Goal: Communication & Community: Answer question/provide support

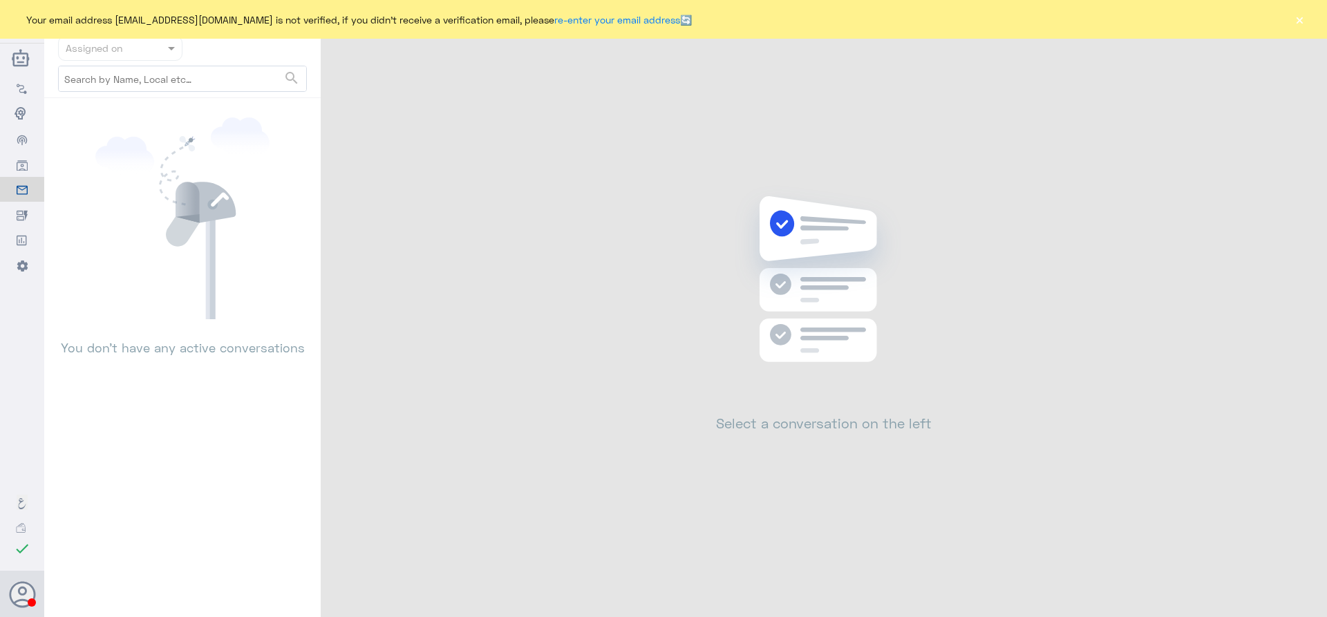
click at [1296, 21] on button "×" at bounding box center [1300, 19] width 14 height 14
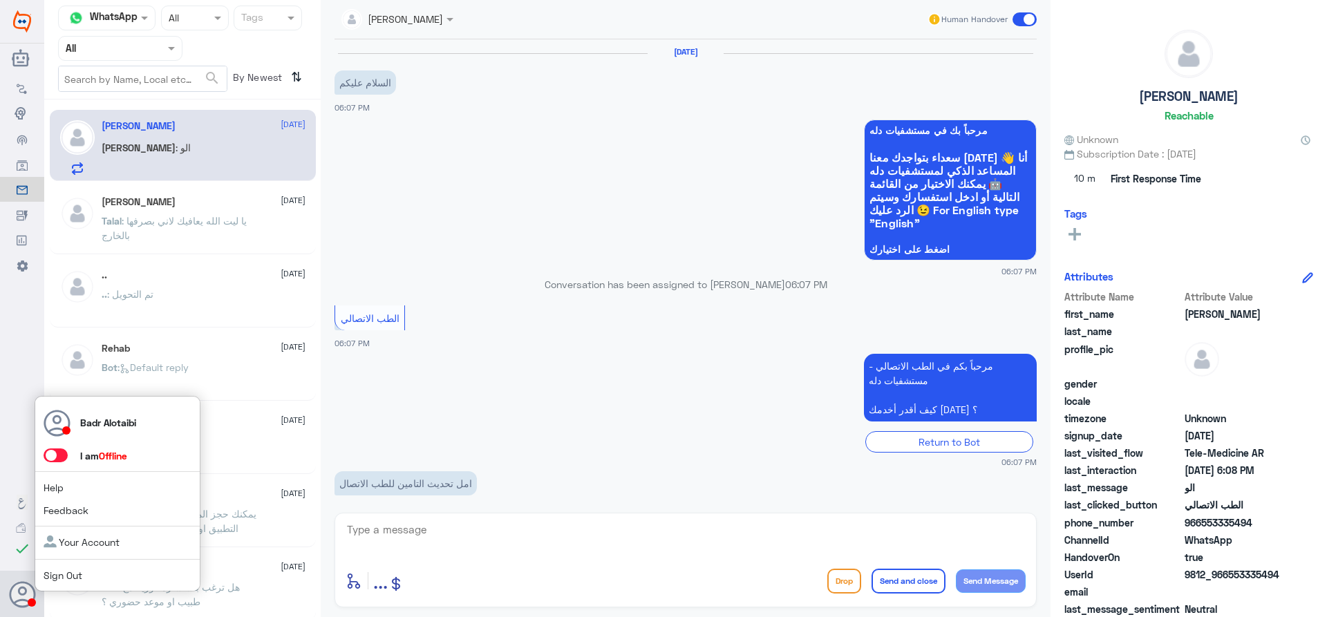
scroll to position [205, 0]
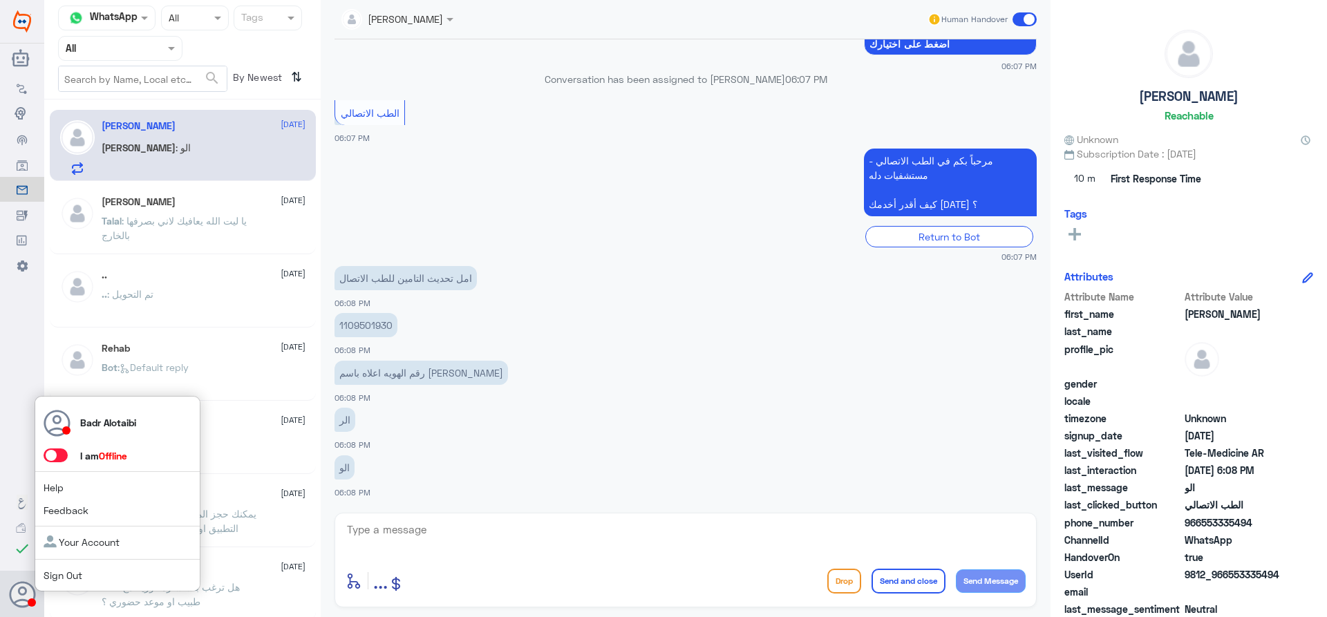
click at [58, 456] on span at bounding box center [56, 456] width 24 height 14
click at [0, 0] on input "checkbox" at bounding box center [0, 0] width 0 height 0
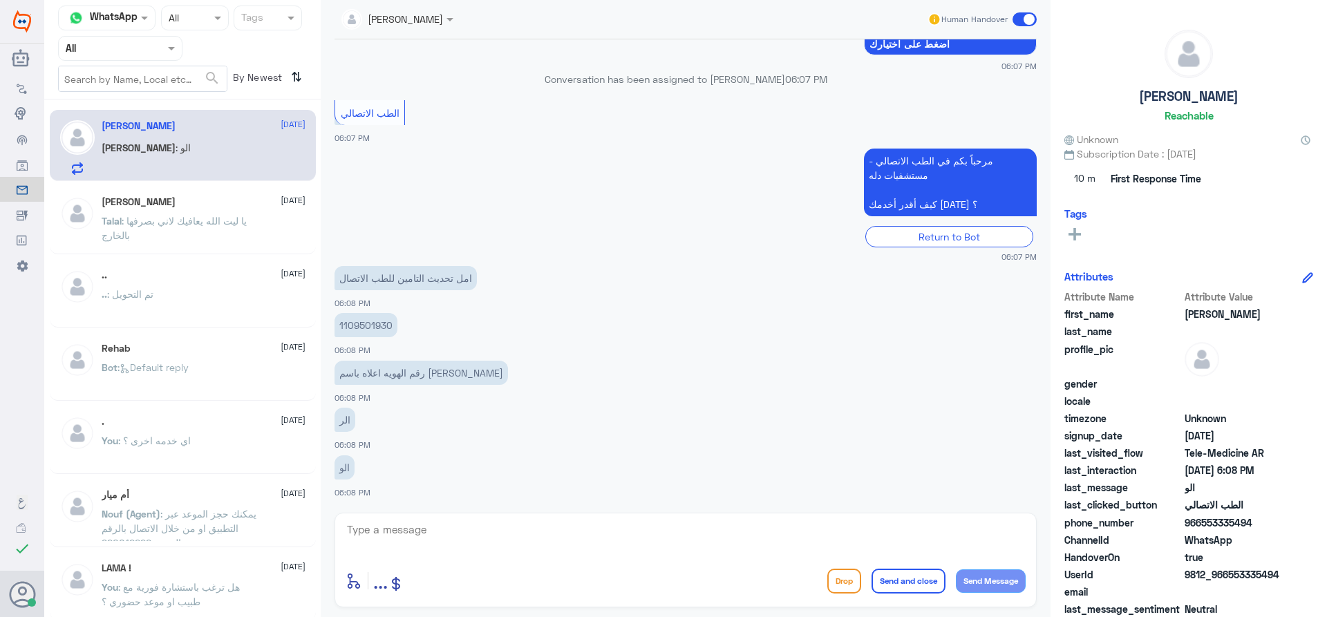
click at [505, 546] on textarea at bounding box center [686, 538] width 680 height 34
type textarea "مرحبا معك بدر من الطب الاتصالي"
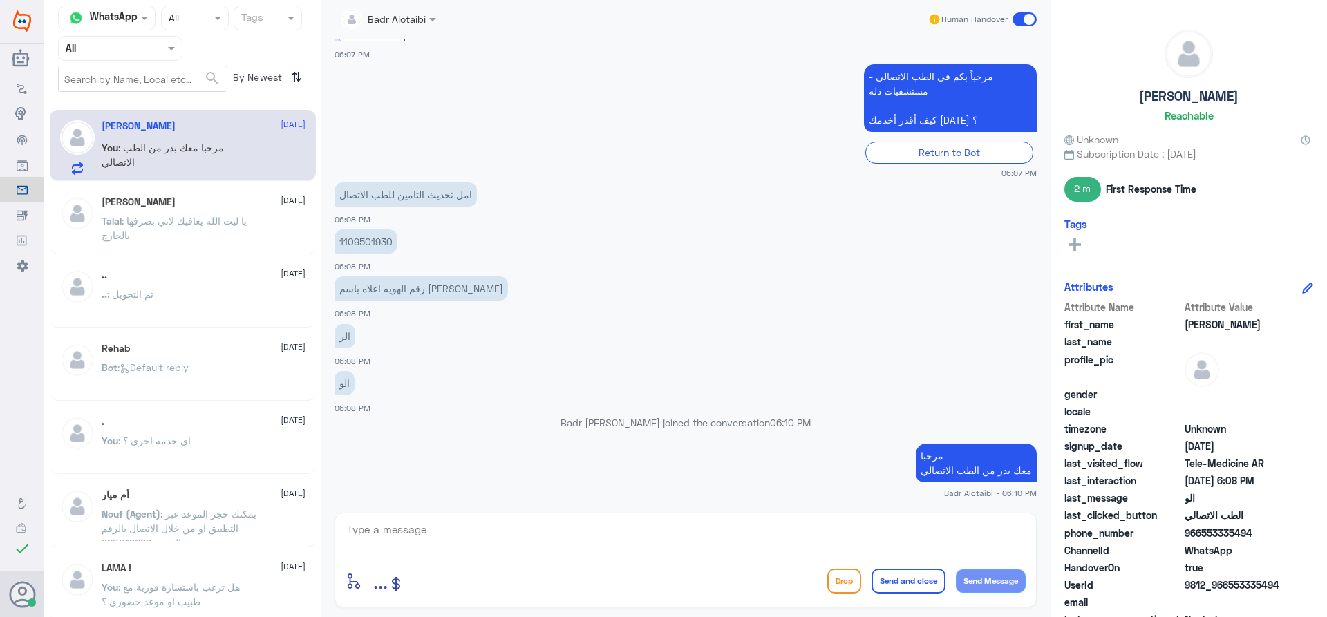
click at [357, 243] on p "1109501930" at bounding box center [366, 242] width 63 height 24
copy p "1109501930"
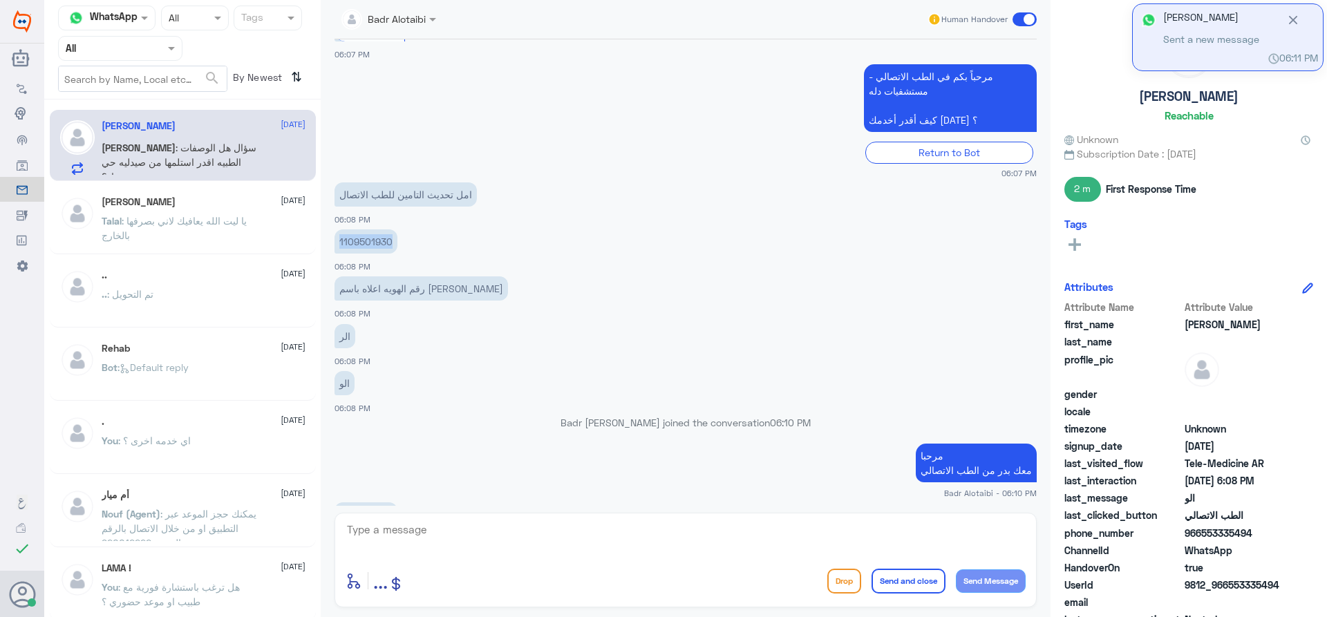
scroll to position [406, 0]
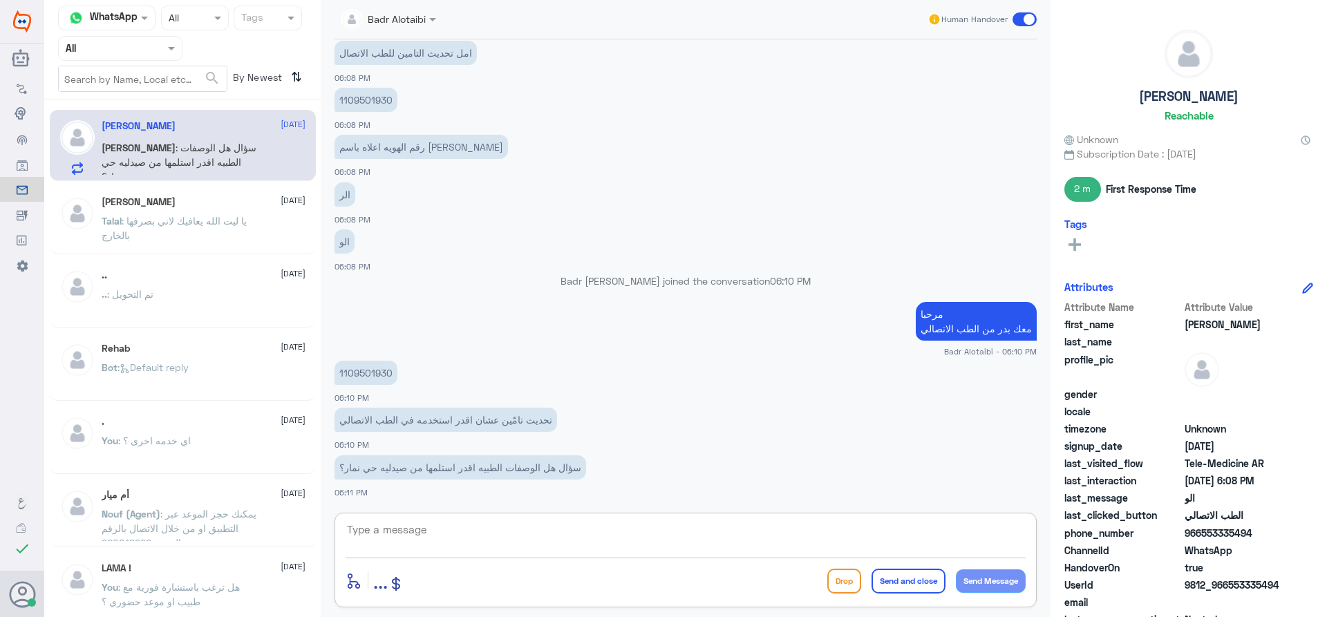
click at [860, 534] on textarea at bounding box center [686, 538] width 680 height 34
click at [858, 533] on textarea at bounding box center [686, 538] width 680 height 34
type textarea "تم تحديث التامين يمكنك الان تسجيل استشارة فورية"
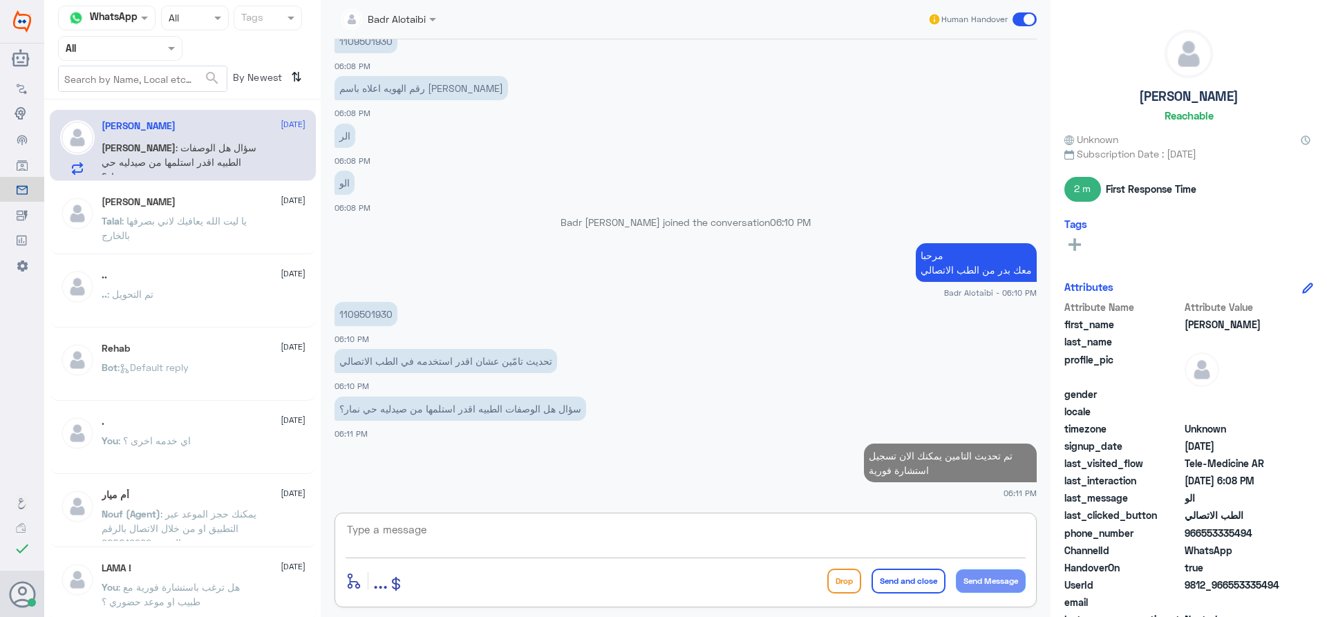
type textarea "ت"
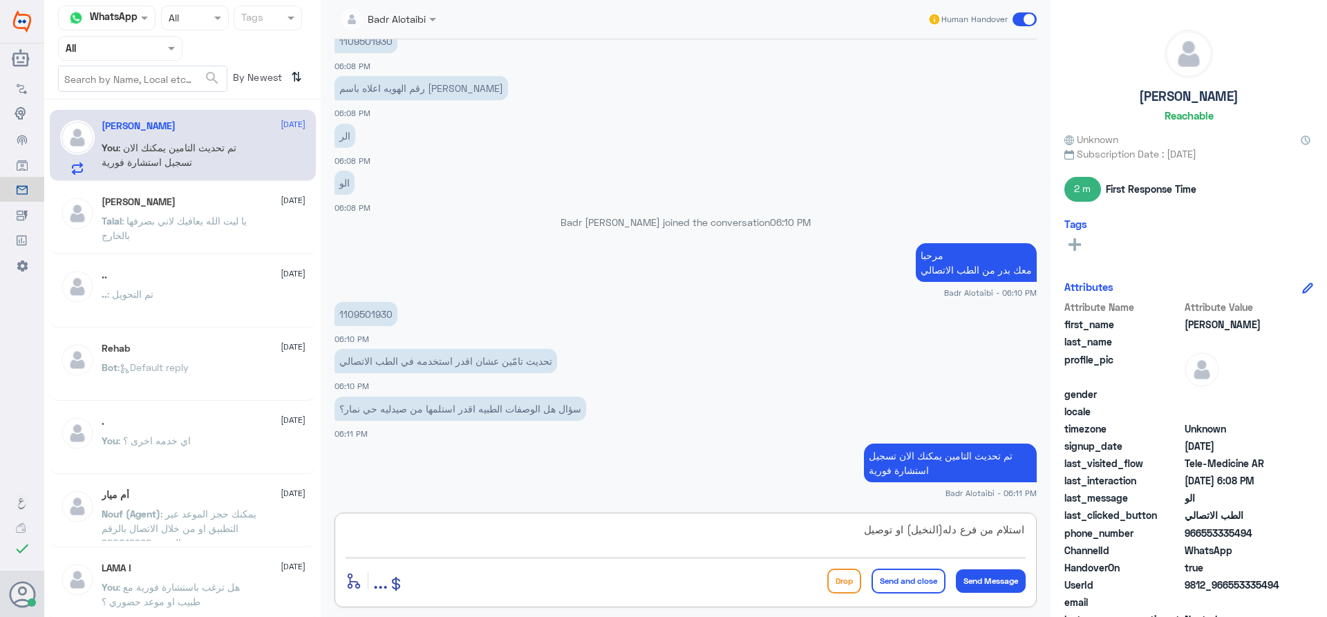
type textarea "استلام من فرع دله(النخيل) او توصيل"
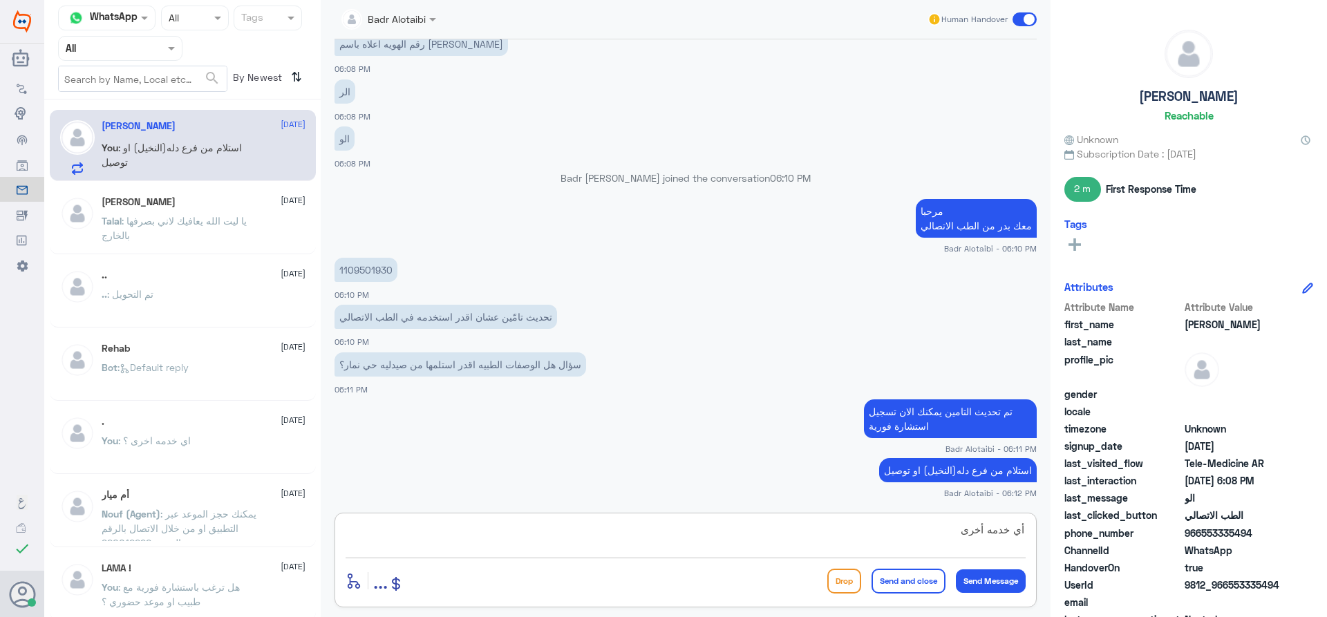
type textarea "أي خدمه أخرى"
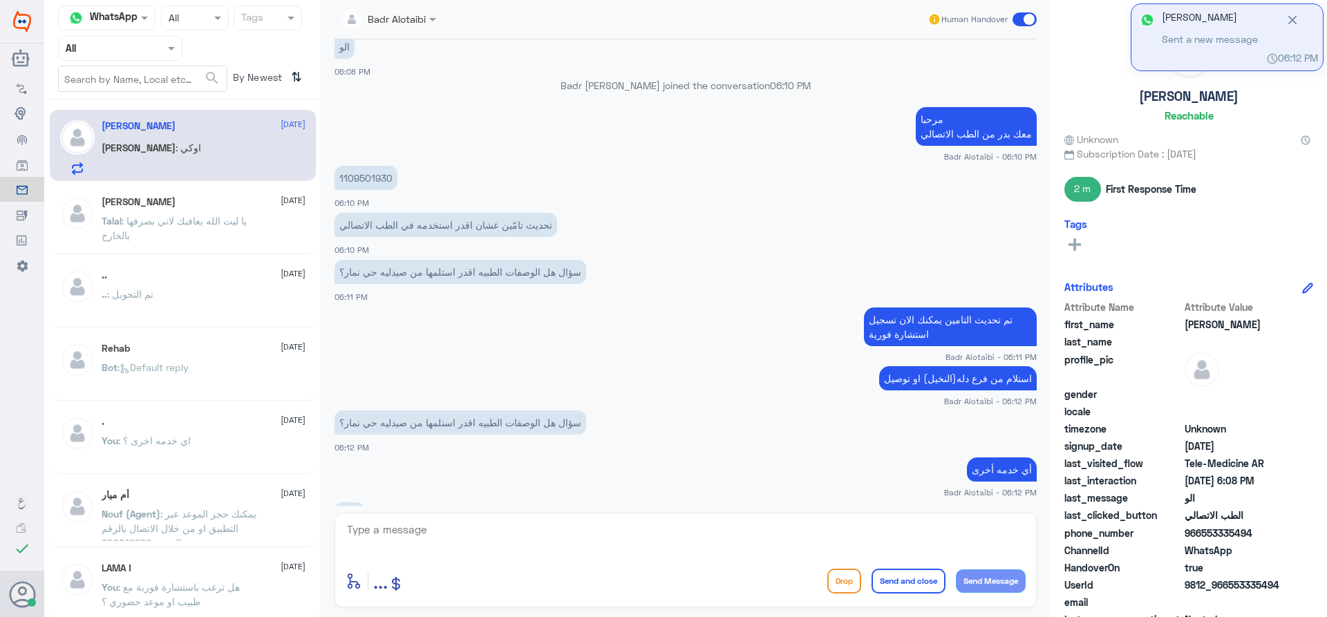
scroll to position [601, 0]
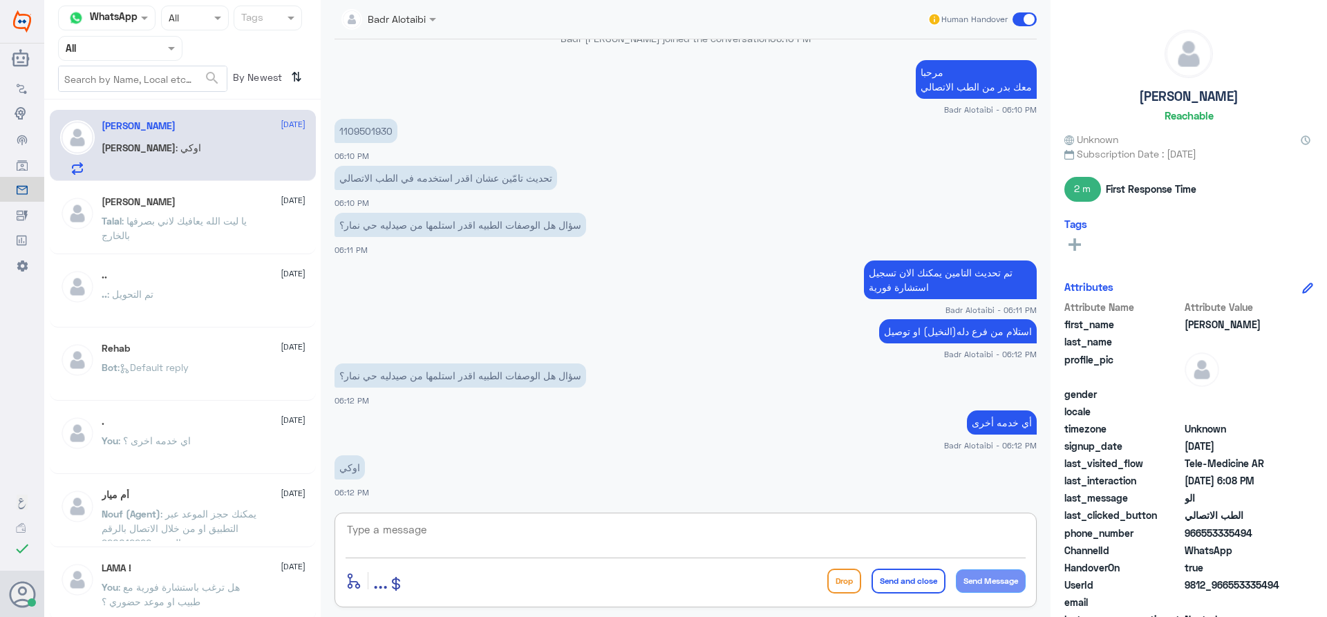
click at [804, 547] on textarea at bounding box center [686, 538] width 680 height 34
click at [657, 540] on textarea at bounding box center [686, 538] width 680 height 34
click at [1026, 25] on span at bounding box center [1025, 19] width 24 height 14
click at [0, 0] on input "checkbox" at bounding box center [0, 0] width 0 height 0
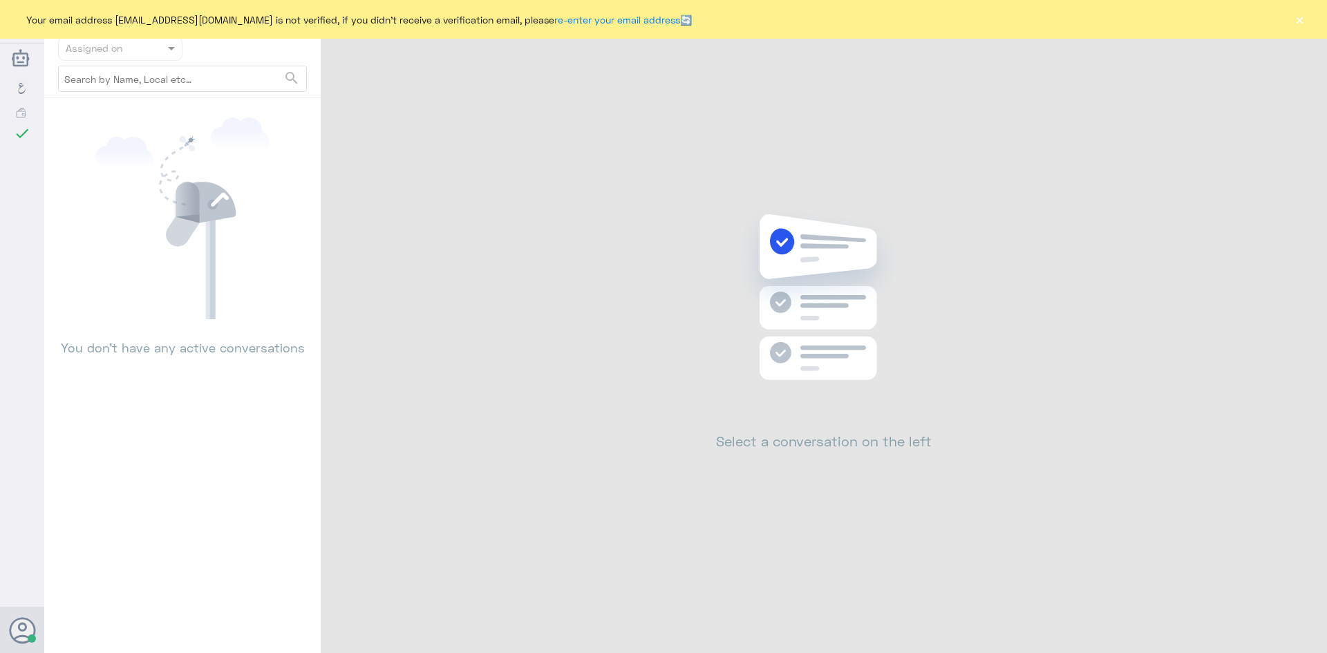
click at [1305, 22] on button "×" at bounding box center [1300, 19] width 14 height 14
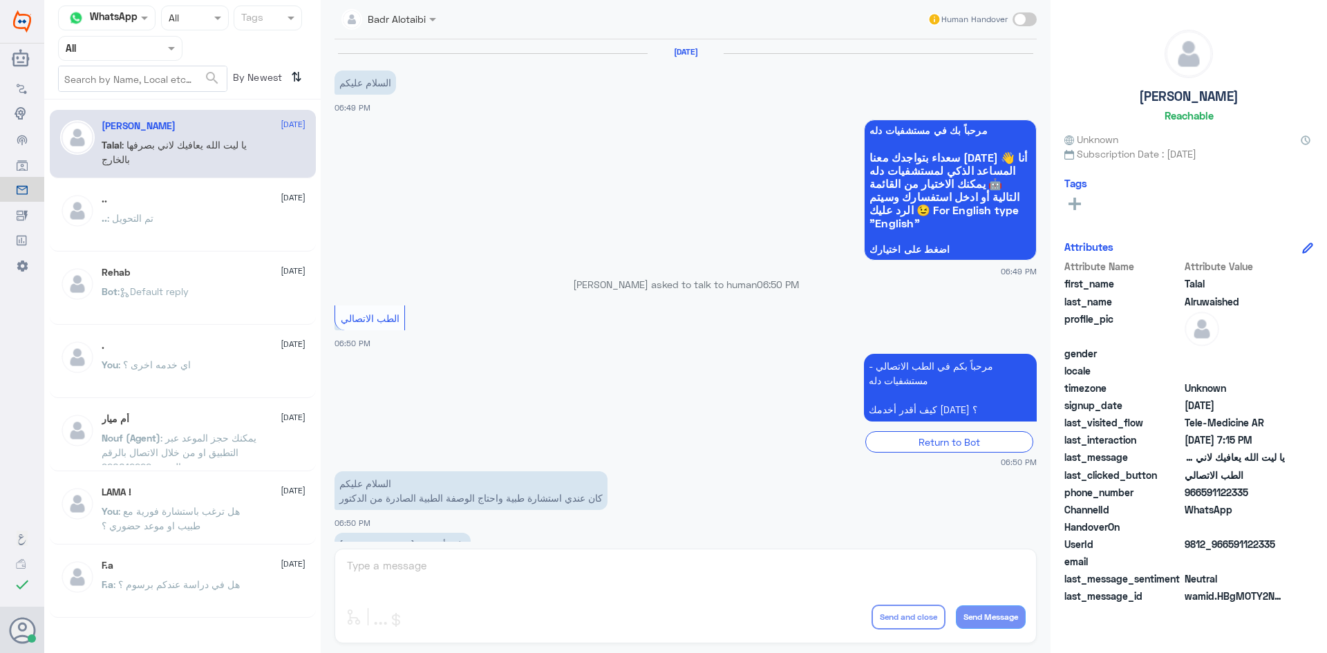
scroll to position [315, 0]
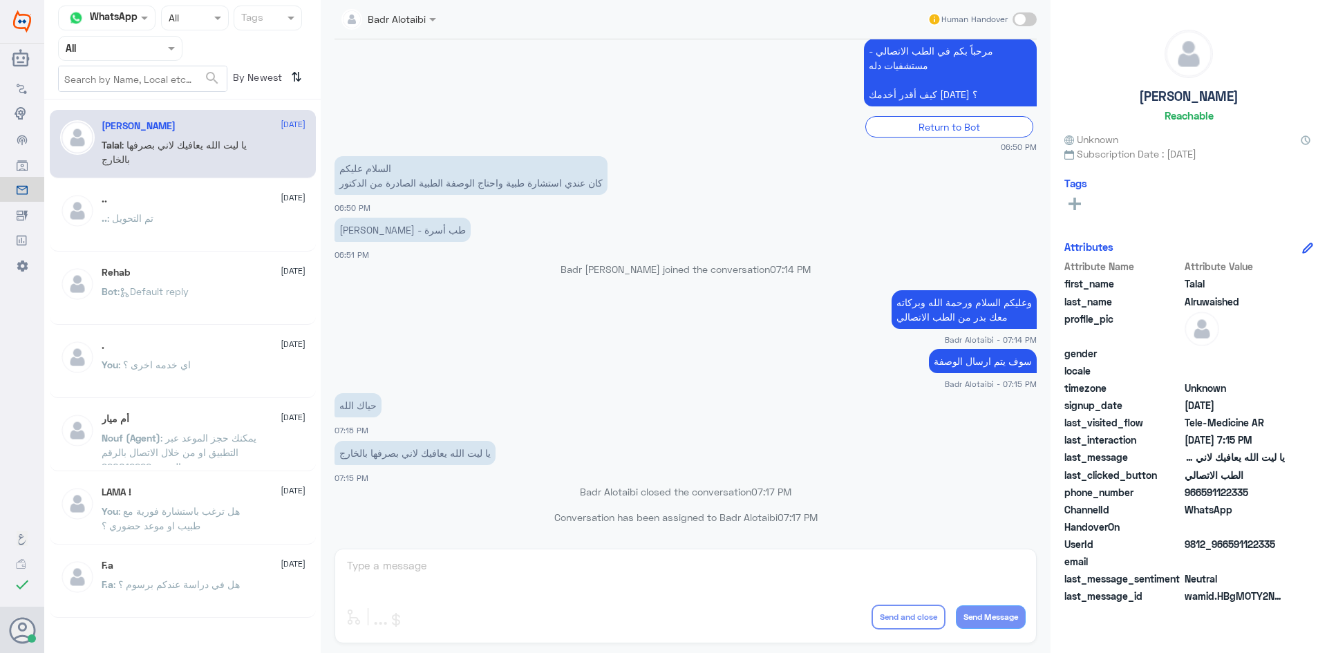
click at [140, 44] on input "text" at bounding box center [104, 48] width 76 height 16
click at [136, 101] on div "Unassigned" at bounding box center [120, 109] width 124 height 32
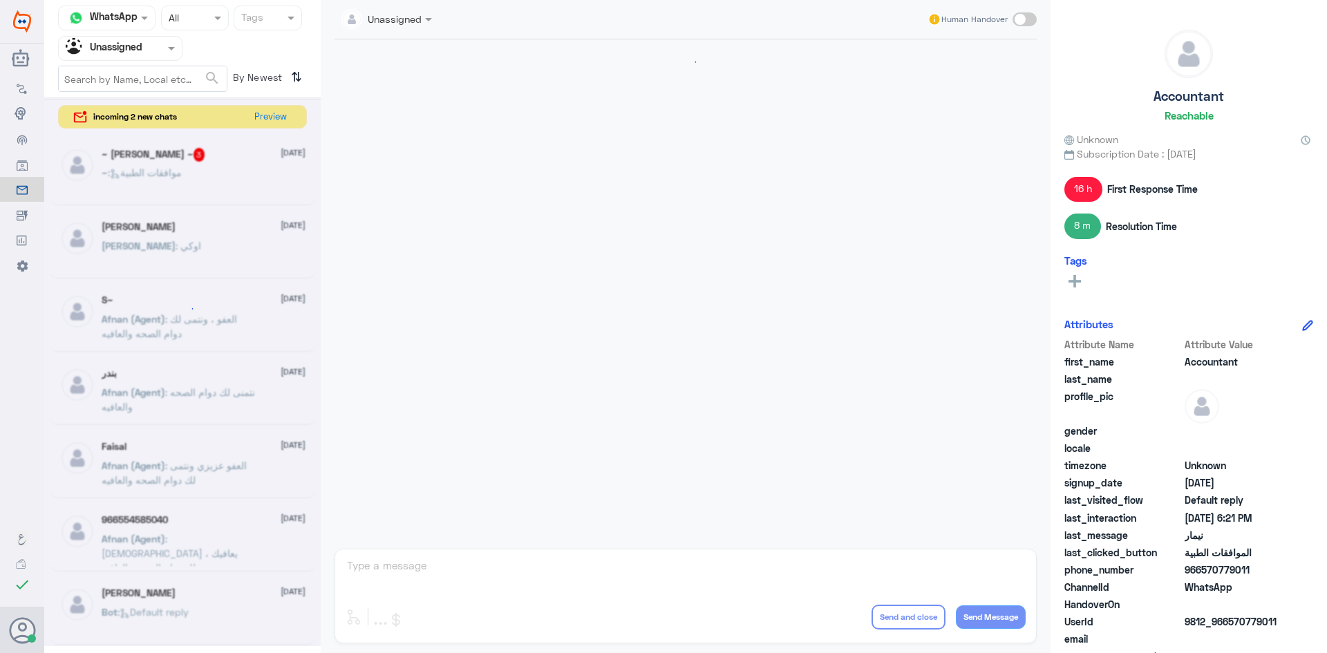
scroll to position [1354, 0]
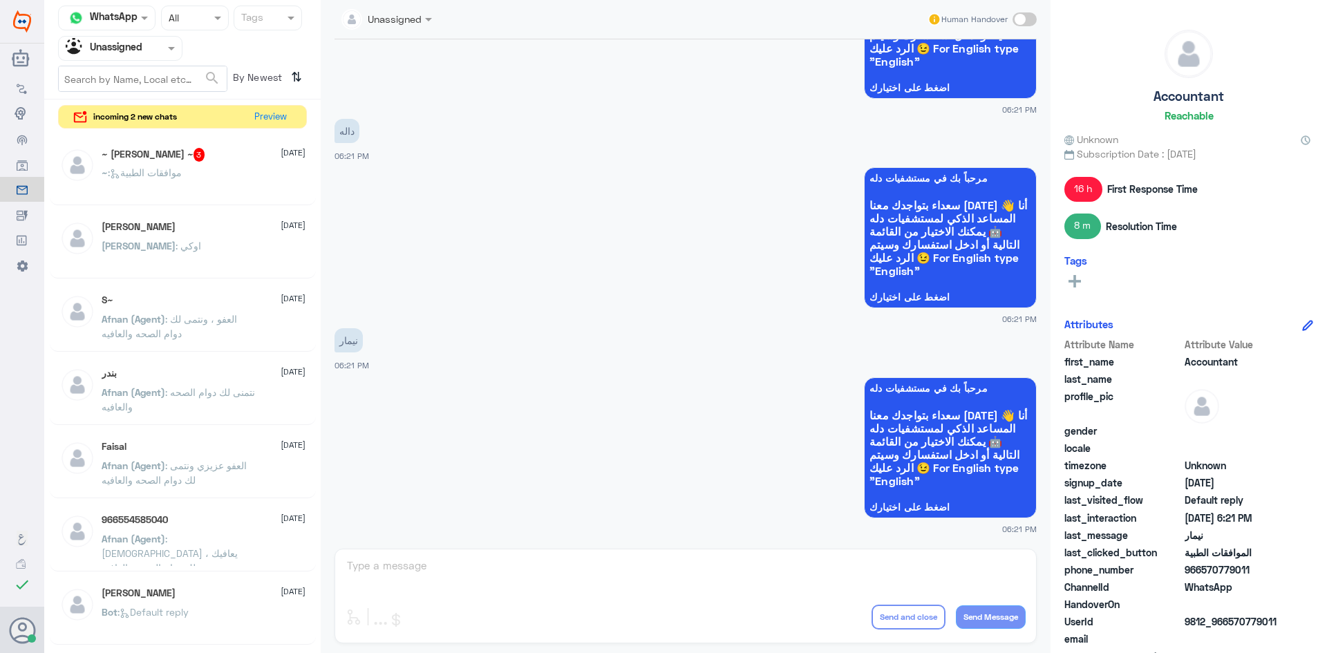
click at [136, 49] on input "text" at bounding box center [104, 48] width 76 height 16
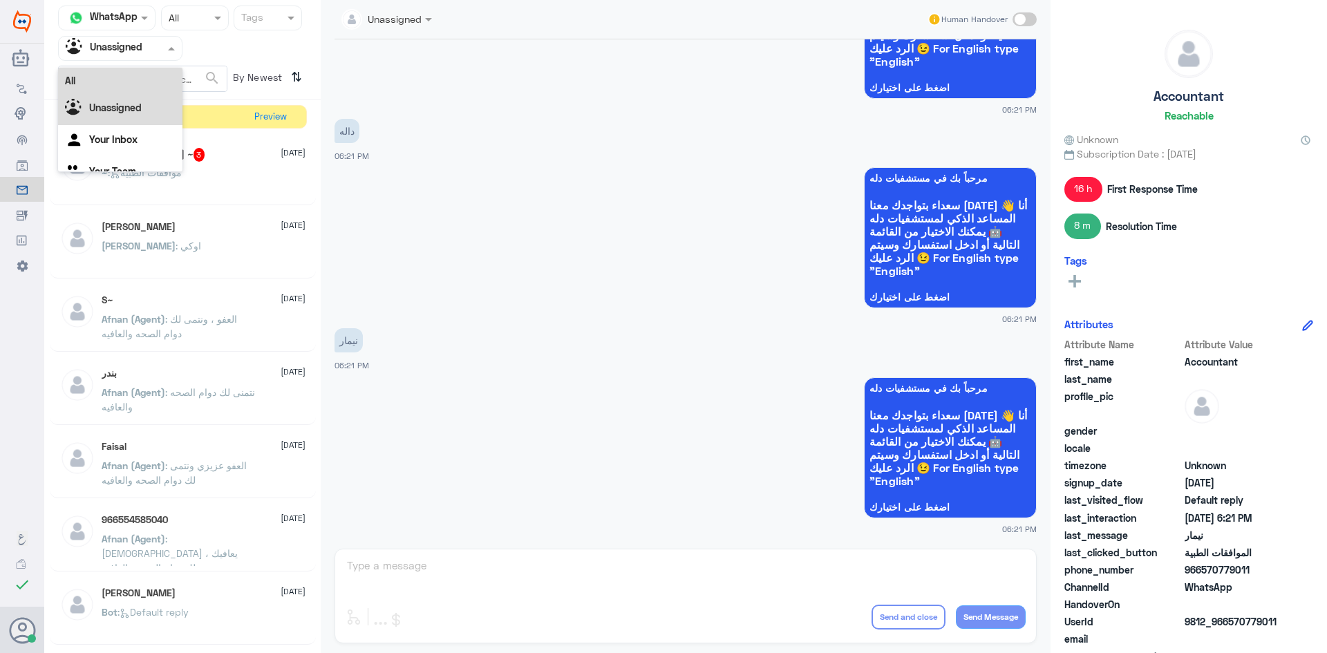
click at [123, 74] on div "All" at bounding box center [120, 81] width 124 height 26
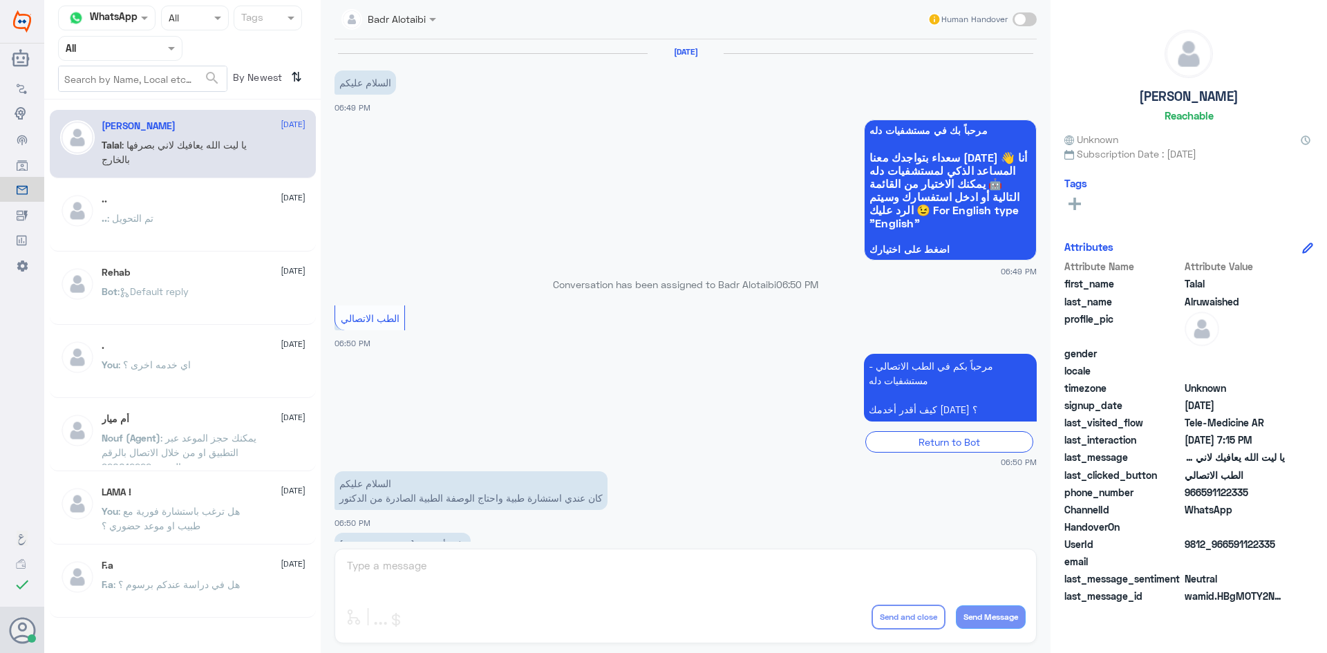
scroll to position [315, 0]
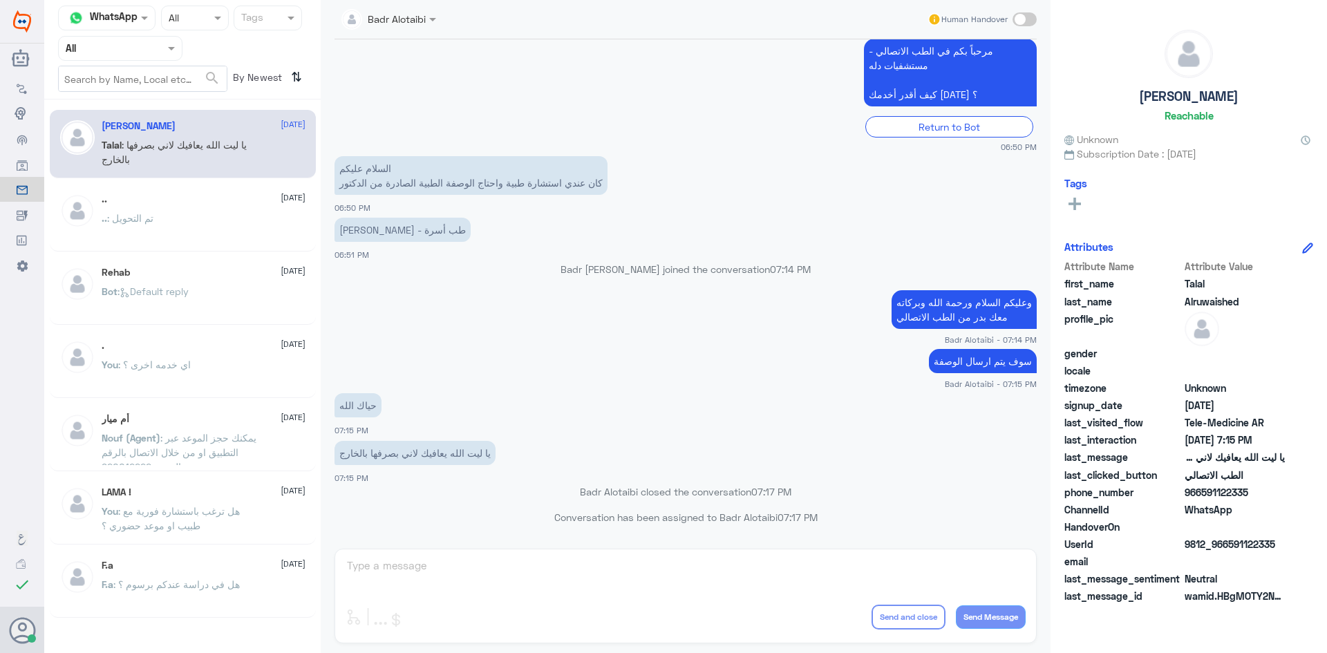
click at [150, 46] on div at bounding box center [120, 48] width 123 height 16
click at [151, 55] on div at bounding box center [120, 48] width 123 height 16
click at [754, 183] on app-msgs-text "السلام عليكم كان عندي استشارة طبية واحتاج الوصفة الطبية الصادرة من الدكتور" at bounding box center [686, 176] width 702 height 40
click at [123, 57] on div "Agent Filter All" at bounding box center [120, 48] width 124 height 25
click at [124, 100] on div "Unassigned" at bounding box center [120, 109] width 124 height 32
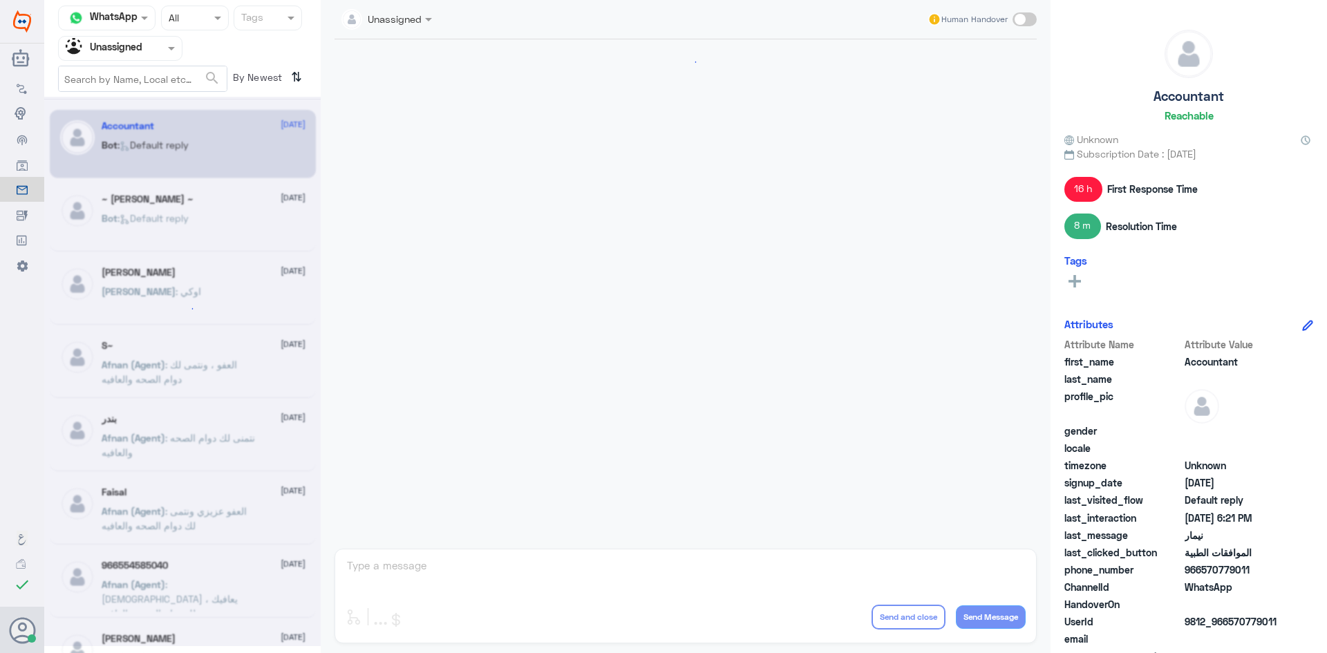
scroll to position [1354, 0]
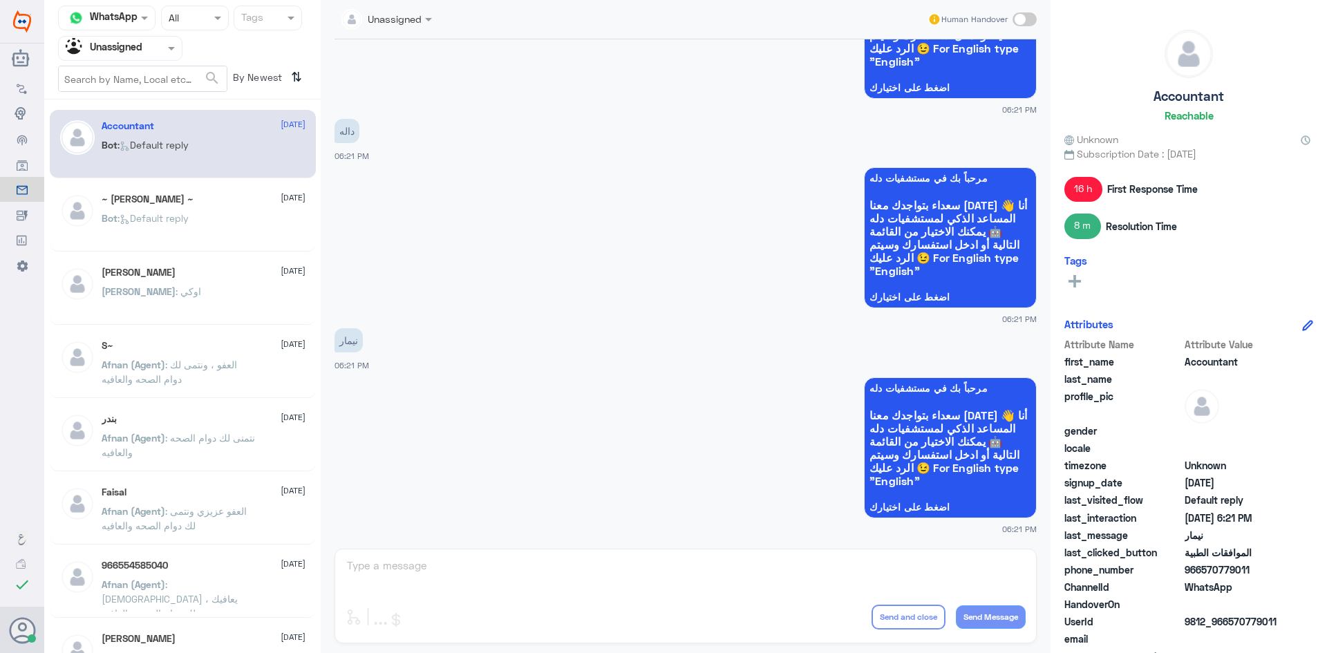
click at [189, 221] on span ": Default reply" at bounding box center [153, 218] width 71 height 12
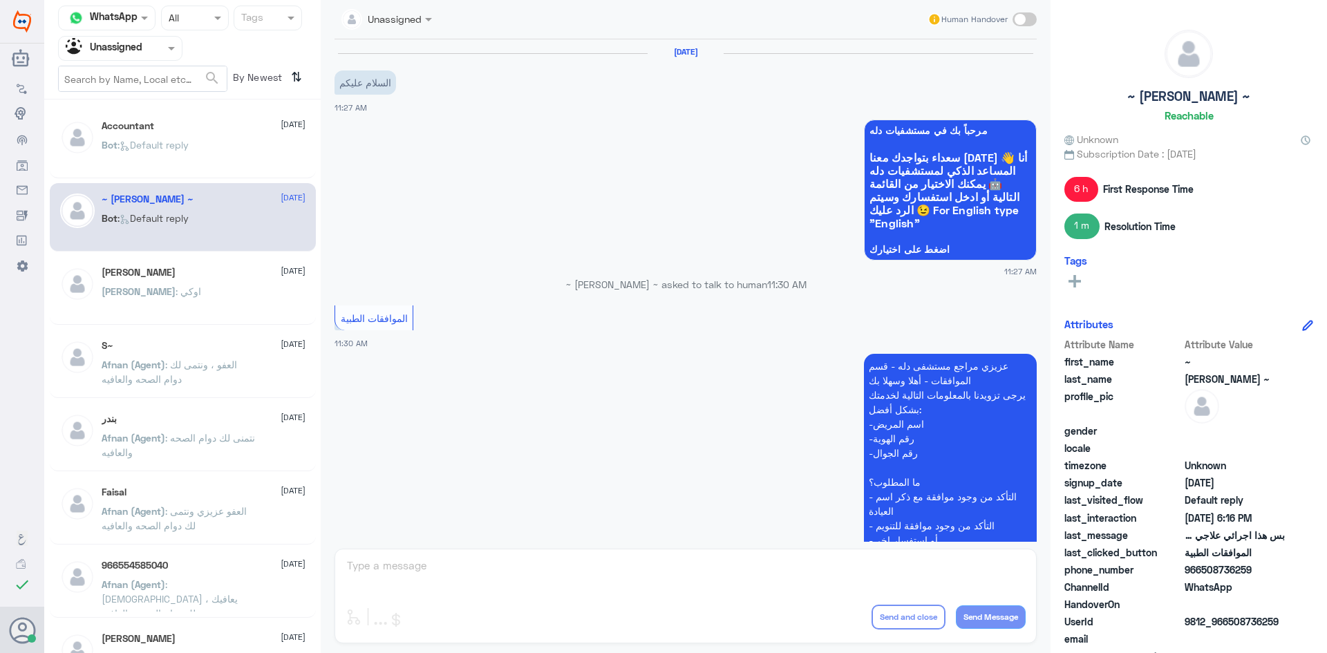
scroll to position [839, 0]
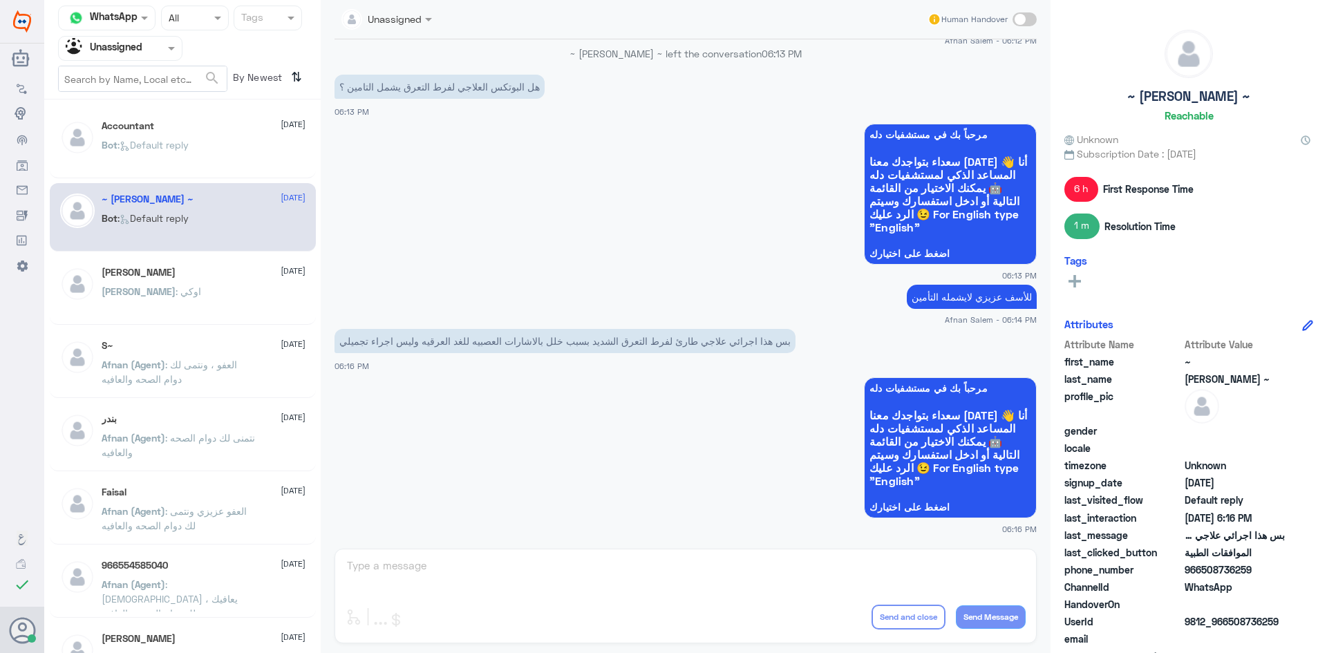
click at [142, 301] on p "Sara : اوكي" at bounding box center [152, 301] width 100 height 35
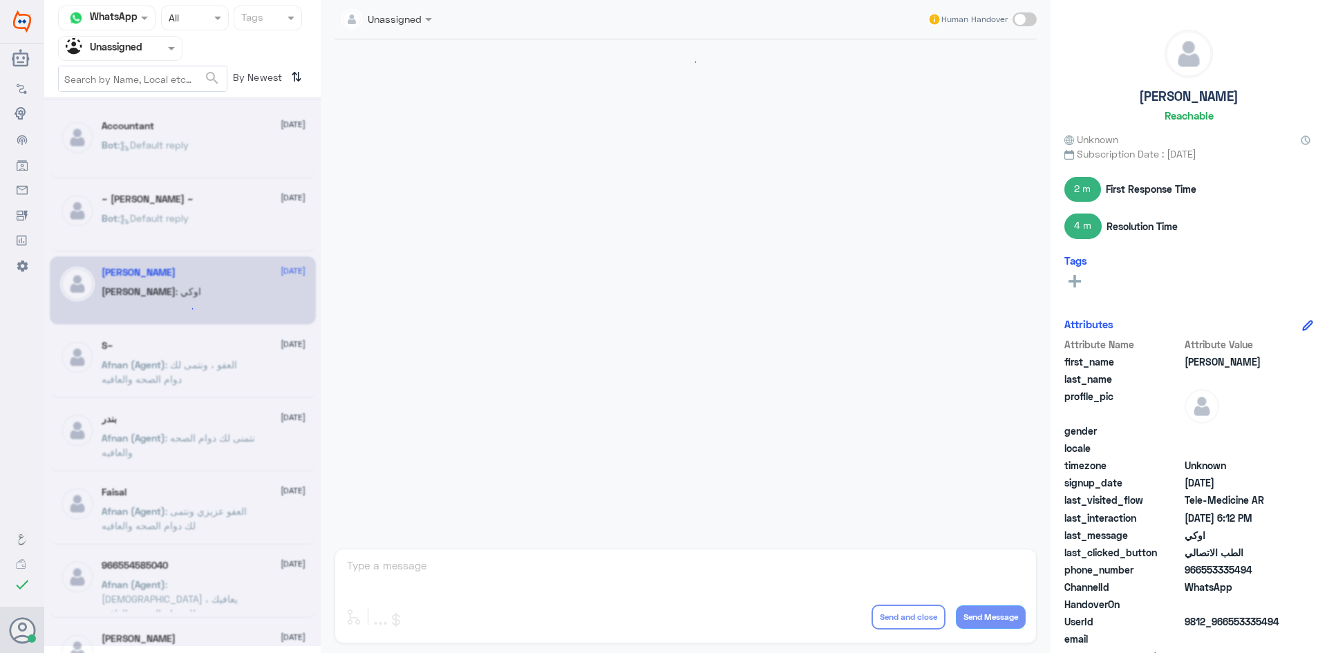
scroll to position [456, 0]
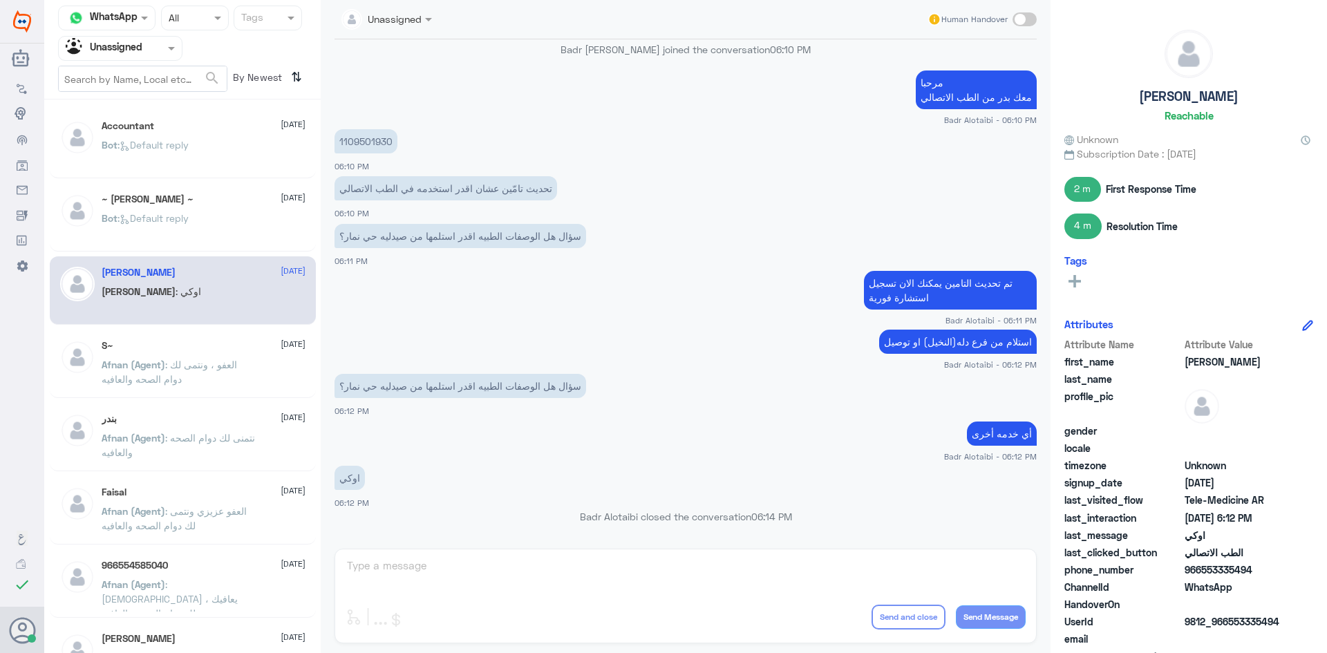
click at [156, 342] on div "S~ 22 August" at bounding box center [204, 346] width 204 height 12
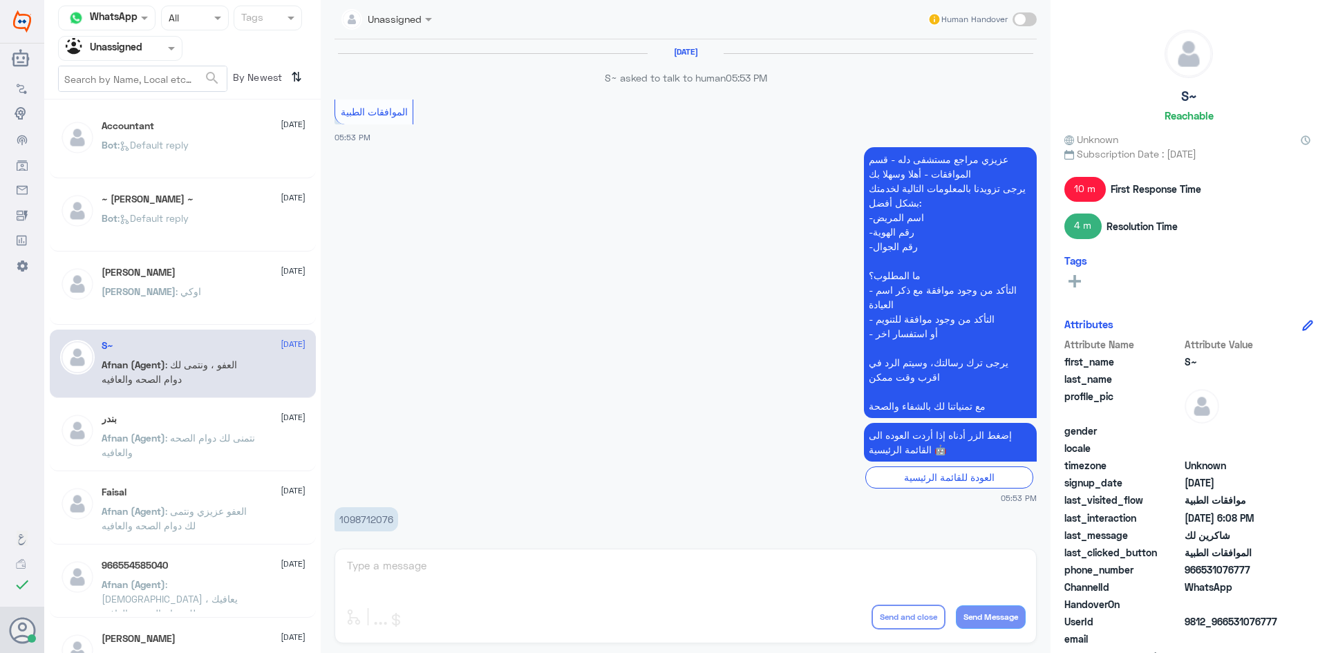
scroll to position [663, 0]
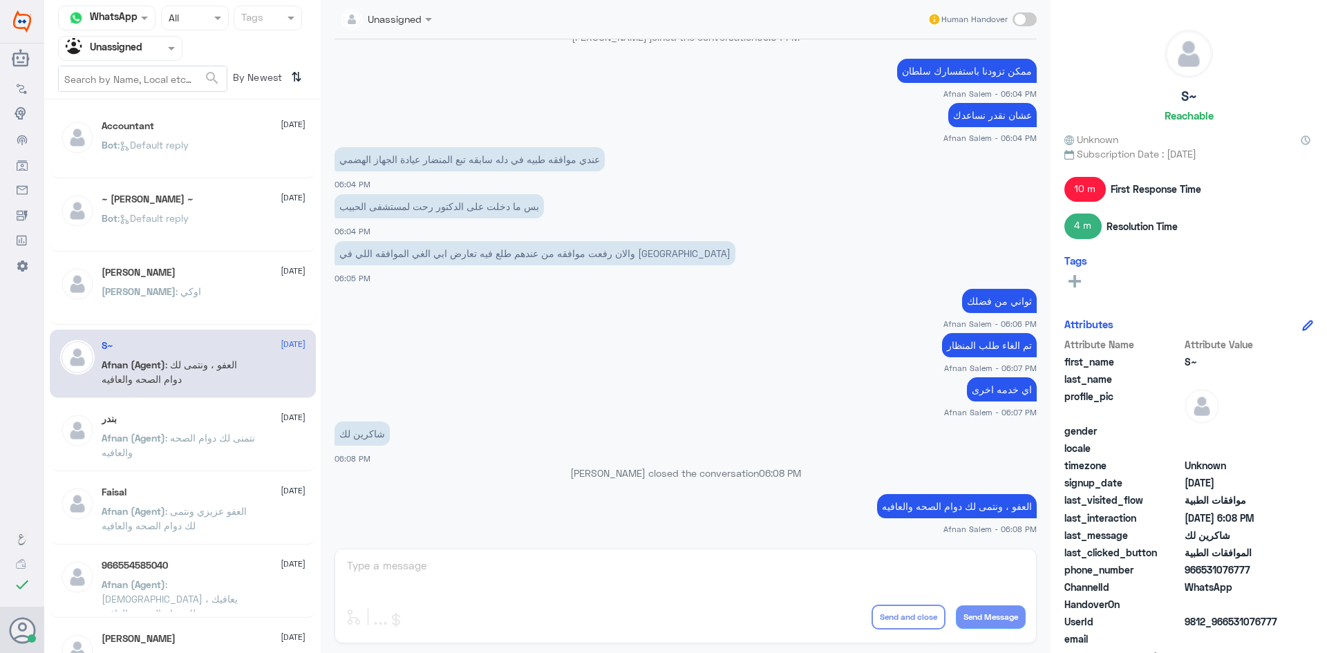
click at [189, 430] on div "بندر 22 August Afnan (Agent) : نتمنى لك دوام الصحه والعافيه" at bounding box center [204, 439] width 204 height 52
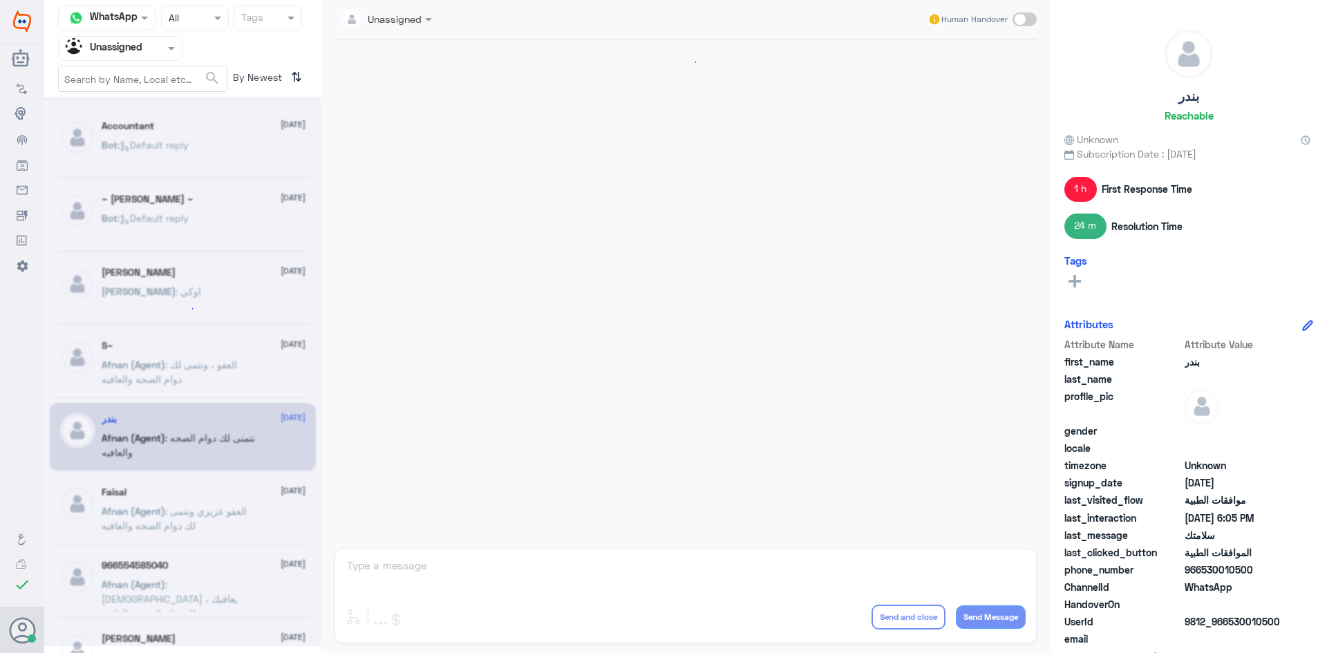
scroll to position [797, 0]
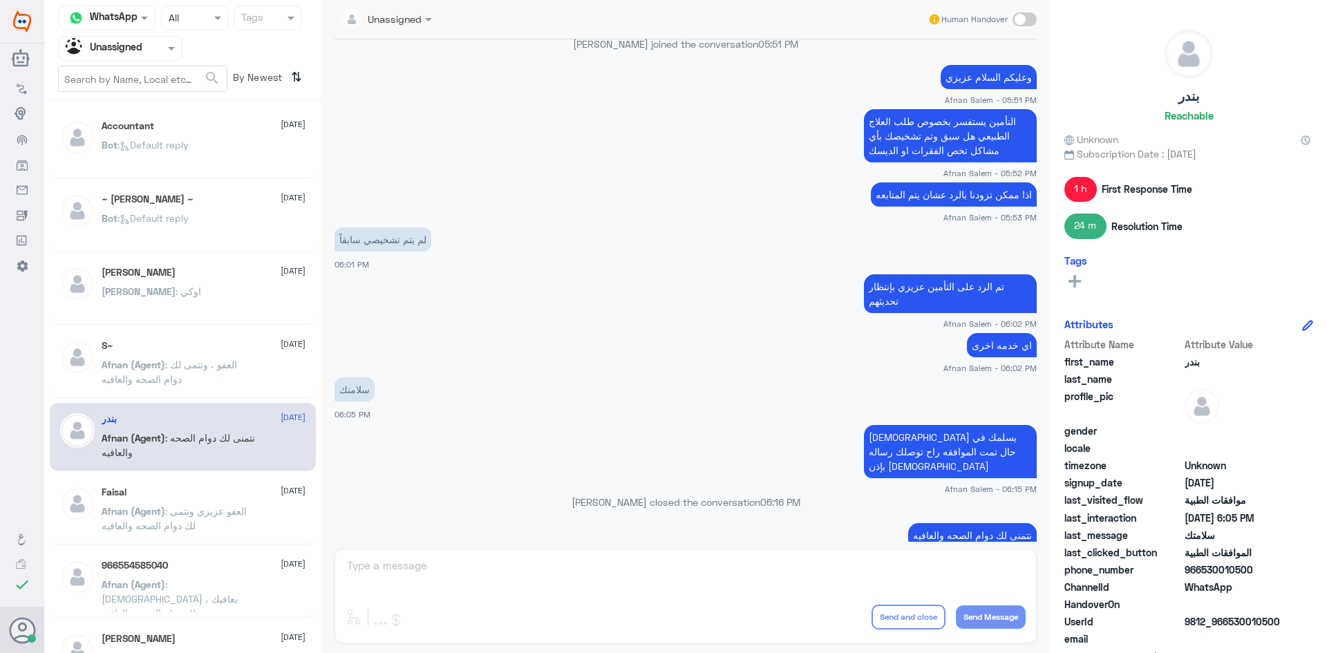
click at [140, 505] on span "Afnan (Agent)" at bounding box center [134, 511] width 64 height 12
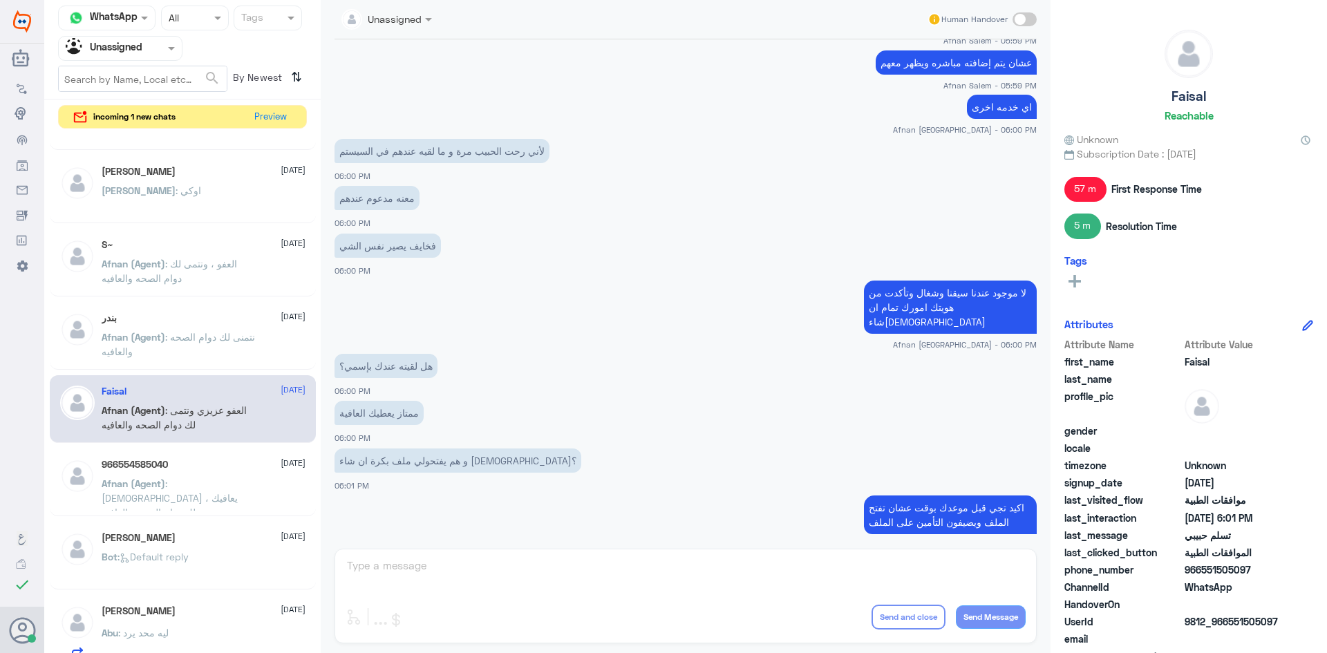
scroll to position [138, 0]
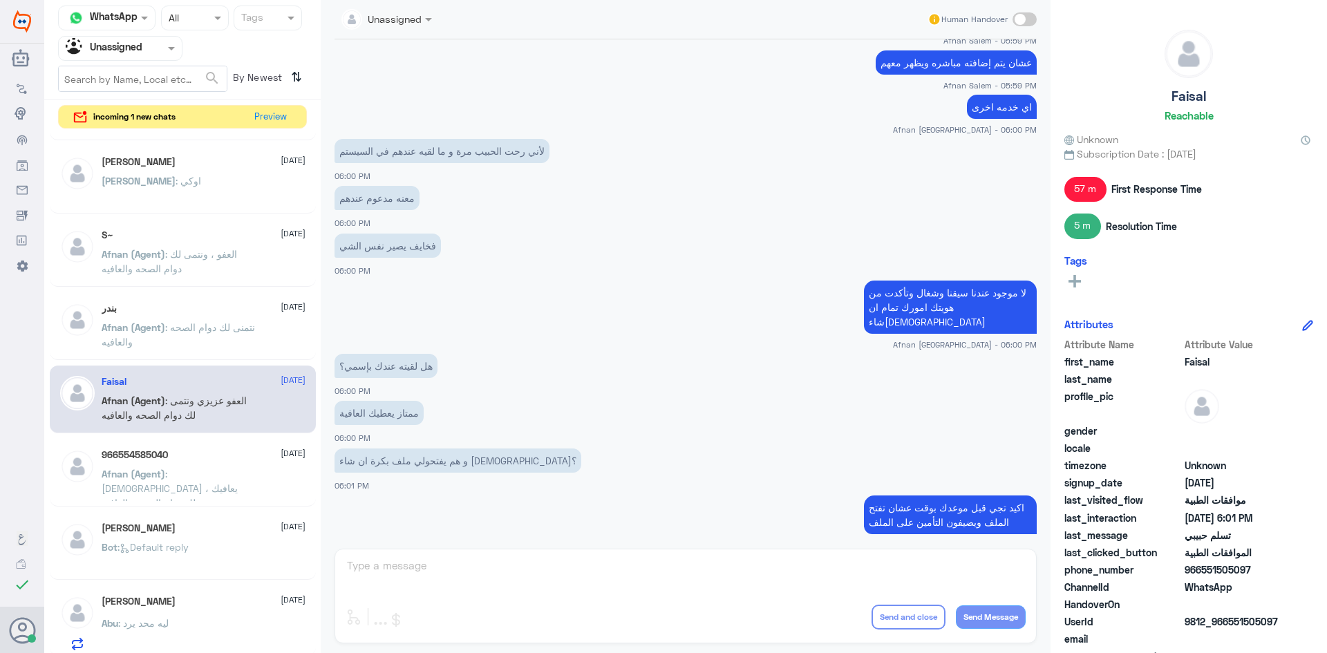
click at [245, 464] on div "966554585040 22 August Afnan (Agent) : الله يعافيك ، ونتمنى لك دوام الصحه والعا…" at bounding box center [204, 475] width 204 height 52
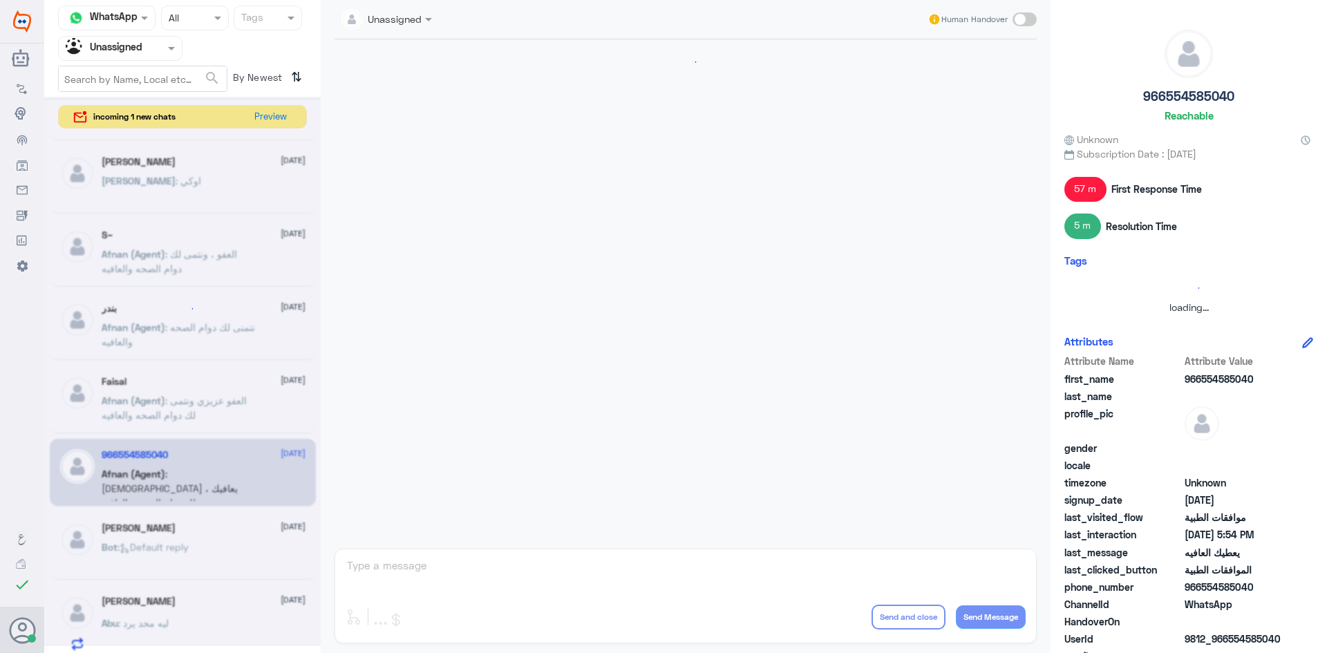
scroll to position [816, 0]
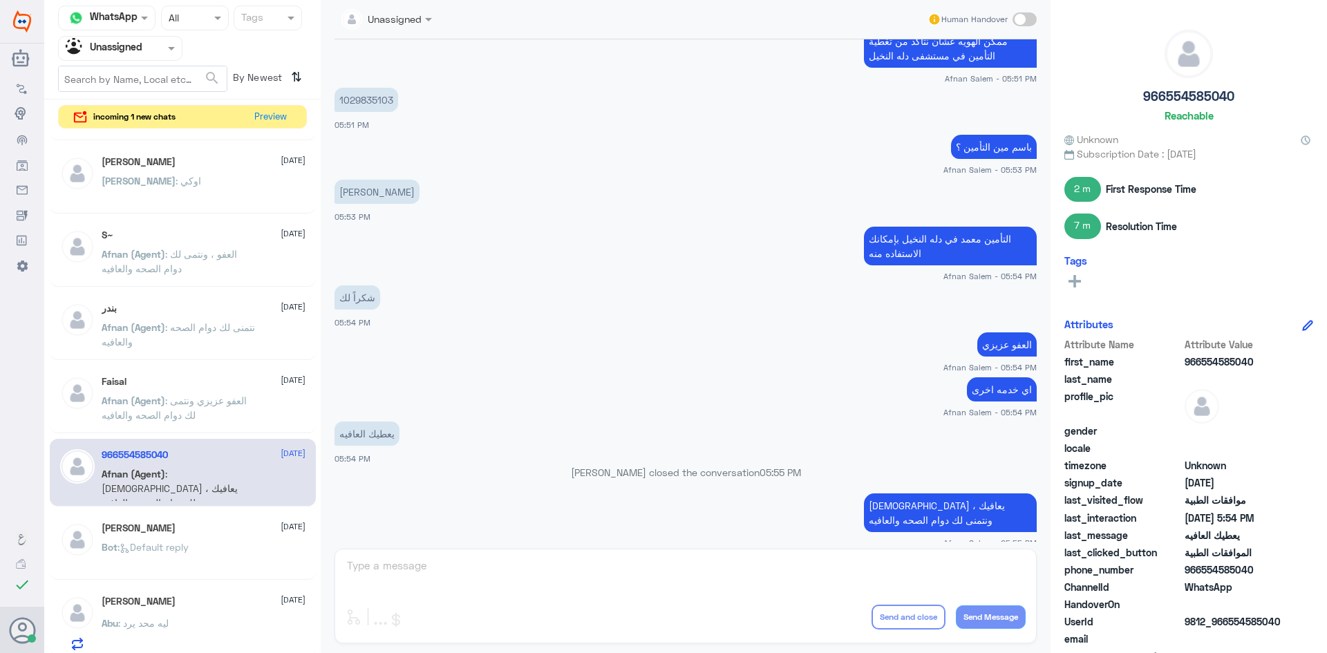
click at [245, 498] on p "Afnan (Agent) : الله يعافيك ، ونتمنى لك دوام الصحه والعافيه" at bounding box center [180, 484] width 156 height 35
click at [237, 517] on div "زكريا محمد 22 August Bot : Default reply" at bounding box center [183, 546] width 266 height 68
click at [229, 535] on div "زكريا محمد 22 August Bot : Default reply" at bounding box center [204, 549] width 204 height 52
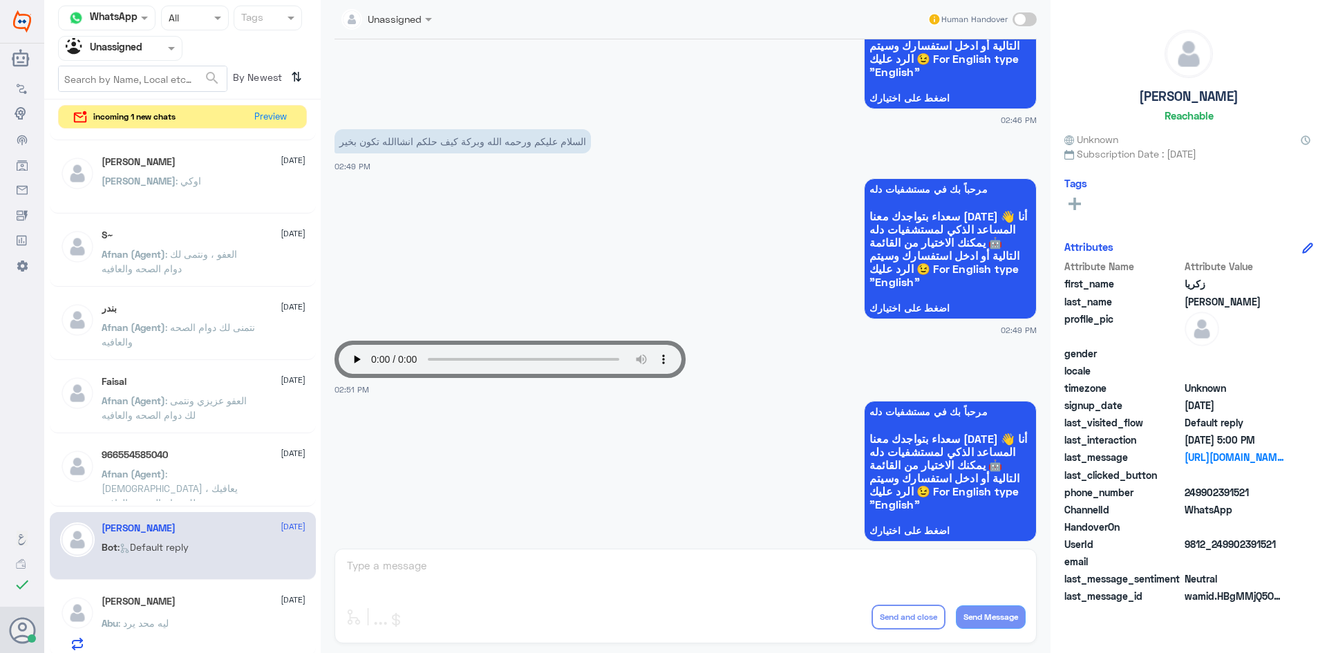
scroll to position [2404, 0]
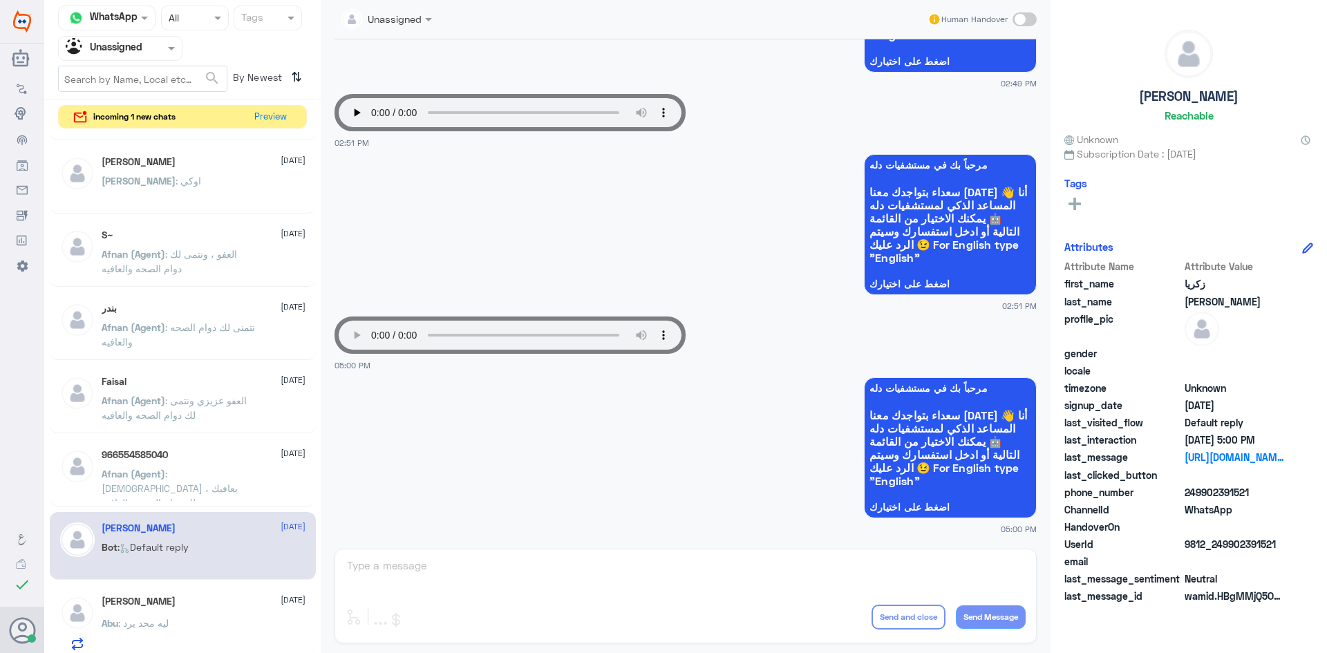
click at [199, 612] on div "Abu Mashary 22 August Abu : ليه محد يرد" at bounding box center [204, 623] width 204 height 55
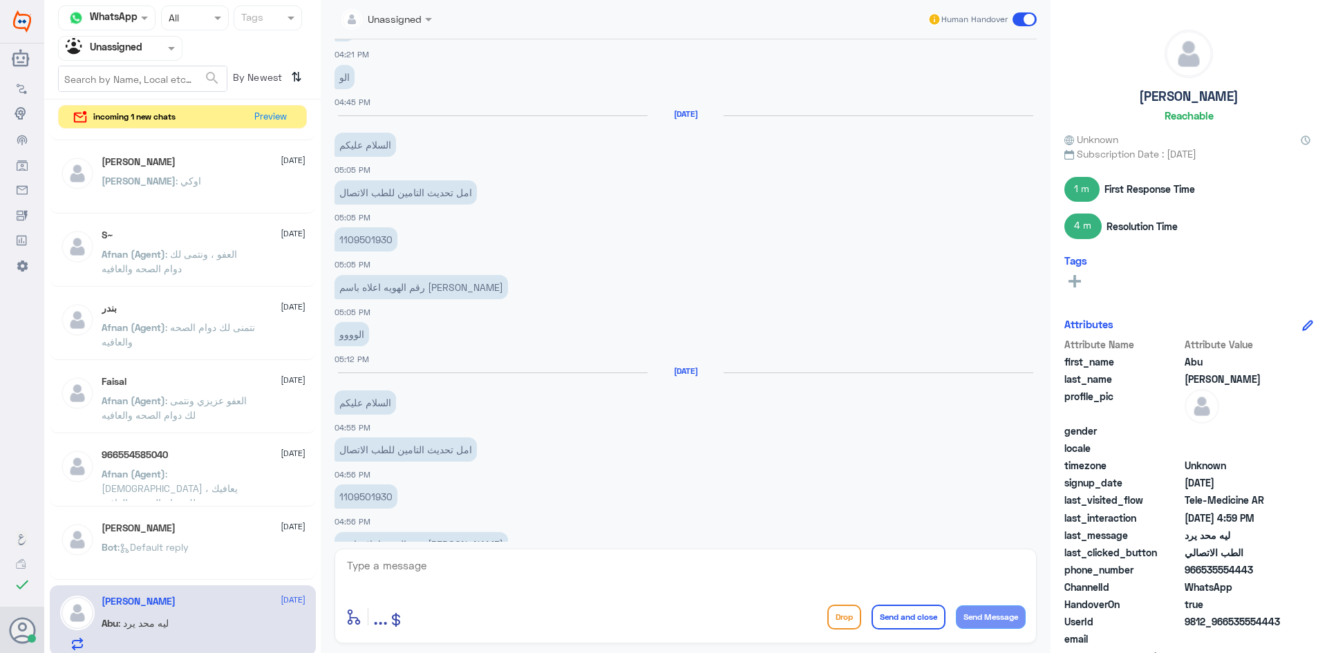
scroll to position [2495, 0]
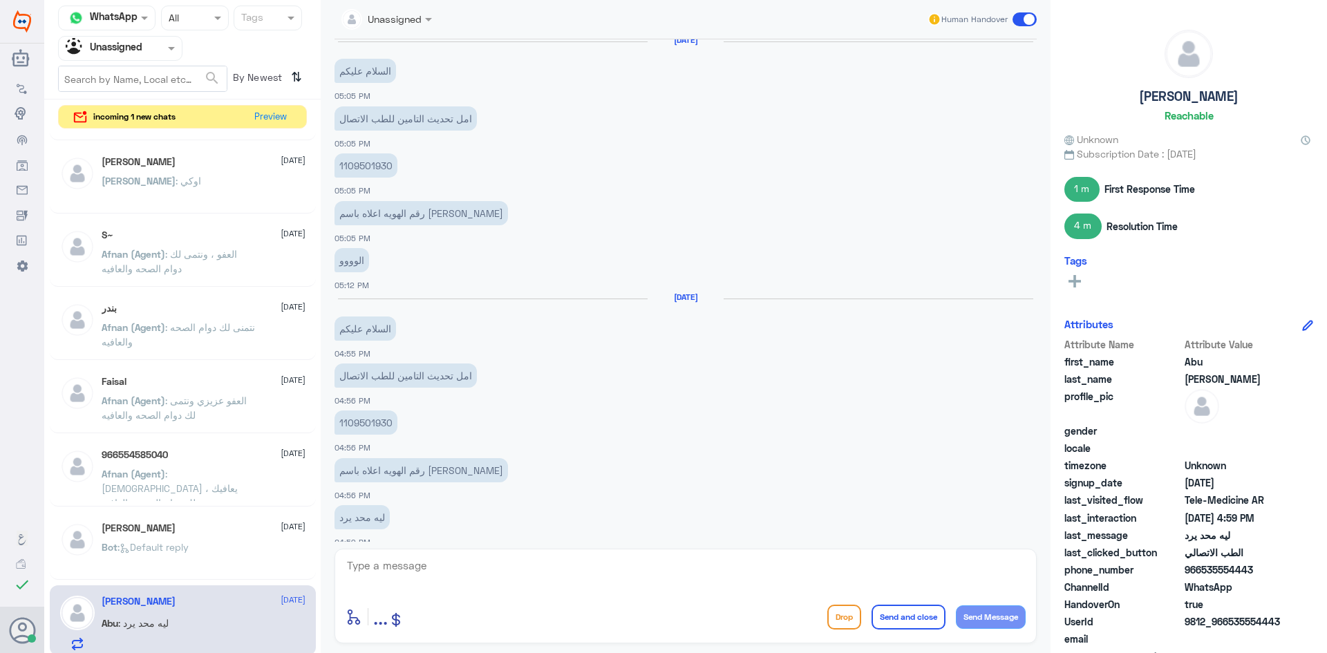
click at [364, 411] on p "1109501930" at bounding box center [366, 423] width 63 height 24
copy p "1109501930"
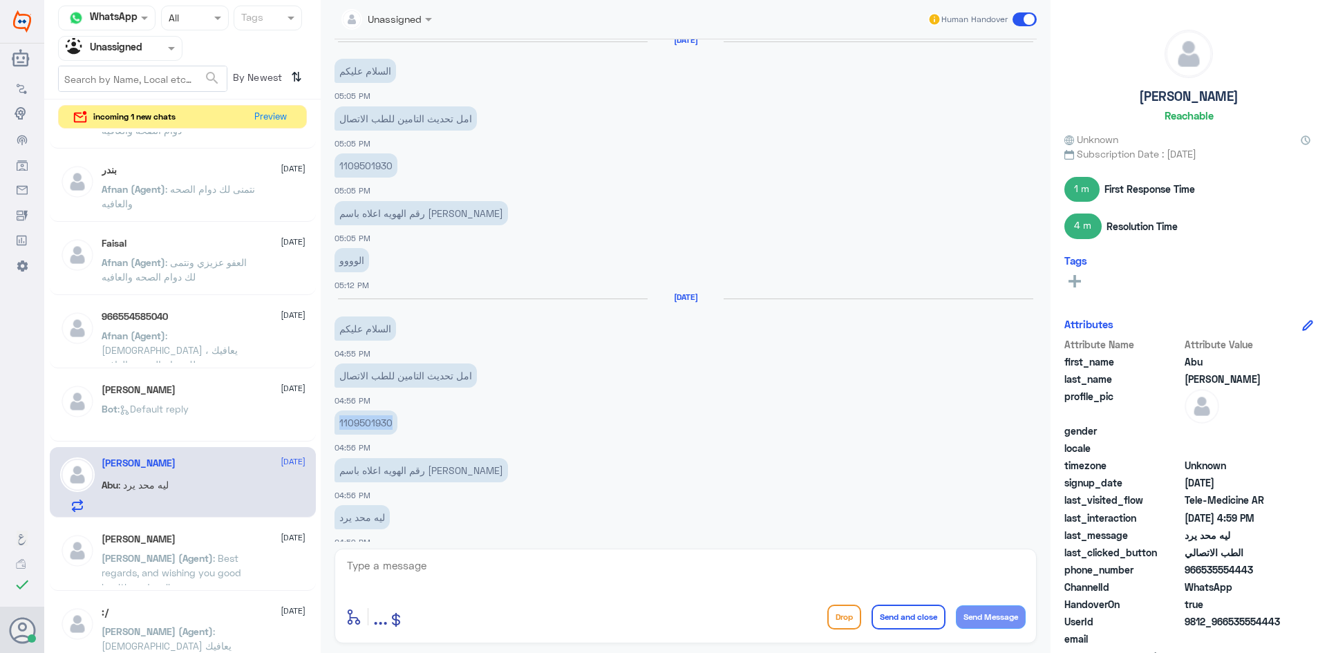
scroll to position [346, 0]
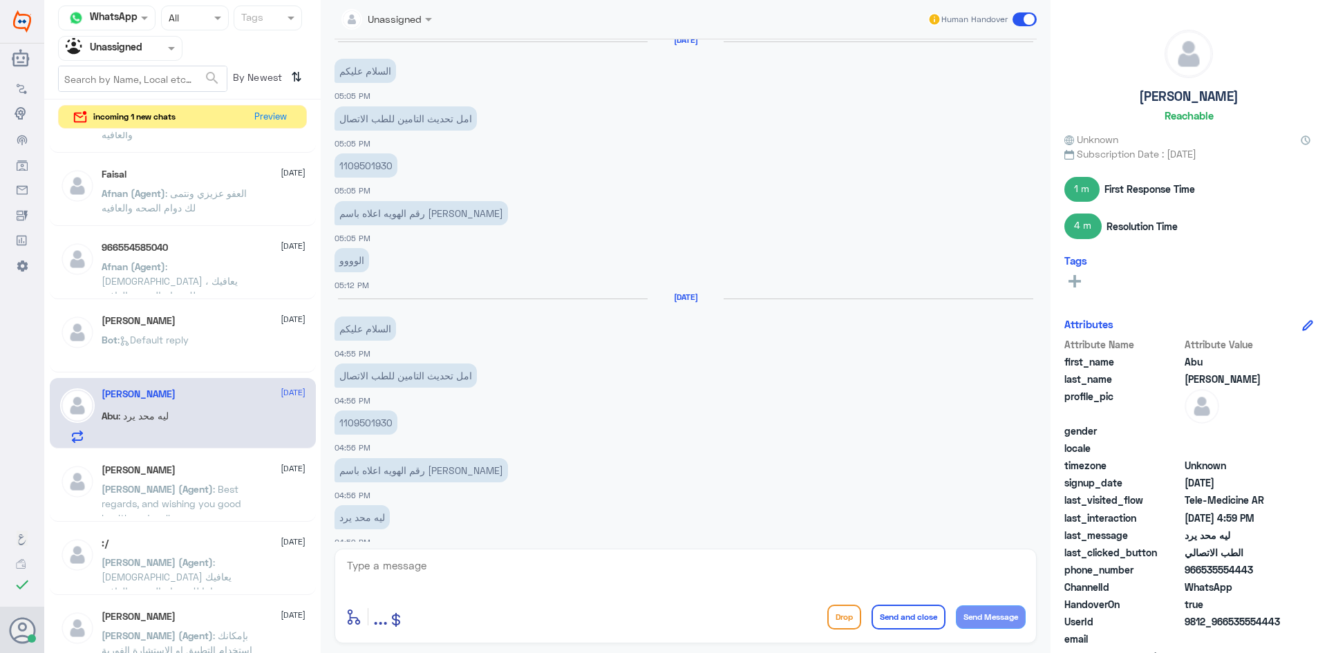
click at [201, 485] on span ": Best regards, and wishing you good health and wellness" at bounding box center [172, 503] width 140 height 41
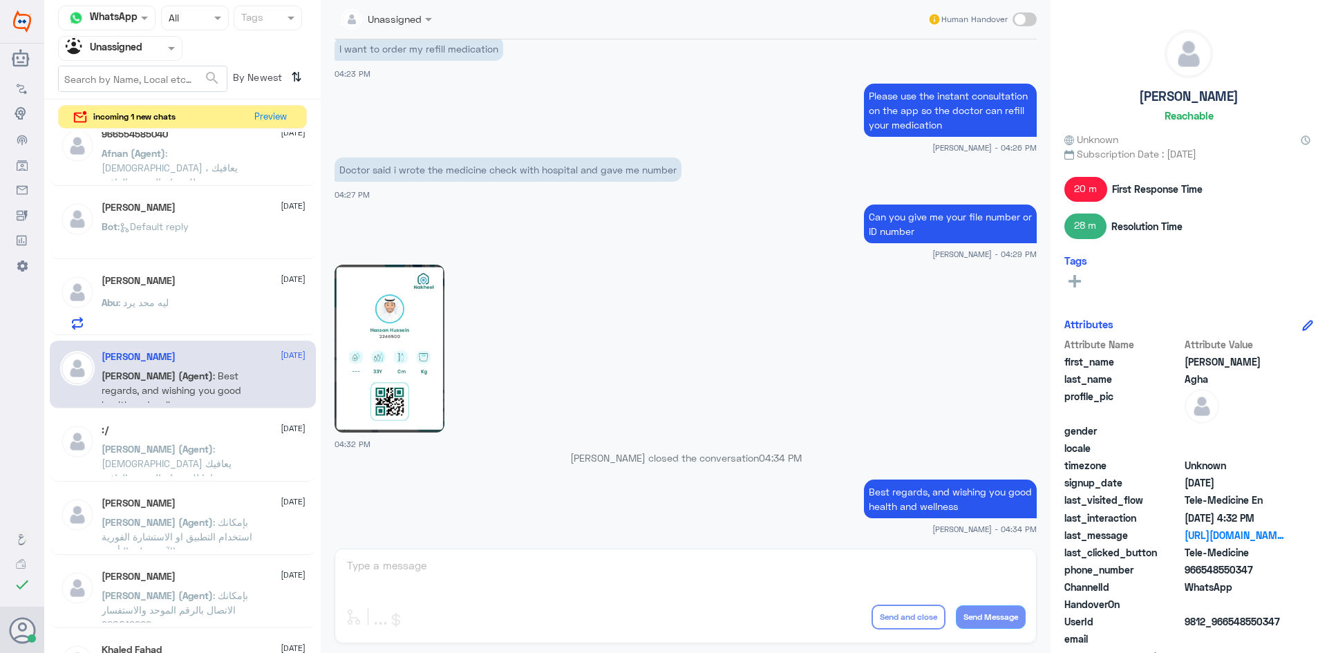
scroll to position [484, 0]
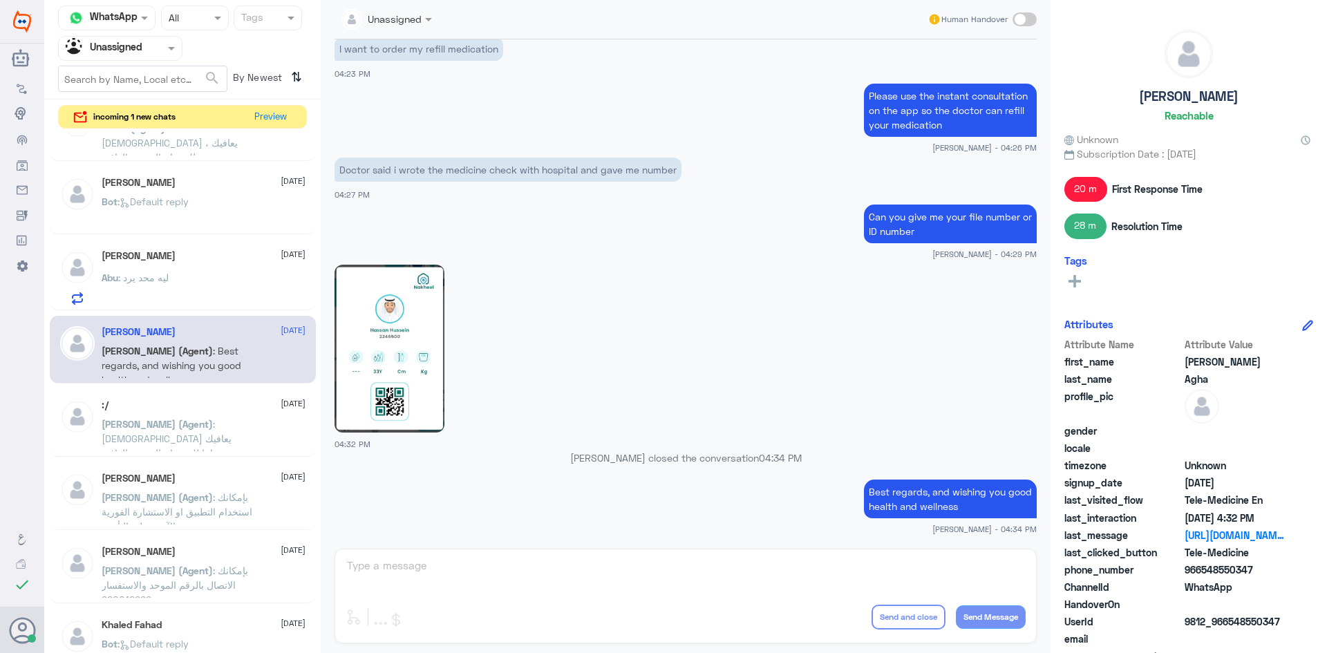
click at [231, 418] on span ": الله يعافيك وتمنياتنا لك بدوام الصحة والعافية" at bounding box center [167, 438] width 130 height 41
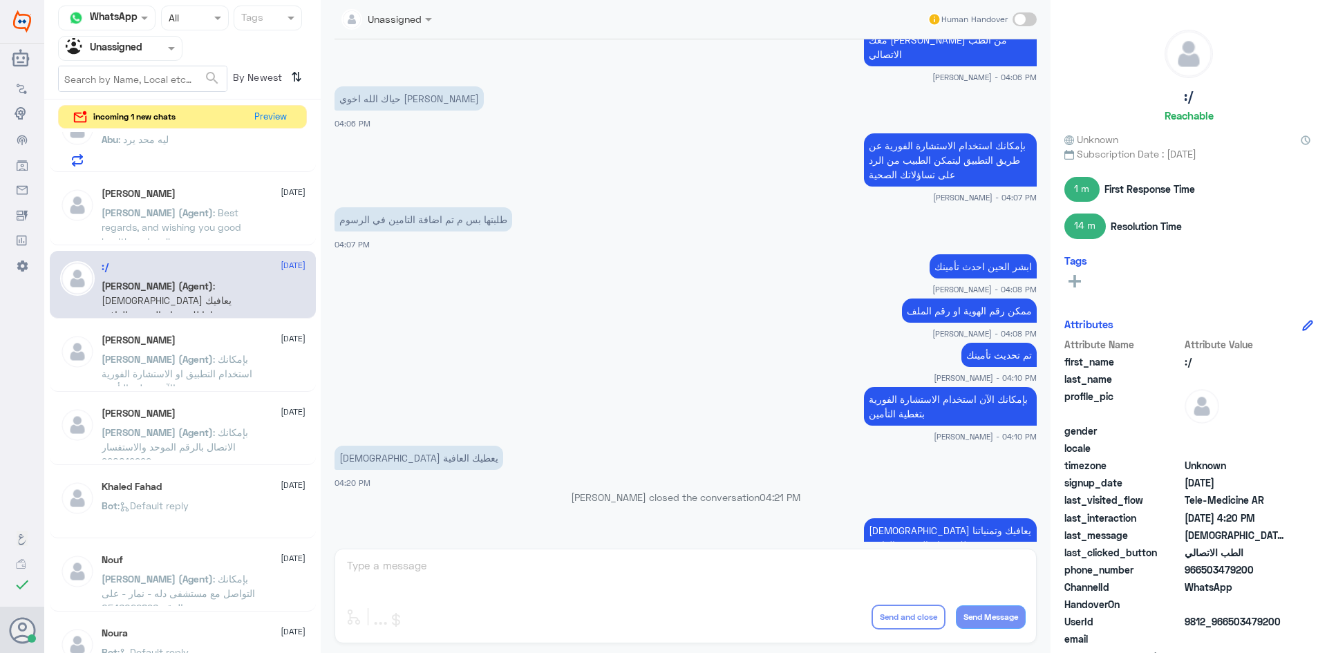
scroll to position [614, 0]
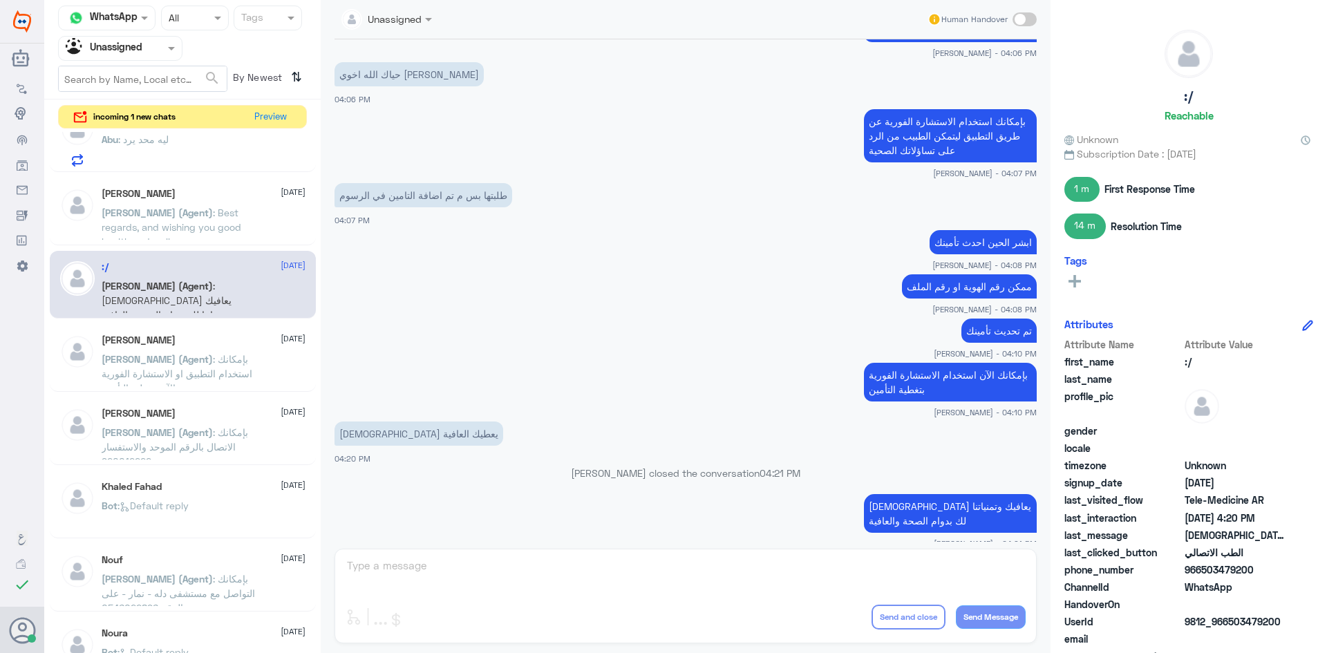
click at [232, 374] on span ": بإمكانك استخدام التطبيق او الاستشارة الفورية الآن بتغطية التأمين" at bounding box center [177, 373] width 151 height 41
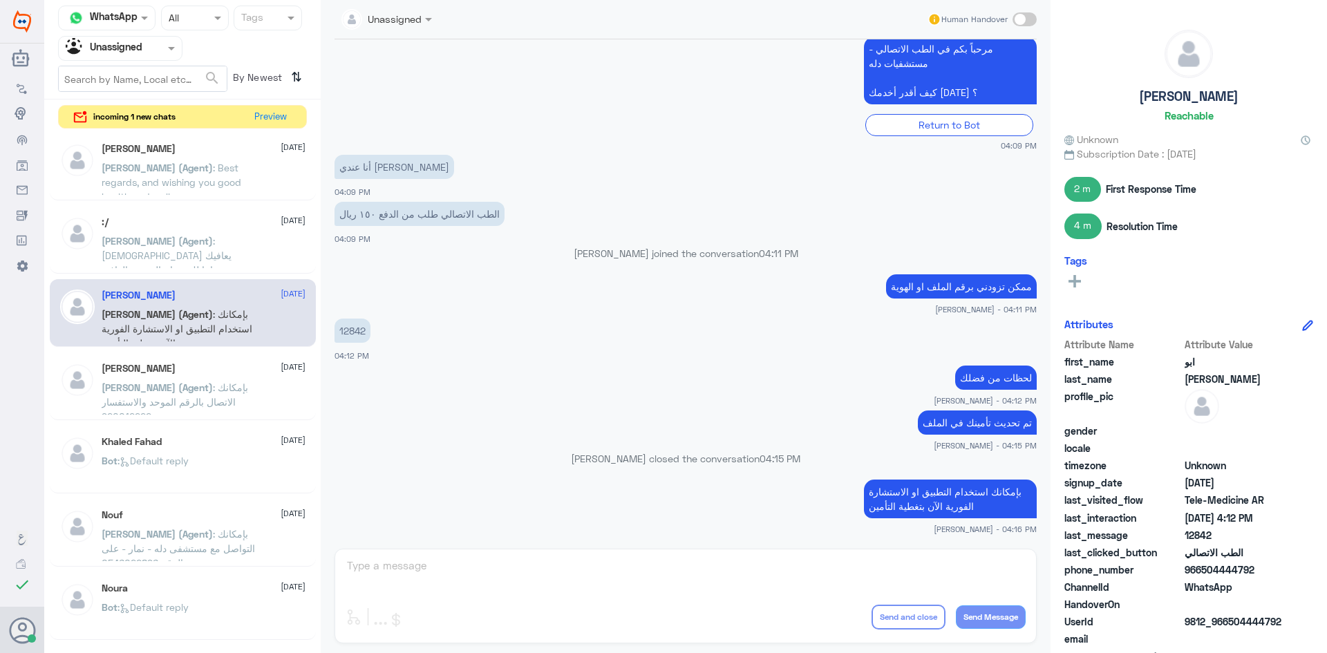
scroll to position [691, 0]
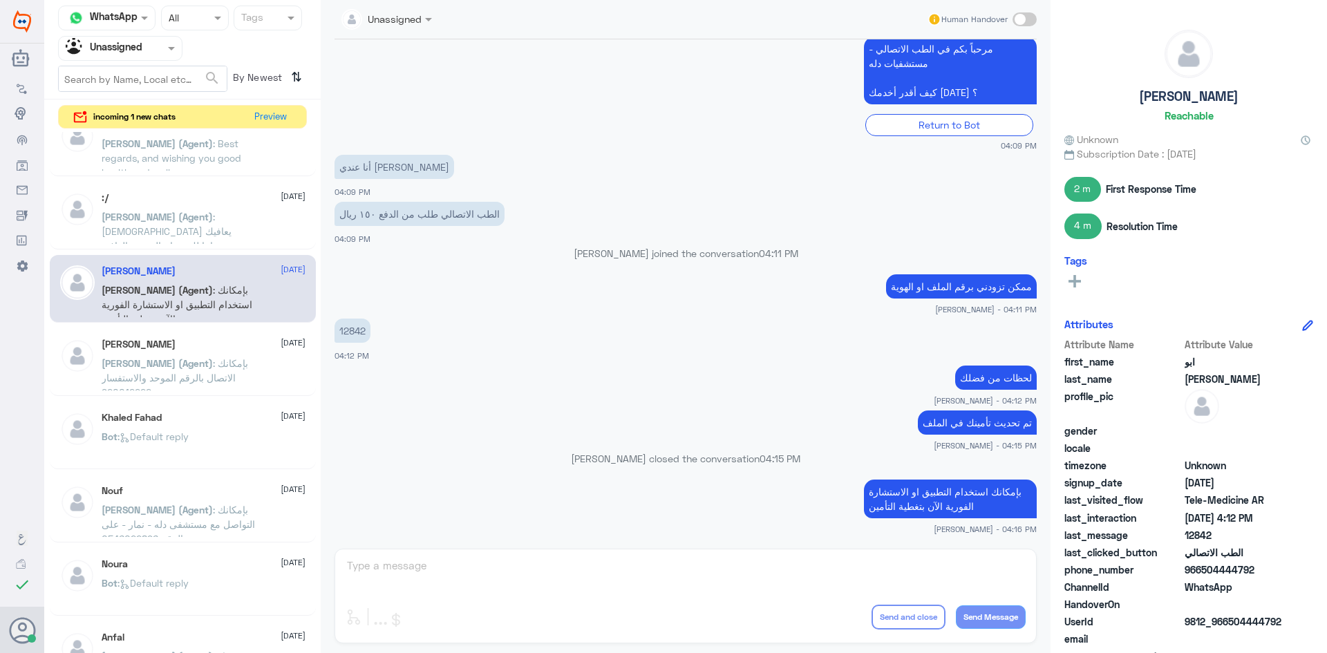
click at [230, 352] on div "عبدالله المقاطي 22 August عبدالكريم (Agent) : بإمكانك الاتصال بالرقم الموحد وال…" at bounding box center [204, 365] width 204 height 52
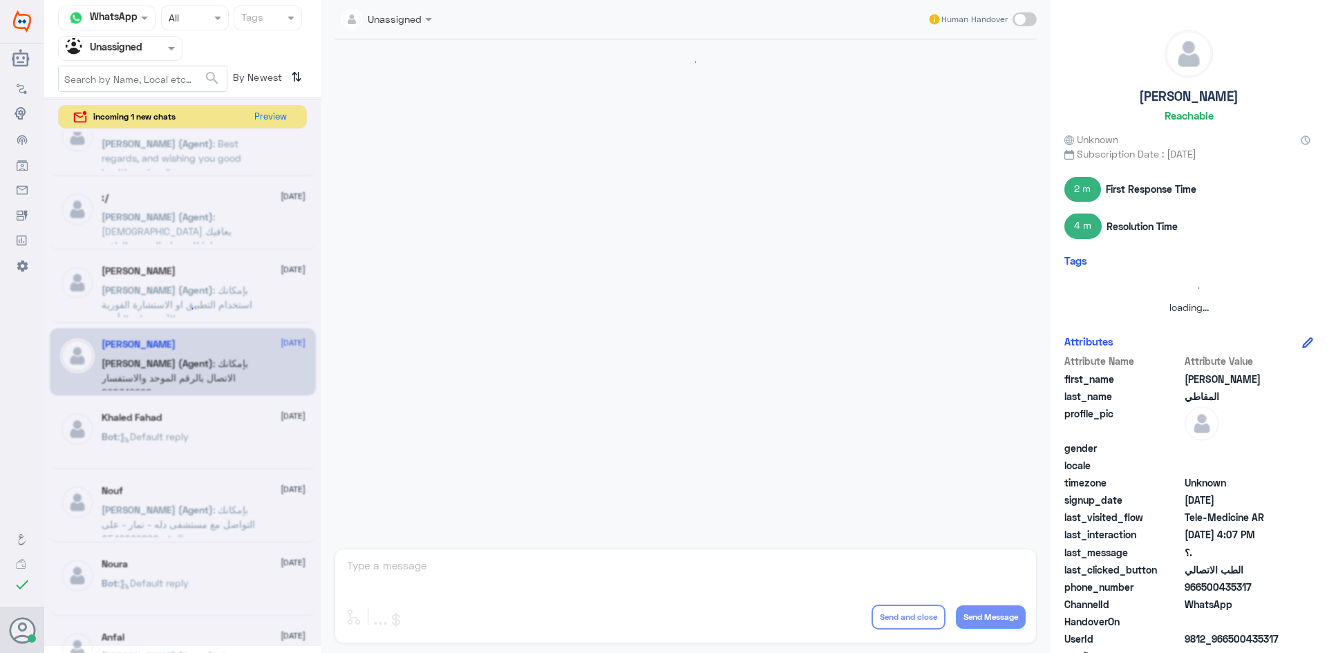
scroll to position [991, 0]
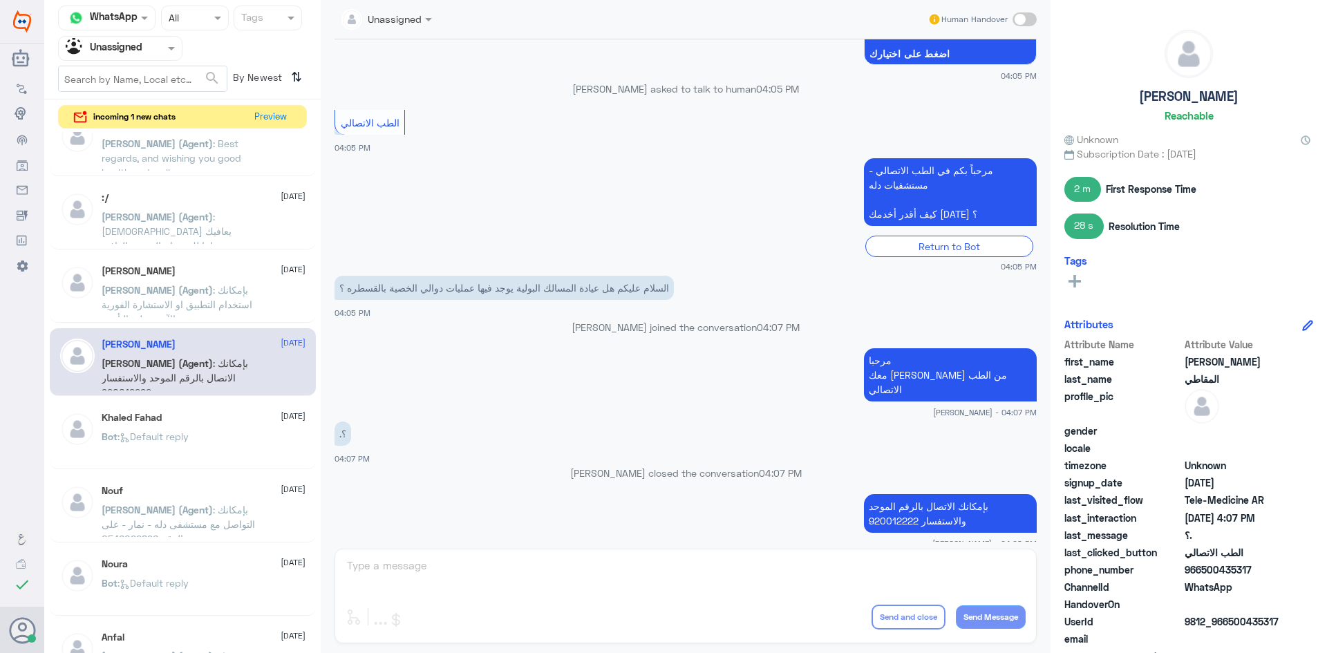
click at [224, 411] on div "Khaled Fahad 22 August Bot : Default reply" at bounding box center [183, 436] width 266 height 68
click at [217, 437] on div "Bot : Default reply" at bounding box center [204, 448] width 204 height 31
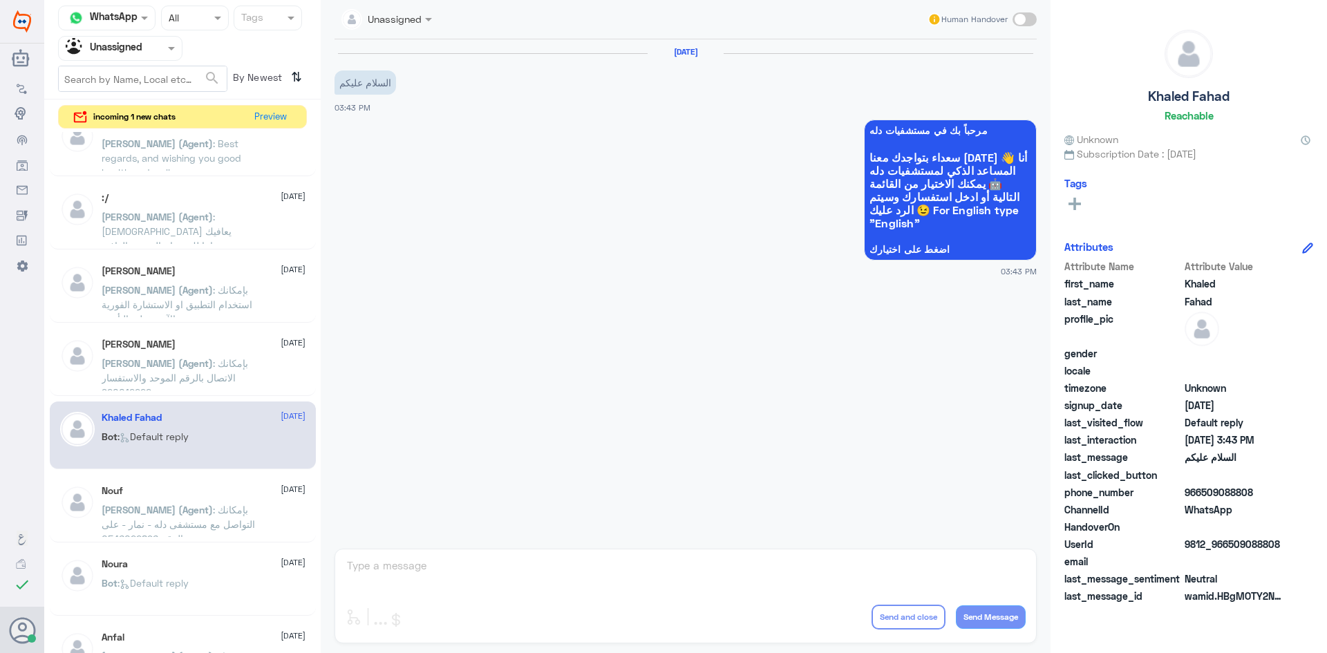
click at [175, 500] on div "Nouf 22 August عبدالكريم (Agent) : بإمكانك التواصل مع مستشفى دله - نمار - على ا…" at bounding box center [204, 511] width 204 height 52
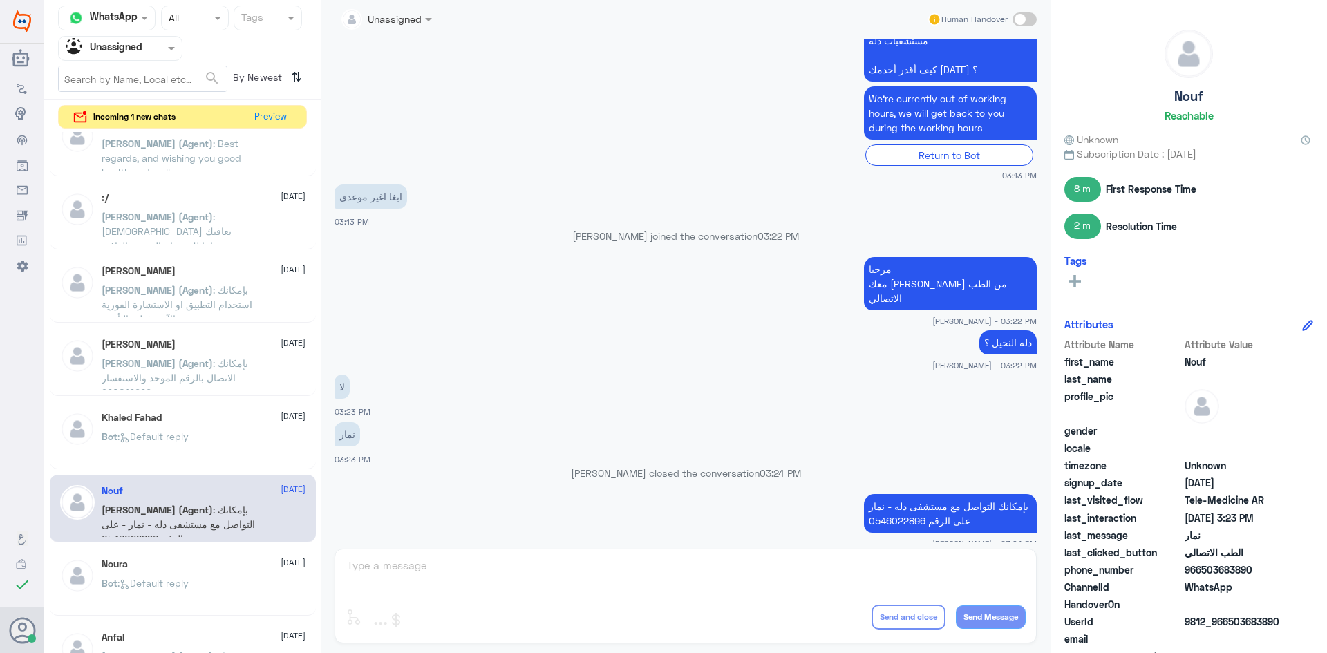
scroll to position [760, 0]
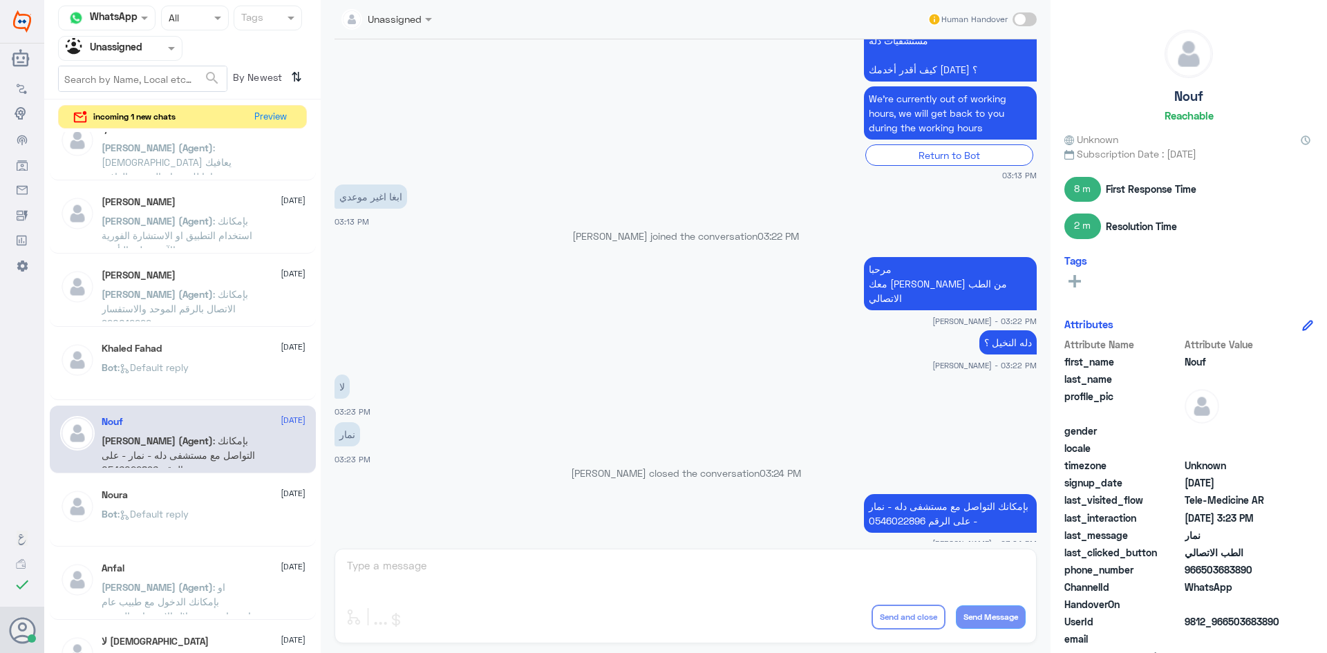
click at [200, 507] on div "Noura 22 August Bot : Default reply" at bounding box center [204, 515] width 204 height 52
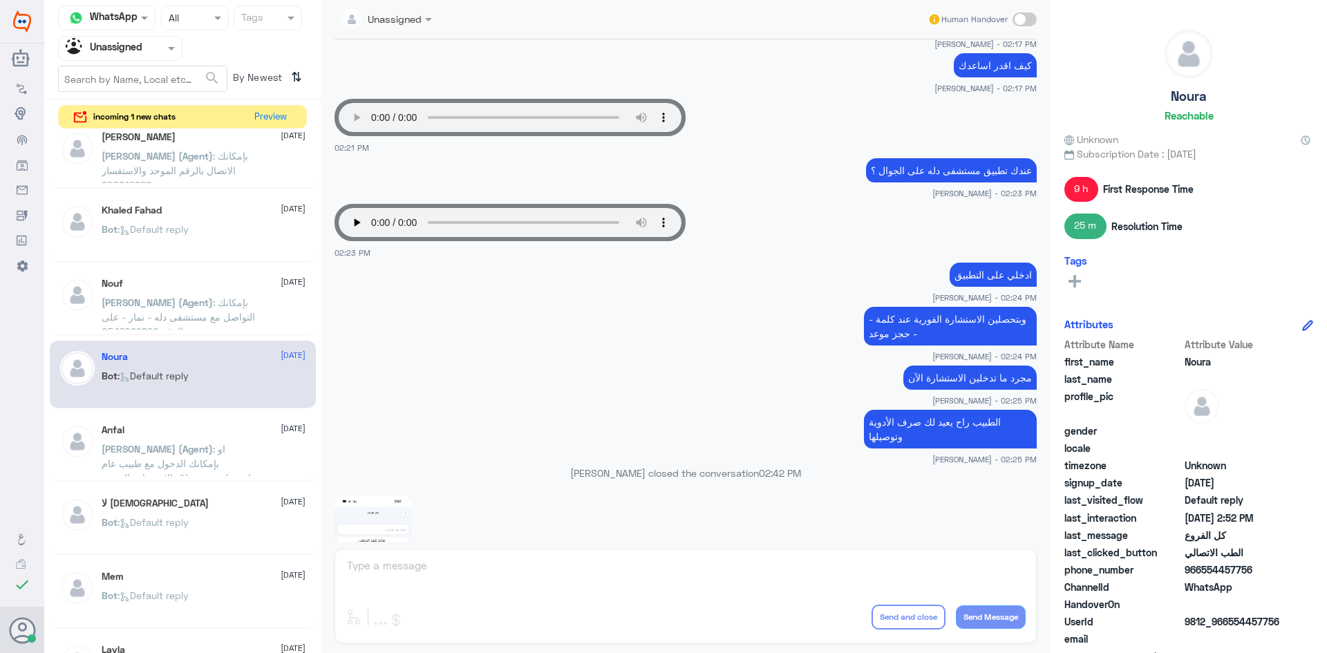
scroll to position [386, 0]
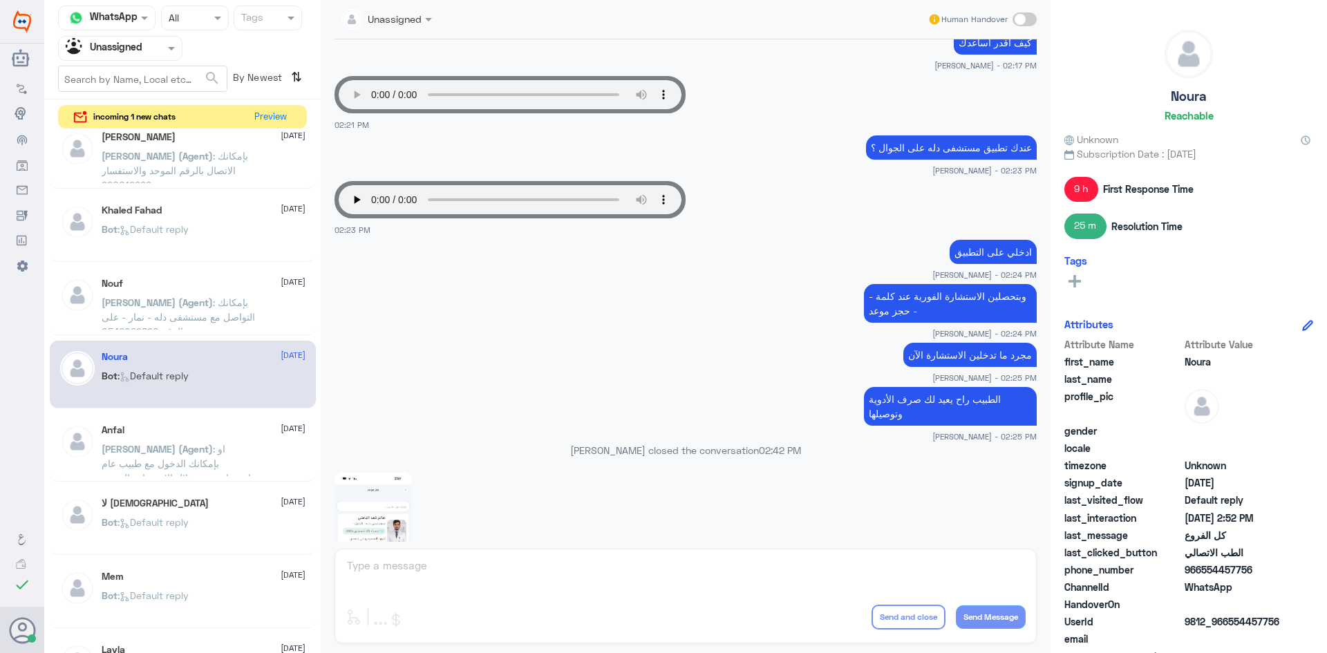
click at [1249, 571] on span "966554457756" at bounding box center [1235, 570] width 100 height 15
click at [1258, 568] on span "966554457756" at bounding box center [1235, 570] width 100 height 15
drag, startPoint x: 1255, startPoint y: 568, endPoint x: 1202, endPoint y: 571, distance: 53.3
click at [1202, 571] on span "966554457756" at bounding box center [1235, 570] width 100 height 15
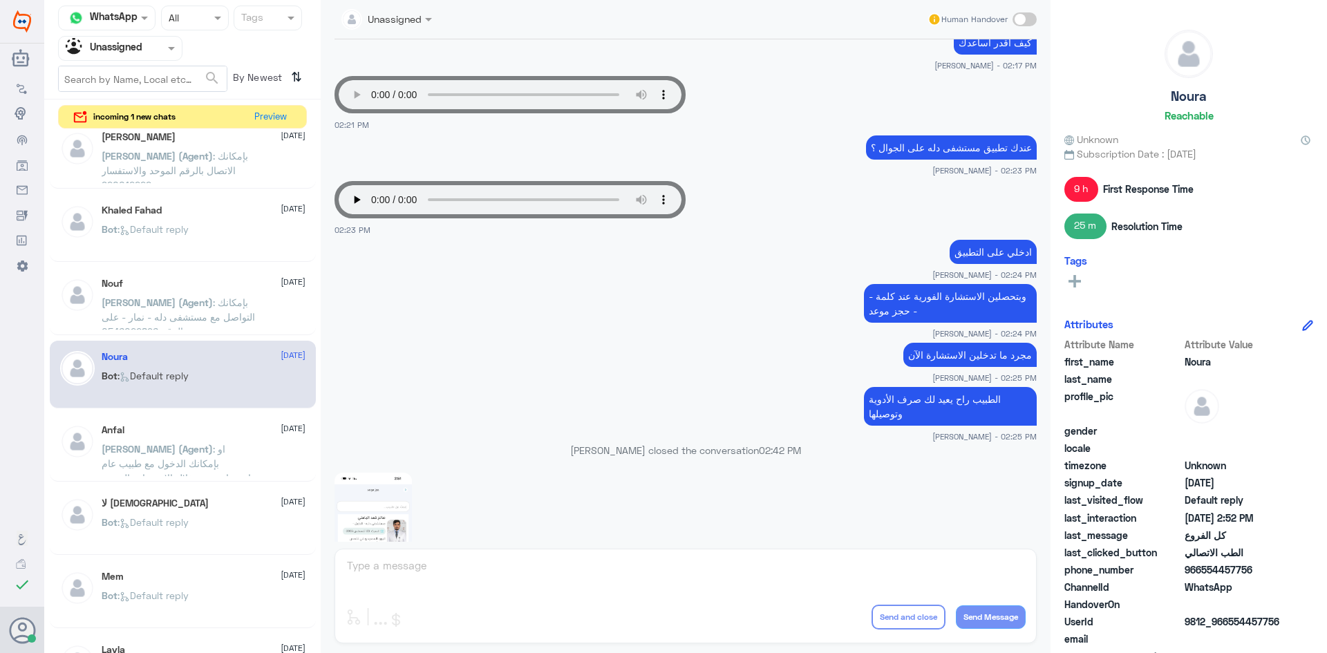
copy span "554457756"
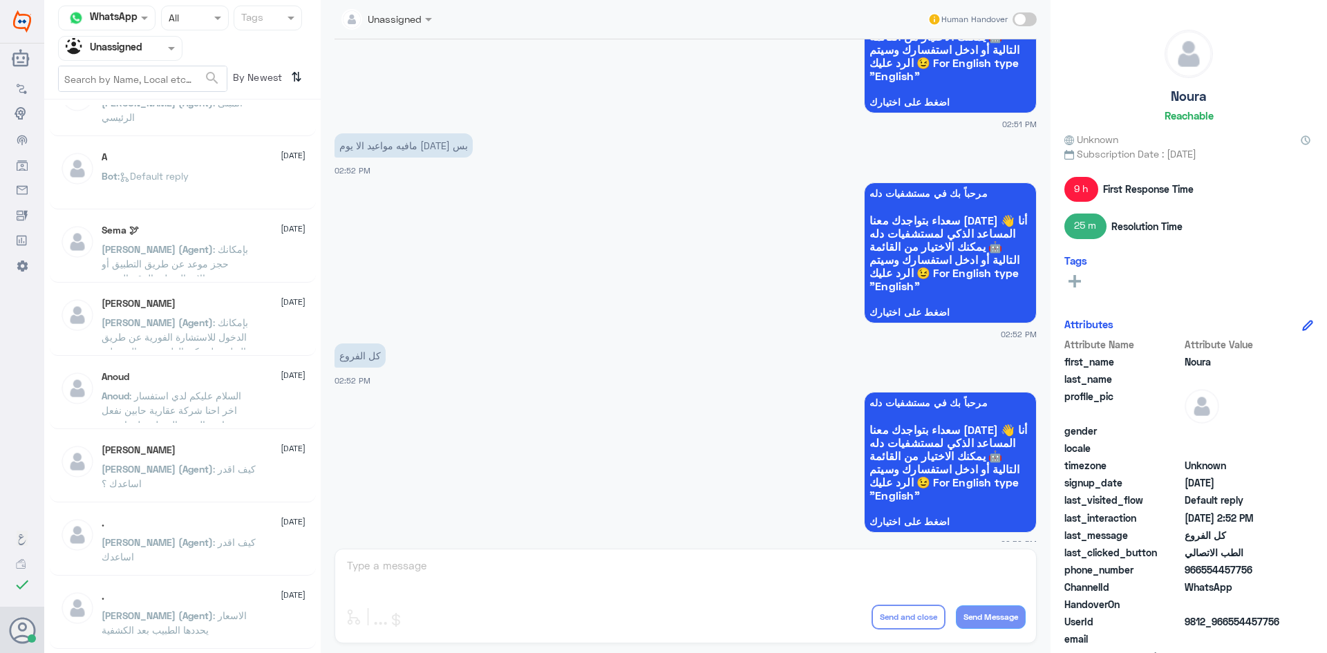
scroll to position [76, 0]
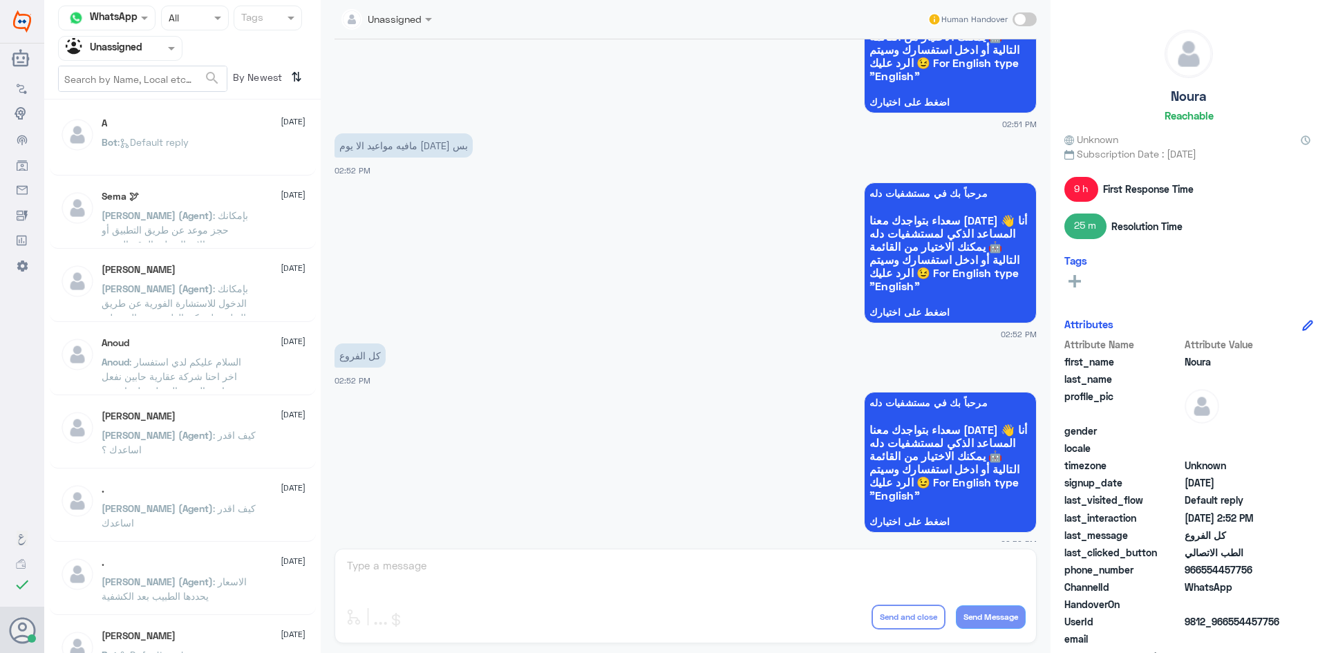
click at [199, 428] on p "عبدالكريم (Agent) : كيف اقدر اساعدك ؟" at bounding box center [180, 445] width 156 height 35
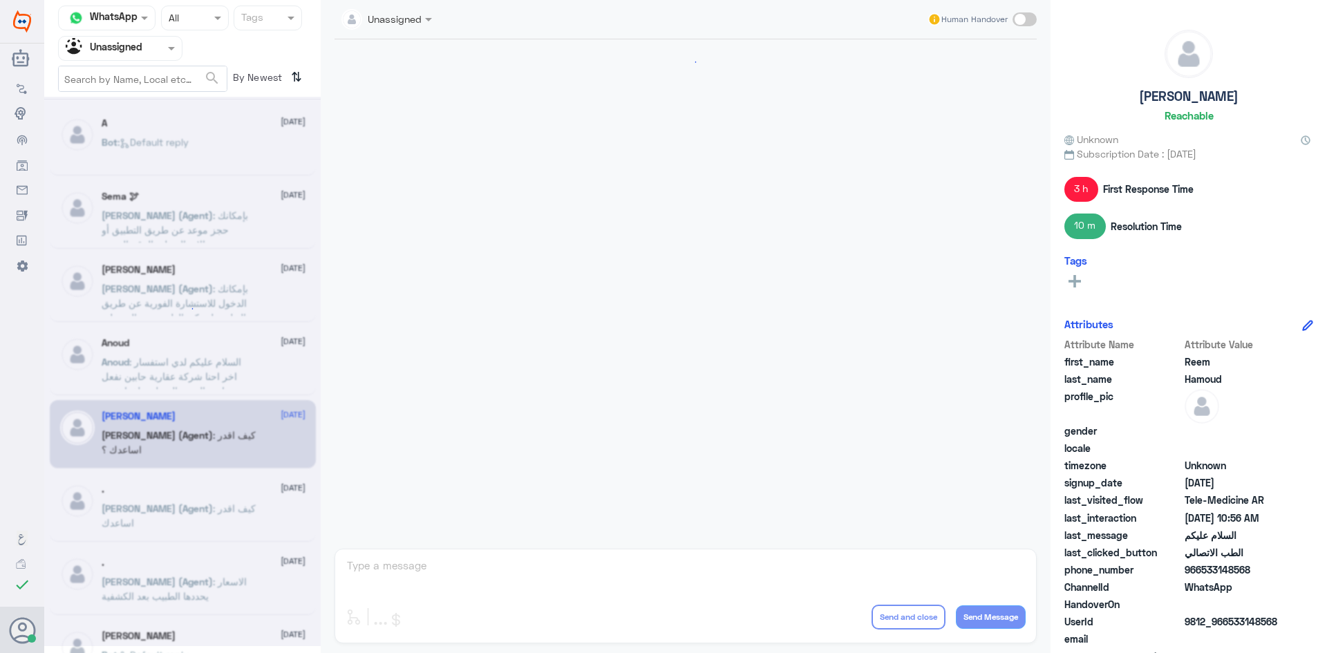
scroll to position [742, 0]
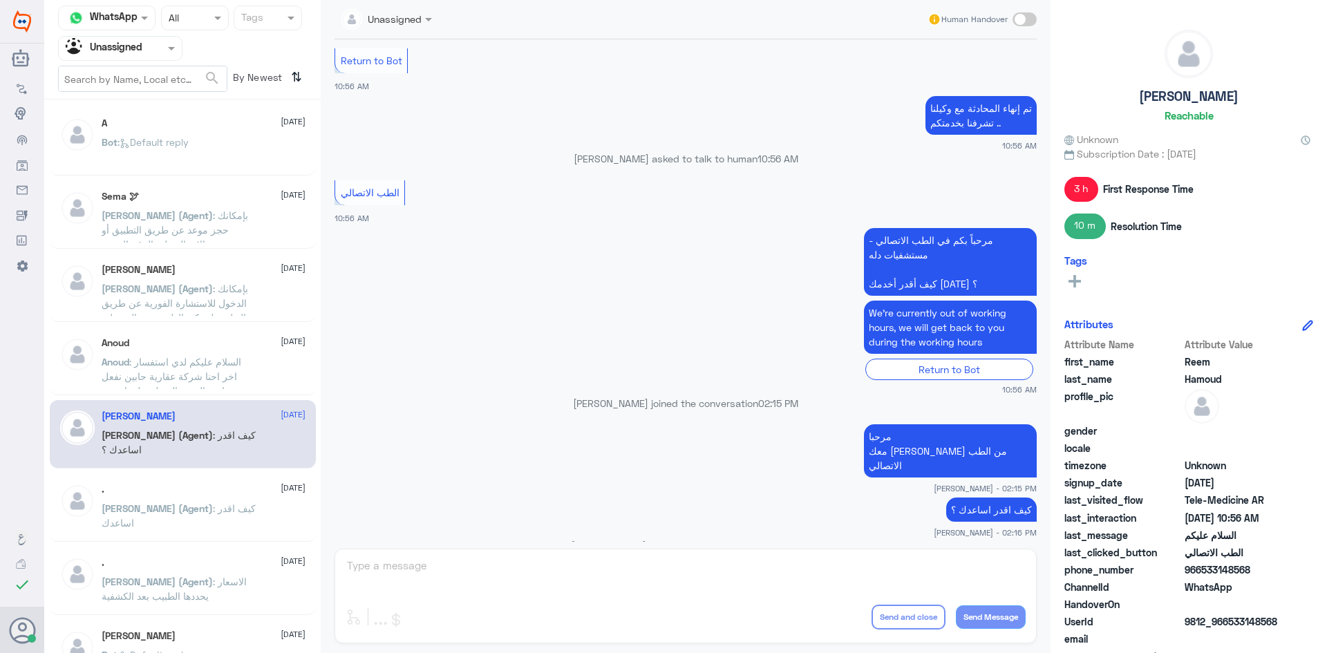
click at [216, 386] on span ": السلام عليكم لدي استفسار اخر احنا شركة عقارية حابين نفعل مبادرة التبرع بالدم …" at bounding box center [176, 391] width 149 height 70
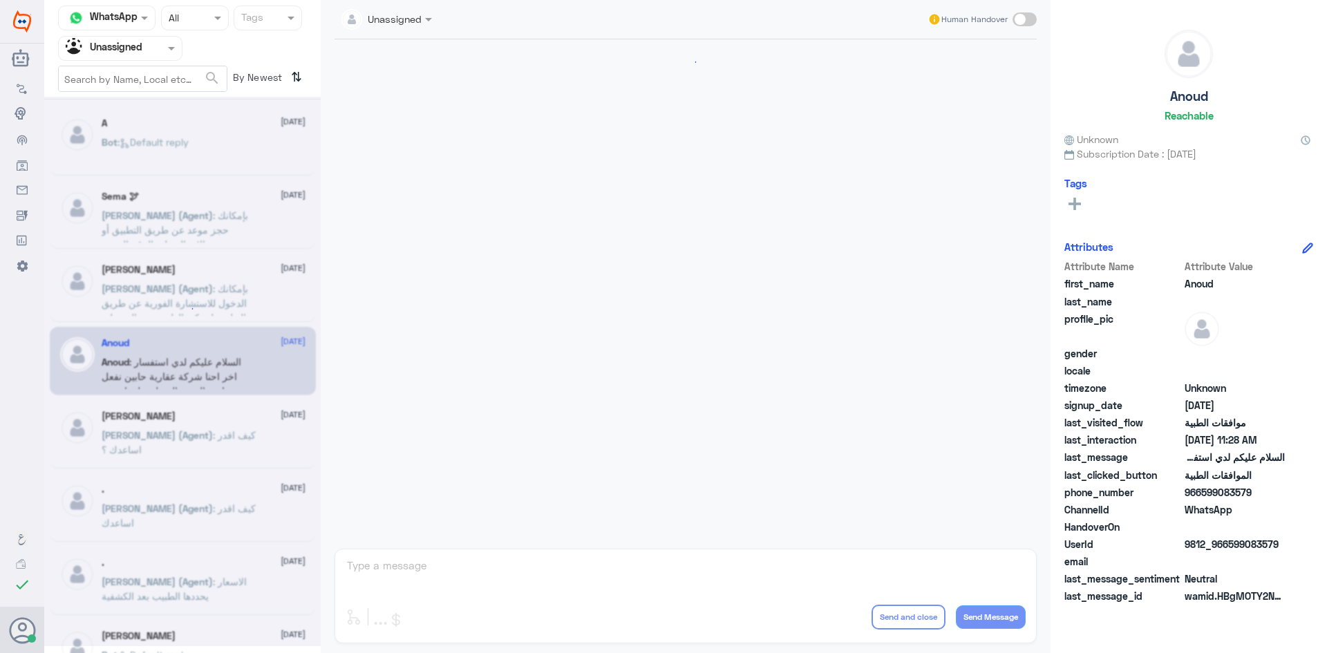
scroll to position [306, 0]
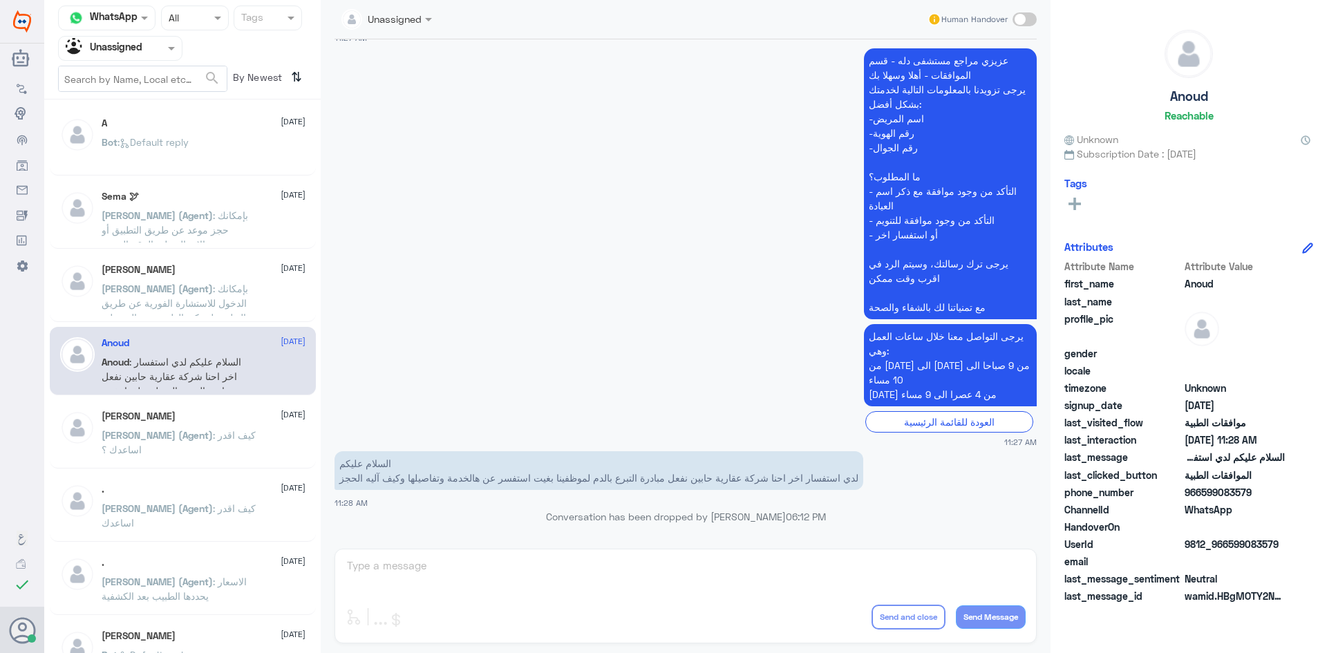
click at [180, 510] on span "عبدالكريم (Agent)" at bounding box center [157, 509] width 111 height 12
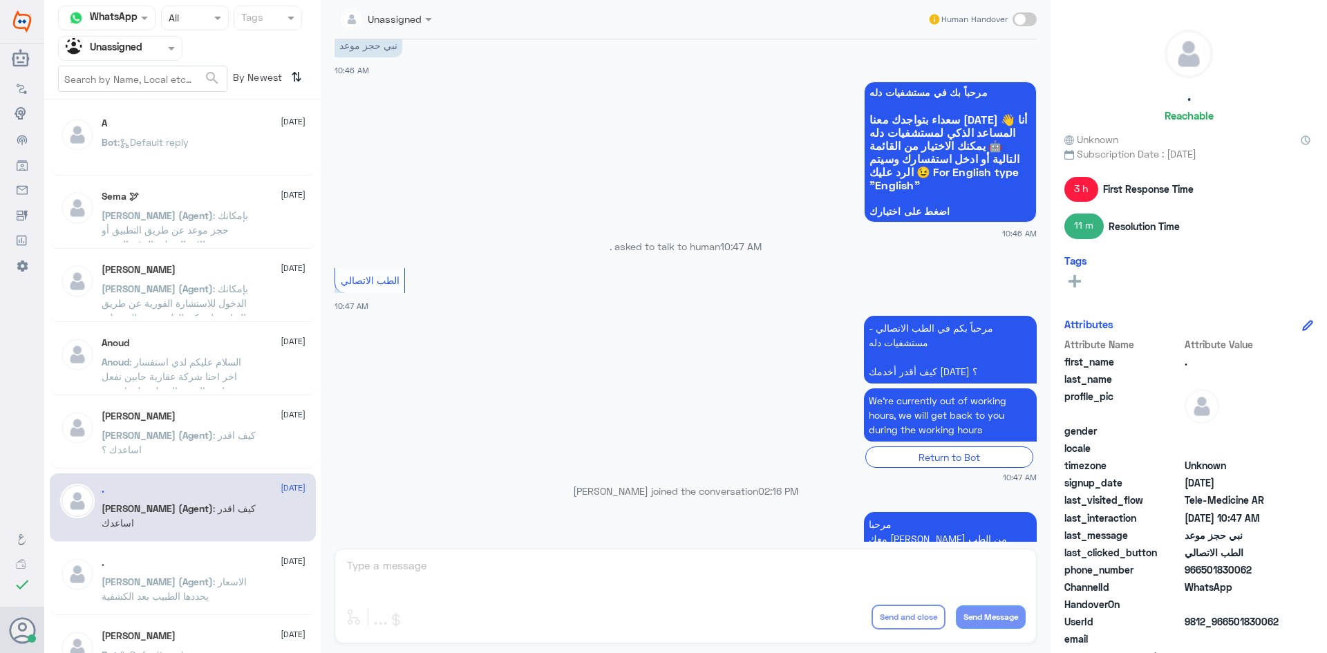
scroll to position [350, 0]
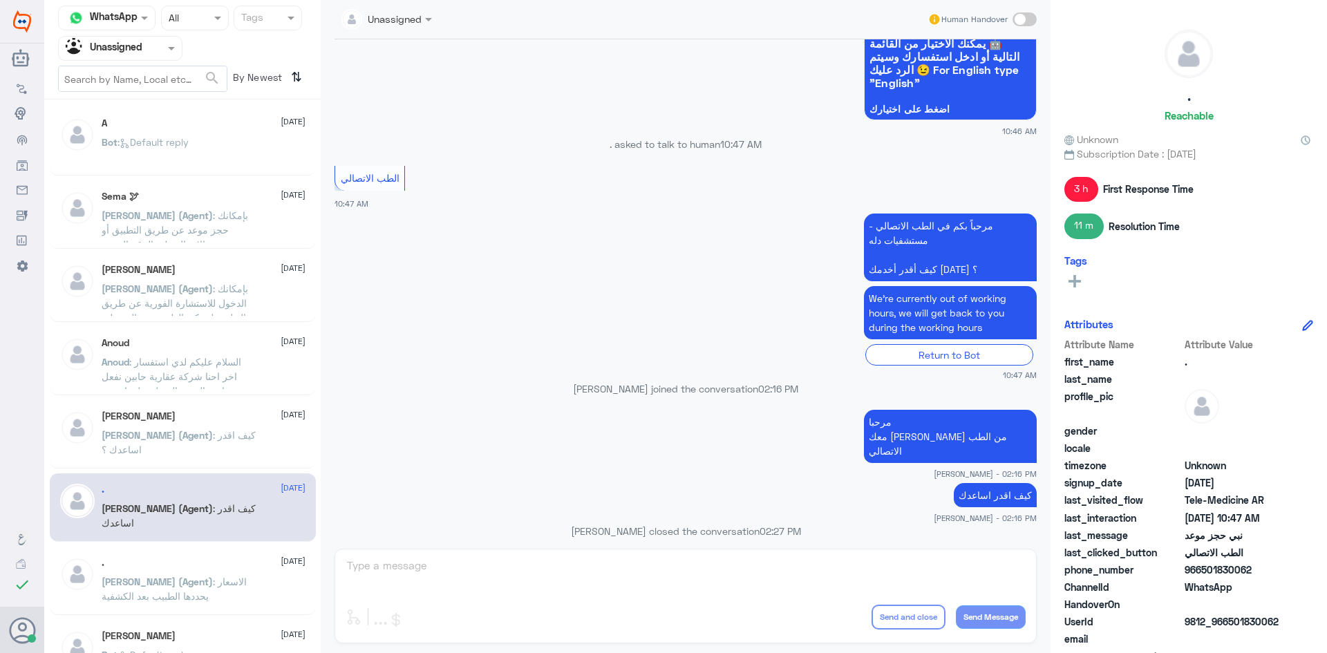
click at [177, 580] on span "عبدالكريم (Agent)" at bounding box center [157, 582] width 111 height 12
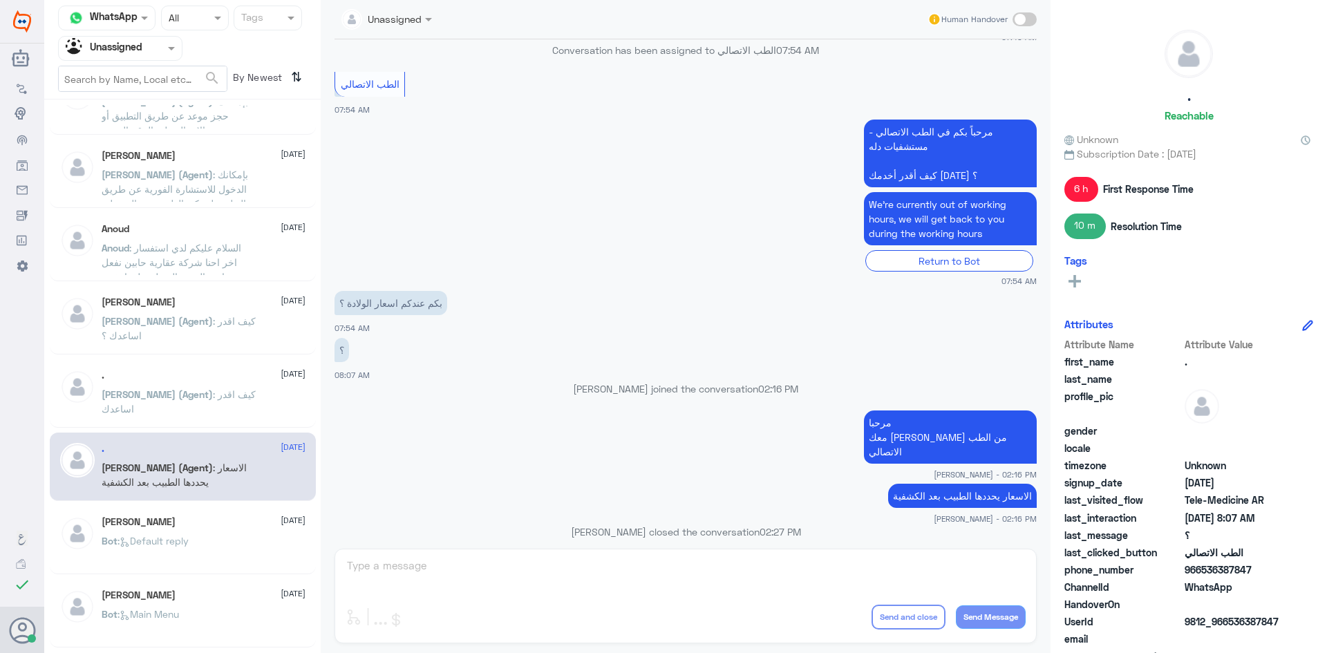
scroll to position [214, 0]
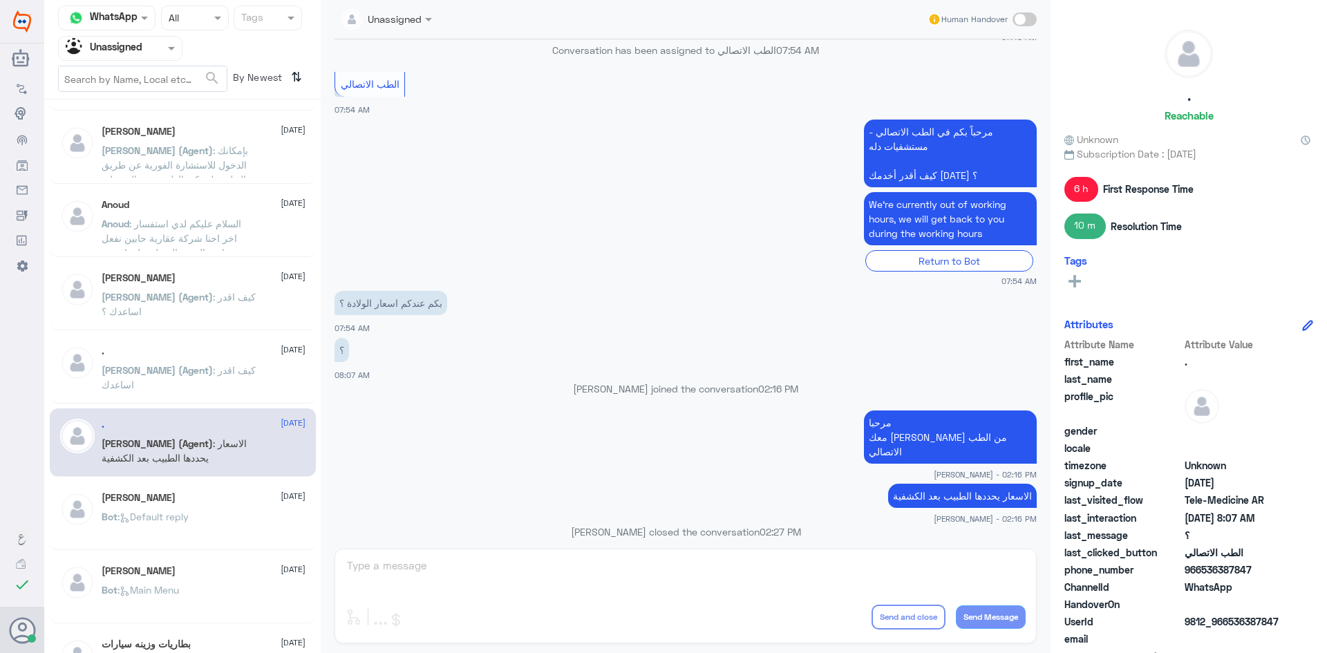
click at [196, 481] on div "Layla 22 August عبدالكريم (Agent) : المبنى الرئيسي A 22 August Bot : Default re…" at bounding box center [182, 381] width 277 height 553
click at [196, 502] on div "Lee 22 August" at bounding box center [204, 498] width 204 height 12
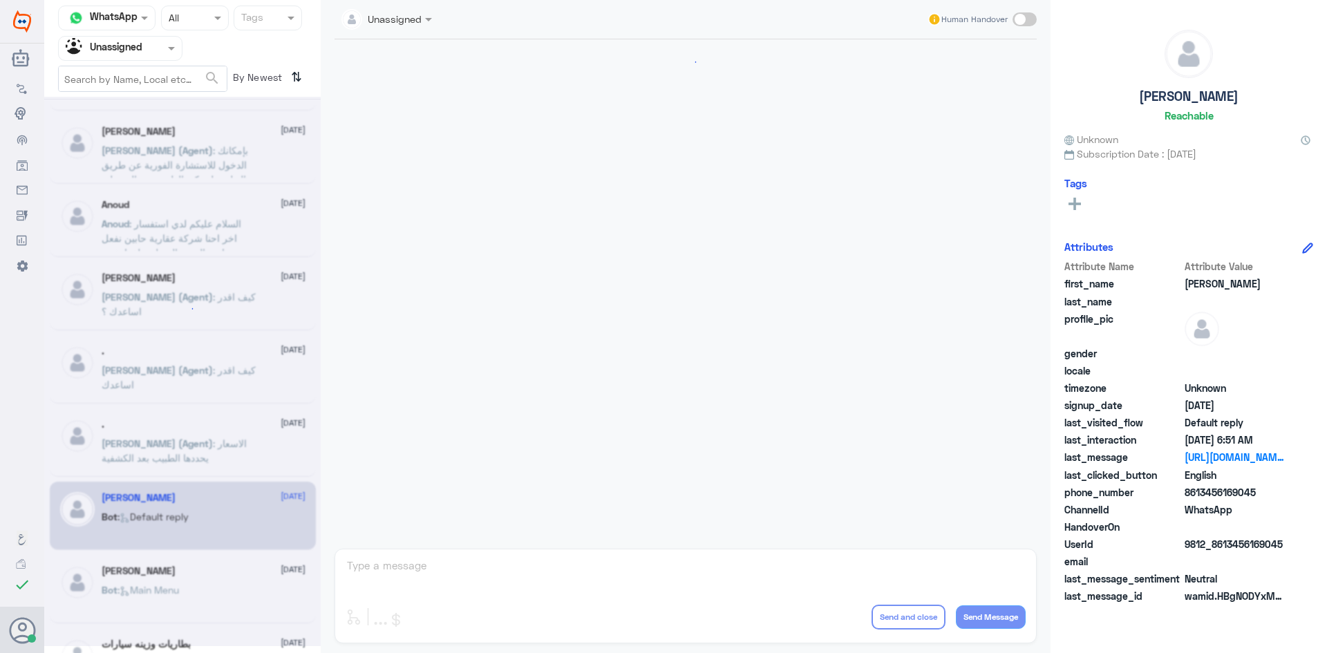
scroll to position [1402, 0]
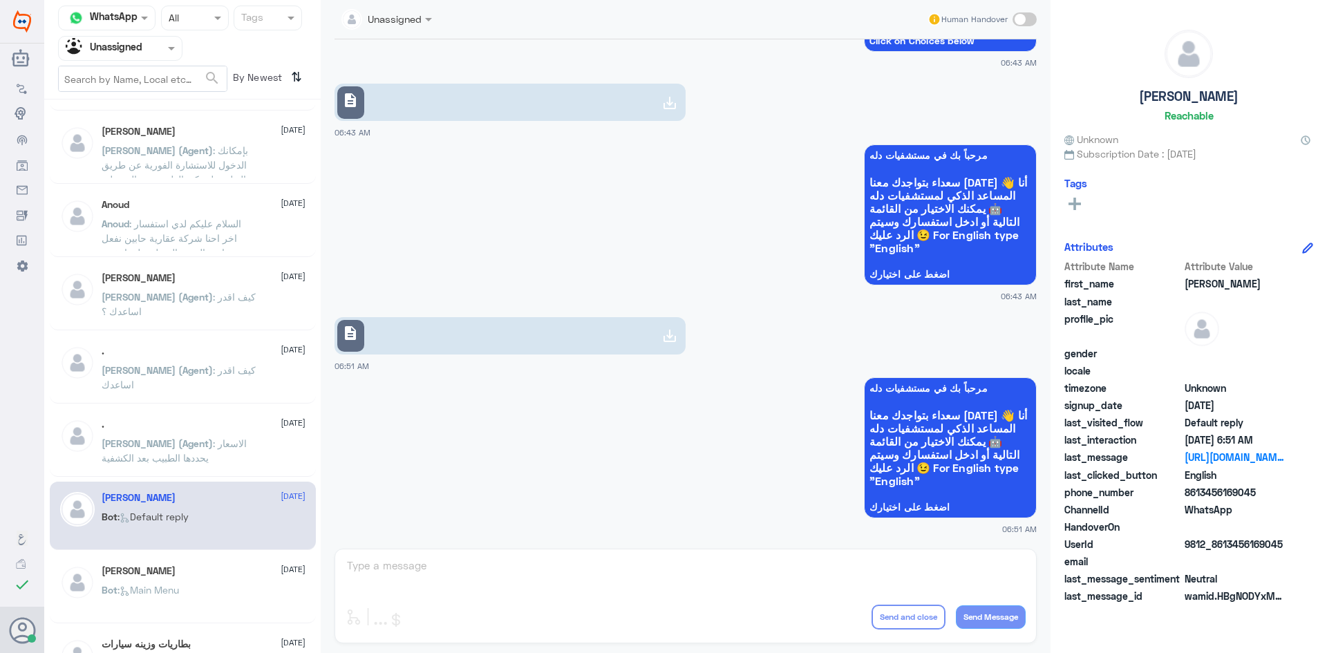
click at [476, 344] on link "description" at bounding box center [510, 335] width 351 height 37
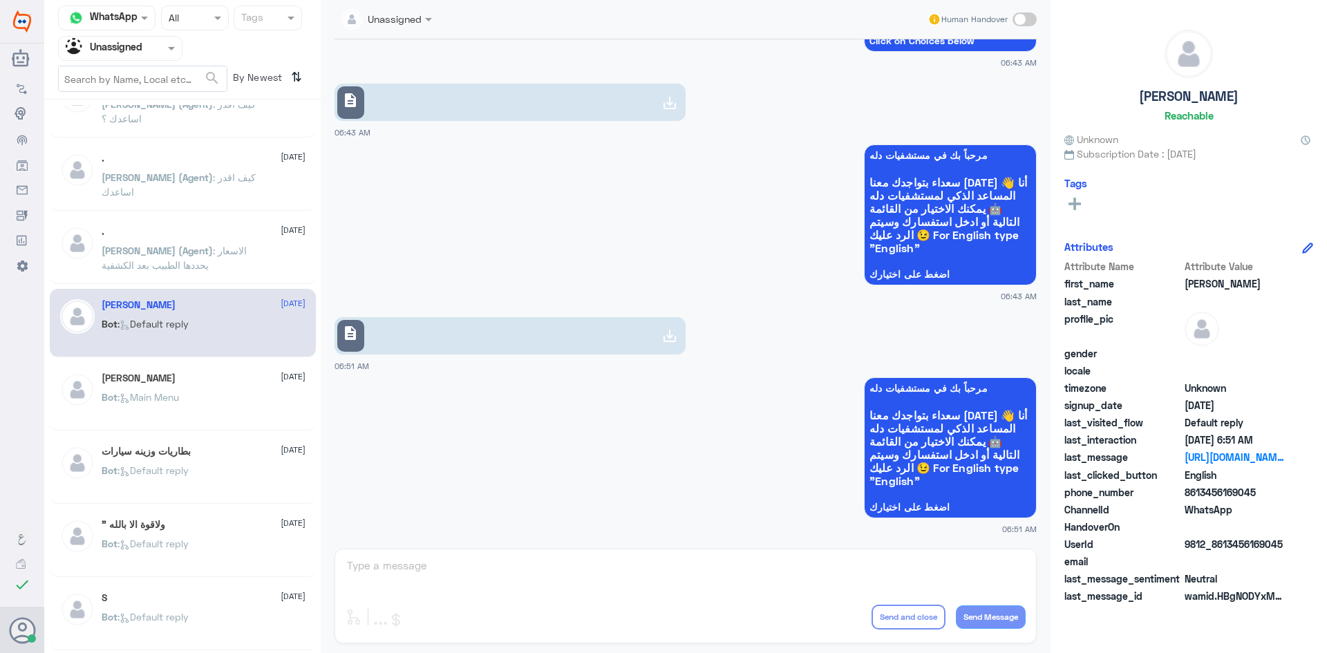
scroll to position [422, 0]
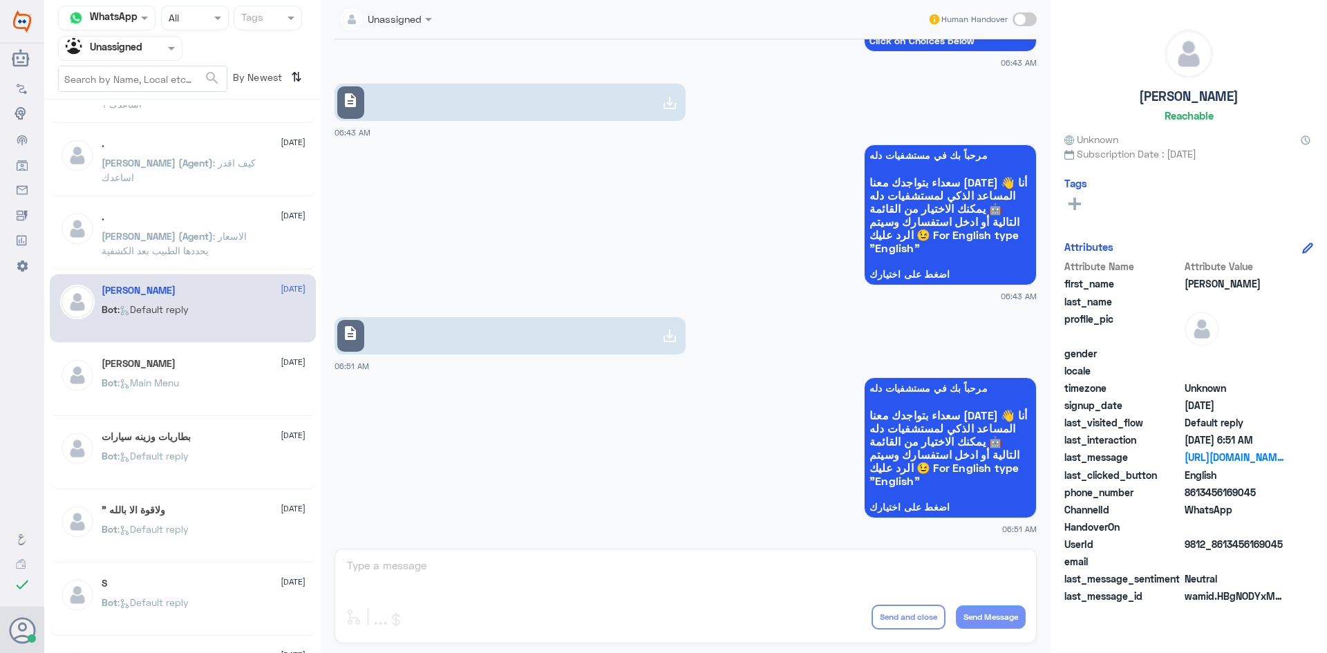
click at [193, 430] on div "بطاريات وزينه سيارات 22 August Bot : Default reply" at bounding box center [183, 455] width 266 height 68
click at [193, 431] on div "بطاريات وزينه سيارات 22 August Bot : Default reply" at bounding box center [183, 455] width 266 height 68
click at [193, 438] on div "بطاريات وزينه سيارات 22 August" at bounding box center [204, 437] width 204 height 12
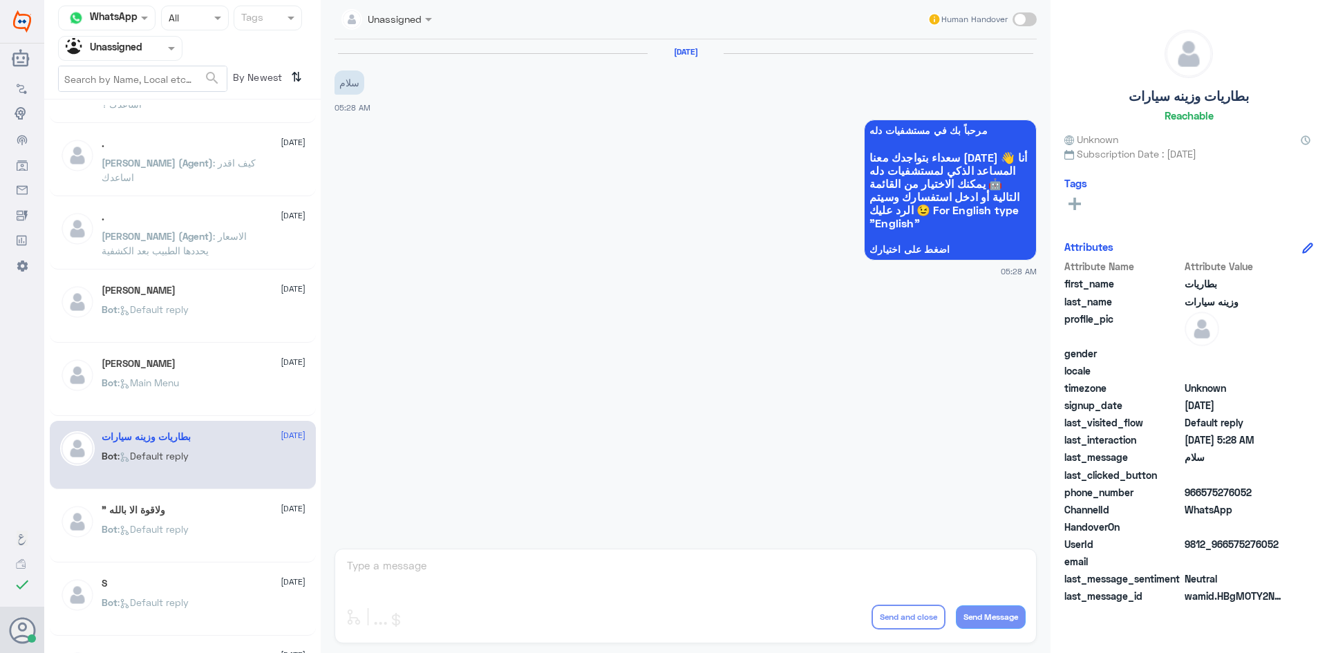
click at [138, 43] on input "text" at bounding box center [104, 48] width 76 height 16
click at [124, 73] on div "All" at bounding box center [120, 81] width 124 height 26
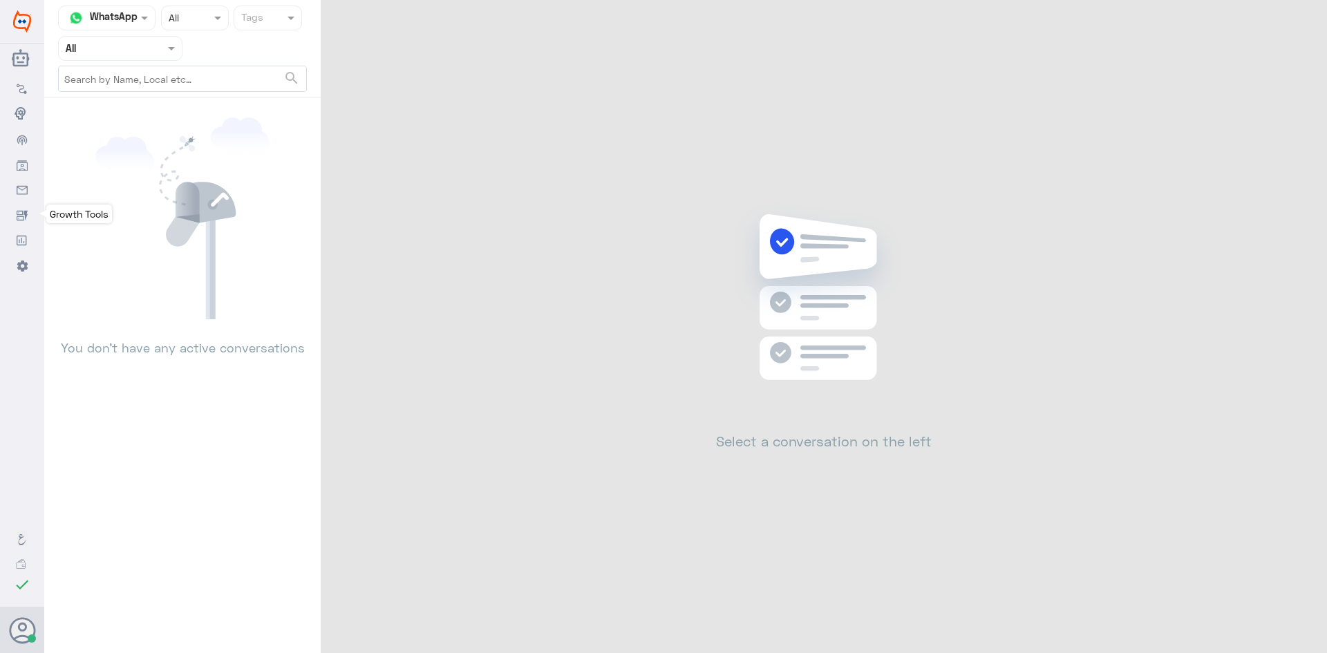
click at [16, 203] on link "Growth Tools" at bounding box center [22, 214] width 44 height 25
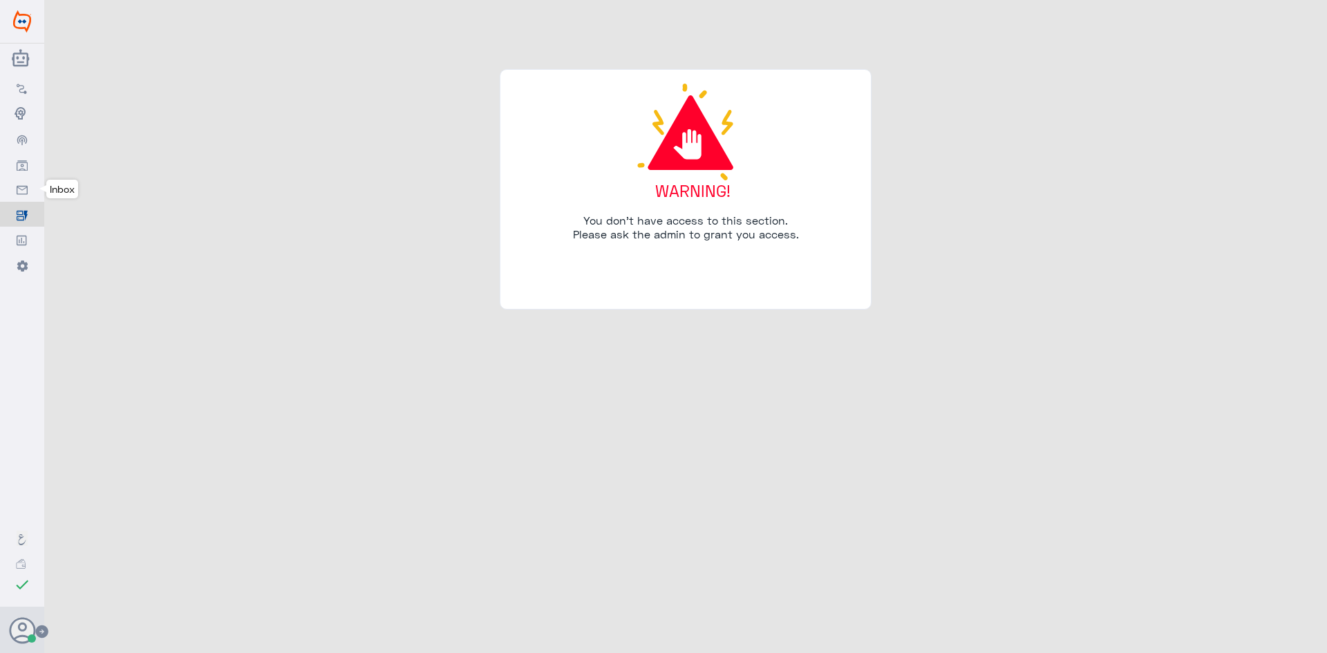
click at [10, 185] on link "Inbox" at bounding box center [22, 189] width 44 height 25
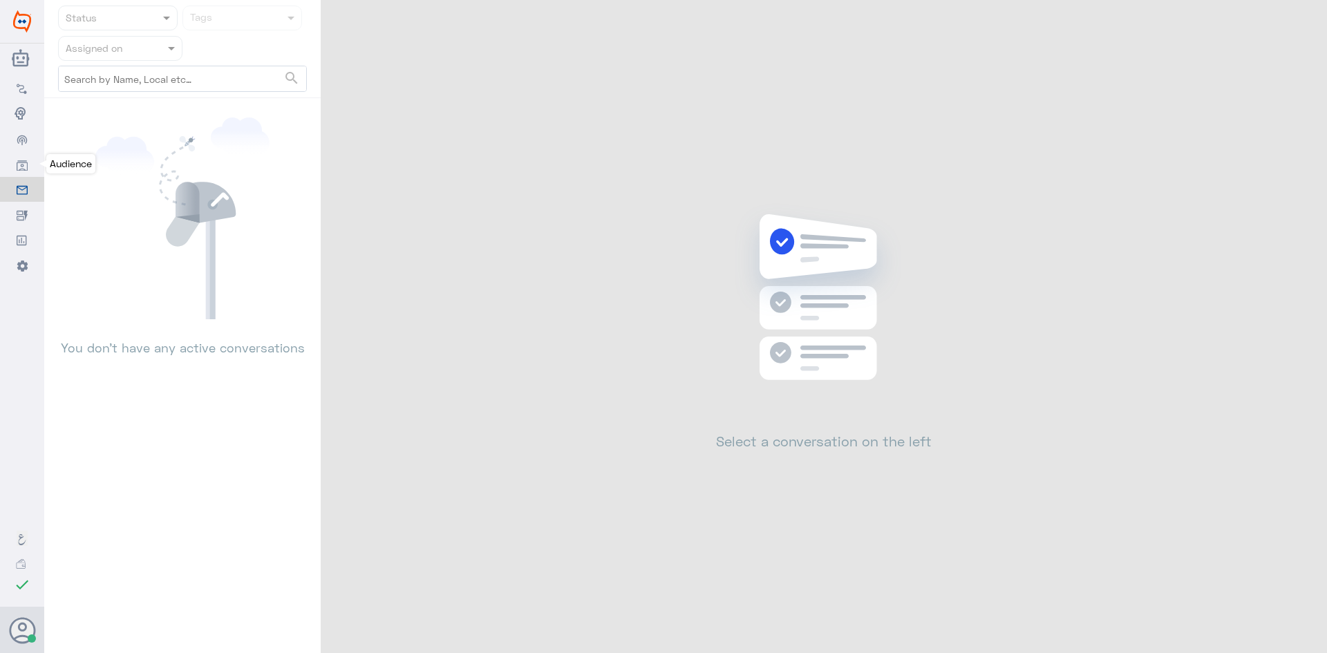
click at [8, 171] on link "Audience" at bounding box center [22, 163] width 44 height 25
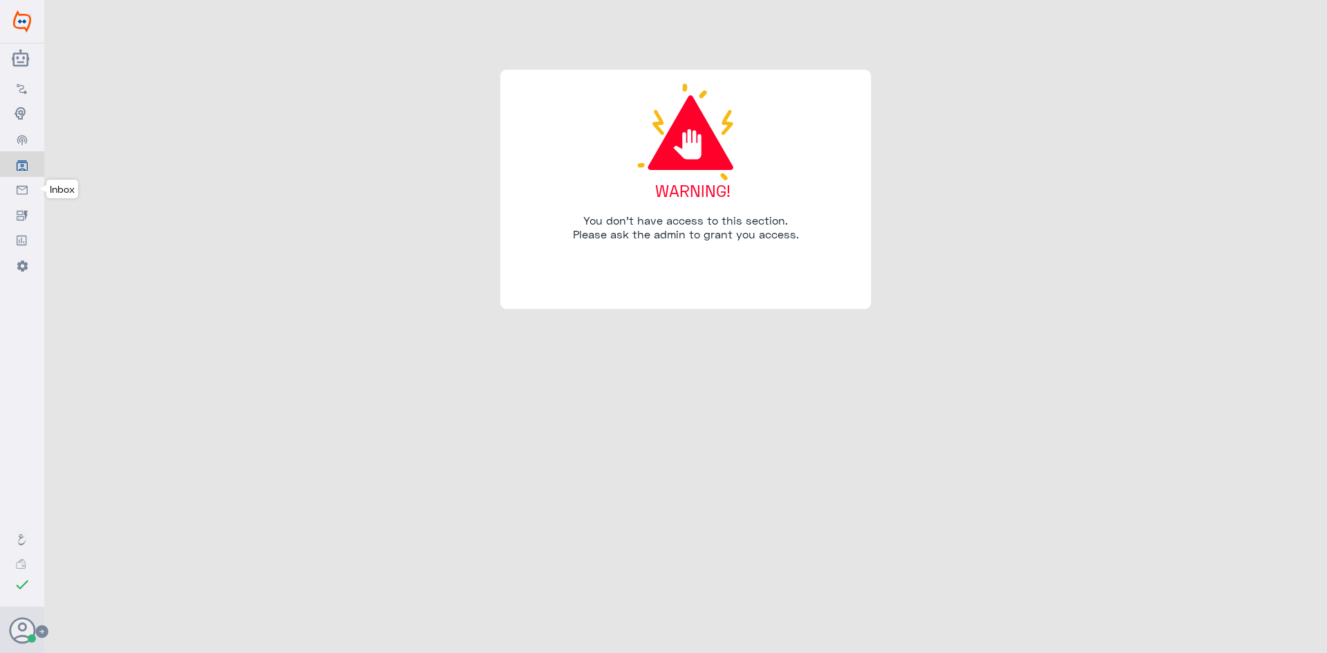
click at [20, 186] on use at bounding box center [22, 189] width 11 height 9
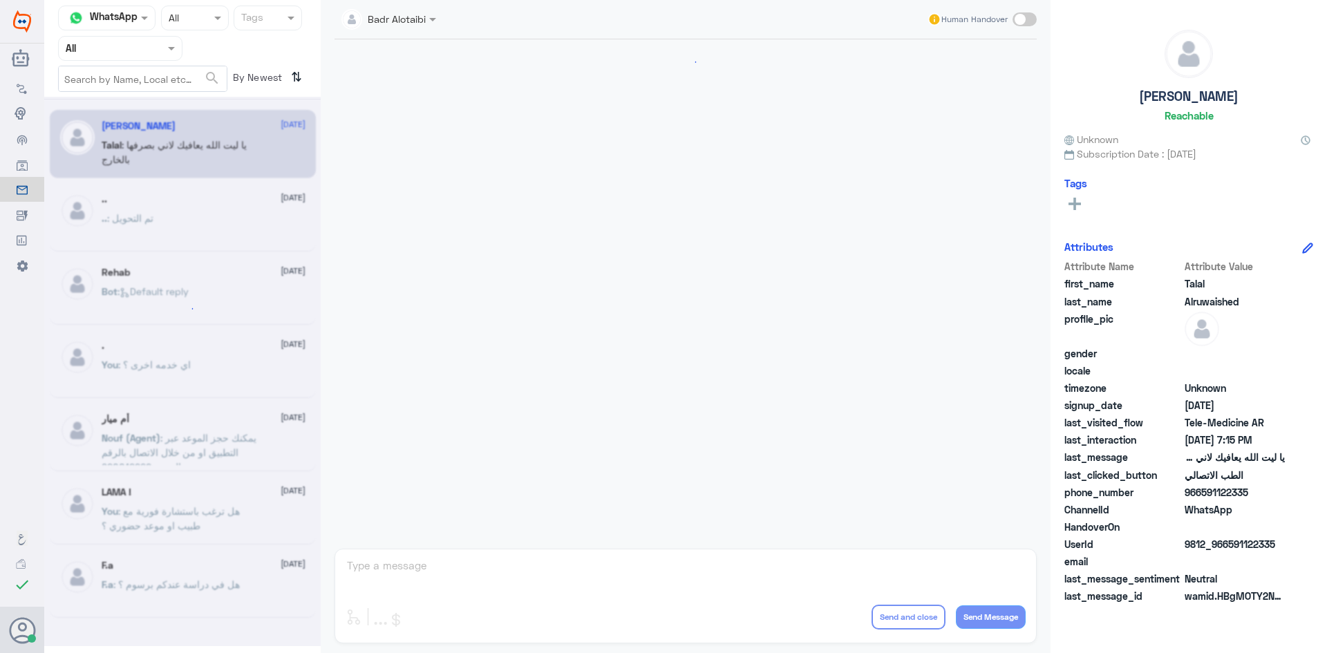
scroll to position [315, 0]
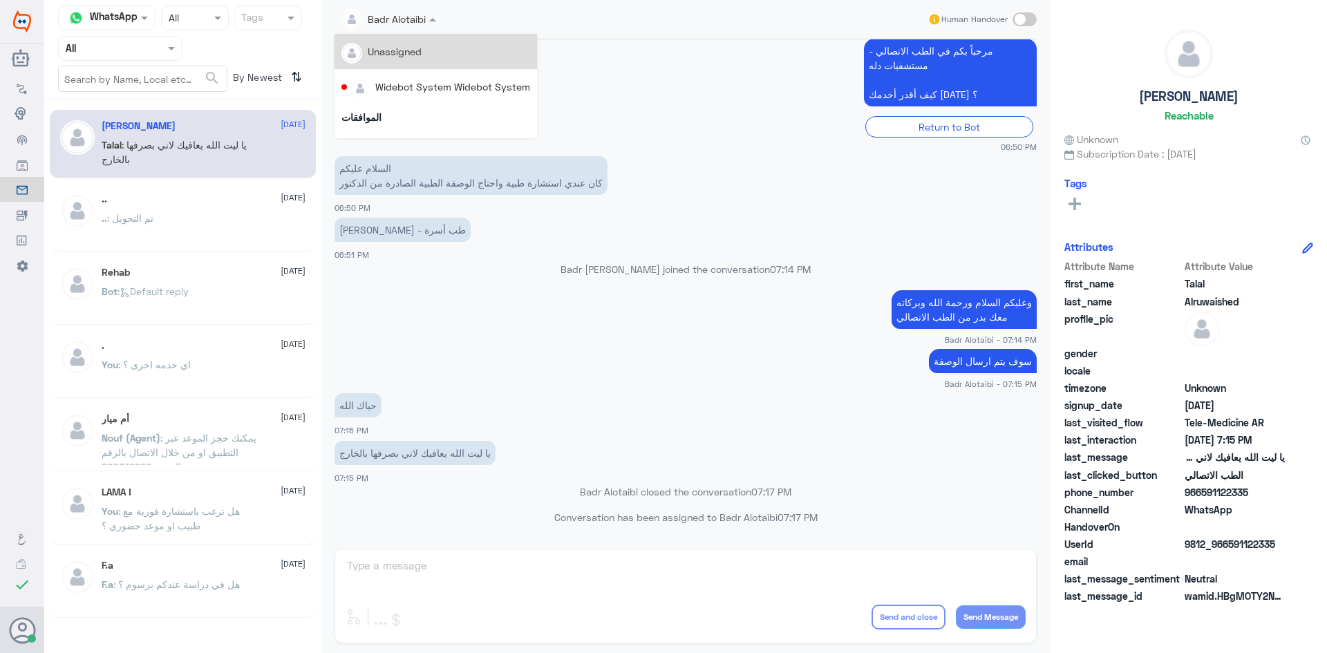
drag, startPoint x: 412, startPoint y: 19, endPoint x: 409, endPoint y: 66, distance: 47.1
click at [413, 21] on div at bounding box center [389, 18] width 109 height 16
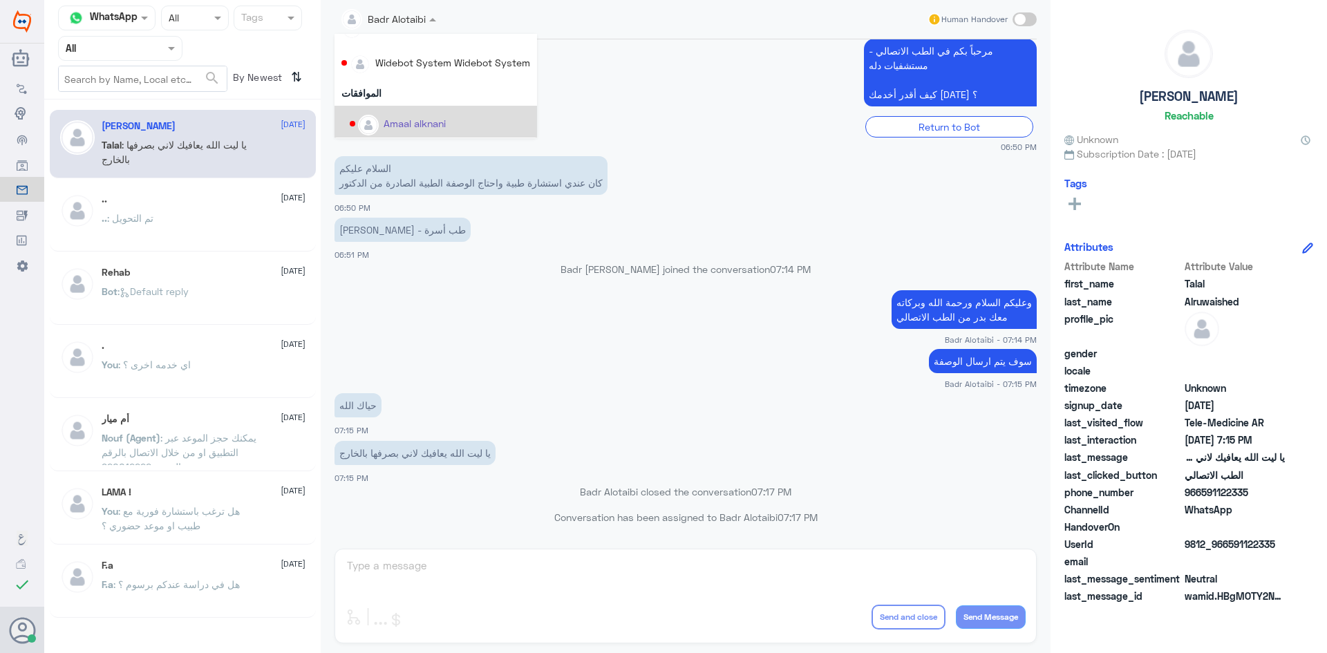
scroll to position [0, 0]
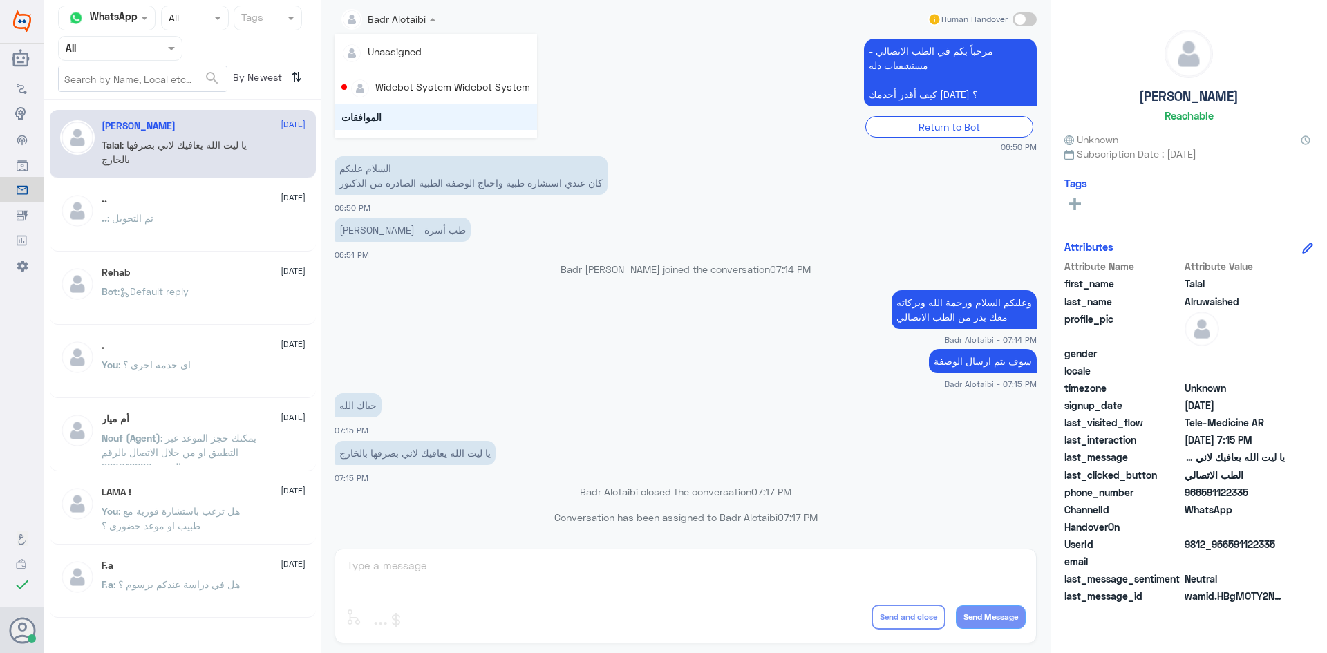
click at [183, 256] on div "Talal Alruwaished 5 August Talal : يا ليت الله يعافيك لاني بصرفها بالخارج .. 2 …" at bounding box center [182, 364] width 277 height 519
click at [169, 300] on p "Bot : Default reply" at bounding box center [145, 301] width 87 height 35
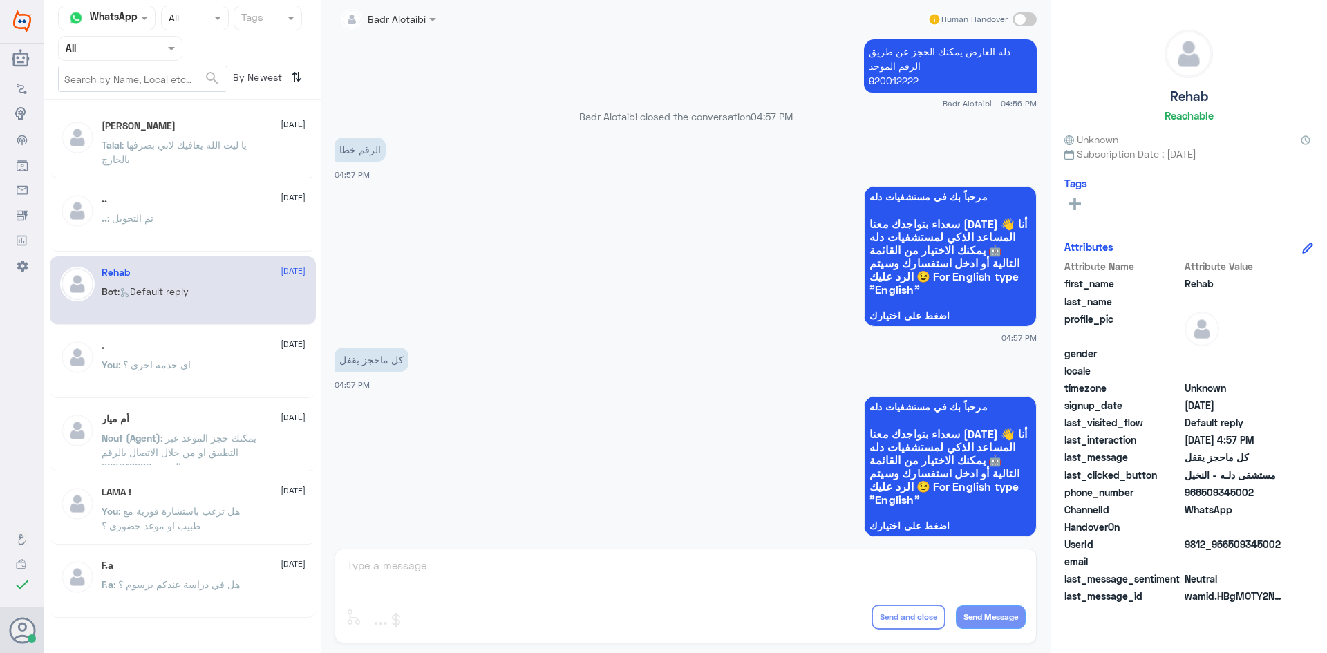
scroll to position [653, 0]
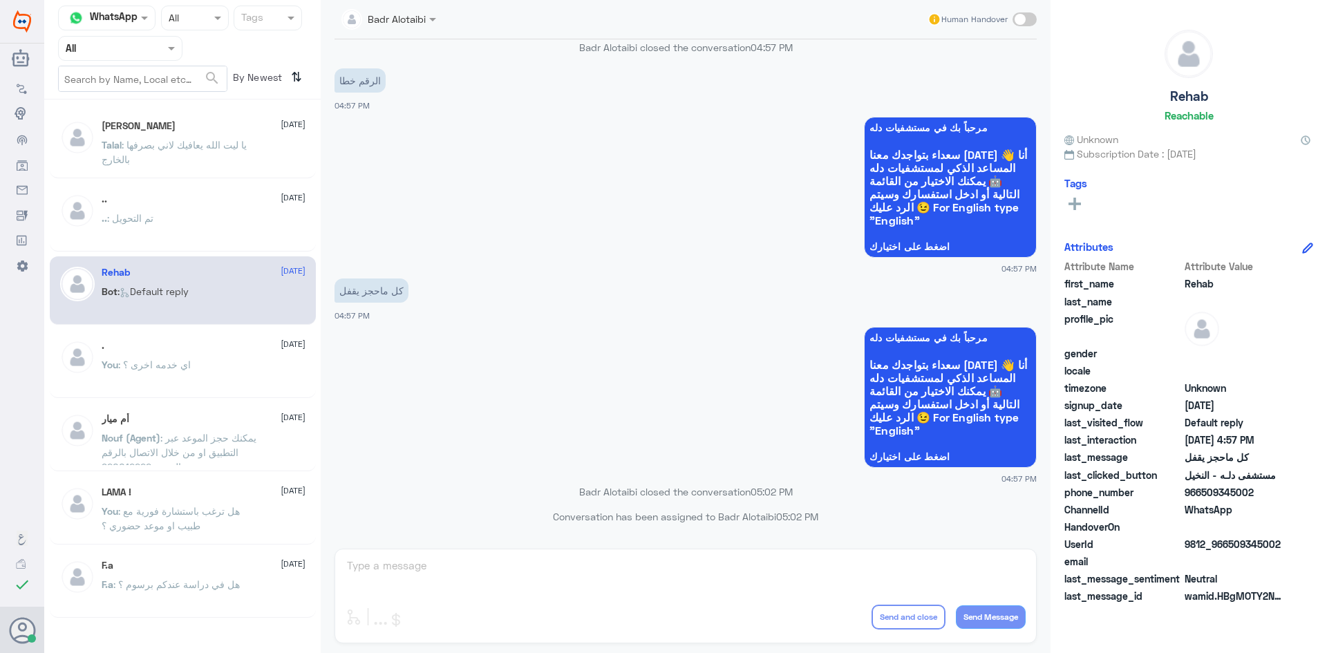
click at [147, 45] on div at bounding box center [120, 48] width 123 height 16
click at [128, 73] on div "All" at bounding box center [120, 81] width 124 height 26
click at [168, 48] on span at bounding box center [171, 48] width 7 height 3
click at [146, 75] on div "All" at bounding box center [120, 81] width 124 height 26
click at [301, 222] on div ".. : تم التحويل" at bounding box center [204, 229] width 204 height 31
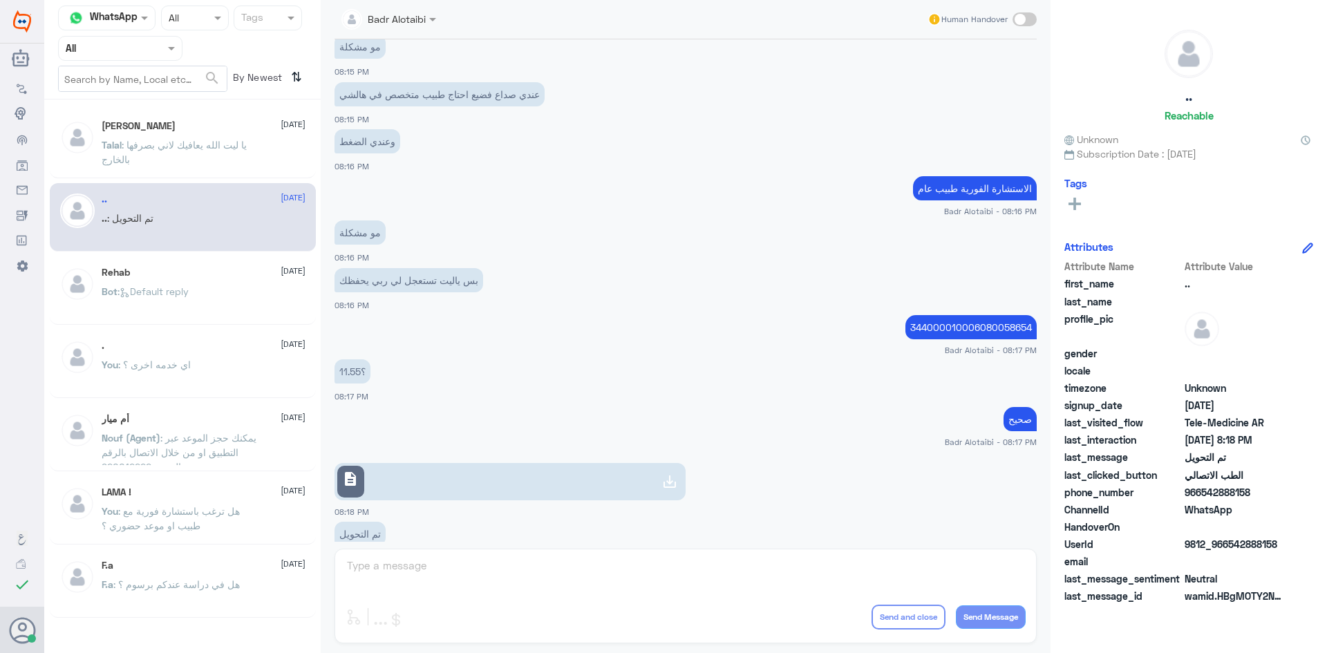
scroll to position [246, 0]
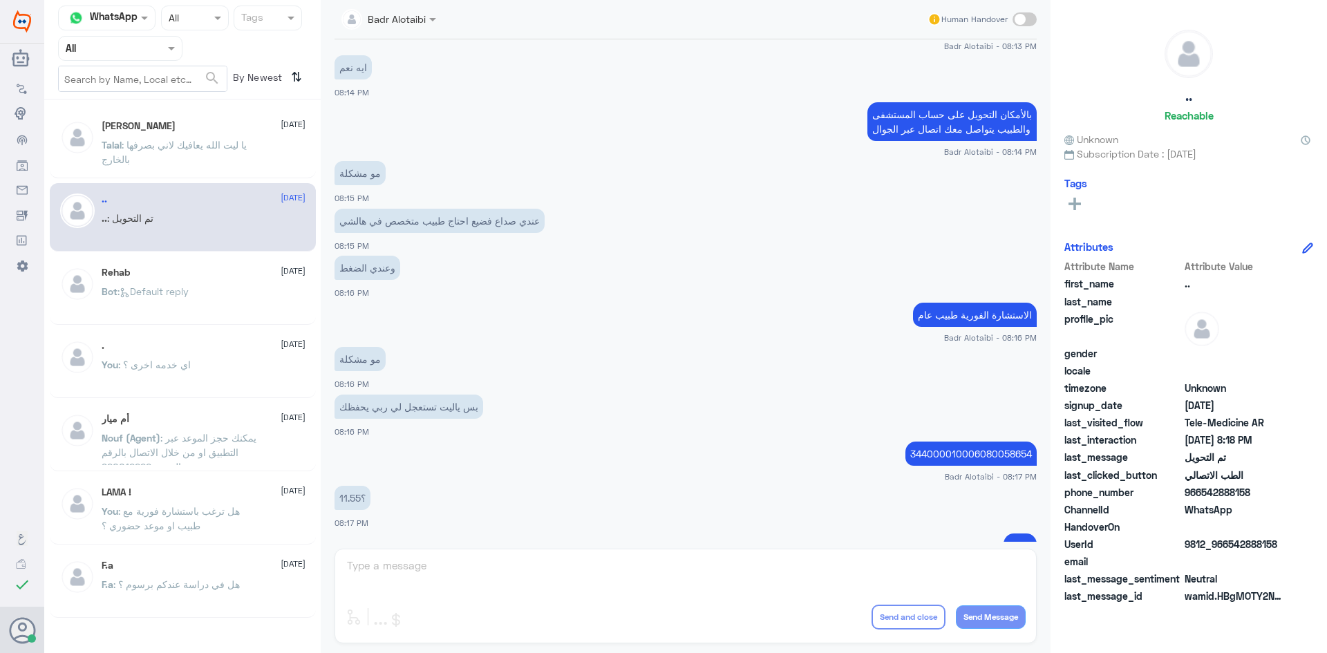
click at [165, 157] on p "Talal : يا ليت الله يعافيك لاني بصرفها بالخارج" at bounding box center [180, 155] width 156 height 35
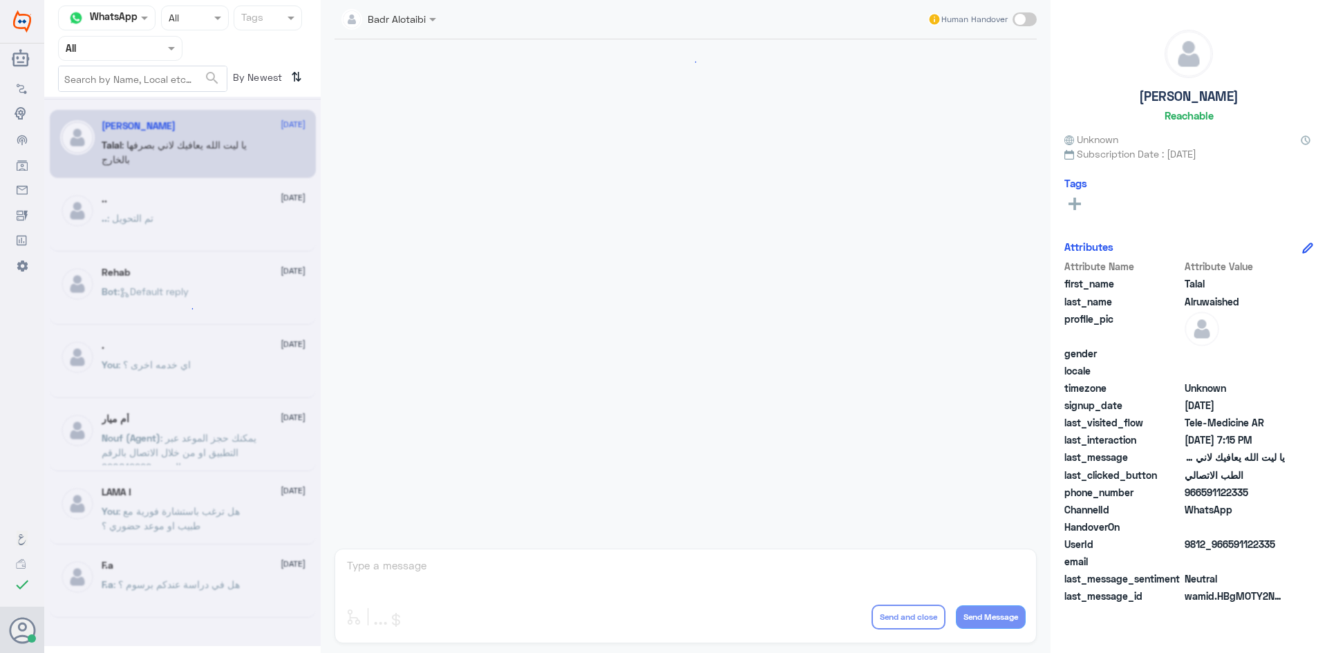
scroll to position [315, 0]
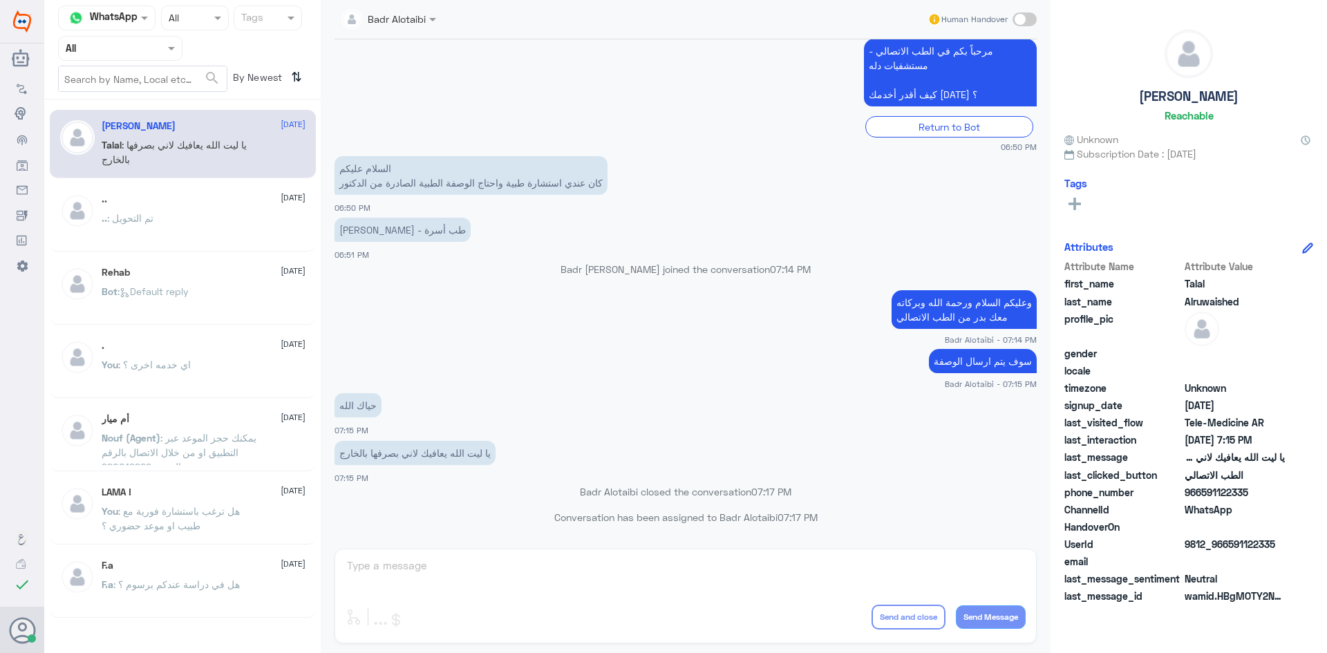
click at [180, 286] on span ": Default reply" at bounding box center [153, 292] width 71 height 12
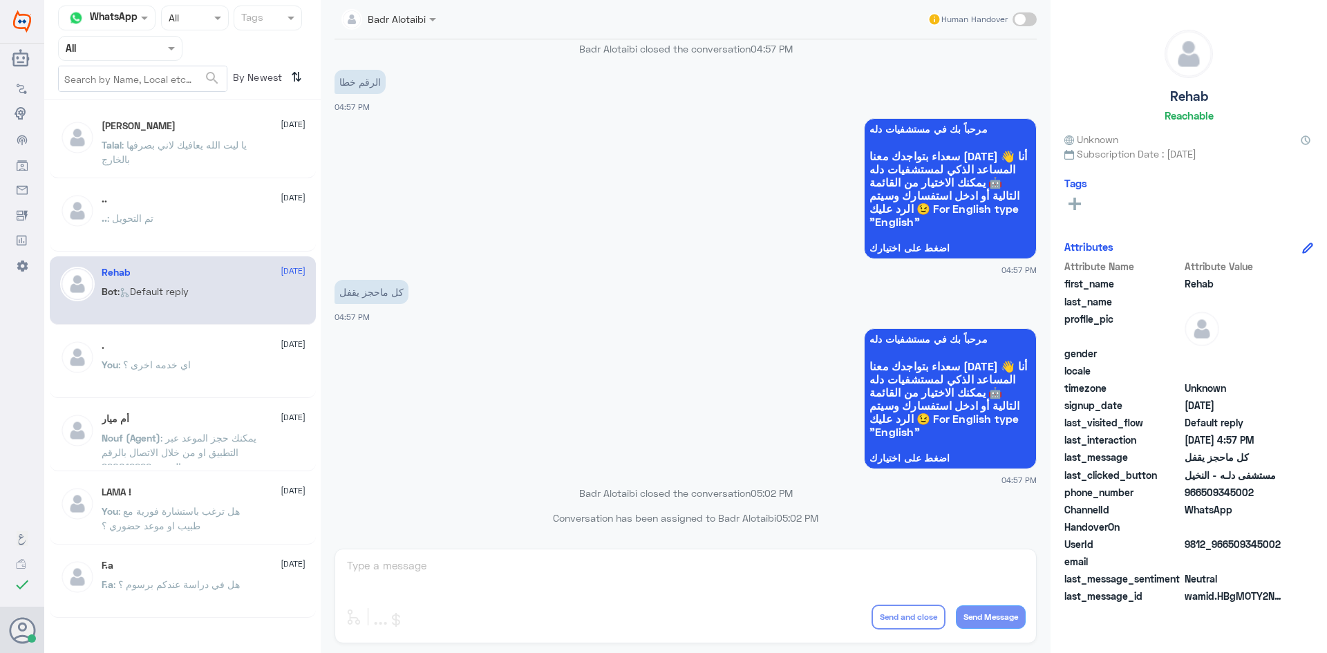
scroll to position [653, 0]
click at [174, 156] on p "Talal : يا ليت الله يعافيك لاني بصرفها بالخارج" at bounding box center [180, 155] width 156 height 35
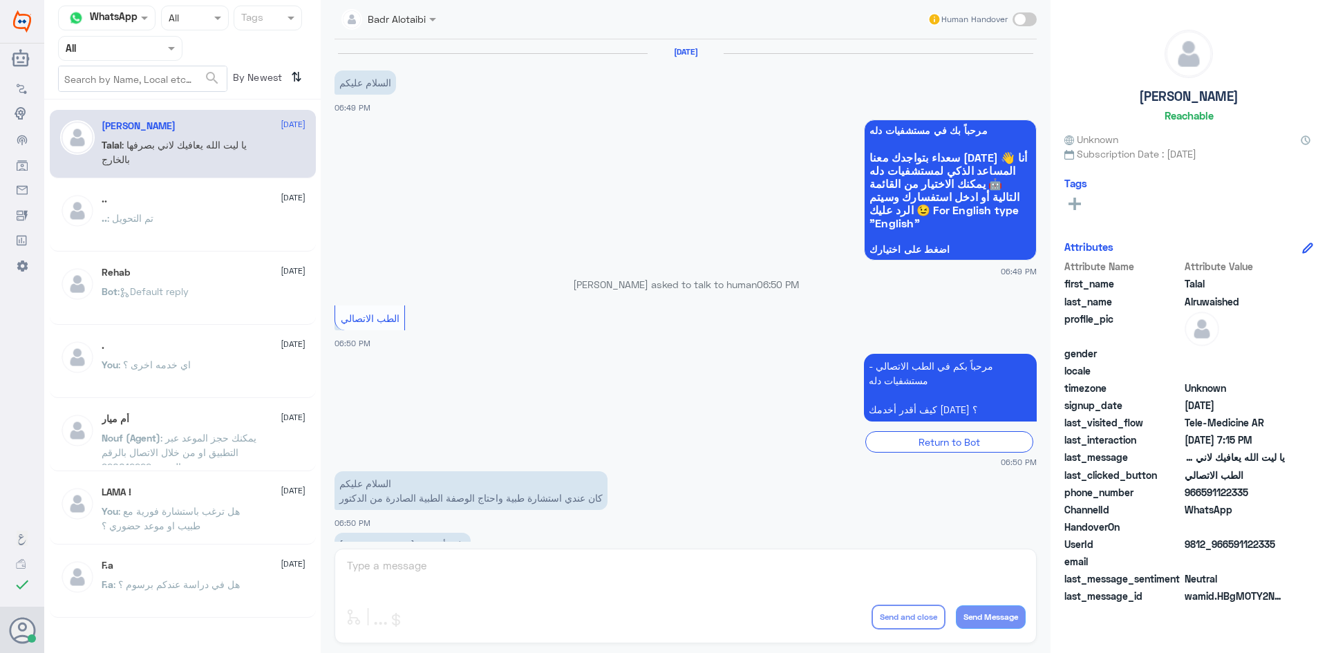
scroll to position [315, 0]
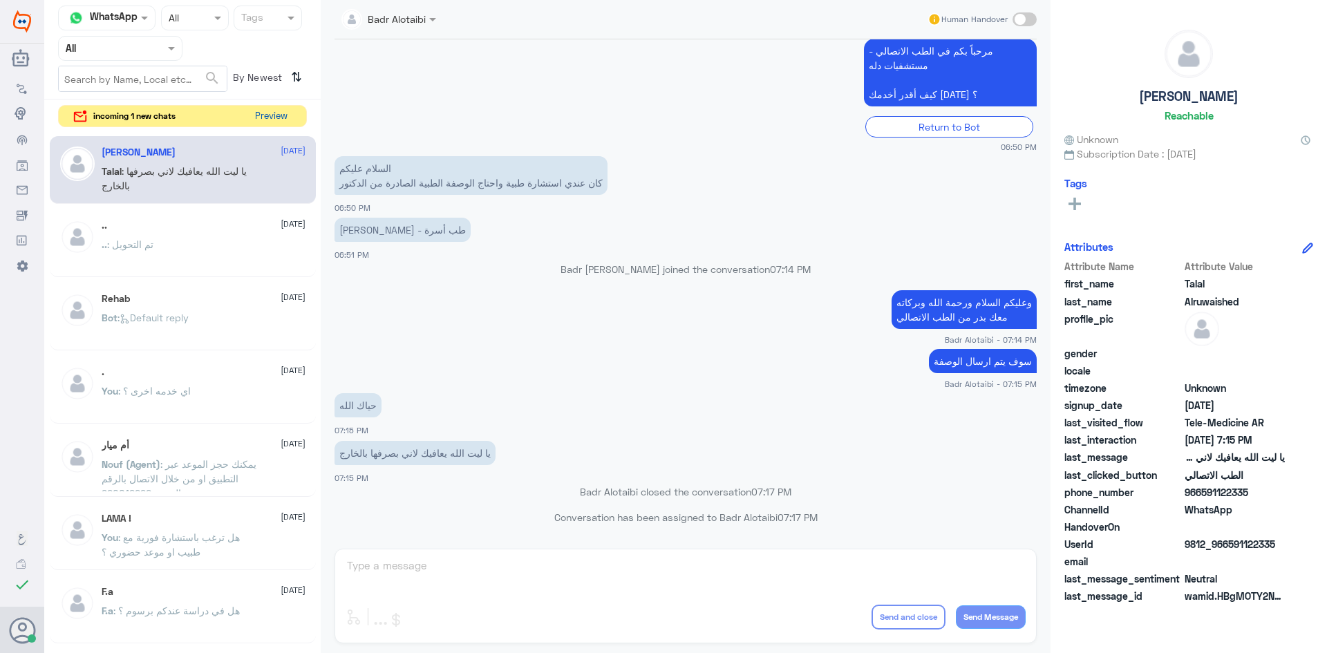
click at [284, 120] on button "Preview" at bounding box center [271, 116] width 43 height 21
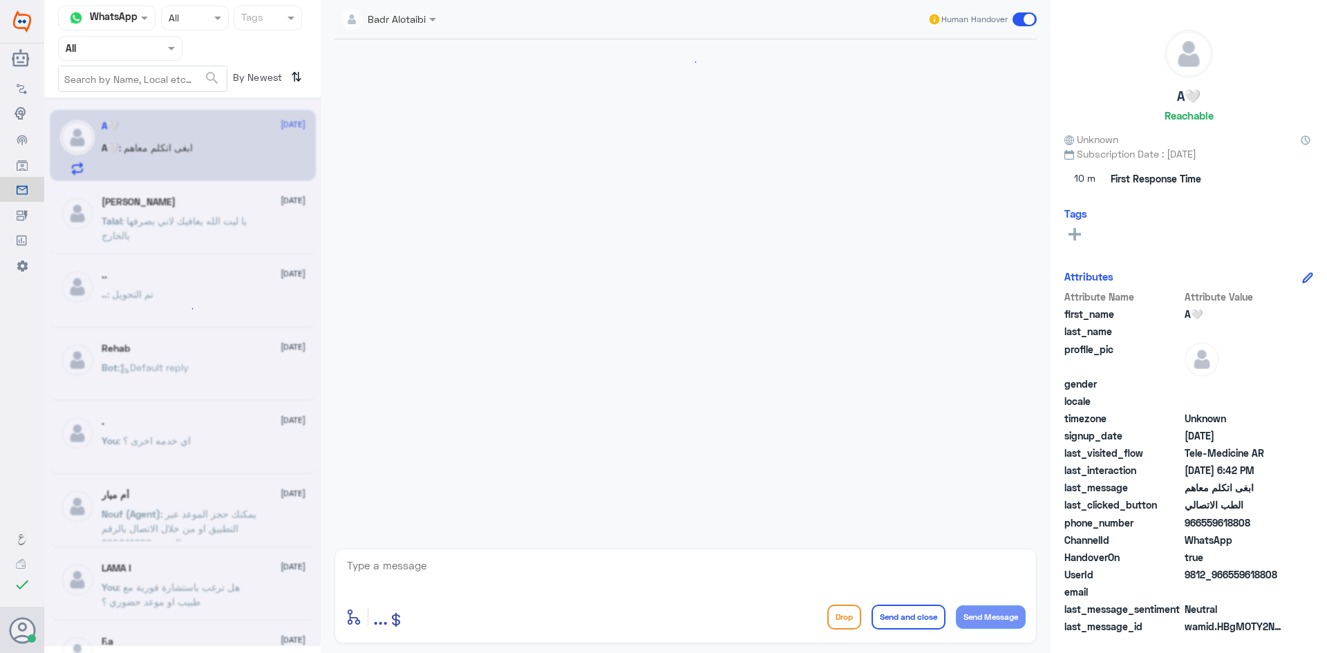
scroll to position [28, 0]
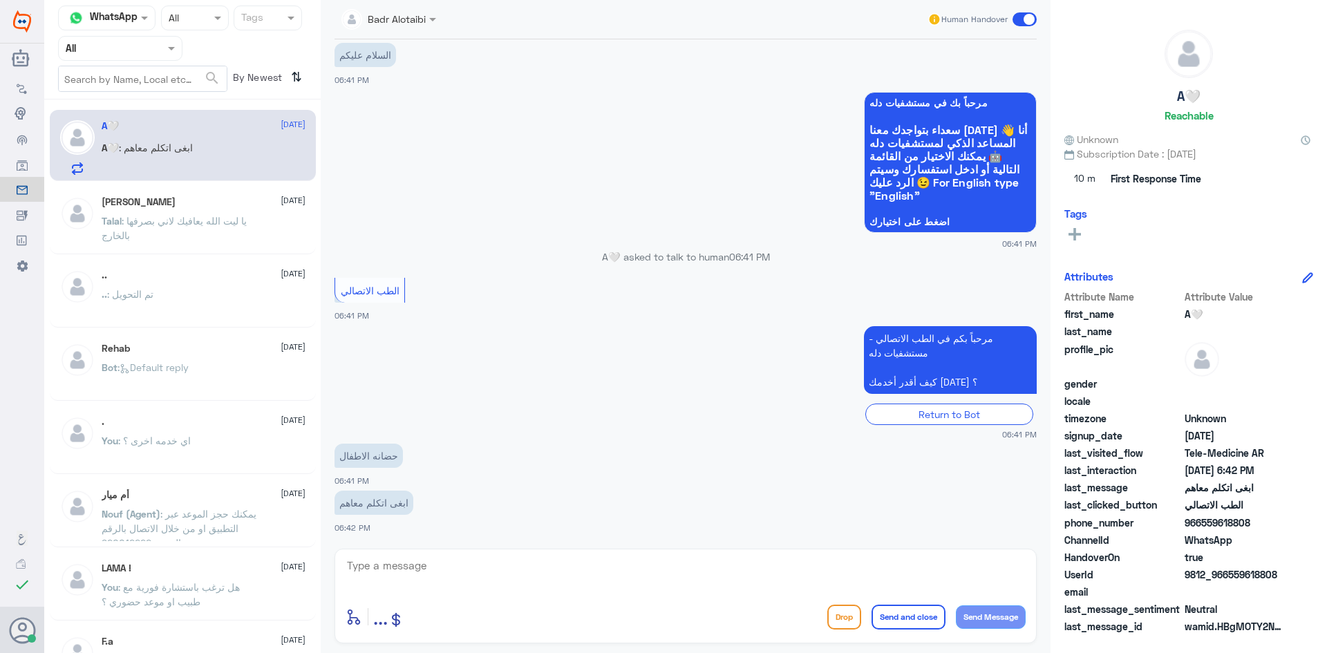
drag, startPoint x: 1278, startPoint y: 574, endPoint x: 1226, endPoint y: 572, distance: 51.2
click at [1226, 572] on span "9812_966559618808" at bounding box center [1235, 575] width 100 height 15
copy span "559618808"
click at [626, 579] on textarea at bounding box center [686, 574] width 680 height 34
type textarea "L"
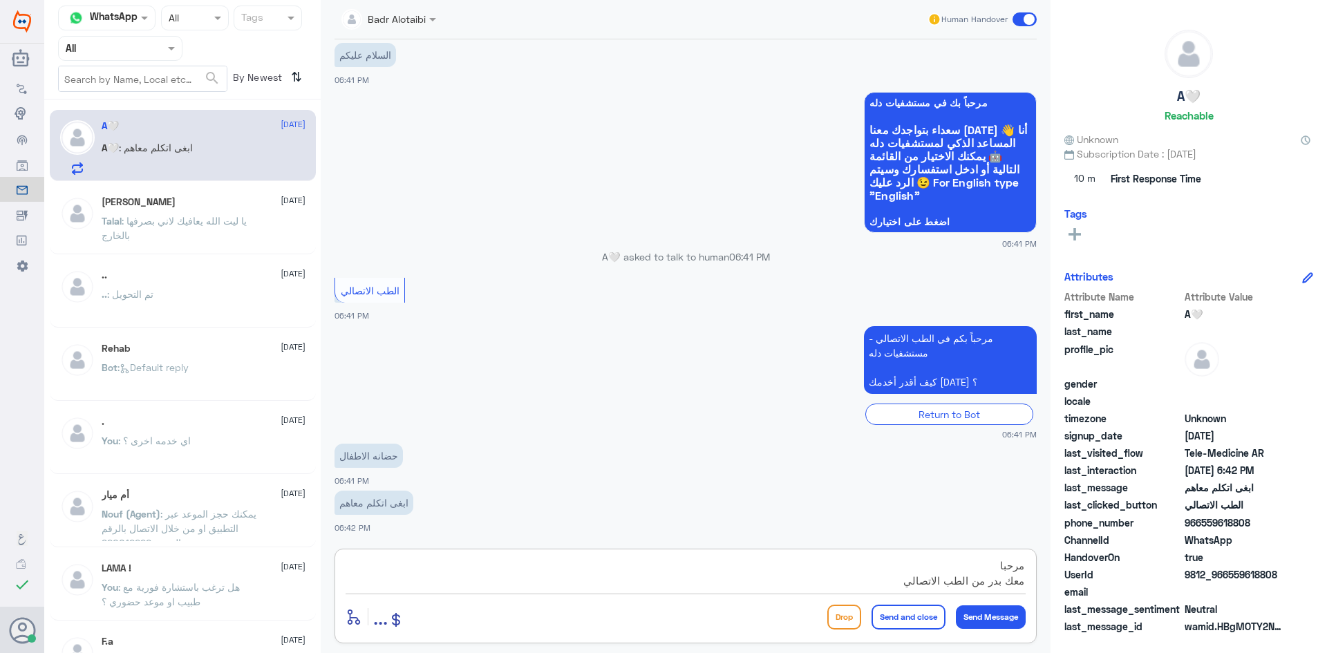
type textarea "مرحبا معك بدر من الطب الاتصالي"
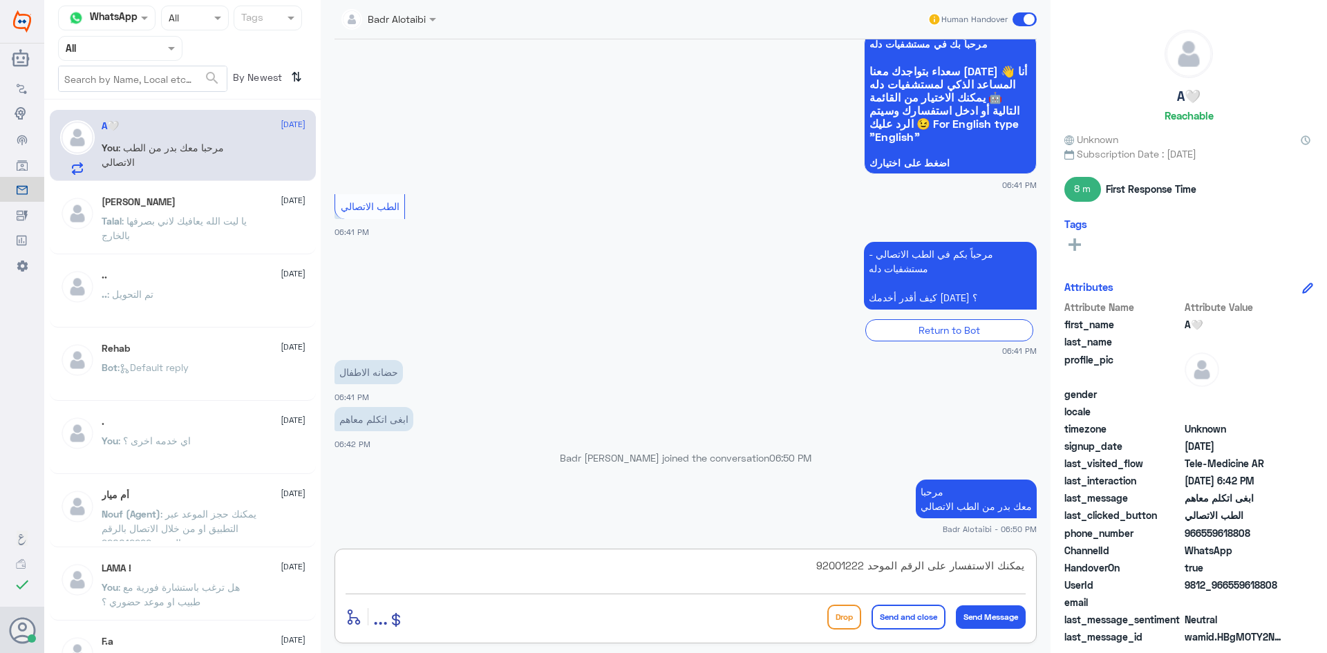
type textarea "يمكنك الاستفسار على الرقم الموحد 920012222"
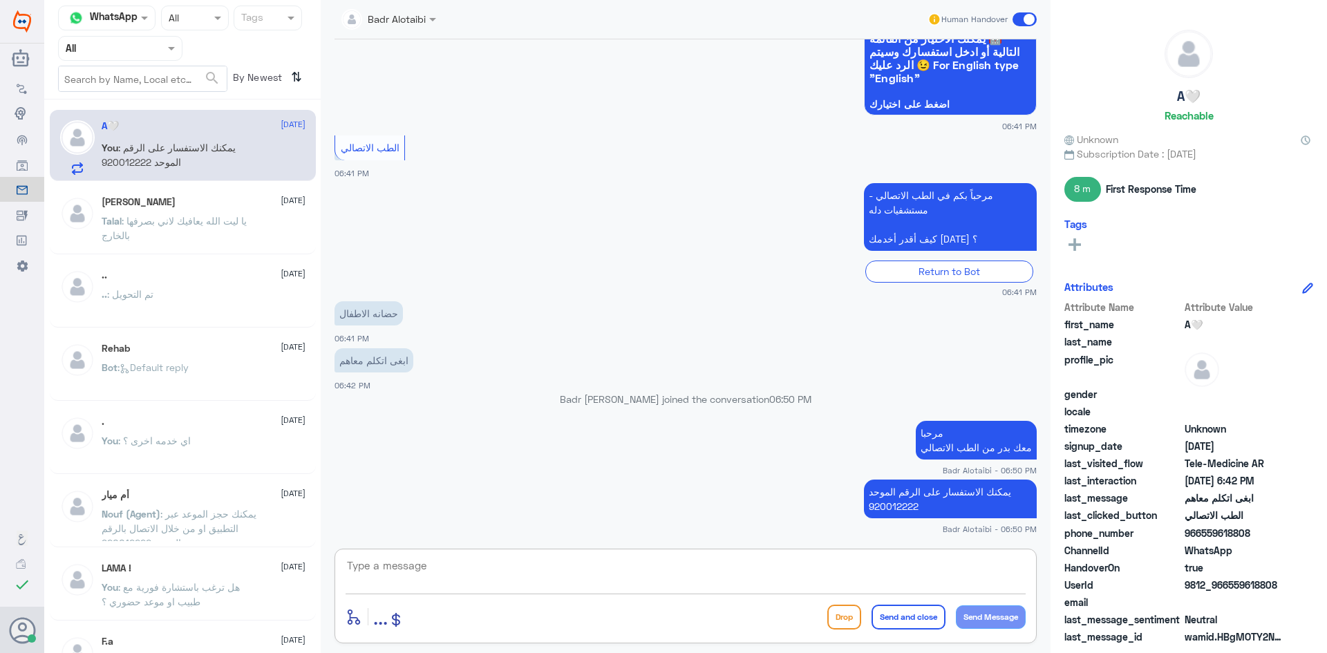
click at [1027, 17] on span at bounding box center [1025, 19] width 24 height 14
click at [0, 0] on input "checkbox" at bounding box center [0, 0] width 0 height 0
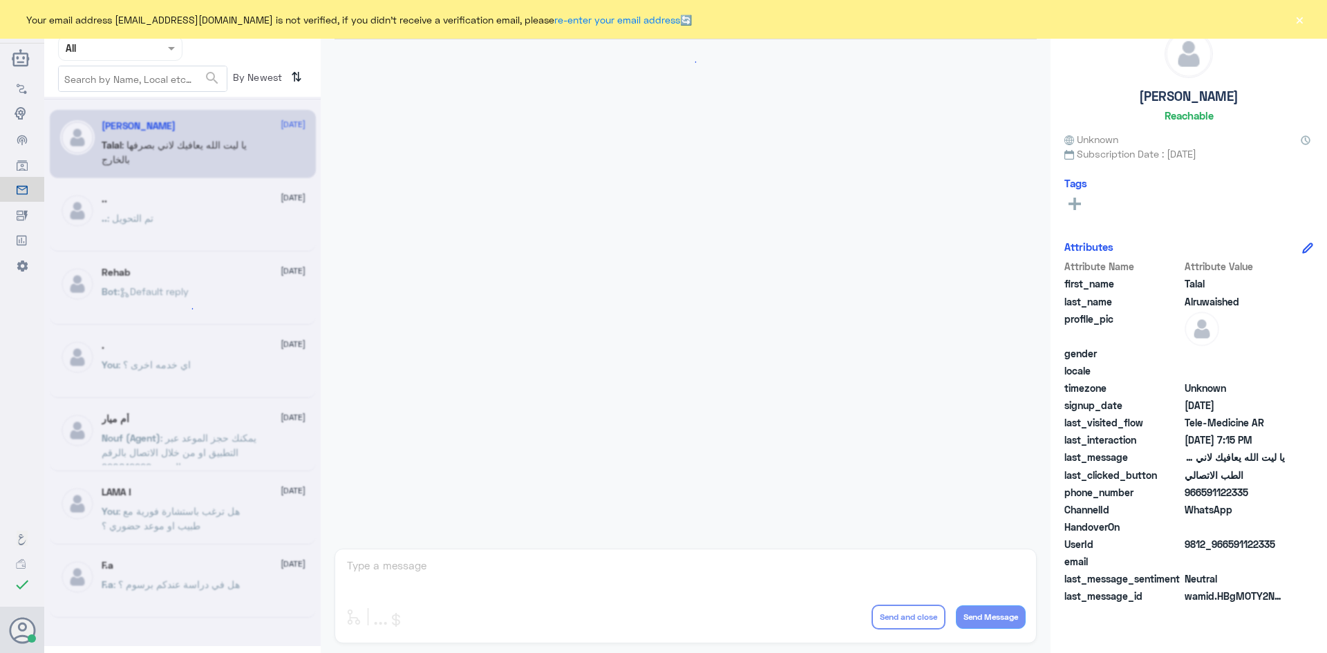
scroll to position [315, 0]
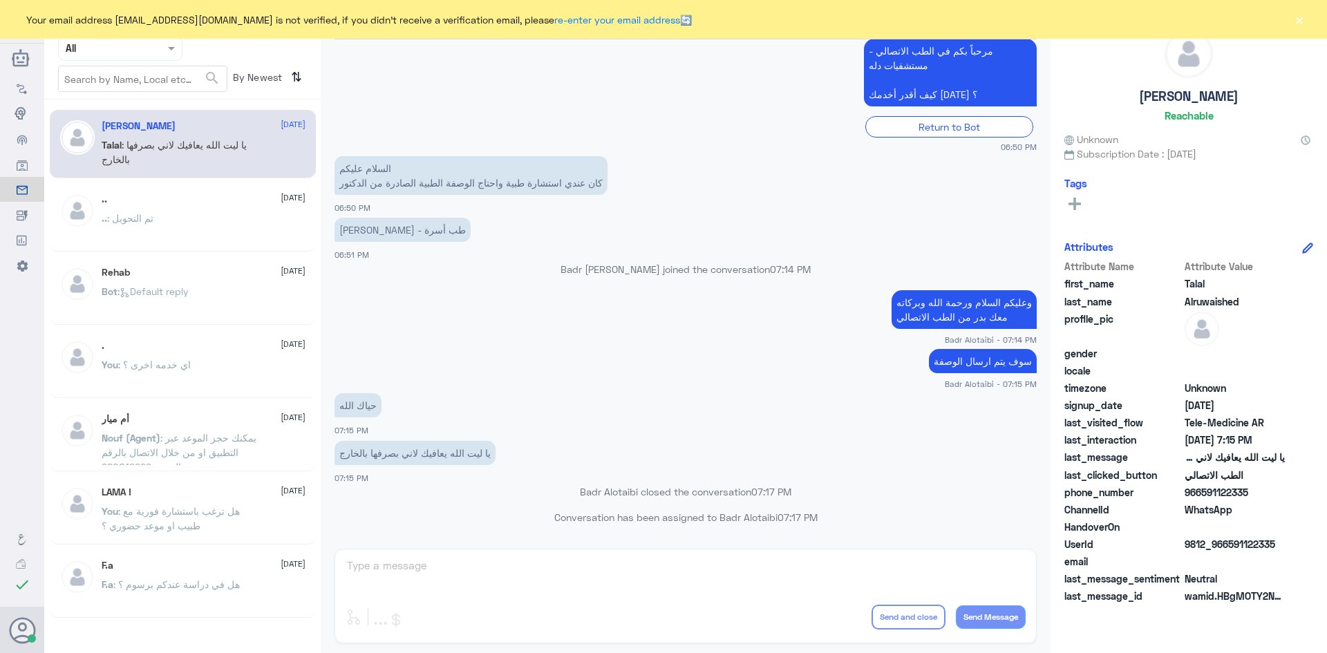
click at [1311, 24] on div "Your email address b_malotaibi@dallah-hospital.com is not verified, if you didn…" at bounding box center [663, 19] width 1327 height 39
click at [1307, 25] on div "Your email address b_malotaibi@dallah-hospital.com is not verified, if you didn…" at bounding box center [663, 19] width 1327 height 39
click at [1302, 21] on button "×" at bounding box center [1300, 19] width 14 height 14
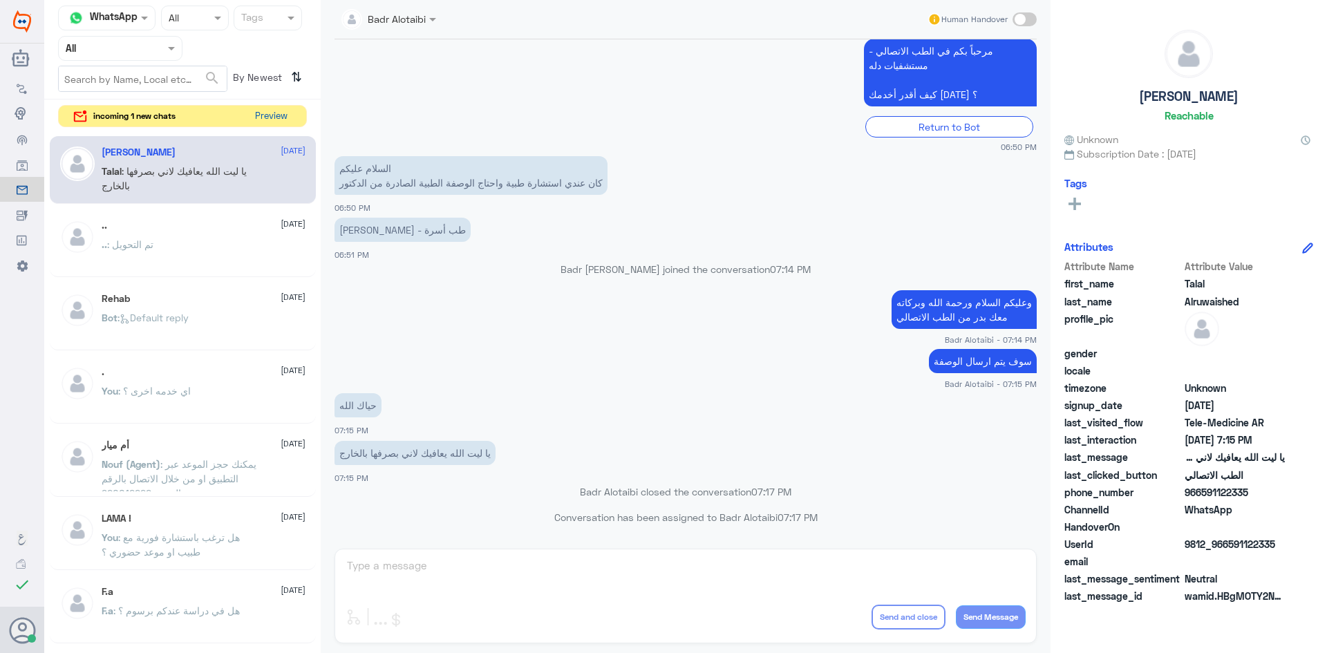
click at [292, 120] on button "Preview" at bounding box center [271, 116] width 43 height 21
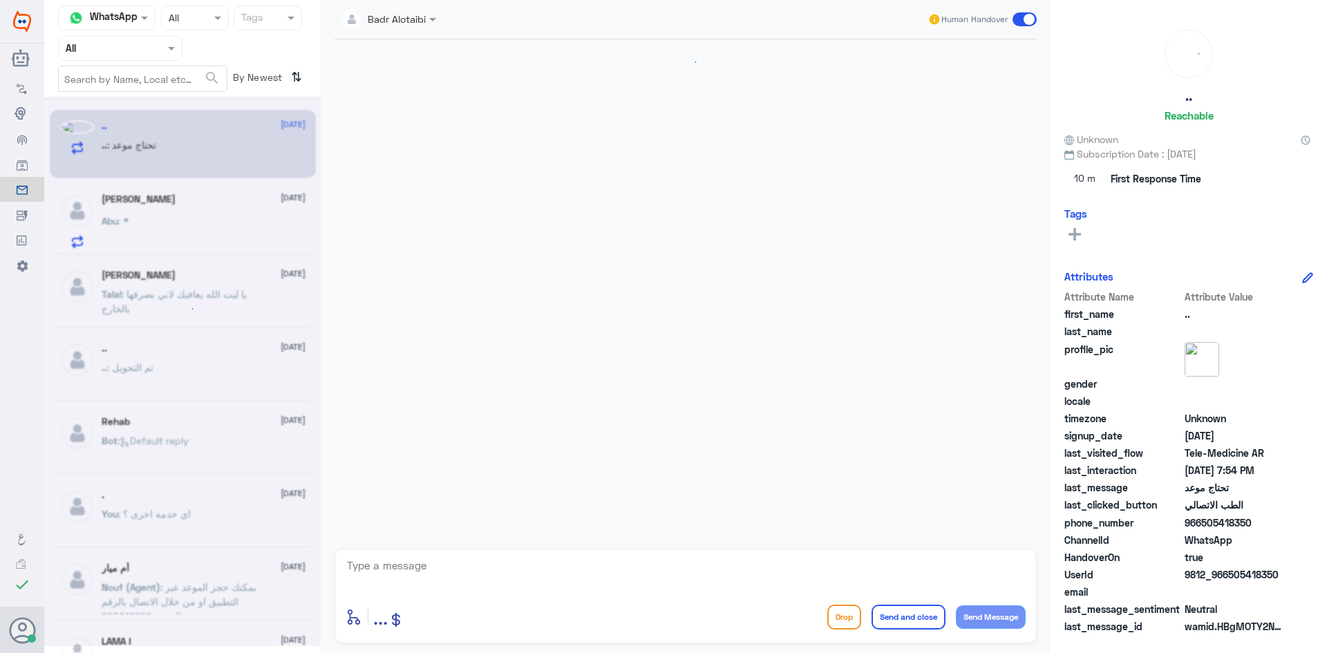
scroll to position [986, 0]
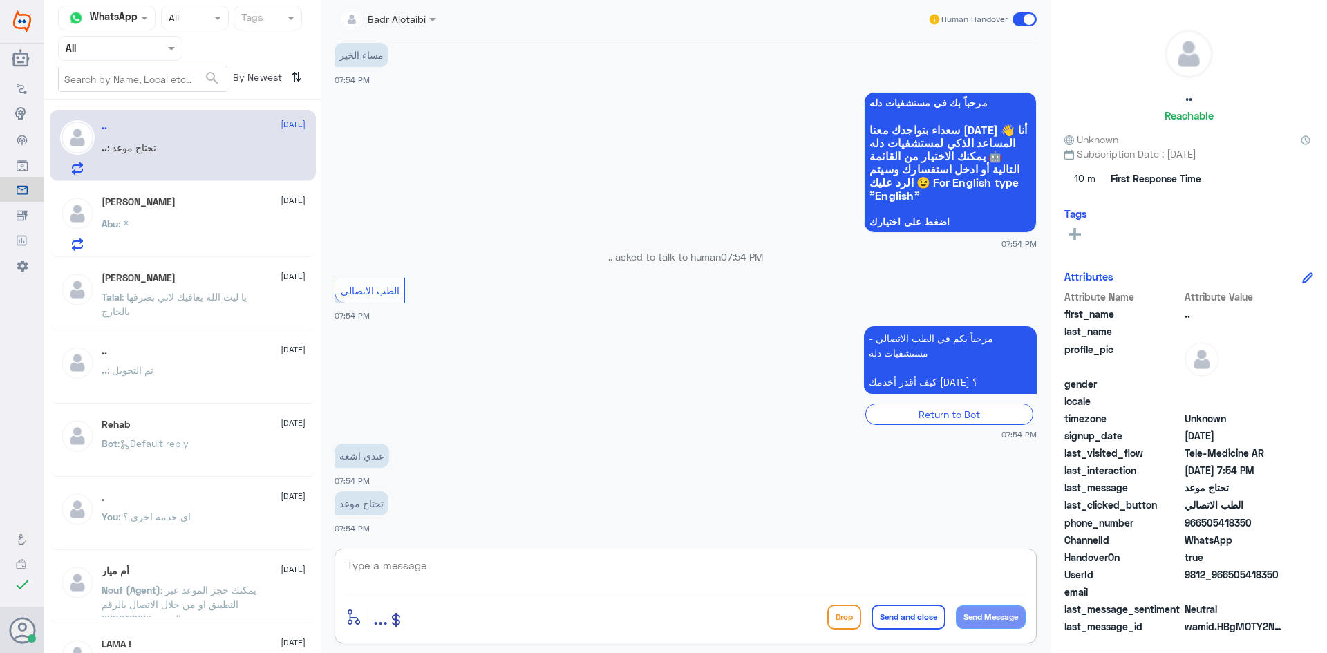
click at [488, 566] on textarea at bounding box center [686, 574] width 680 height 34
drag, startPoint x: 1291, startPoint y: 577, endPoint x: 1231, endPoint y: 581, distance: 61.0
click at [1231, 581] on div "UserId 9812_966505418350" at bounding box center [1189, 576] width 249 height 17
copy span "505418350"
click at [201, 246] on div "Abu : *" at bounding box center [204, 235] width 204 height 31
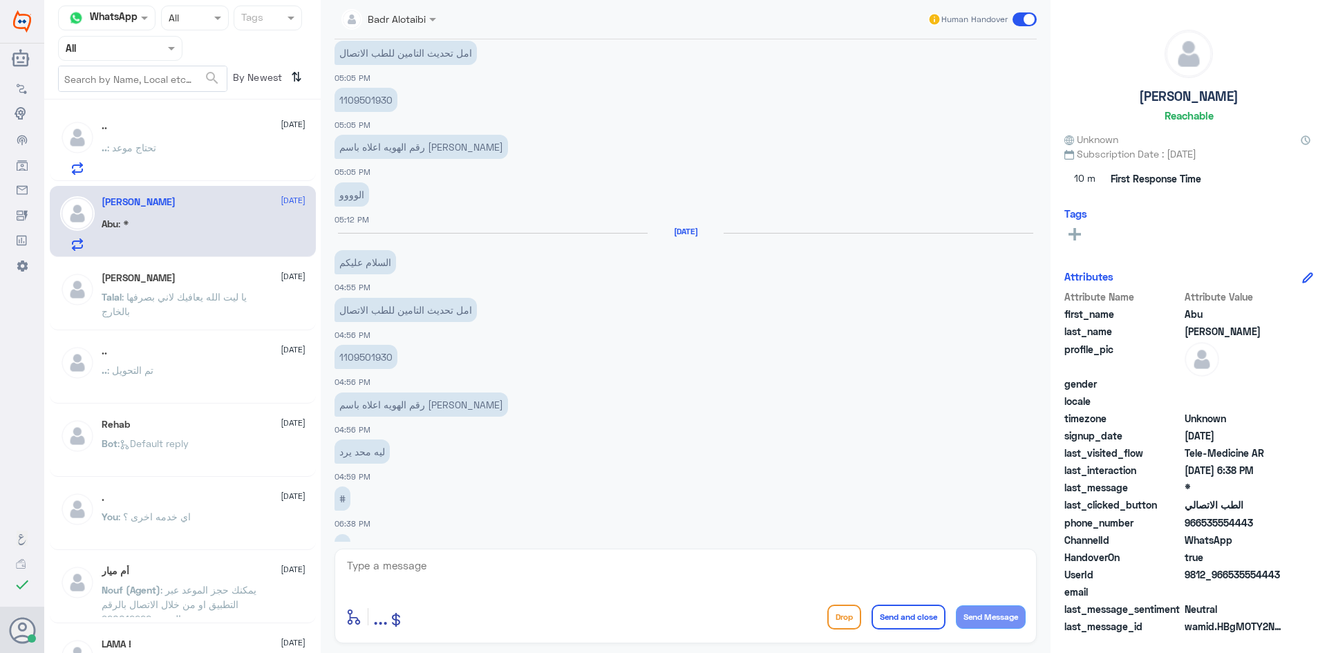
scroll to position [1415, 0]
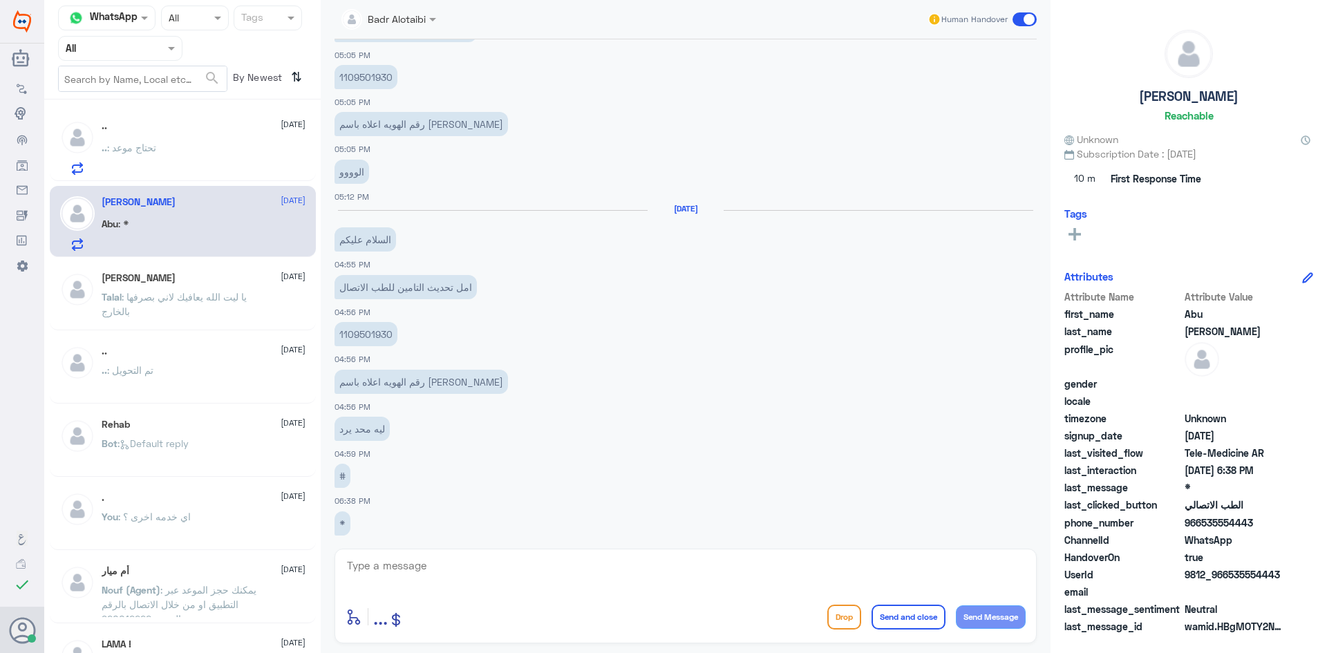
click at [374, 339] on p "1109501930" at bounding box center [366, 334] width 63 height 24
copy div "1109501930"
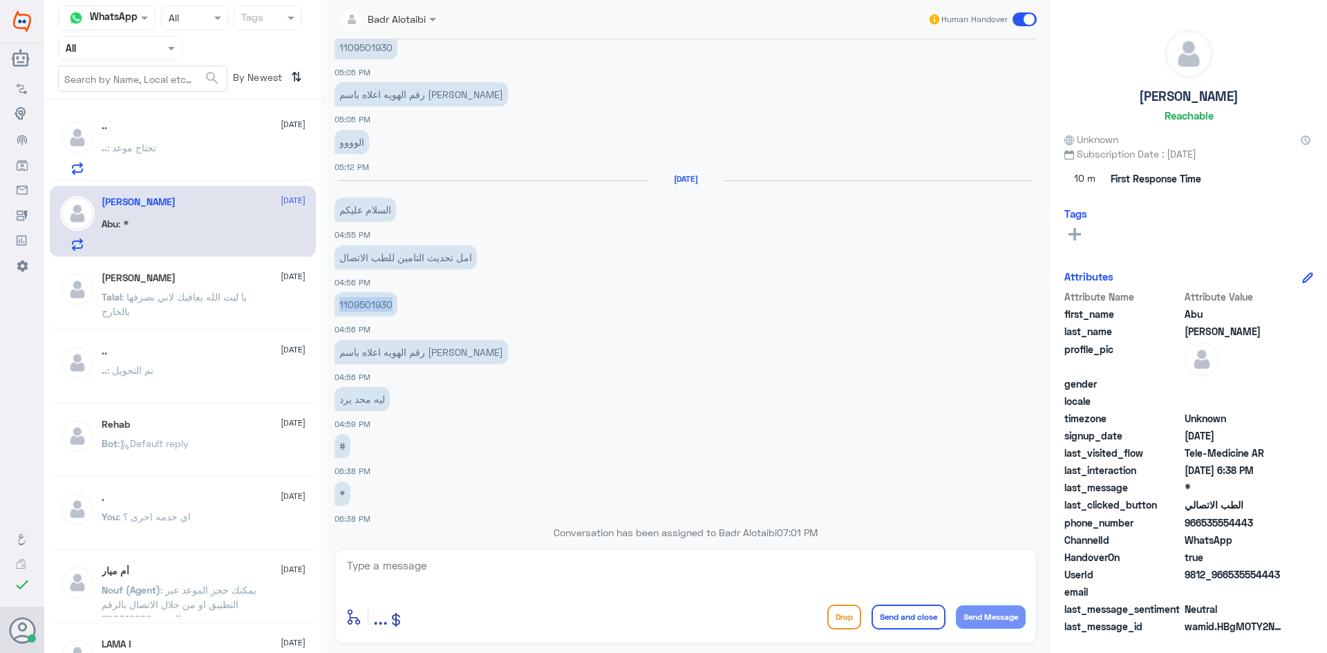
scroll to position [1460, 0]
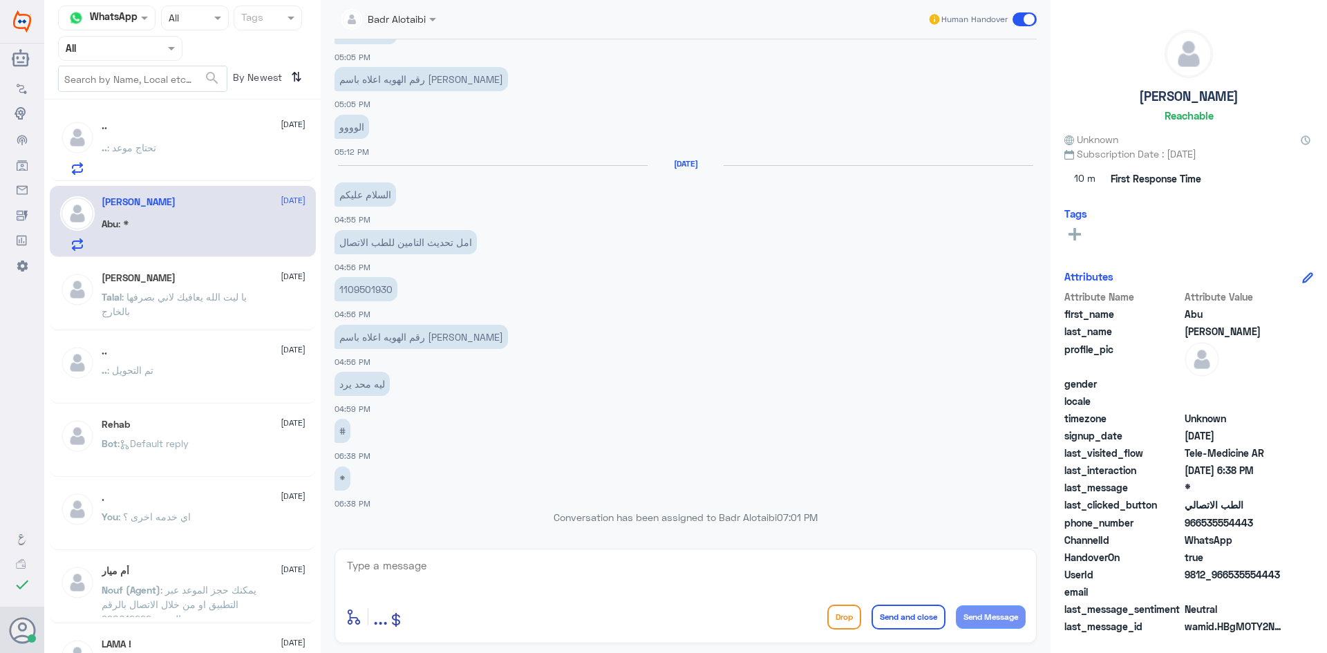
click at [1030, 19] on span at bounding box center [1025, 19] width 24 height 14
click at [0, 0] on input "checkbox" at bounding box center [0, 0] width 0 height 0
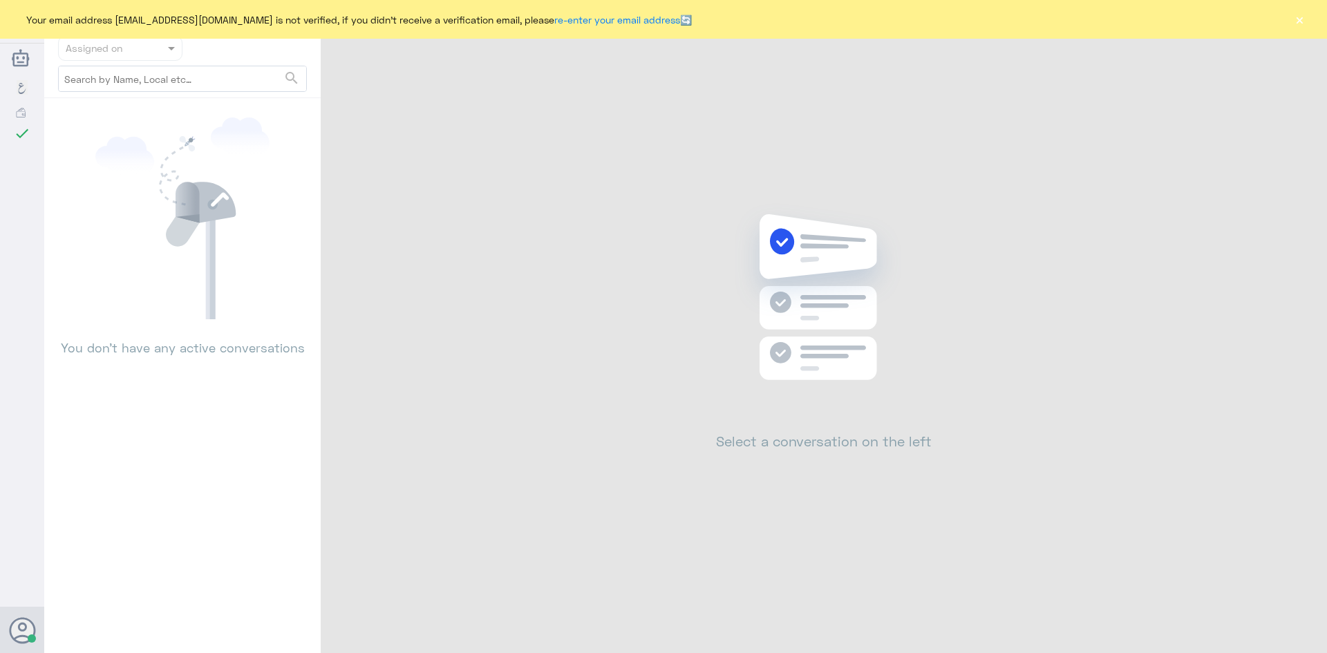
click at [1301, 19] on button "×" at bounding box center [1300, 19] width 14 height 14
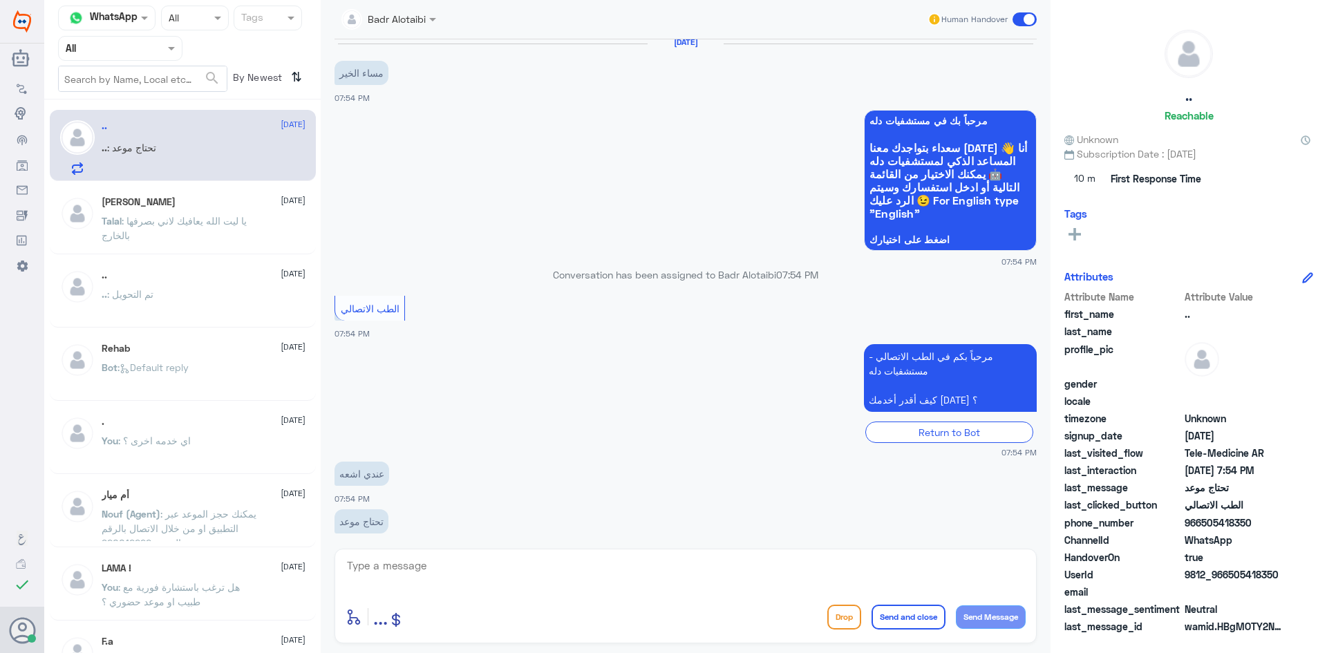
scroll to position [986, 0]
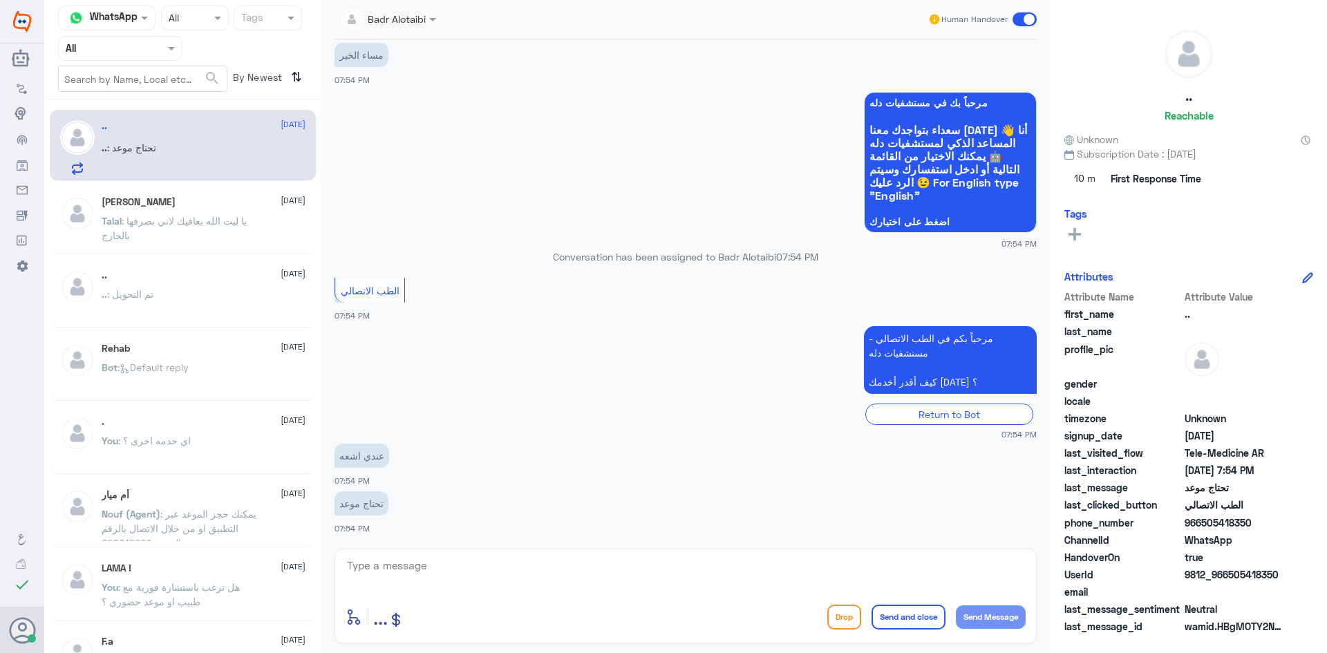
click at [683, 555] on div "enter flow name ... Drop Send and close Send Message" at bounding box center [686, 596] width 702 height 95
click at [671, 569] on textarea at bounding box center [686, 574] width 680 height 34
type textarea "مرحبا معك بدر من الطب الاتصالي"
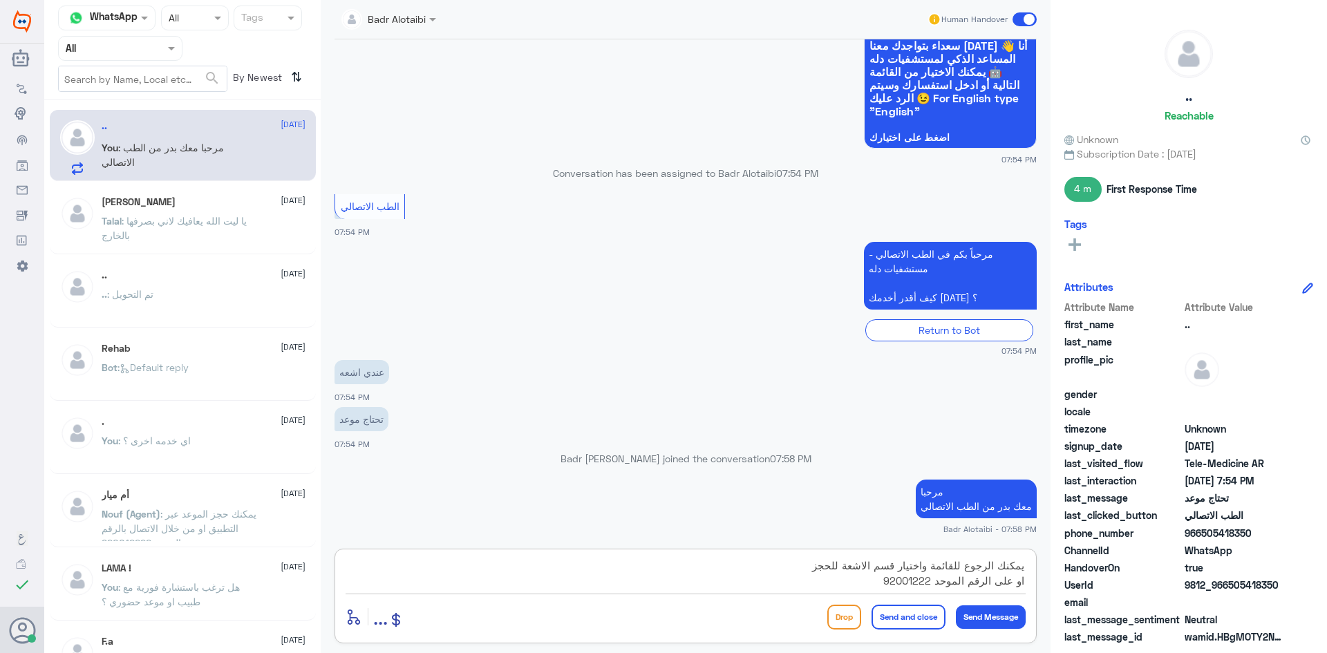
type textarea "يمكنك الرجوع للقائمة واختيار قسم الاشعة للحجز او على الرقم الموحد 920012222"
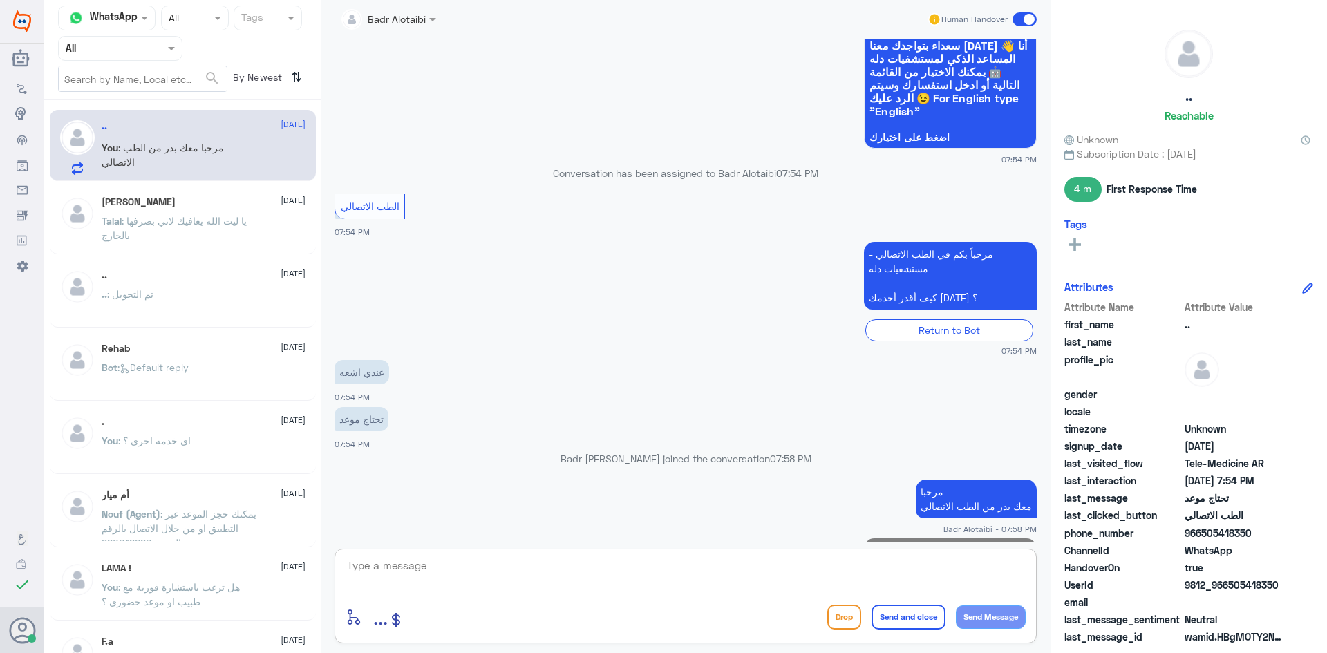
scroll to position [1118, 0]
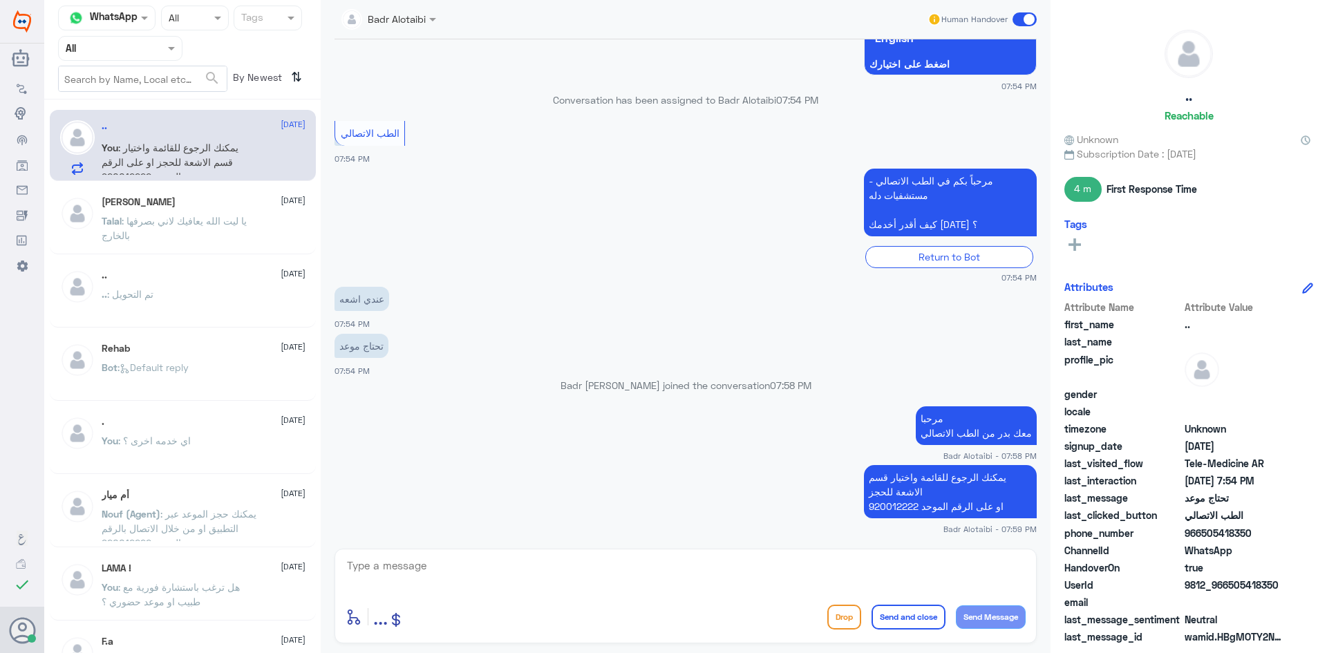
click at [1028, 24] on span at bounding box center [1025, 19] width 24 height 14
click at [0, 0] on input "checkbox" at bounding box center [0, 0] width 0 height 0
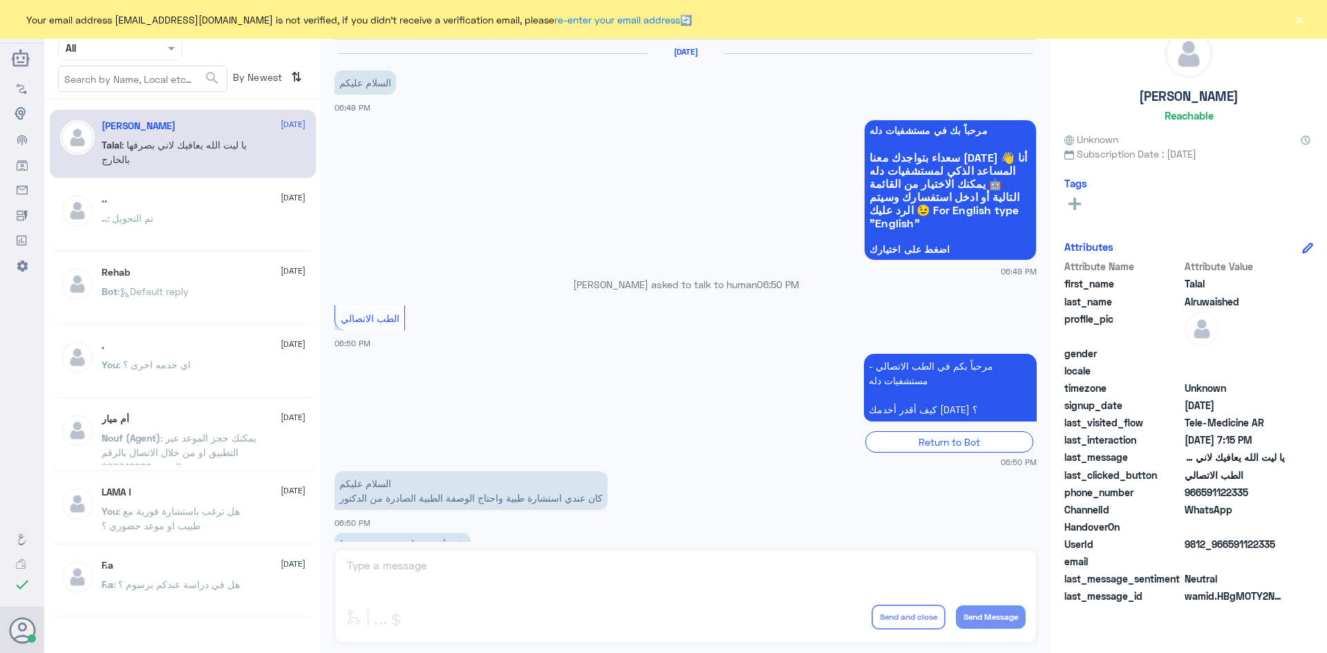
scroll to position [315, 0]
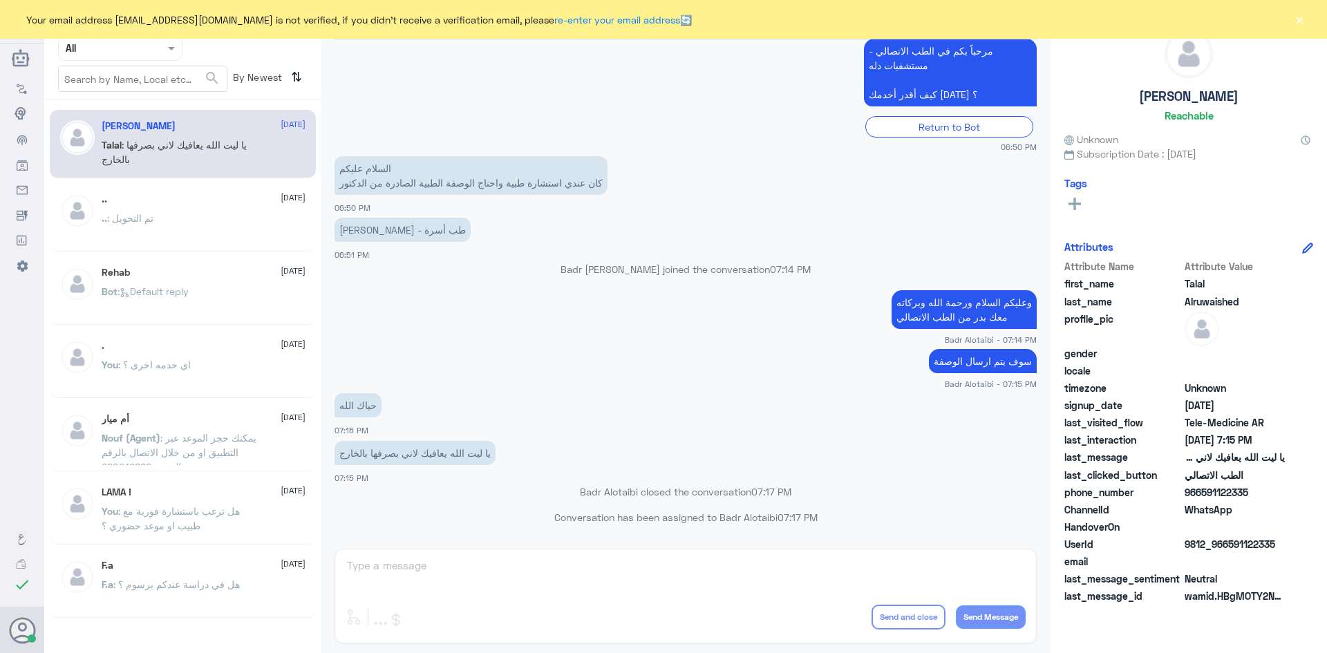
click at [1296, 23] on button "×" at bounding box center [1300, 19] width 14 height 14
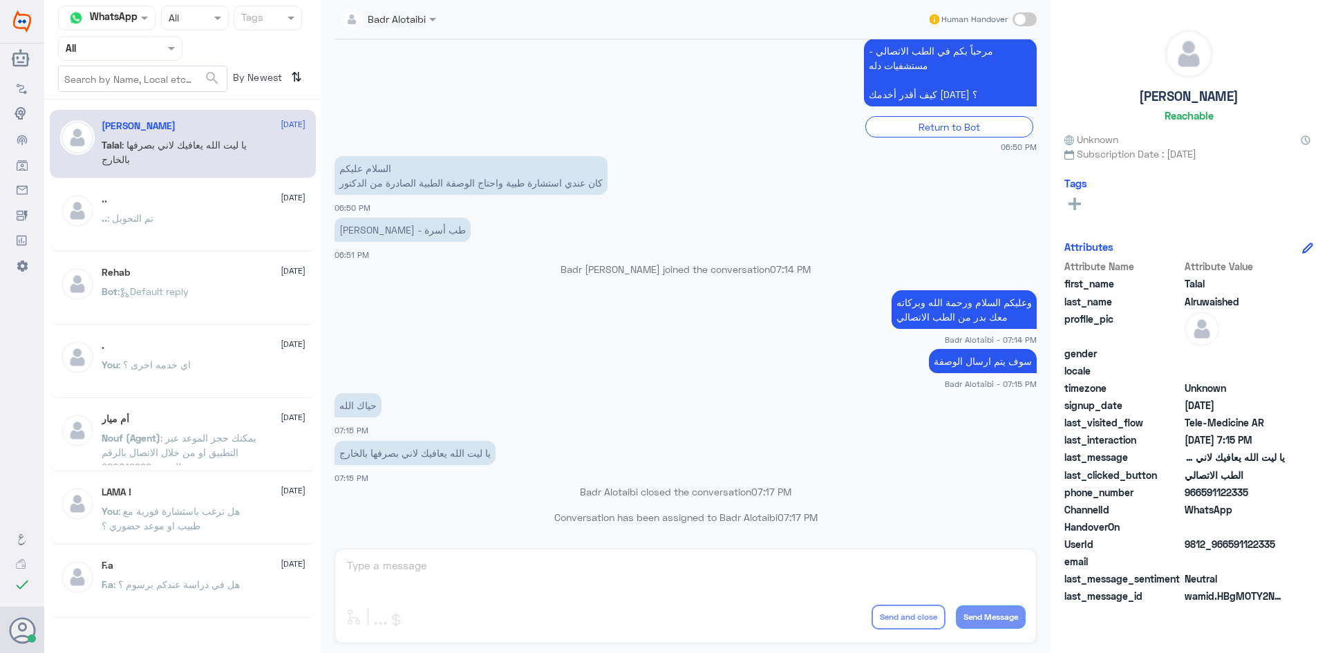
click at [417, 18] on div at bounding box center [389, 18] width 109 height 16
click at [628, 111] on app-msgs-text at bounding box center [686, 111] width 702 height 1
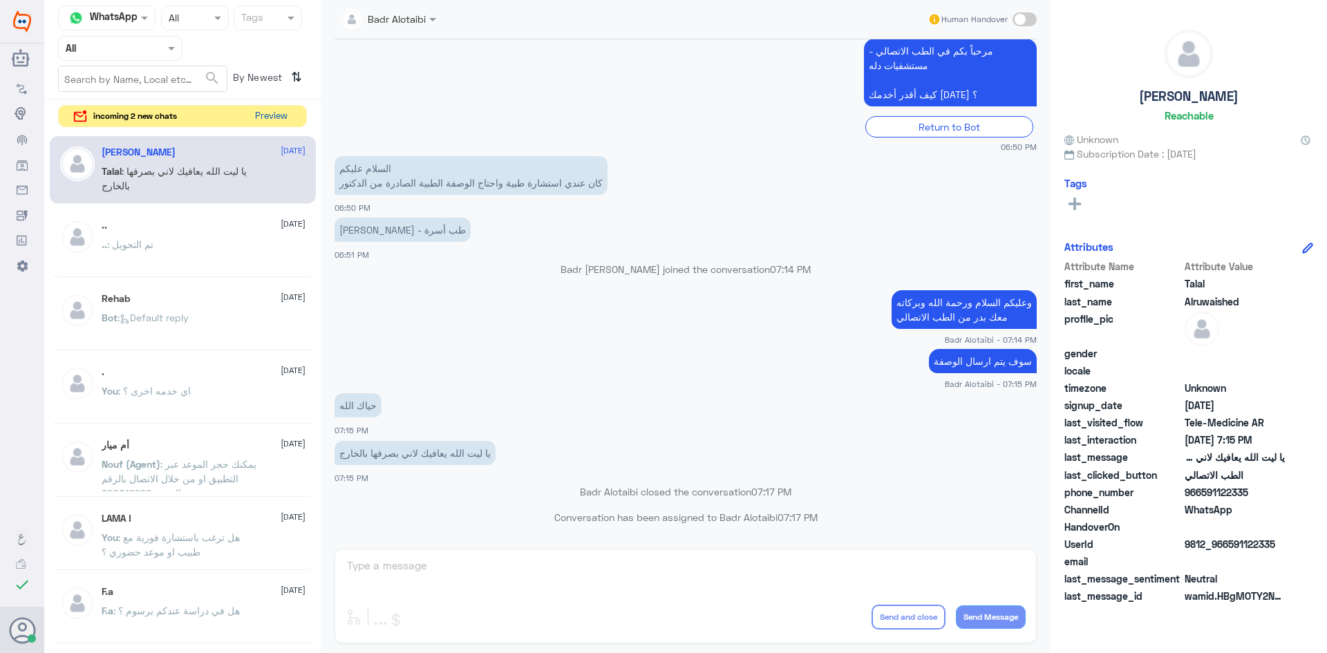
click at [263, 116] on button "Preview" at bounding box center [271, 116] width 43 height 21
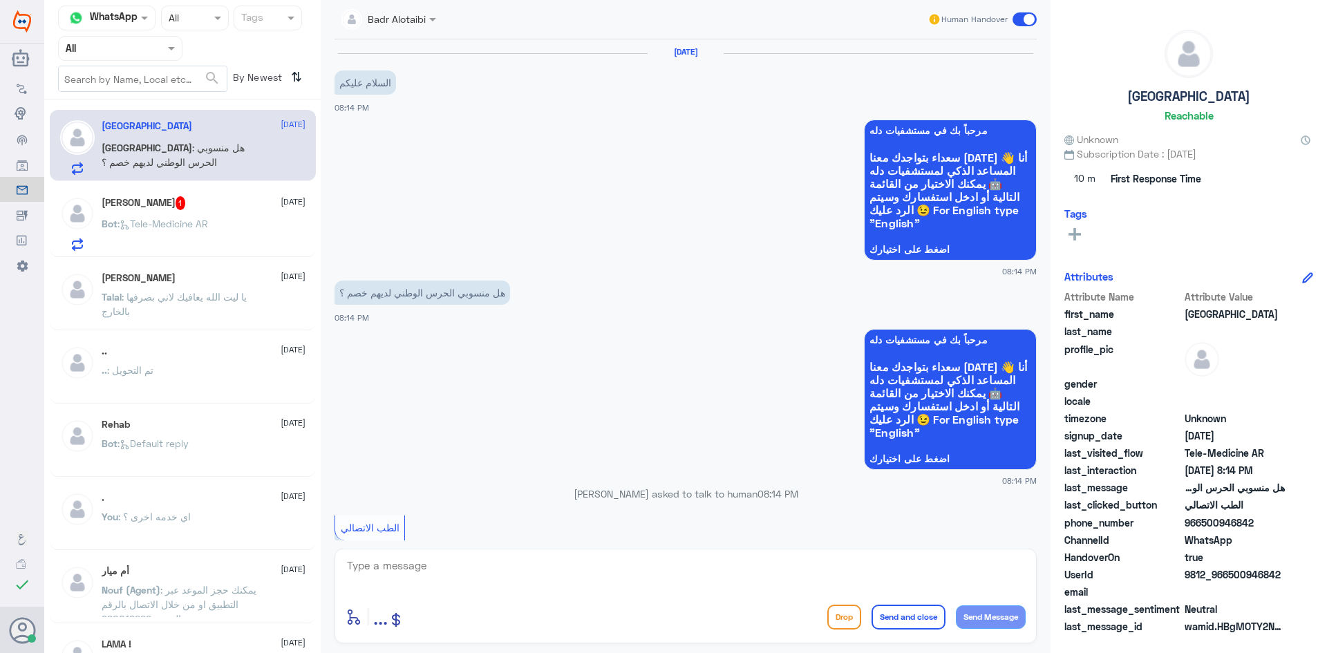
scroll to position [190, 0]
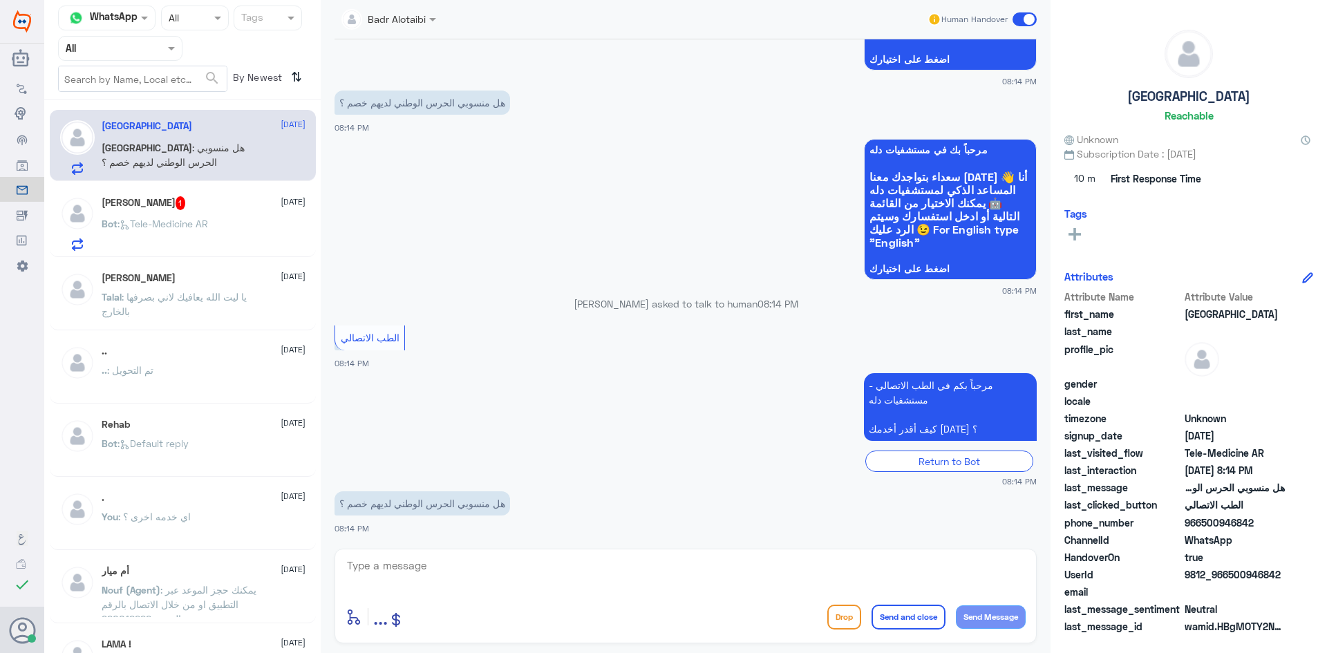
click at [469, 560] on textarea at bounding box center [686, 574] width 680 height 34
type textarea "مرح"
click at [227, 207] on div "[PERSON_NAME] 1 [DATE]" at bounding box center [204, 203] width 204 height 14
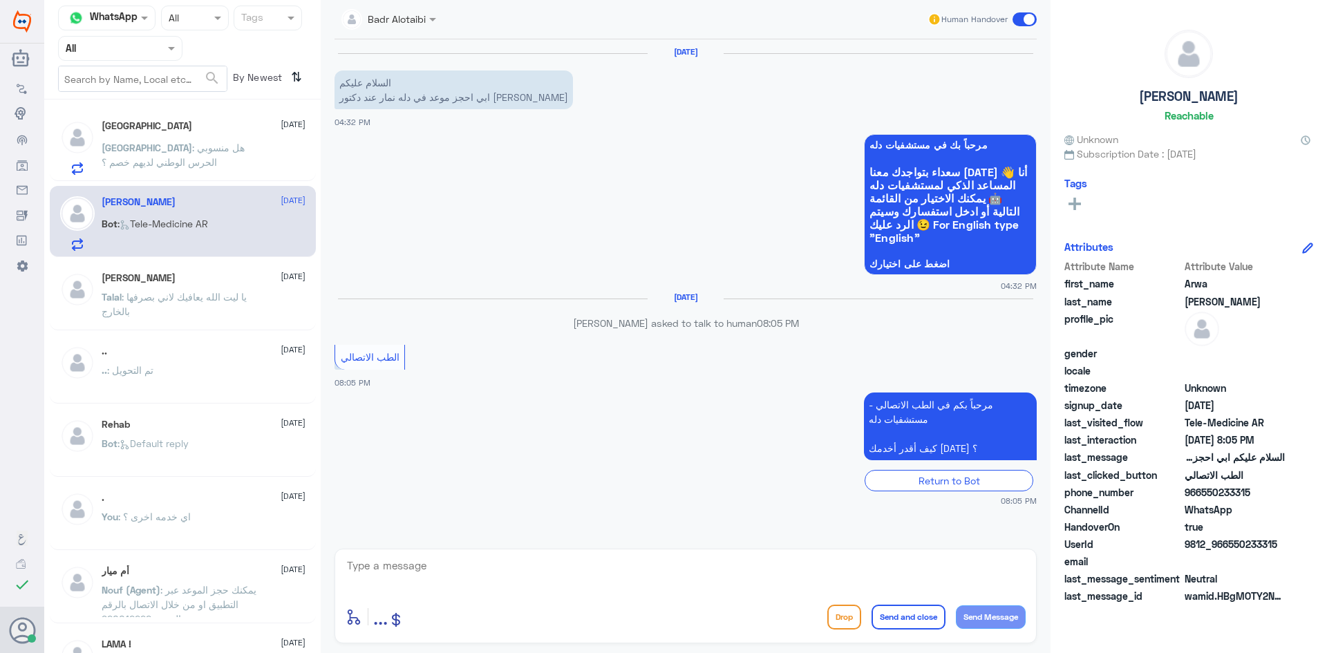
click at [240, 142] on span ": هل منسوبي الحرس الوطني لديهم خصم ؟" at bounding box center [173, 155] width 143 height 26
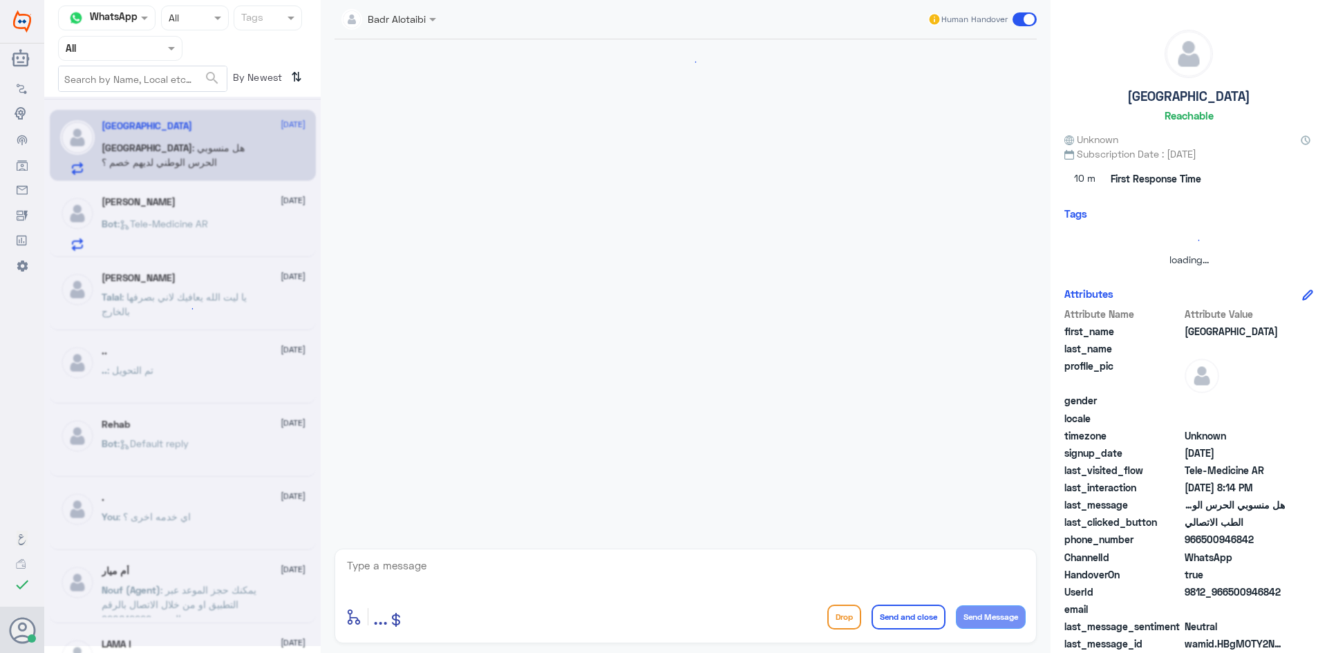
scroll to position [190, 0]
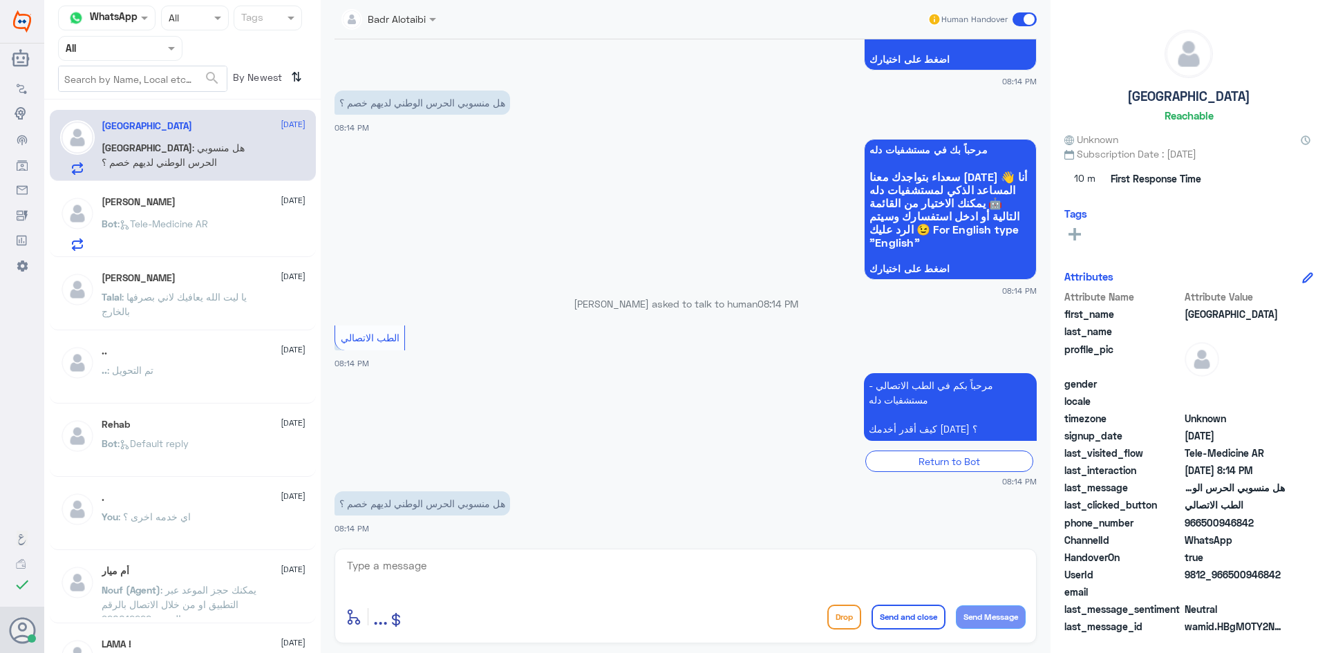
click at [480, 577] on textarea at bounding box center [686, 574] width 680 height 34
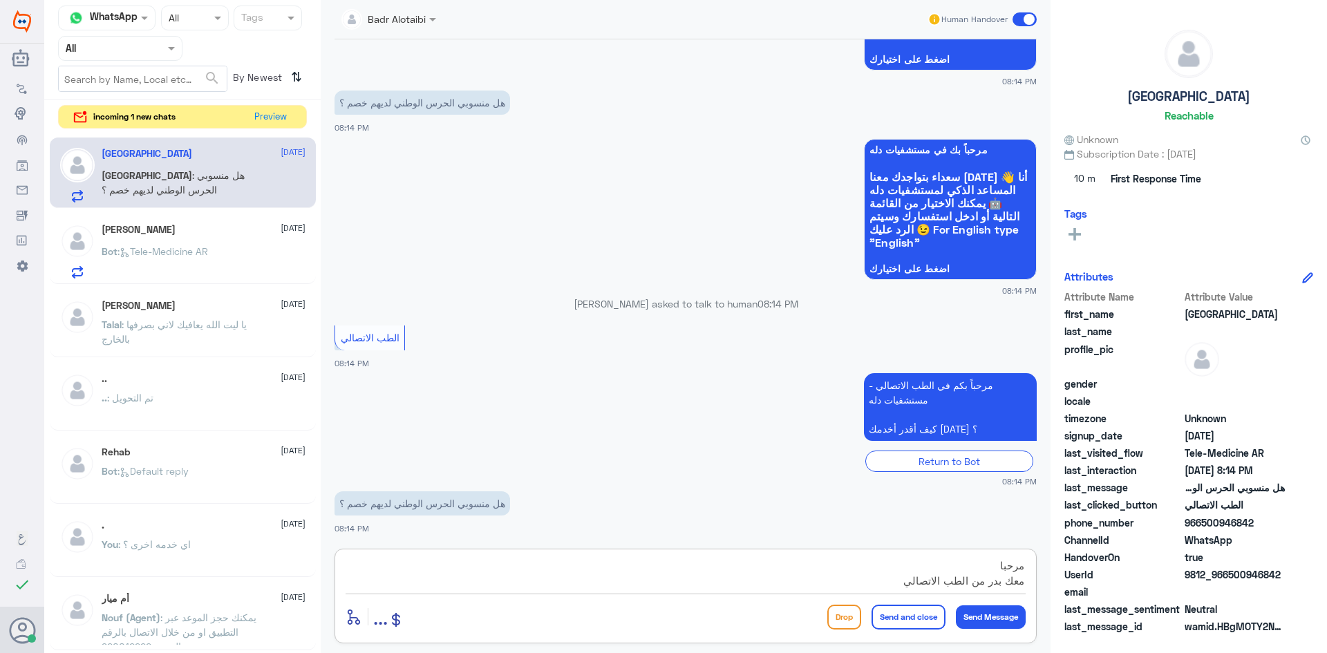
type textarea "مرحبا معك بدر من الطب الاتصالي"
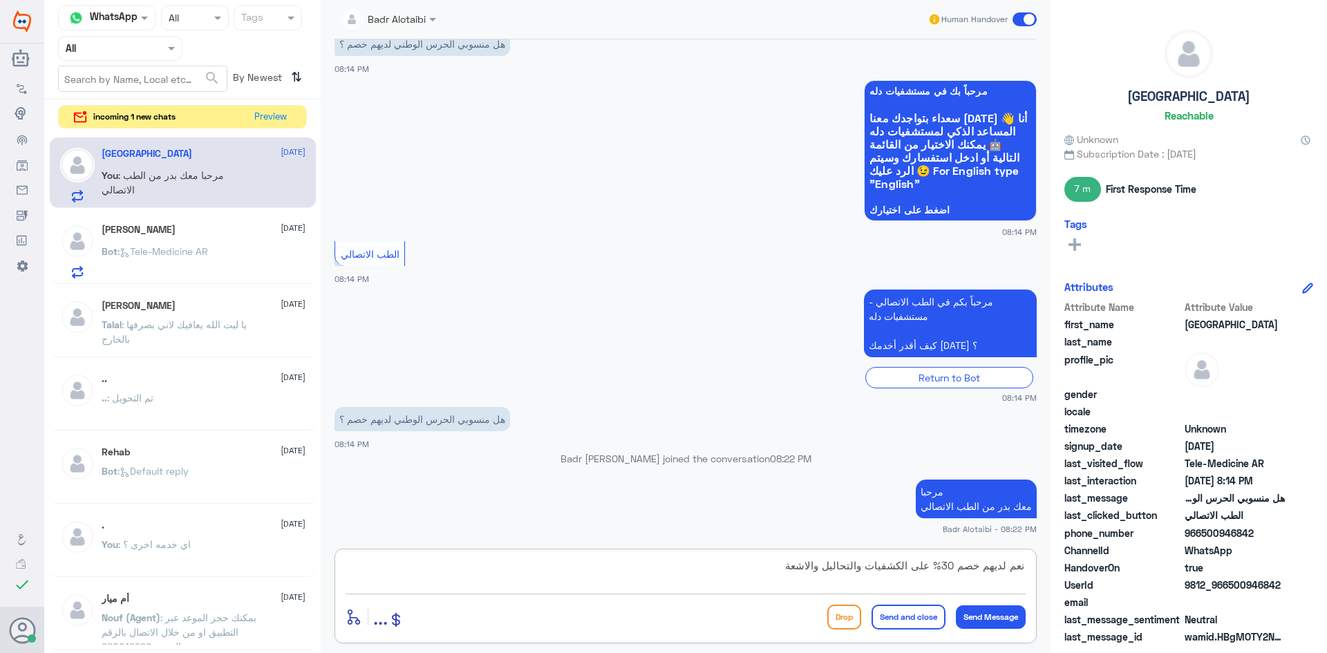
type textarea "نعم لديهم خصم 30% على الكشفيات والتحاليل والاشعة"
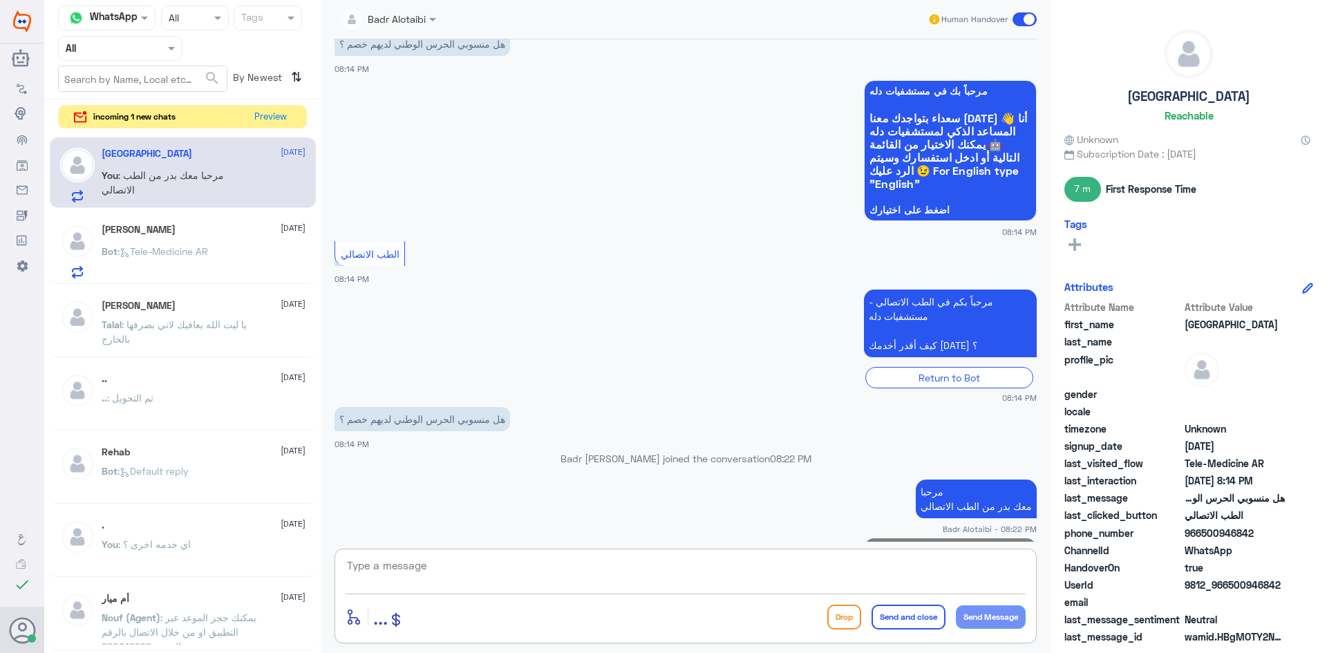
scroll to position [308, 0]
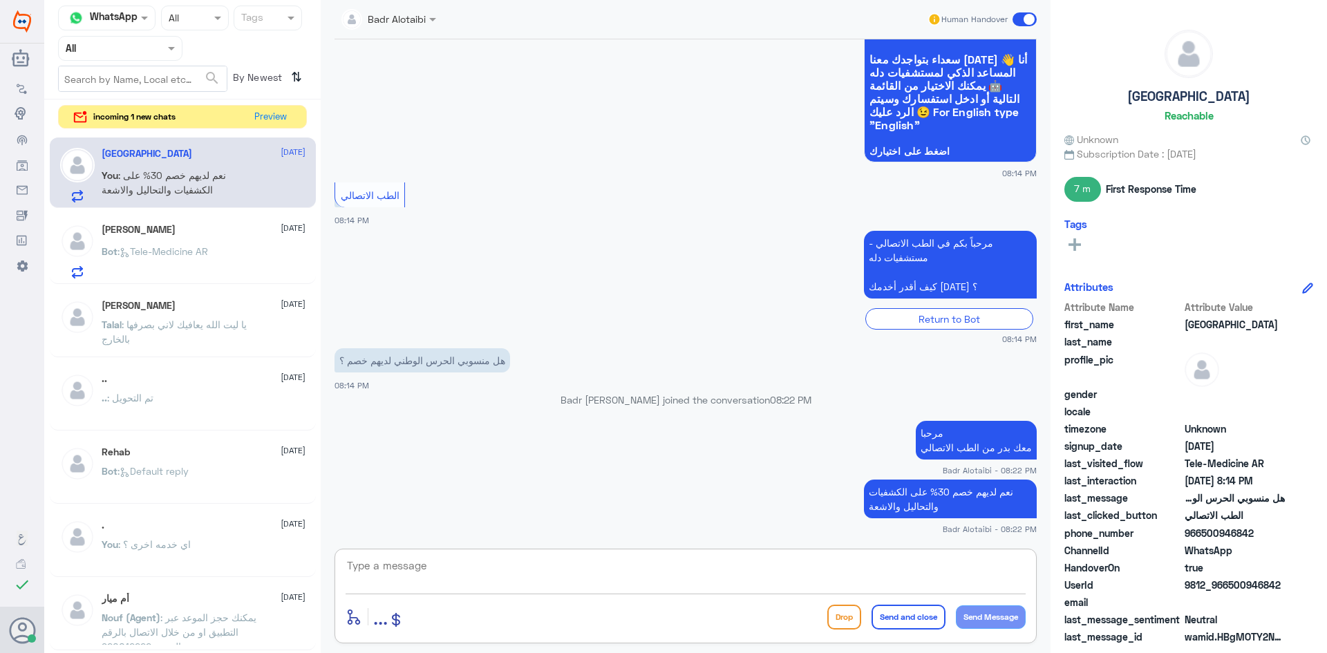
click at [200, 228] on div "[PERSON_NAME] [DATE]" at bounding box center [204, 230] width 204 height 12
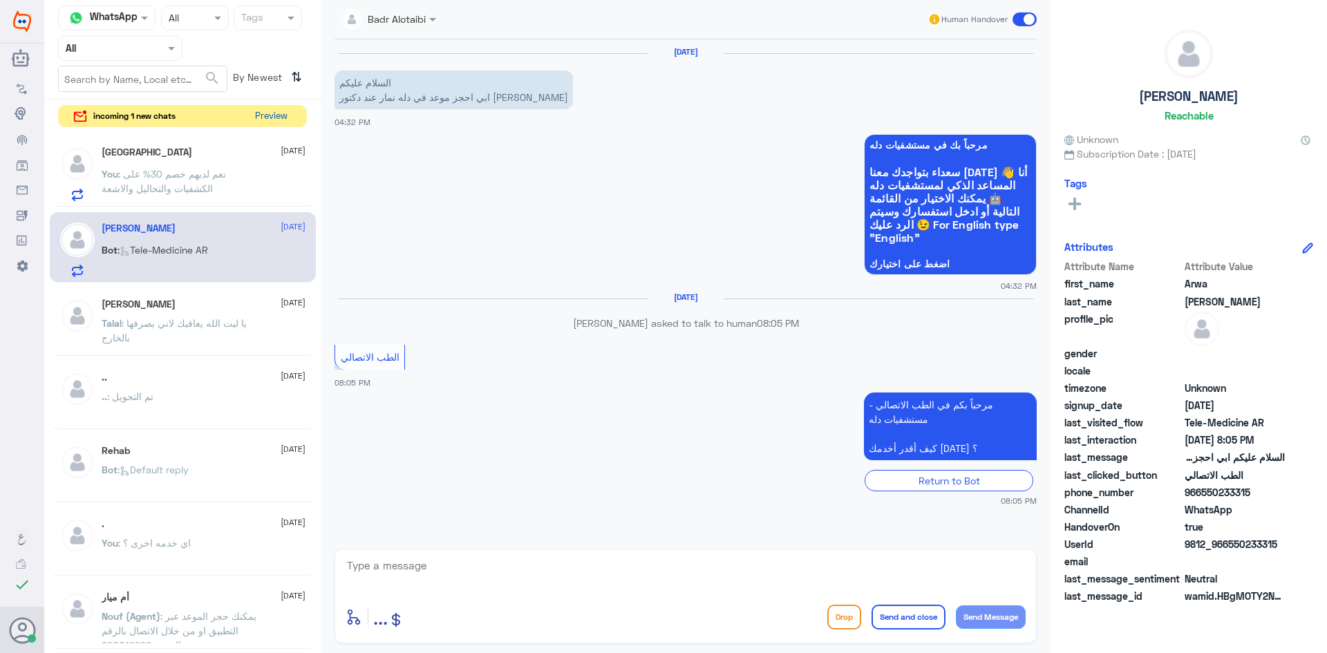
click at [270, 114] on button "Preview" at bounding box center [271, 116] width 43 height 21
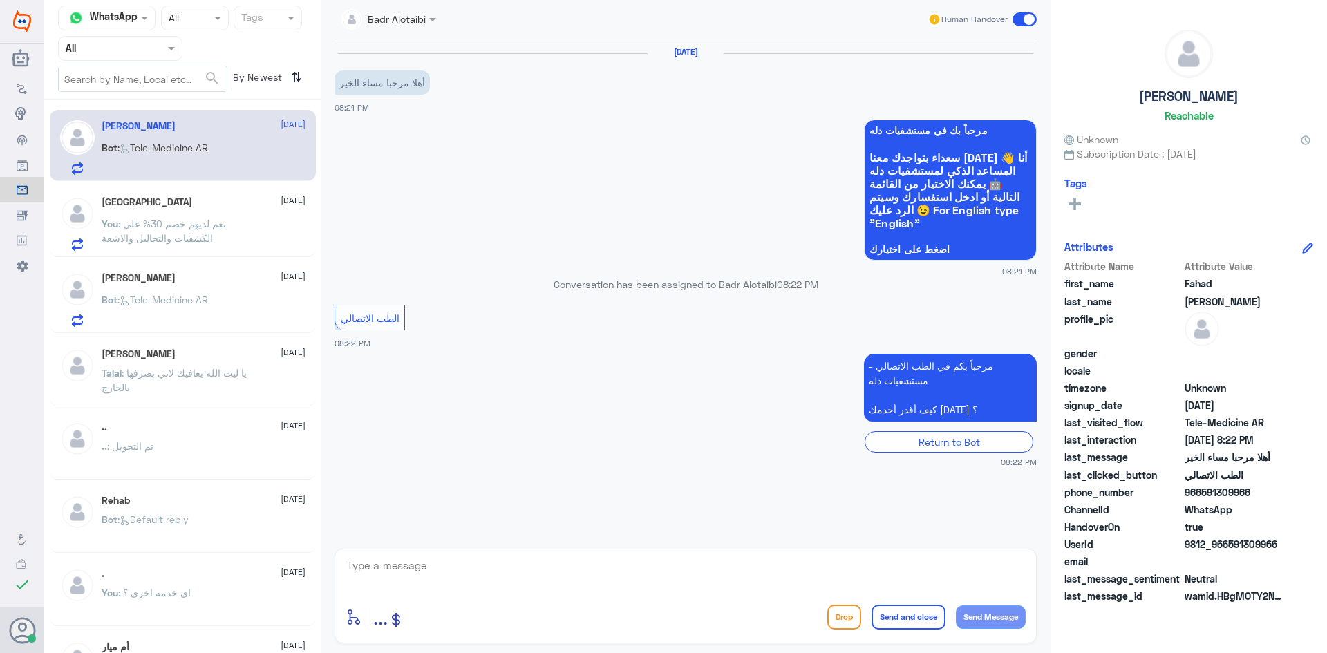
click at [185, 295] on span ": Tele-Medicine [GEOGRAPHIC_DATA]" at bounding box center [163, 300] width 91 height 12
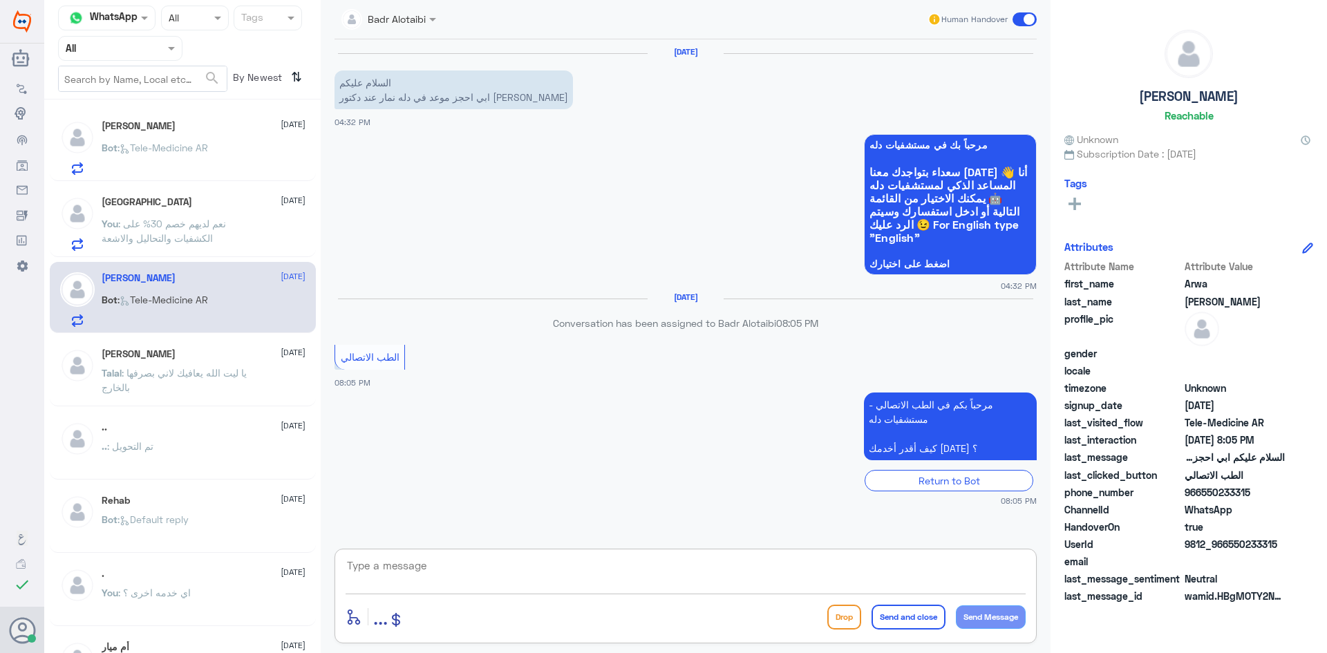
click at [499, 566] on textarea at bounding box center [686, 574] width 680 height 34
type textarea "مرحبا معك بدر من الطب الاتصالي"
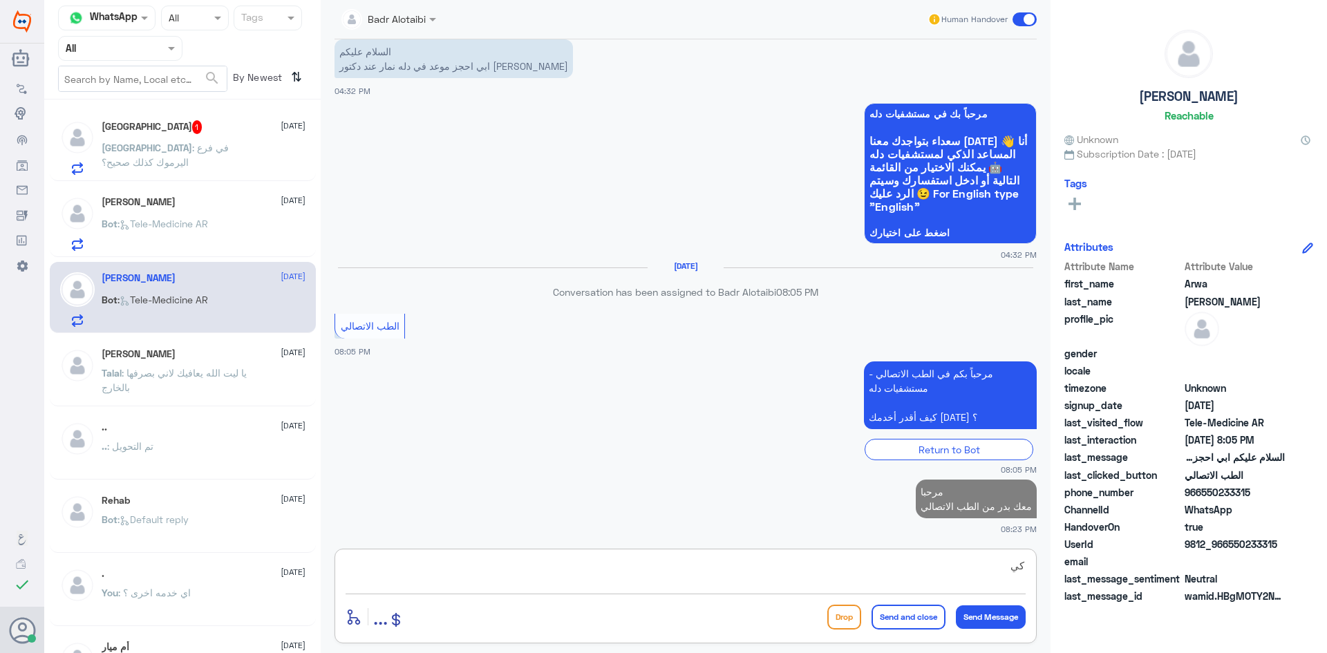
scroll to position [28, 0]
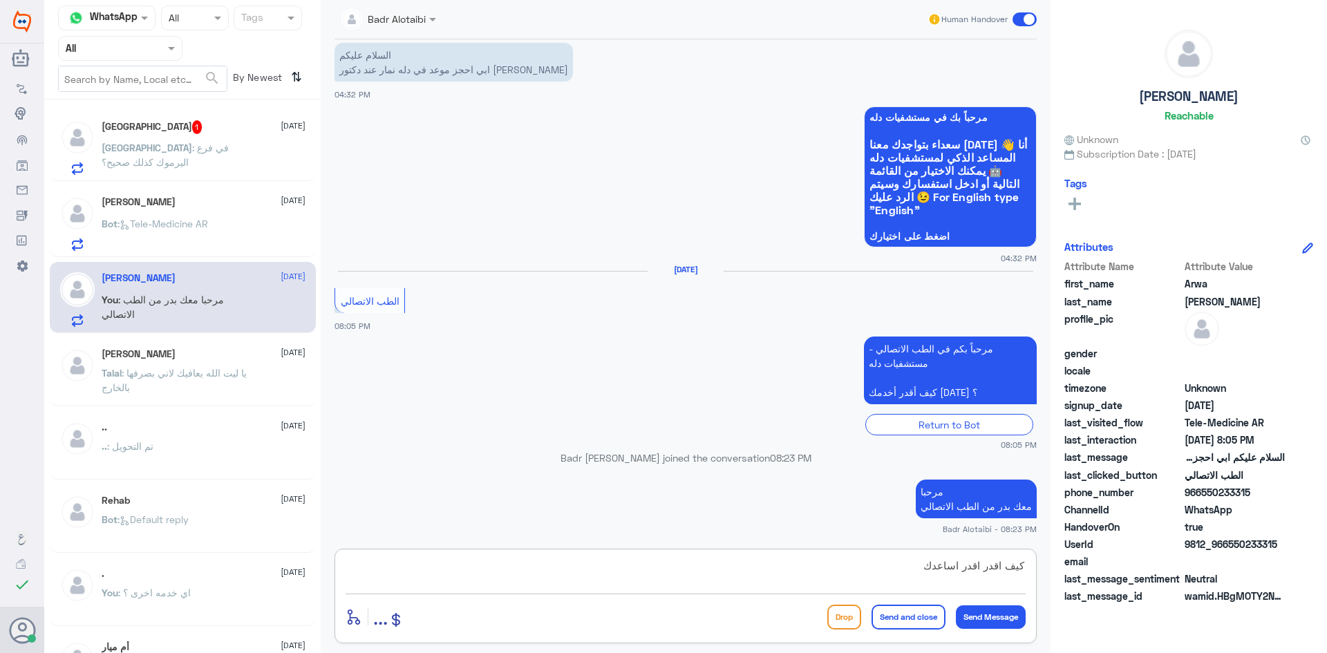
type textarea "كيف اقدر اقدر اساعدك ؟"
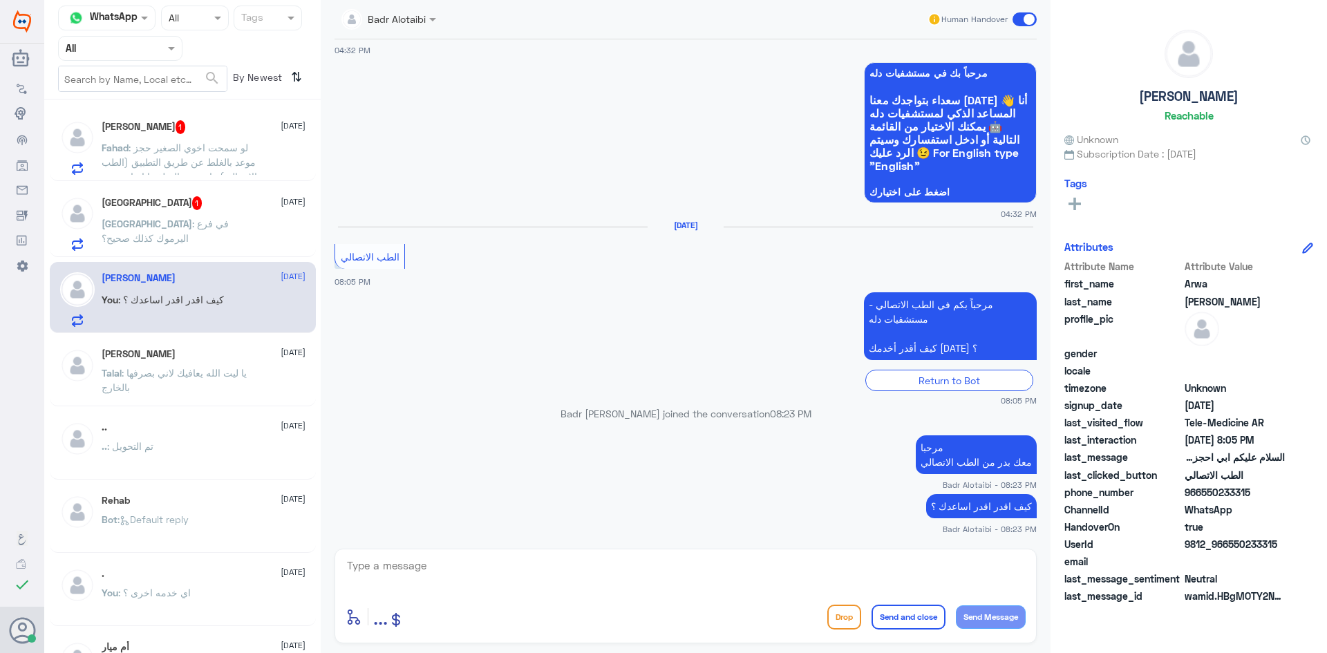
click at [205, 217] on p "TURKI : في فرع اليرموك كذلك صحيح؟" at bounding box center [180, 233] width 156 height 35
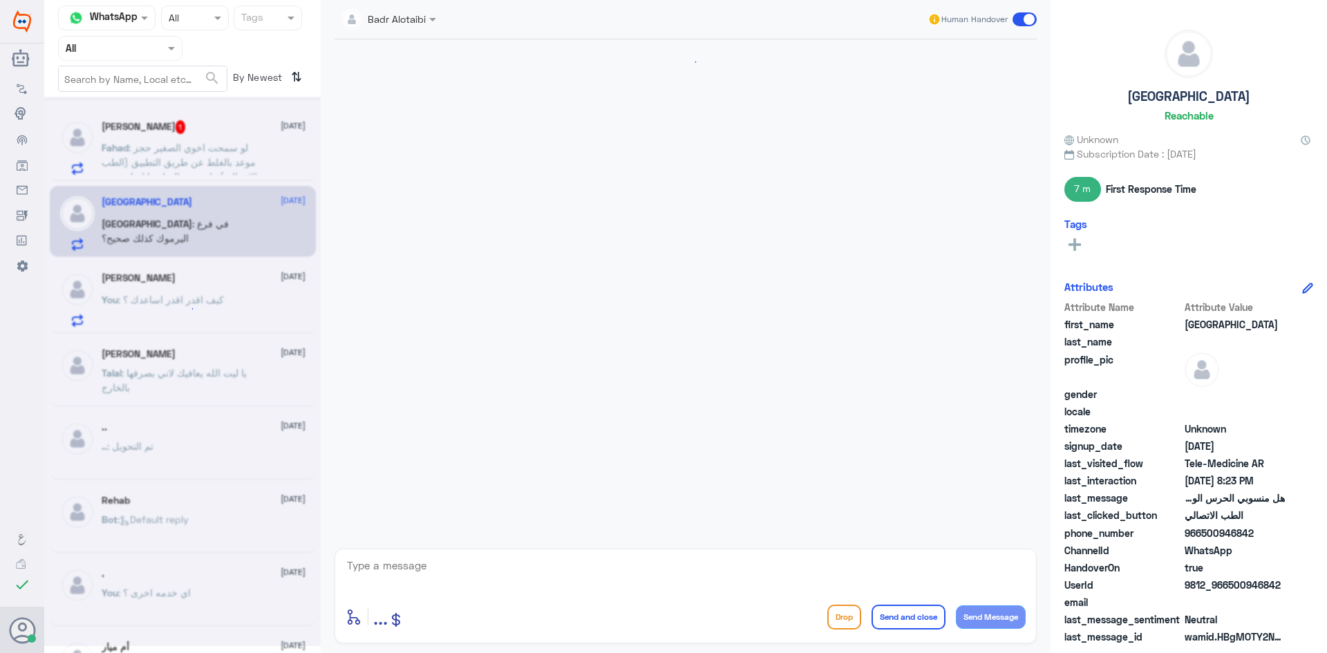
scroll to position [380, 0]
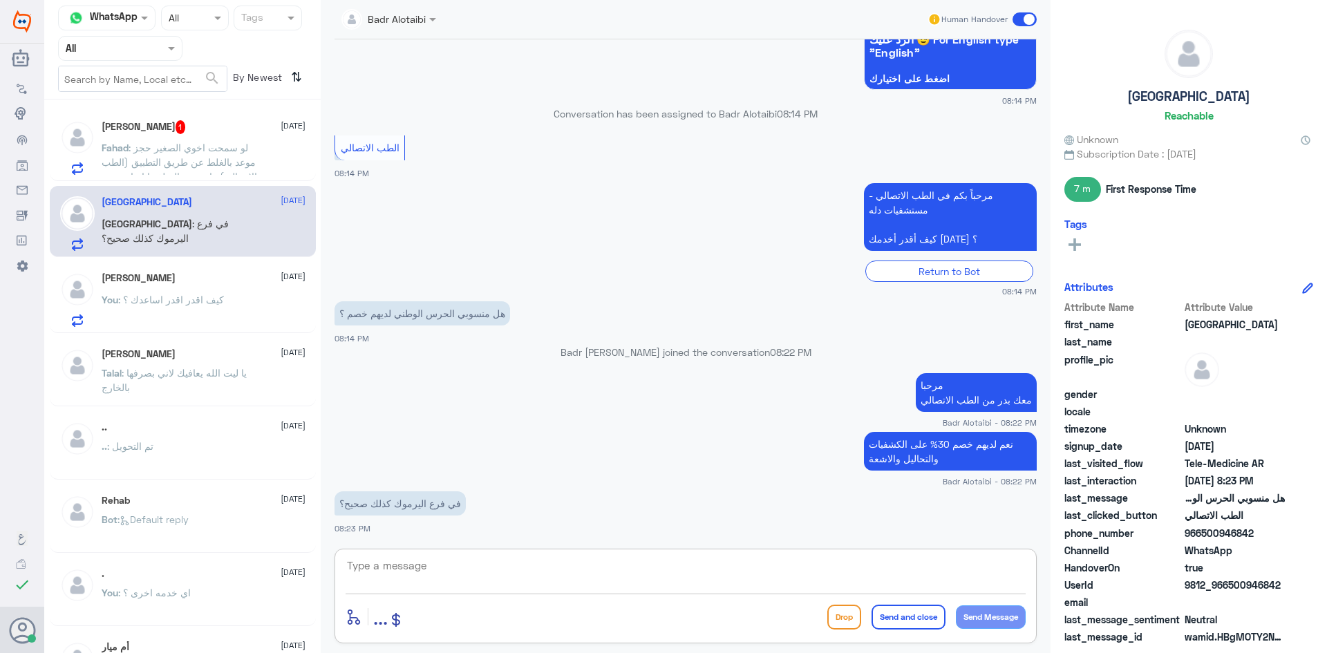
click at [549, 568] on textarea at bounding box center [686, 574] width 680 height 34
type textarea "نحن هنا"
click at [157, 139] on div "Fahad Khalid 2 22 August Fahad : الله يعافيك ممكن تسوون حوالة عكسية لي" at bounding box center [204, 147] width 204 height 55
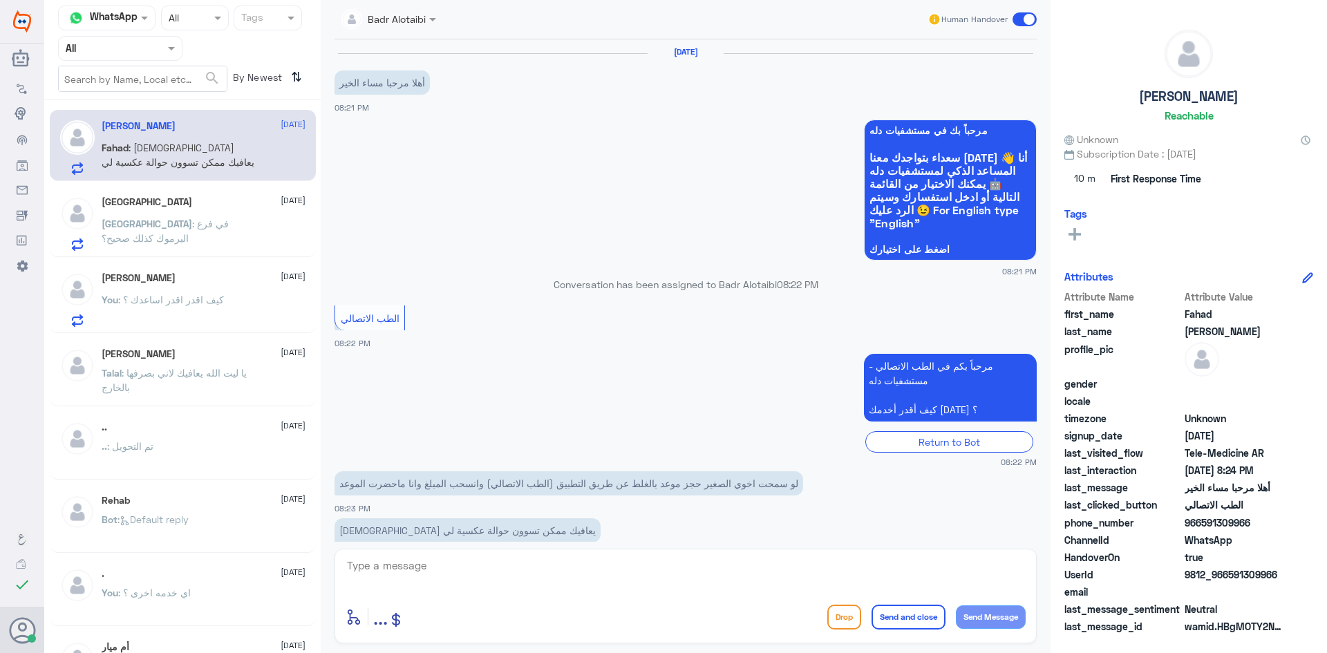
scroll to position [28, 0]
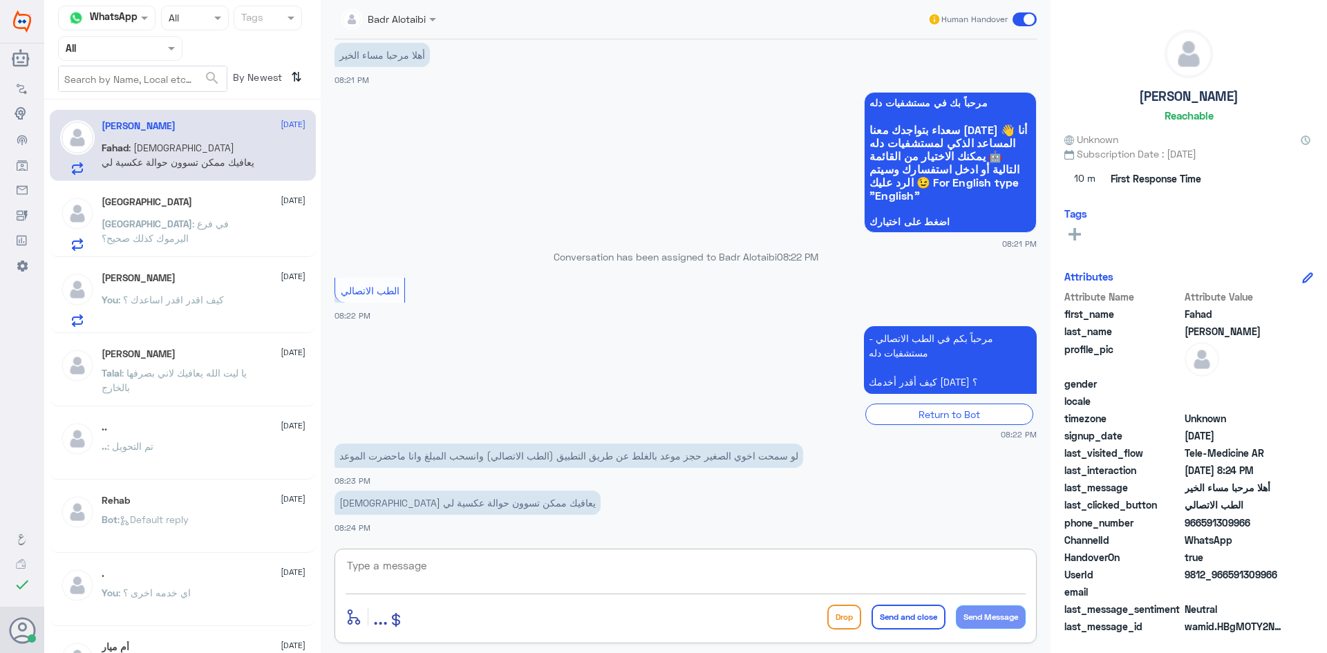
click at [556, 574] on textarea at bounding box center [686, 574] width 680 height 34
drag, startPoint x: 1280, startPoint y: 577, endPoint x: 1231, endPoint y: 580, distance: 49.2
click at [1231, 580] on span "9812_966591309966" at bounding box center [1235, 575] width 100 height 15
click at [223, 218] on span ": في فرع اليرموك كذلك صحيح؟" at bounding box center [165, 231] width 127 height 26
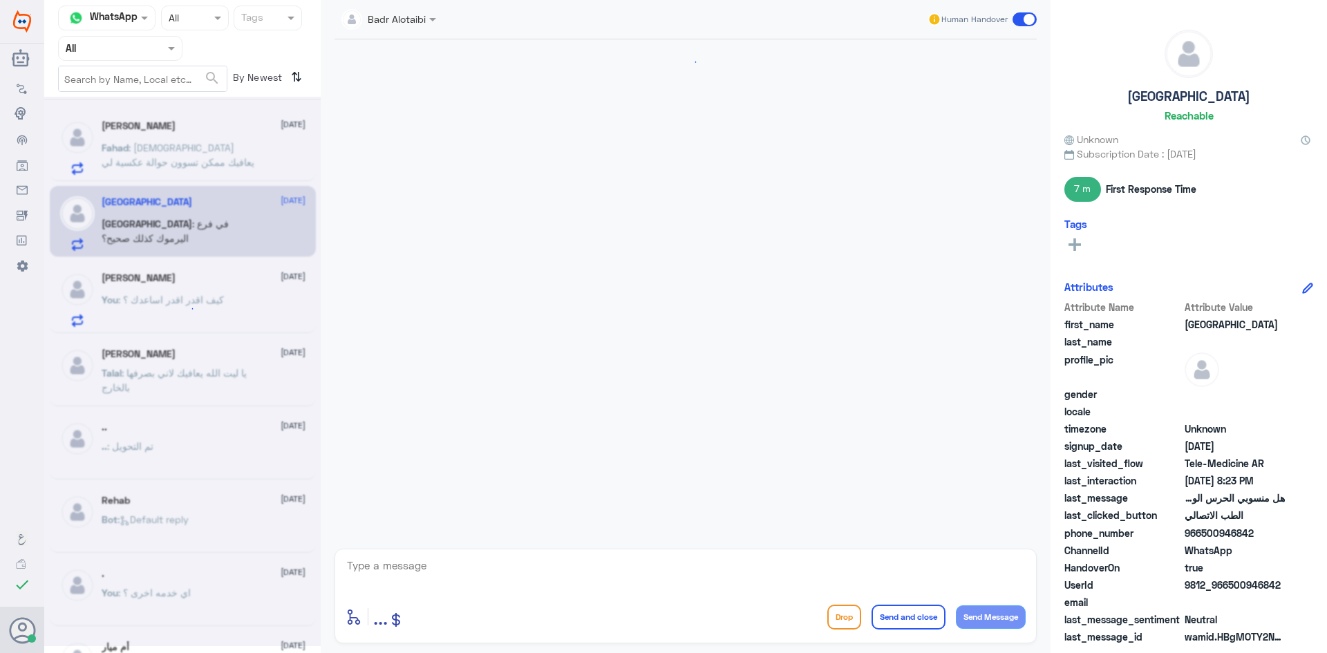
scroll to position [380, 0]
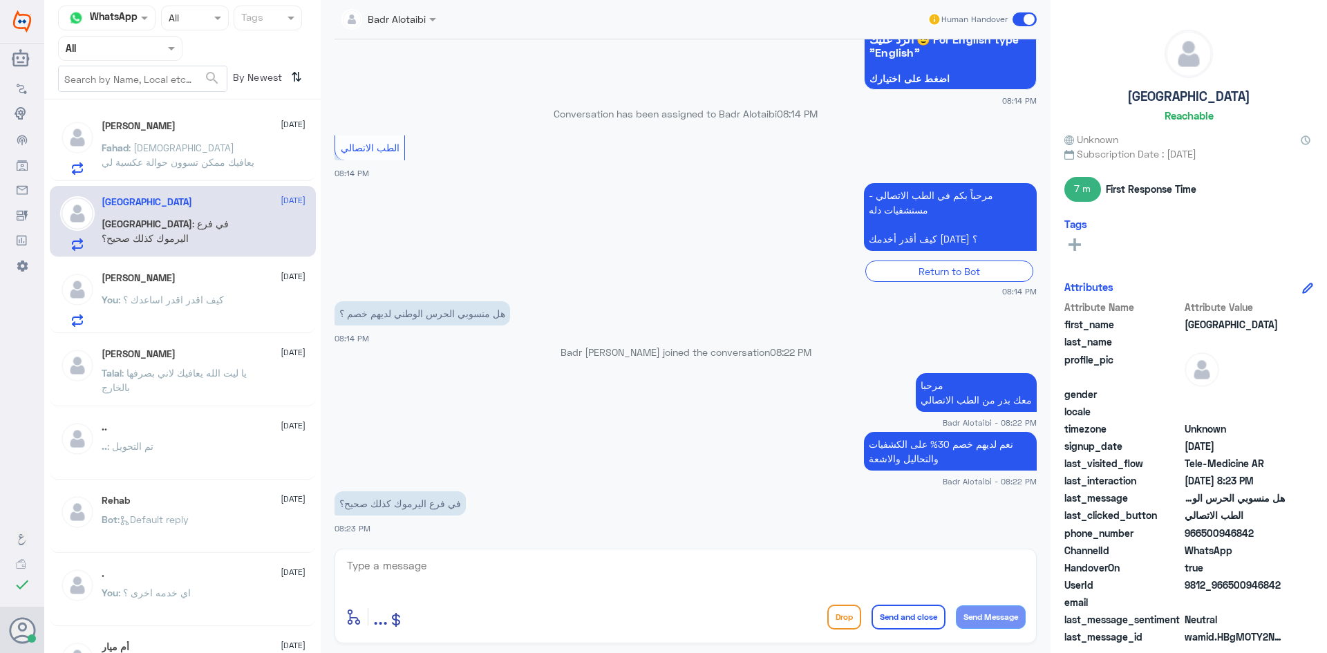
click at [542, 551] on div "enter flow name ... Drop Send and close Send Message" at bounding box center [686, 596] width 702 height 95
click at [547, 573] on textarea at bounding box center [686, 574] width 680 height 34
type textarea "نحن هنا دله (النخيل) نعم يتوفر خصم فرع اليرموك يمكنك الاستفسار من الرقم الموحد …"
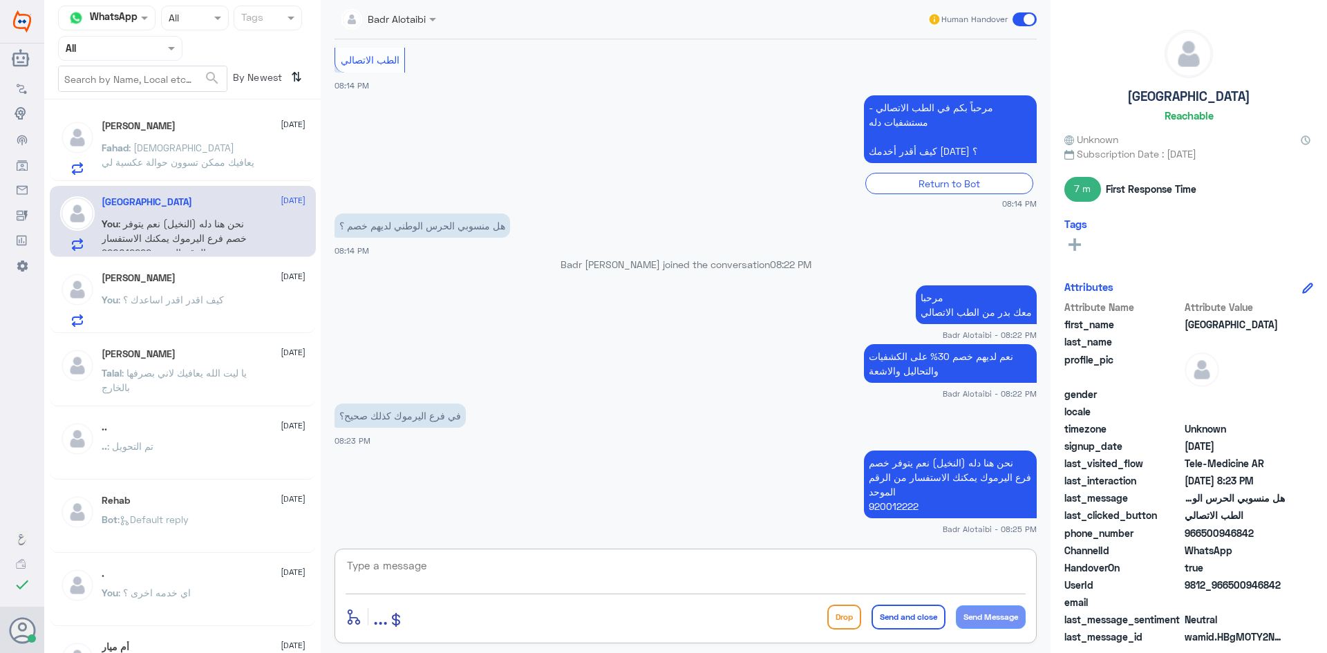
click at [1025, 26] on span at bounding box center [1025, 19] width 24 height 14
click at [0, 0] on input "checkbox" at bounding box center [0, 0] width 0 height 0
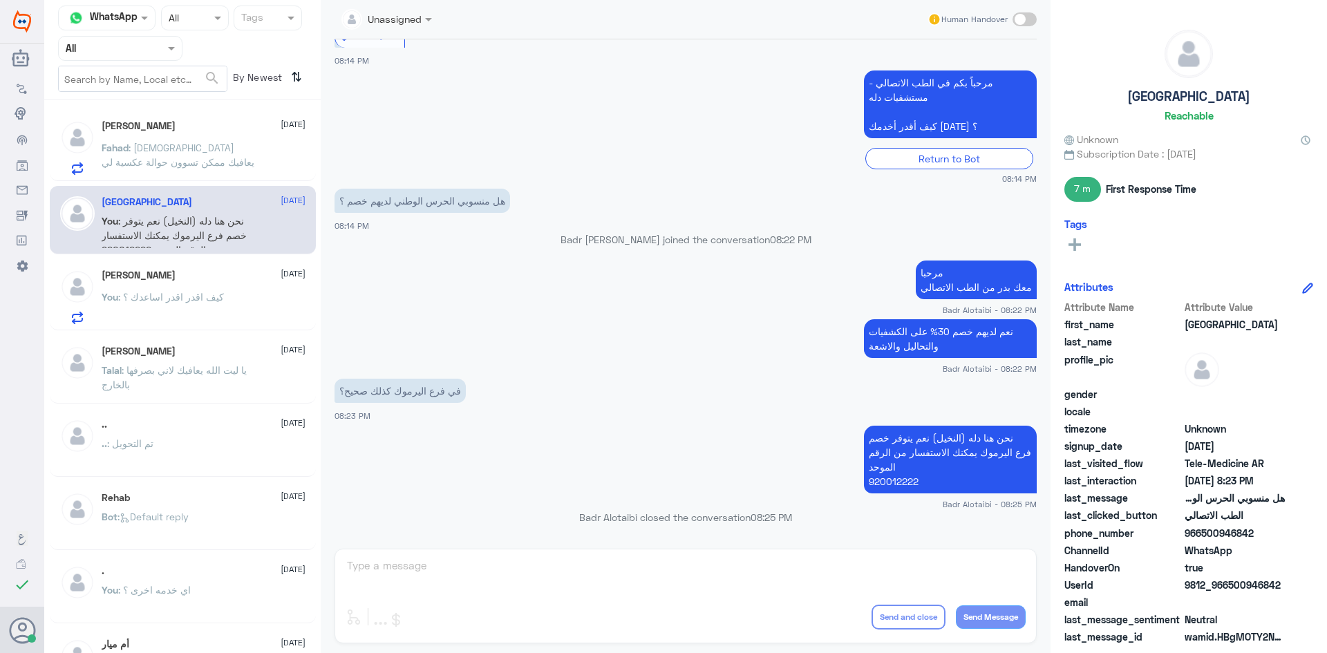
click at [218, 152] on span ": الله يعافيك ممكن تسوون حوالة عكسية لي" at bounding box center [178, 155] width 153 height 26
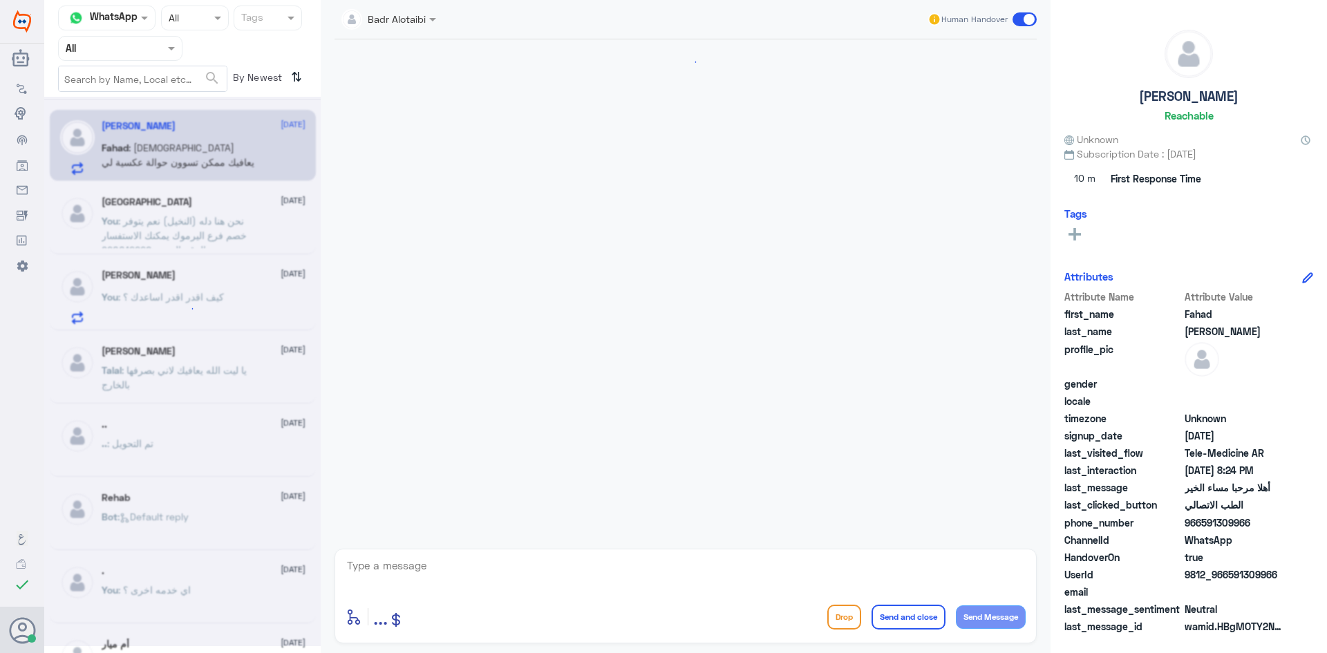
scroll to position [28, 0]
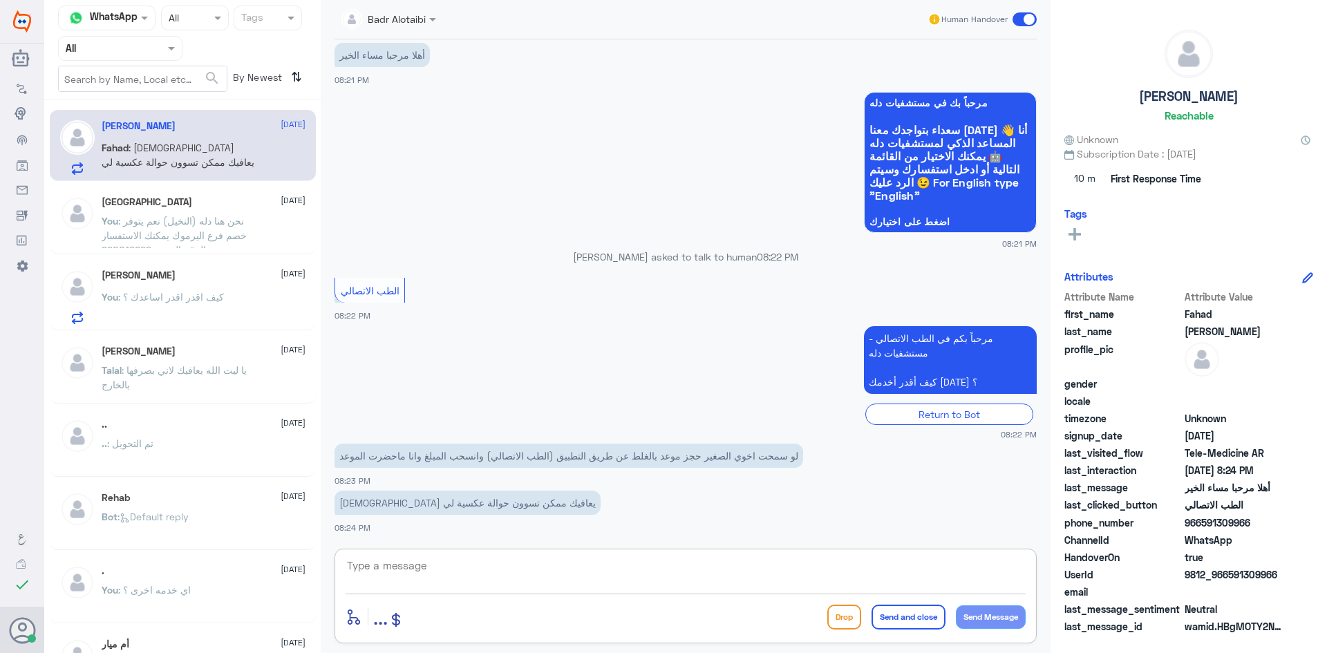
click at [568, 577] on textarea at bounding box center [686, 574] width 680 height 34
type textarea "يرجى تزويدنا برقم الهوية او الملف من فضلك"
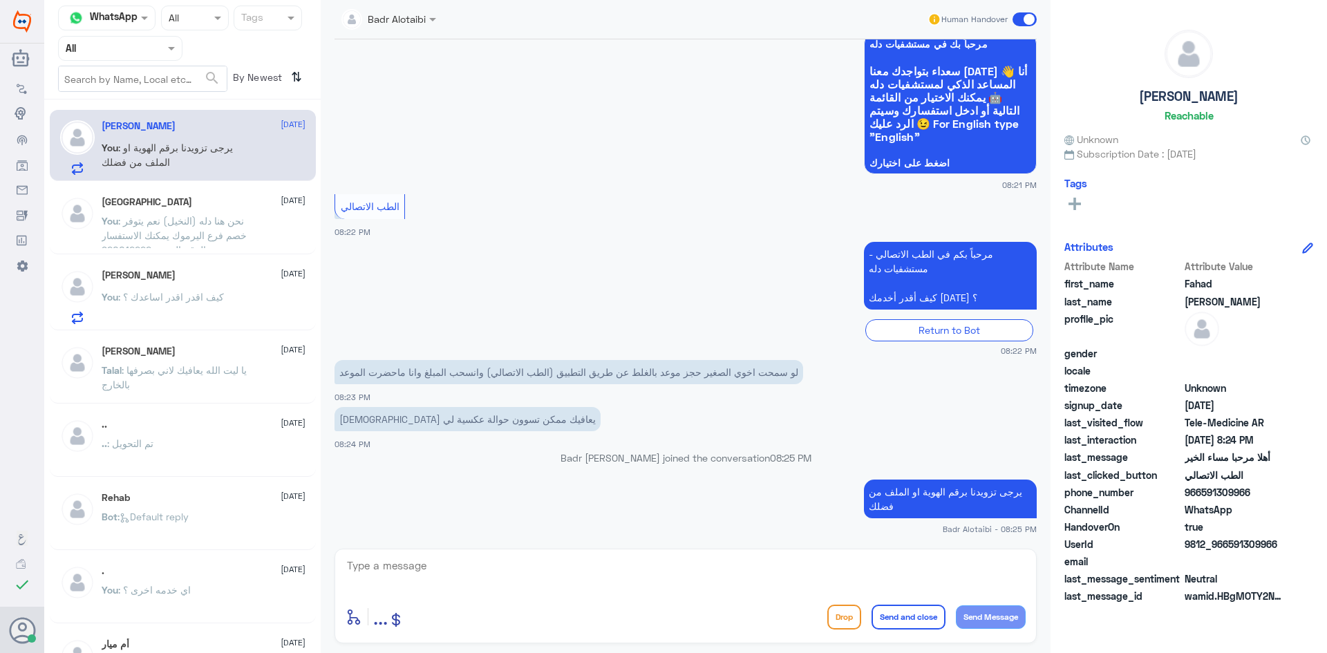
click at [208, 226] on span ": نحن هنا دله (النخيل) نعم يتوفر خصم فرع اليرموك يمكنك الاستفسار من الرقم الموح…" at bounding box center [174, 235] width 145 height 41
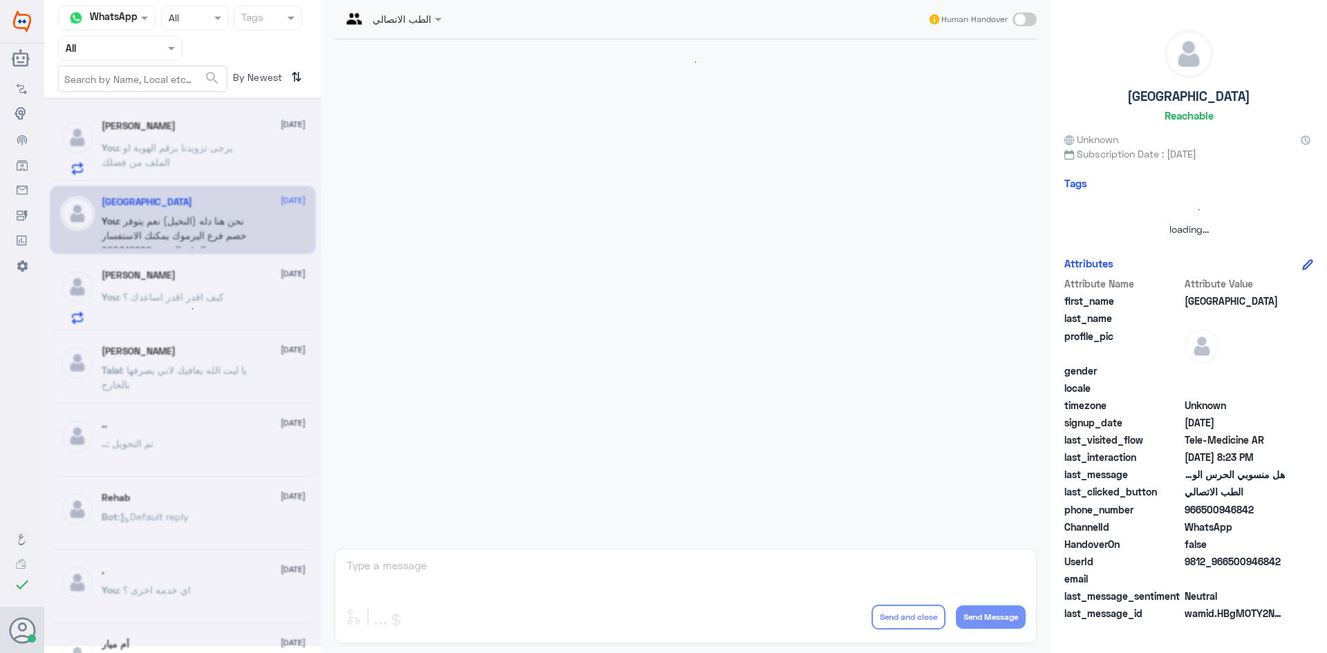
scroll to position [493, 0]
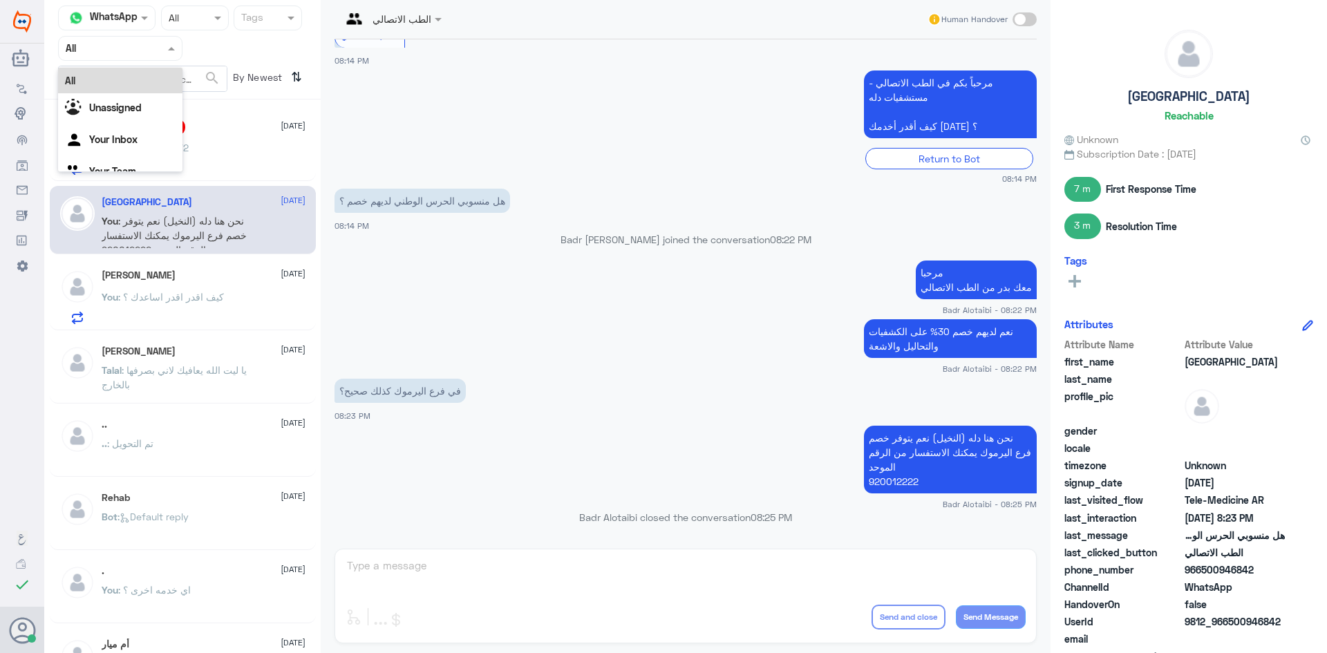
click at [165, 57] on div "Agent Filter All" at bounding box center [120, 48] width 124 height 25
click at [131, 93] on div "Unassigned" at bounding box center [120, 109] width 124 height 32
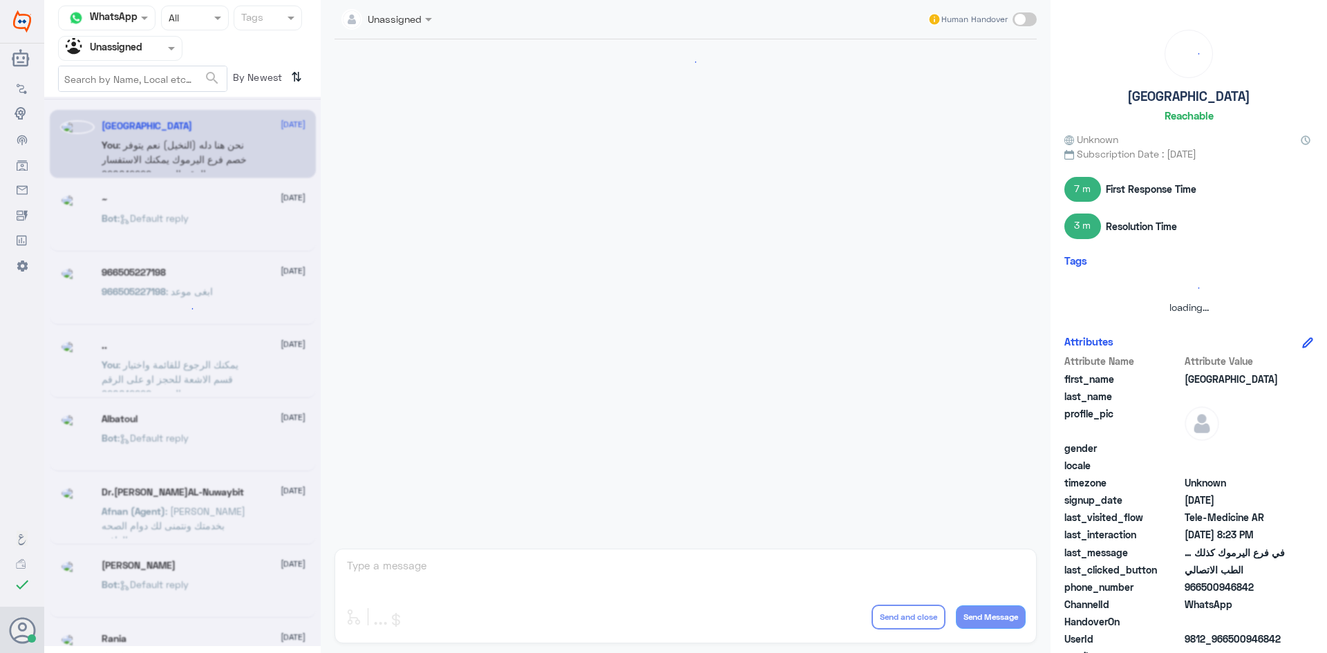
scroll to position [0, 0]
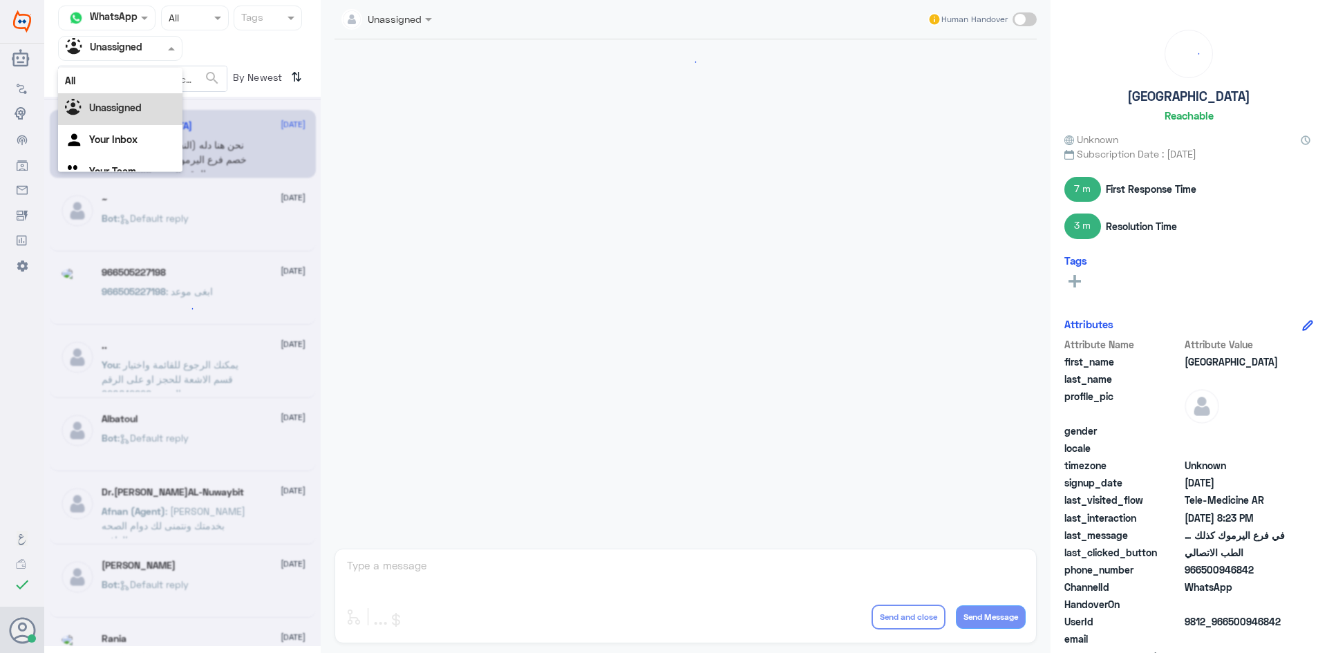
click at [138, 59] on div "Agent Filter Unassigned" at bounding box center [120, 48] width 124 height 25
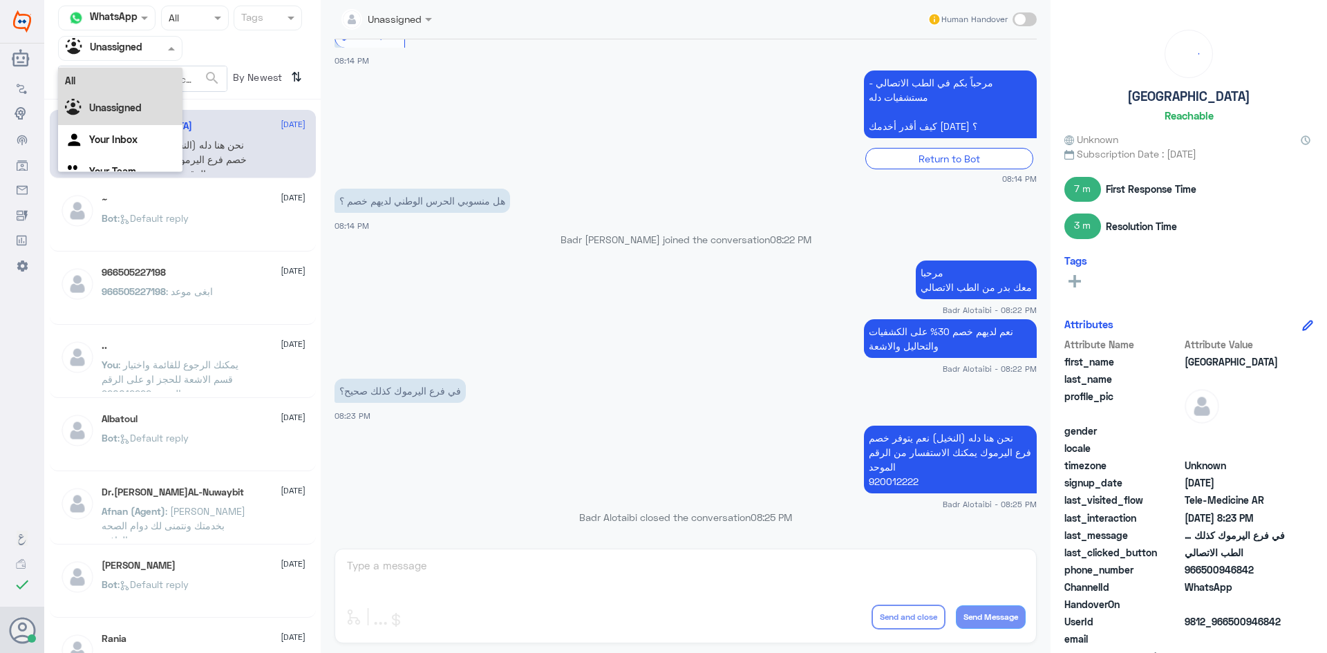
click at [128, 74] on div "All" at bounding box center [120, 81] width 124 height 26
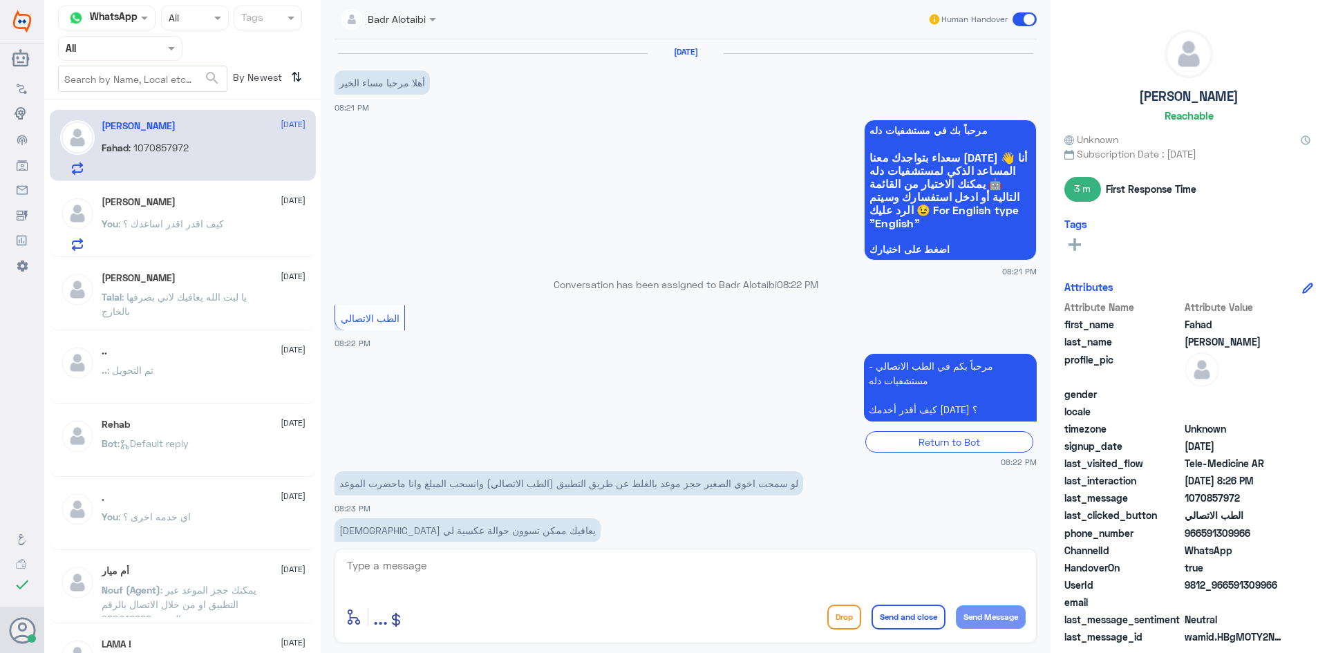
scroll to position [159, 0]
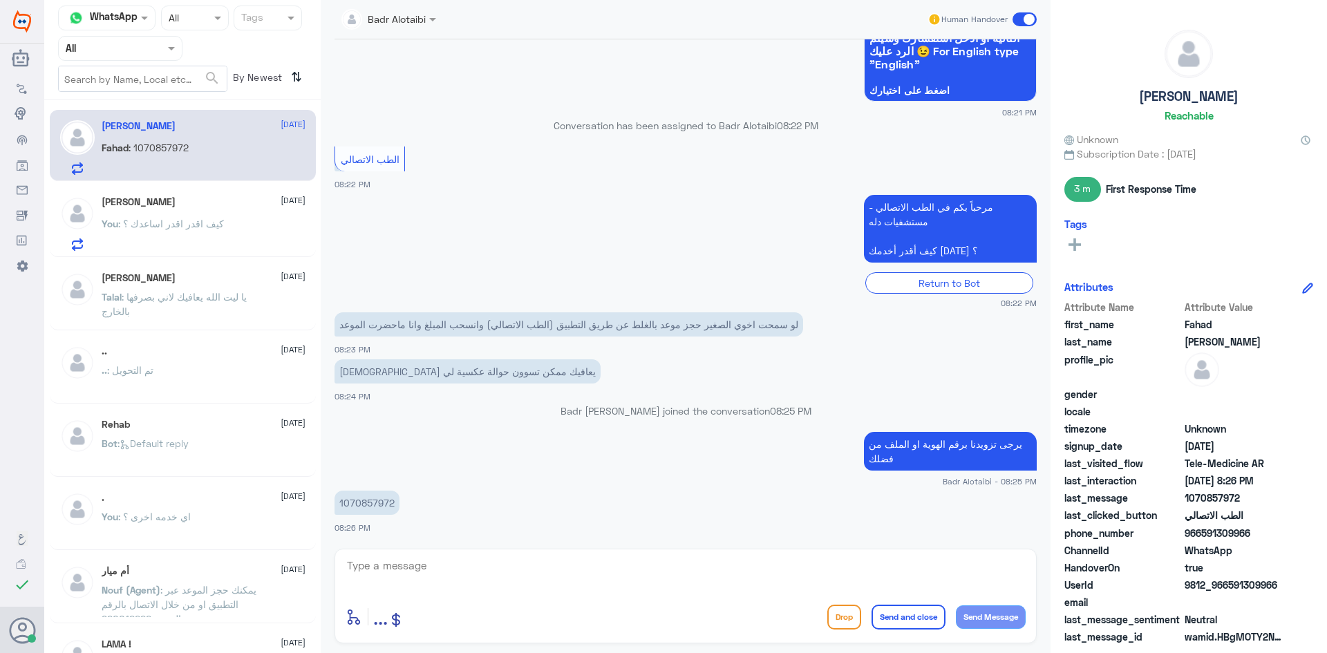
click at [365, 501] on p "1070857972" at bounding box center [367, 503] width 65 height 24
copy p "1070857972"
click at [163, 209] on div "Arwa Abdulaziz 22 August You : كيف اقدر اقدر اساعدك ؟" at bounding box center [204, 223] width 204 height 55
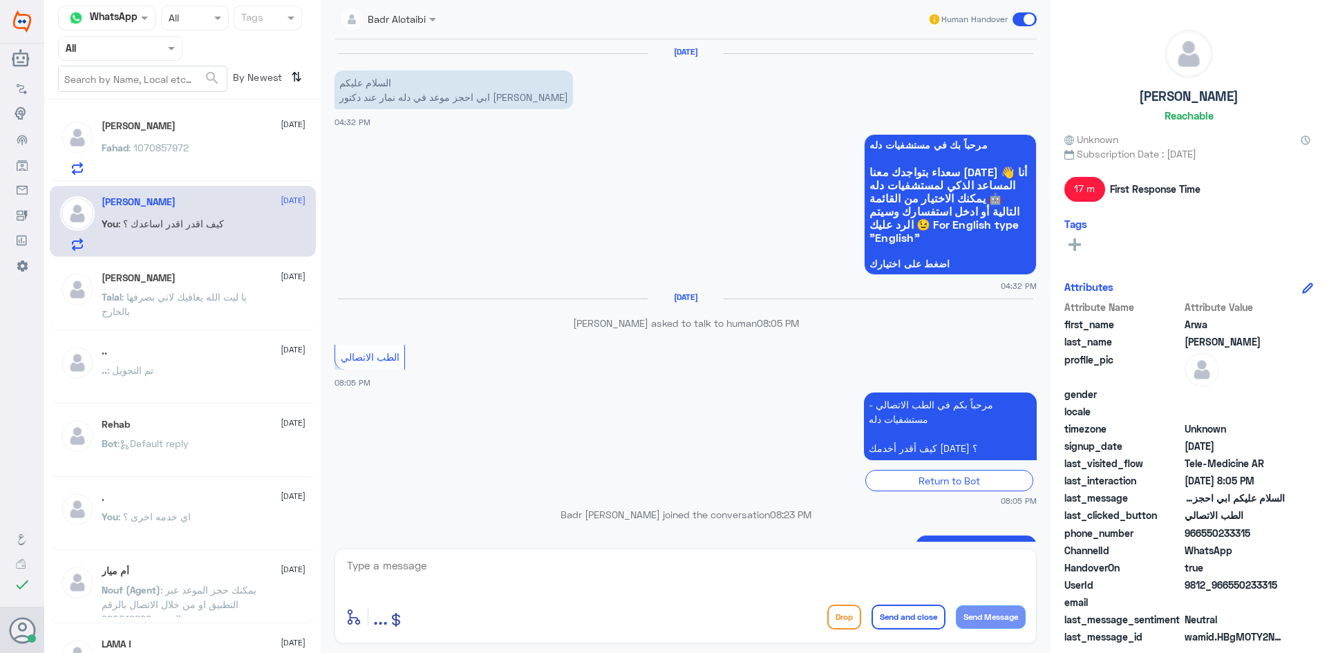
scroll to position [100, 0]
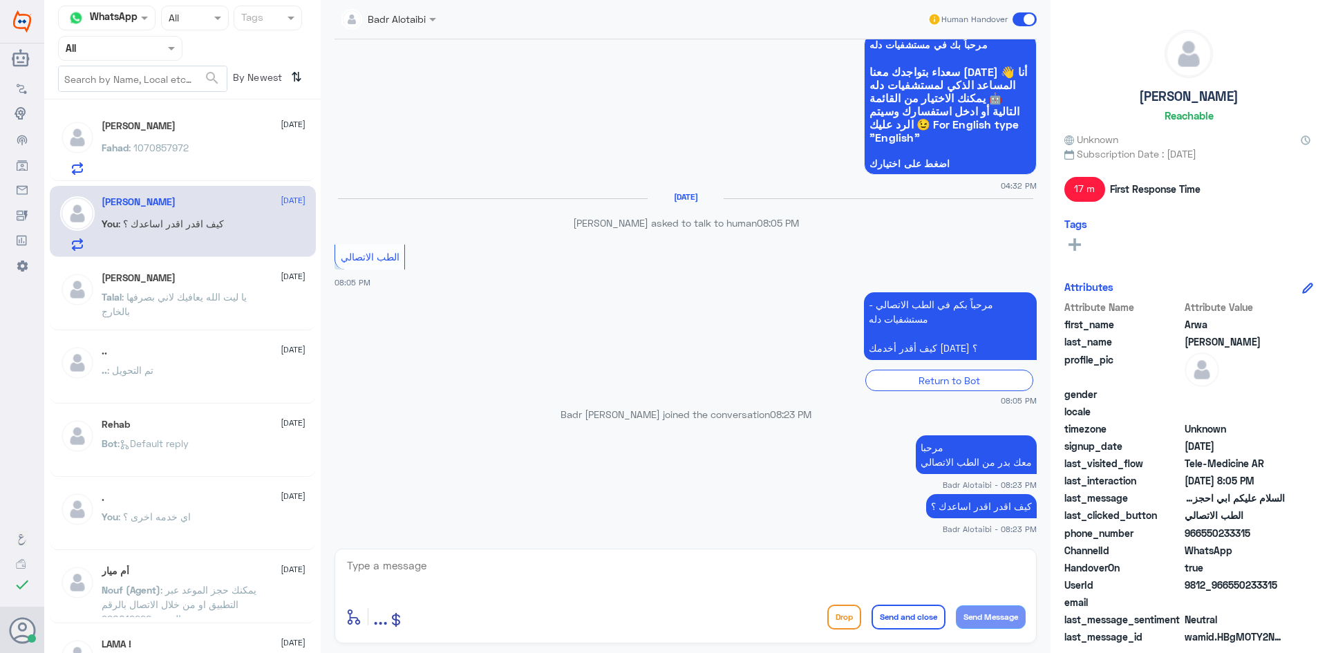
click at [163, 47] on div at bounding box center [120, 48] width 123 height 16
click at [155, 109] on div "Unassigned" at bounding box center [120, 109] width 124 height 32
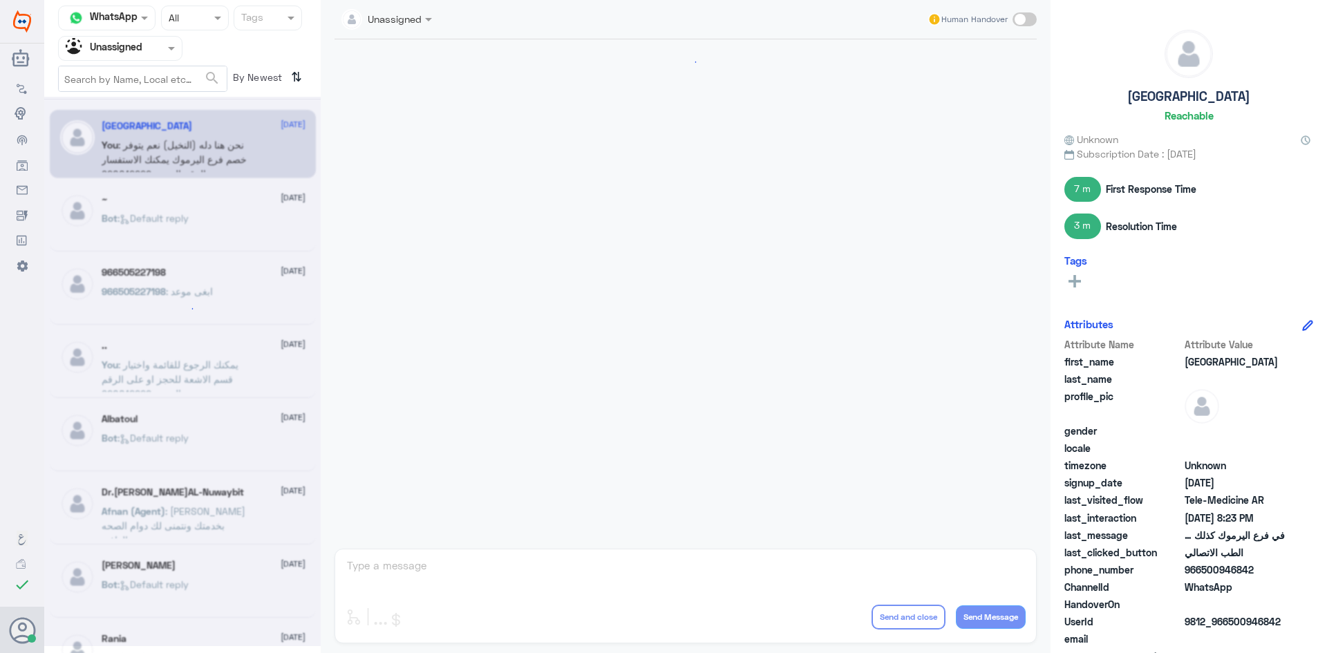
scroll to position [493, 0]
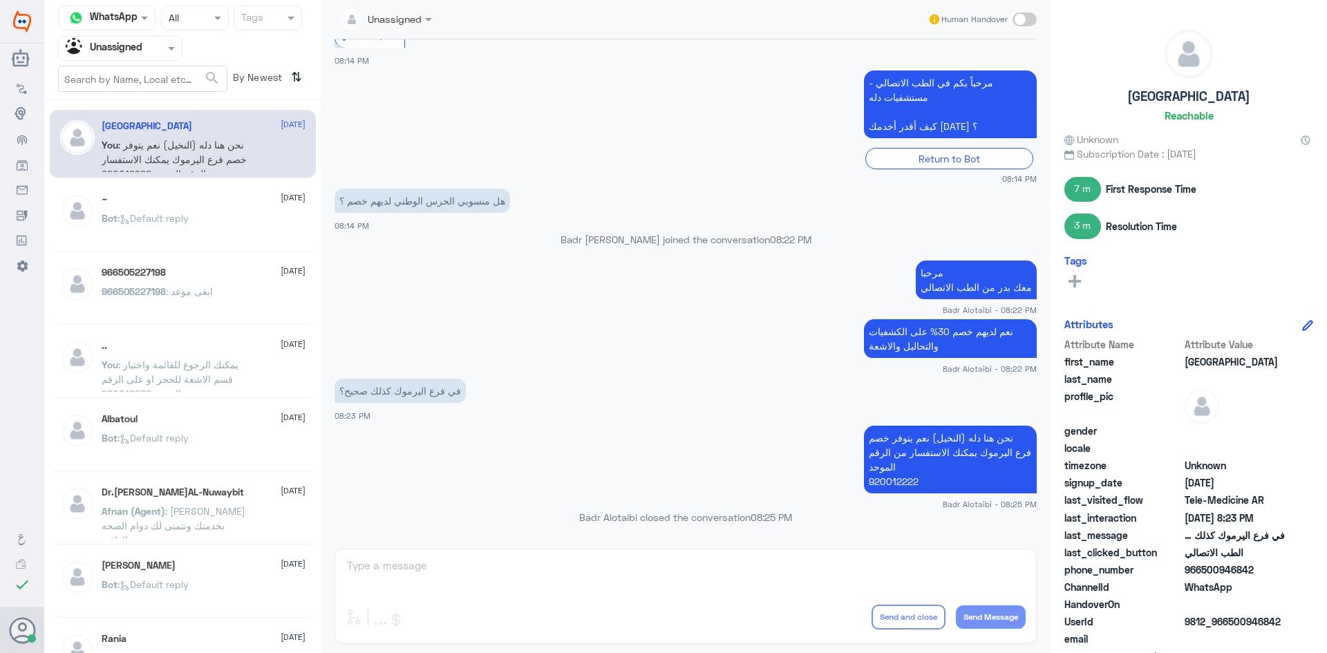
click at [225, 292] on div "966505227198 : ابغى موعد" at bounding box center [204, 303] width 204 height 31
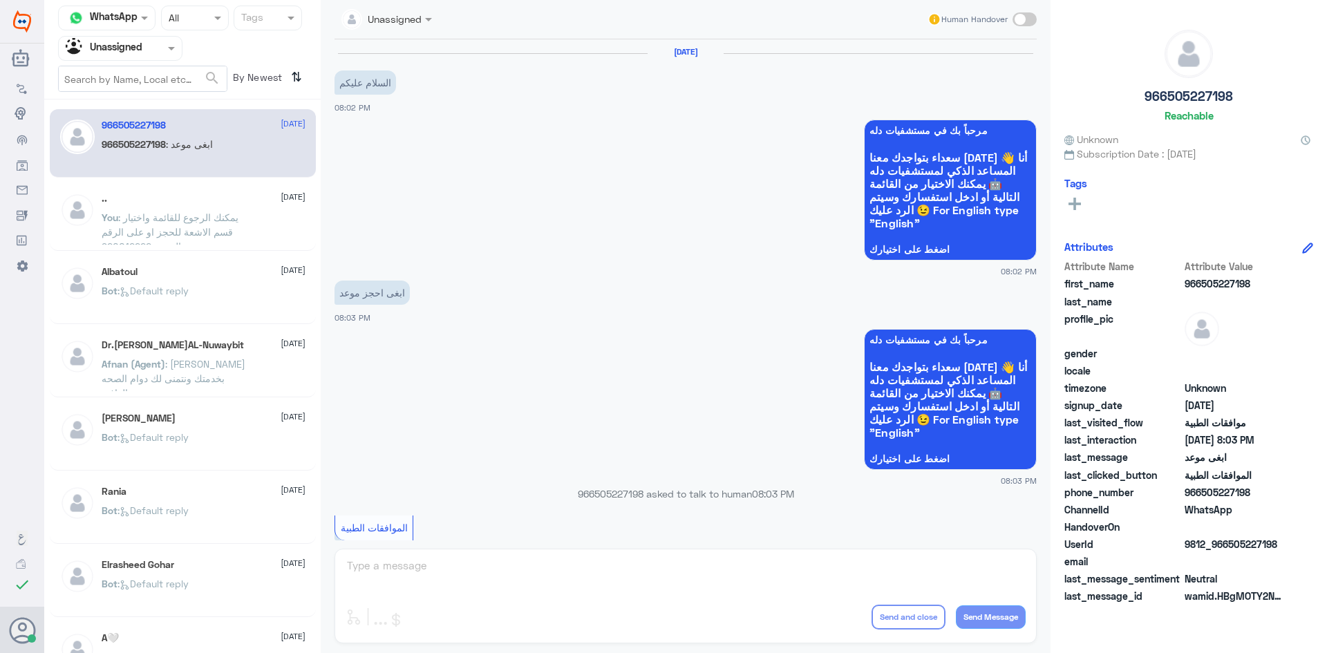
scroll to position [69, 0]
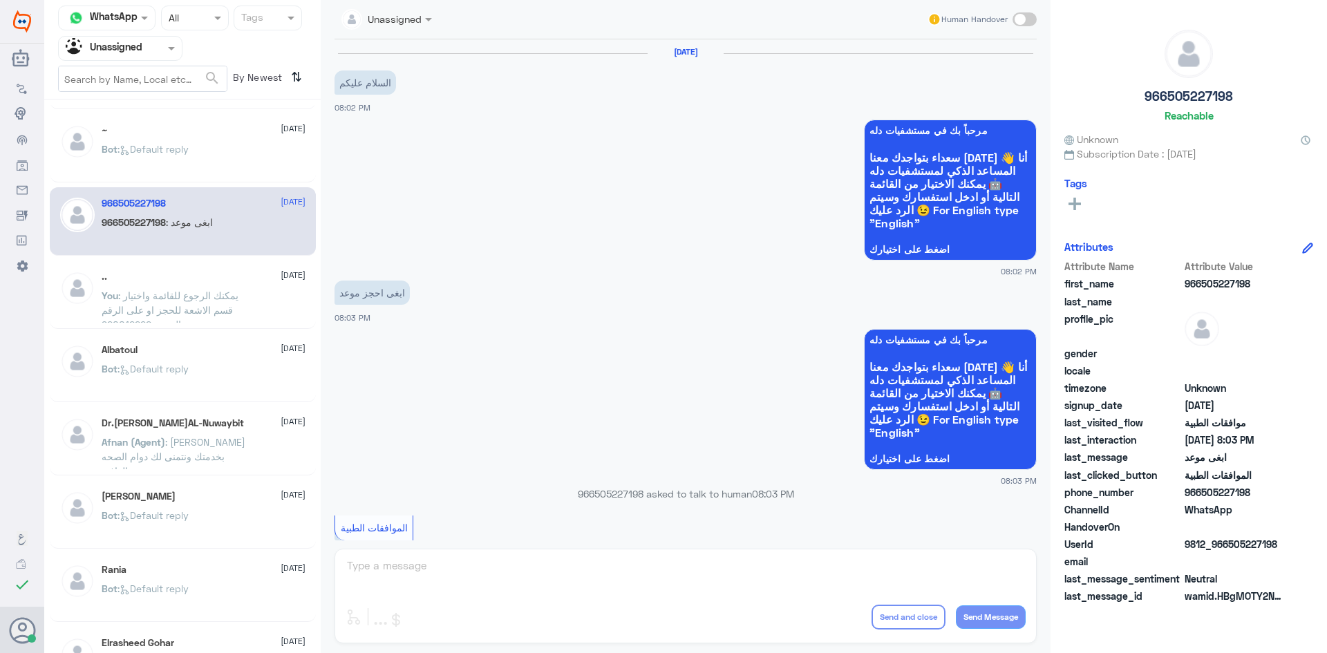
click at [185, 149] on span ": Default reply" at bounding box center [153, 149] width 71 height 12
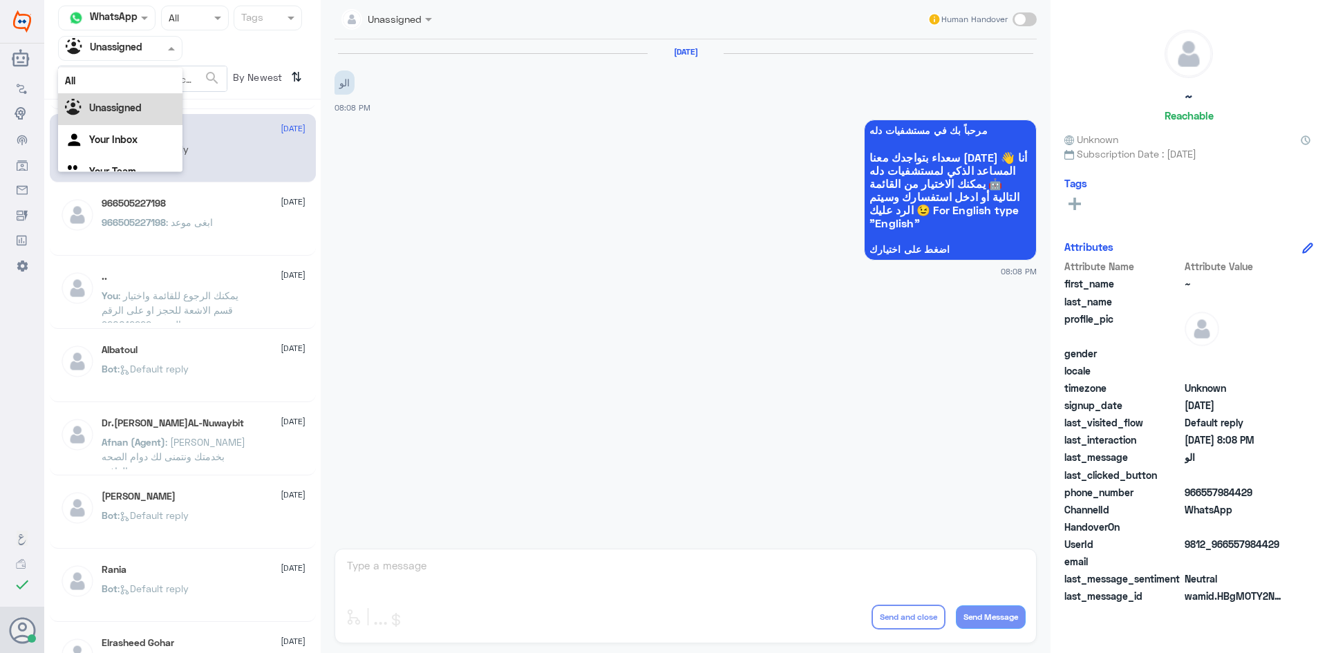
click at [136, 52] on input "text" at bounding box center [104, 48] width 76 height 16
click at [130, 72] on div "All" at bounding box center [120, 81] width 124 height 26
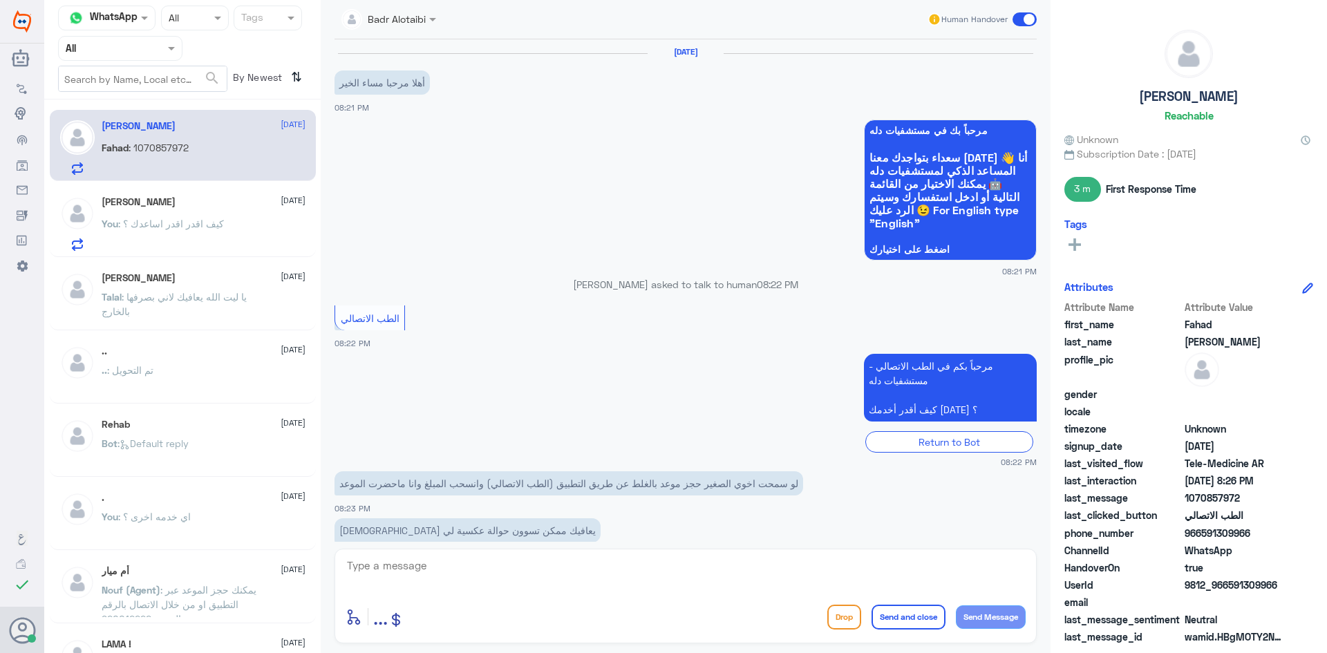
scroll to position [159, 0]
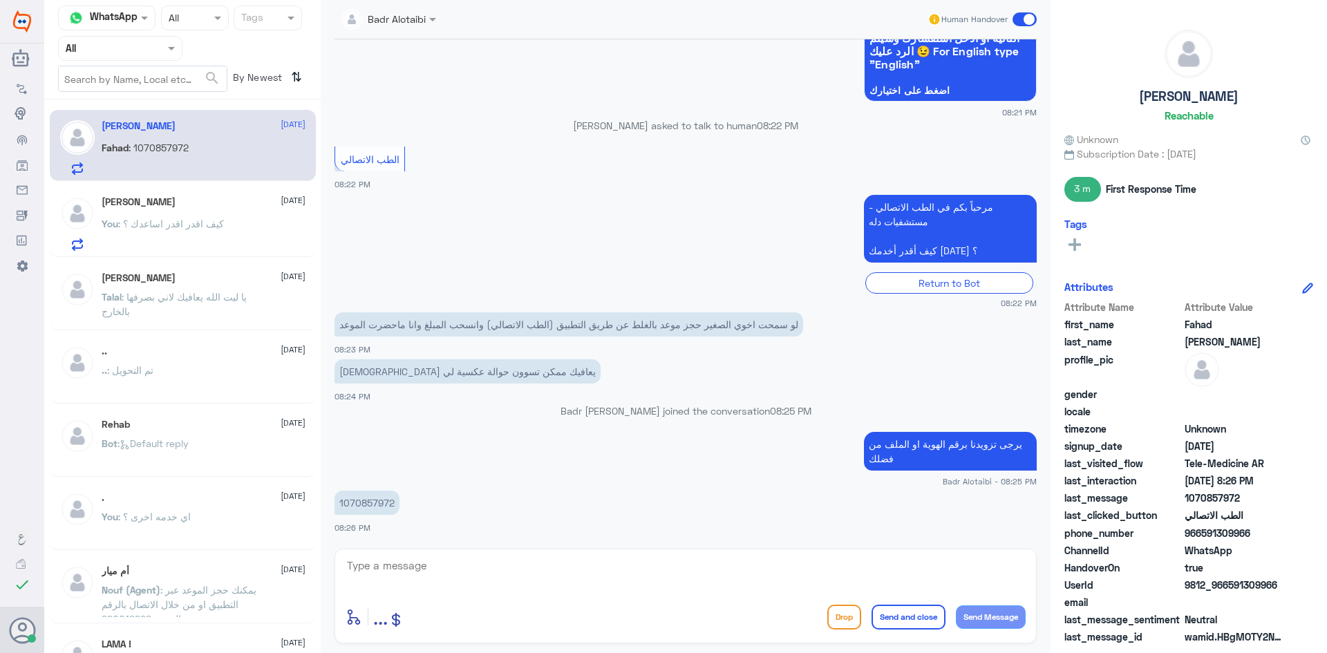
click at [803, 595] on div "enter flow name ... Drop Send and close Send Message" at bounding box center [686, 596] width 702 height 95
click at [837, 588] on textarea at bounding box center [686, 574] width 680 height 34
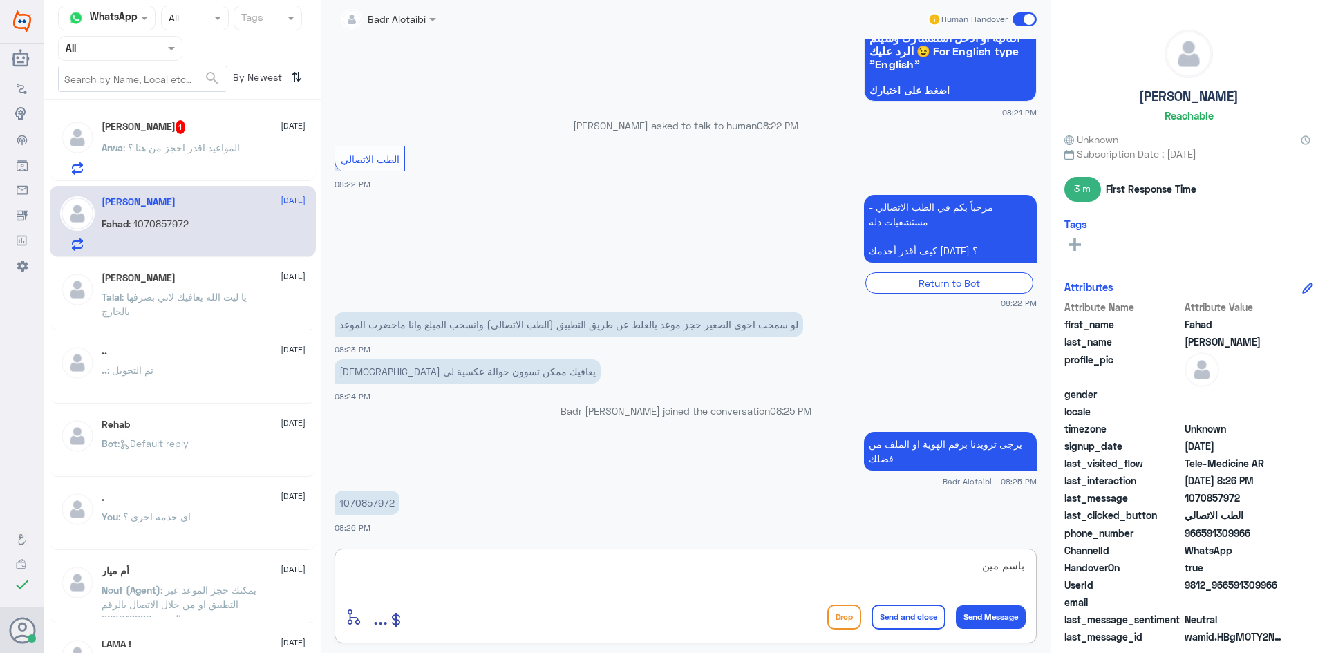
type textarea "باسم مين"
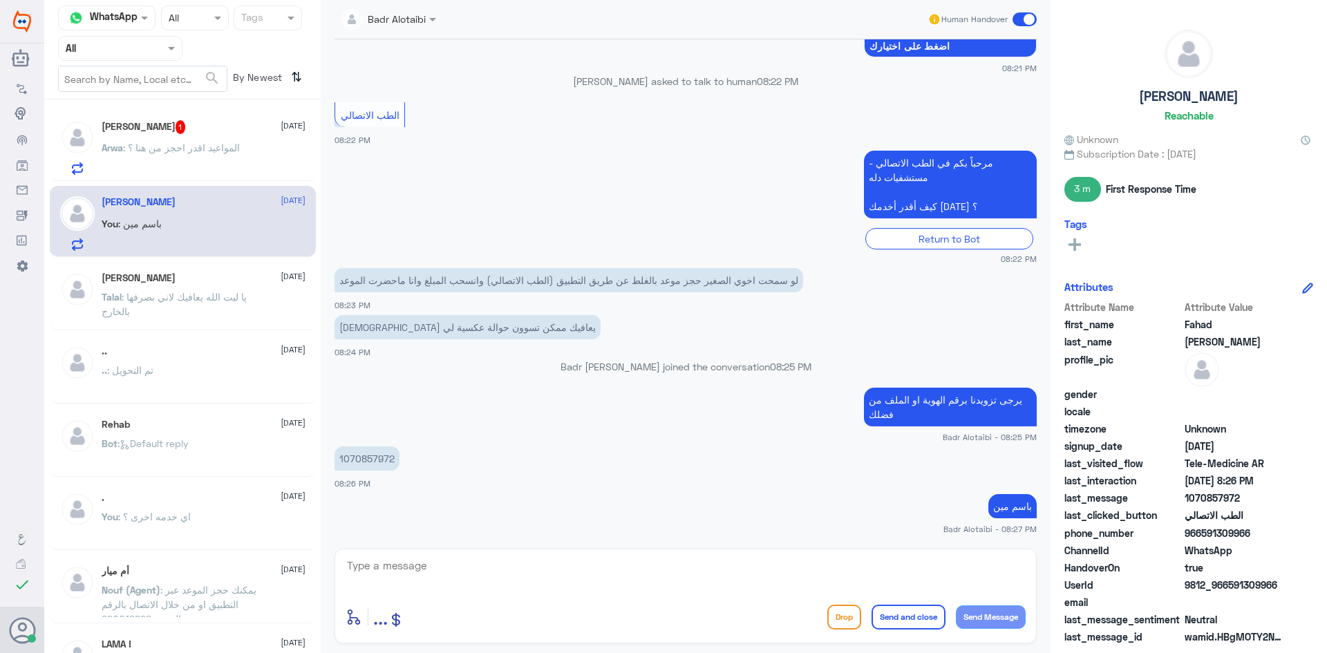
click at [195, 151] on span ": المواعيد اقدر احجز من هنا ؟" at bounding box center [181, 148] width 117 height 12
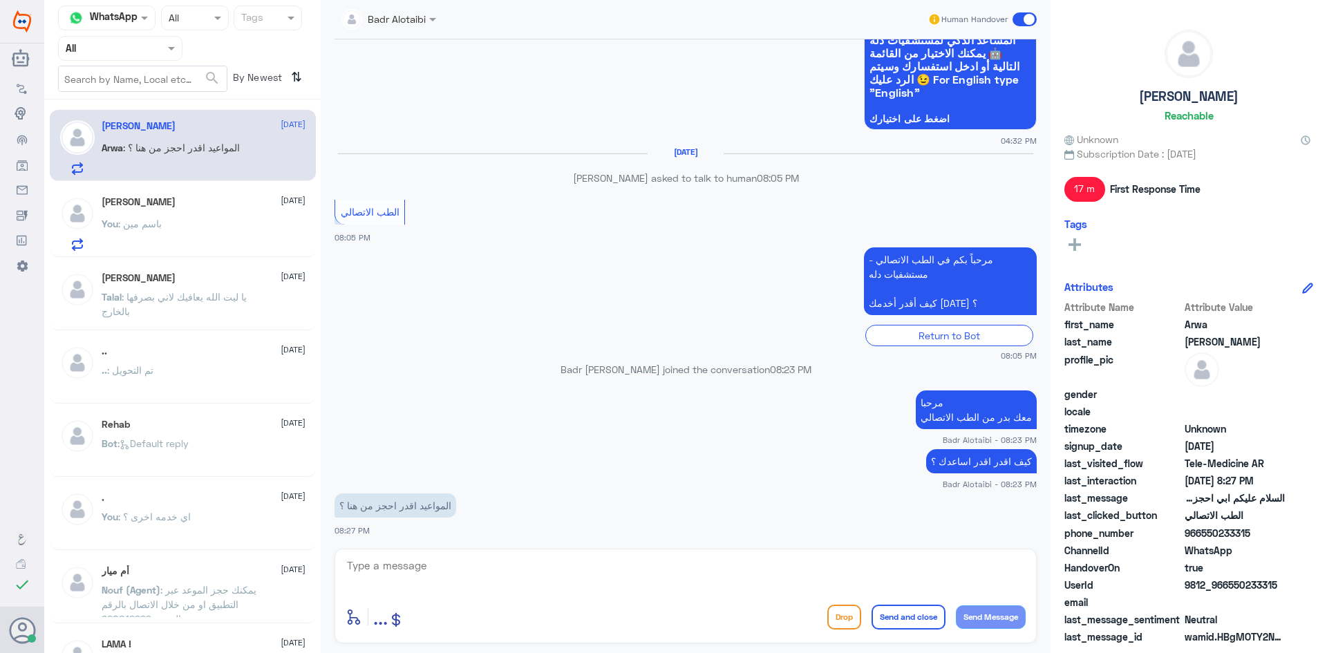
scroll to position [147, 0]
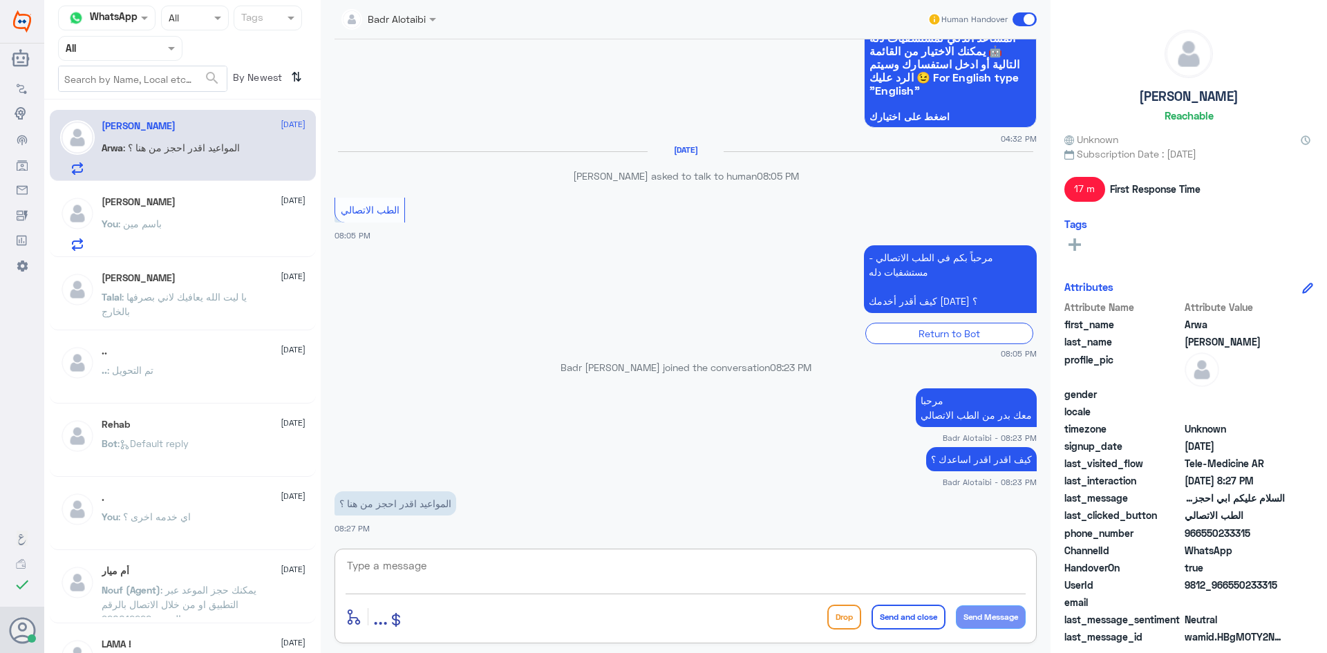
click at [501, 561] on textarea at bounding box center [686, 574] width 680 height 34
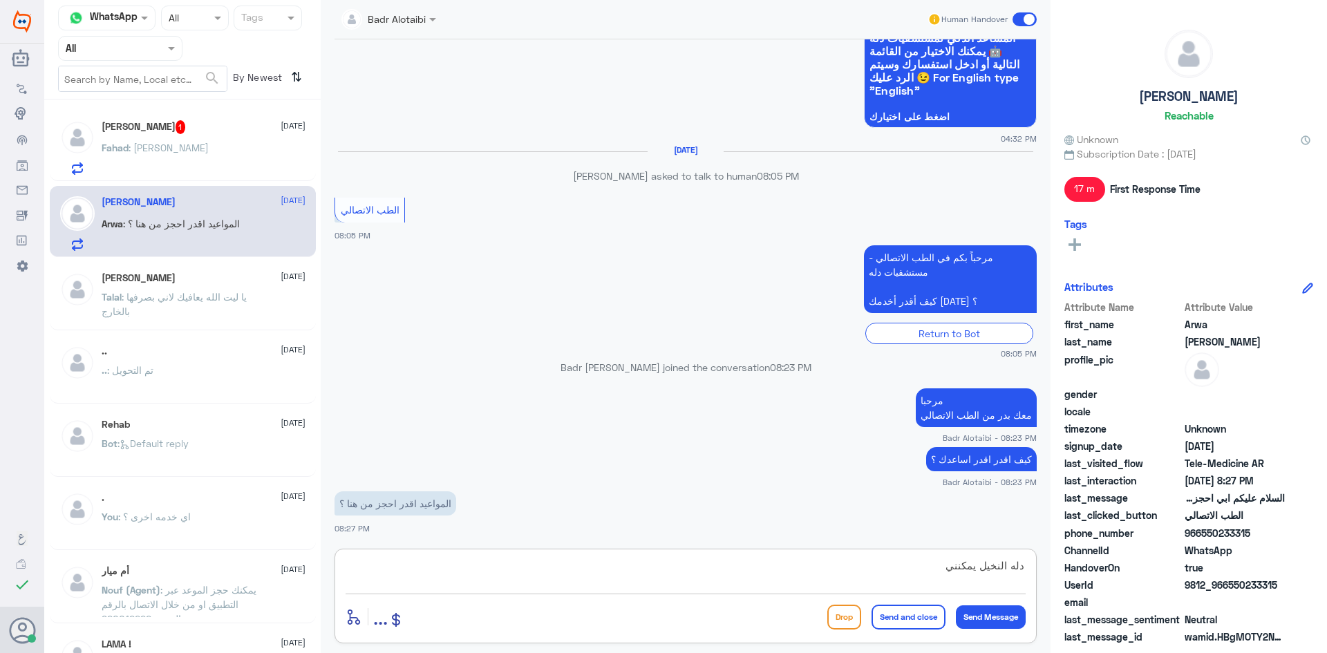
type textarea "دله النخيل يمكنني"
click at [165, 157] on p "Fahad : فهد خالد الحربي" at bounding box center [155, 157] width 107 height 35
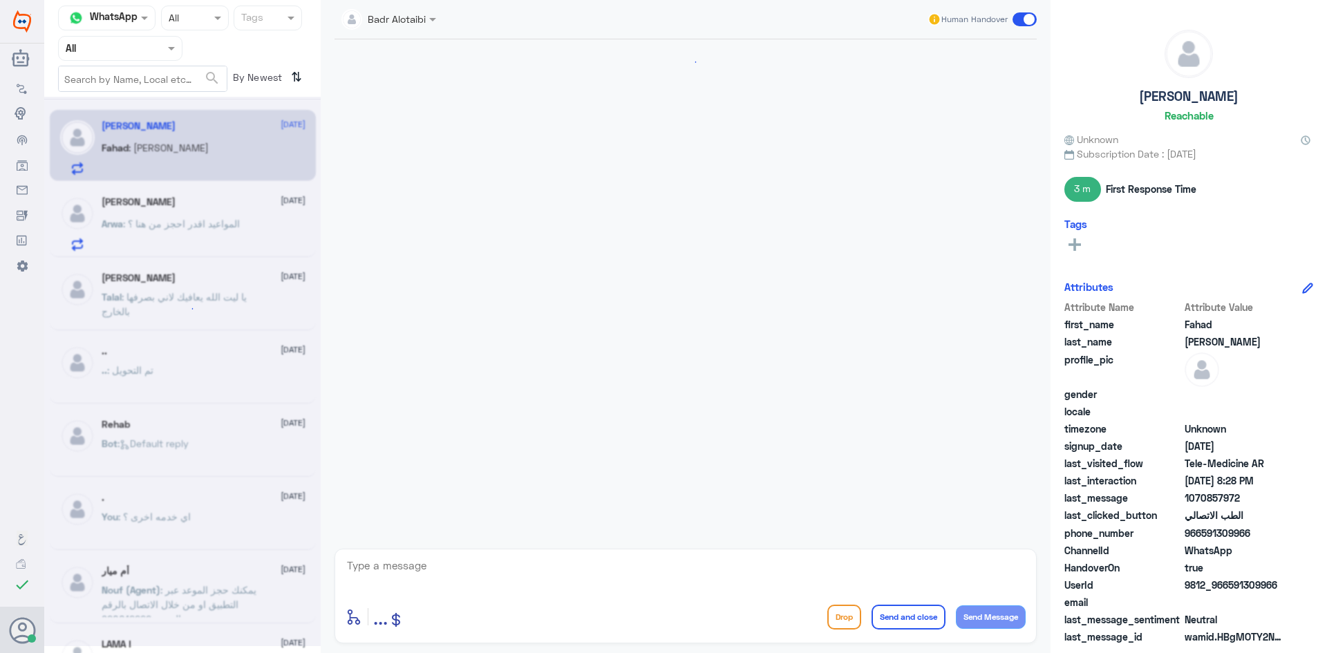
scroll to position [250, 0]
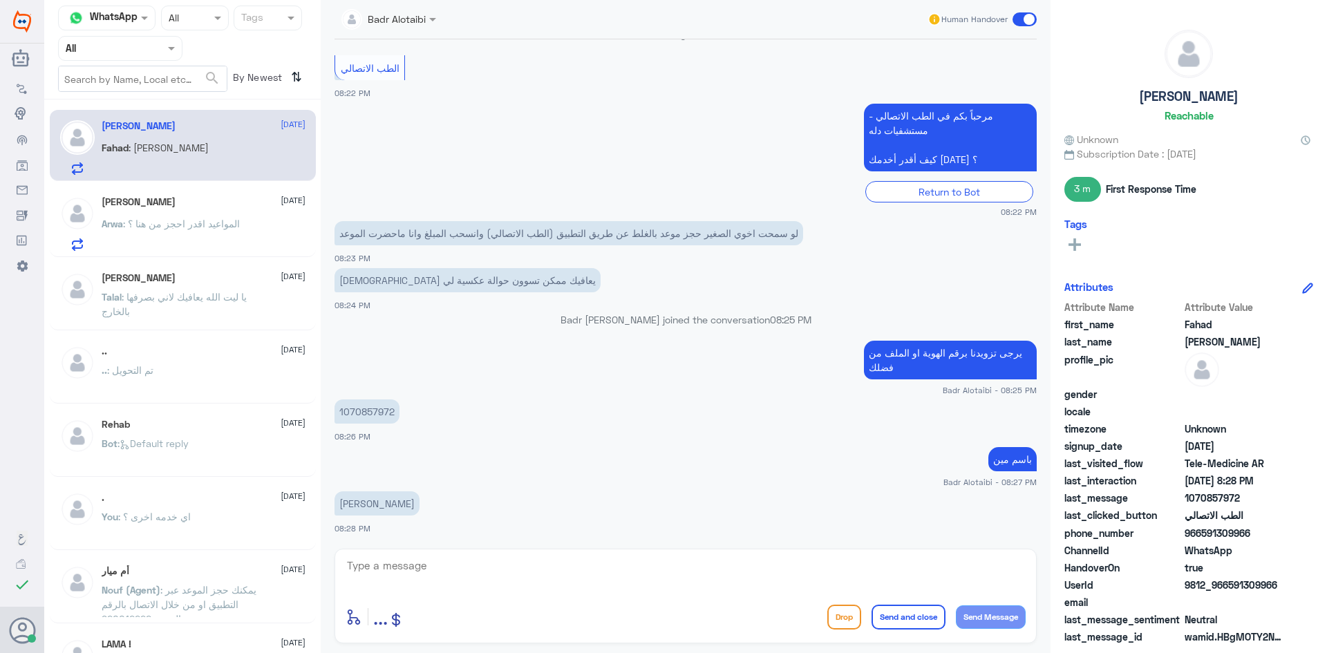
click at [245, 227] on div "Arwa : المواعيد اقدر احجز من هنا ؟" at bounding box center [204, 235] width 204 height 31
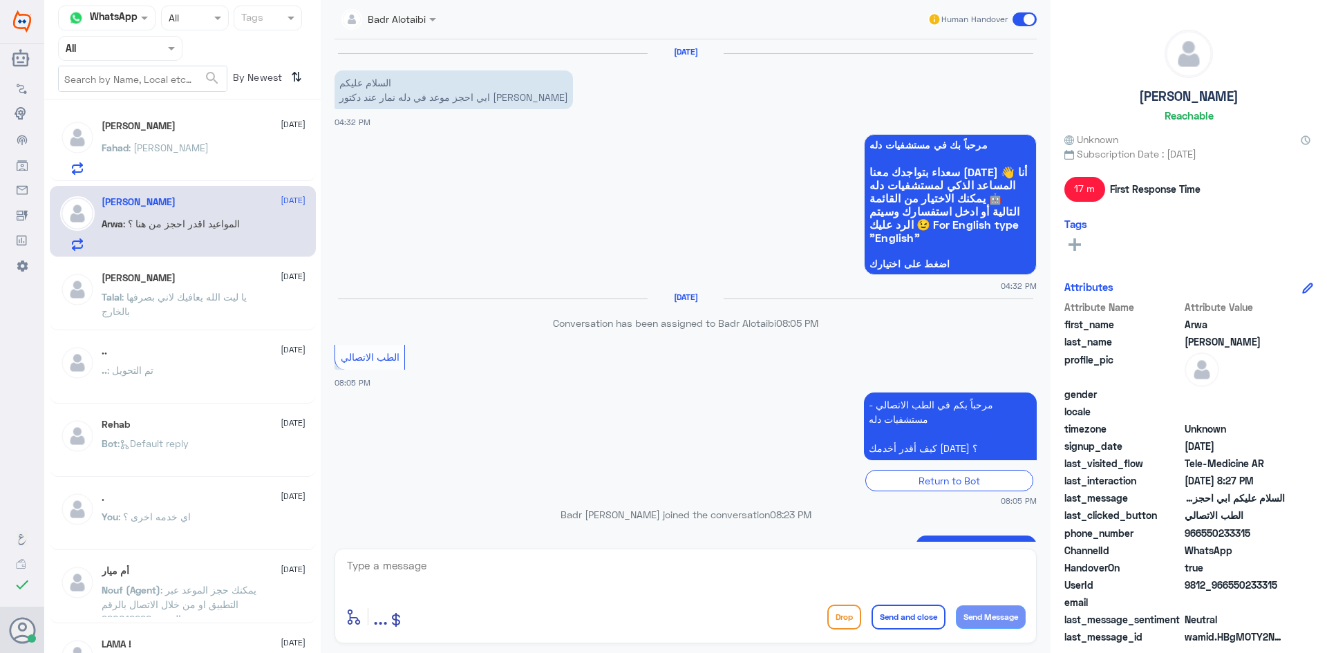
scroll to position [147, 0]
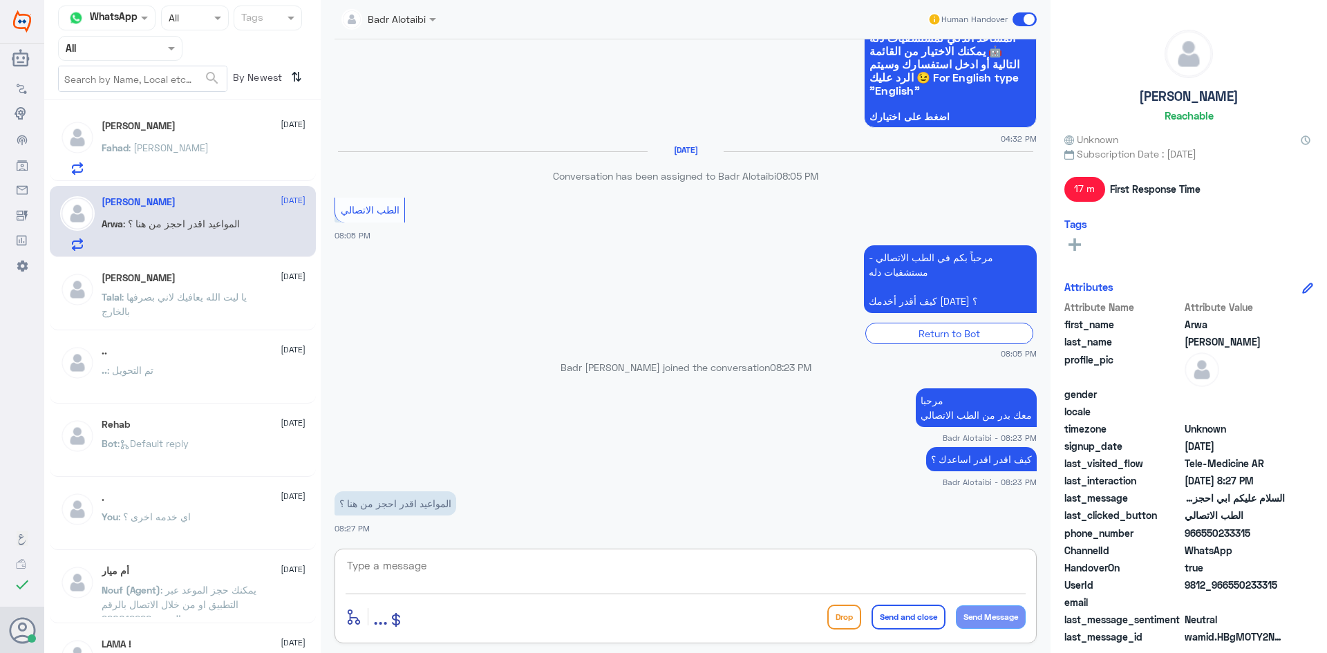
click at [543, 568] on textarea at bounding box center [686, 574] width 680 height 34
type textarea "دله النخيل ؟"
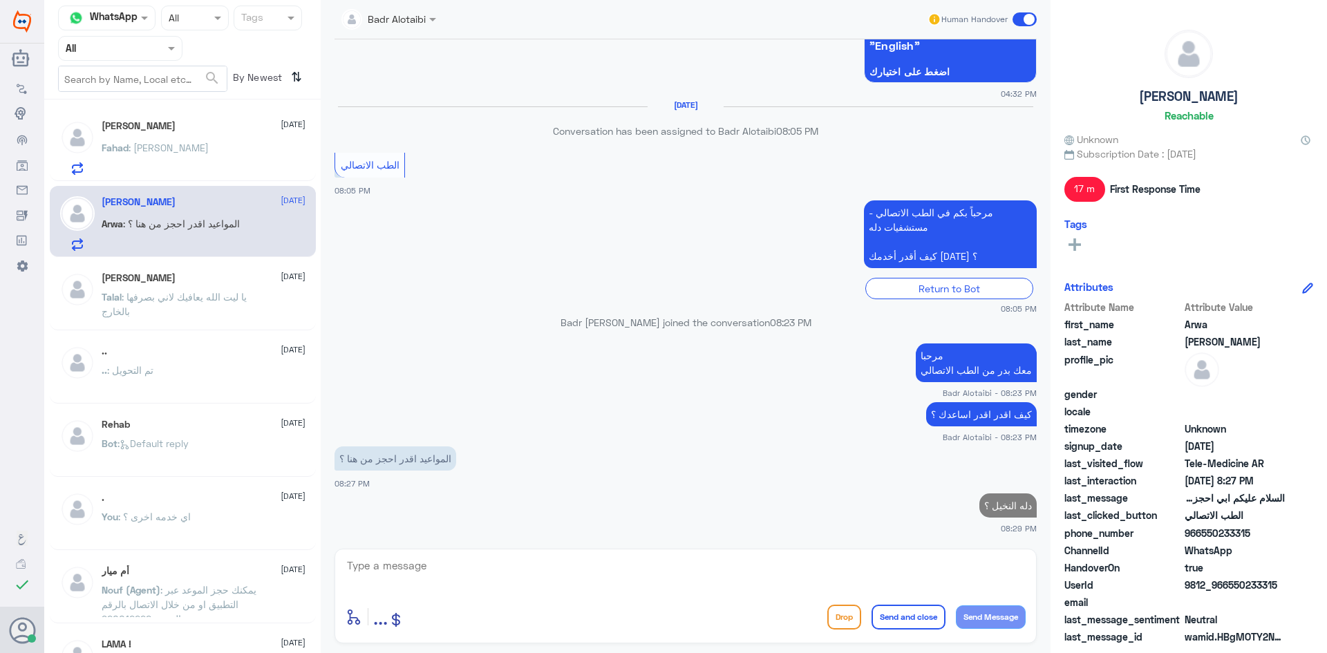
click at [191, 151] on span ": فهد خالد الحربي" at bounding box center [169, 148] width 80 height 12
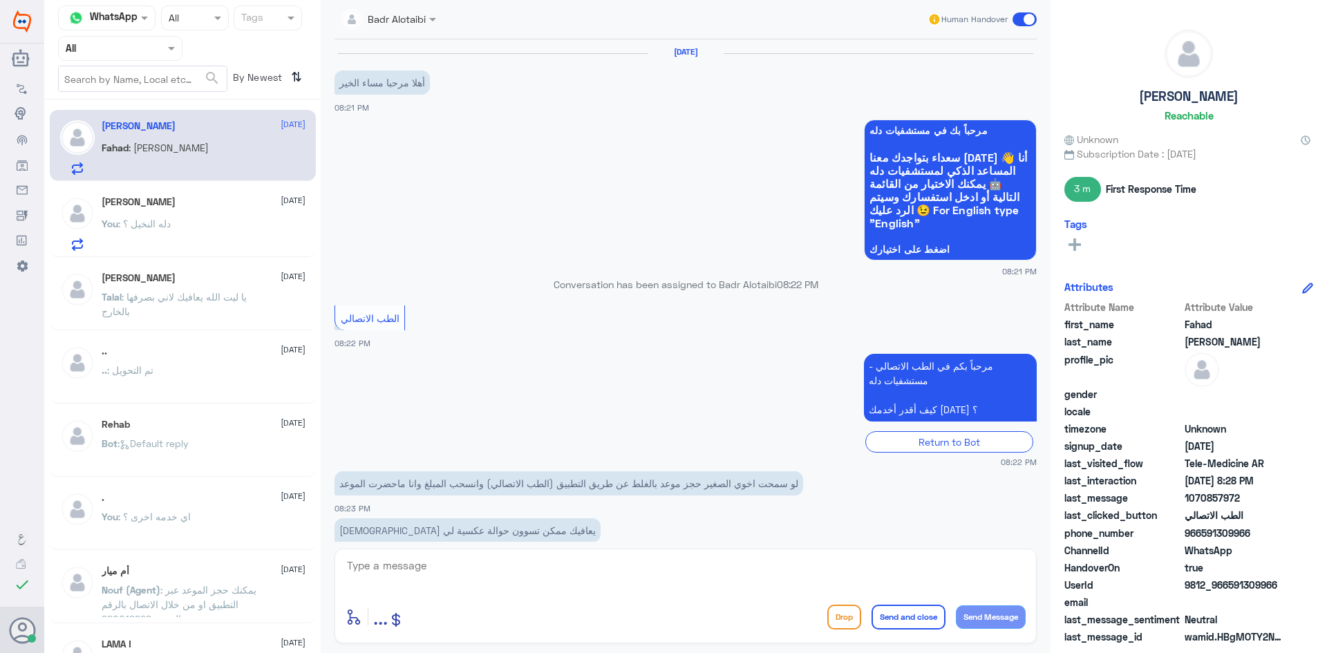
scroll to position [250, 0]
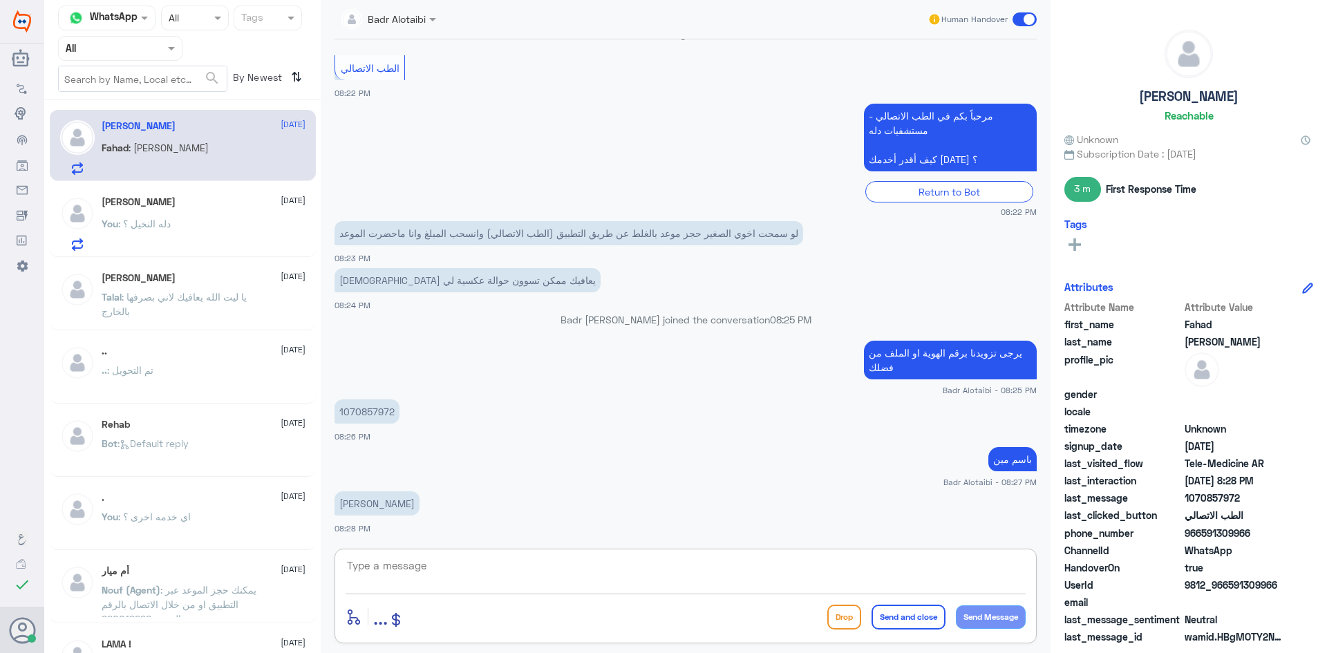
click at [516, 581] on textarea at bounding box center [686, 574] width 680 height 34
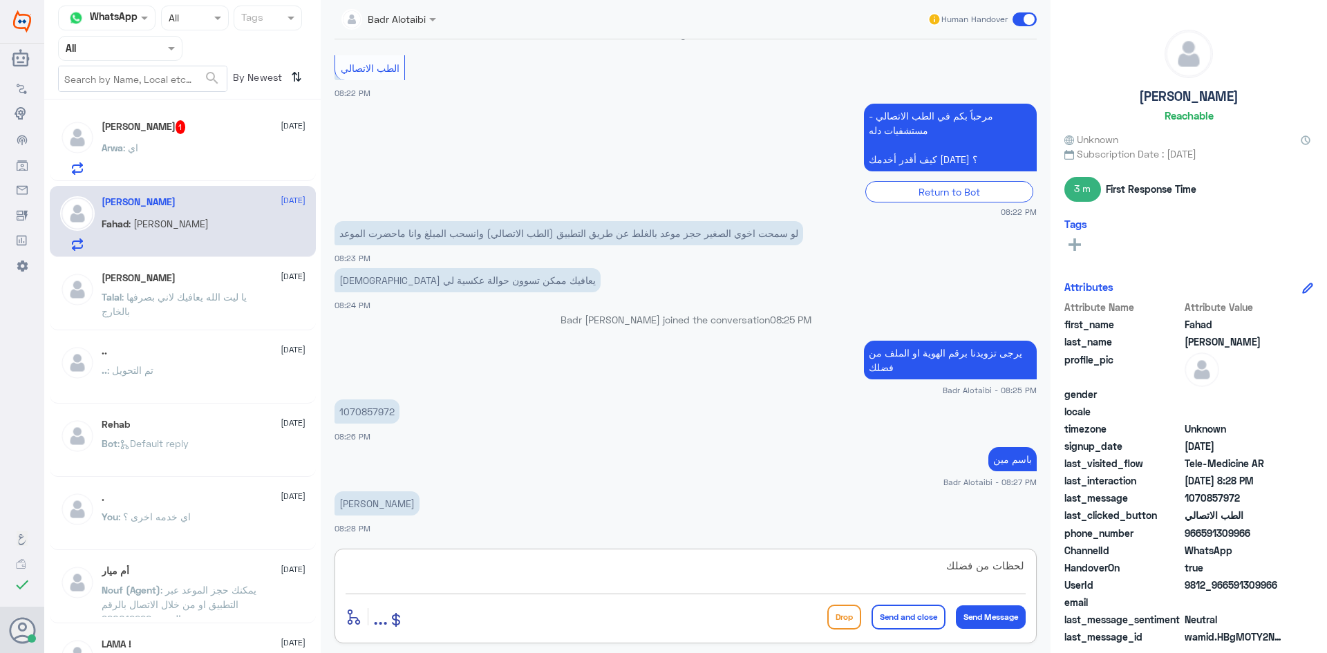
type textarea "لحظات من فضلك"
click at [223, 158] on div "Arwa : اي" at bounding box center [204, 159] width 204 height 31
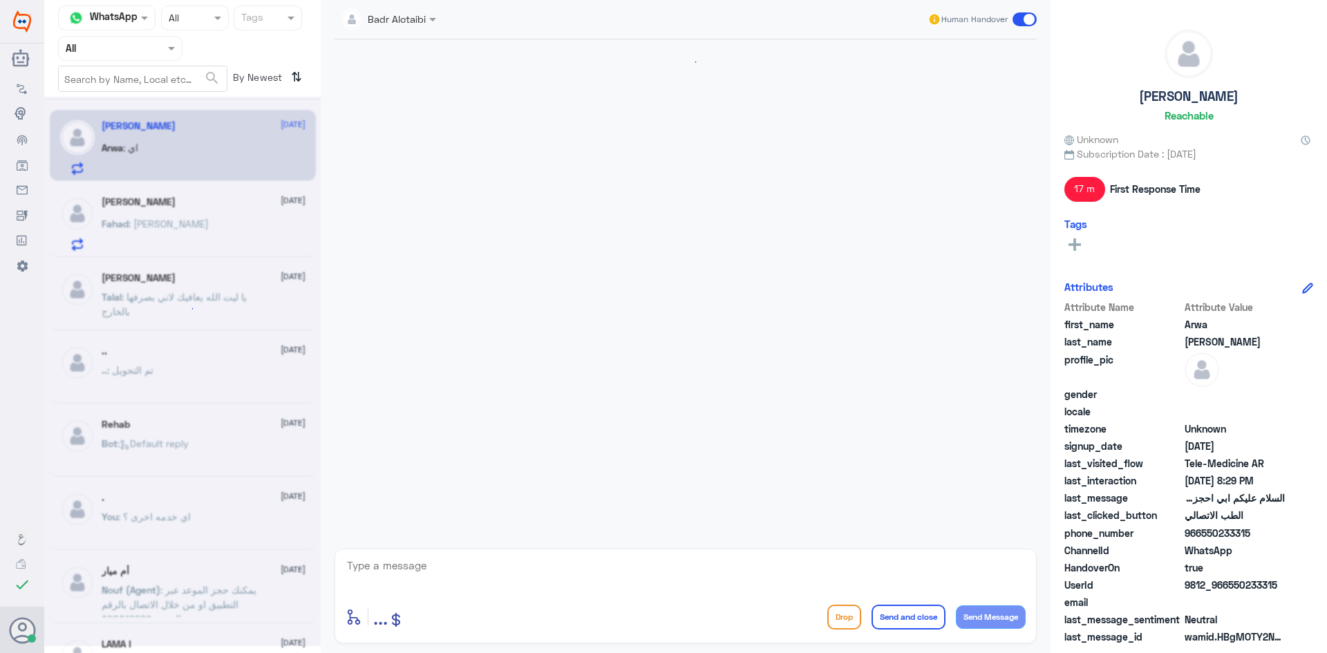
scroll to position [239, 0]
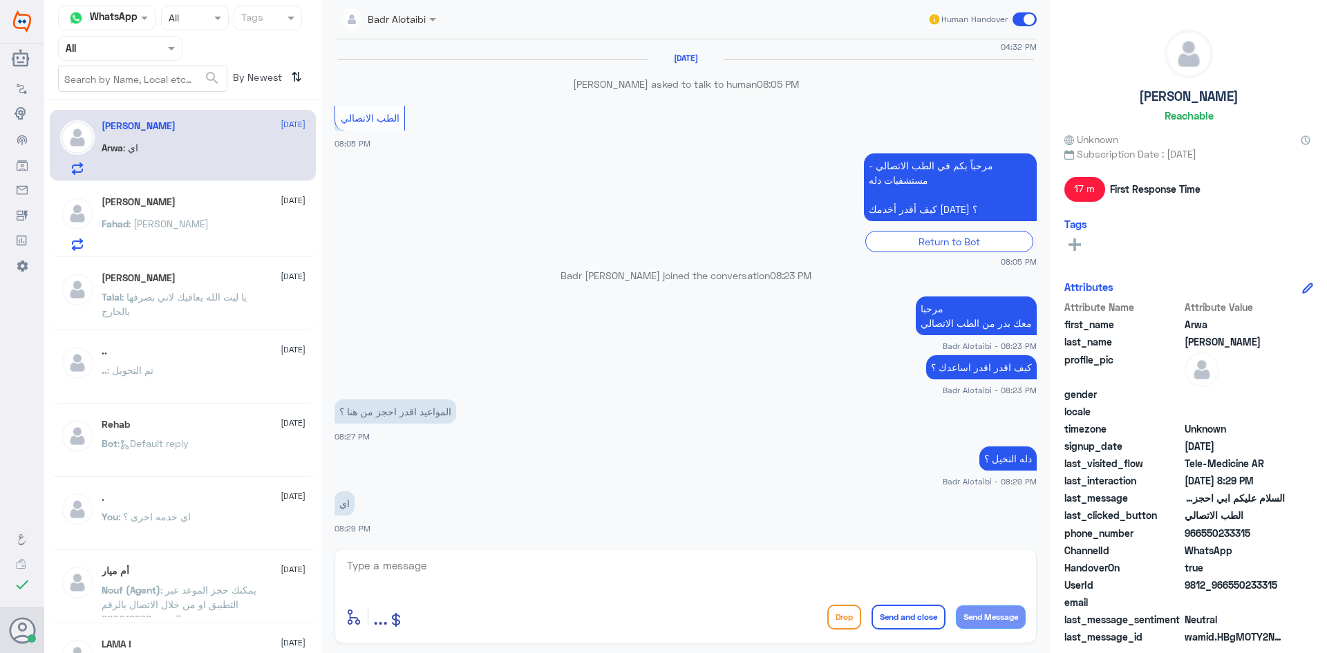
click at [489, 574] on textarea at bounding box center [686, 574] width 680 height 34
type textarea "زودني برقم الهوية او الملف ومن الطبيب"
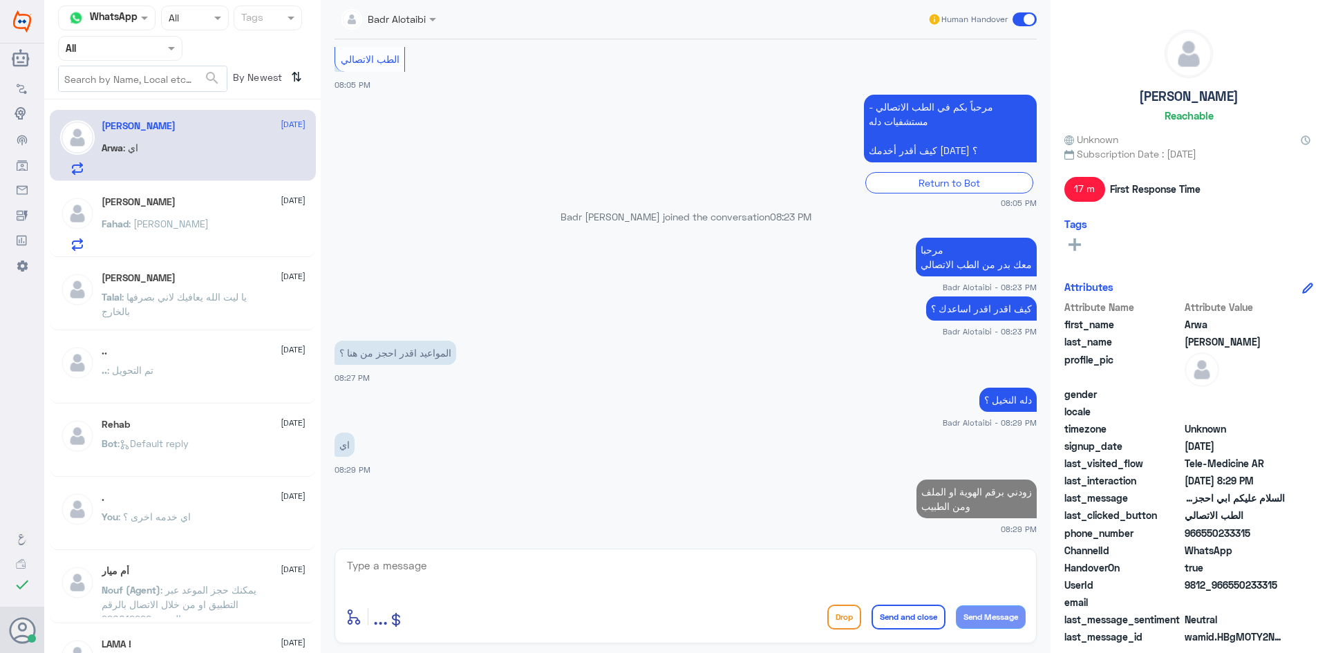
click at [180, 236] on p "Fahad : فهد خالد الحربي" at bounding box center [155, 233] width 107 height 35
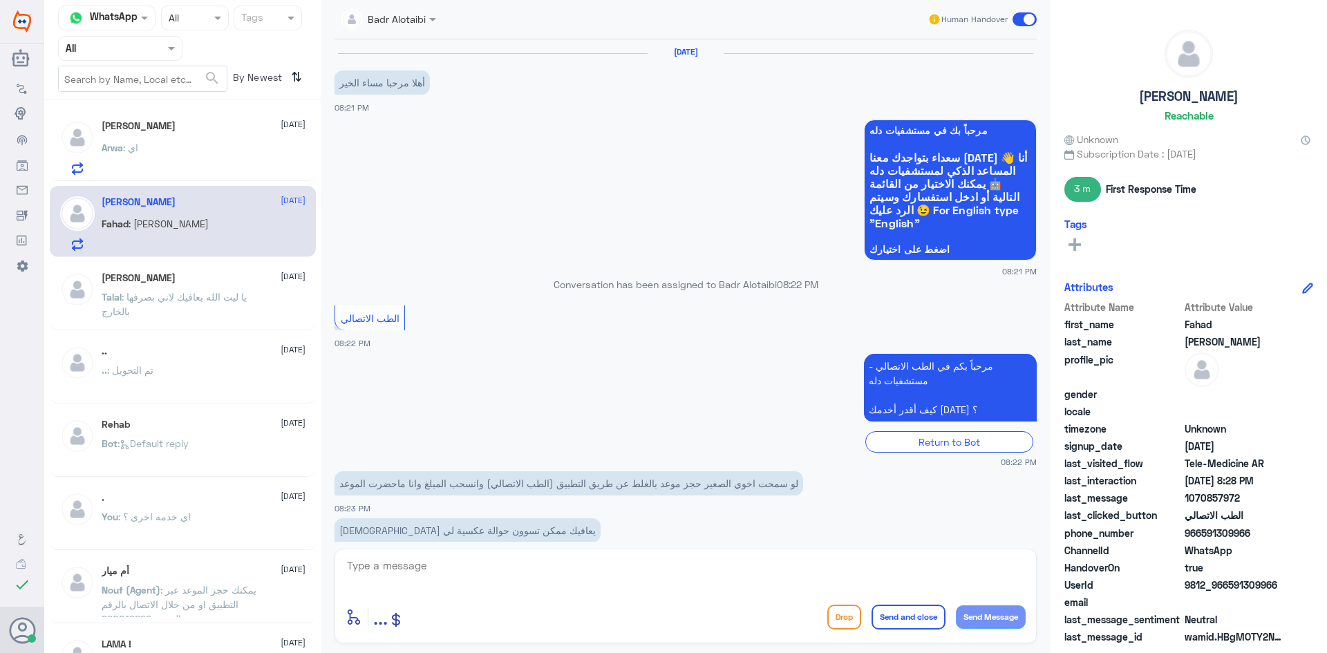
scroll to position [250, 0]
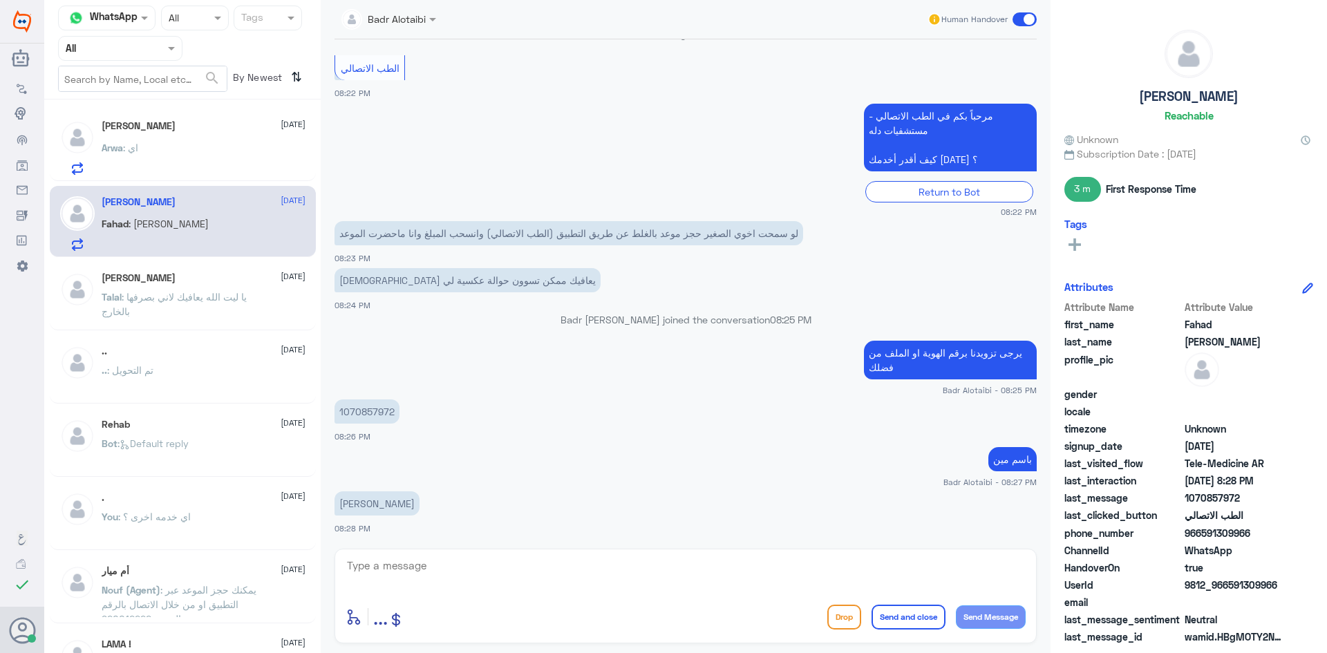
click at [380, 571] on textarea at bounding box center [686, 574] width 680 height 34
click at [577, 557] on textarea at bounding box center [686, 574] width 680 height 34
click at [156, 157] on p "You : زودني برقم الهوية او الملف ومن الطبيب" at bounding box center [180, 157] width 156 height 35
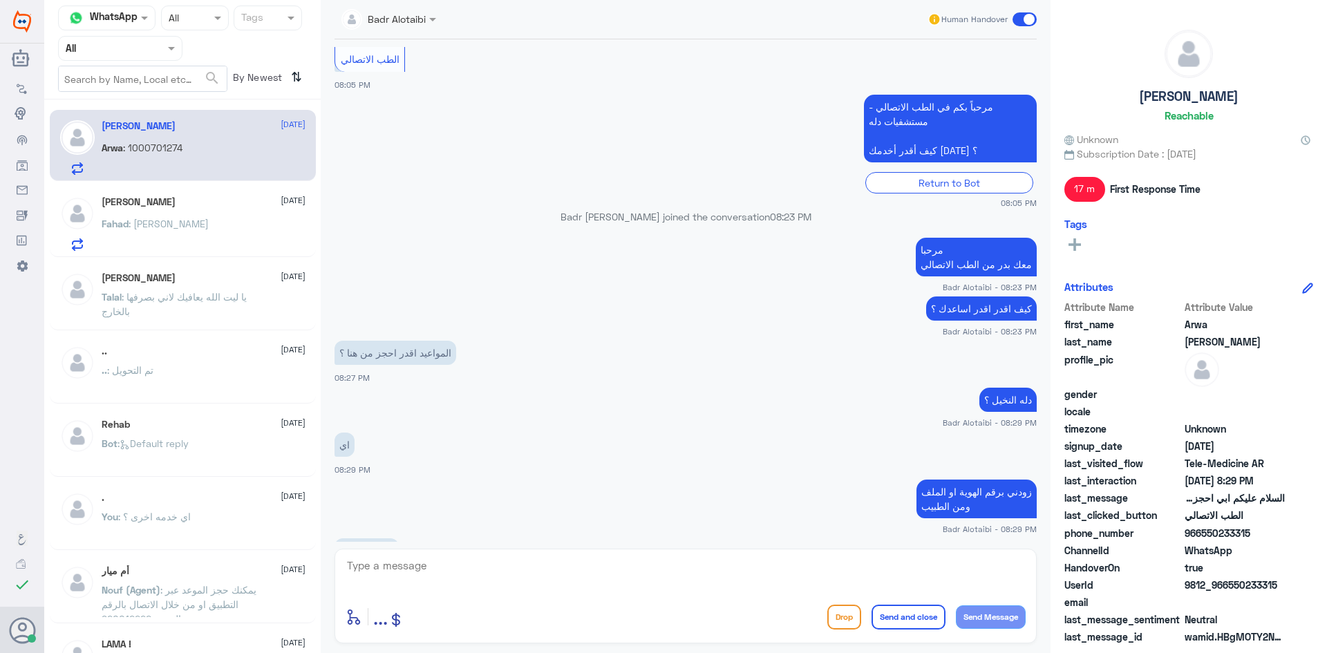
scroll to position [345, 0]
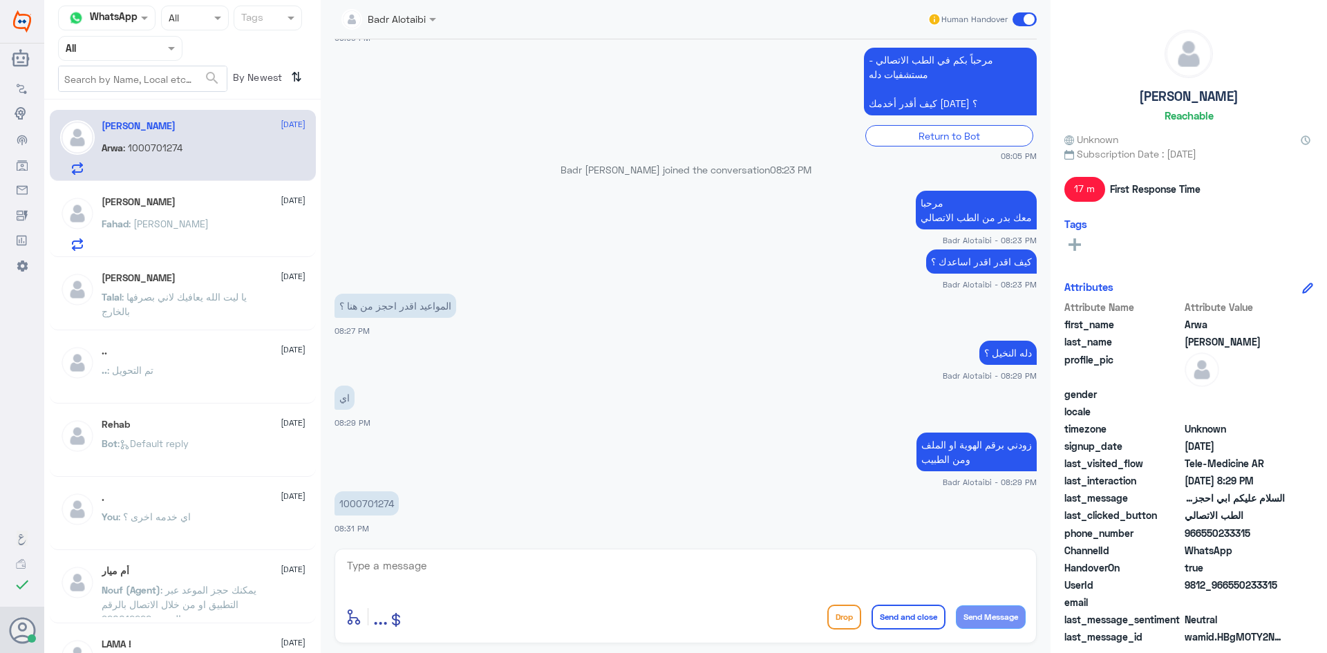
click at [391, 505] on p "1000701274" at bounding box center [367, 504] width 64 height 24
click at [391, 507] on p "1000701274" at bounding box center [367, 504] width 64 height 24
click at [388, 504] on p "1000701274" at bounding box center [367, 504] width 64 height 24
copy p "1000701274"
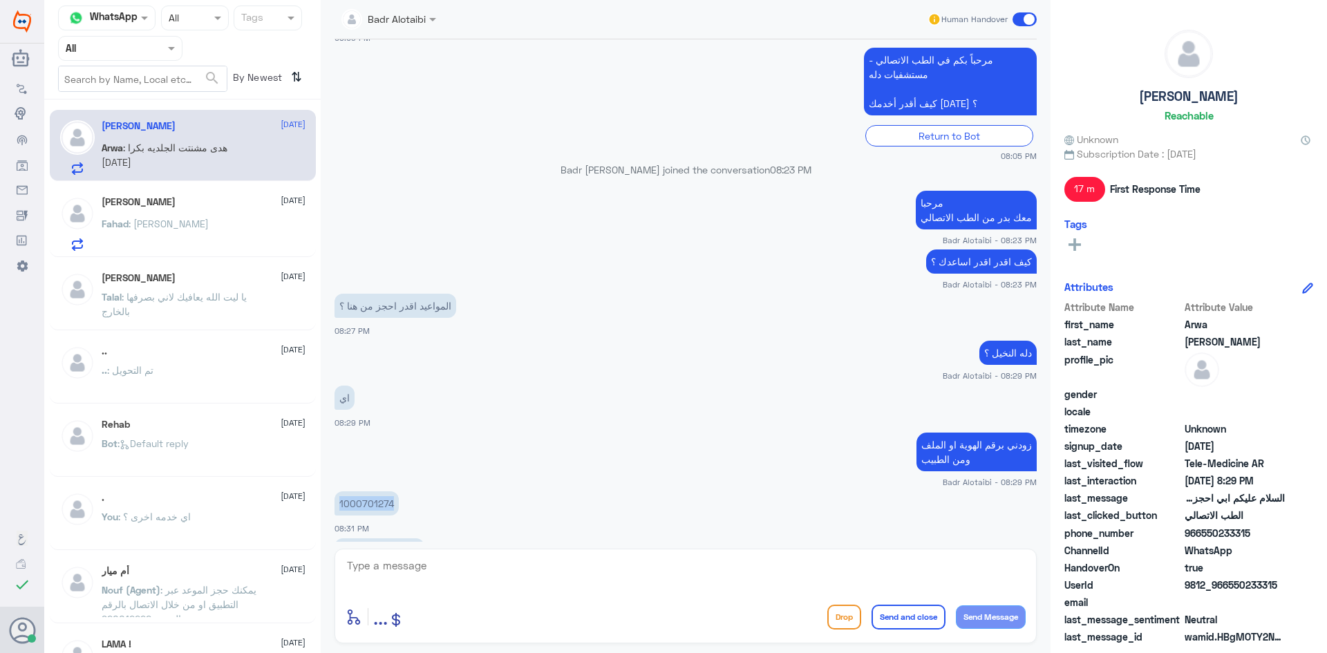
scroll to position [407, 0]
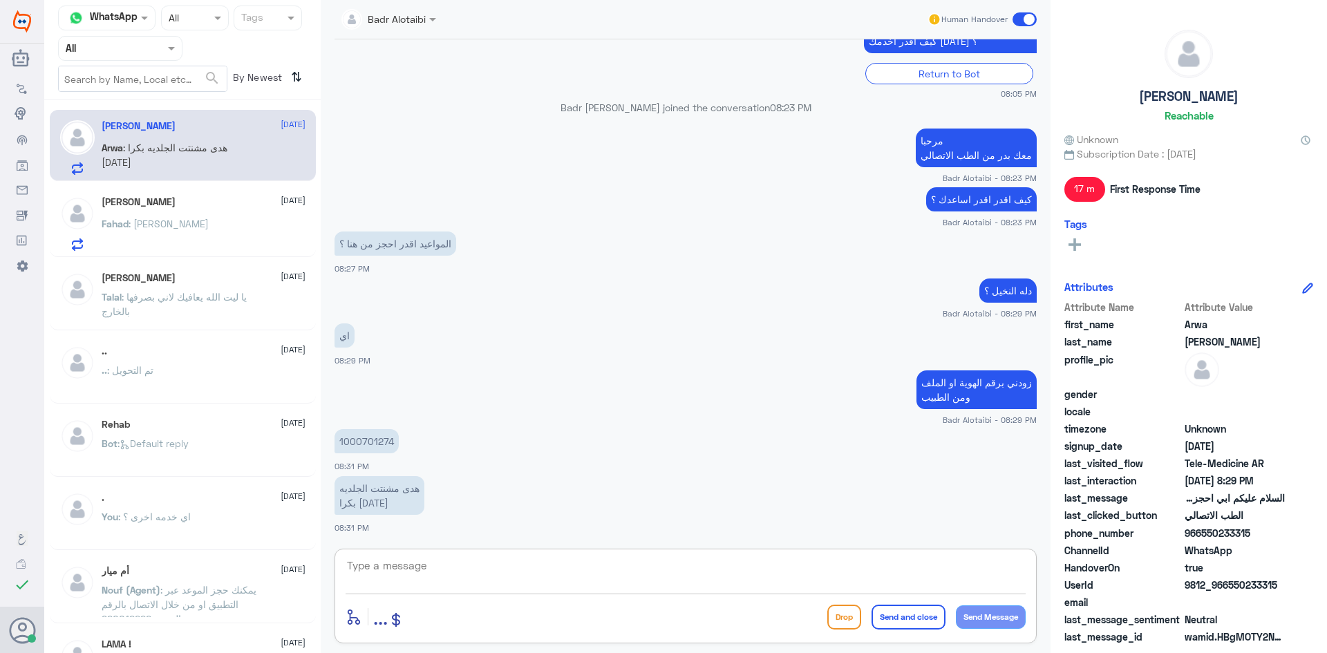
click at [635, 574] on textarea at bounding box center [686, 574] width 680 height 34
type textarea "أي وقت يناسبك"
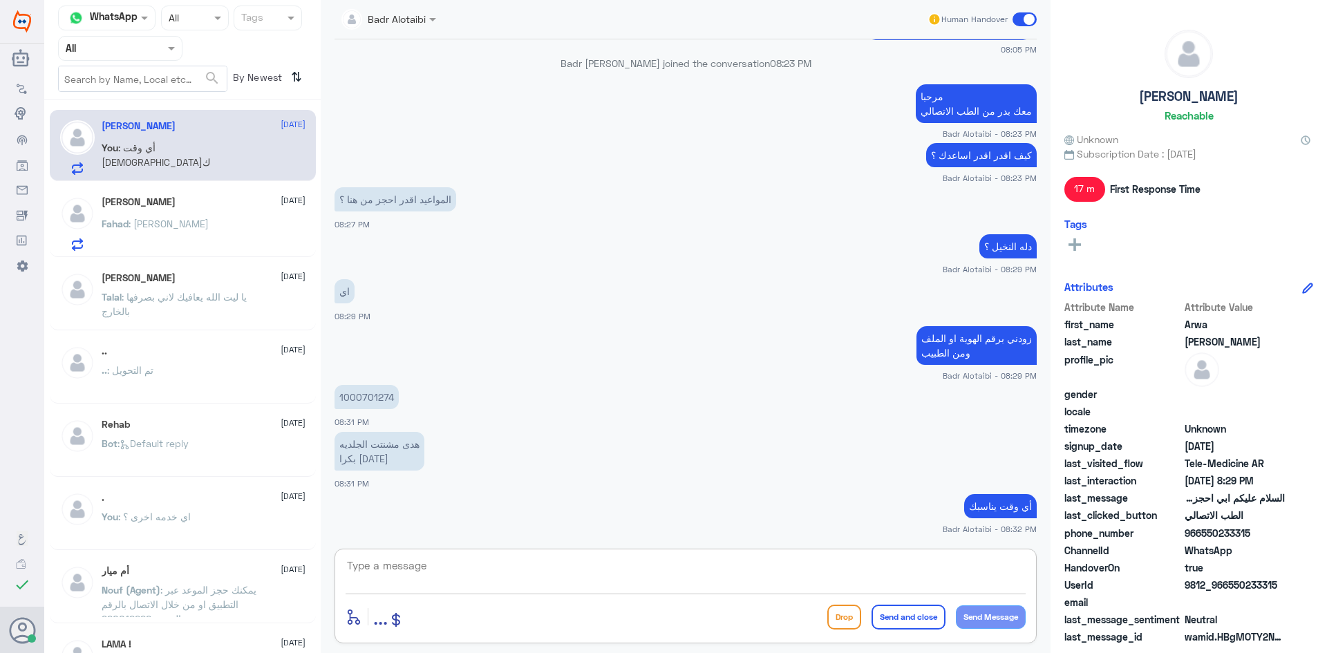
click at [231, 233] on div "Fahad : فهد خالد الحربي" at bounding box center [204, 235] width 204 height 31
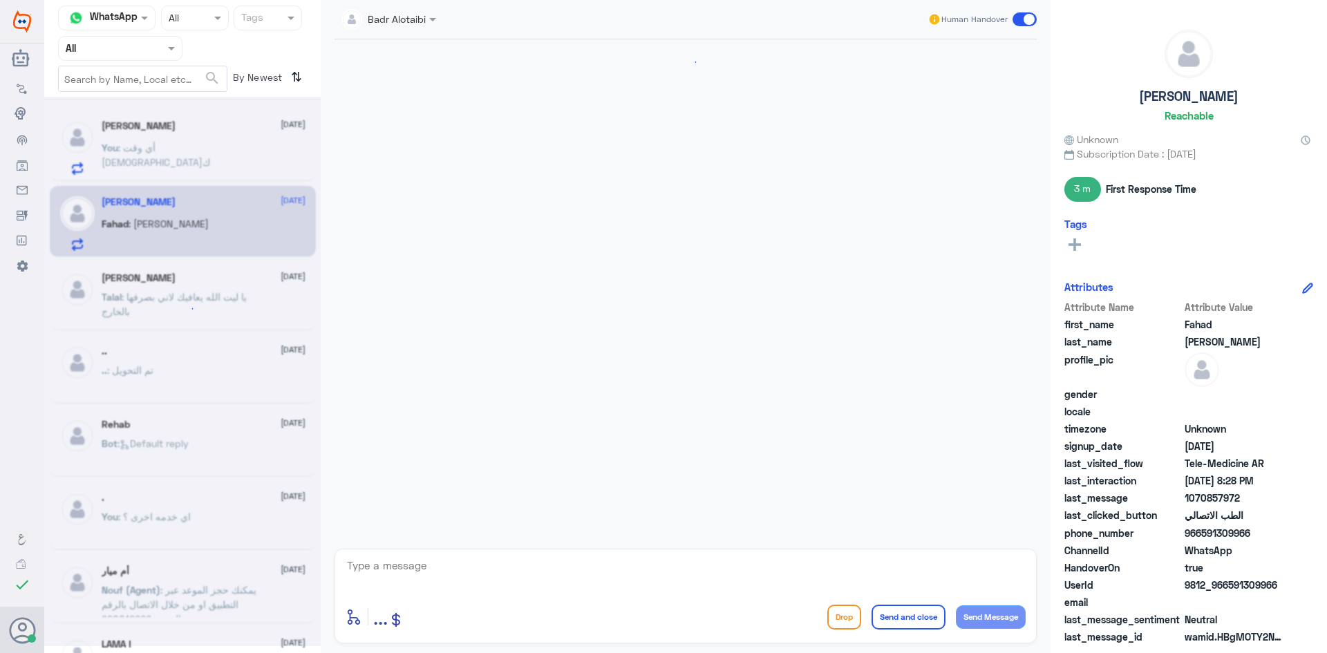
scroll to position [250, 0]
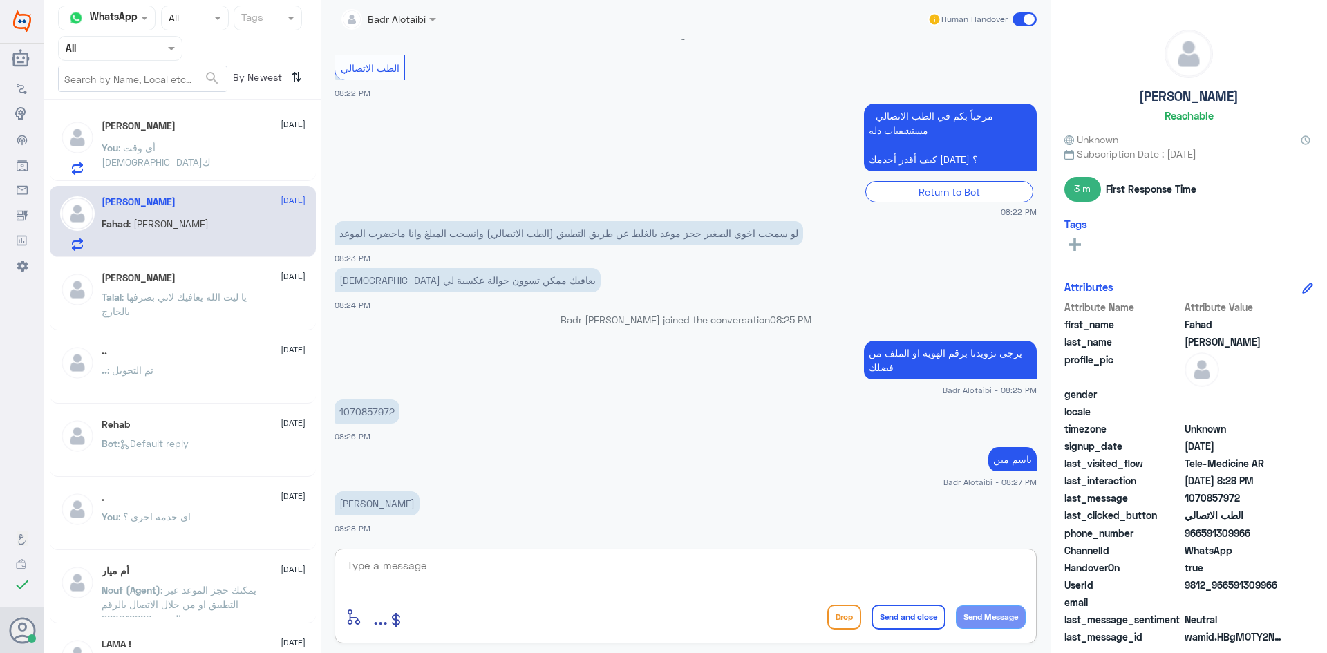
click at [502, 566] on textarea at bounding box center [686, 574] width 680 height 34
type textarea "لحظات من فضلك"
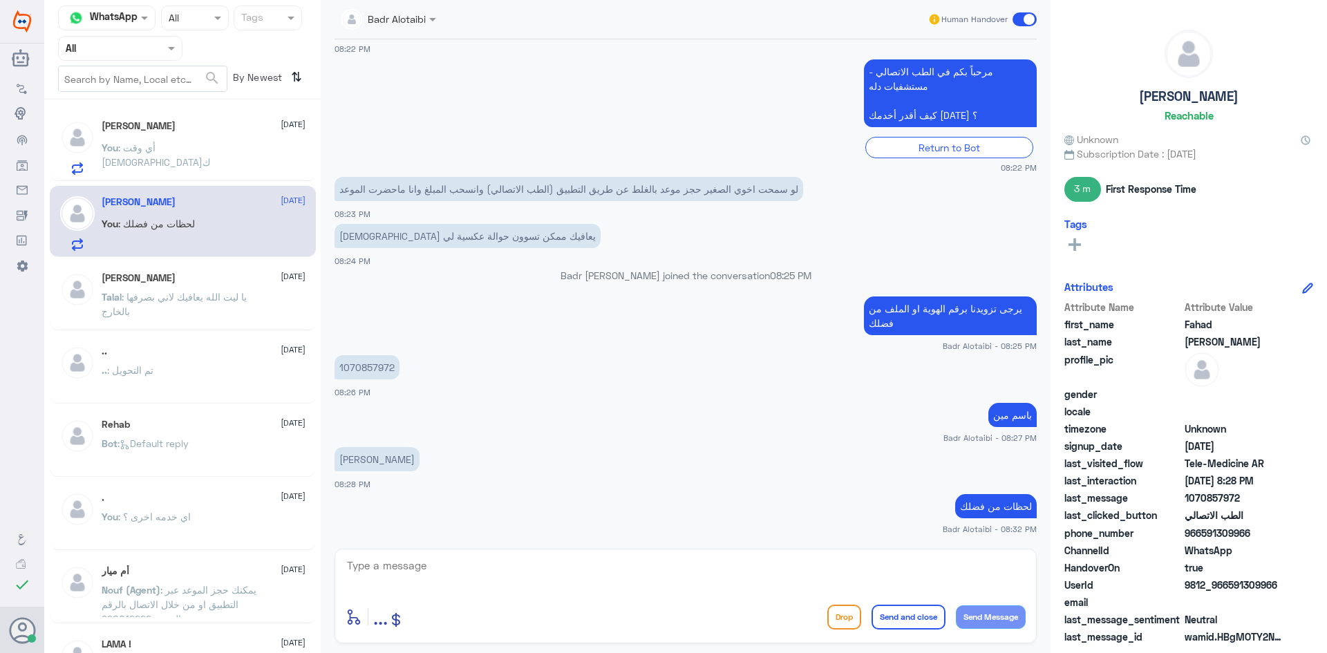
click at [152, 138] on div "Arwa Abdulaziz 22 August You : أي وقت يناسبك" at bounding box center [204, 147] width 204 height 55
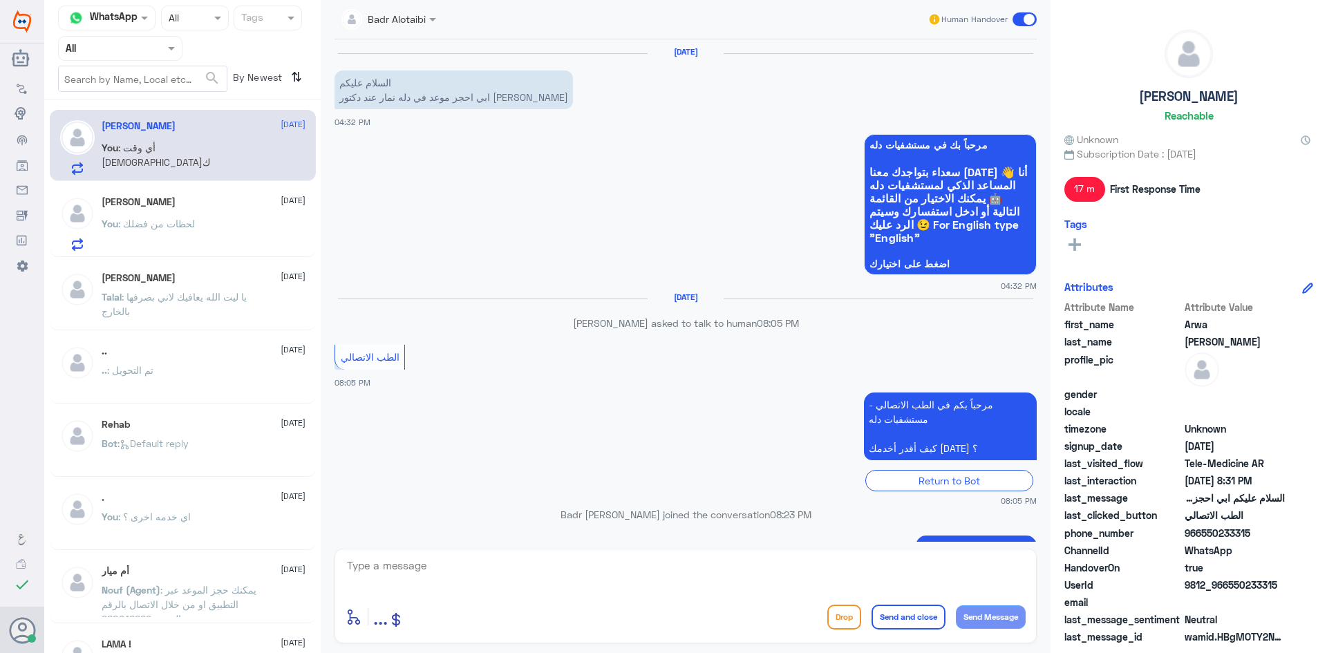
scroll to position [451, 0]
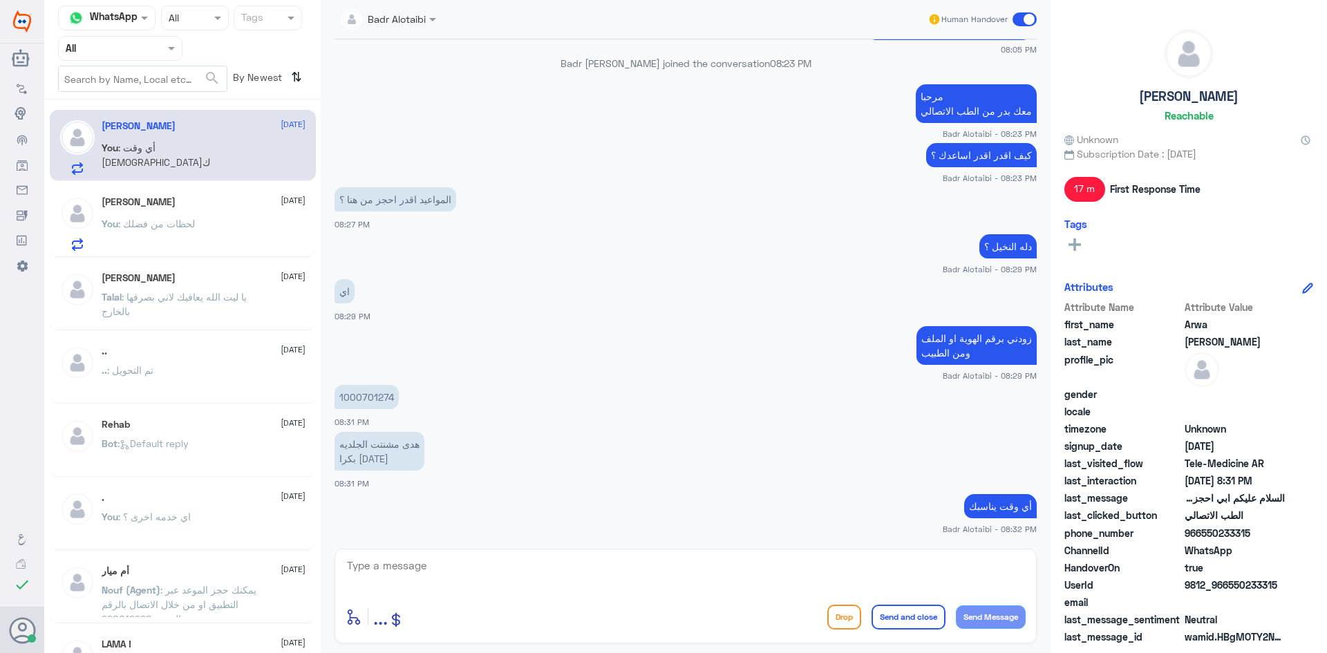
click at [119, 223] on span ": لحظات من فضلك" at bounding box center [156, 224] width 77 height 12
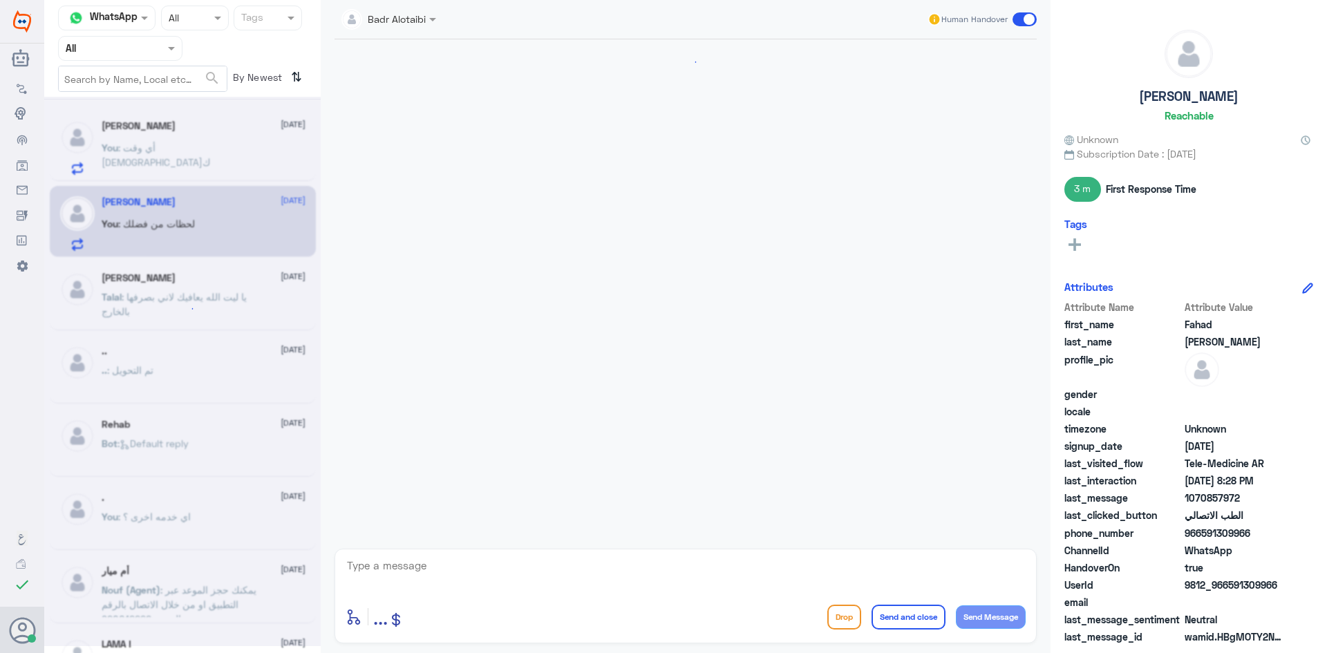
scroll to position [295, 0]
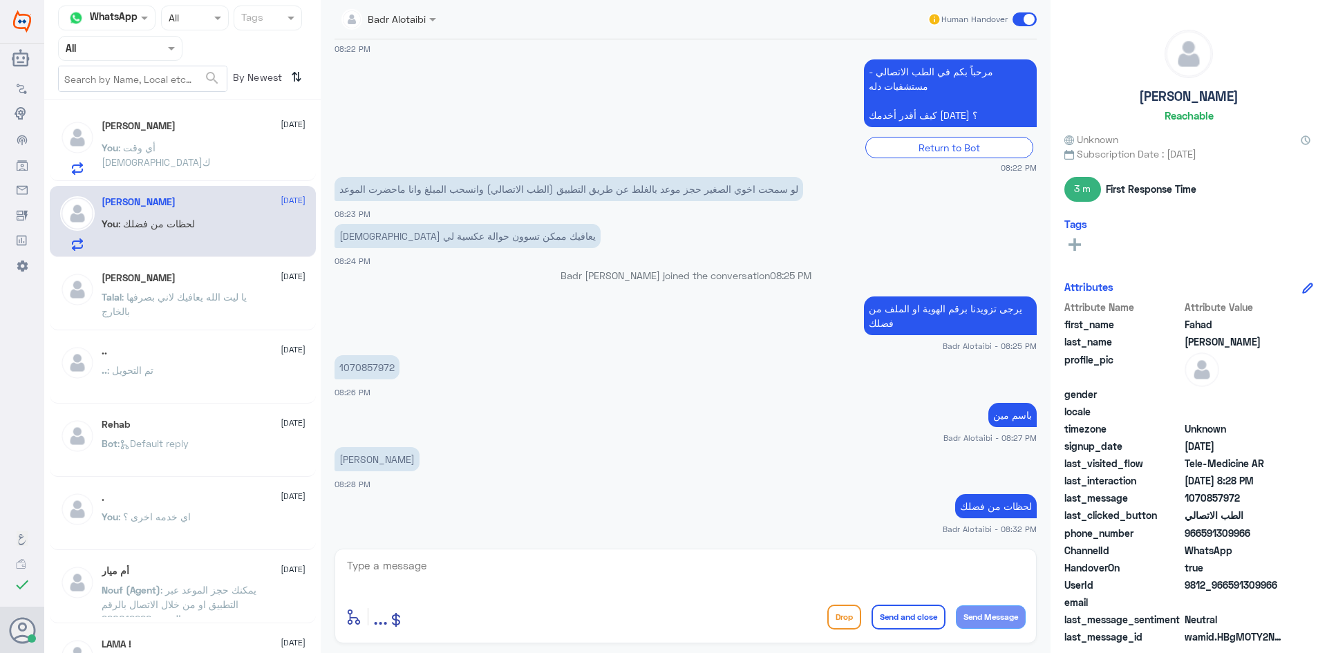
click at [209, 140] on div "Arwa Abdulaziz 22 August You : أي وقت يناسبك" at bounding box center [204, 147] width 204 height 55
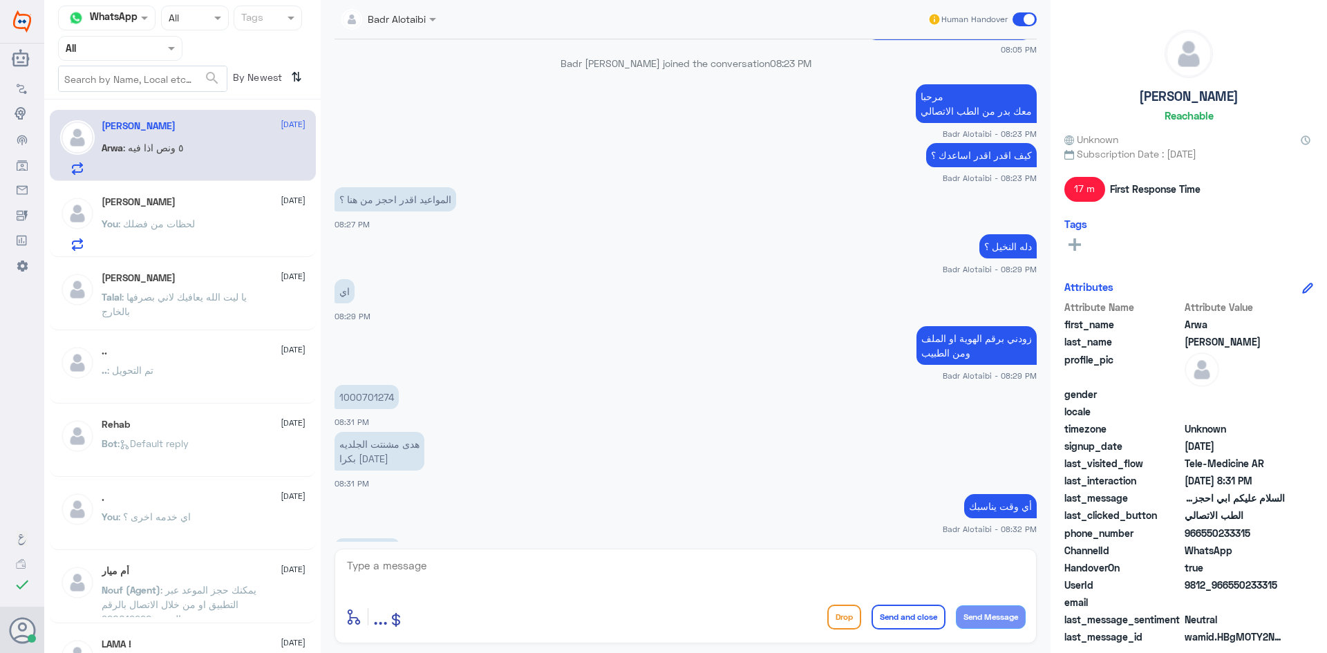
scroll to position [498, 0]
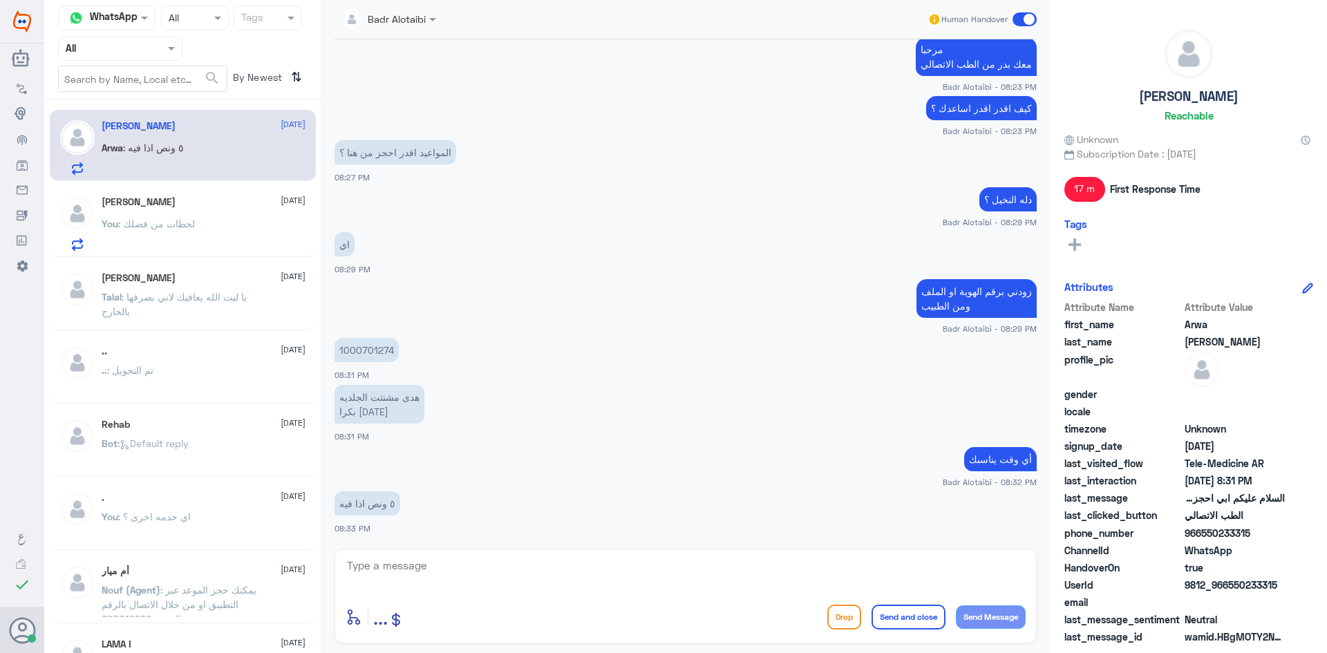
click at [889, 586] on textarea at bounding box center [686, 574] width 680 height 34
type textarea "عياده الطبيبة صباح ومساء الفترة المسائية من 6:00 اقرب موعد للفترة المسائية 8:40…"
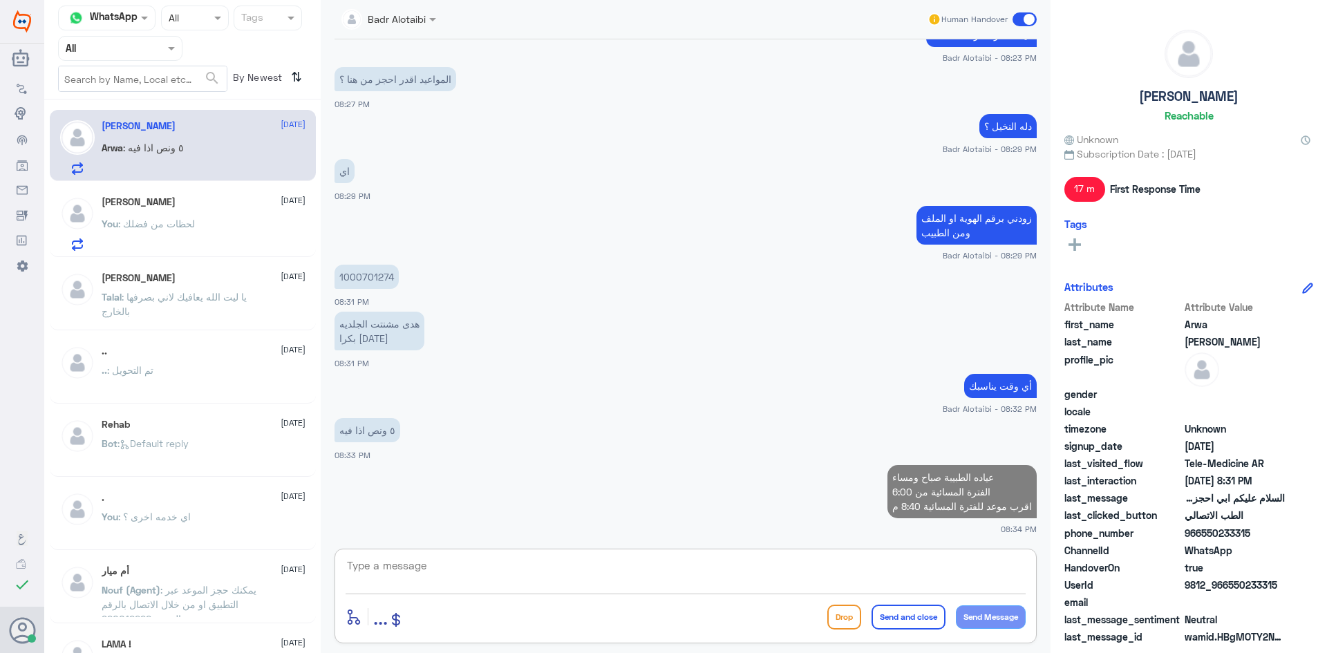
click at [148, 224] on span ": لحظات من فضلك" at bounding box center [156, 224] width 77 height 12
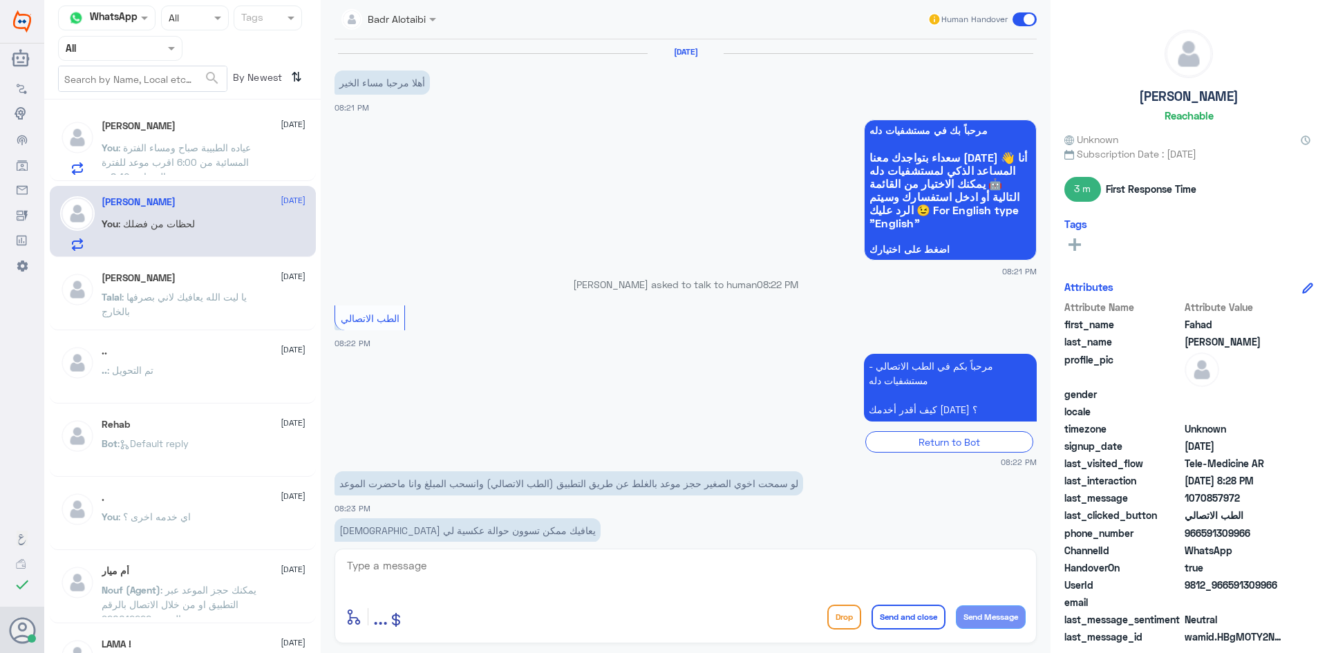
scroll to position [295, 0]
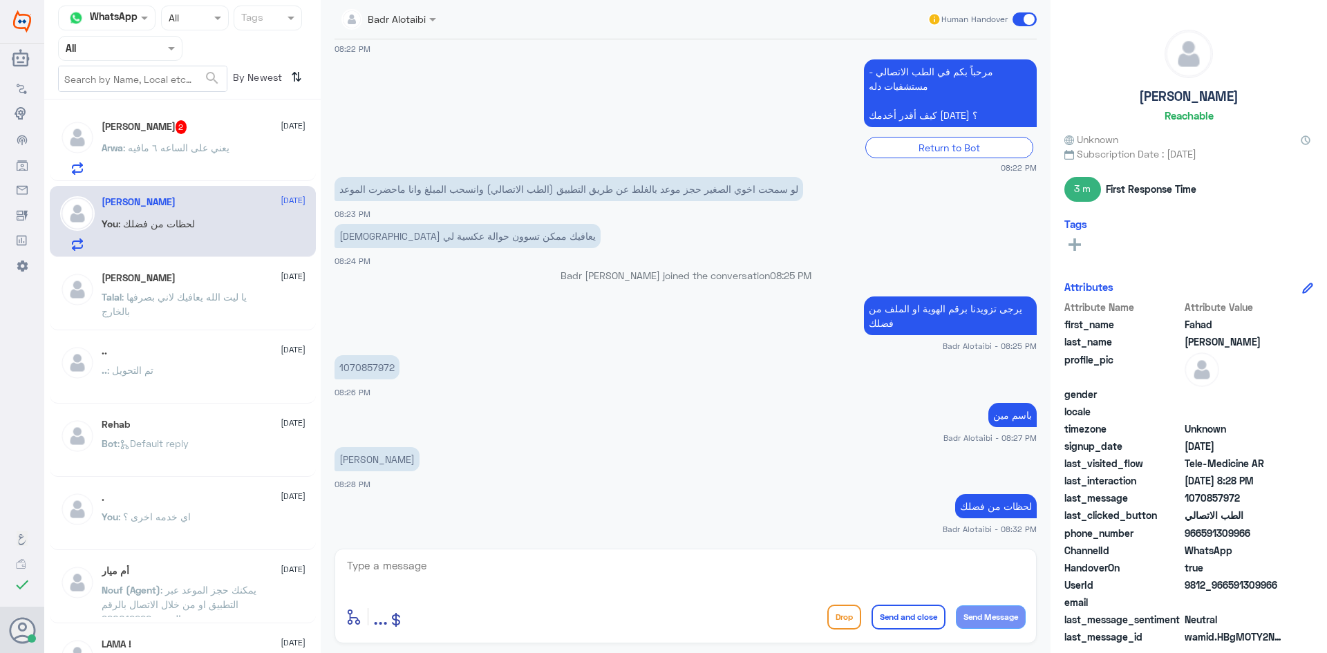
click at [124, 151] on span ": يعني على الساعه ٦ مافيه" at bounding box center [176, 148] width 106 height 12
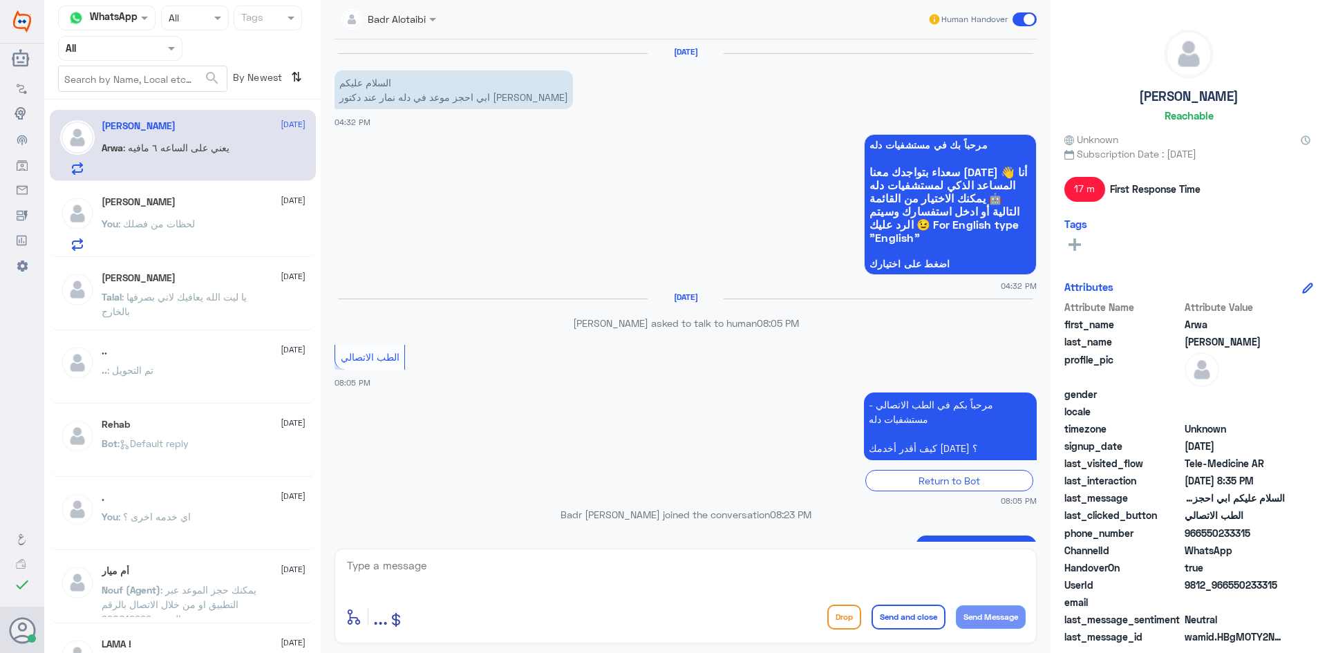
scroll to position [619, 0]
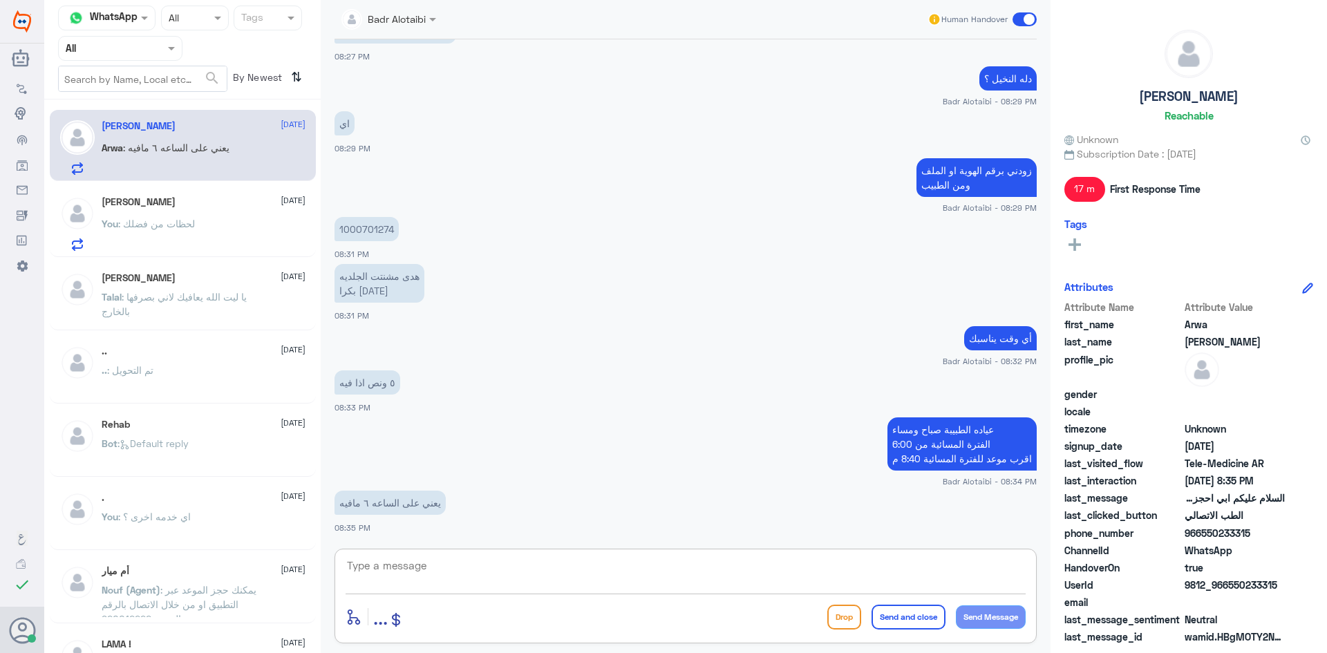
click at [590, 570] on textarea at bounding box center [686, 574] width 680 height 34
type textarea "ا"
type textarea "لا يوجد"
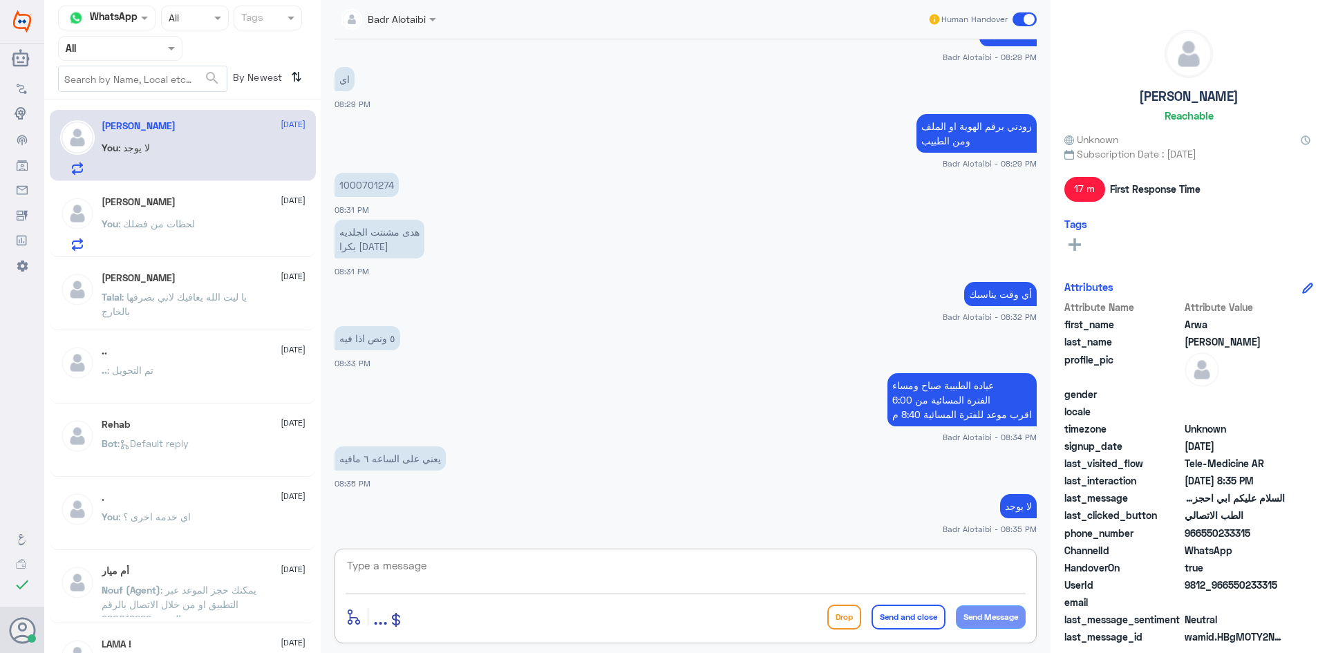
click at [857, 586] on textarea at bounding box center [686, 574] width 680 height 34
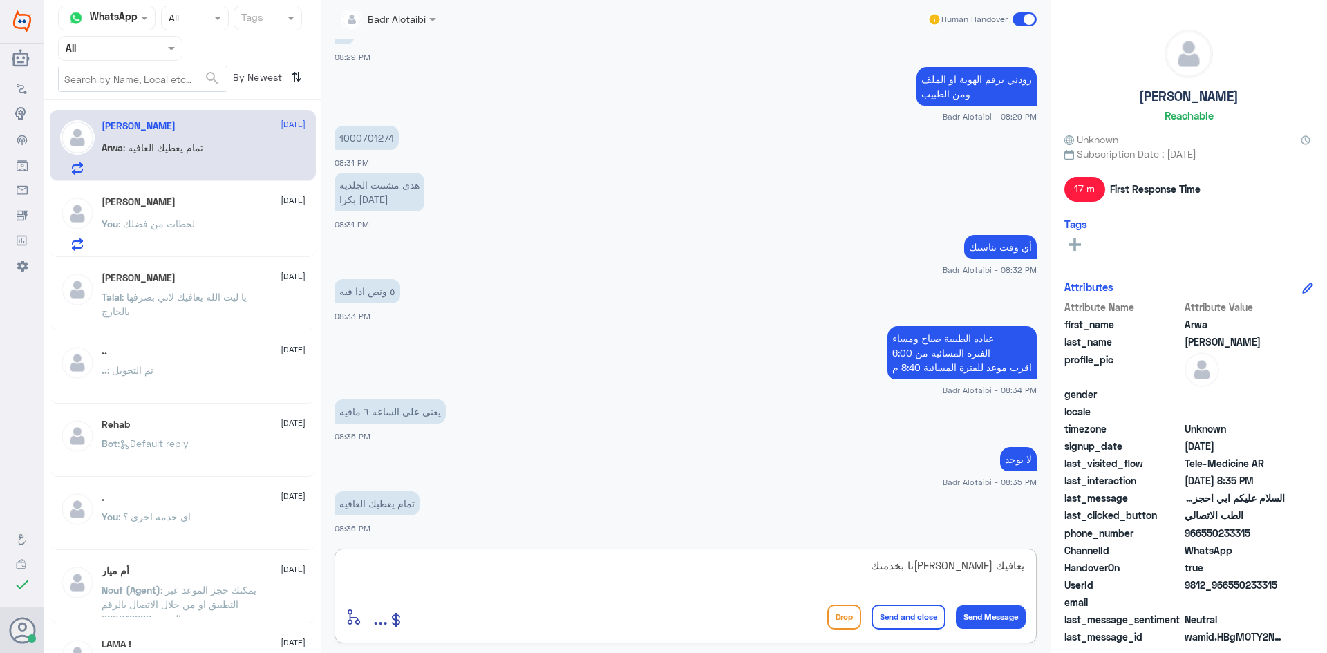
type textarea "يعافيك سعدنا بخدمتك"
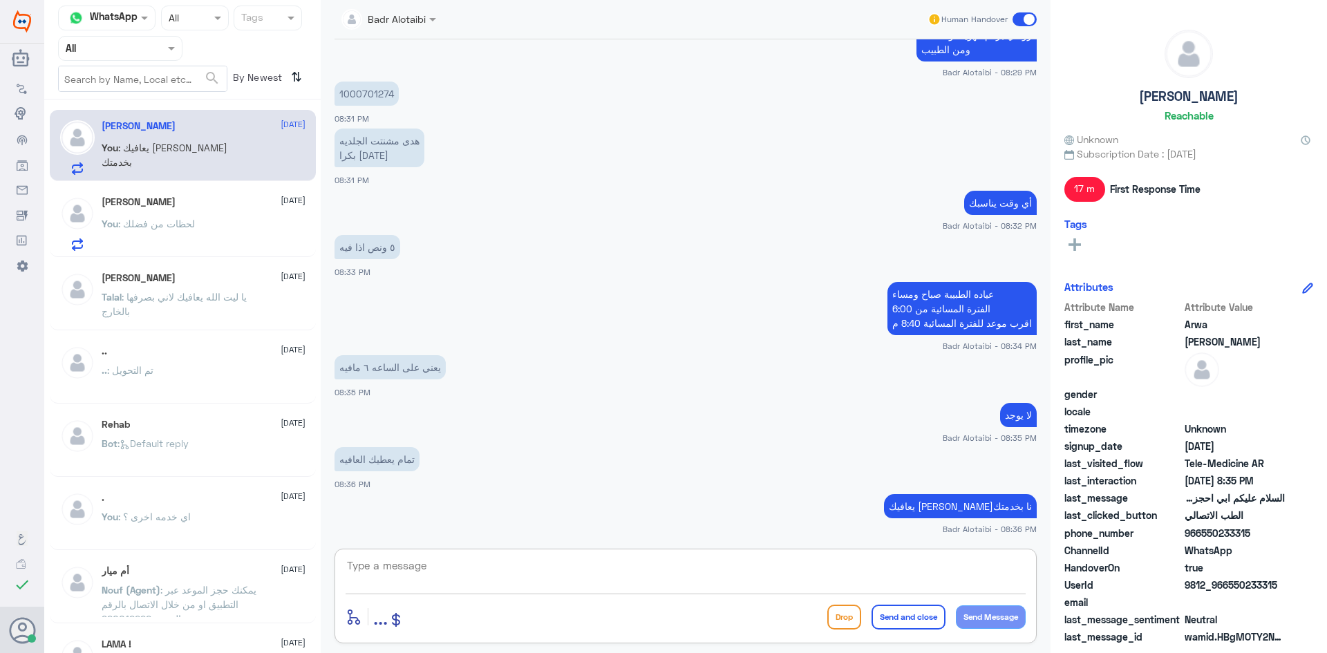
click at [153, 47] on div at bounding box center [120, 48] width 123 height 16
click at [147, 97] on div "Unassigned" at bounding box center [120, 109] width 124 height 32
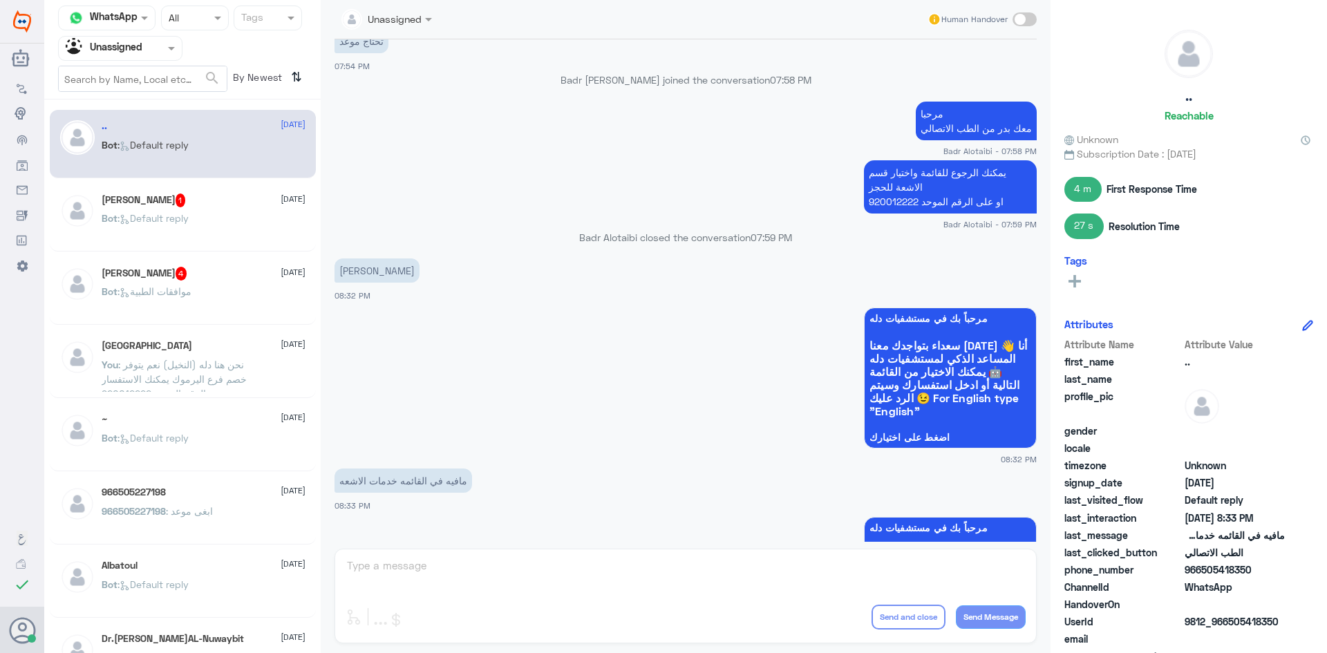
scroll to position [705, 0]
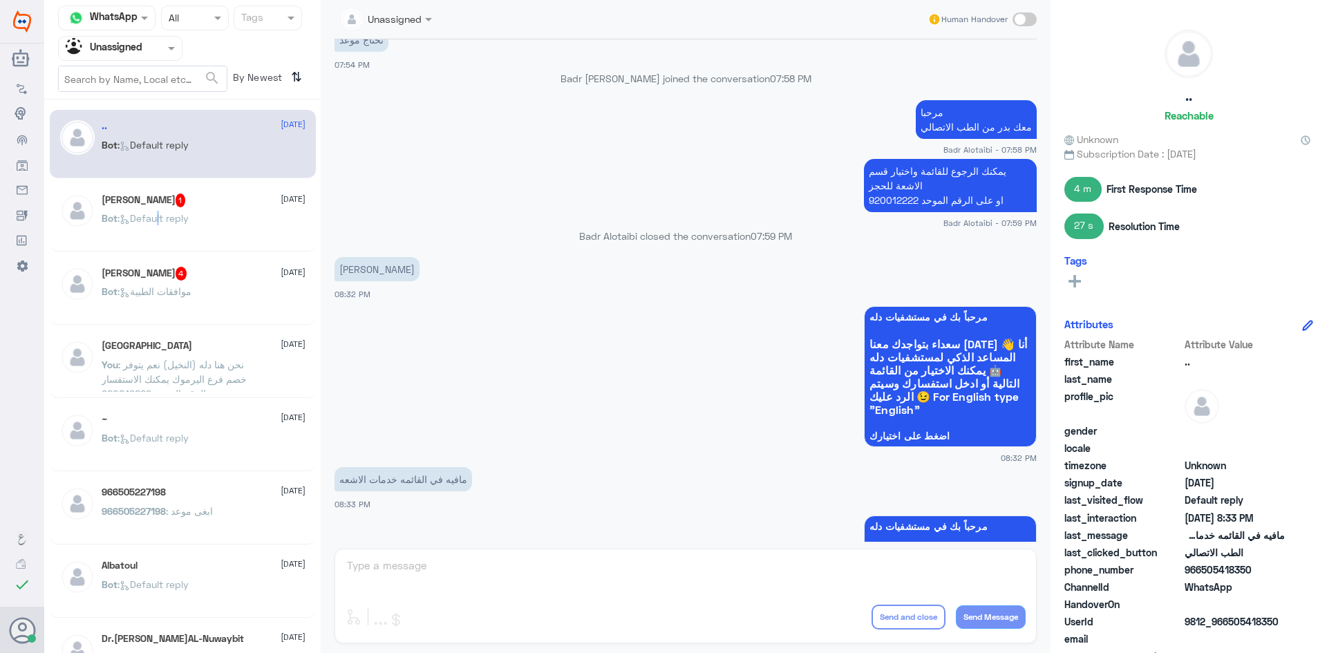
click at [160, 234] on p "Bot : Default reply" at bounding box center [145, 228] width 87 height 35
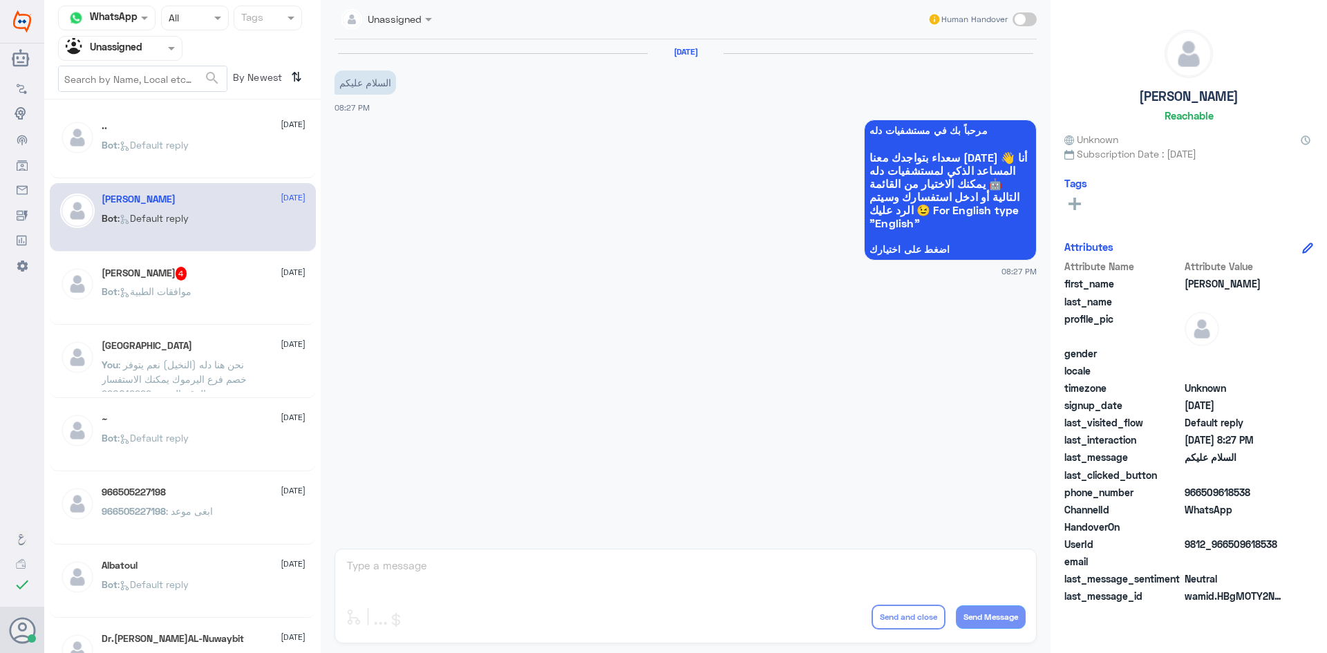
click at [241, 348] on div "TURKI 22 August" at bounding box center [204, 346] width 204 height 12
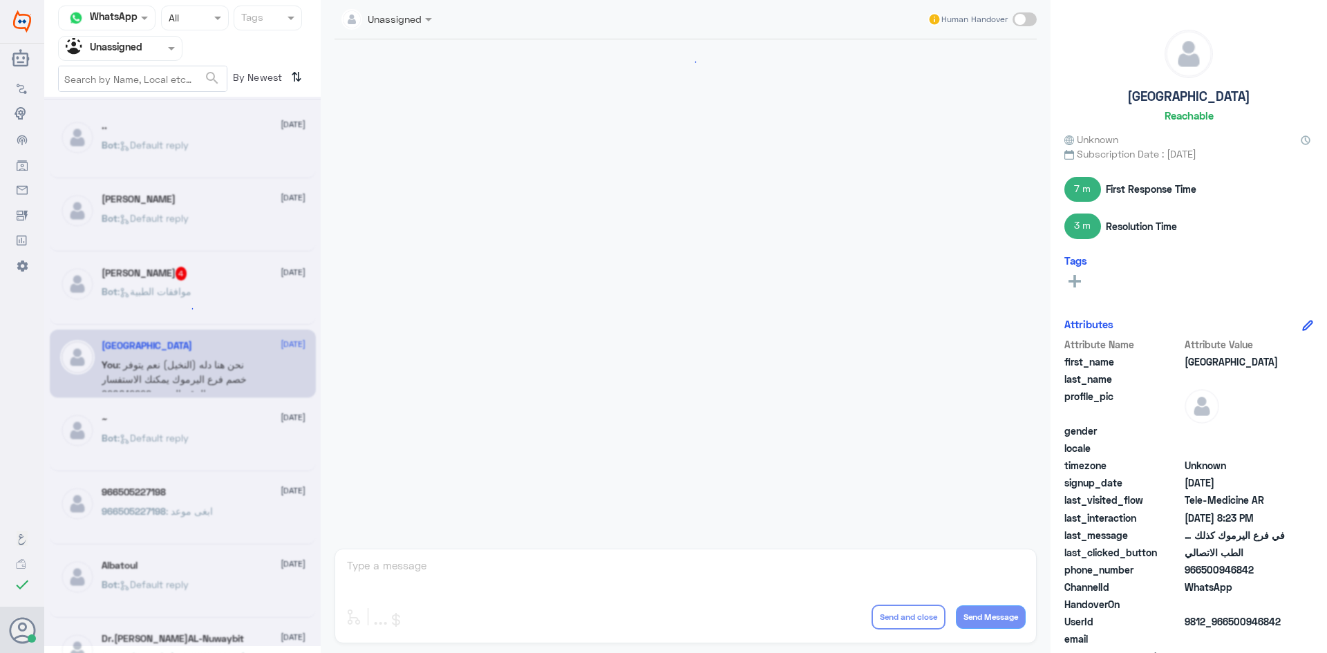
scroll to position [493, 0]
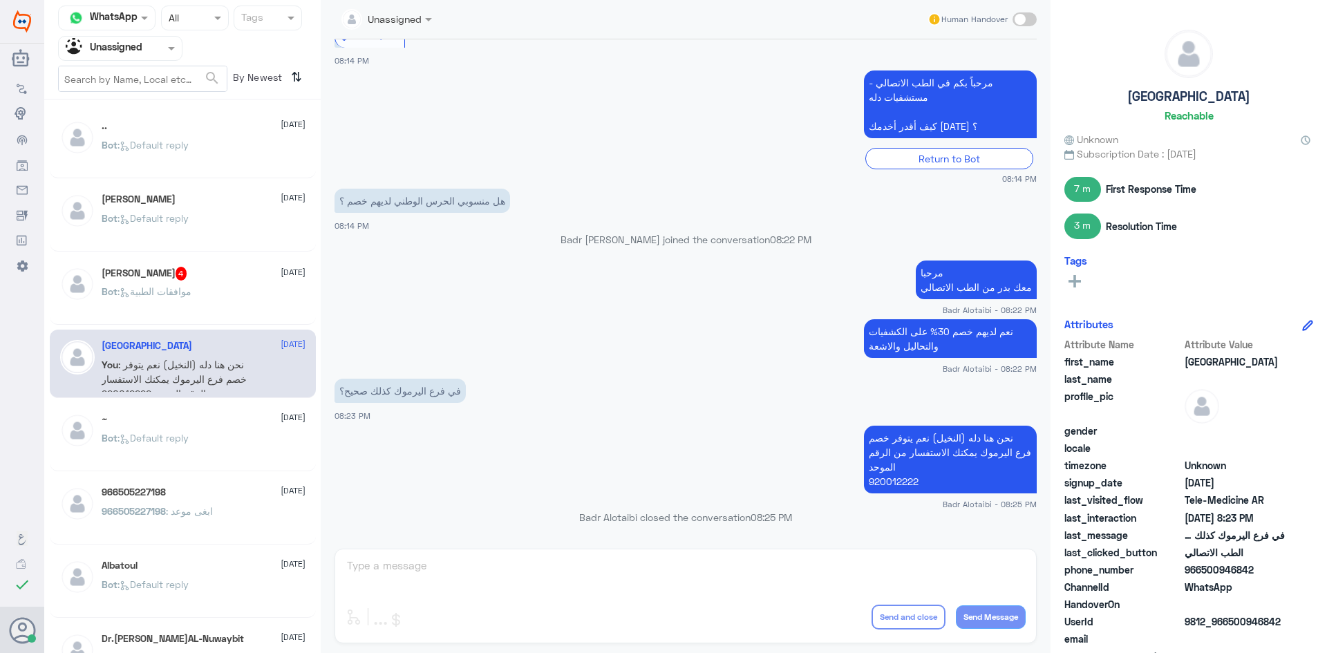
click at [235, 488] on div "966505227198 22 August" at bounding box center [204, 493] width 204 height 12
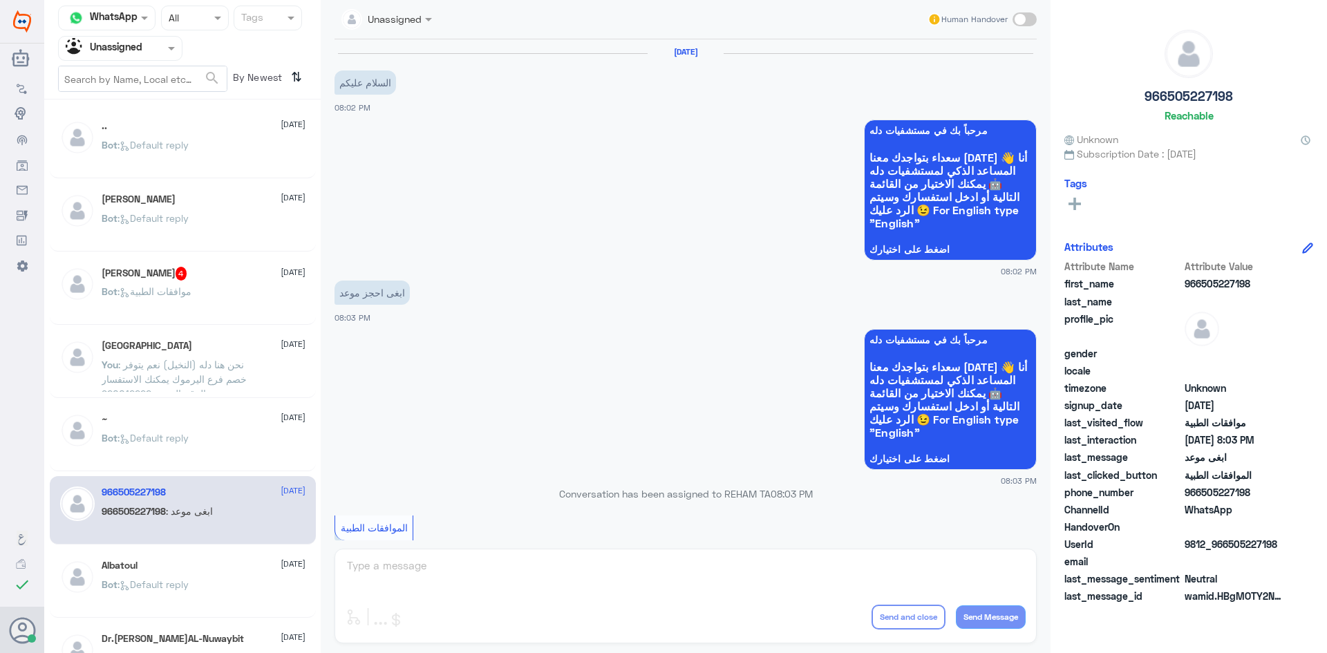
scroll to position [457, 0]
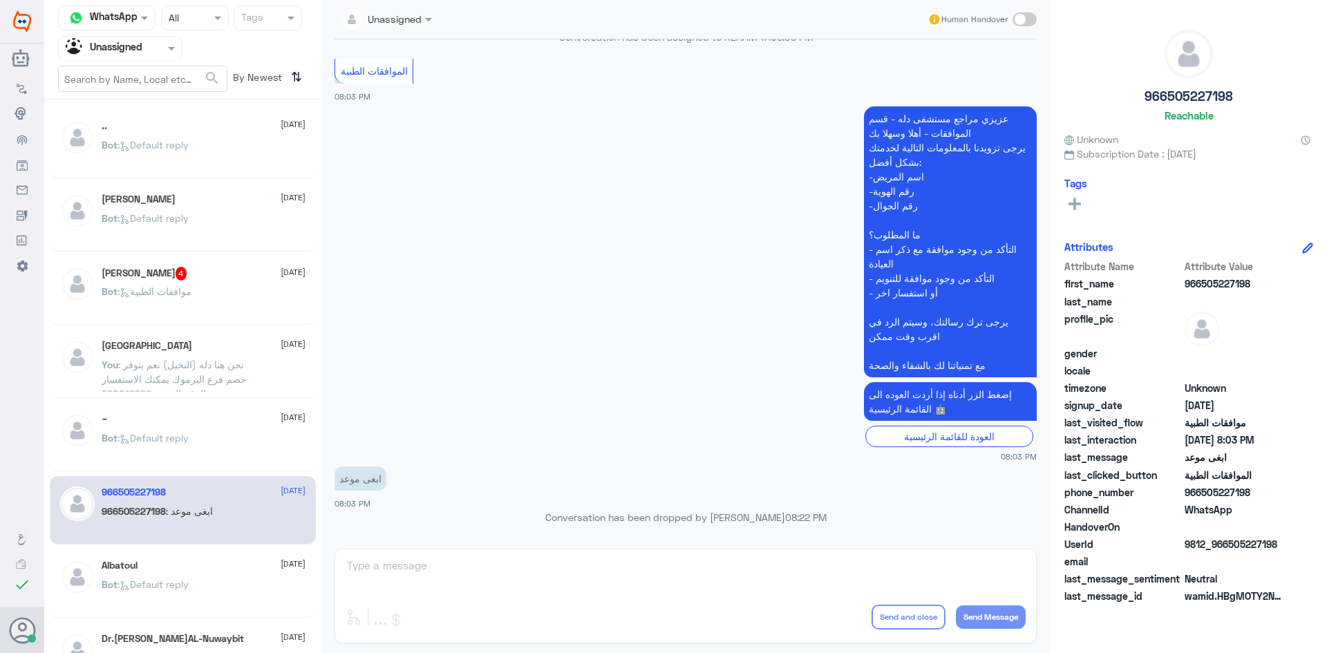
click at [184, 146] on span ": Default reply" at bounding box center [153, 145] width 71 height 12
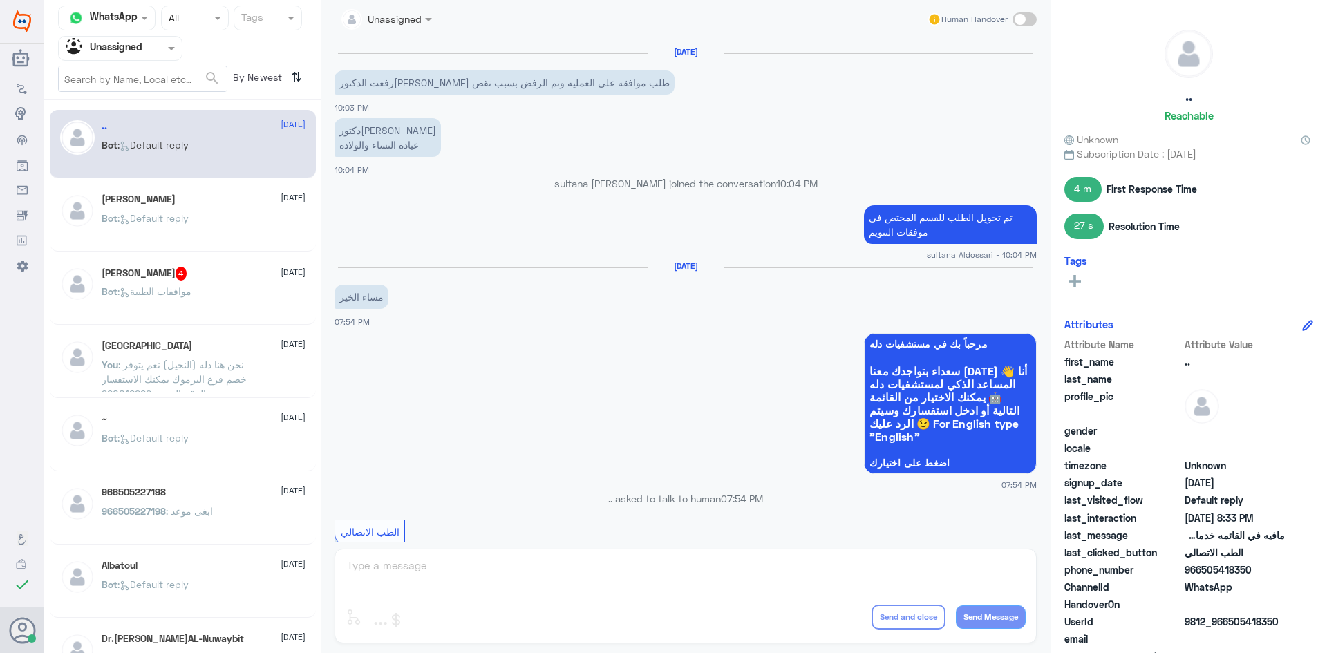
scroll to position [843, 0]
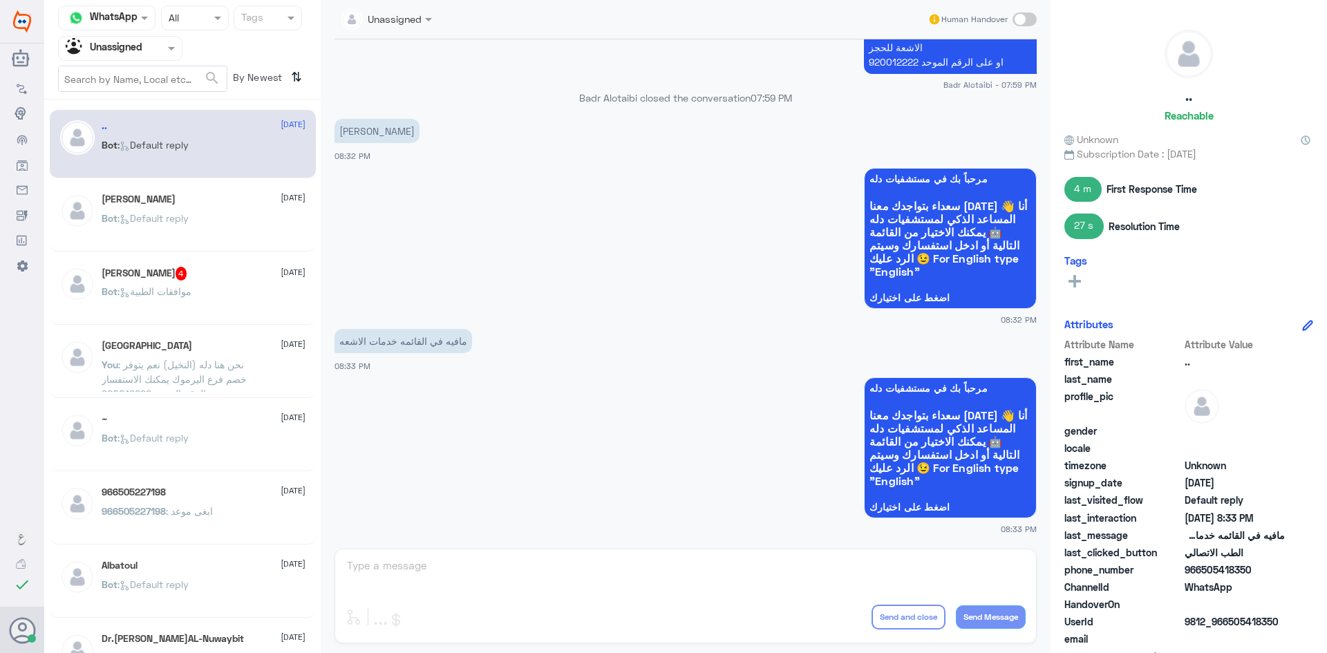
click at [119, 55] on input "text" at bounding box center [104, 48] width 76 height 16
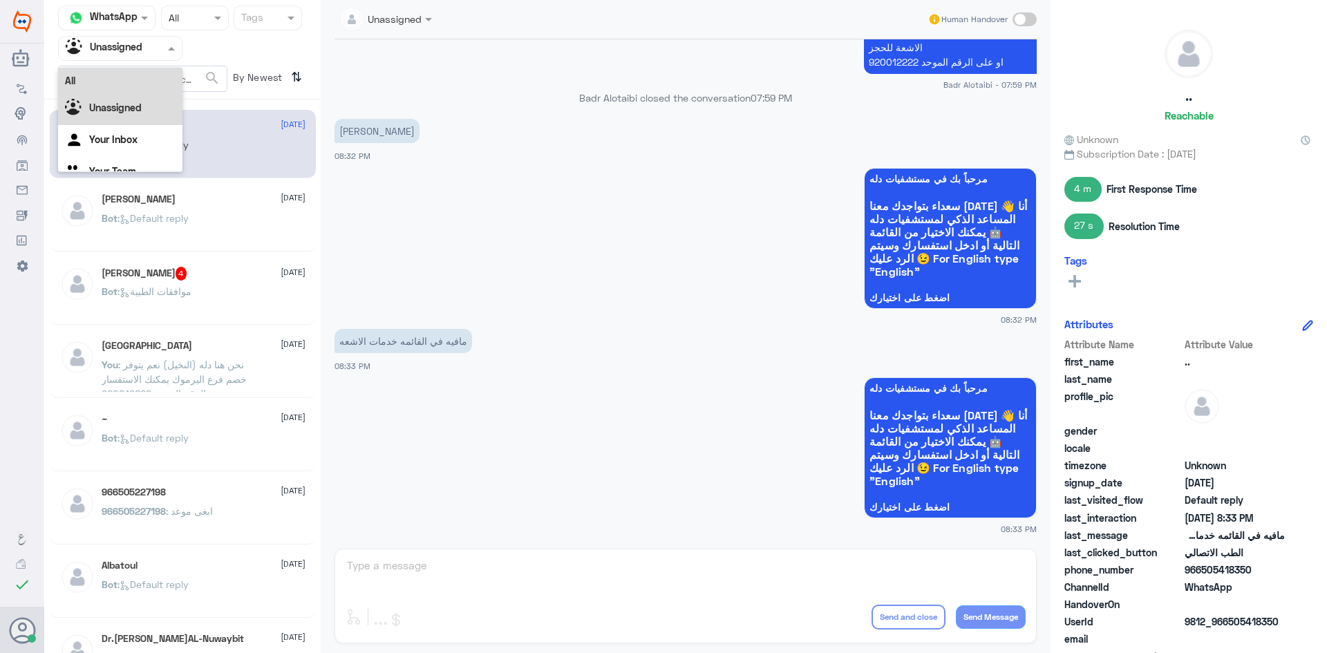
click at [104, 83] on div "All" at bounding box center [120, 81] width 124 height 26
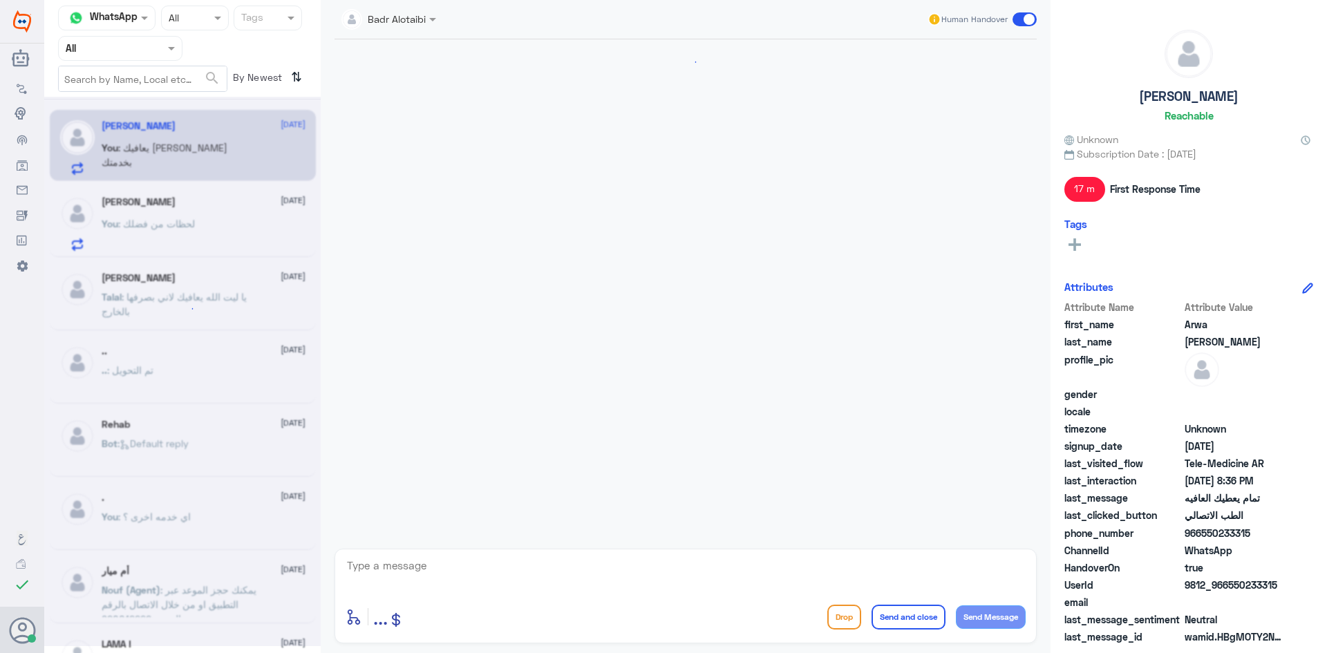
scroll to position [510, 0]
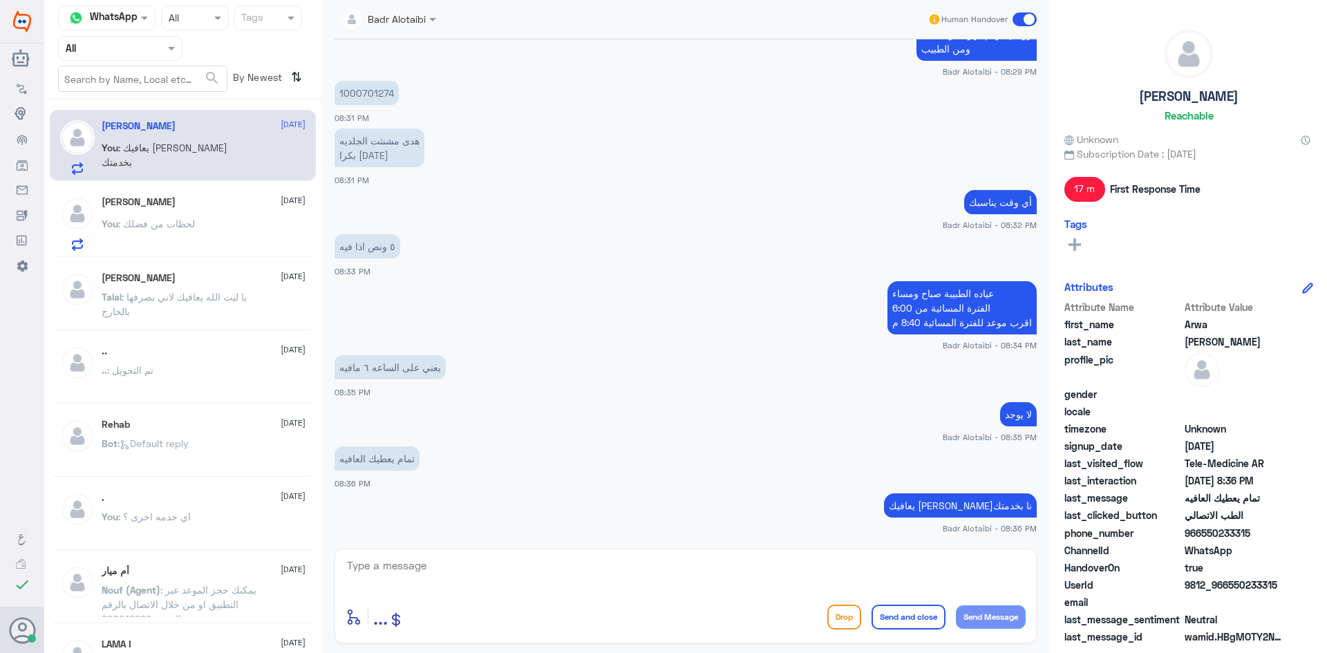
click at [1020, 21] on span at bounding box center [1025, 19] width 24 height 14
click at [0, 0] on input "checkbox" at bounding box center [0, 0] width 0 height 0
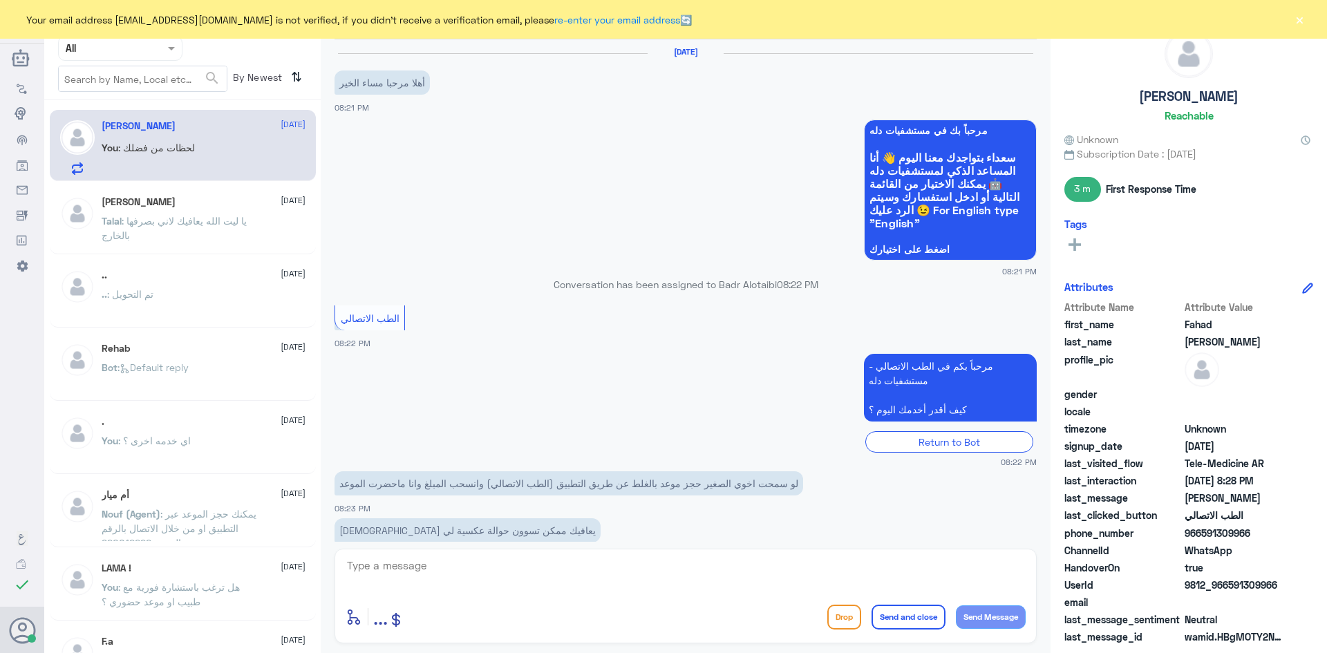
scroll to position [295, 0]
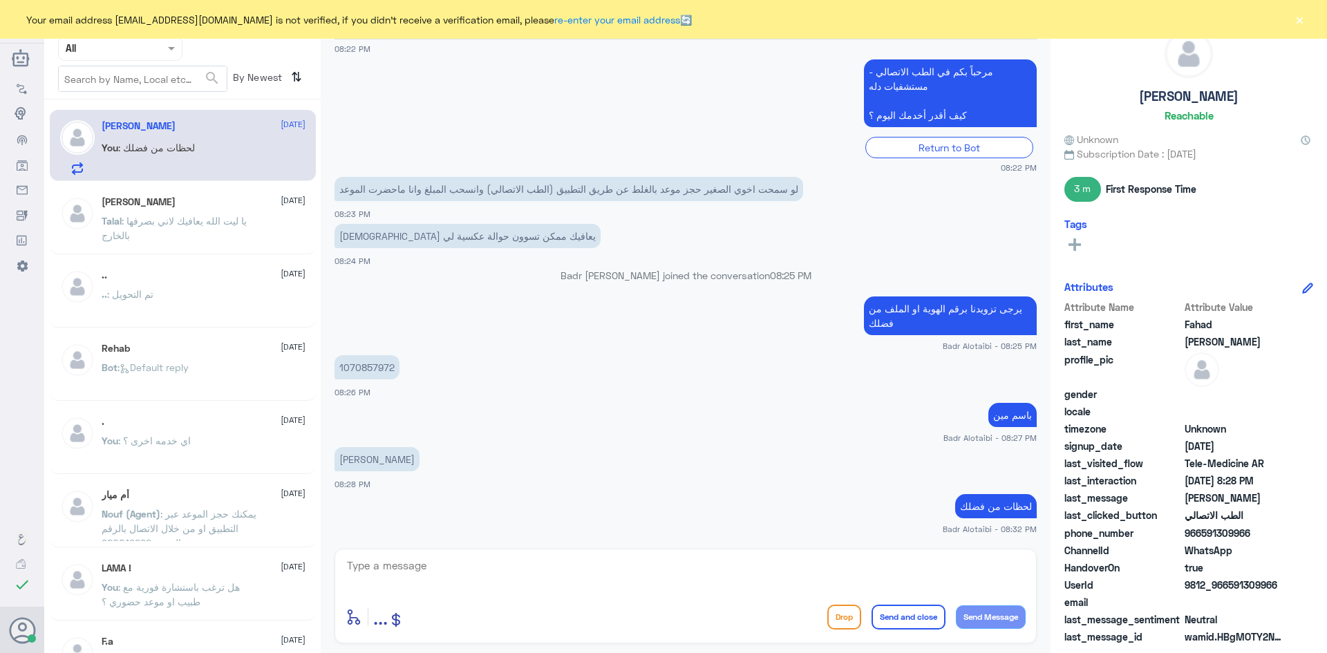
click at [1304, 19] on button "×" at bounding box center [1300, 19] width 14 height 14
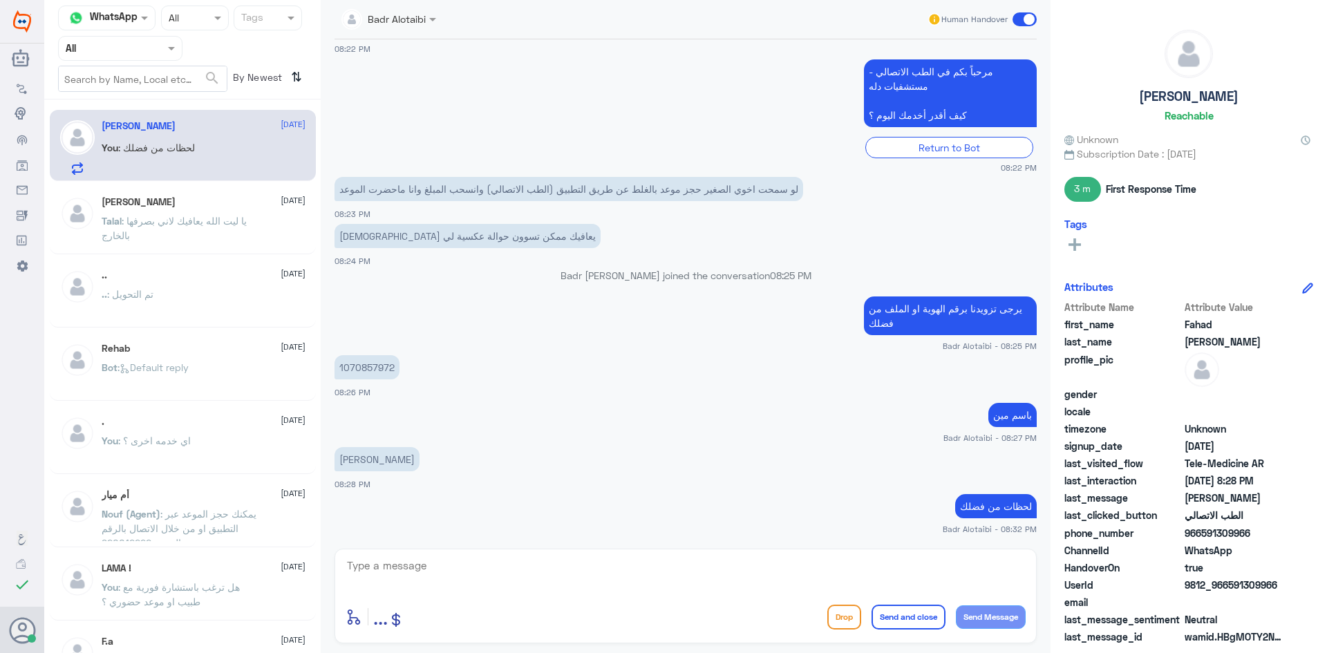
click at [383, 364] on p "1070857972" at bounding box center [367, 367] width 65 height 24
copy p "1070857972"
click at [440, 565] on textarea at bounding box center [686, 574] width 680 height 34
click at [693, 579] on textarea at bounding box center [686, 574] width 680 height 34
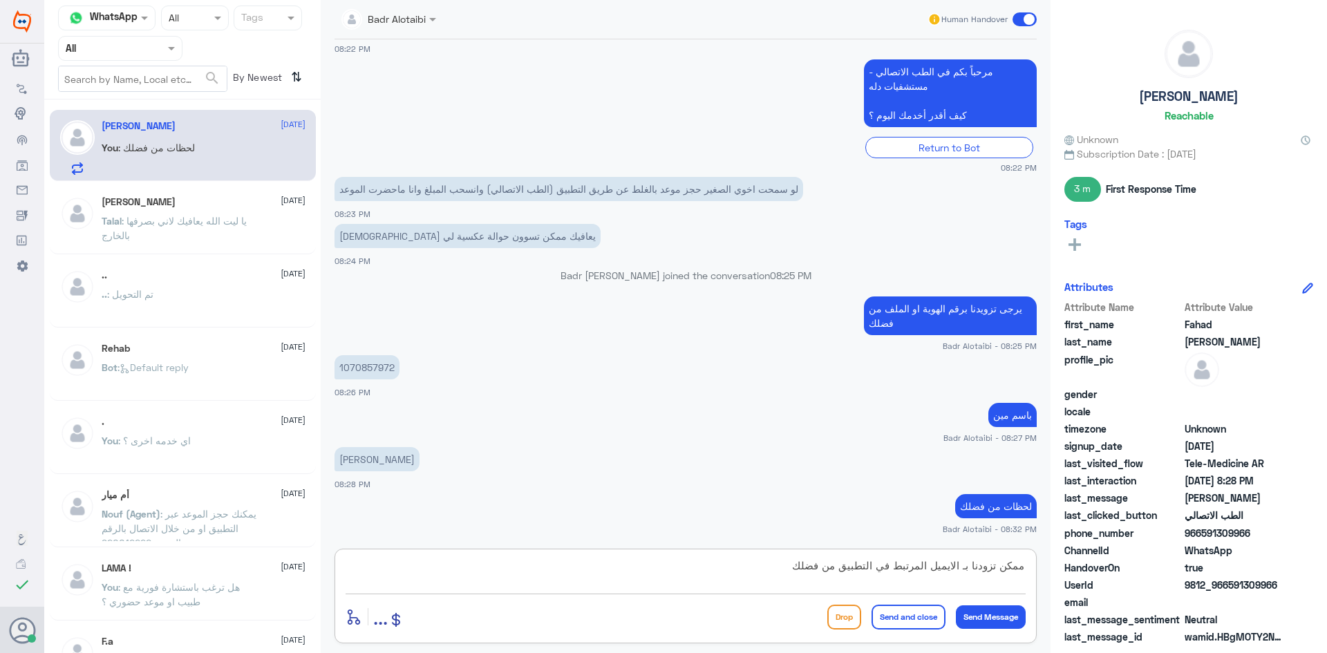
drag, startPoint x: 996, startPoint y: 568, endPoint x: 1029, endPoint y: 572, distance: 33.4
click at [1029, 572] on div "ممكن تزودنا بـ الايميل المرتبط في التطبيق من فضلك enter flow name ... Drop Send…" at bounding box center [686, 596] width 702 height 95
drag, startPoint x: 978, startPoint y: 568, endPoint x: 1001, endPoint y: 567, distance: 23.5
click at [1001, 567] on textarea "يرجى تزودنا بـ الايميل المرتبط في التطبيق من فضلك" at bounding box center [686, 574] width 680 height 34
type textarea "يرجى تزويدنا بـ الايميل المرتبط في التطبيق من فضلك"
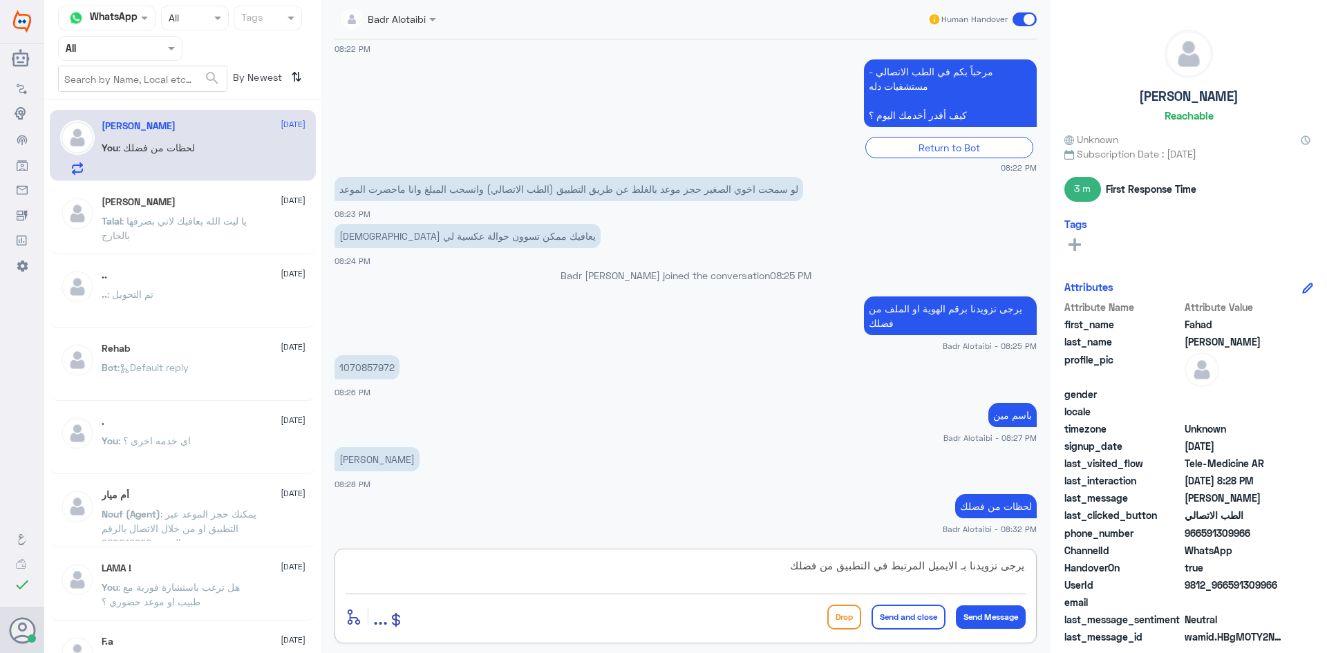
click at [795, 566] on textarea "يرجى تزويدنا بـ الايميل المرتبط في التطبيق من فضلك" at bounding box center [686, 574] width 680 height 34
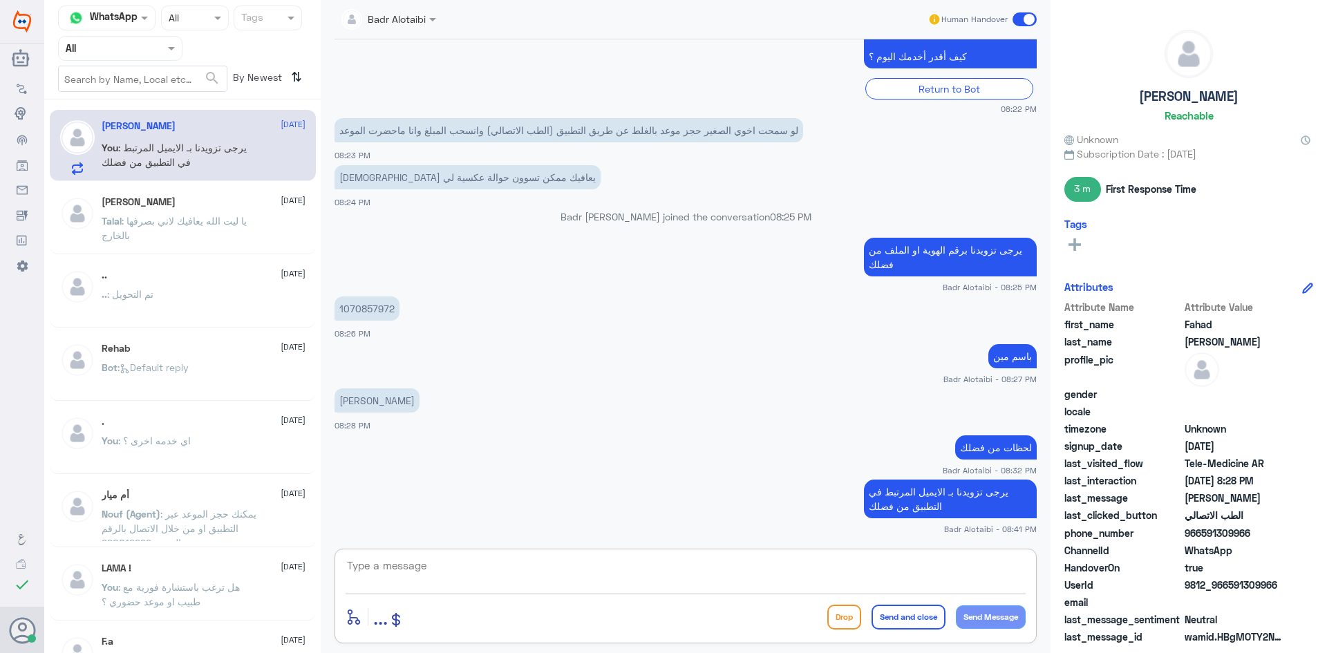
scroll to position [401, 0]
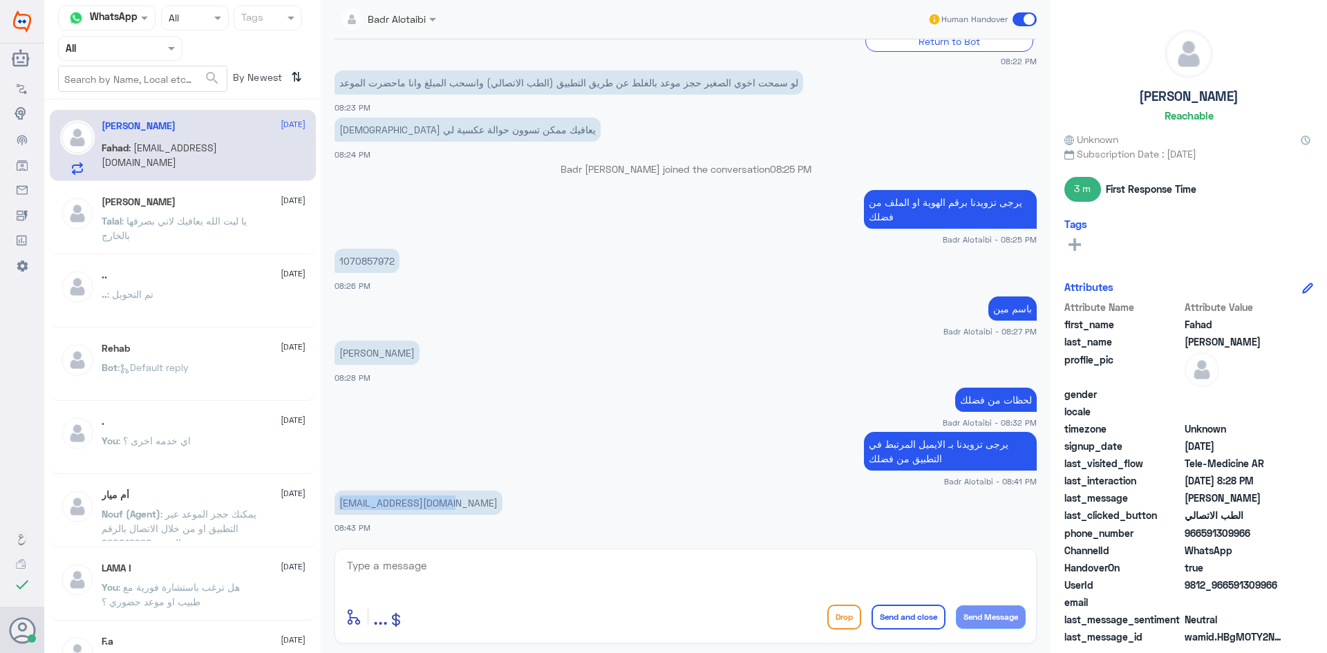
drag, startPoint x: 337, startPoint y: 506, endPoint x: 452, endPoint y: 511, distance: 114.9
click at [452, 511] on app-msgs-text "[EMAIL_ADDRESS][DOMAIN_NAME]" at bounding box center [686, 504] width 702 height 26
click at [418, 505] on p "[EMAIL_ADDRESS][DOMAIN_NAME]" at bounding box center [419, 503] width 168 height 24
click at [423, 505] on p "[EMAIL_ADDRESS][DOMAIN_NAME]" at bounding box center [419, 503] width 168 height 24
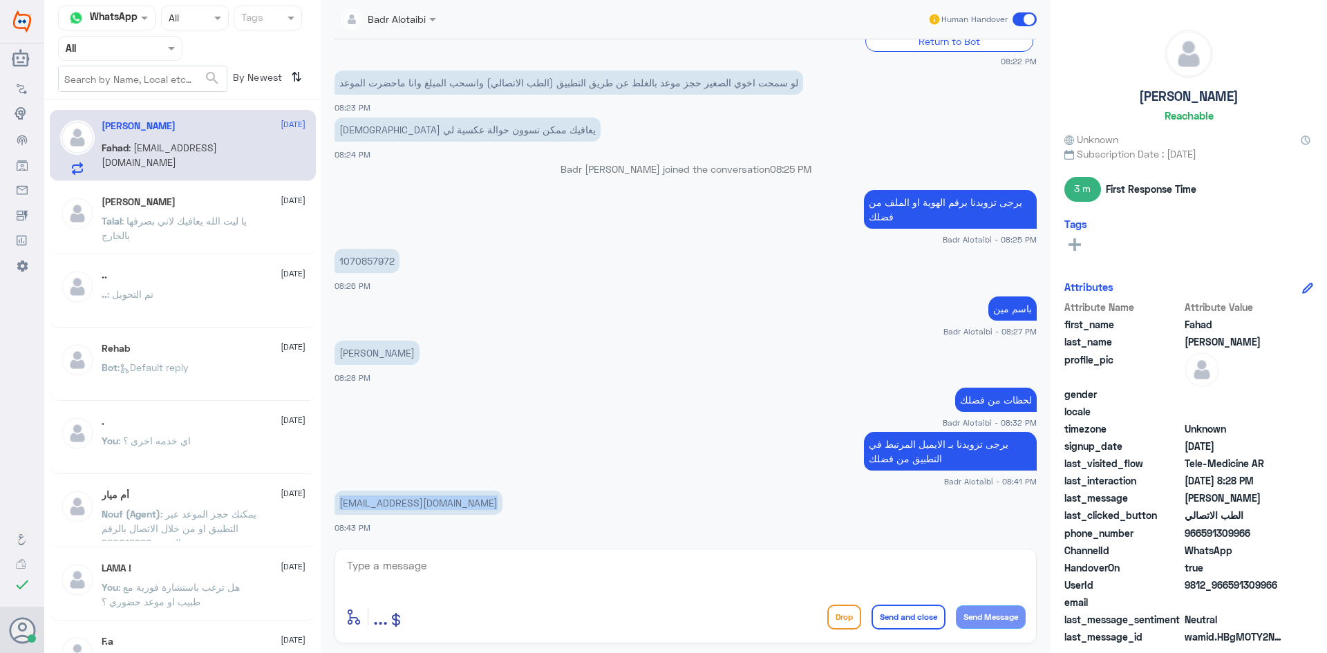
click at [423, 505] on p "[EMAIL_ADDRESS][DOMAIN_NAME]" at bounding box center [419, 503] width 168 height 24
copy div "[EMAIL_ADDRESS][DOMAIN_NAME]"
click at [474, 576] on textarea at bounding box center [686, 574] width 680 height 34
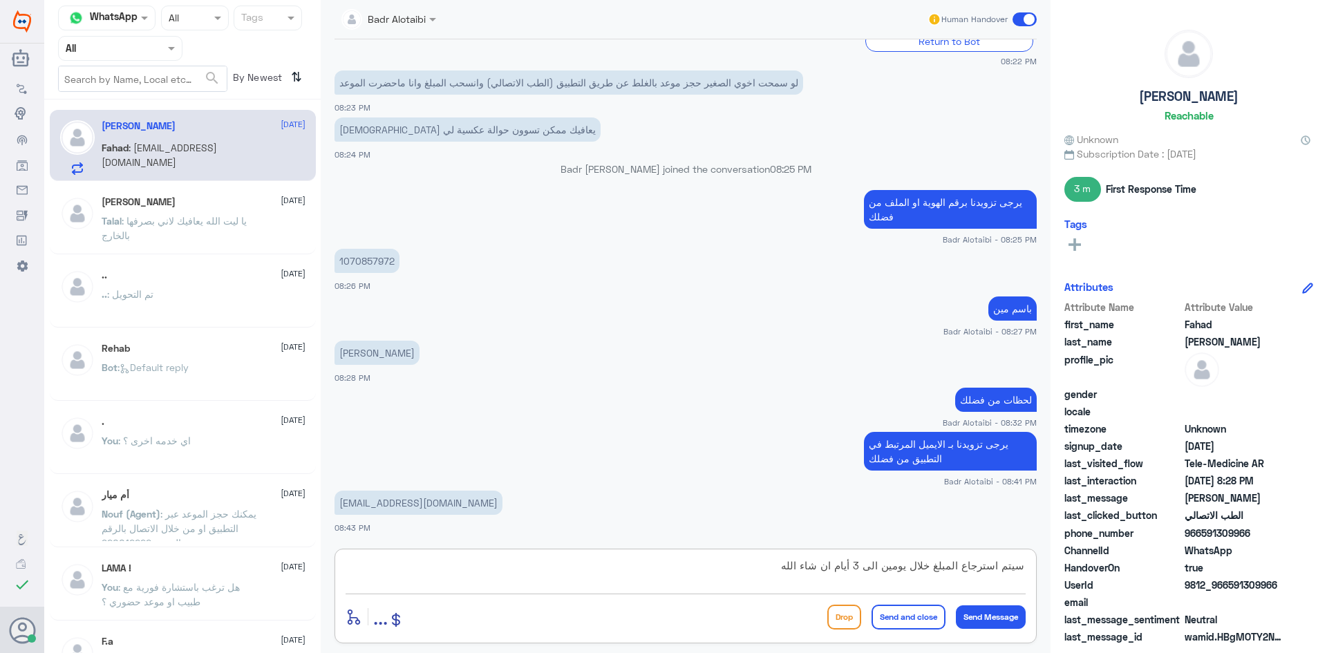
type textarea "سيتم استرجاع المبلغ خلال يومين الى 3 أيام ان شاء الله"
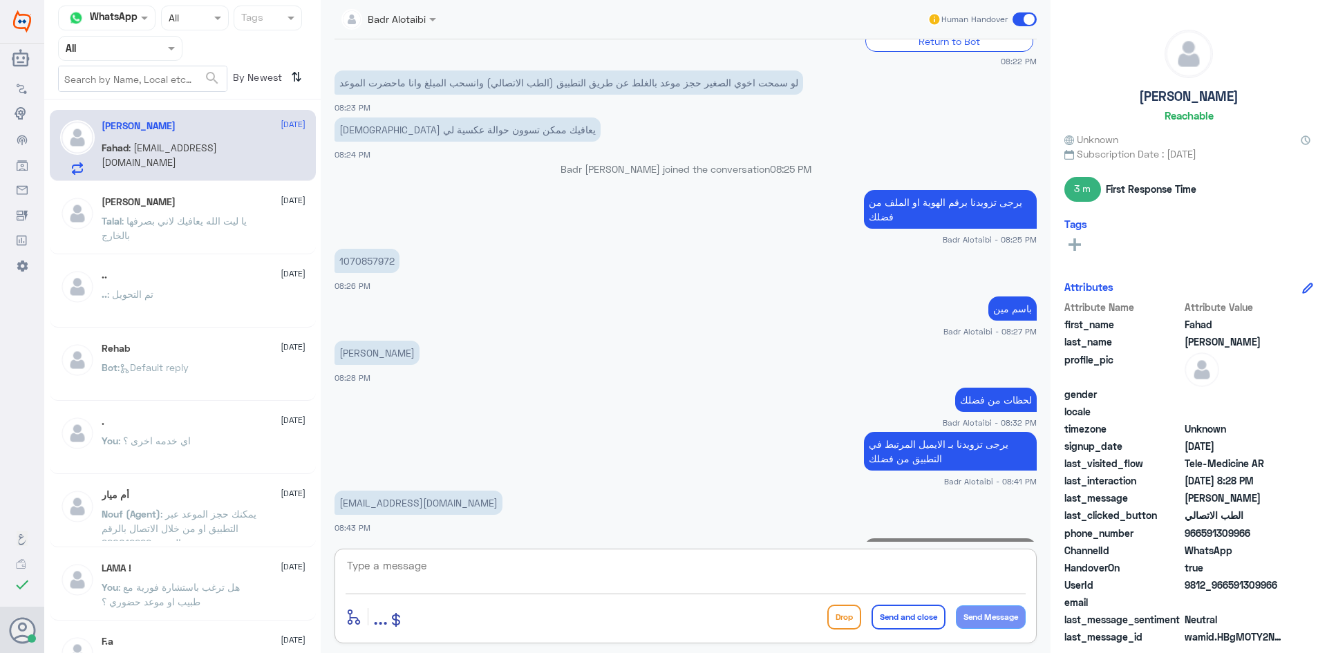
scroll to position [460, 0]
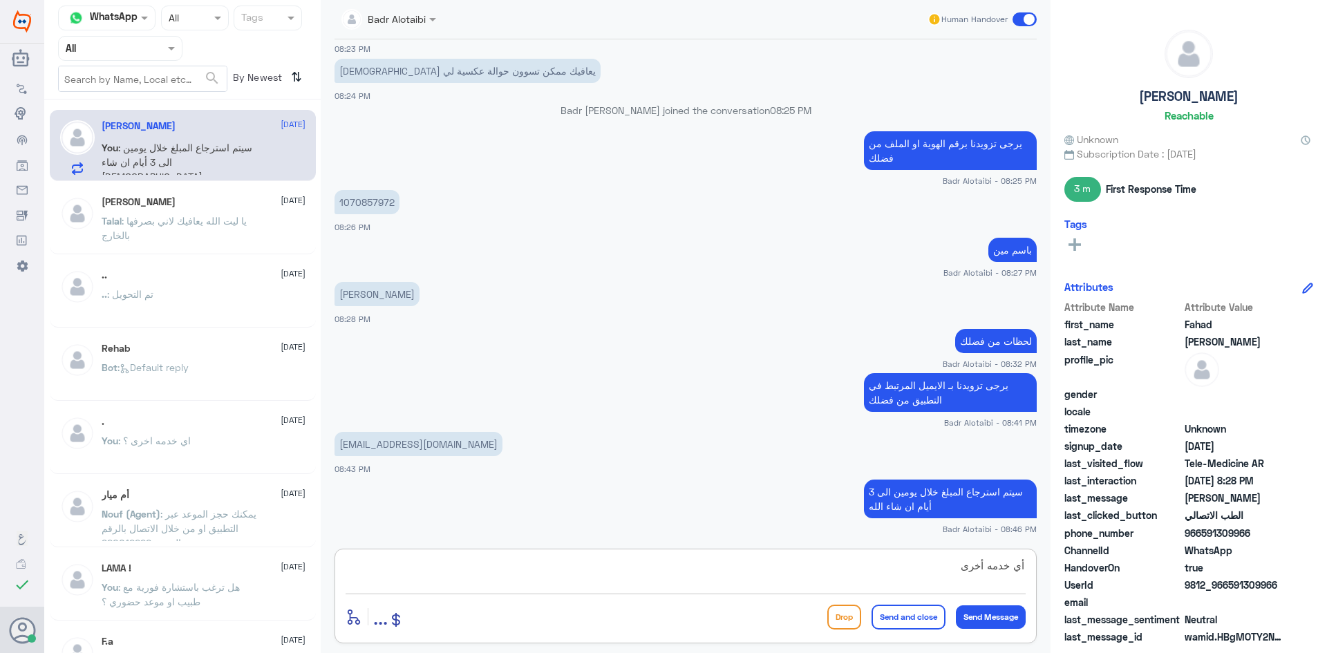
type textarea "أي خدمه أخرى"
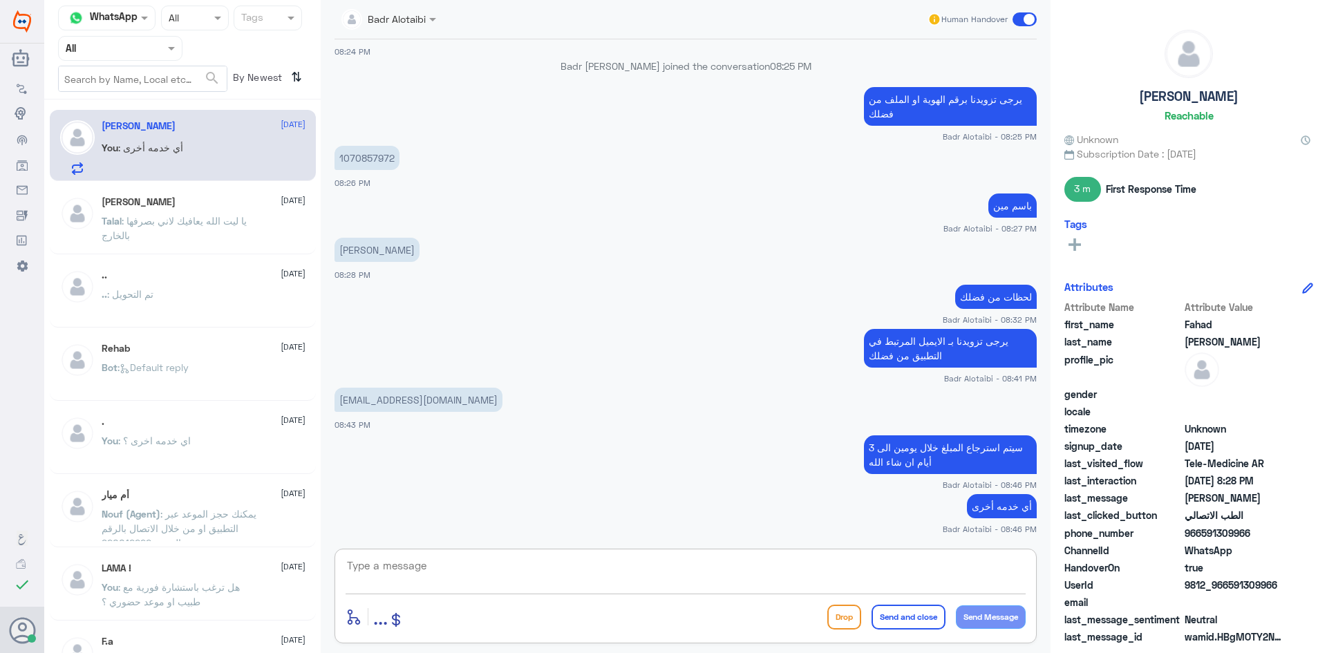
scroll to position [551, 0]
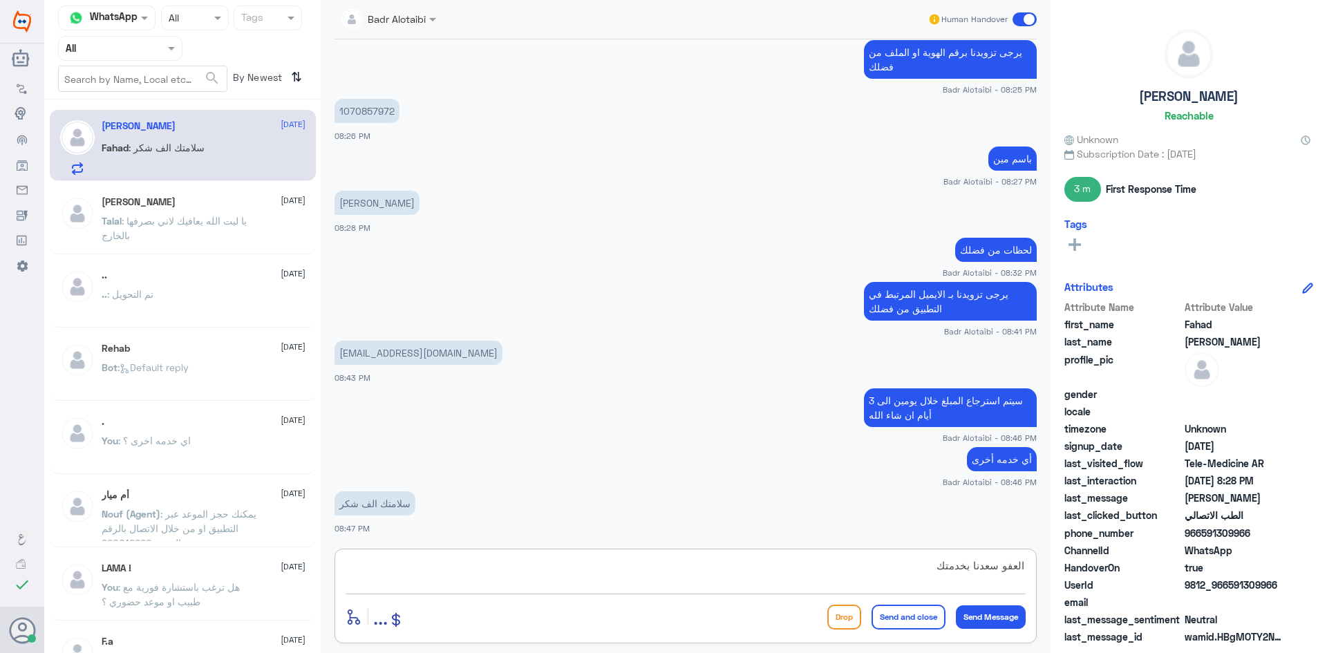
type textarea "العفو سعدنا بخدمتك"
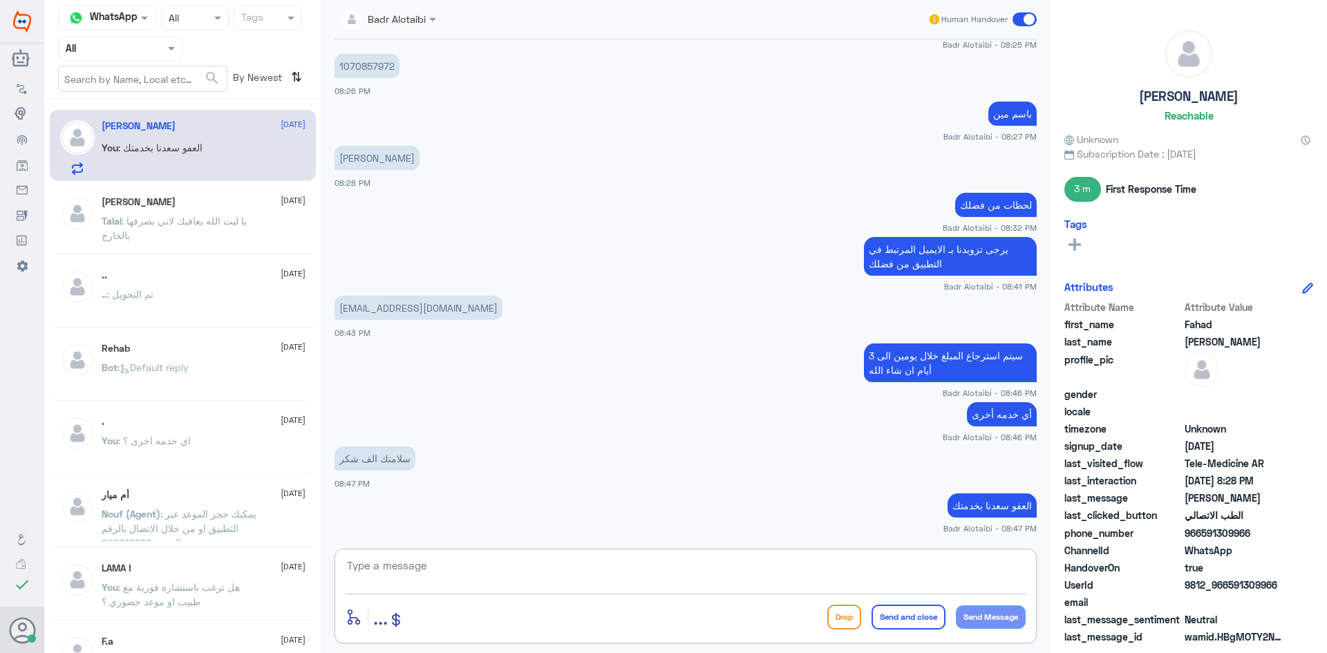
click at [1024, 20] on span at bounding box center [1025, 19] width 24 height 14
click at [0, 0] on input "checkbox" at bounding box center [0, 0] width 0 height 0
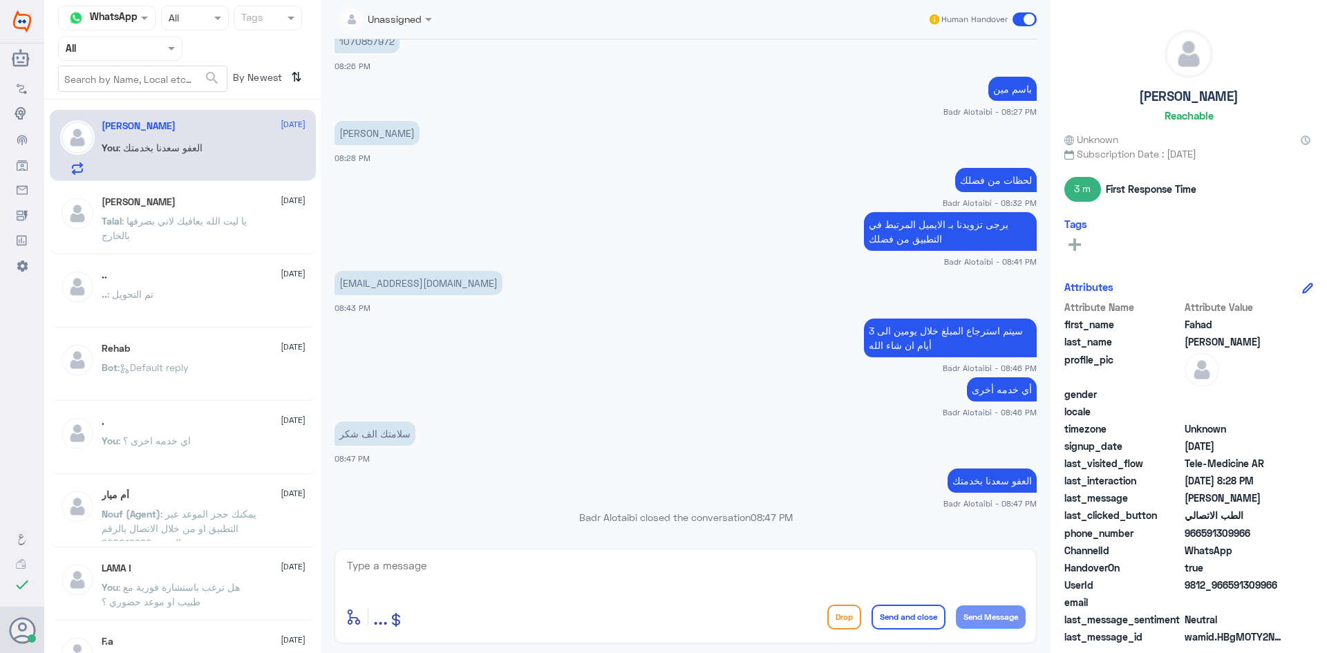
click at [1029, 23] on span at bounding box center [1025, 19] width 24 height 14
click at [0, 0] on input "checkbox" at bounding box center [0, 0] width 0 height 0
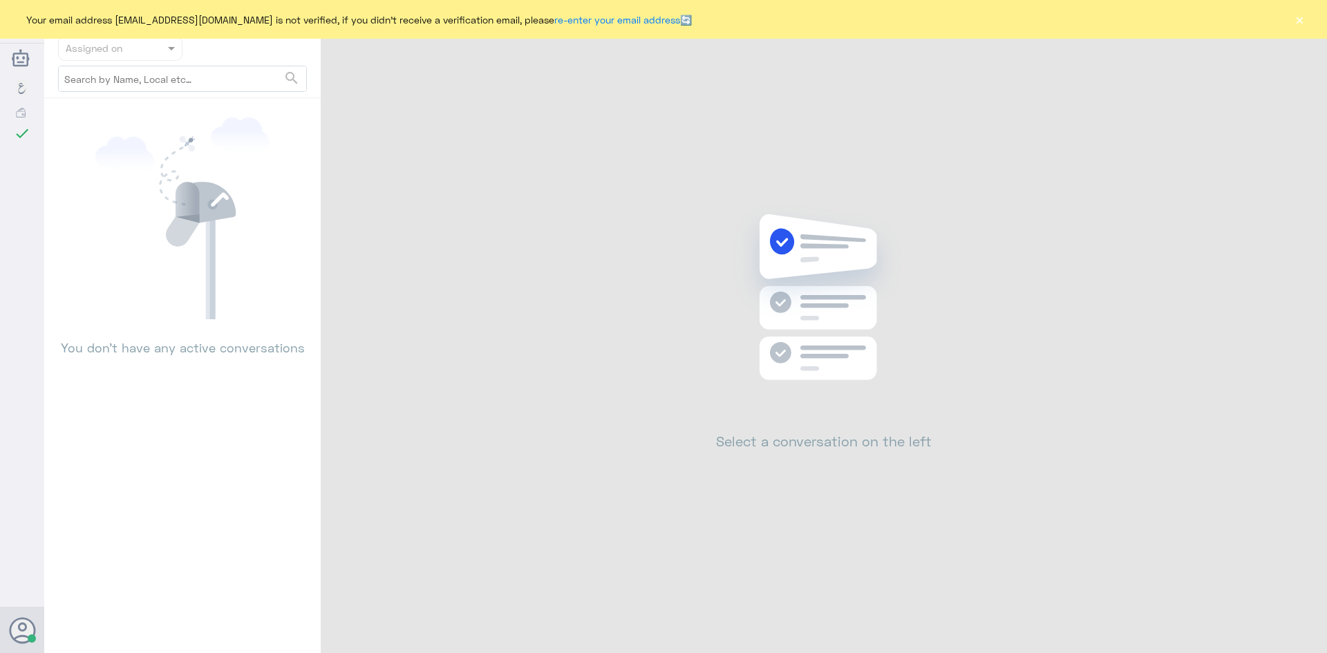
click at [1300, 26] on button "×" at bounding box center [1300, 19] width 14 height 14
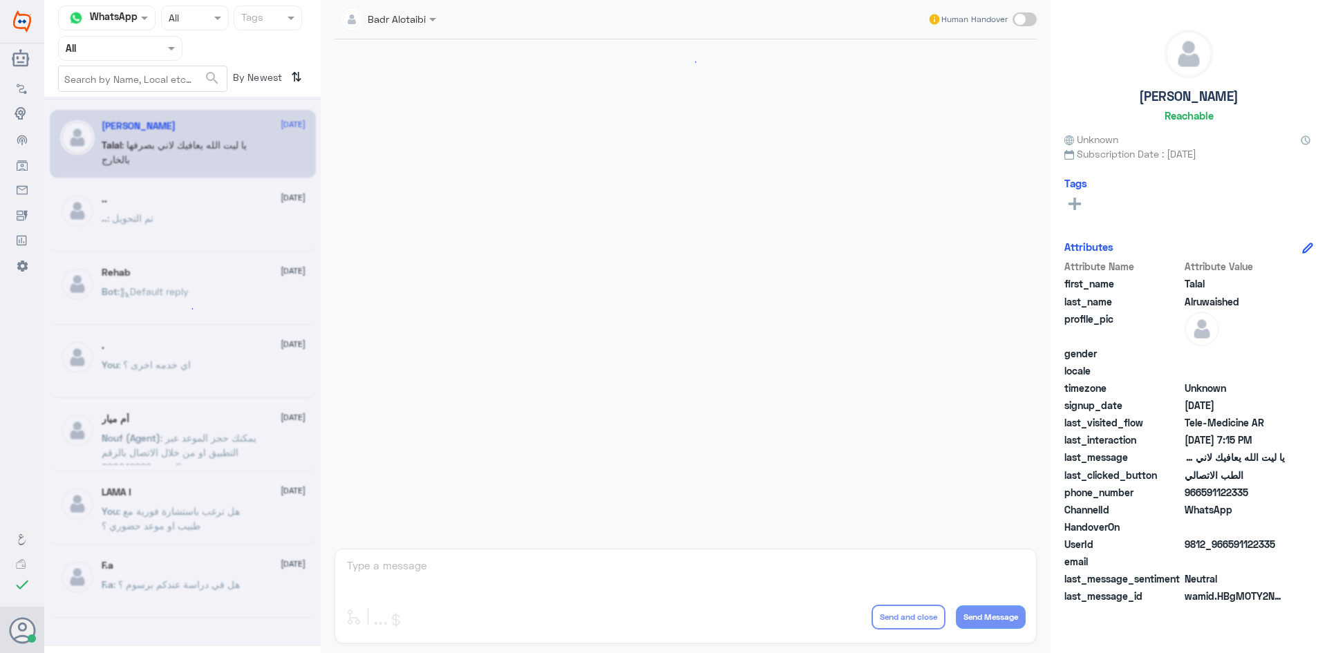
scroll to position [315, 0]
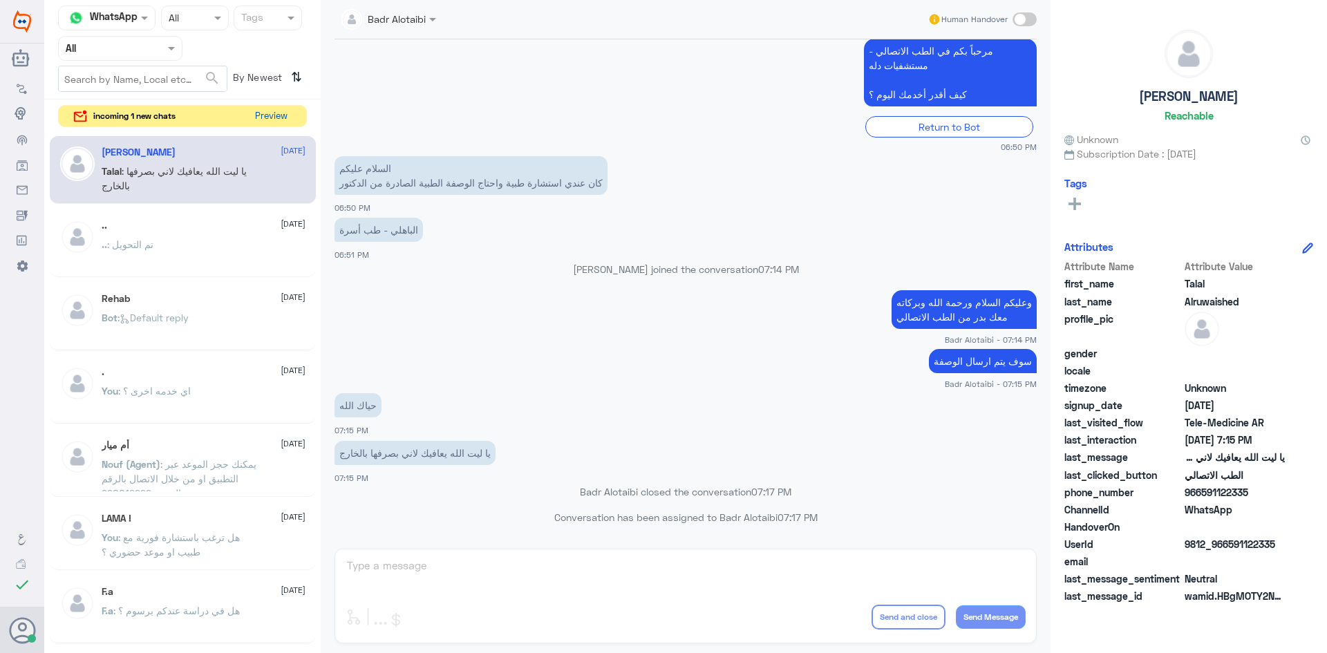
click at [275, 113] on button "Preview" at bounding box center [271, 116] width 43 height 21
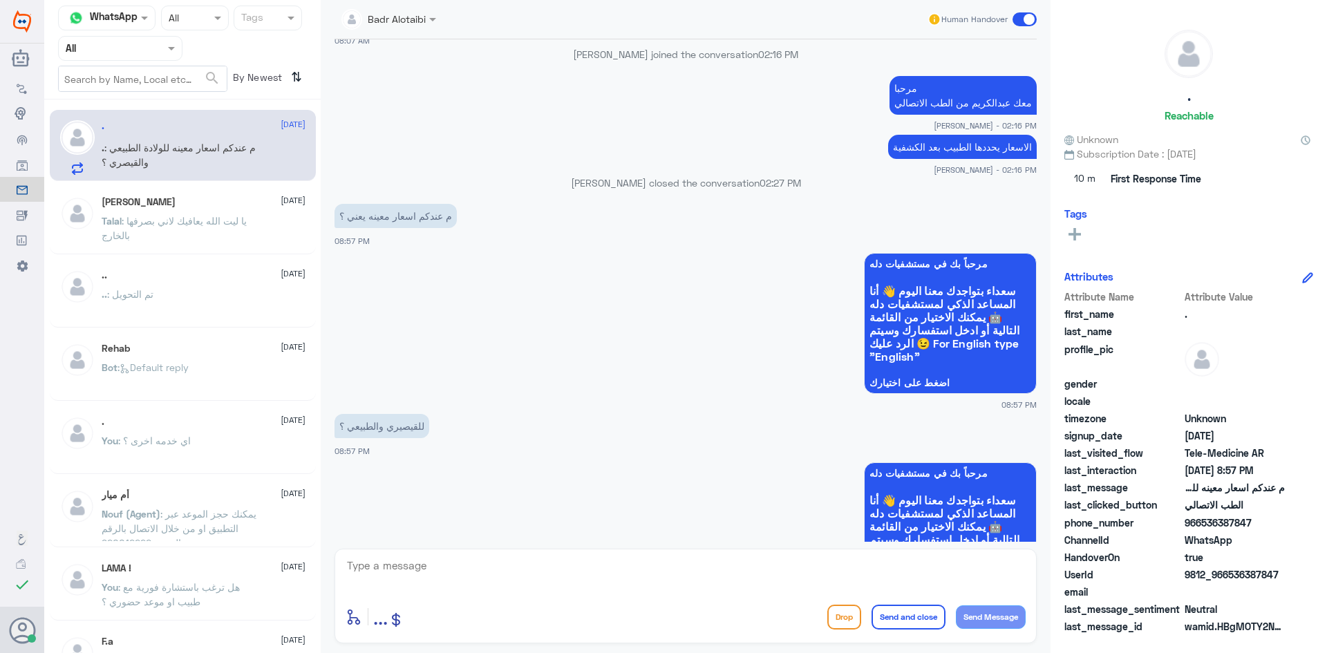
scroll to position [1102, 0]
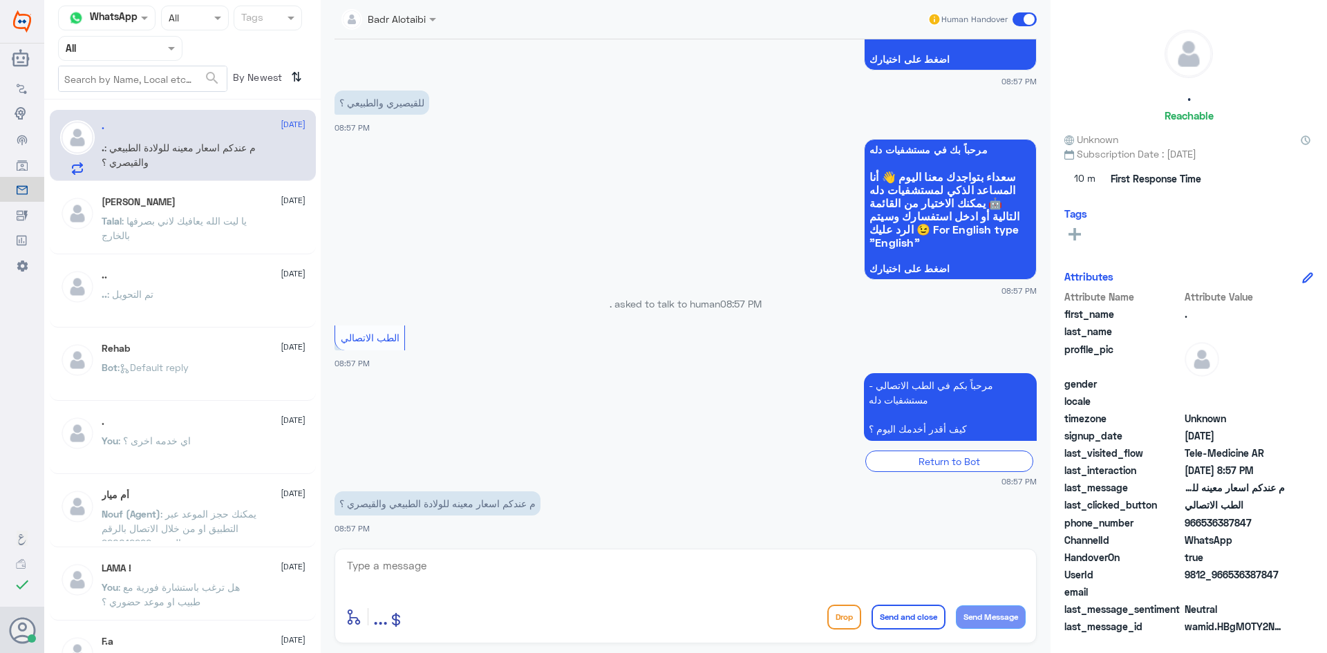
click at [1023, 19] on span at bounding box center [1025, 19] width 24 height 14
click at [0, 0] on input "checkbox" at bounding box center [0, 0] width 0 height 0
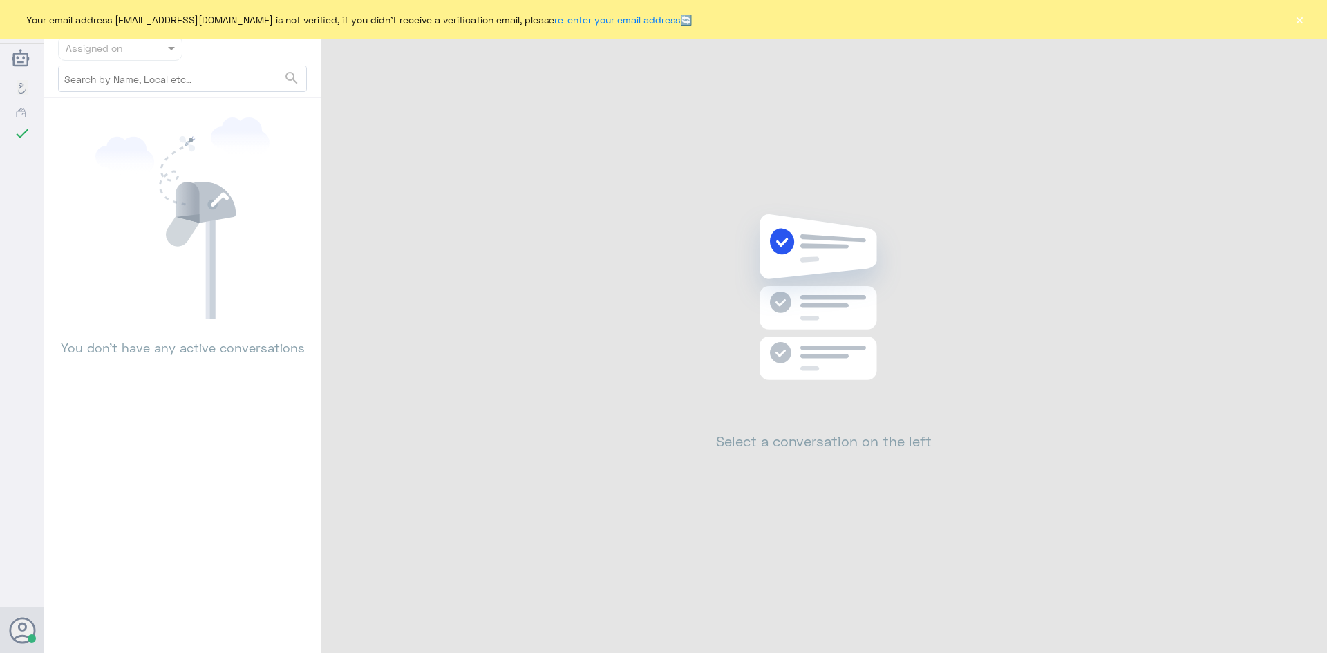
click at [1300, 20] on button "×" at bounding box center [1300, 19] width 14 height 14
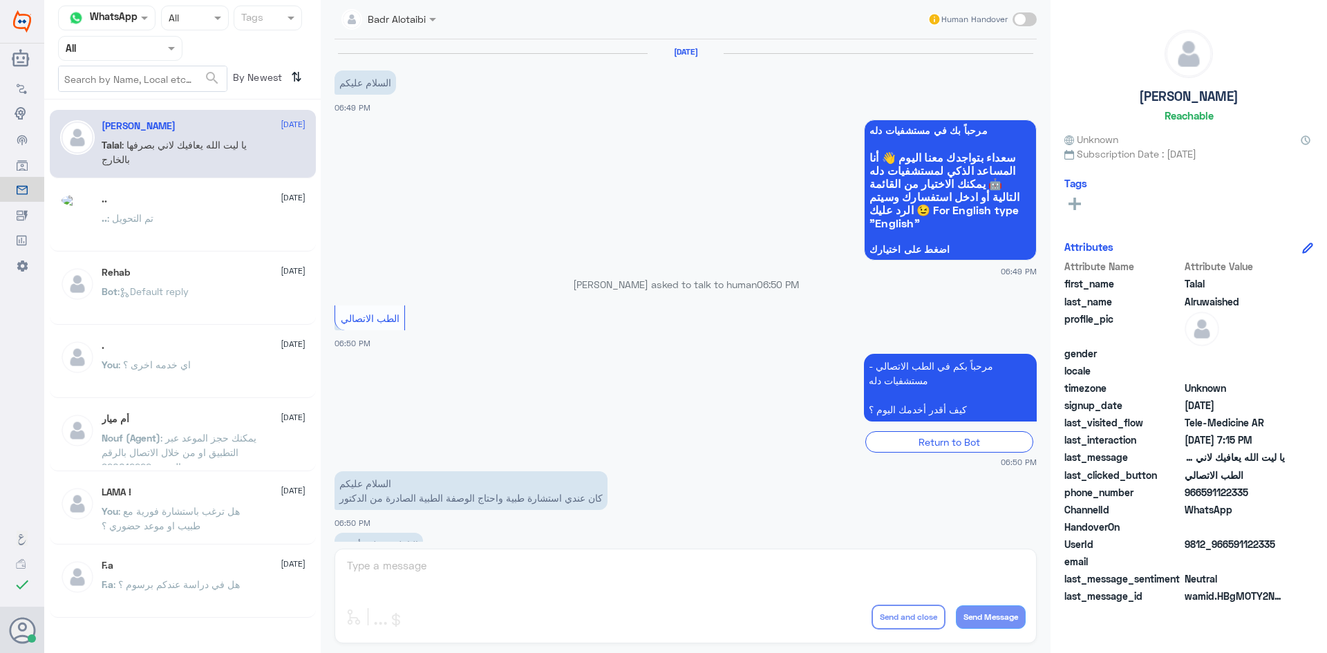
scroll to position [315, 0]
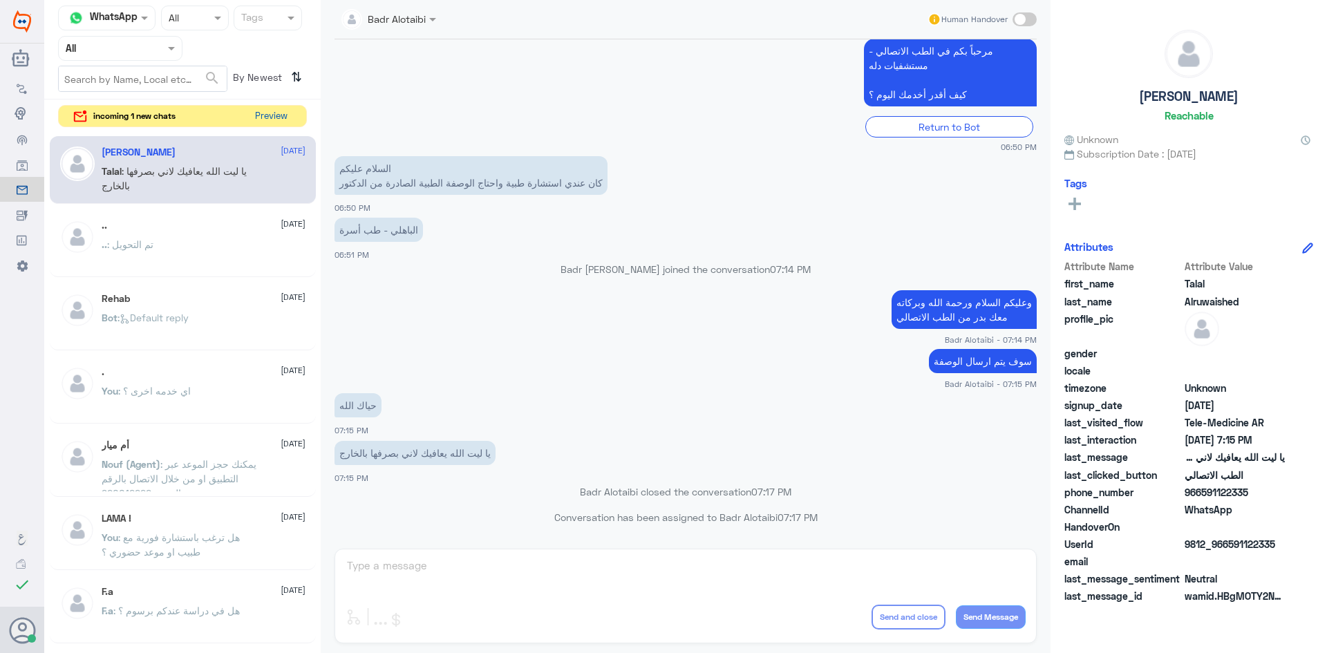
click at [276, 127] on button "Preview" at bounding box center [271, 116] width 43 height 21
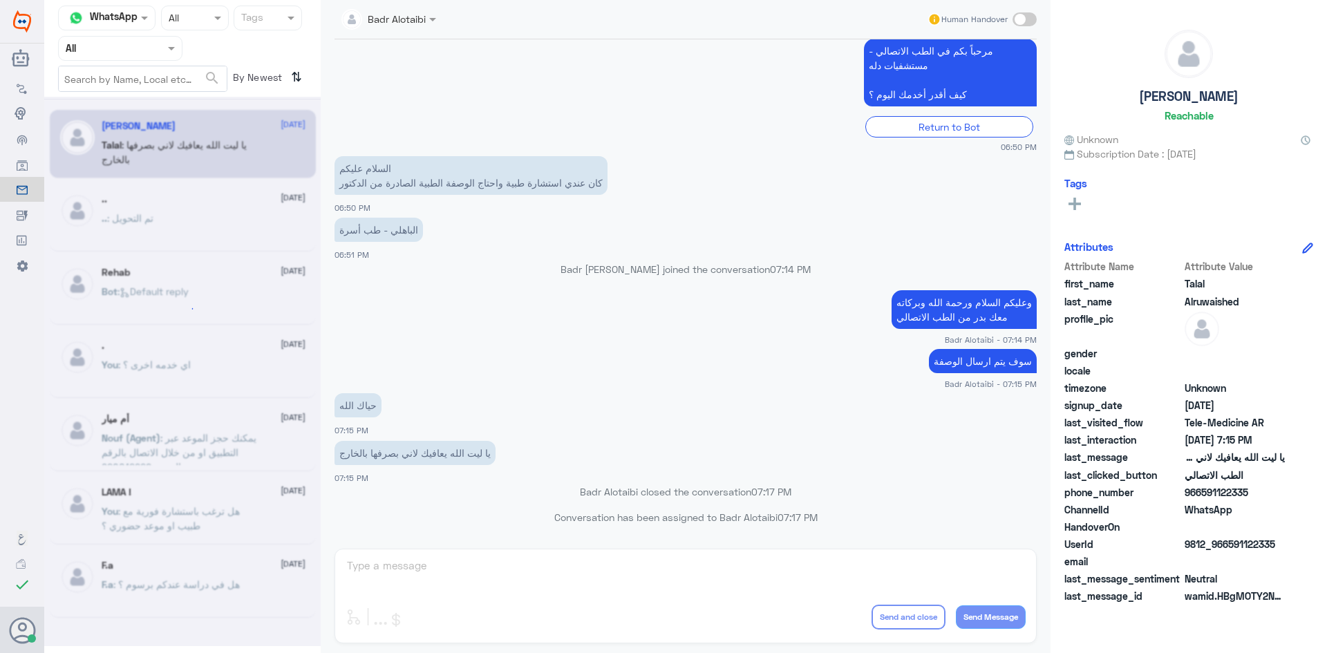
click at [274, 113] on div at bounding box center [182, 372] width 277 height 550
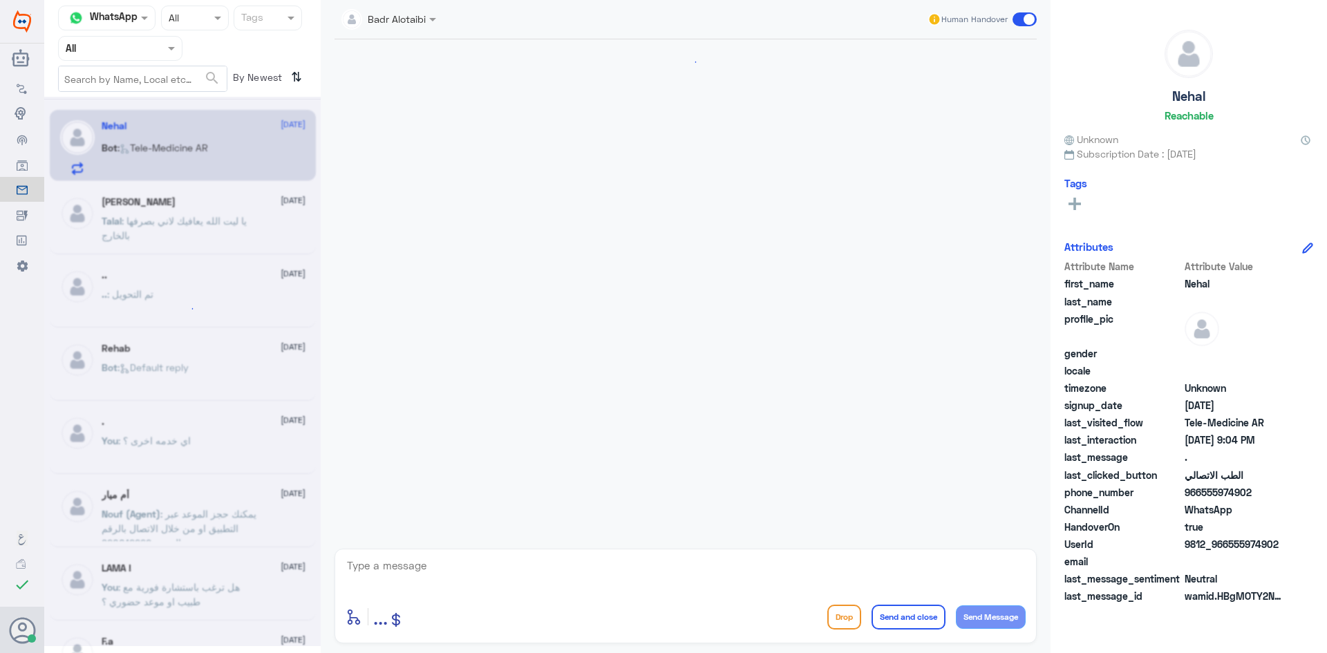
scroll to position [843, 0]
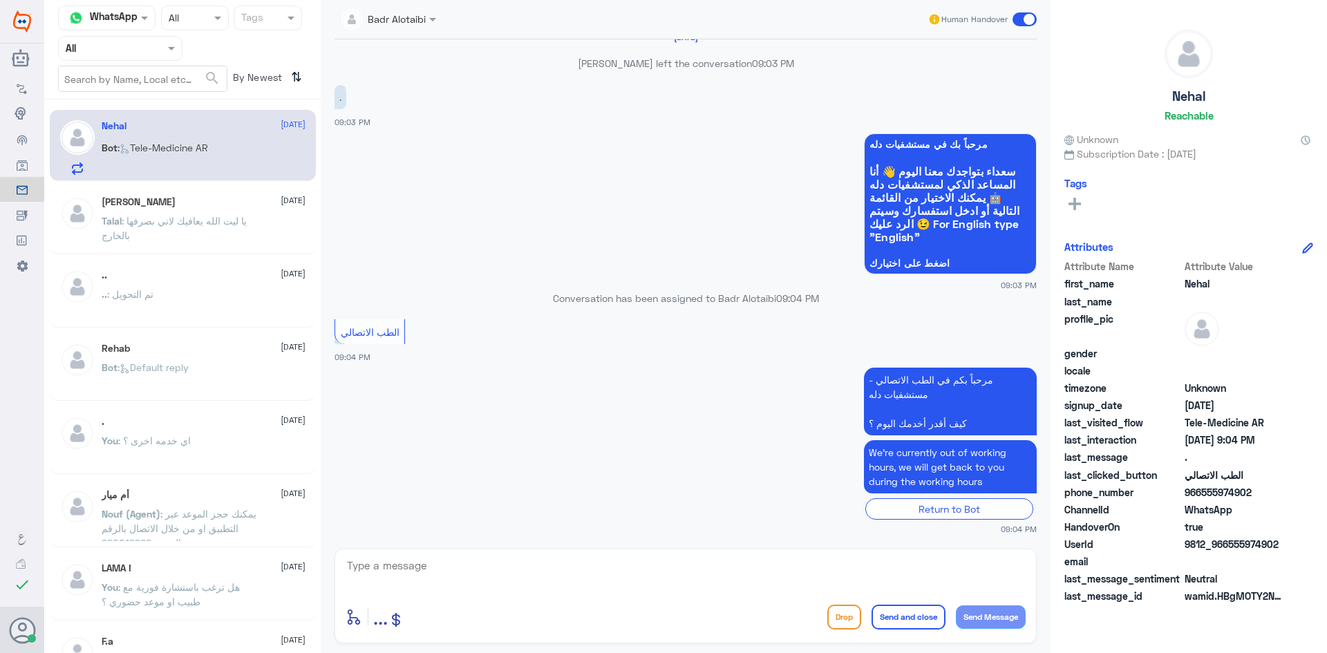
click at [462, 211] on app-msgs-whats-app-list "مرحباً بك في مستشفيات دله سعداء بتواجدك معنا [DATE] 👋 أنا المساعد الذكي لمستشفي…" at bounding box center [686, 204] width 702 height 142
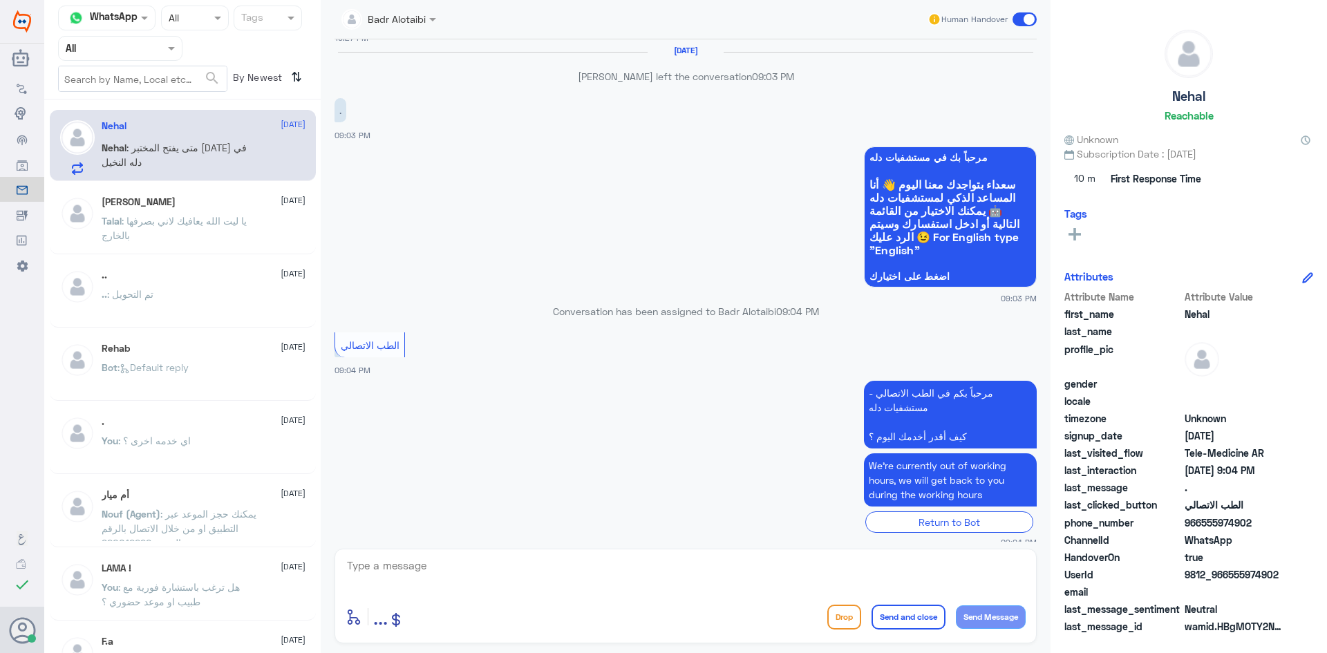
scroll to position [2671, 0]
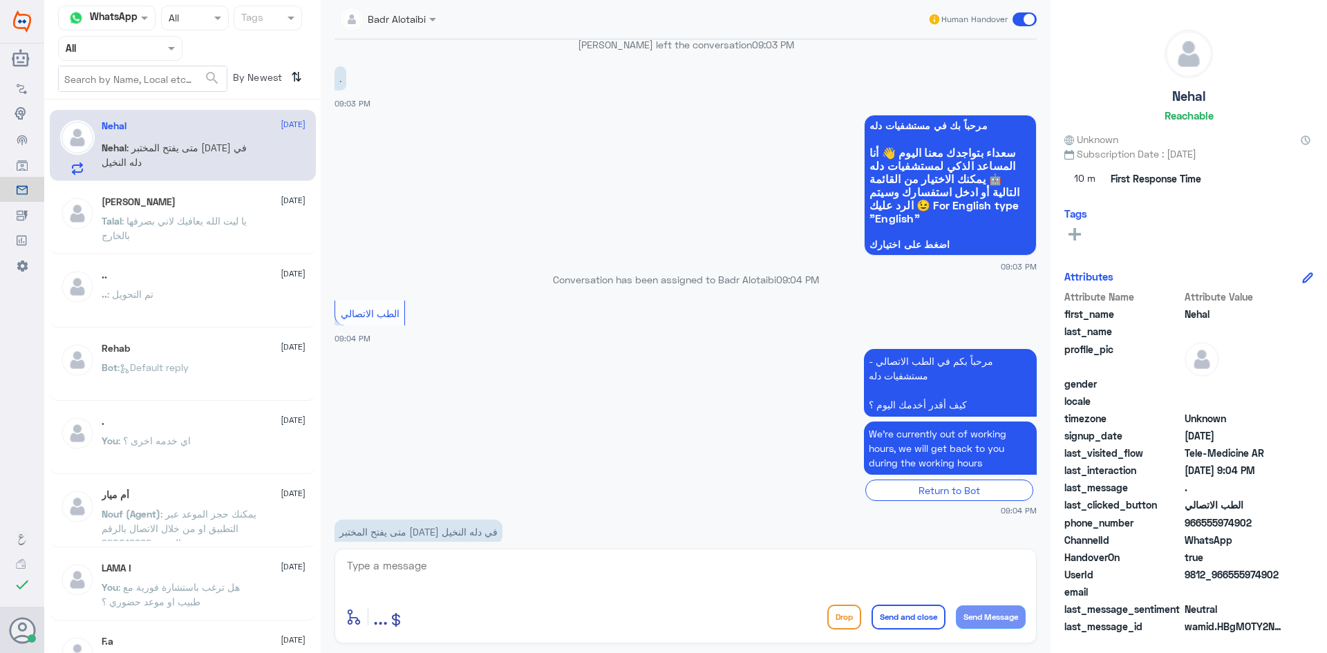
drag, startPoint x: 1278, startPoint y: 572, endPoint x: 1230, endPoint y: 577, distance: 47.9
click at [1230, 577] on span "9812_966555974902" at bounding box center [1235, 575] width 100 height 15
copy span "555974902"
click at [584, 582] on textarea at bounding box center [686, 574] width 680 height 34
type textarea "مرحبا معك بدر من الطب الاتصالي"
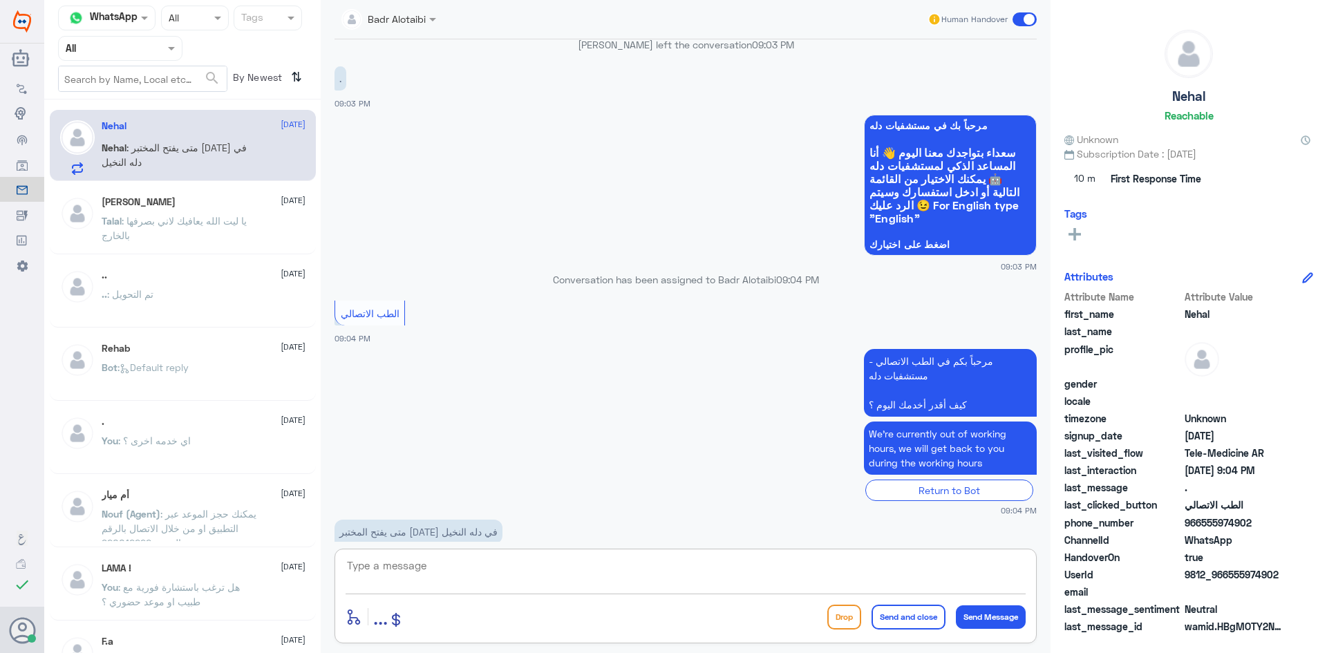
scroll to position [2730, 0]
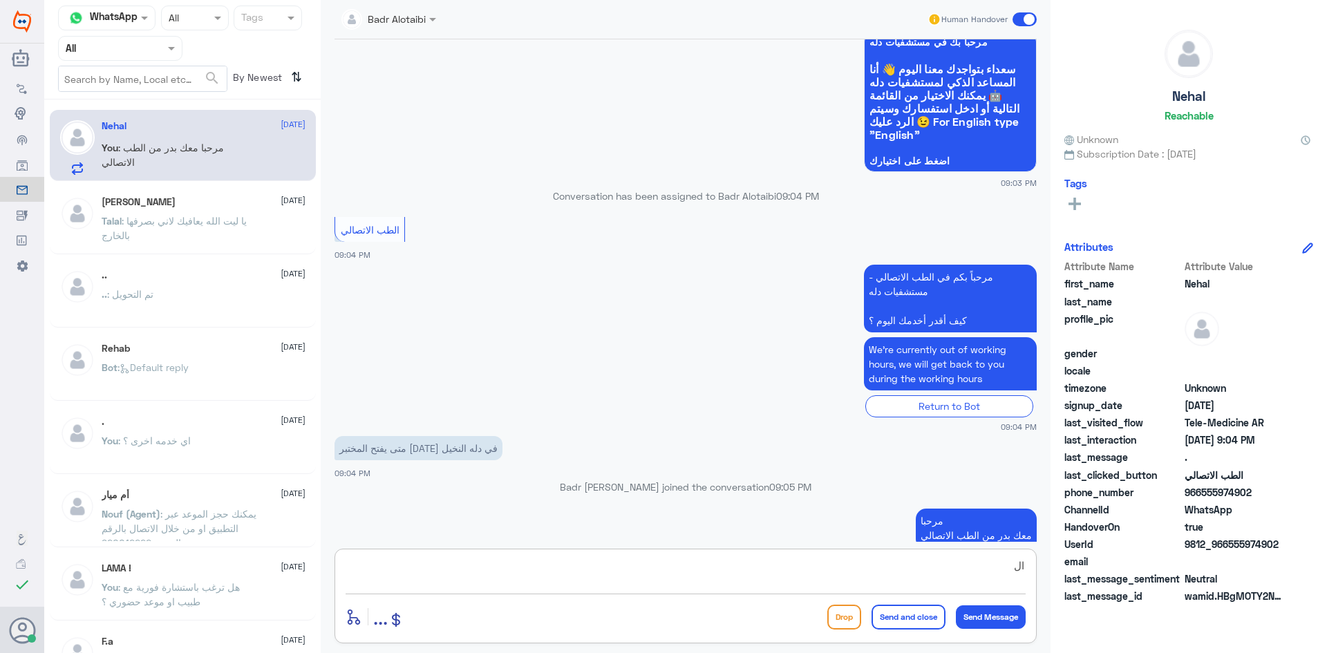
type textarea "ا"
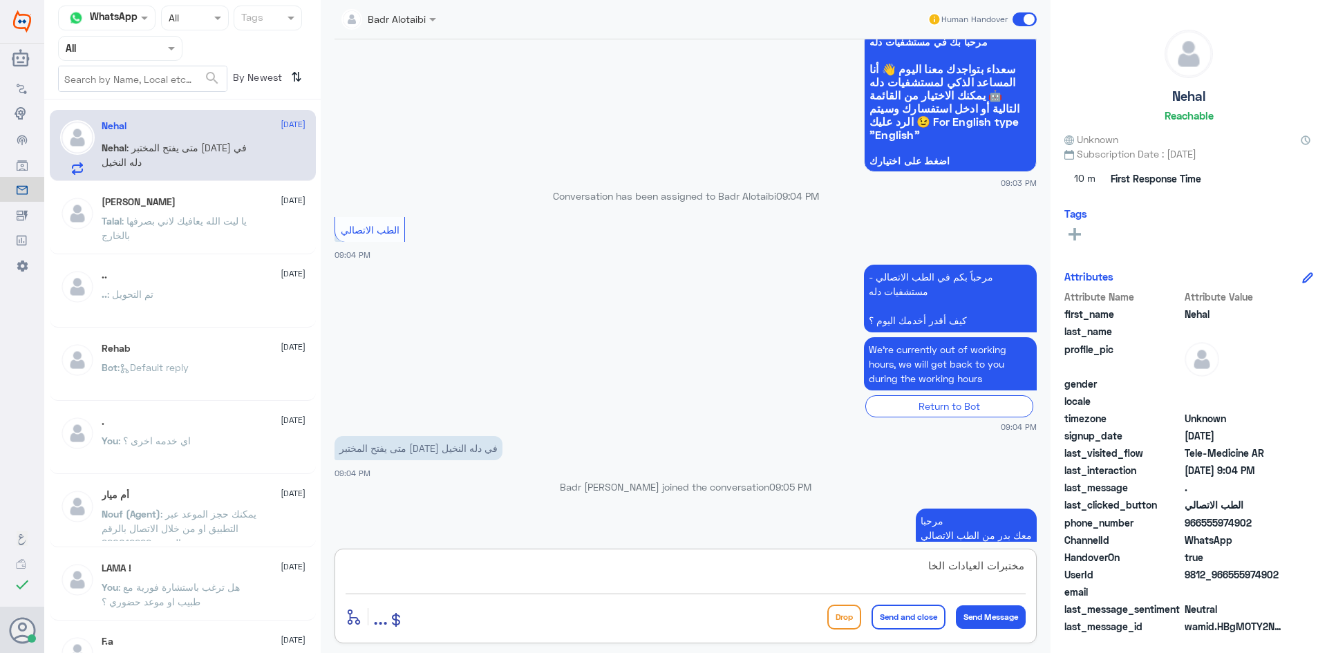
scroll to position [2777, 0]
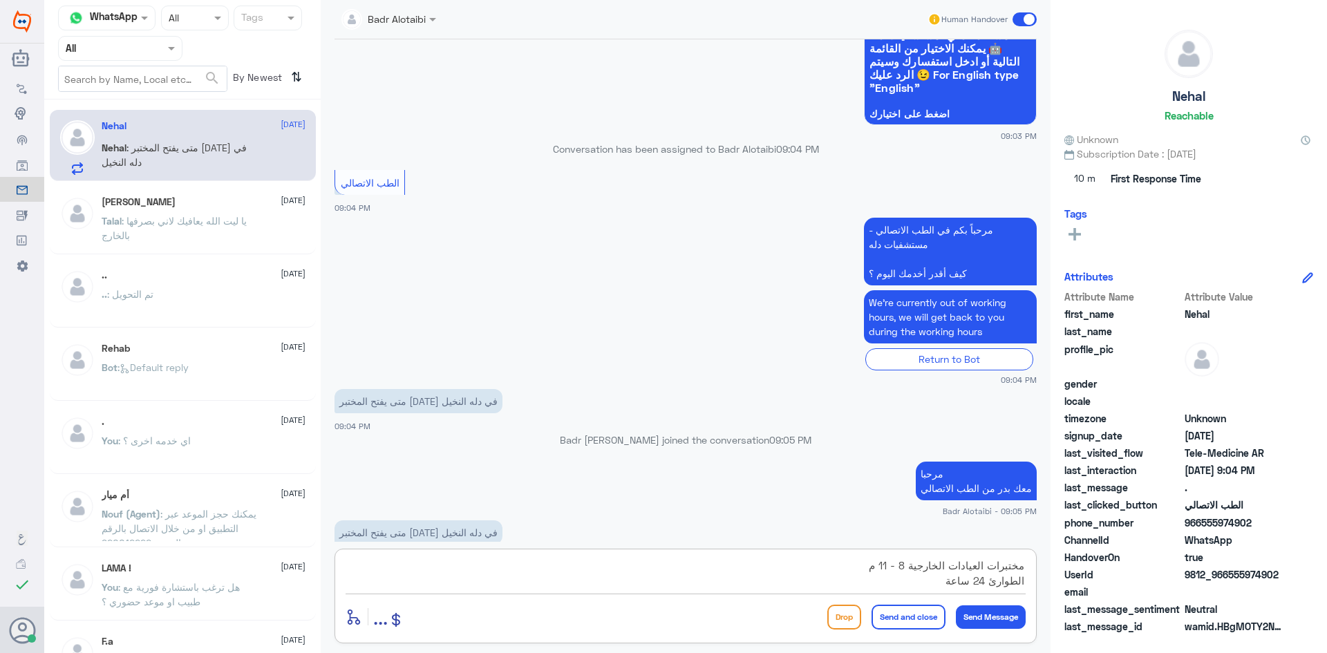
type textarea "مختبرات العيادات الخارجية 8 - 11 م الطوارئ 24 ساعة"
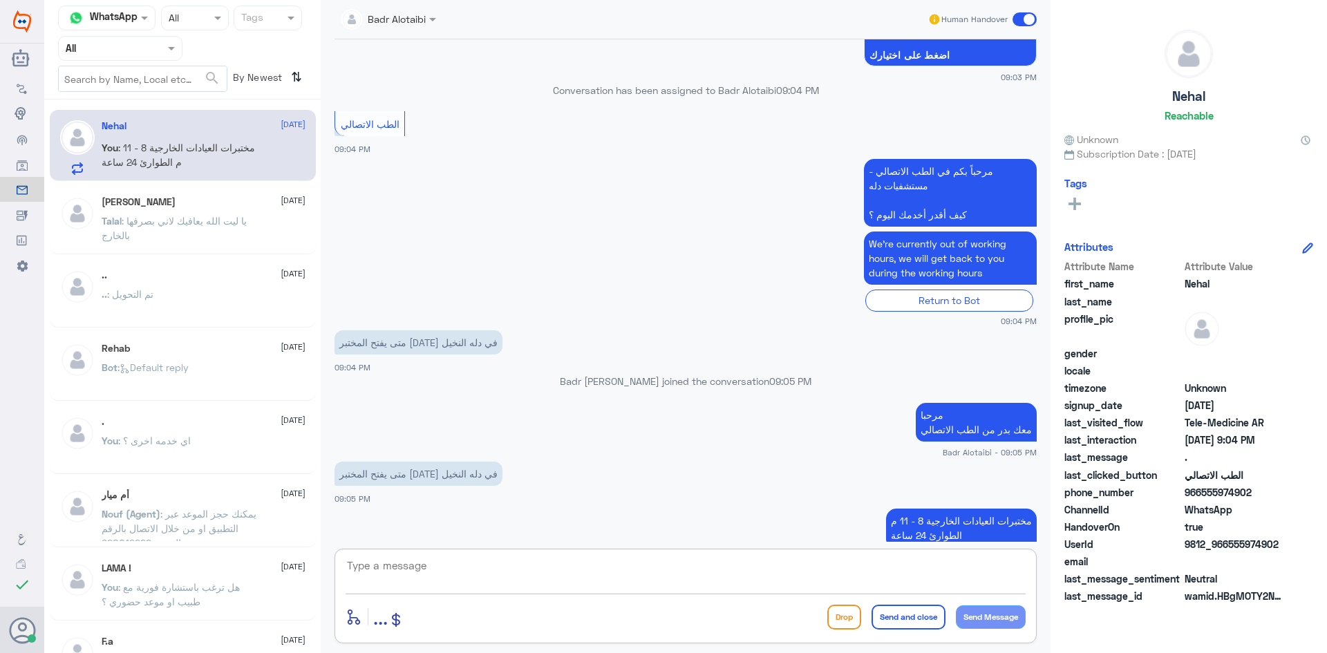
click at [786, 579] on textarea at bounding box center [686, 574] width 680 height 34
click at [840, 576] on textarea at bounding box center [686, 574] width 680 height 34
type textarea "أي خدمه أخرى"
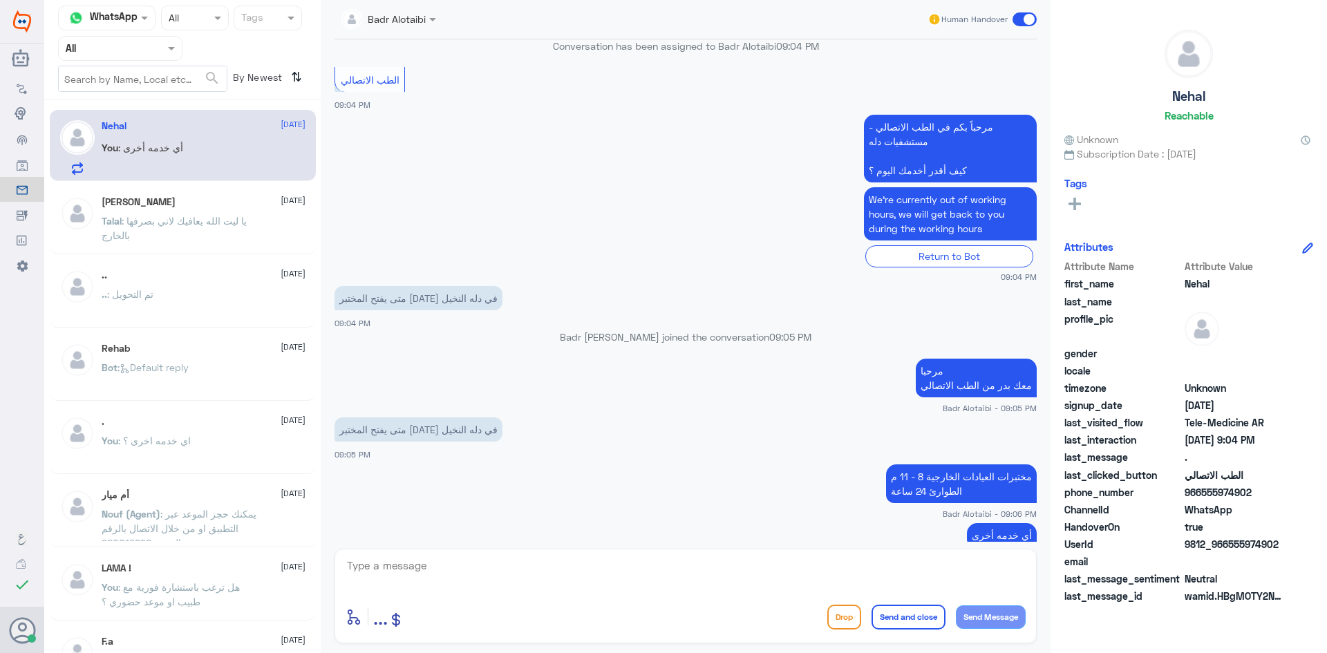
click at [1023, 19] on span at bounding box center [1025, 19] width 24 height 14
click at [0, 0] on input "checkbox" at bounding box center [0, 0] width 0 height 0
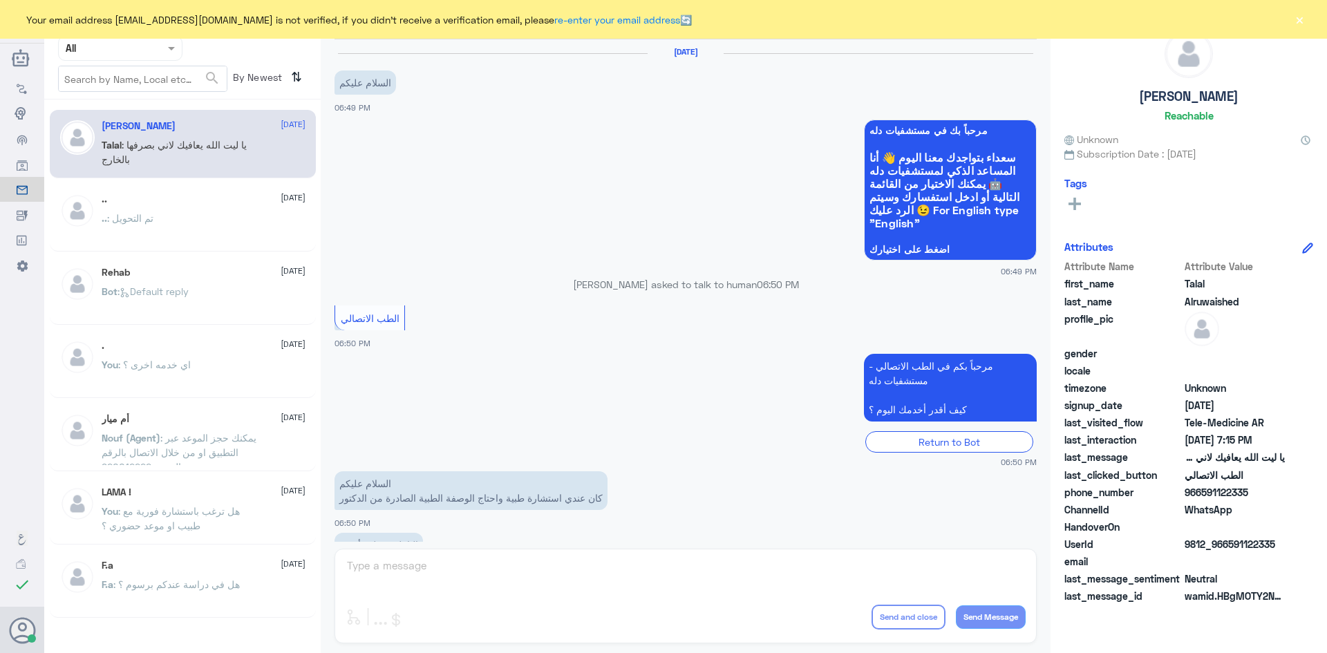
scroll to position [315, 0]
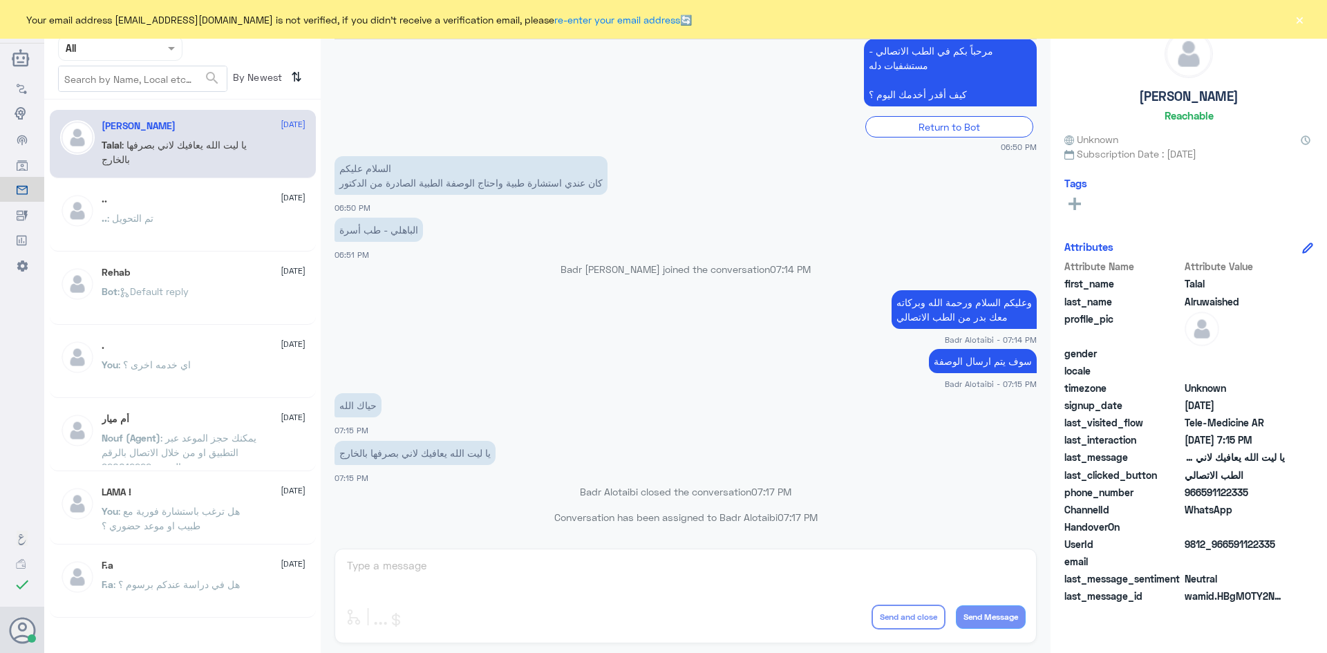
drag, startPoint x: 1300, startPoint y: 23, endPoint x: 1269, endPoint y: 21, distance: 31.1
click at [1300, 23] on button "×" at bounding box center [1300, 19] width 14 height 14
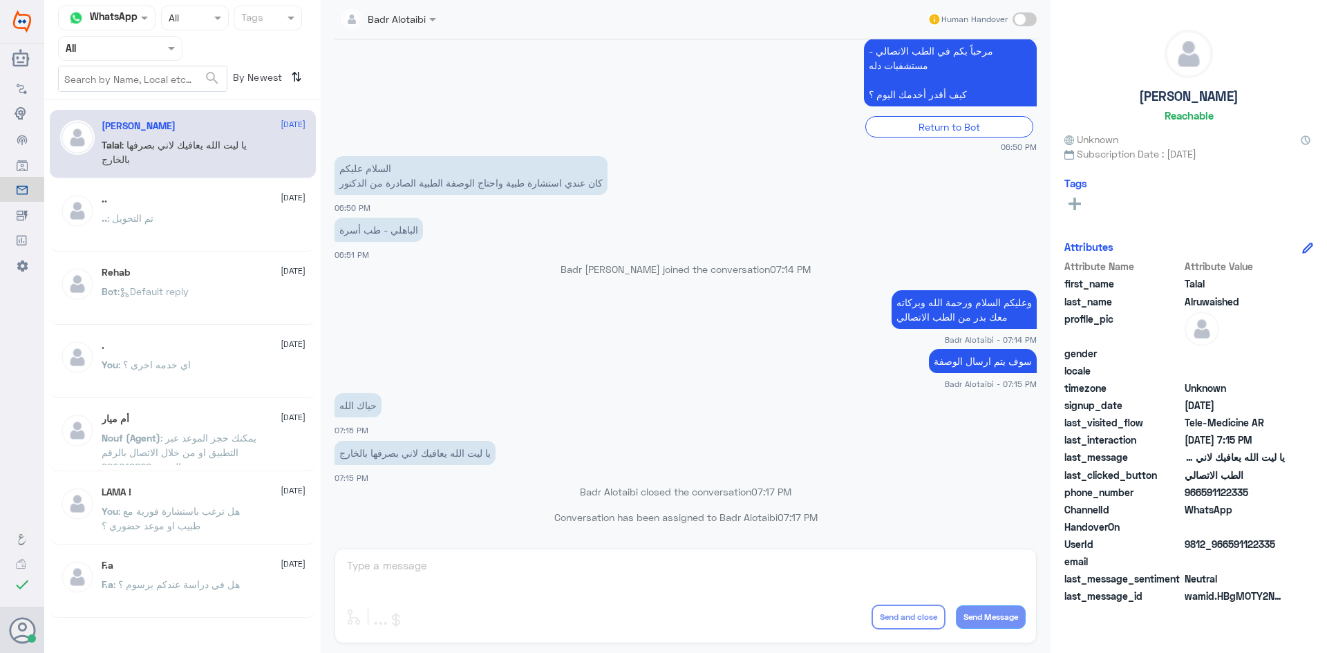
drag, startPoint x: 172, startPoint y: 54, endPoint x: 172, endPoint y: 62, distance: 7.6
click at [172, 55] on span at bounding box center [173, 48] width 17 height 15
click at [156, 100] on div "Unassigned" at bounding box center [120, 109] width 124 height 32
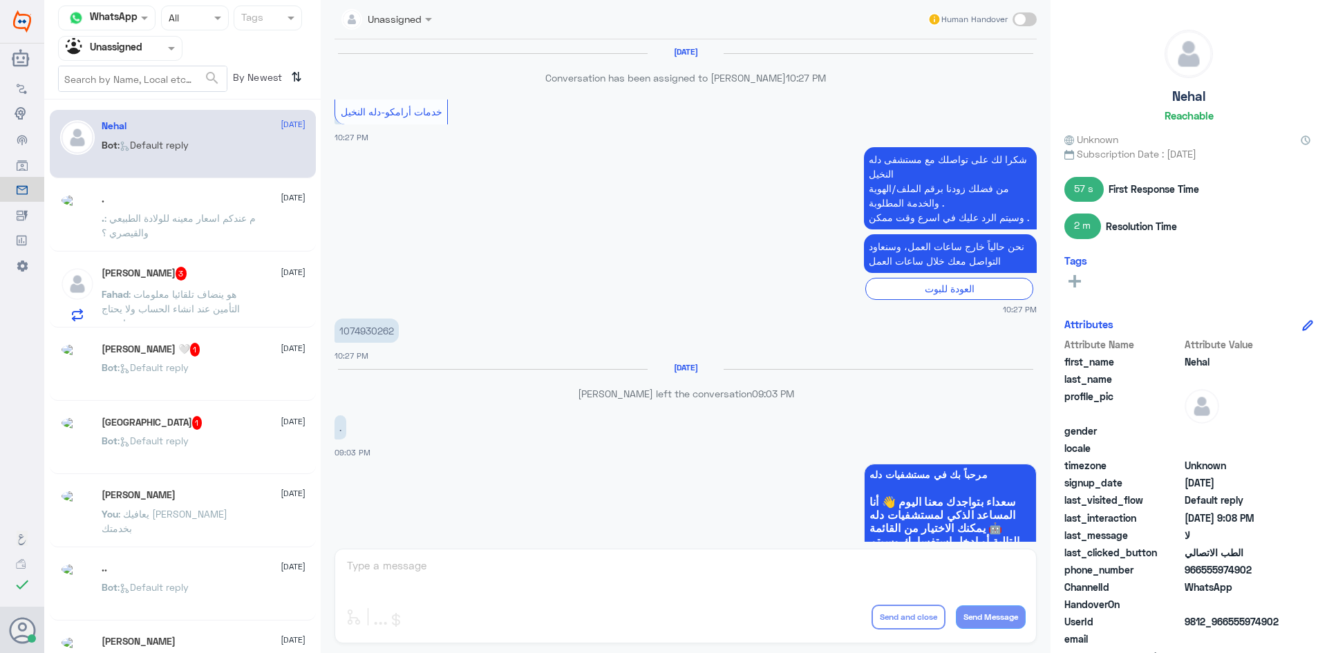
scroll to position [848, 0]
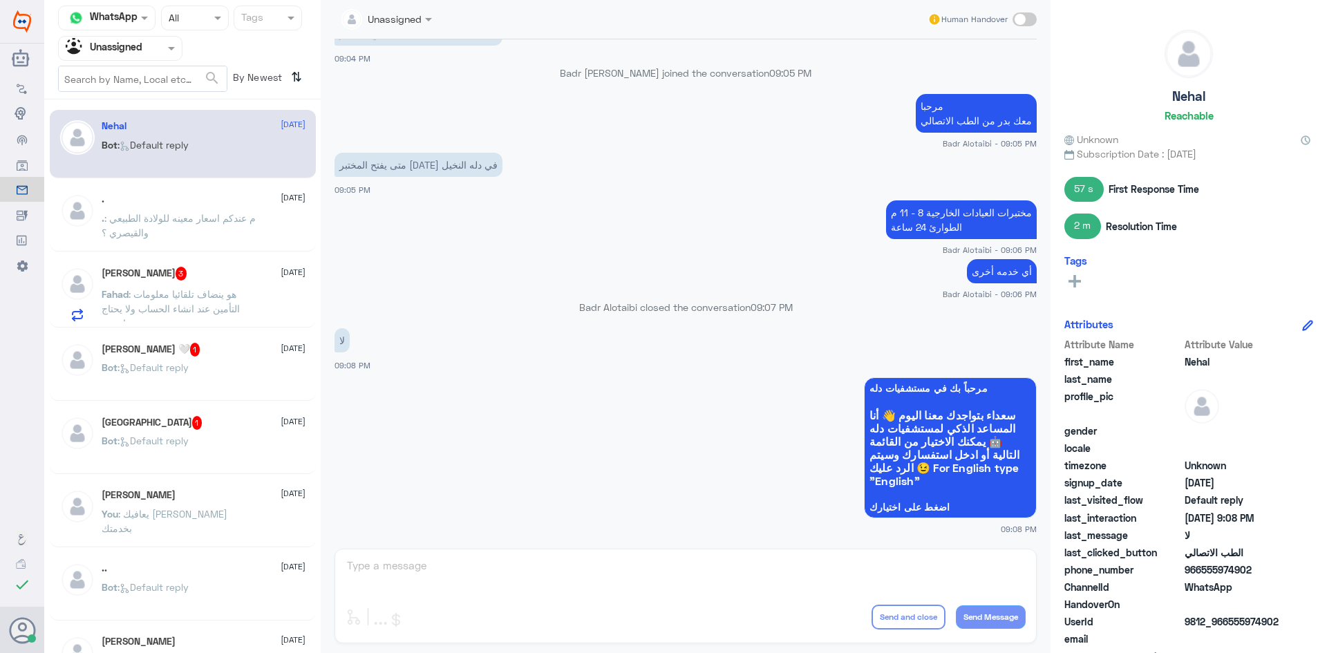
click at [193, 214] on span ": م عندكم اسعار معينه للولادة الطبيعي والقيصري ؟" at bounding box center [179, 225] width 154 height 26
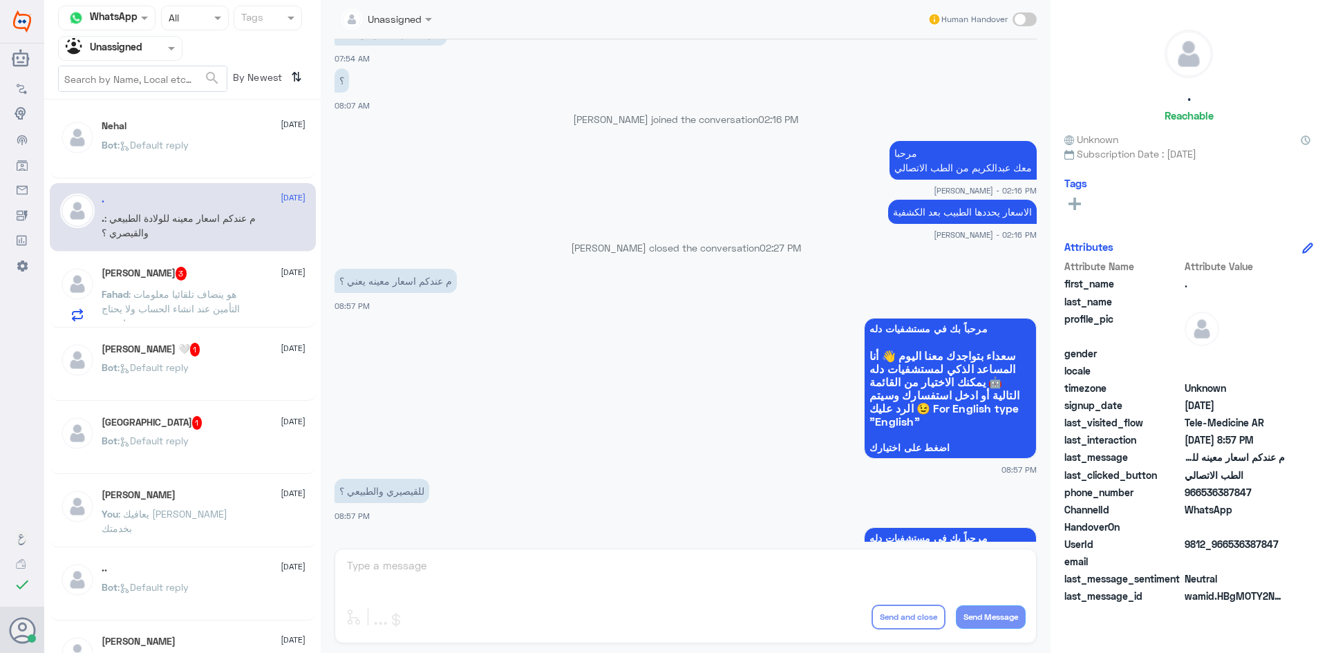
scroll to position [296, 0]
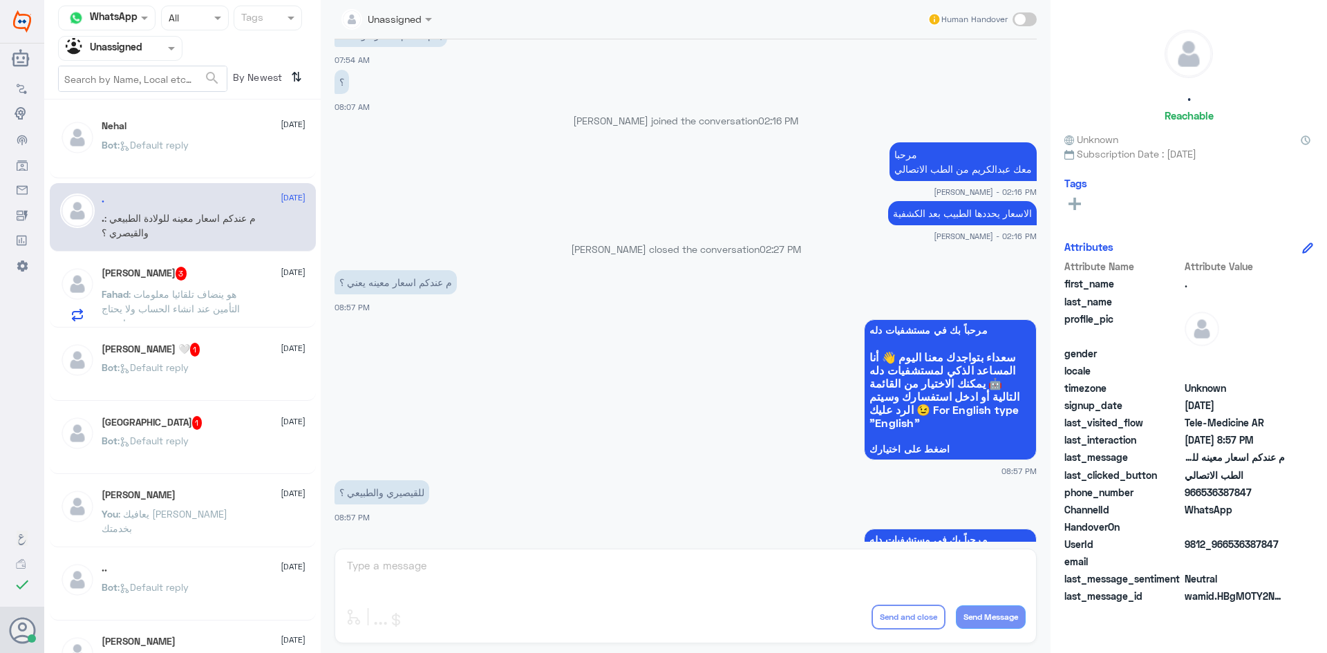
click at [202, 309] on span ": هو ينضاف تلقائيا معلومات التأمين عند انشاء الحساب ولا يحتاج اضيفه" at bounding box center [171, 308] width 138 height 41
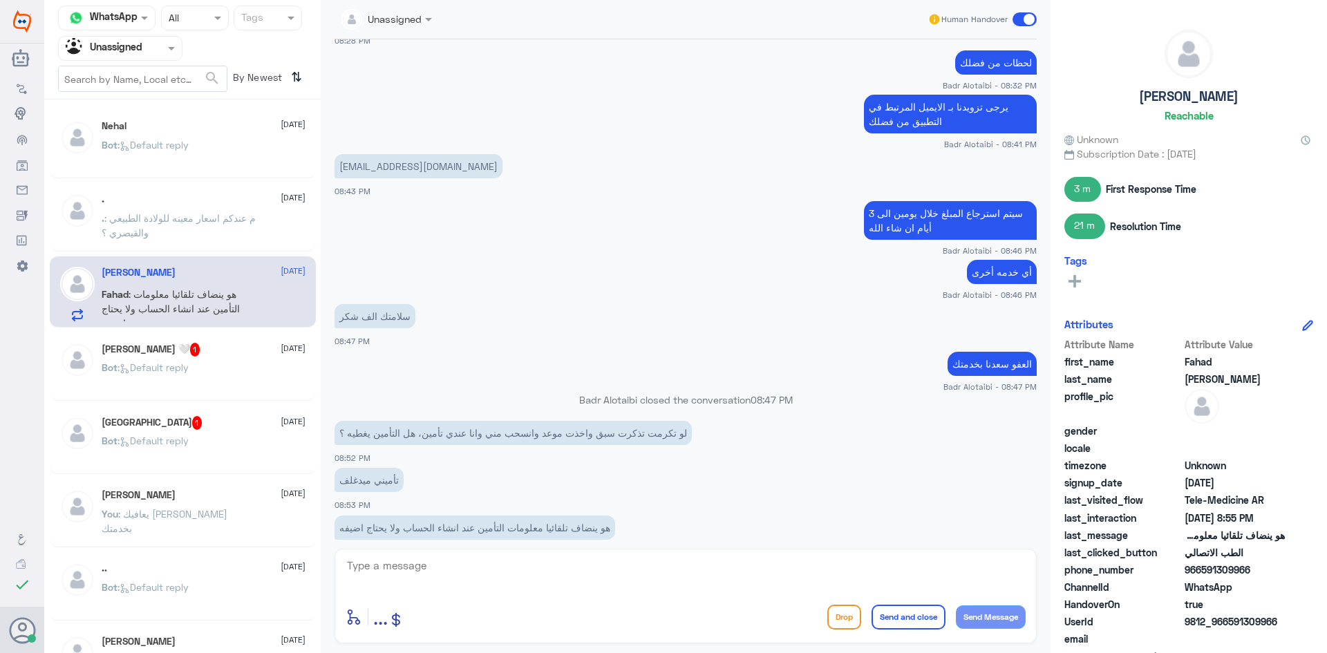
scroll to position [527, 0]
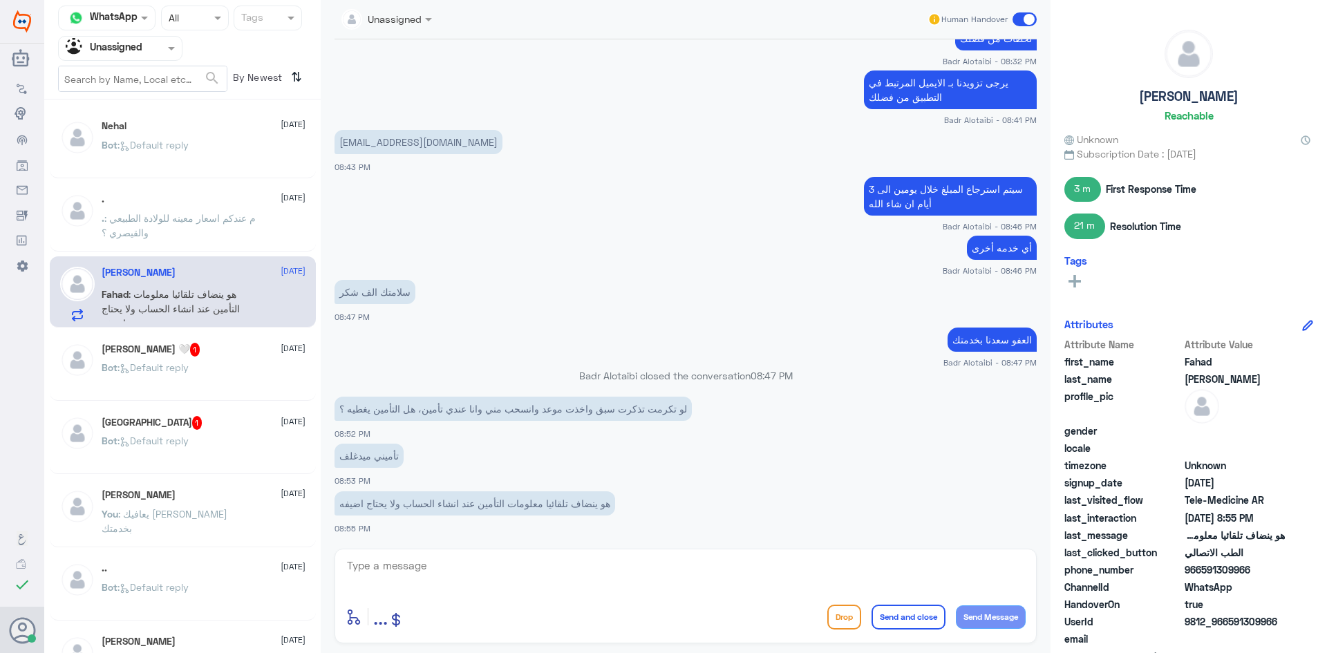
drag, startPoint x: 1259, startPoint y: 570, endPoint x: 1202, endPoint y: 570, distance: 56.7
click at [1202, 570] on span "966591309966" at bounding box center [1235, 570] width 100 height 15
copy span "591309966"
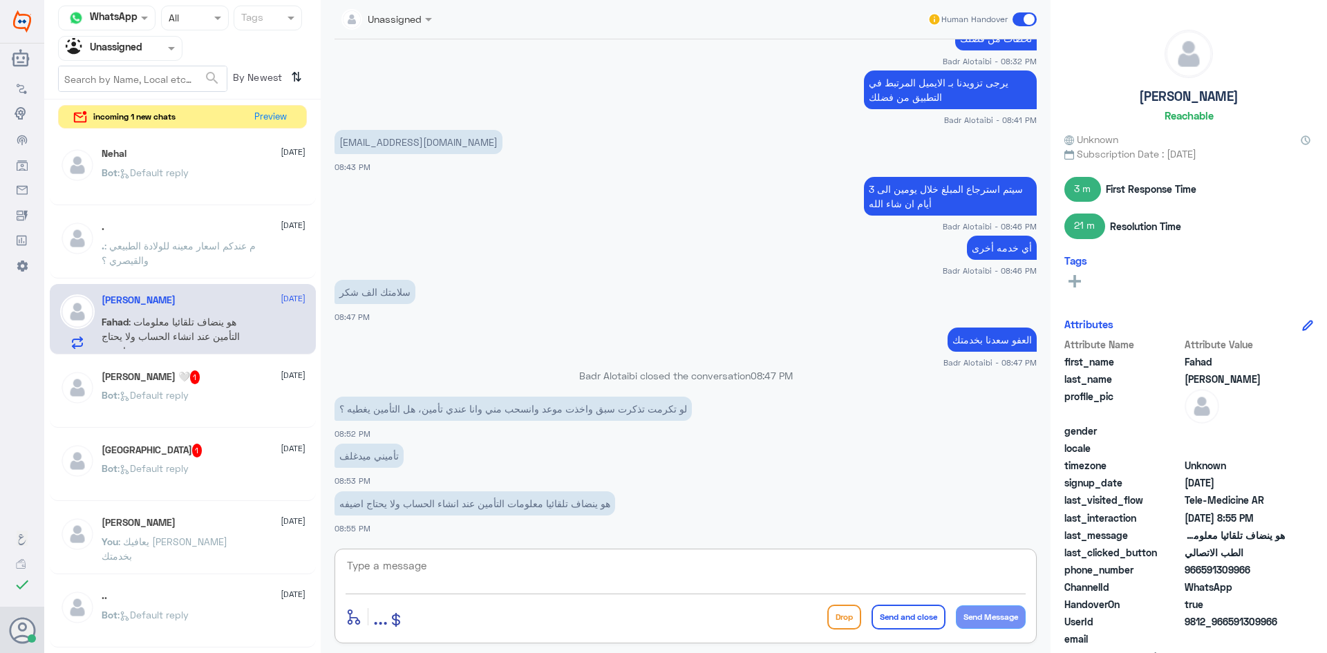
click at [570, 574] on textarea at bounding box center [686, 574] width 680 height 34
type textarea "J"
type textarea "تم اضافه التامين ويمكنك تسجيل الاستشارة الفورية عبر التامين"
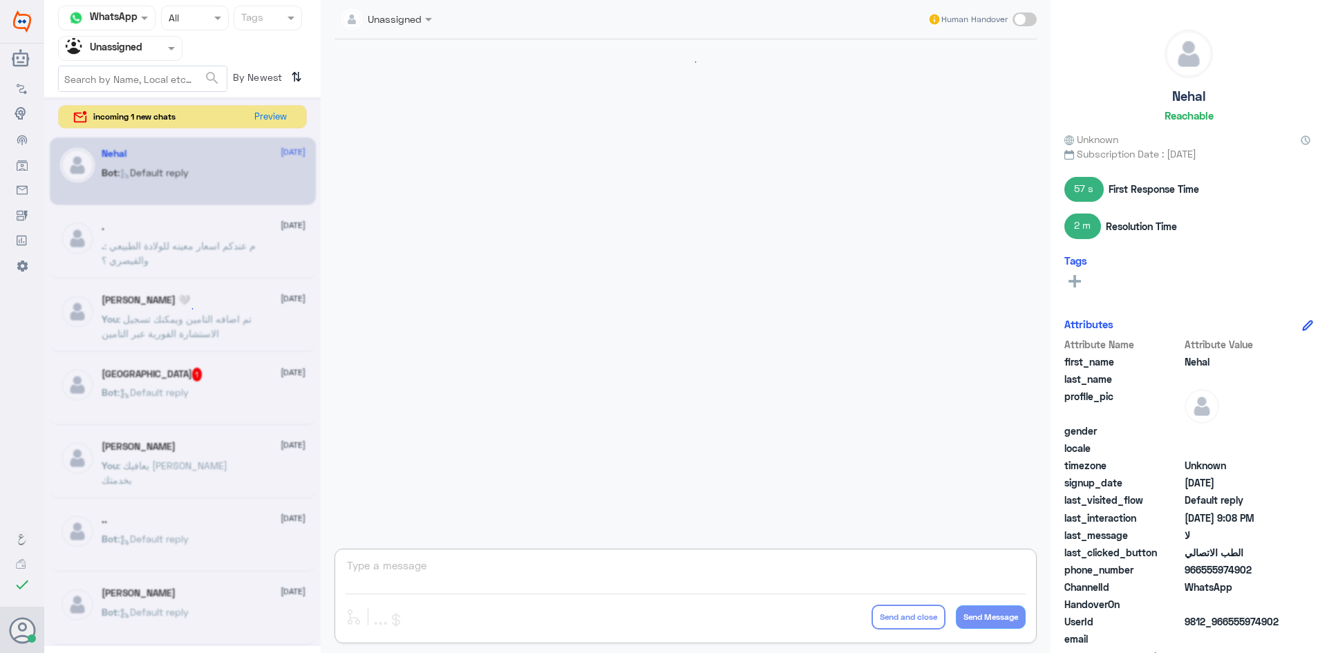
scroll to position [848, 0]
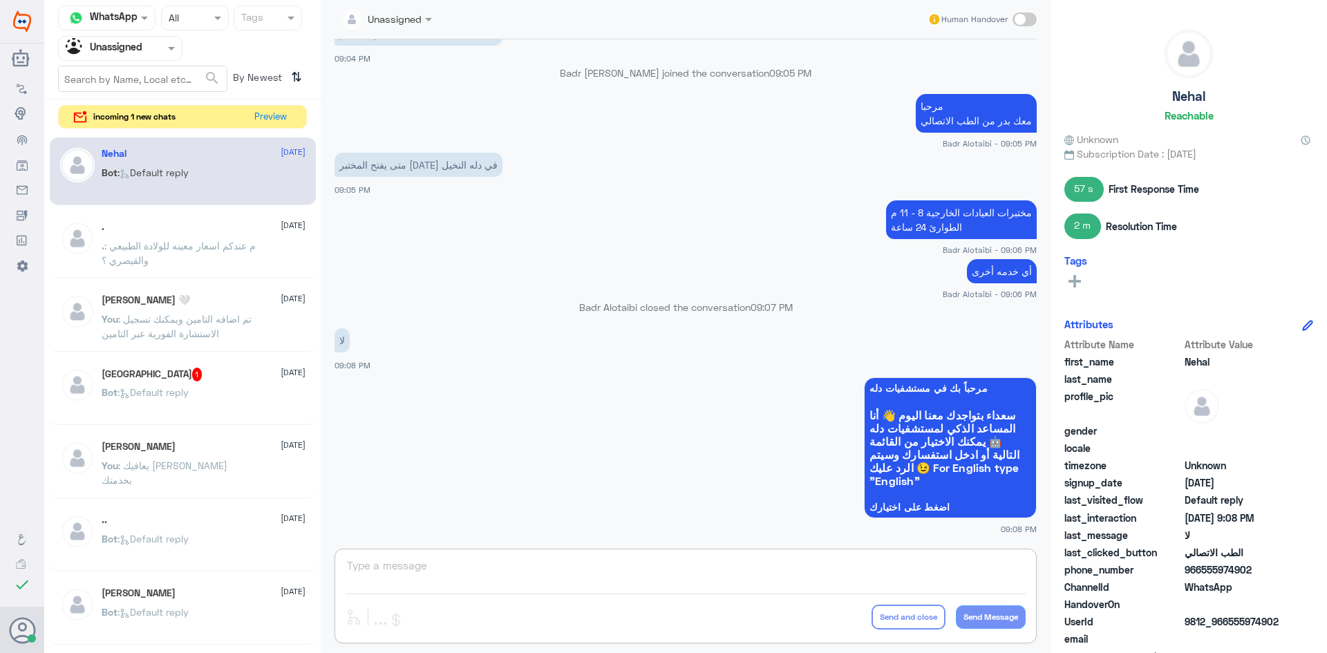
click at [163, 55] on div at bounding box center [120, 48] width 123 height 16
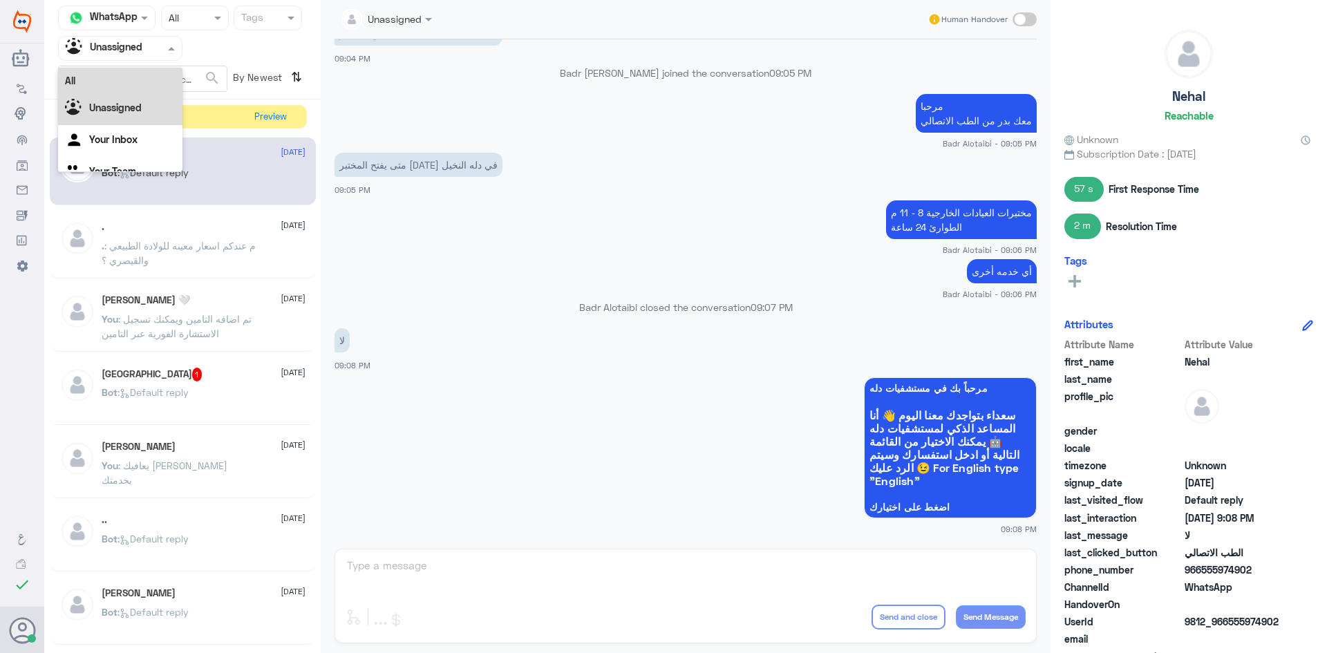
click at [147, 78] on div "All" at bounding box center [120, 81] width 124 height 26
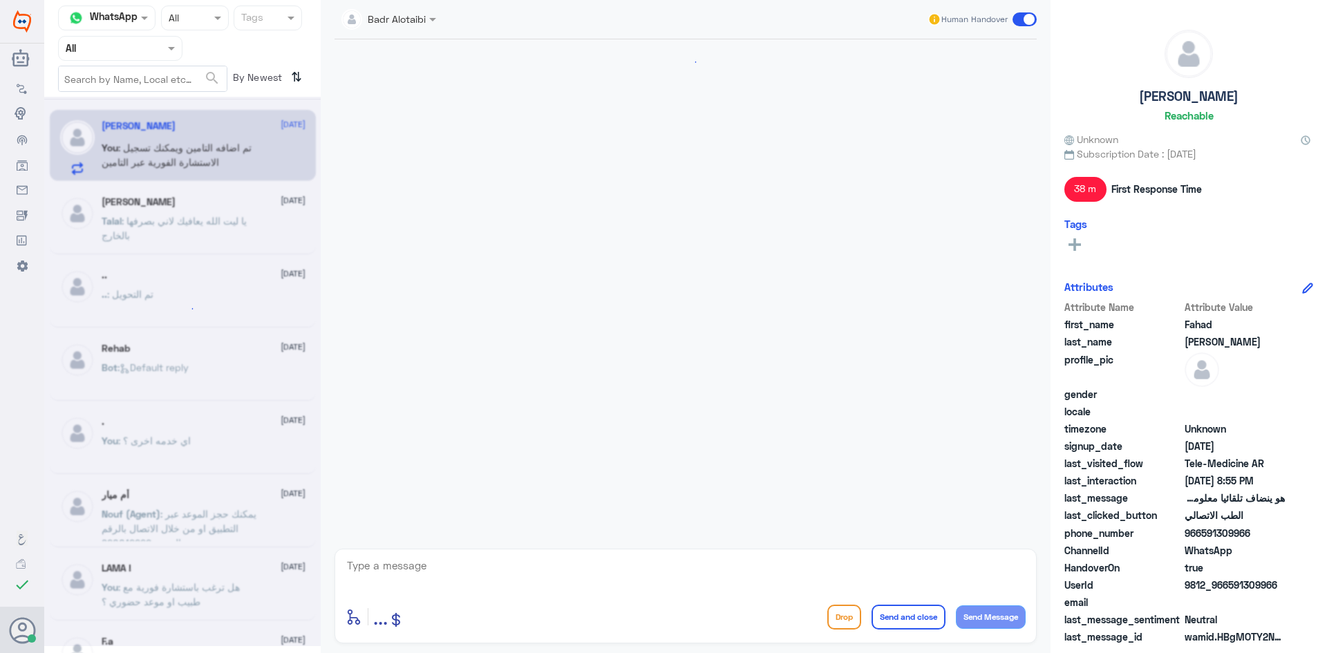
scroll to position [446, 0]
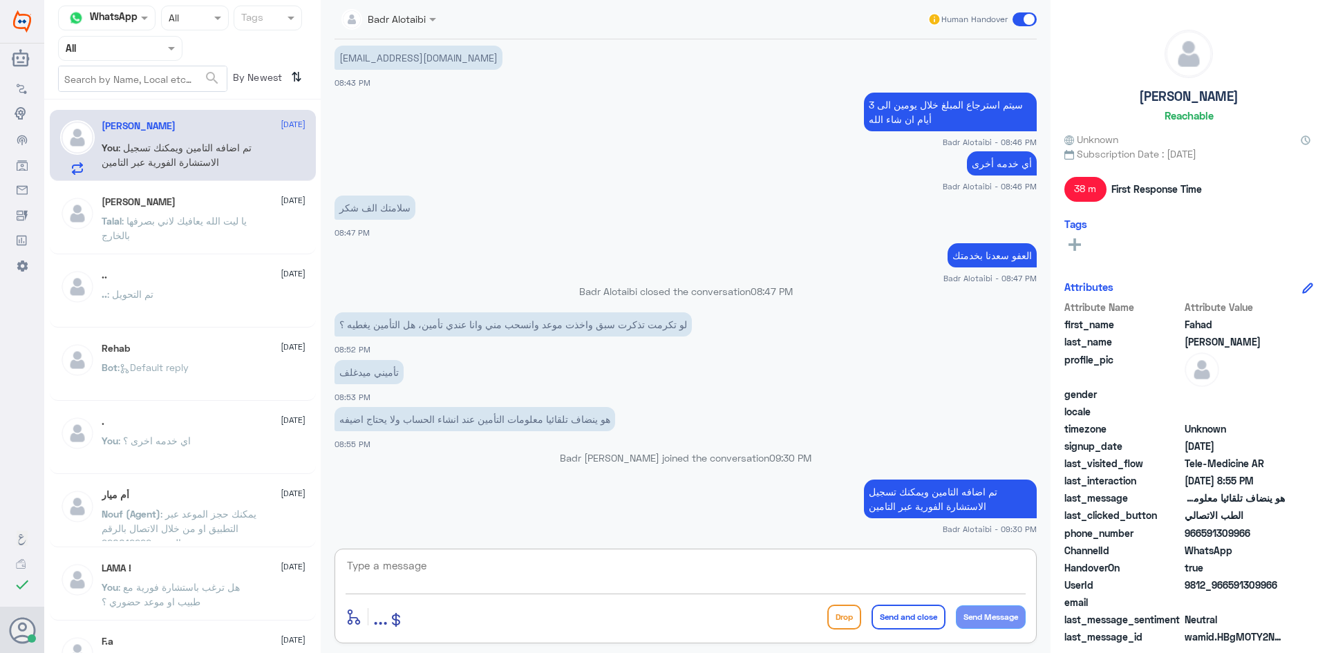
click at [872, 580] on textarea at bounding box center [686, 574] width 680 height 34
type textarea "المبالغ تسترد لك يمكنك زيارة الصندوق واستلام المبلغ"
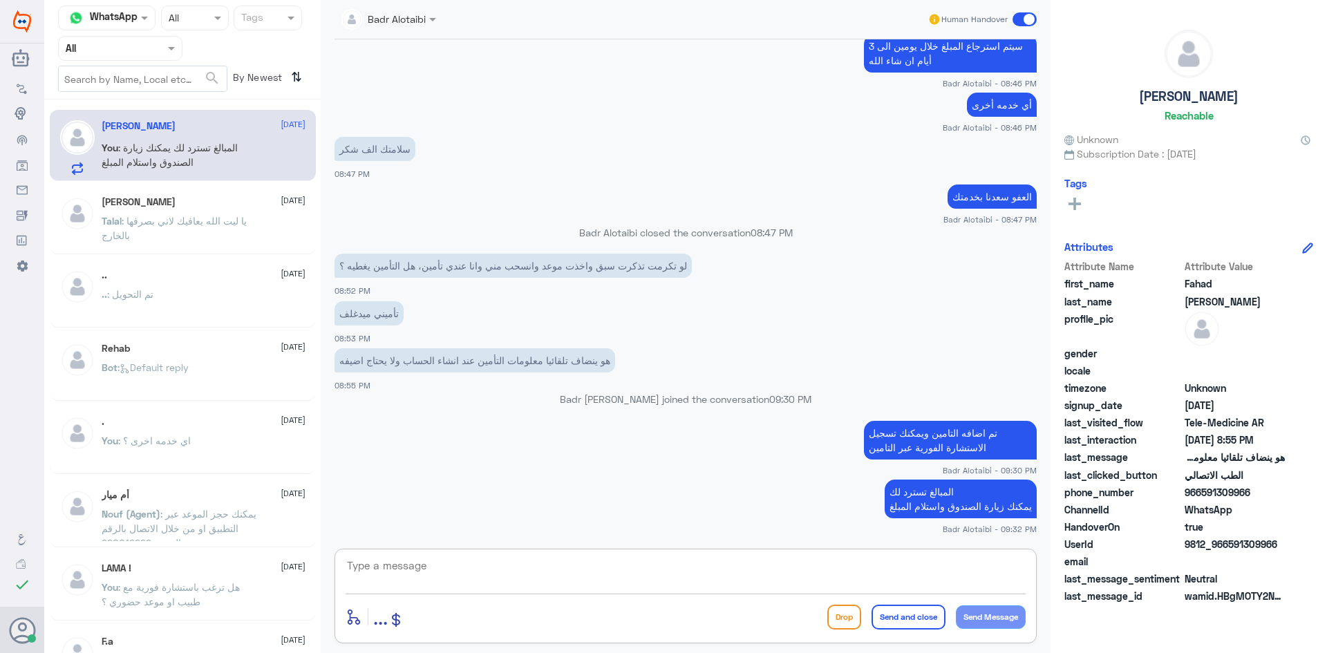
click at [786, 576] on textarea at bounding box center [686, 574] width 680 height 34
click at [143, 56] on div "Agent Filter All" at bounding box center [120, 48] width 124 height 25
click at [890, 592] on div at bounding box center [686, 575] width 680 height 37
click at [887, 578] on textarea at bounding box center [686, 574] width 680 height 34
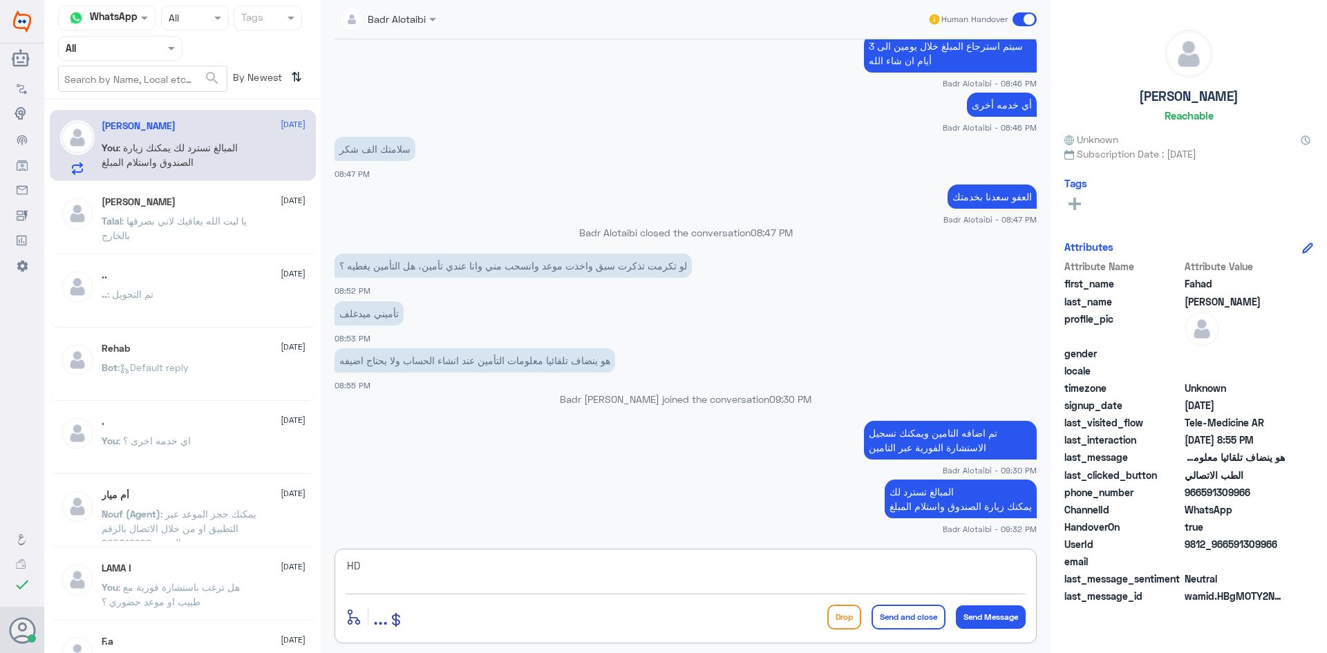
type textarea "H"
type textarea "ا"
type textarea "أي خدمه أخرى"
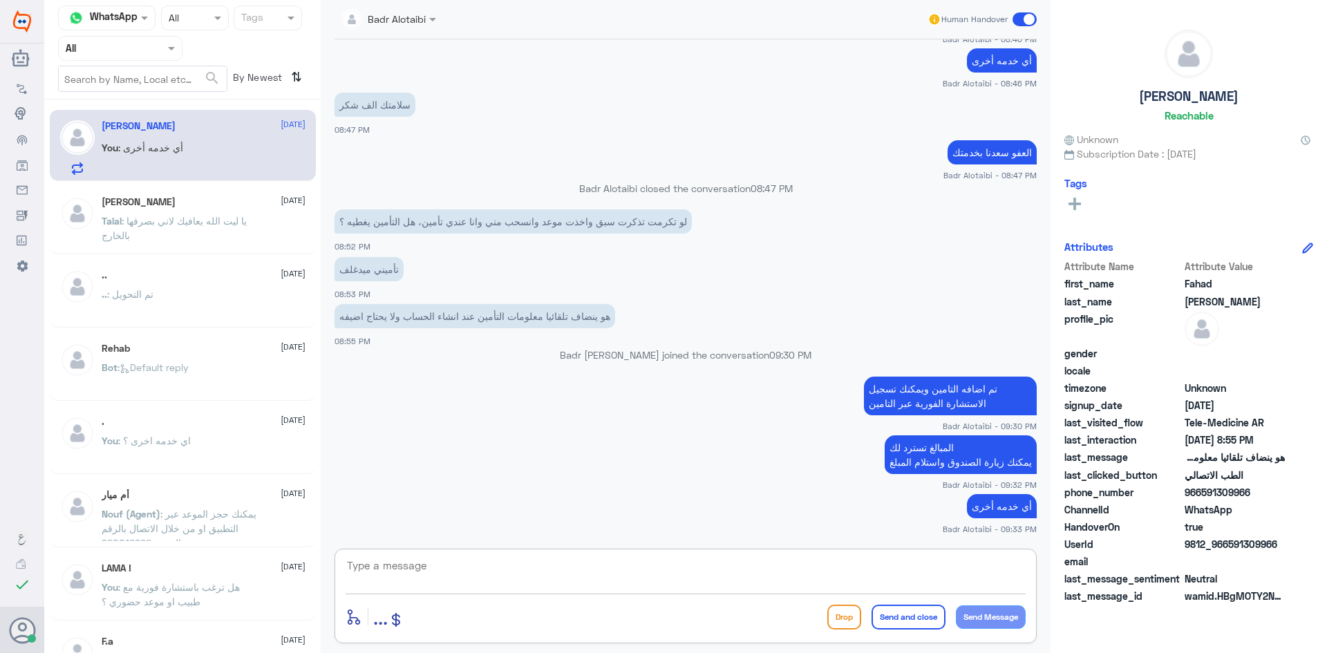
click at [1033, 19] on span at bounding box center [1025, 19] width 24 height 14
click at [0, 0] on input "checkbox" at bounding box center [0, 0] width 0 height 0
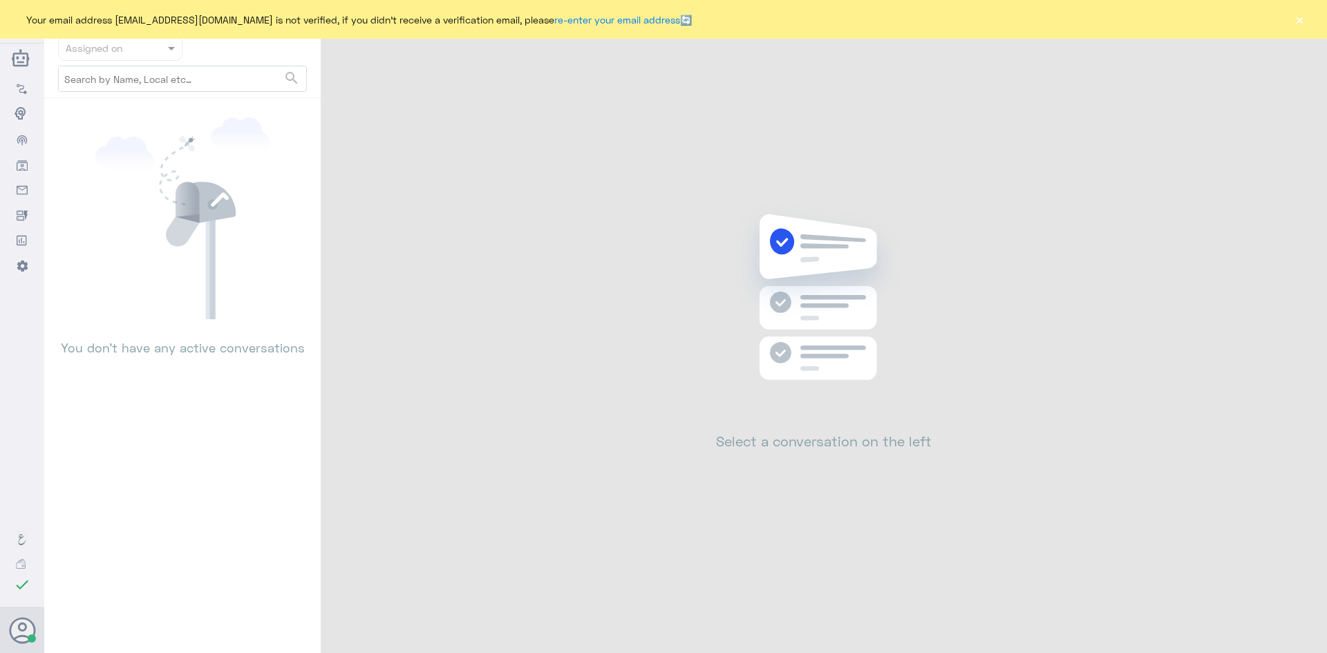
click at [1293, 22] on button "×" at bounding box center [1300, 19] width 14 height 14
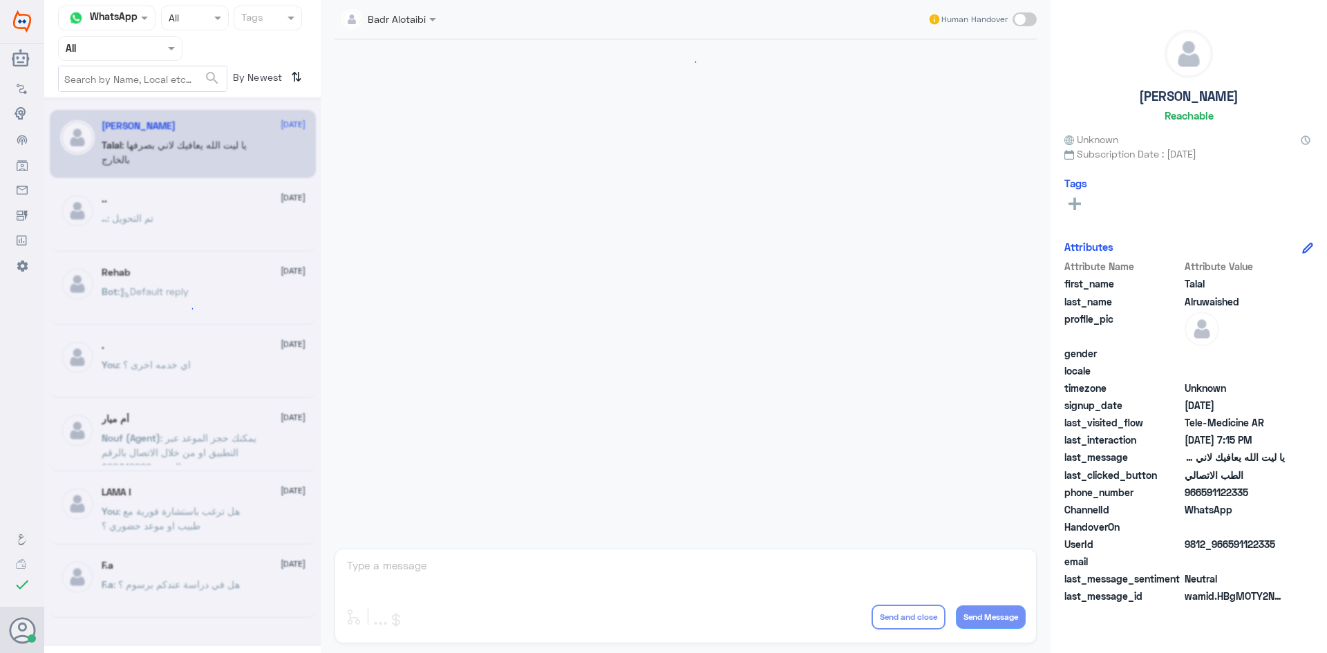
scroll to position [315, 0]
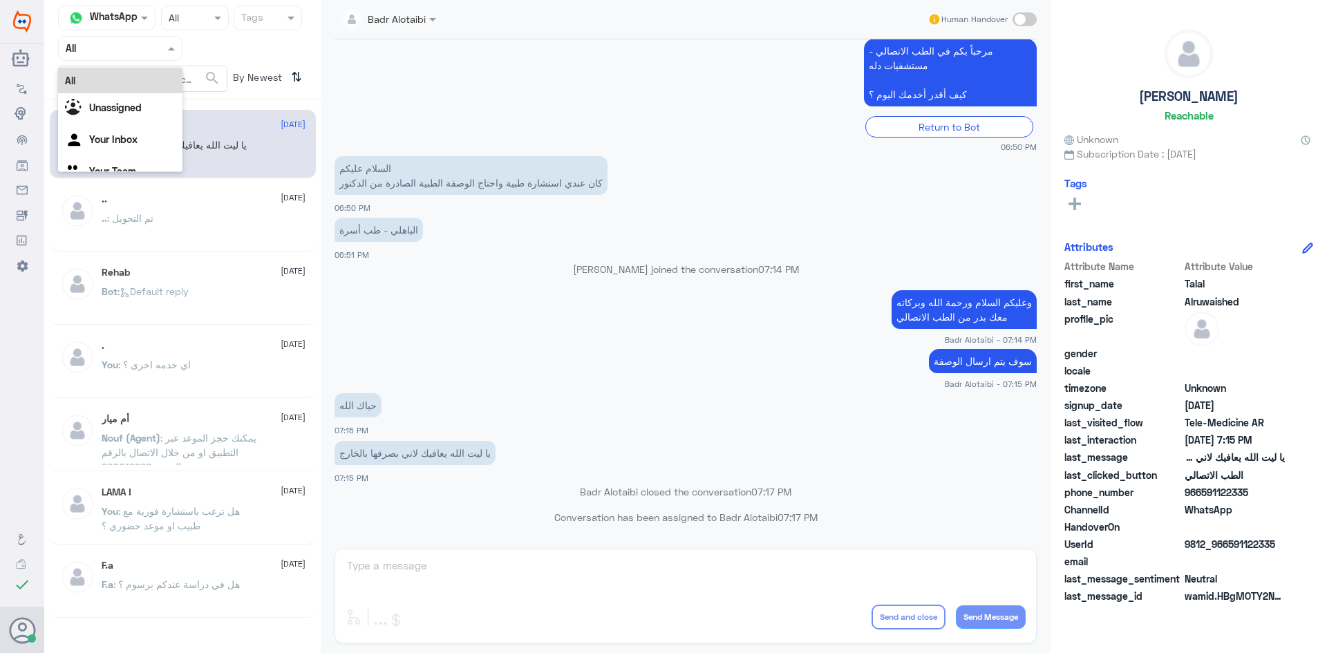
click at [164, 59] on div "Agent Filter All" at bounding box center [120, 48] width 124 height 25
click at [149, 98] on div "Unassigned" at bounding box center [120, 109] width 124 height 32
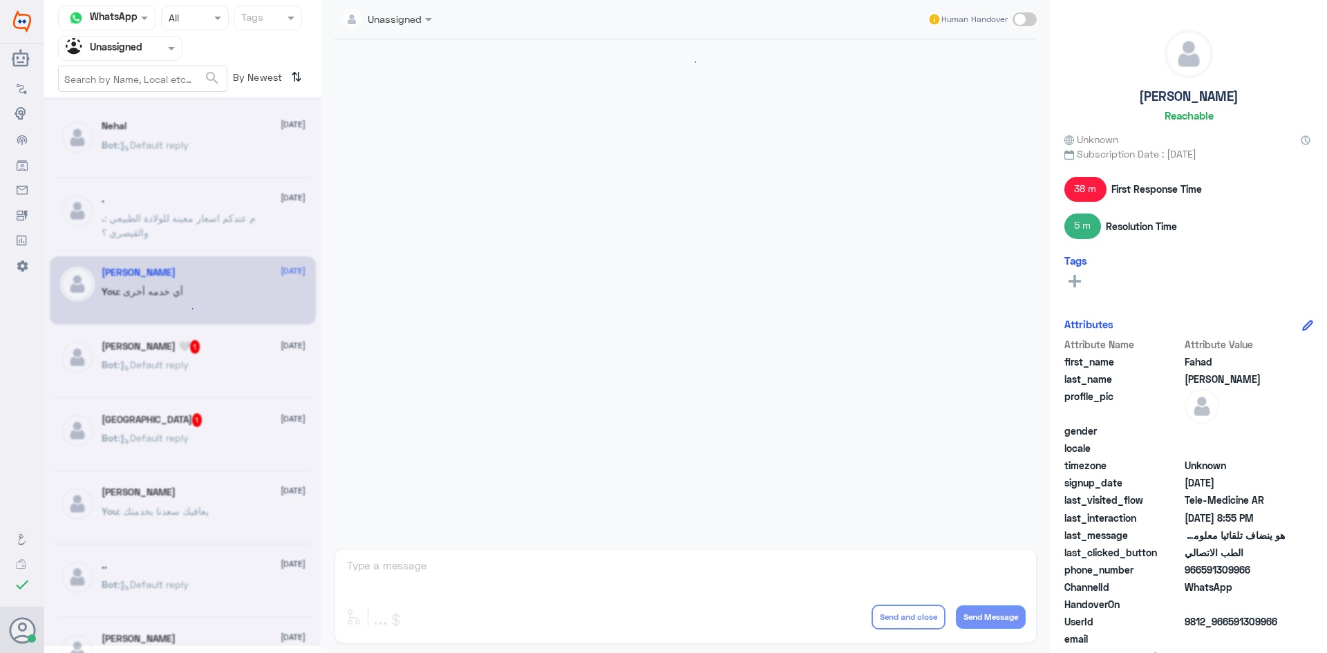
scroll to position [454, 0]
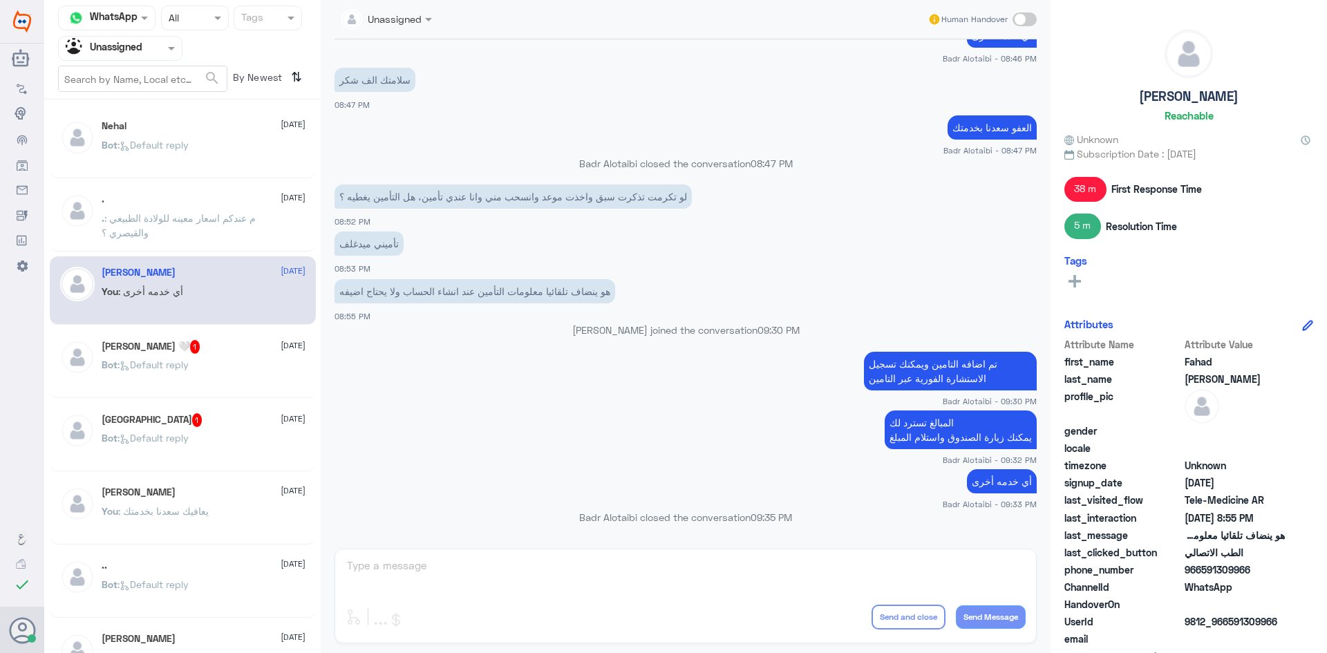
click at [187, 351] on div "[PERSON_NAME] 🤍 1 [DATE]" at bounding box center [204, 347] width 204 height 14
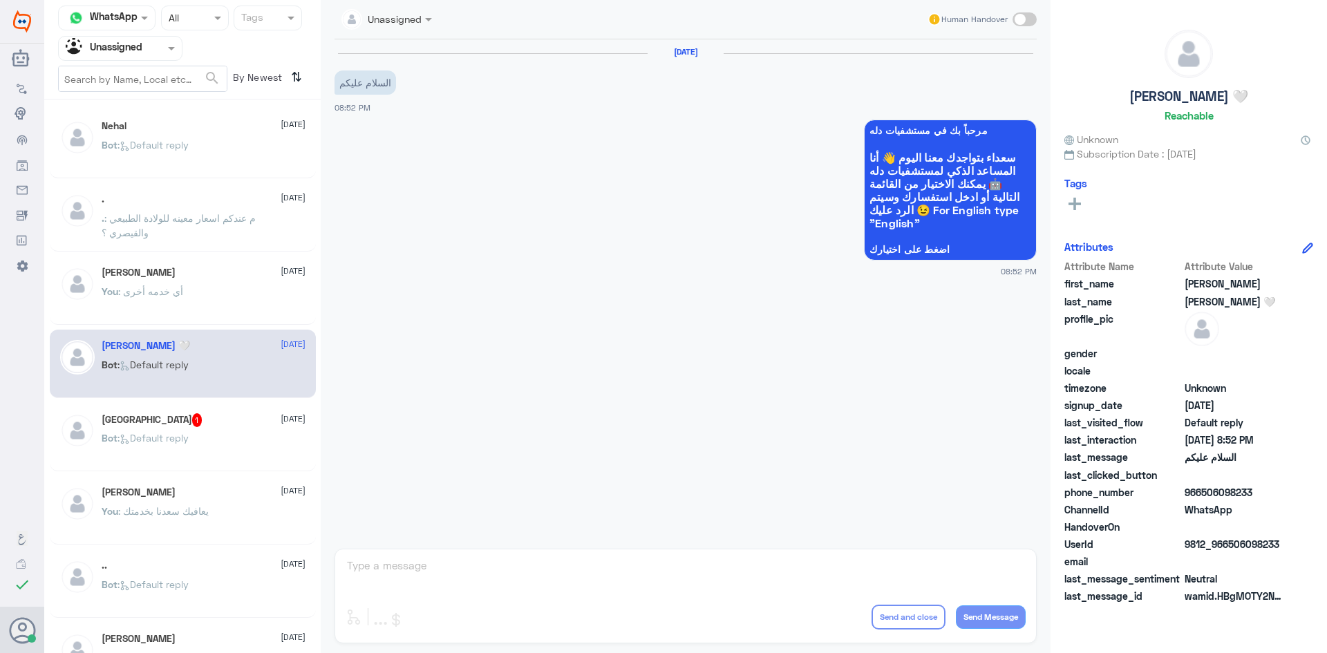
click at [189, 421] on div "TURKI 1 22 August" at bounding box center [204, 420] width 204 height 14
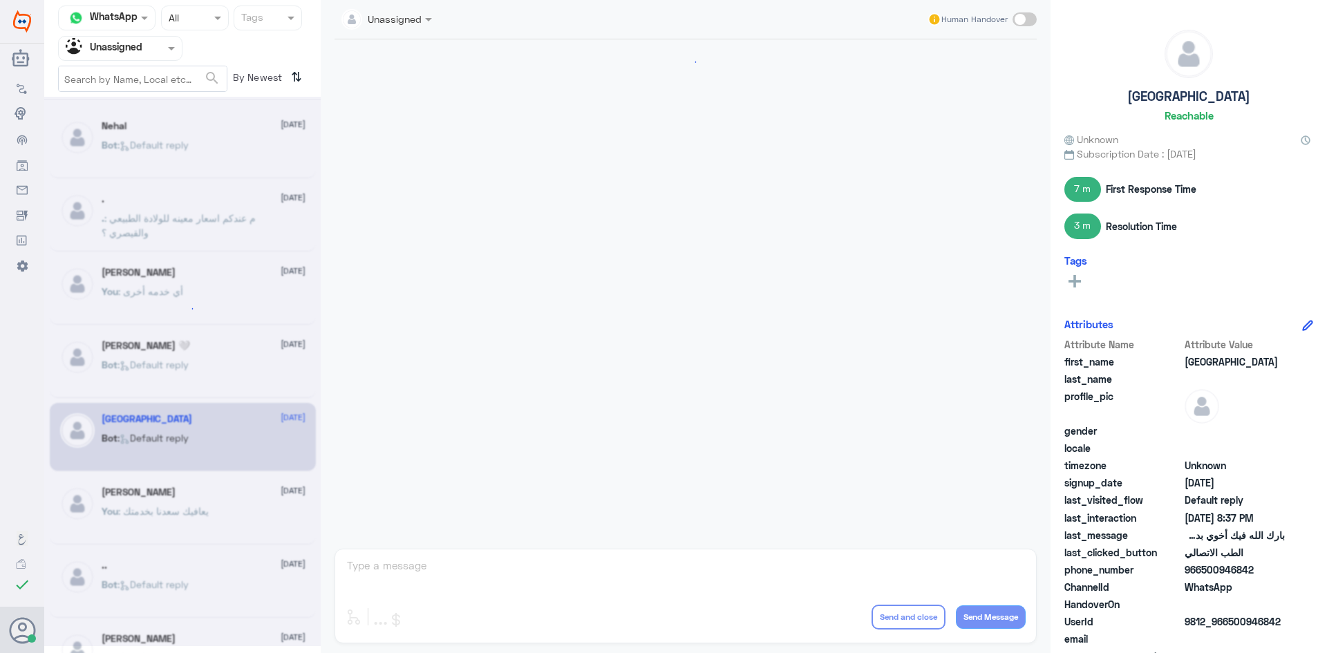
scroll to position [703, 0]
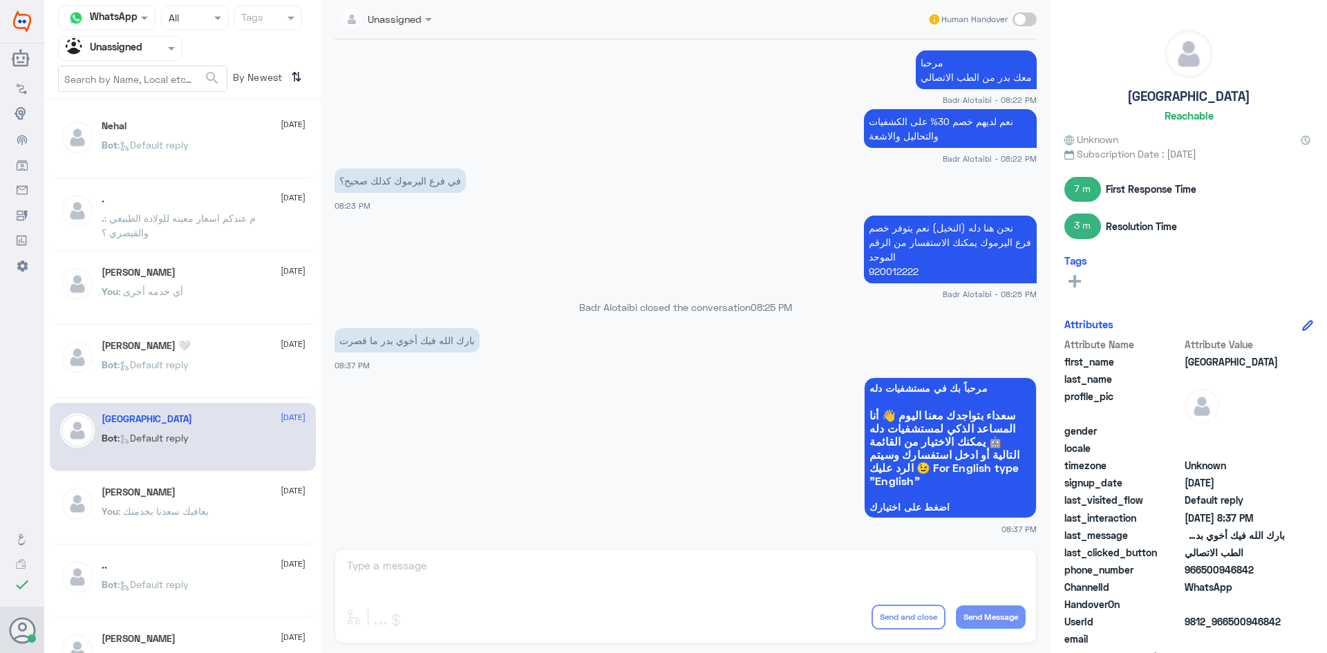
click at [1023, 21] on span at bounding box center [1025, 19] width 24 height 14
click at [0, 0] on input "checkbox" at bounding box center [0, 0] width 0 height 0
click at [742, 570] on textarea at bounding box center [686, 574] width 680 height 34
type textarea "وفيك تبارك سعدنا بخدمتك"
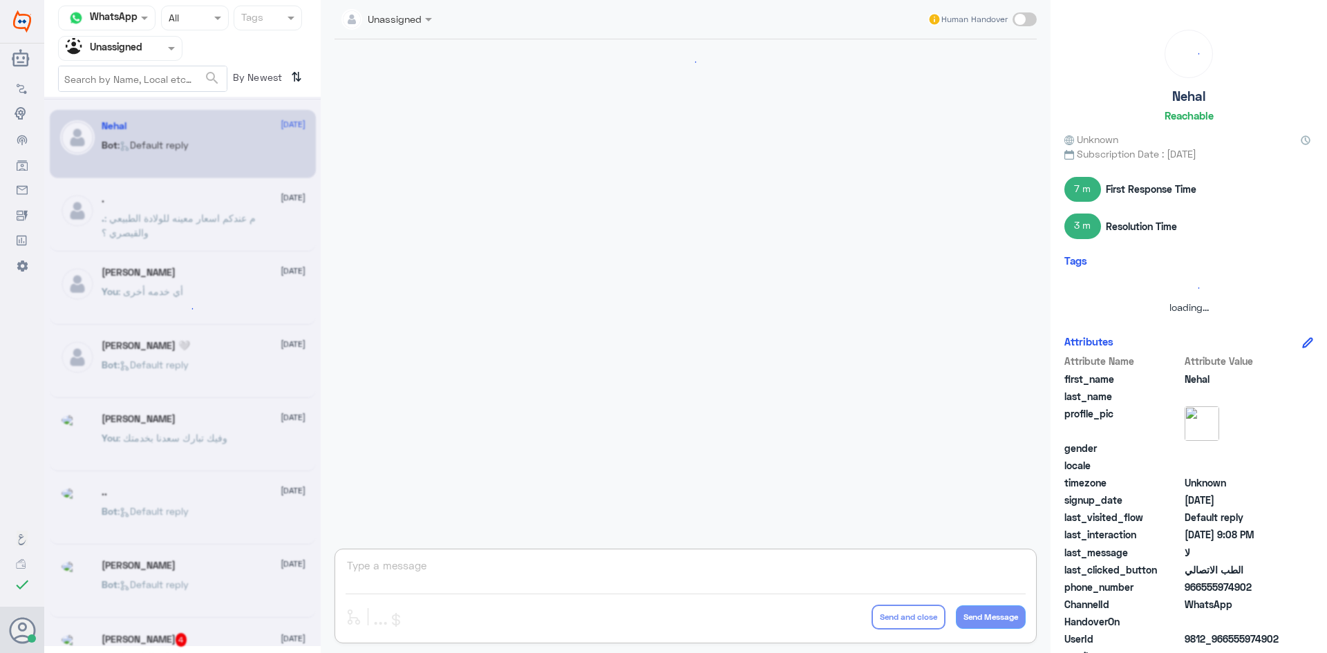
scroll to position [848, 0]
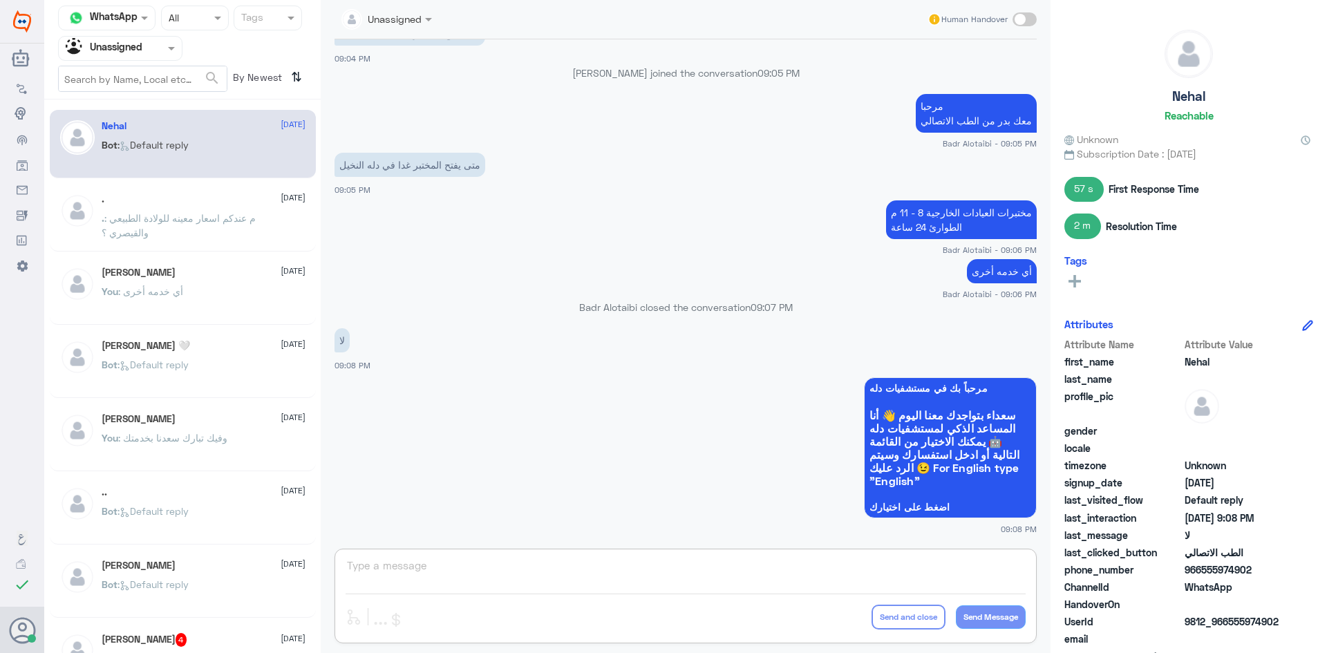
click at [149, 52] on div at bounding box center [120, 48] width 123 height 16
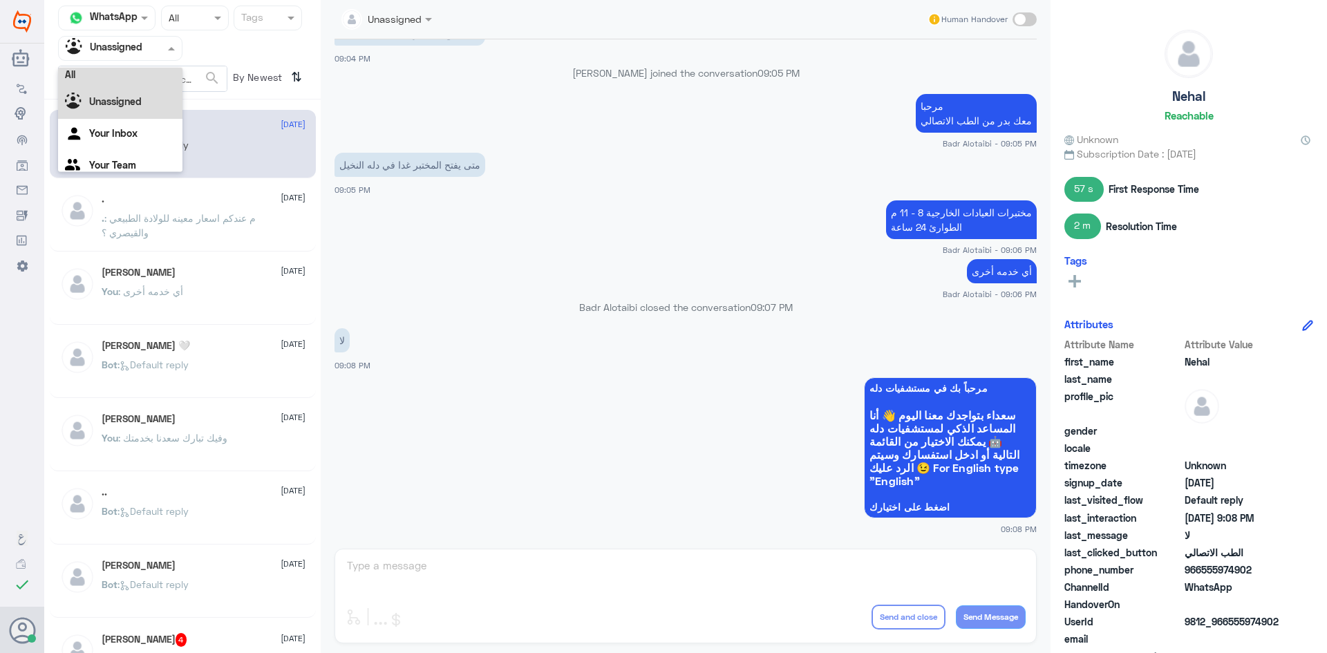
scroll to position [0, 0]
click at [130, 75] on div "All" at bounding box center [120, 81] width 124 height 26
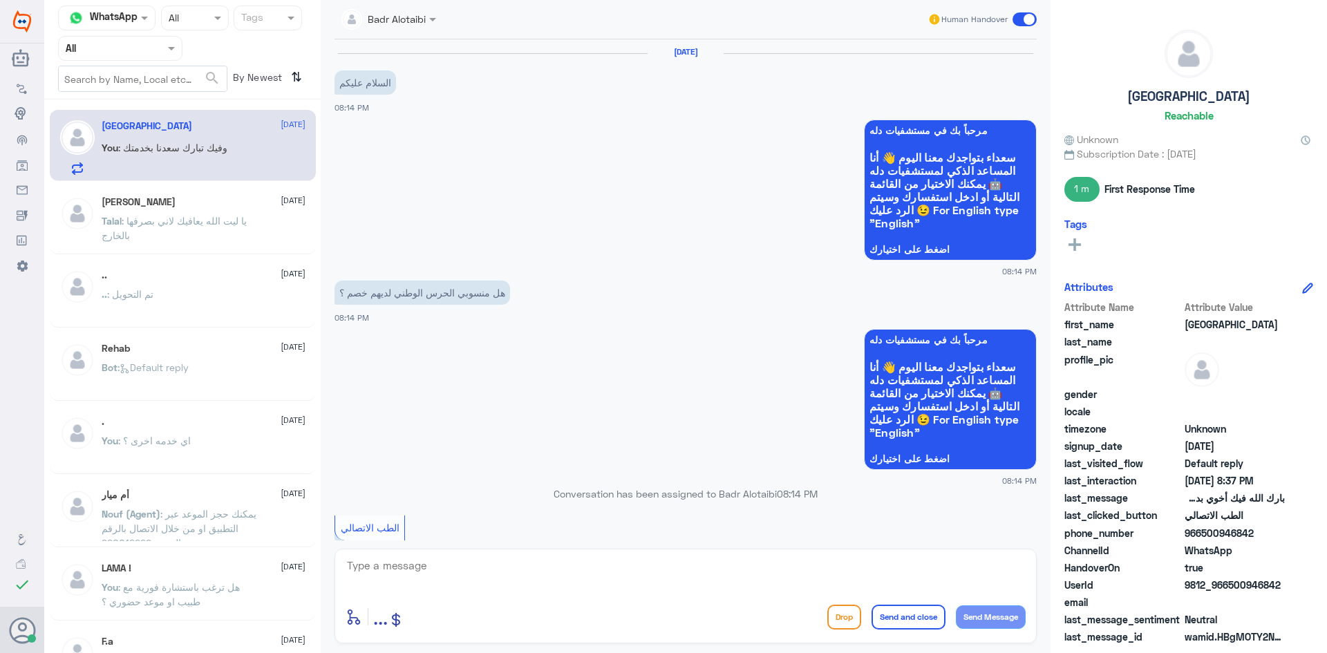
scroll to position [787, 0]
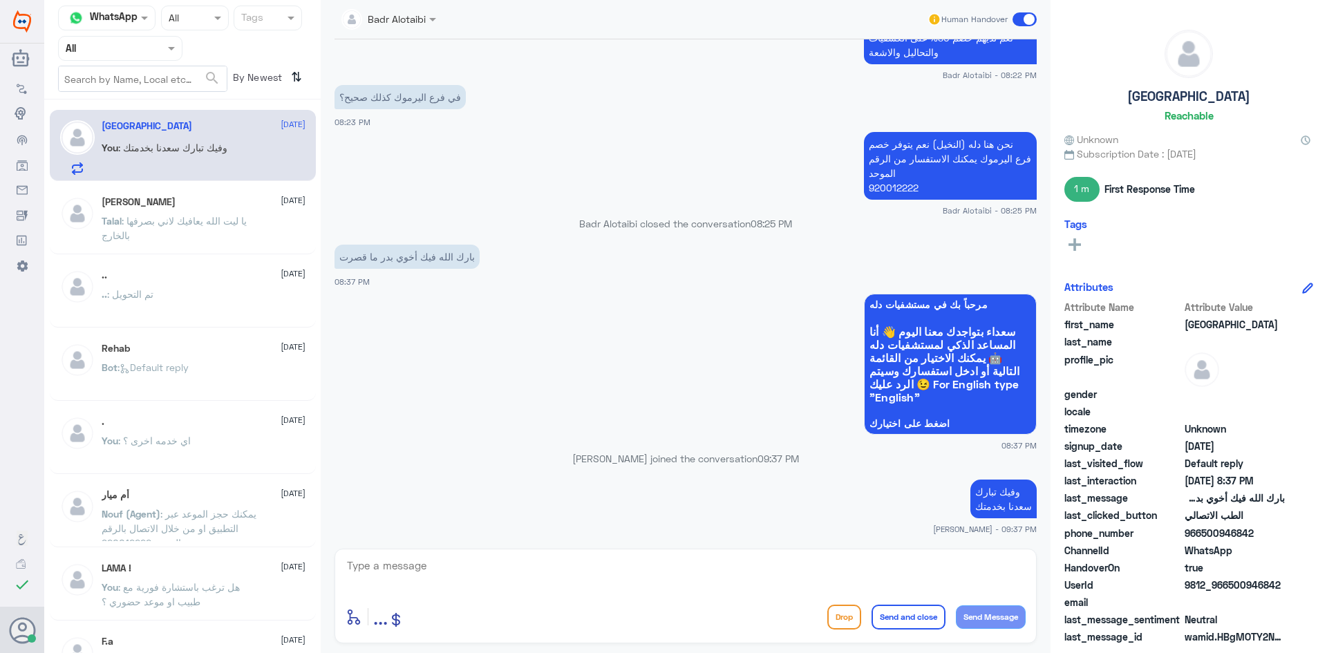
click at [1018, 24] on span at bounding box center [1025, 19] width 24 height 14
click at [0, 0] on input "checkbox" at bounding box center [0, 0] width 0 height 0
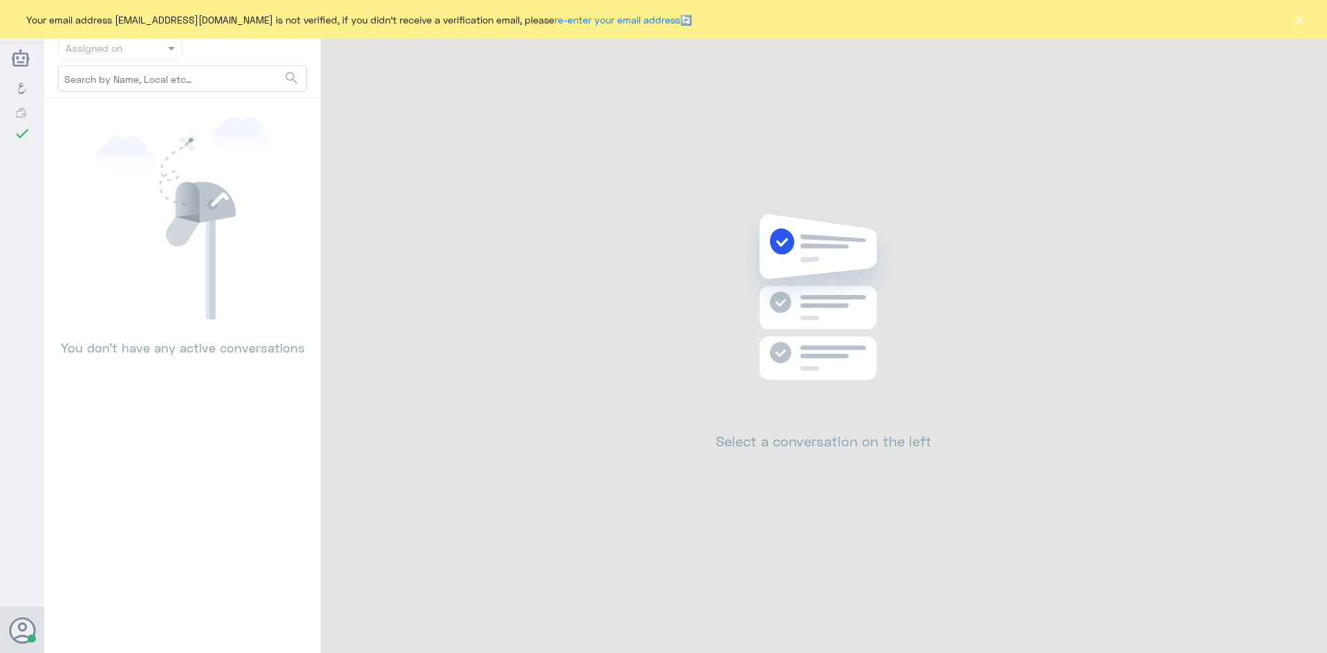
click at [1307, 19] on div "Your email address [EMAIL_ADDRESS][DOMAIN_NAME] is not verified, if you didn't …" at bounding box center [663, 19] width 1327 height 39
click at [1302, 19] on button "×" at bounding box center [1300, 19] width 14 height 14
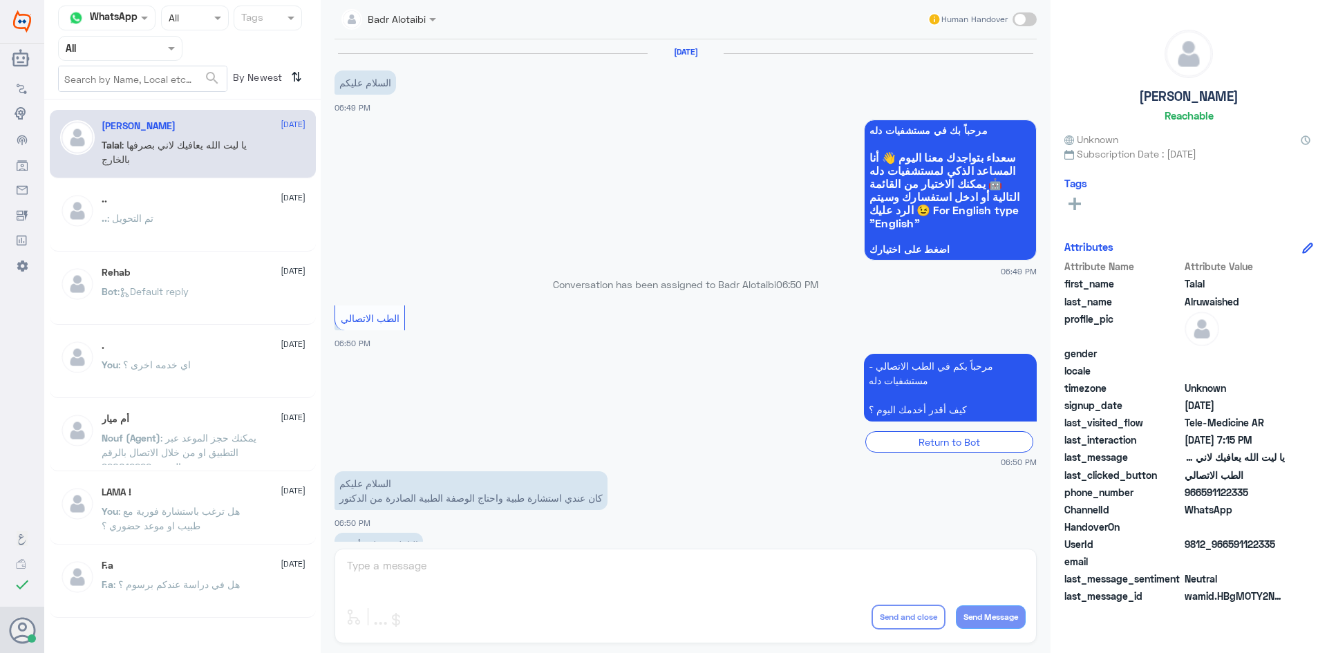
scroll to position [315, 0]
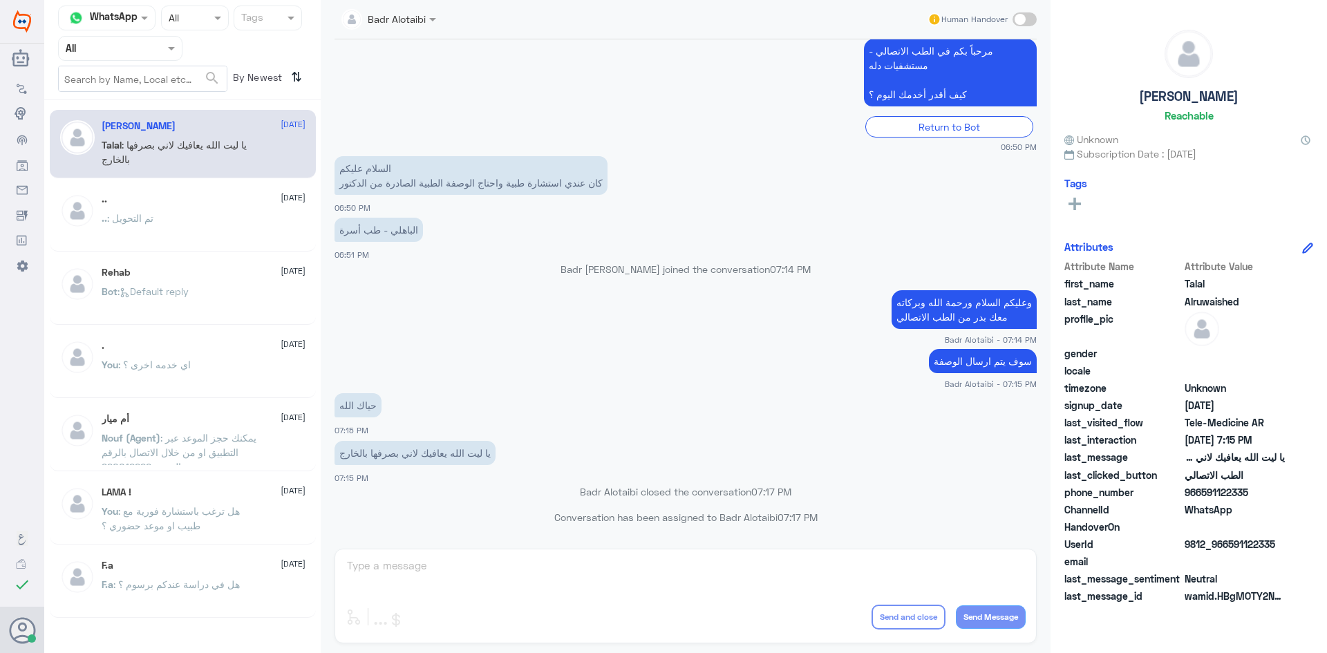
click at [171, 56] on div "Agent Filter All" at bounding box center [120, 48] width 124 height 25
click at [156, 97] on div "Unassigned" at bounding box center [120, 109] width 124 height 32
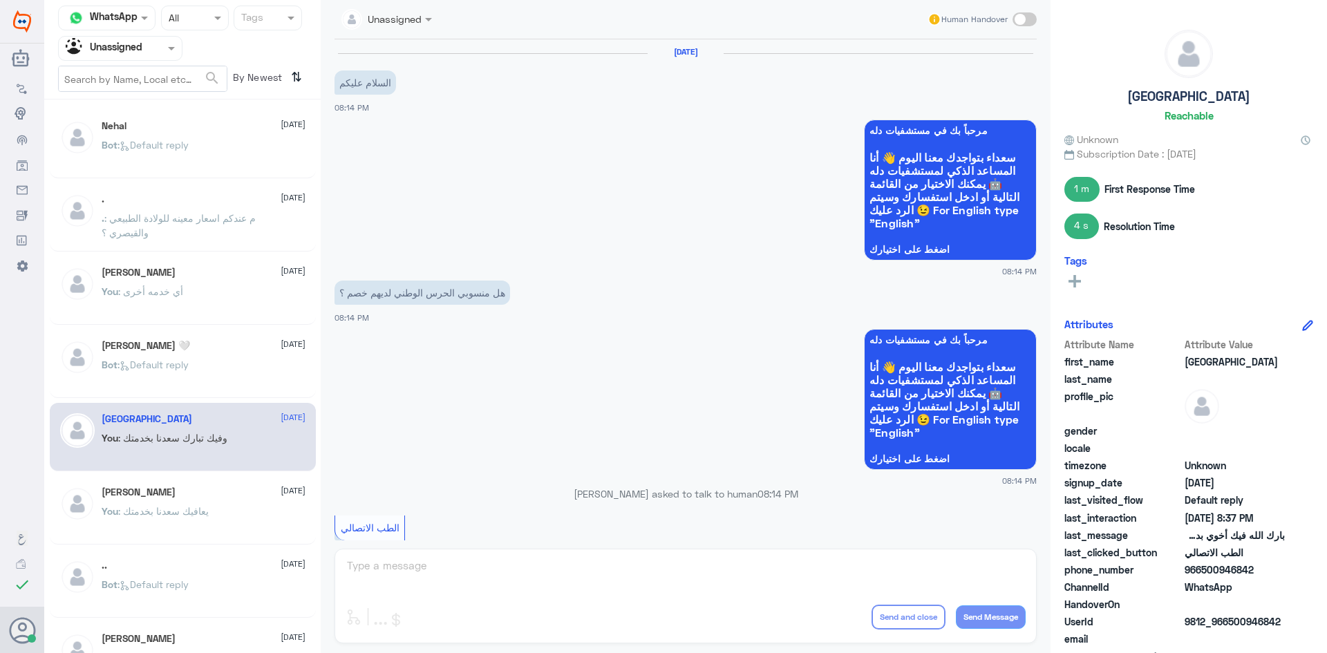
scroll to position [812, 0]
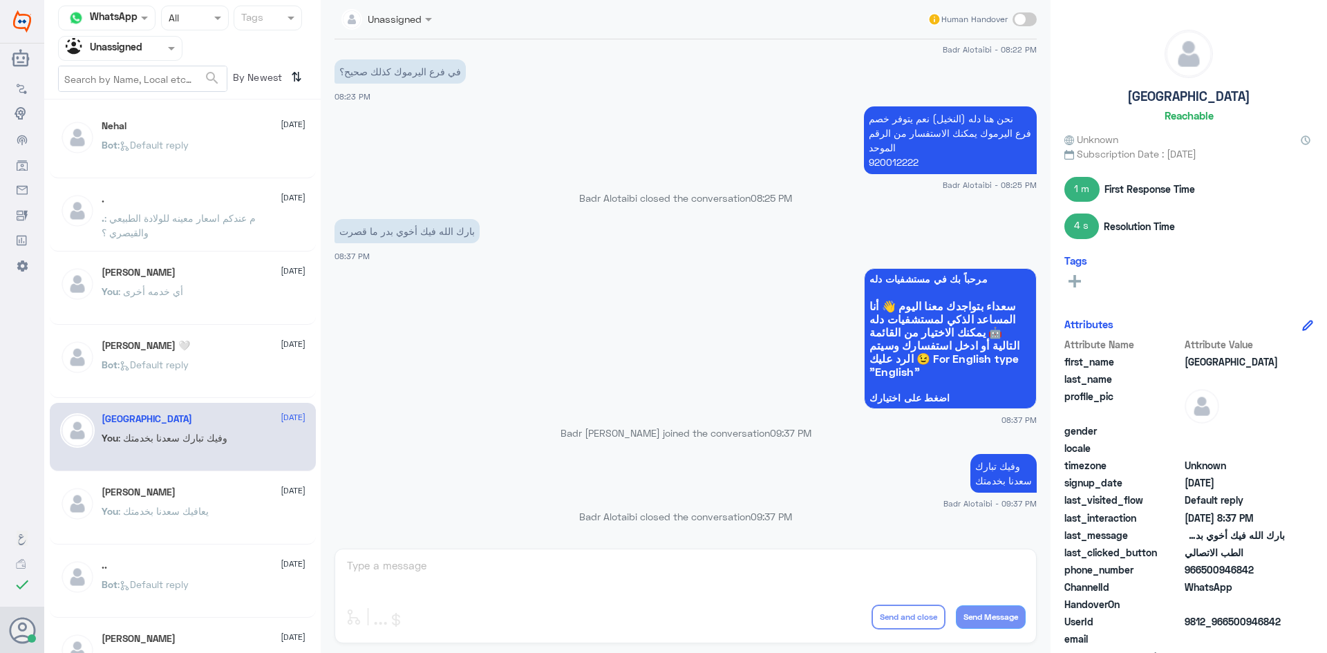
click at [245, 392] on div "[PERSON_NAME] 🤍 [DATE] Bot : Default reply" at bounding box center [183, 364] width 266 height 68
click at [217, 374] on div "Bot : Default reply" at bounding box center [204, 376] width 204 height 31
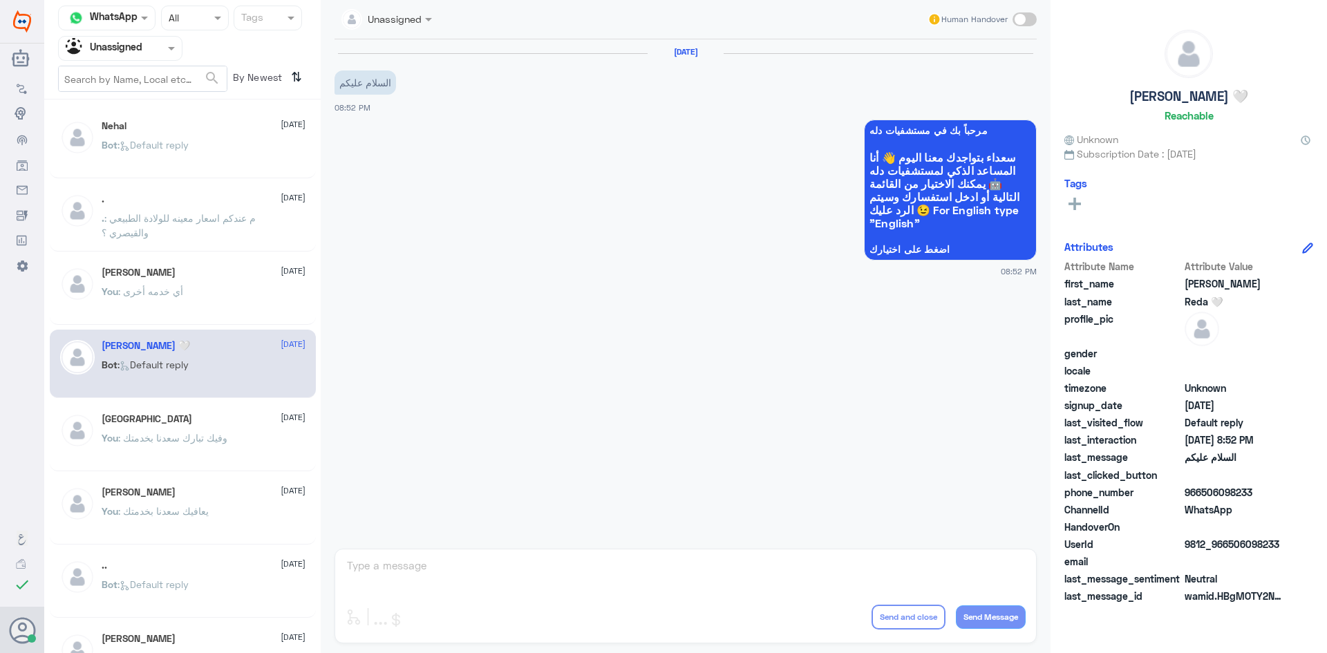
click at [198, 281] on div "[PERSON_NAME] [DATE] You : أي خدمه أخرى" at bounding box center [204, 293] width 204 height 52
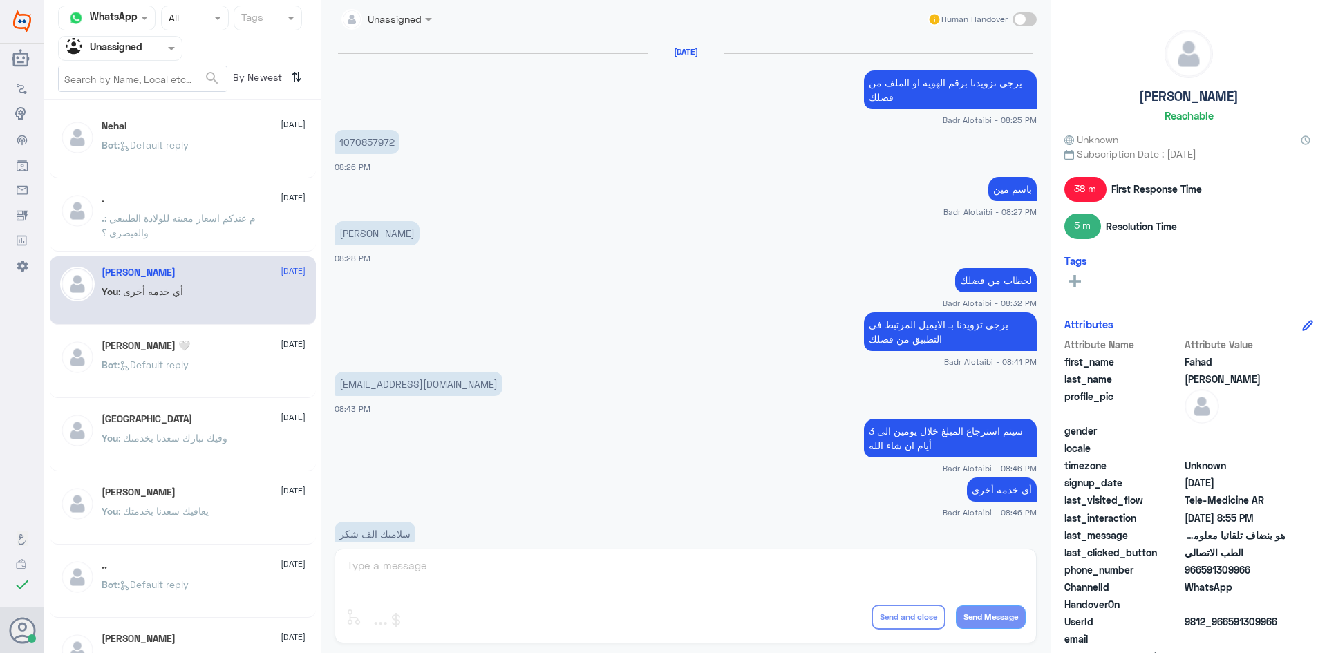
scroll to position [454, 0]
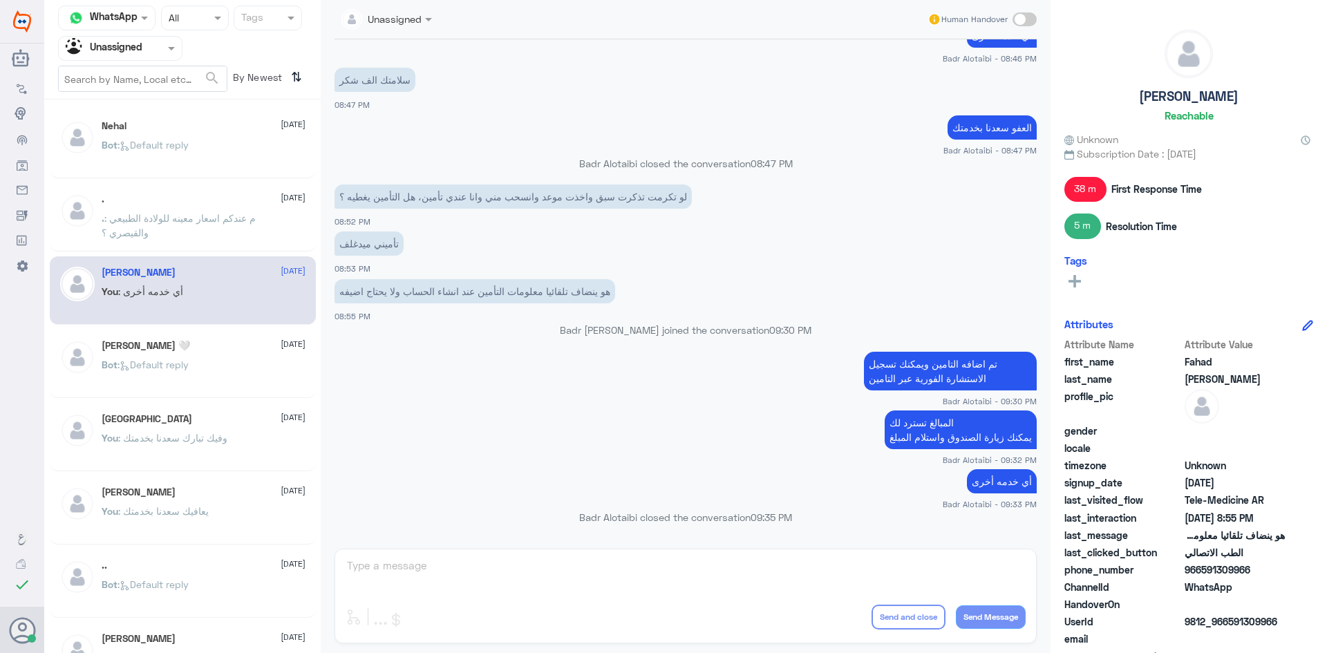
click at [156, 59] on div "Agent Filter Unassigned" at bounding box center [120, 48] width 124 height 25
click at [141, 81] on div "All" at bounding box center [120, 81] width 124 height 26
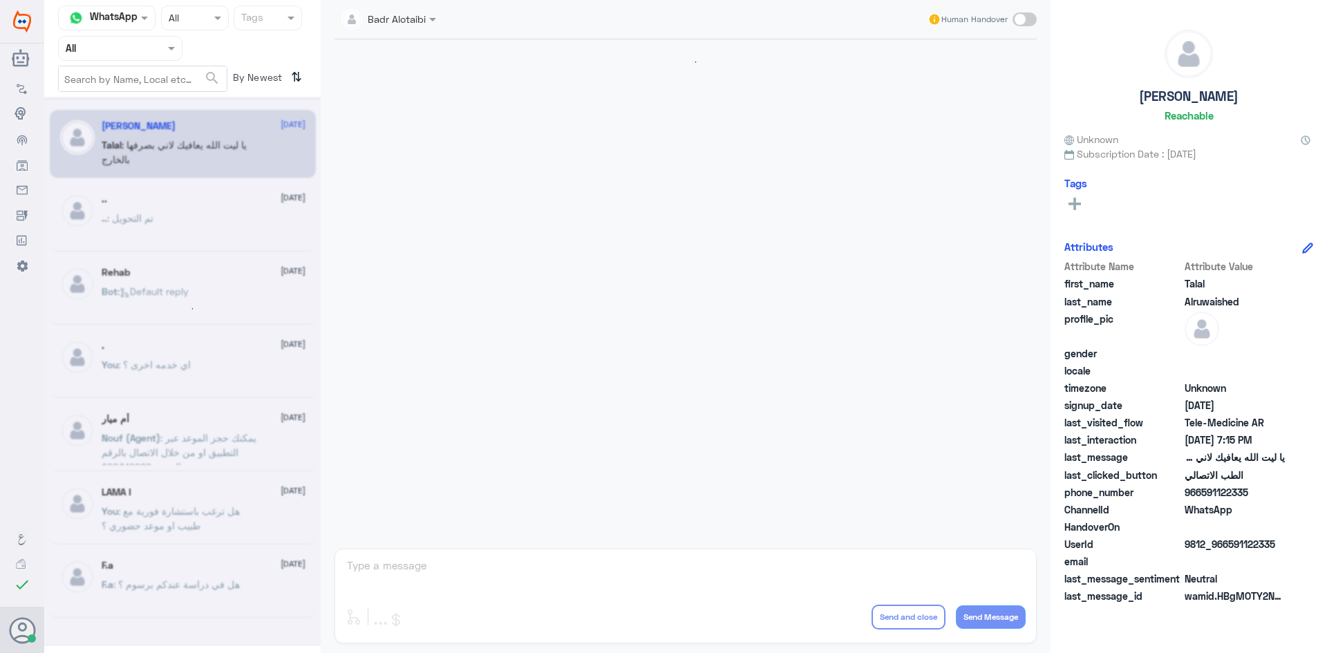
scroll to position [315, 0]
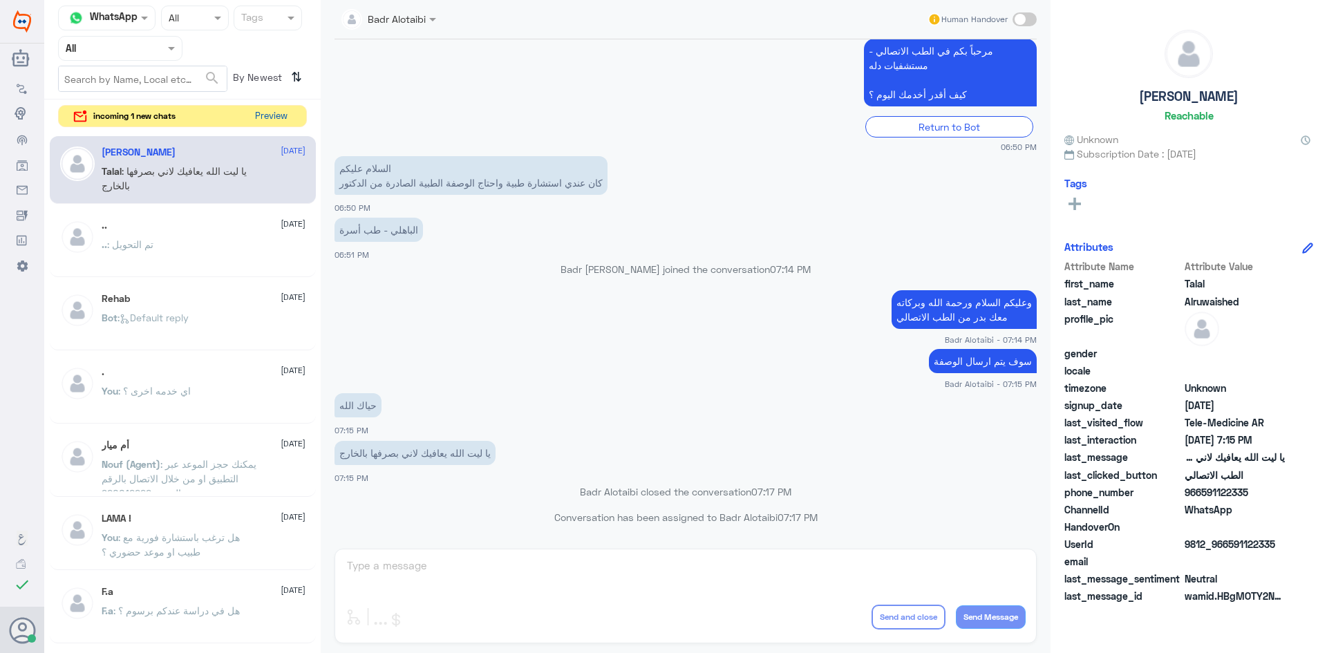
click at [265, 112] on button "Preview" at bounding box center [271, 116] width 43 height 21
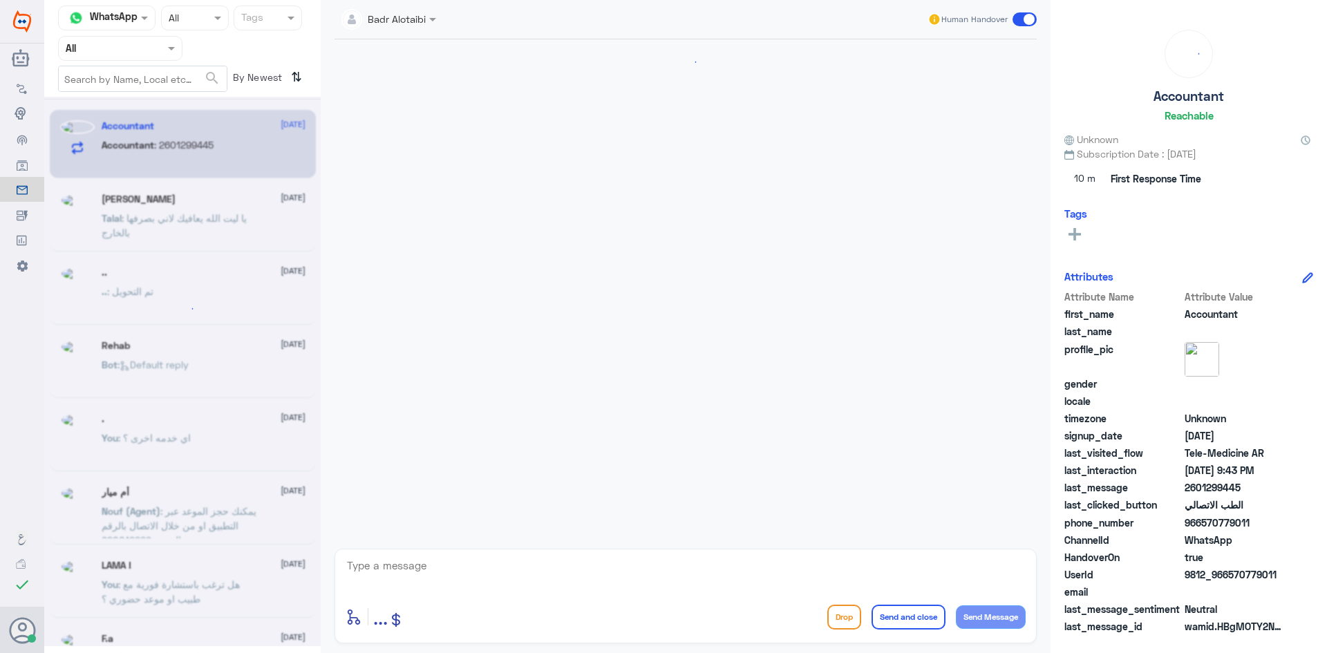
scroll to position [1222, 0]
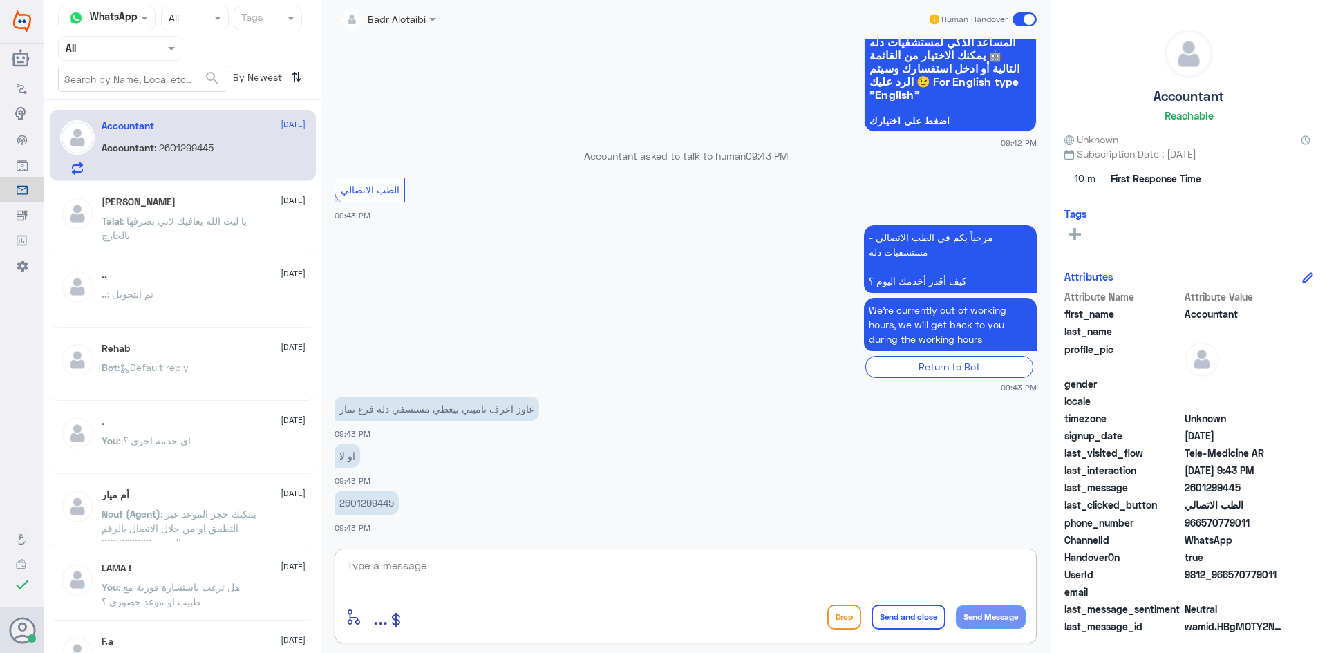
click at [583, 573] on textarea at bounding box center [686, 574] width 680 height 34
type textarea "مرحبا معك بدر من الطب الاتصالي"
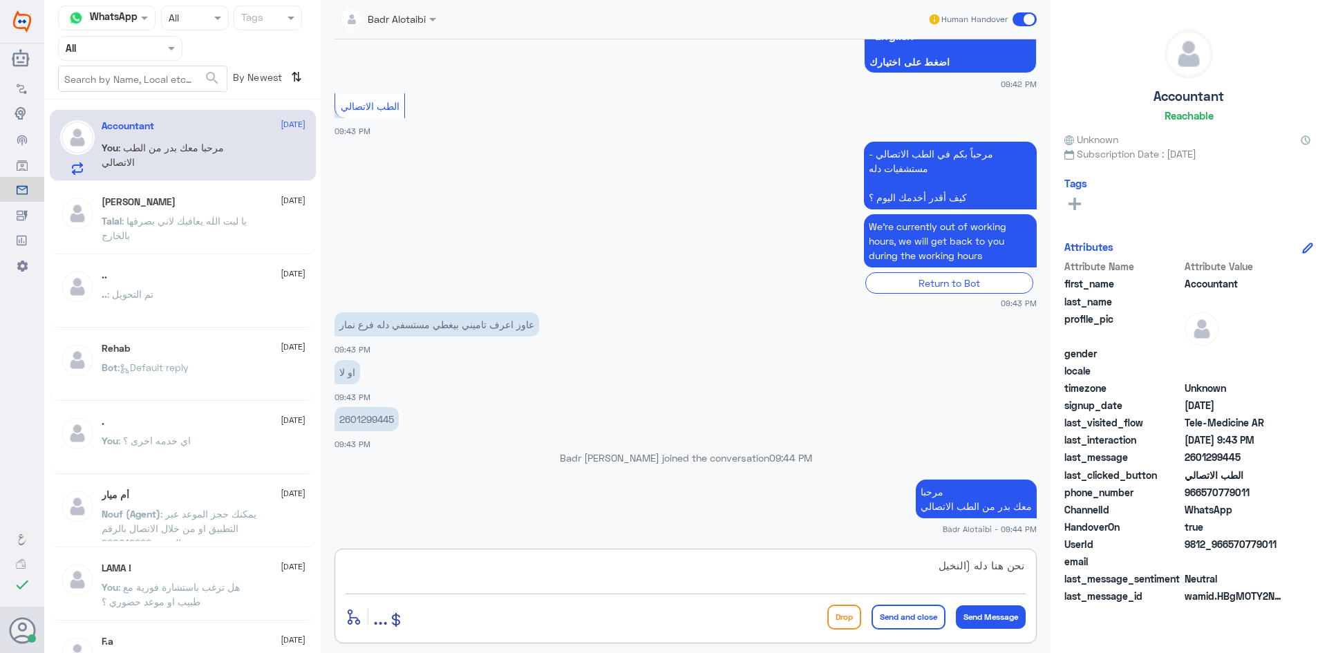
type textarea "نحن هنا دله (النخيل)"
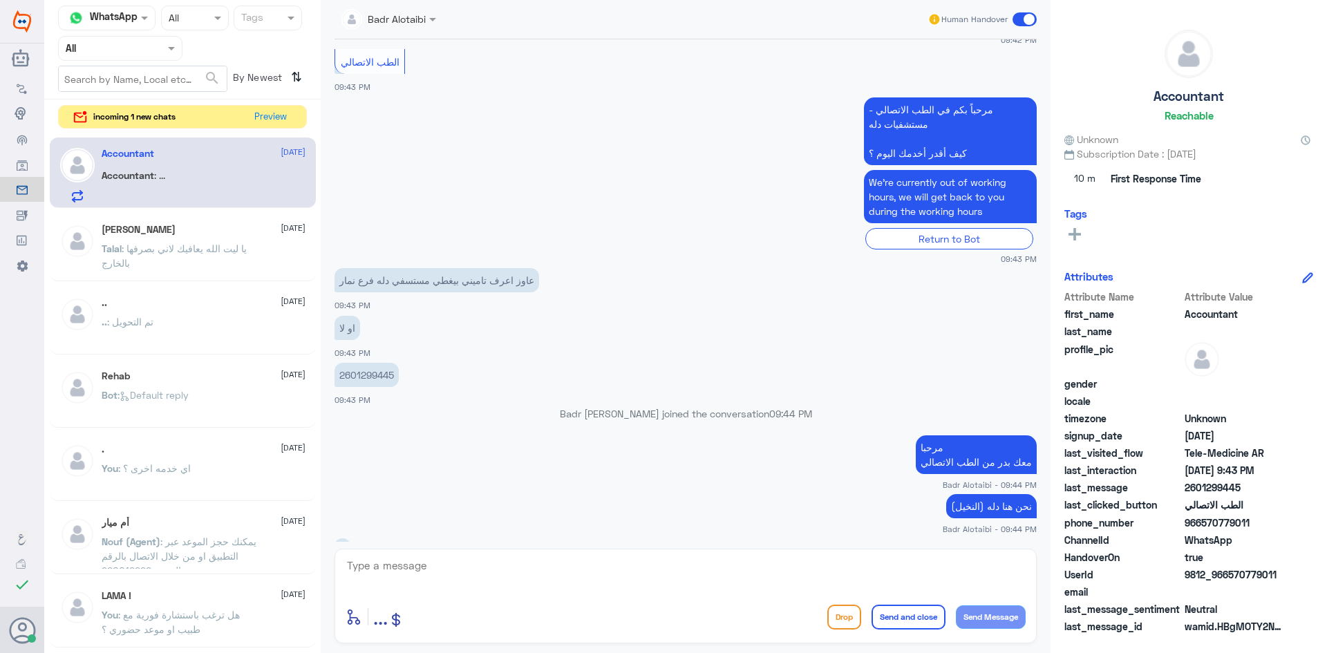
scroll to position [1372, 0]
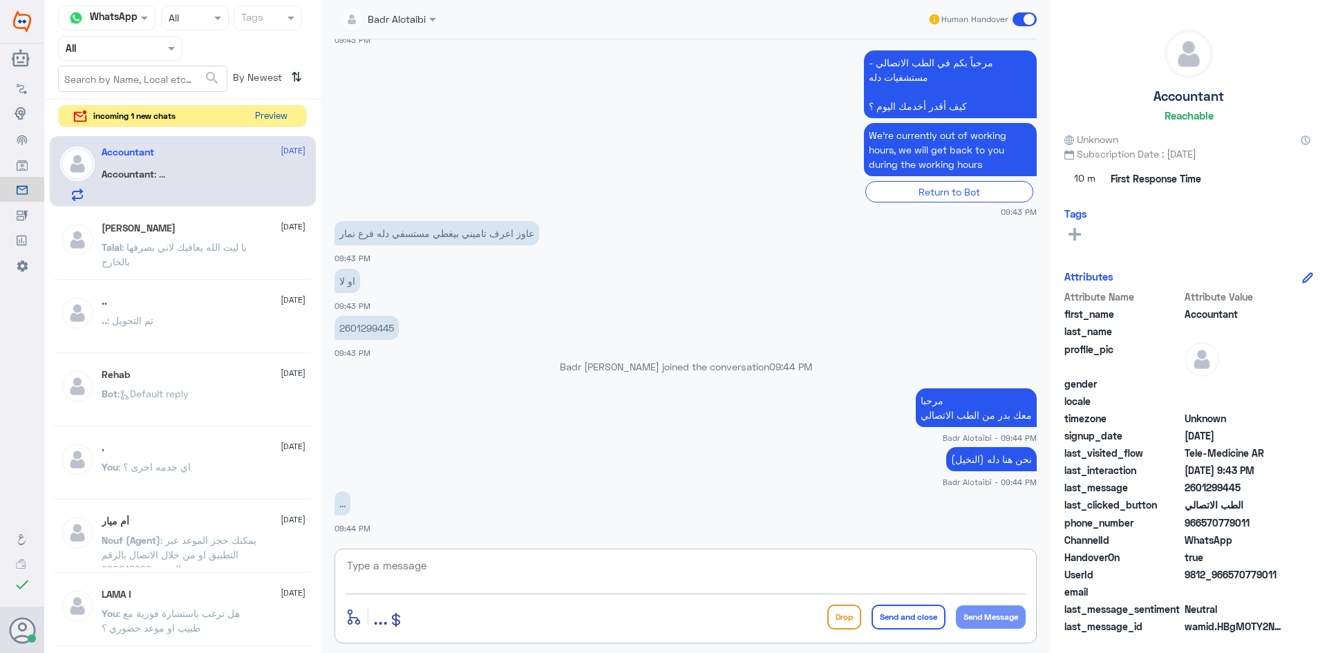
click at [270, 117] on button "Preview" at bounding box center [271, 116] width 43 height 21
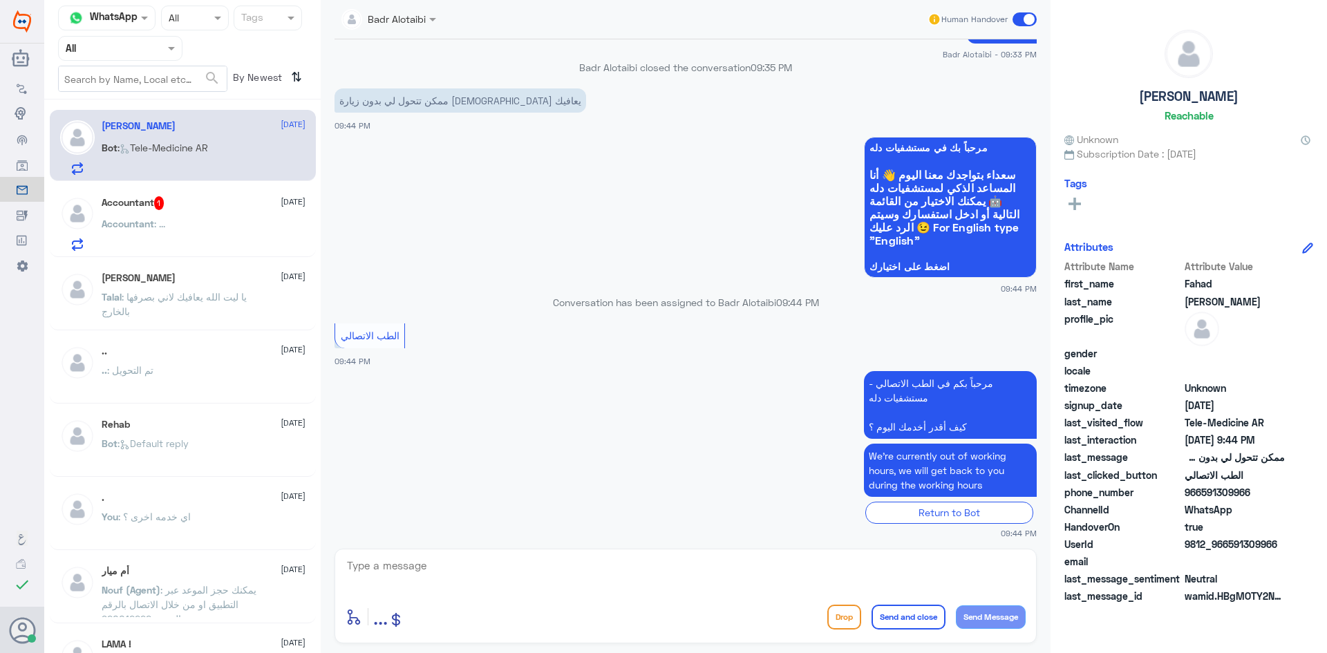
scroll to position [1429, 0]
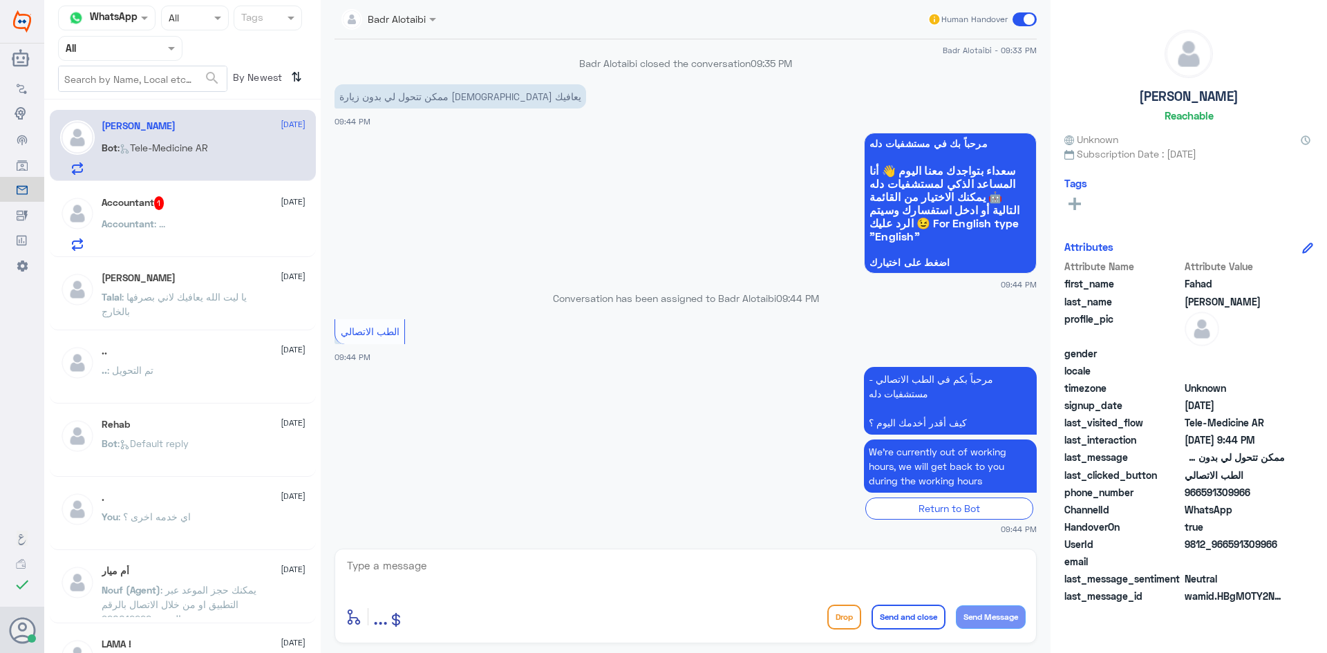
click at [243, 226] on div "Accountant : ..." at bounding box center [204, 235] width 204 height 31
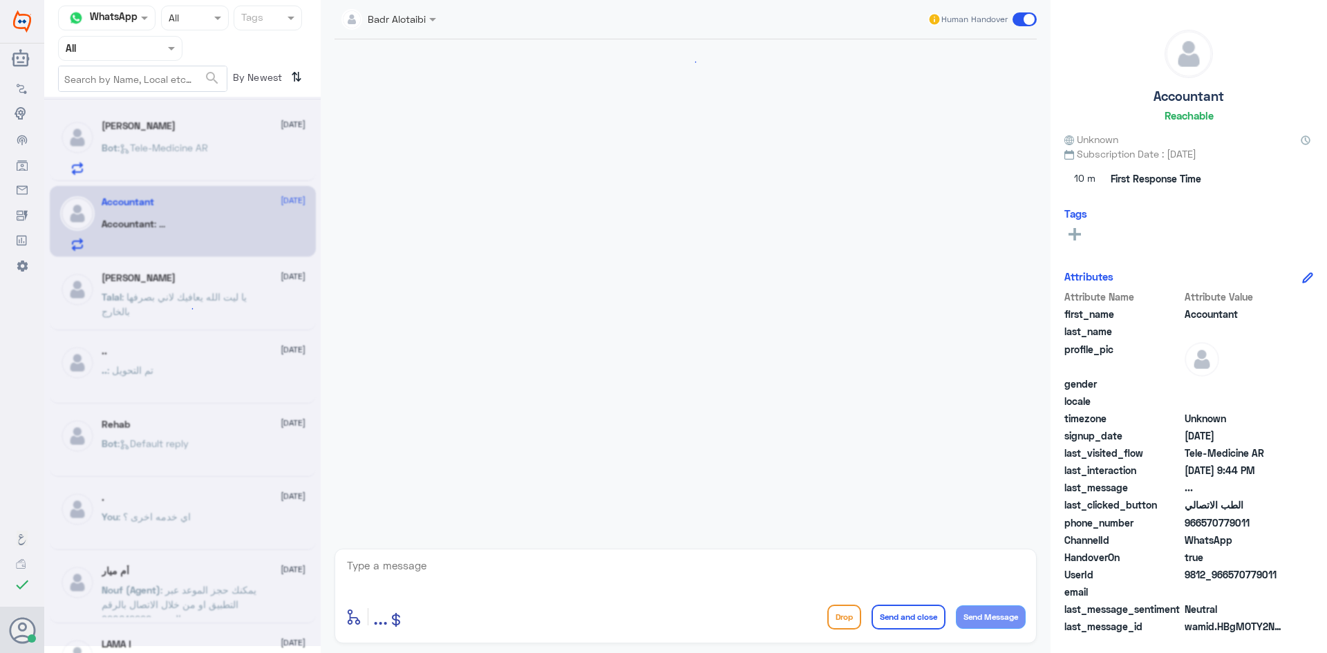
scroll to position [1096, 0]
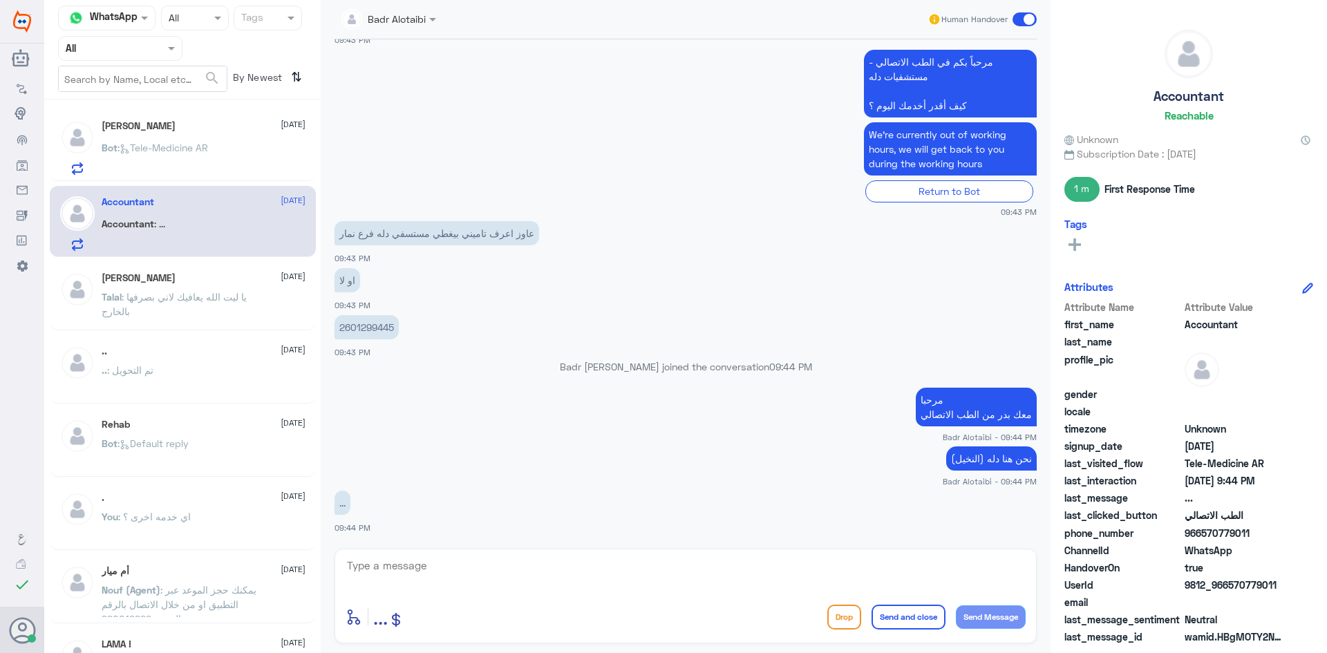
click at [610, 554] on div "enter flow name ... Drop Send and close Send Message" at bounding box center [686, 596] width 702 height 95
click at [548, 568] on textarea at bounding box center [686, 574] width 680 height 34
type textarea "دله نمار يمكنك الاستفسار من التامين او تطبيق التامين"
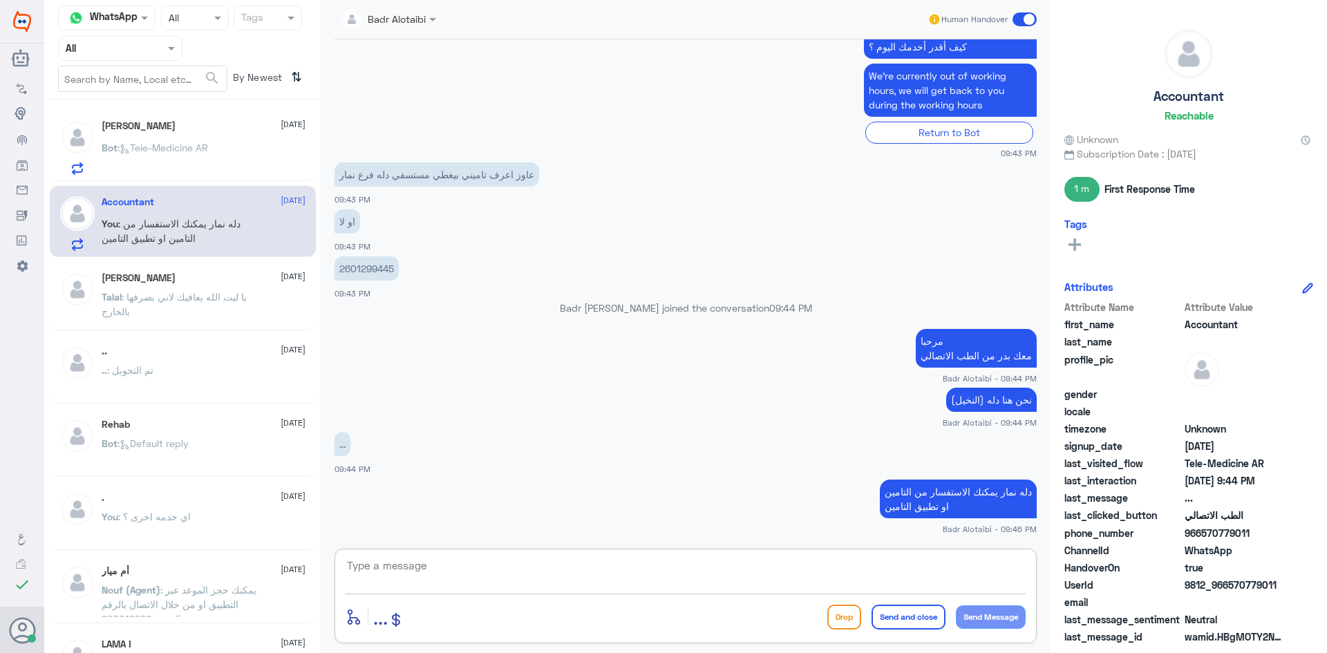
click at [1029, 18] on span at bounding box center [1025, 19] width 24 height 14
click at [0, 0] on input "checkbox" at bounding box center [0, 0] width 0 height 0
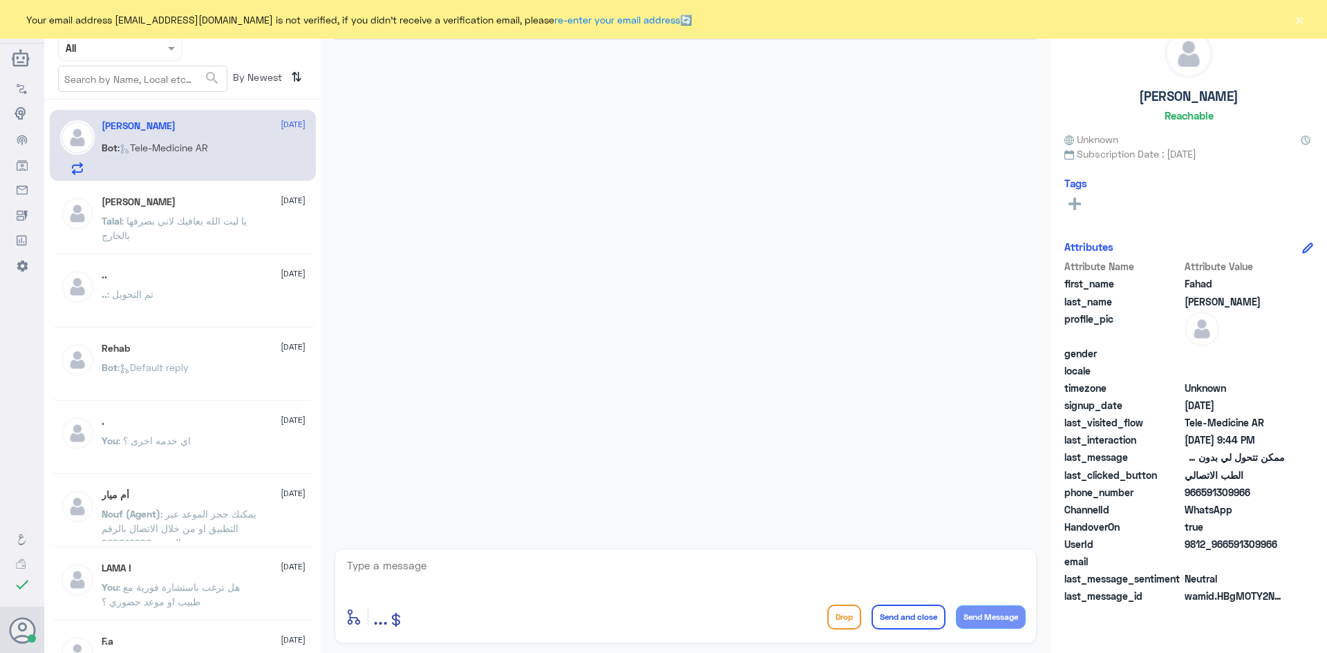
click at [1293, 26] on div "Your email address [EMAIL_ADDRESS][DOMAIN_NAME] is not verified, if you didn't …" at bounding box center [663, 19] width 1327 height 39
click at [1299, 22] on button "×" at bounding box center [1300, 19] width 14 height 14
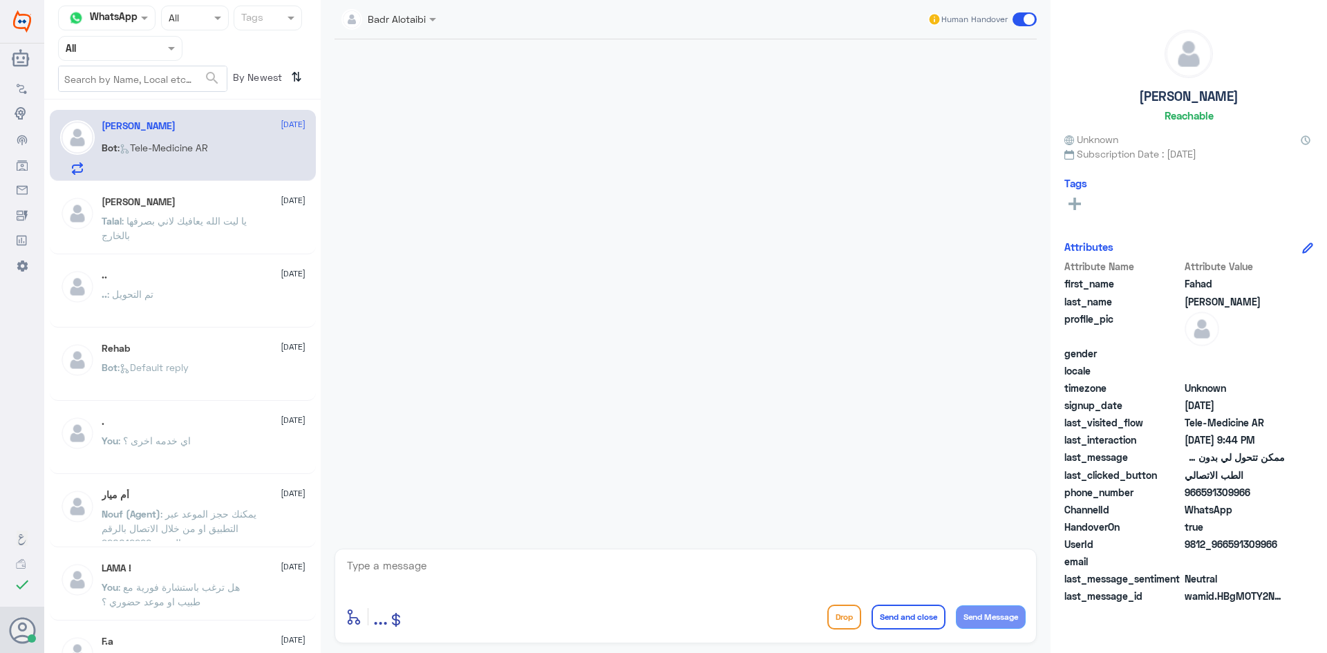
click at [151, 48] on div at bounding box center [120, 48] width 123 height 16
click at [140, 106] on b "Unassigned" at bounding box center [115, 108] width 53 height 12
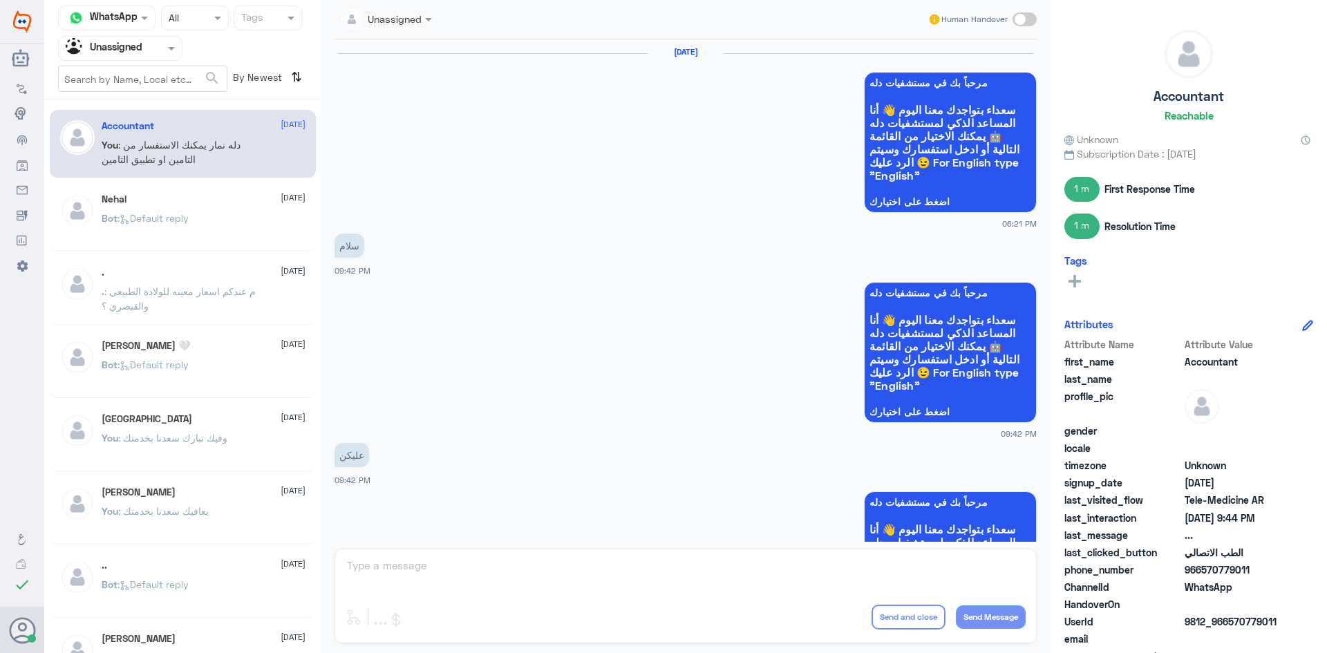
scroll to position [970, 0]
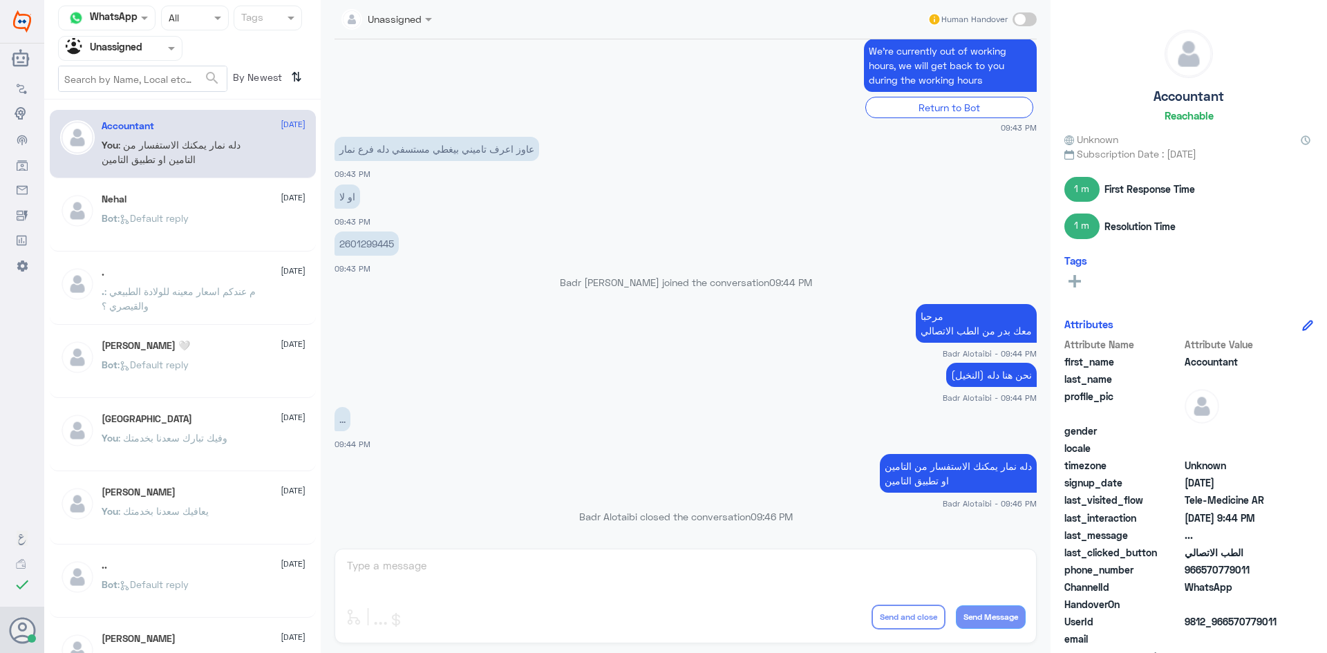
click at [200, 223] on div "Bot : Default reply" at bounding box center [204, 229] width 204 height 31
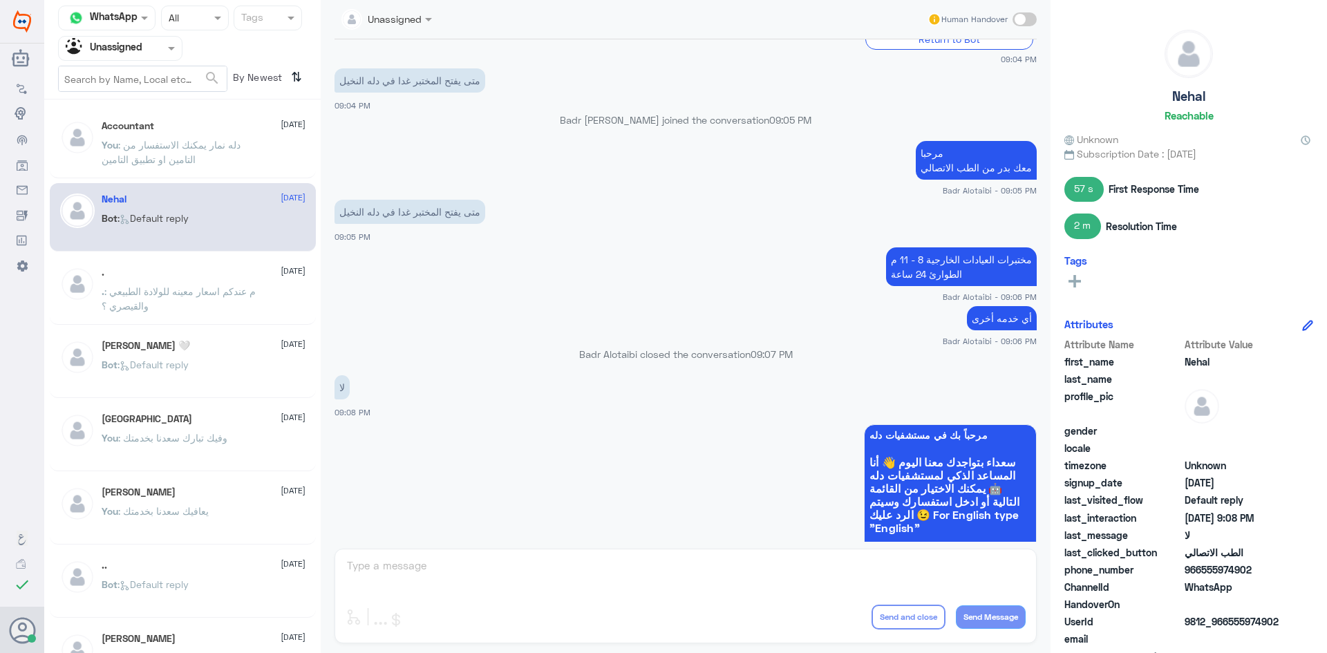
scroll to position [778, 0]
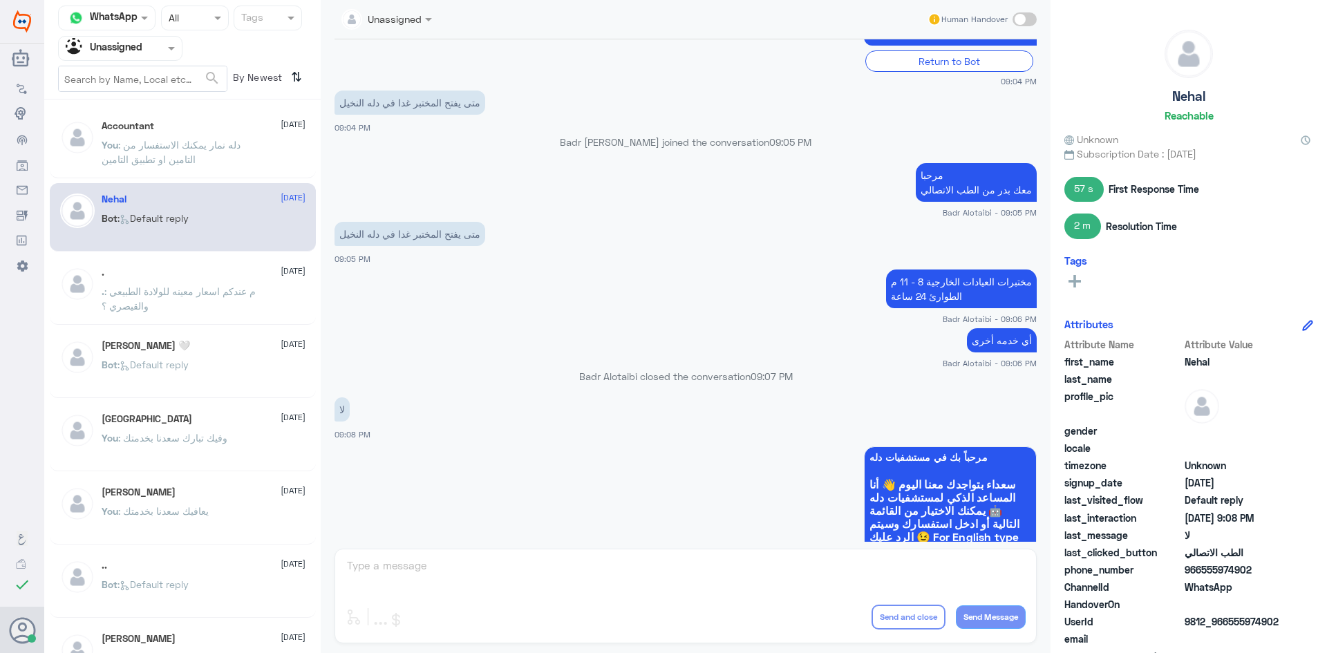
click at [139, 149] on span ": دله نمار يمكنك الاستفسار من التامين او تطبيق التامين" at bounding box center [171, 152] width 139 height 26
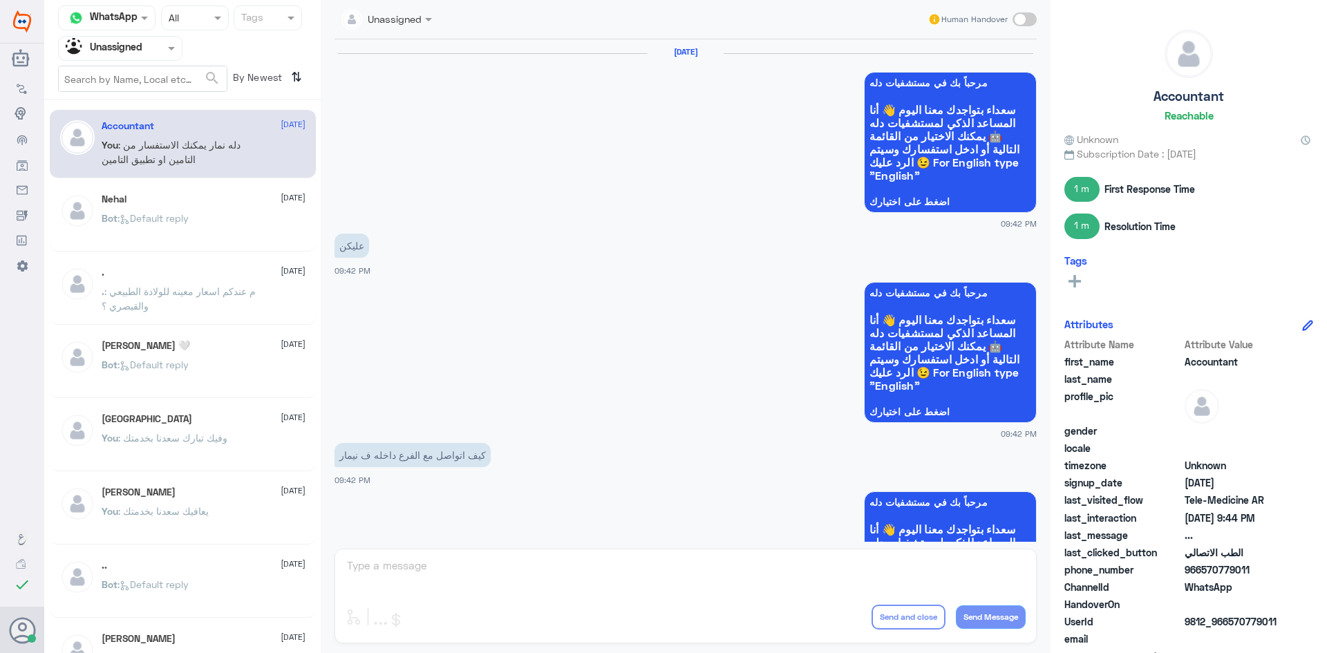
scroll to position [970, 0]
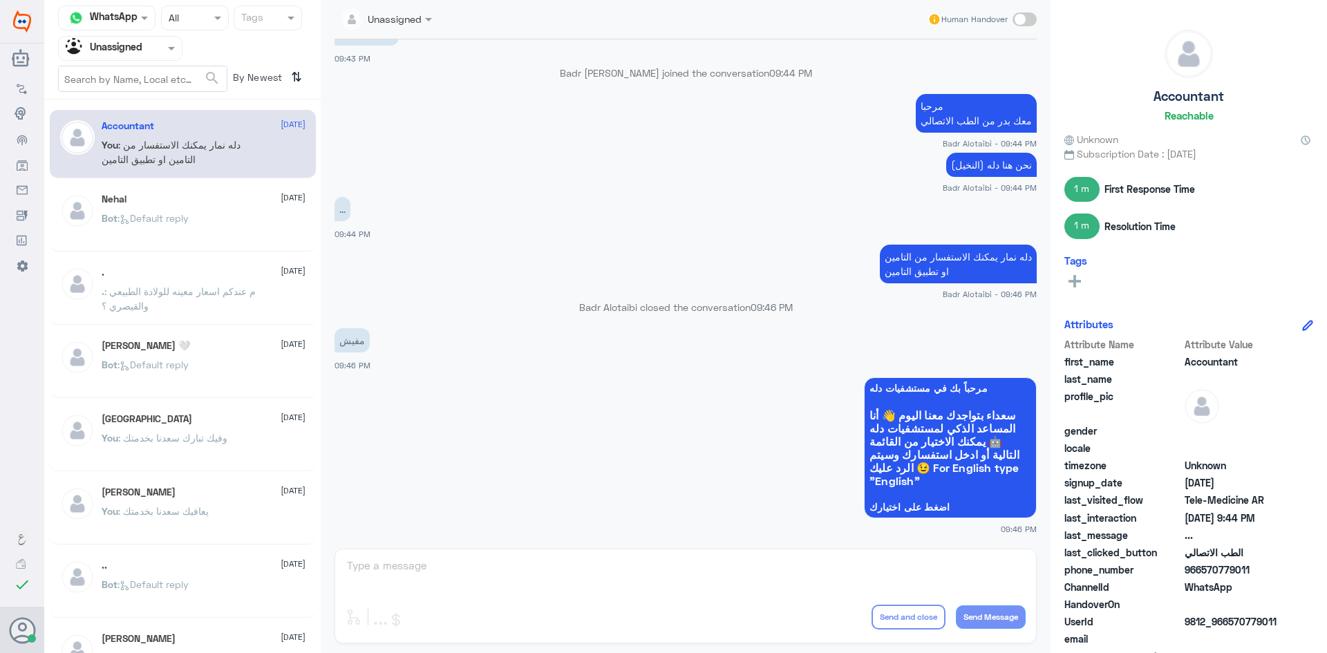
click at [154, 293] on span ": م عندكم اسعار معينه للولادة الطبيعي والقيصري ؟" at bounding box center [179, 299] width 154 height 26
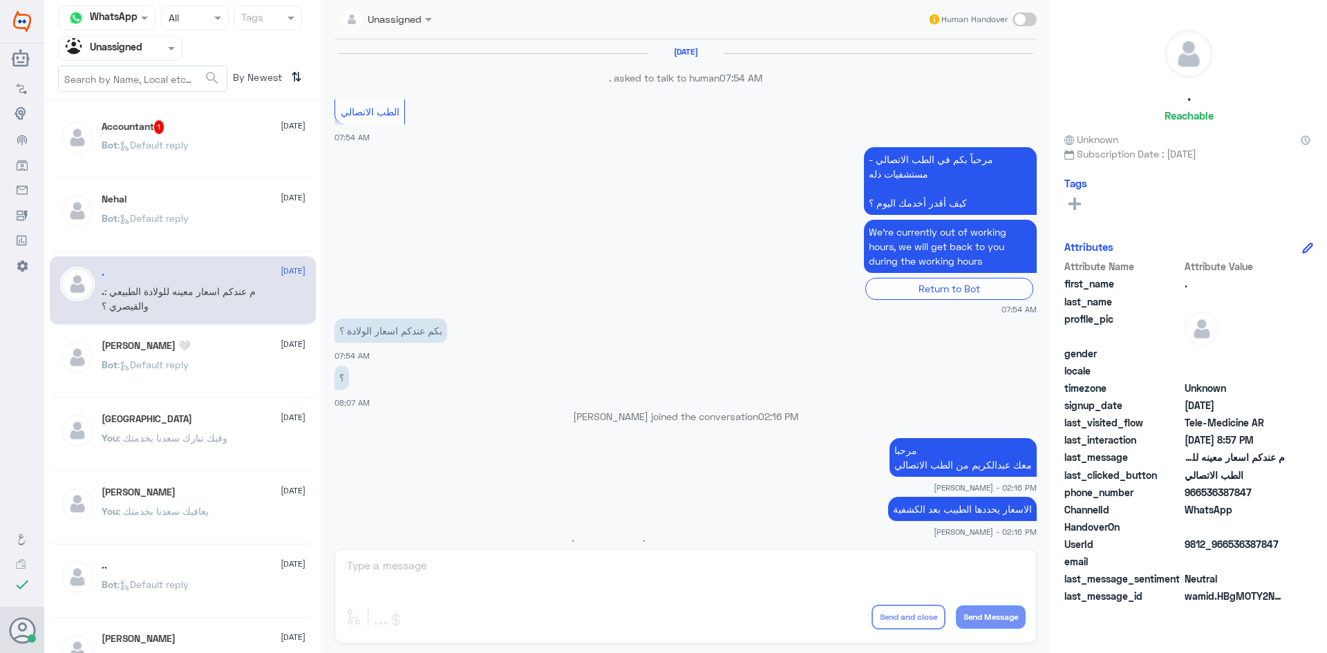
scroll to position [711, 0]
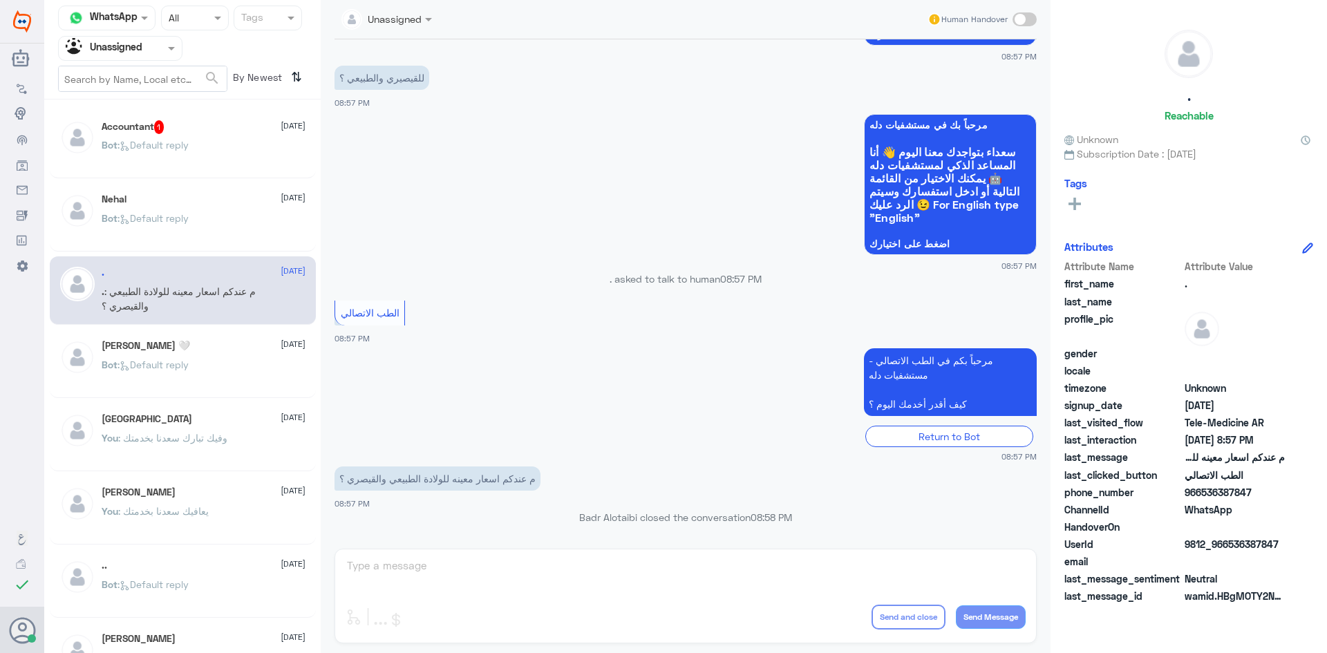
click at [180, 422] on div "TURKI 22 August" at bounding box center [204, 419] width 204 height 12
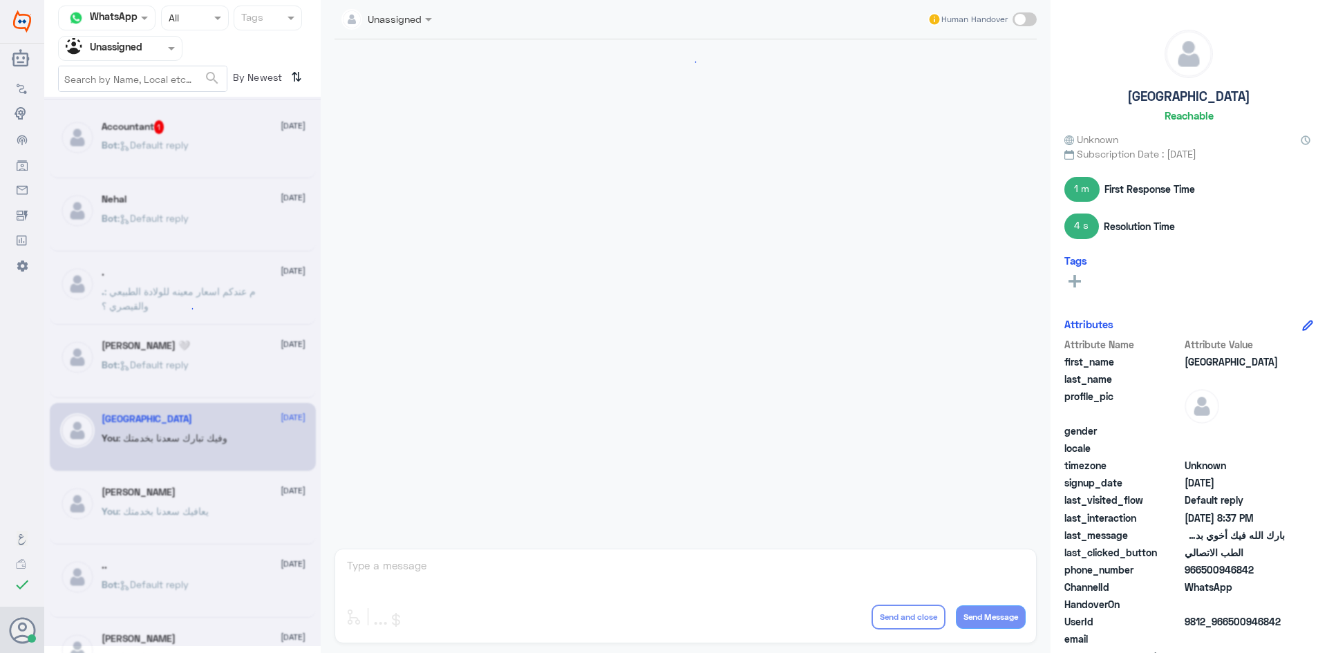
scroll to position [812, 0]
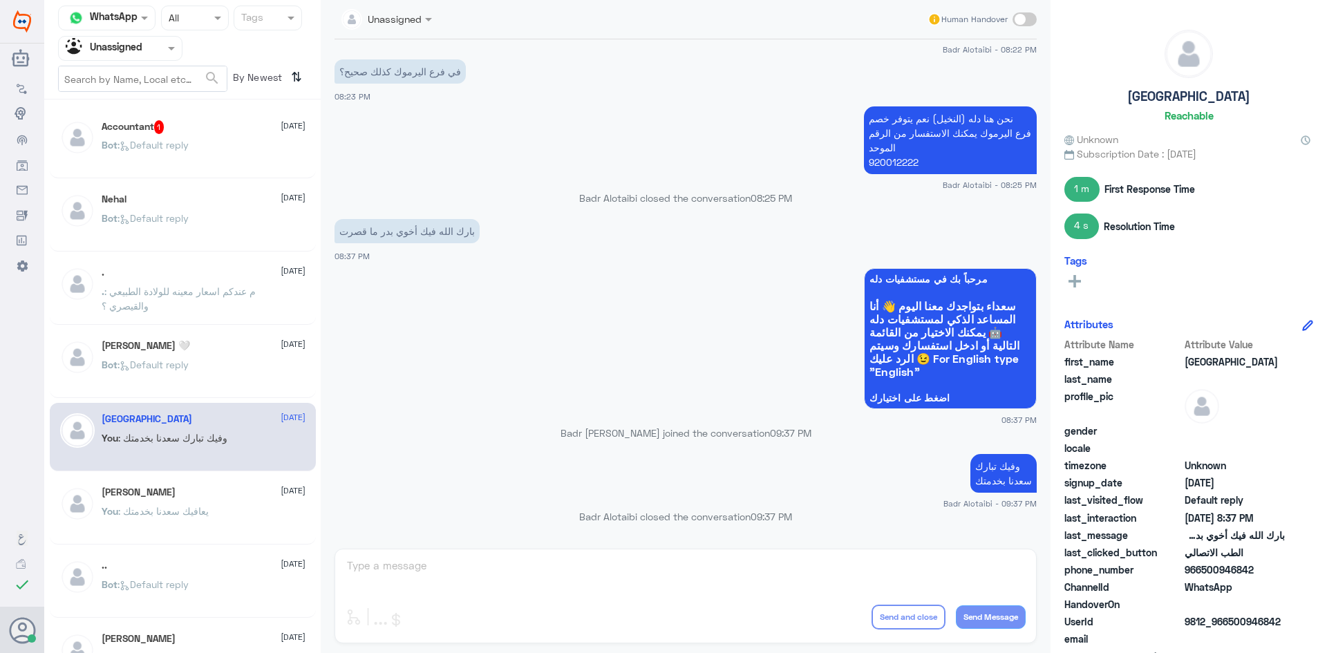
click at [212, 342] on div "Omar Reda 🤍 22 August" at bounding box center [204, 346] width 204 height 12
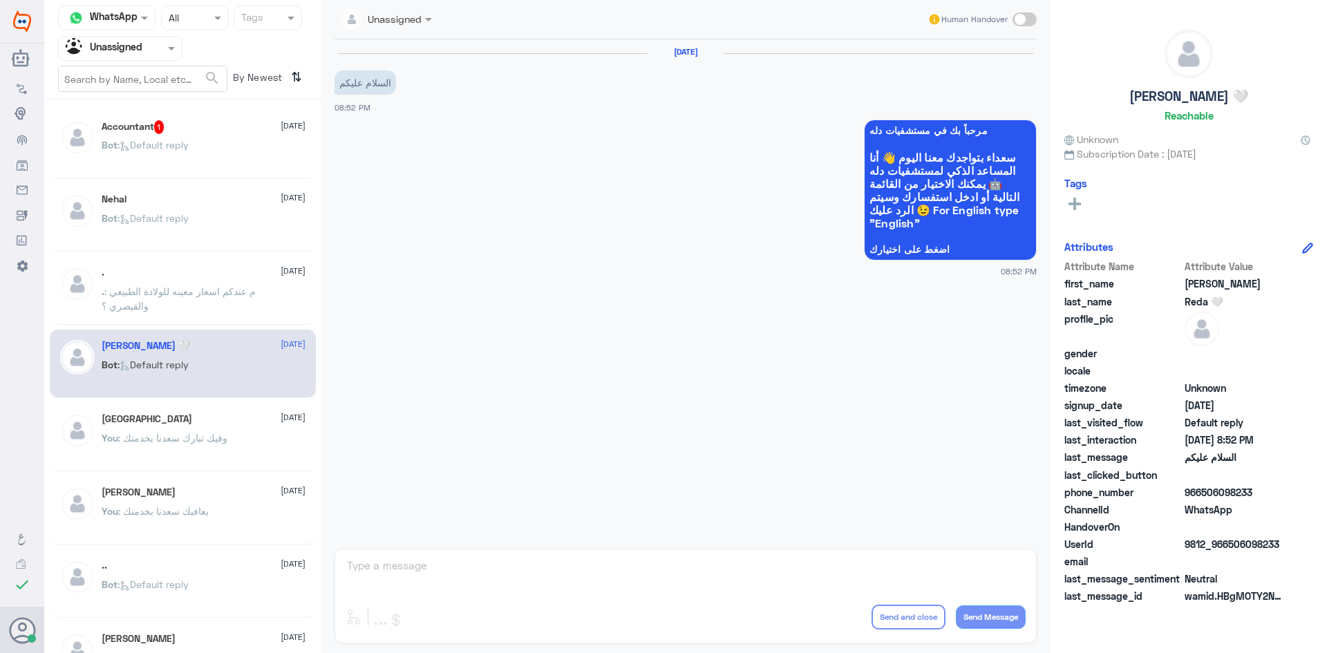
click at [153, 149] on span ": Default reply" at bounding box center [153, 145] width 71 height 12
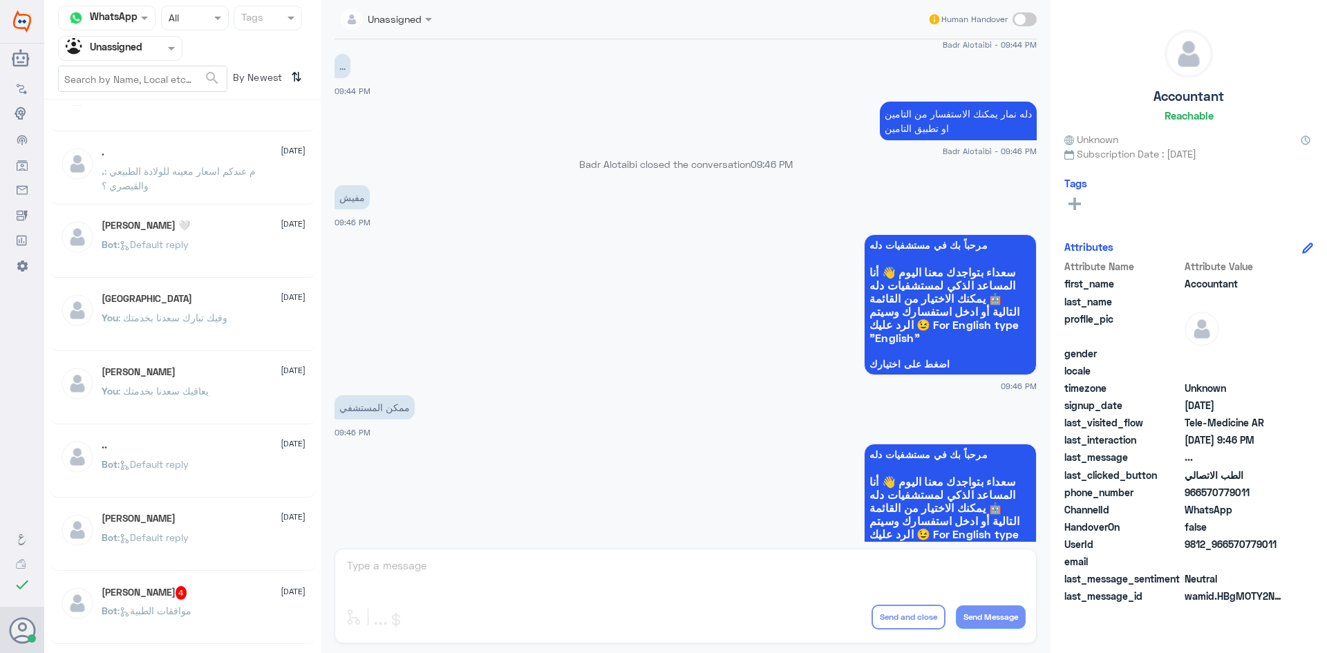
scroll to position [138, 0]
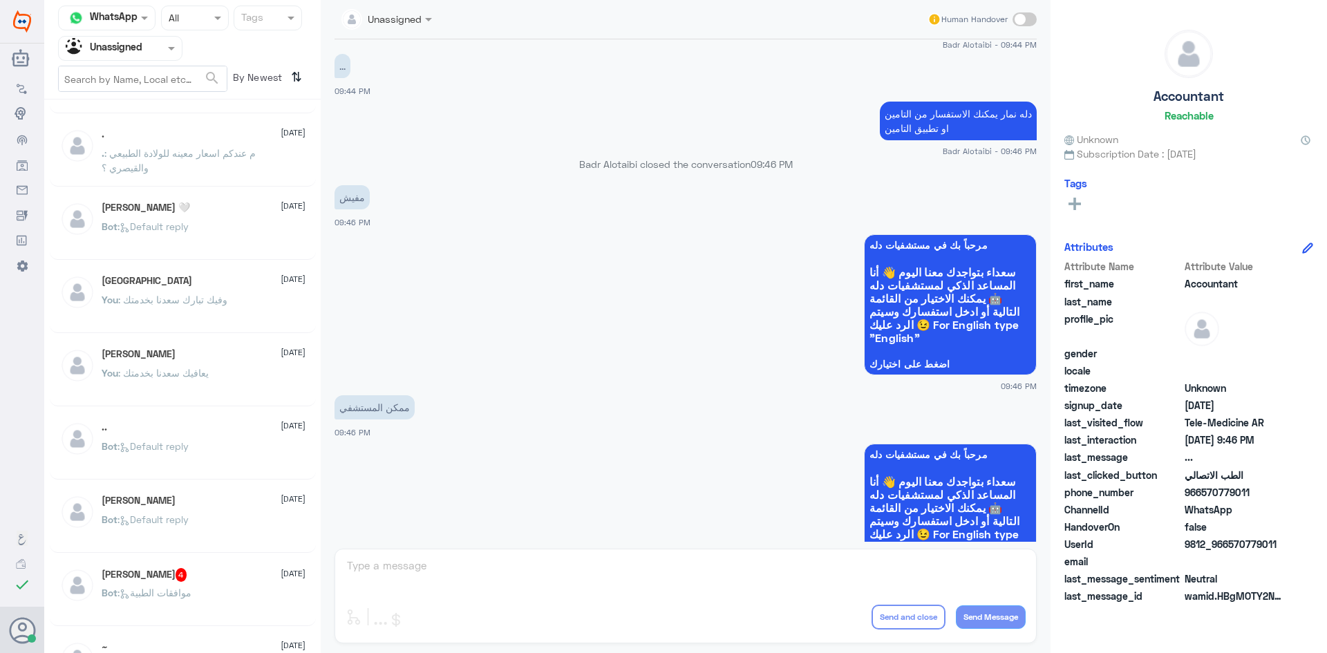
click at [176, 159] on p ". : م عندكم اسعار معينه للولادة الطبيعي والقيصري ؟" at bounding box center [180, 163] width 156 height 35
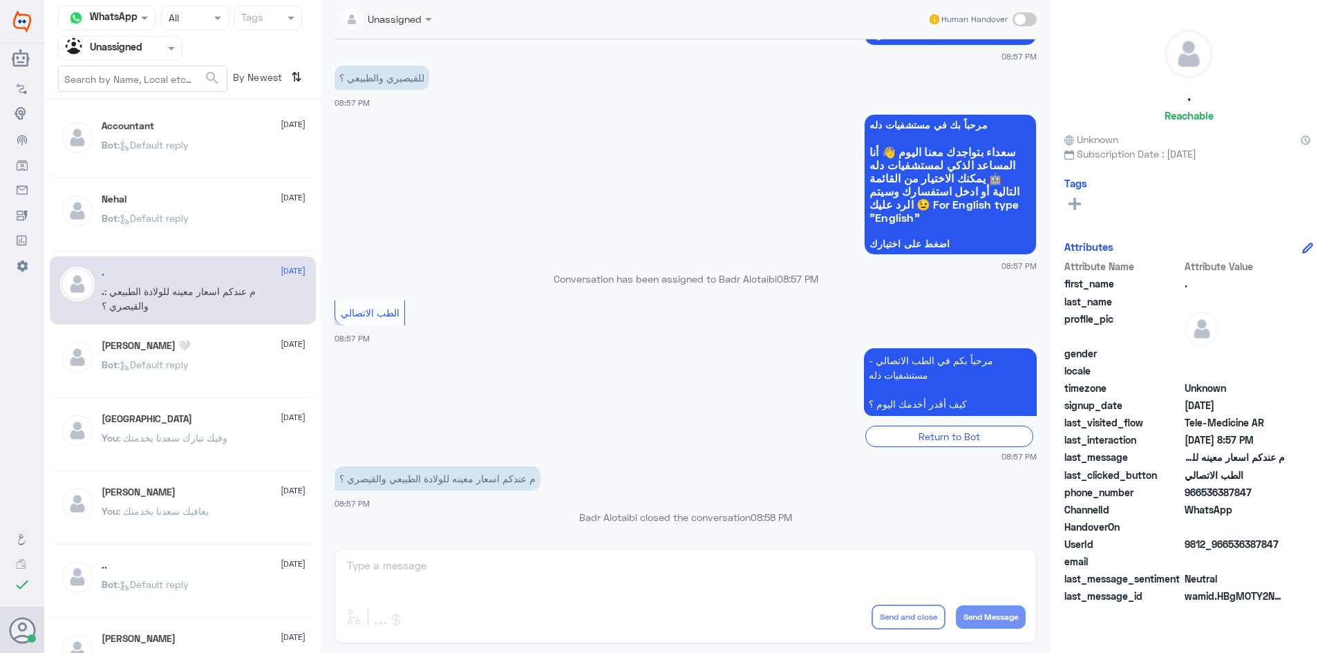
click at [185, 142] on span ": Default reply" at bounding box center [153, 145] width 71 height 12
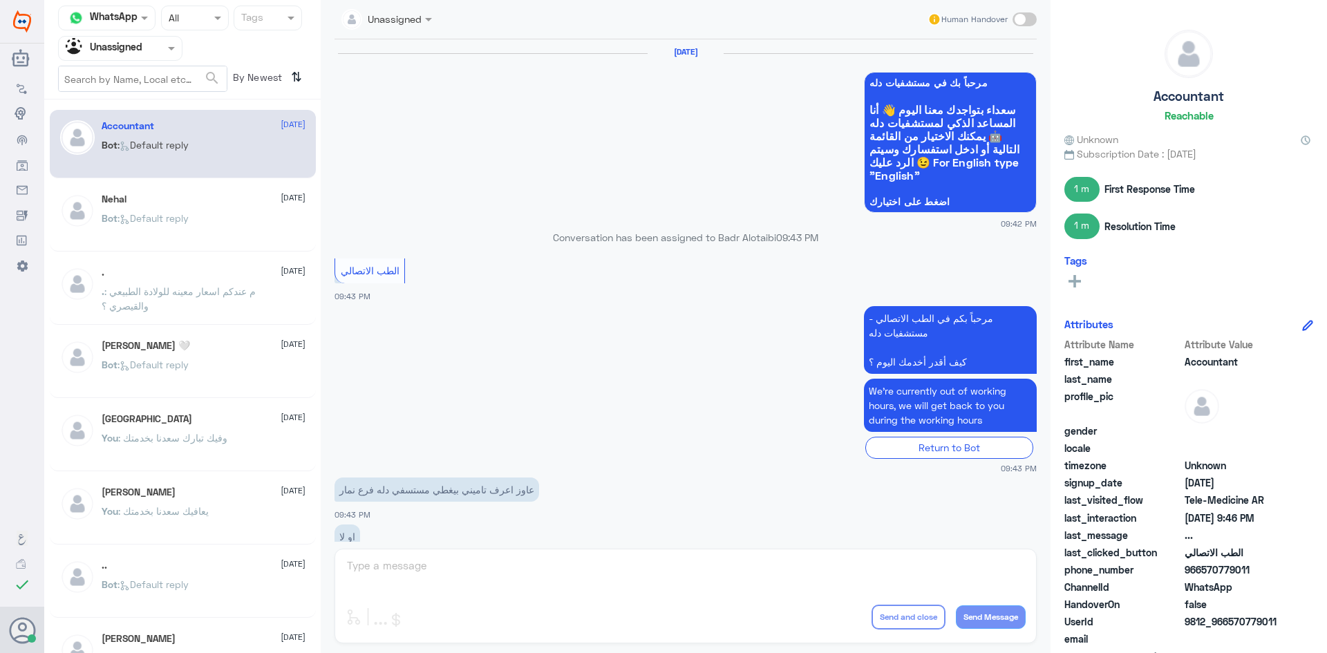
scroll to position [970, 0]
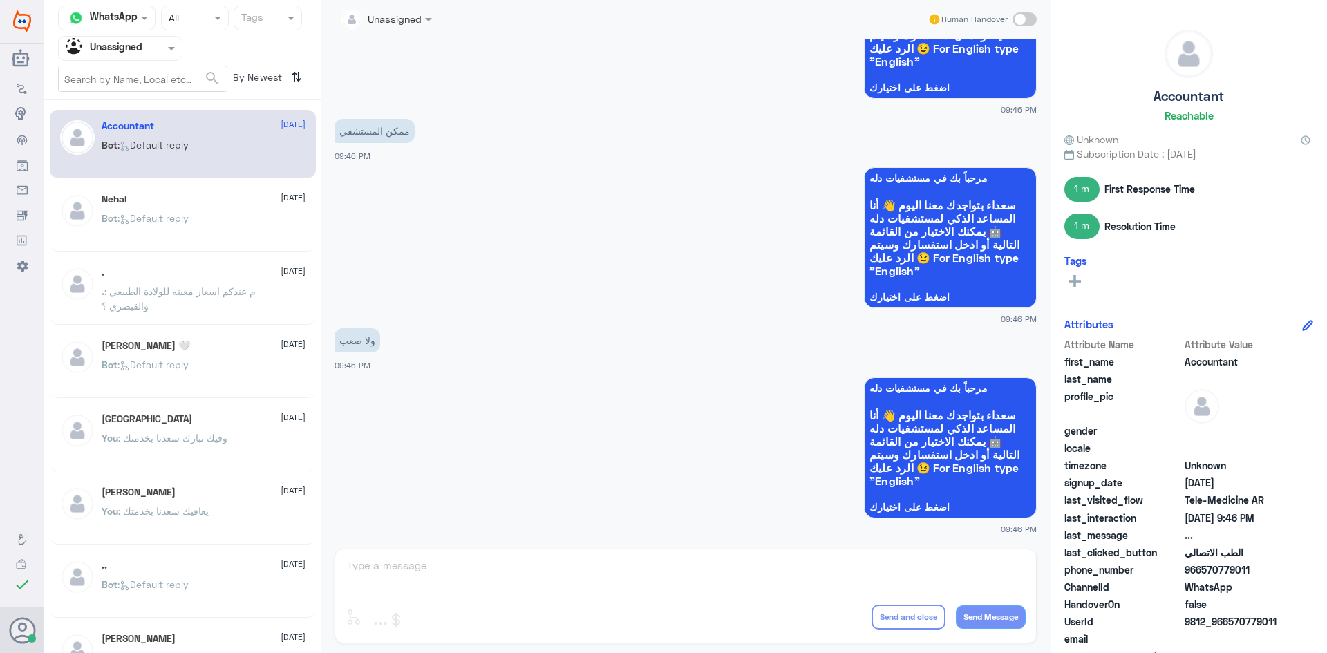
click at [189, 212] on span ": Default reply" at bounding box center [153, 218] width 71 height 12
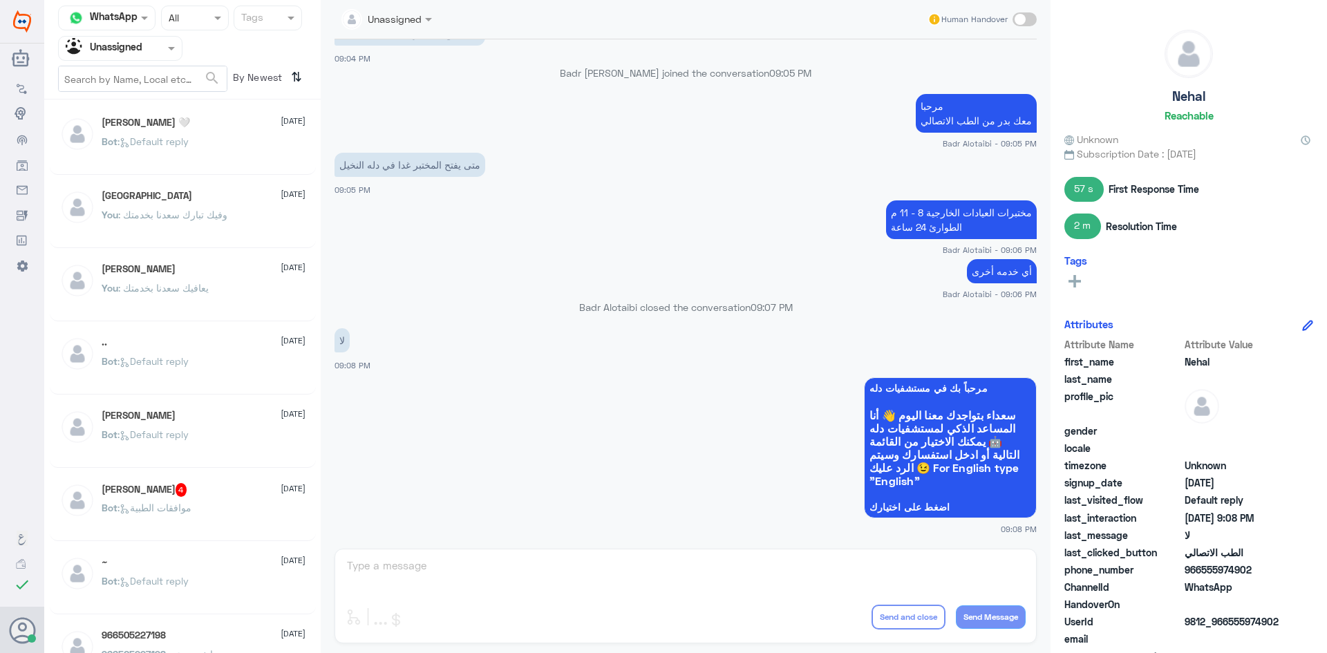
scroll to position [207, 0]
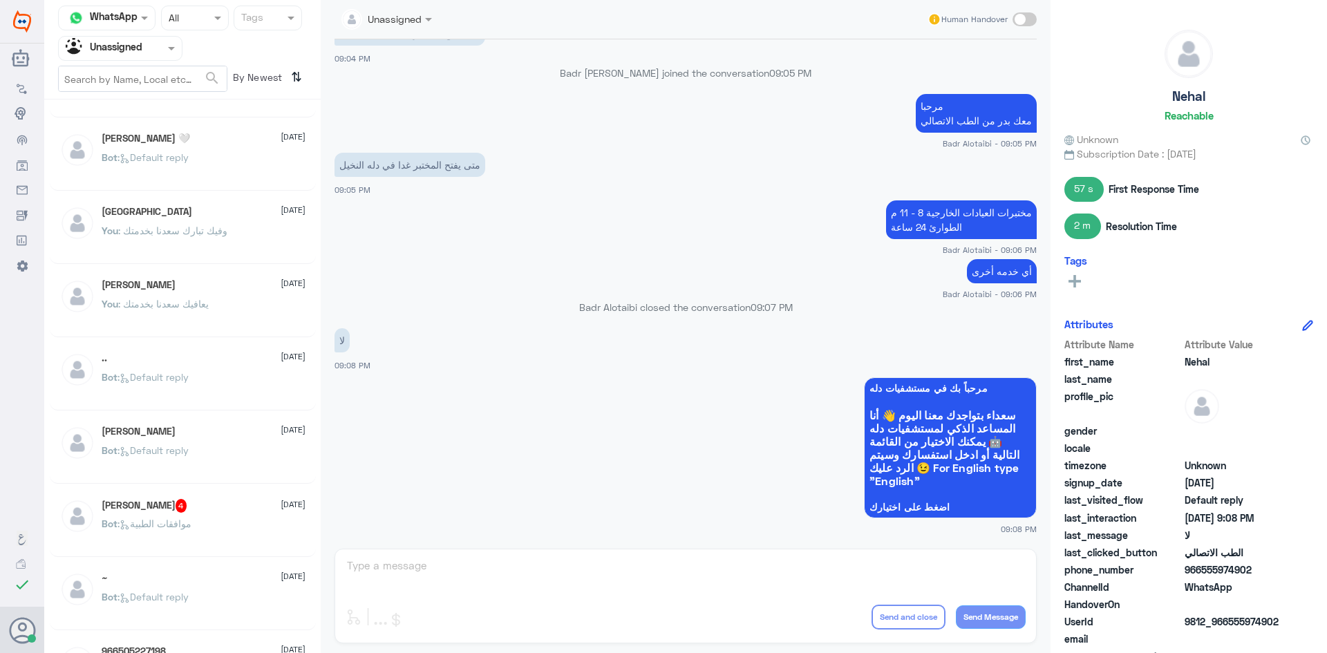
click at [209, 342] on div "Accountant 22 August Bot : Default reply Nehal 22 August Bot : Default reply . …" at bounding box center [182, 381] width 277 height 553
click at [180, 250] on p "You : وفيك تبارك سعدنا بخدمتك" at bounding box center [165, 240] width 126 height 35
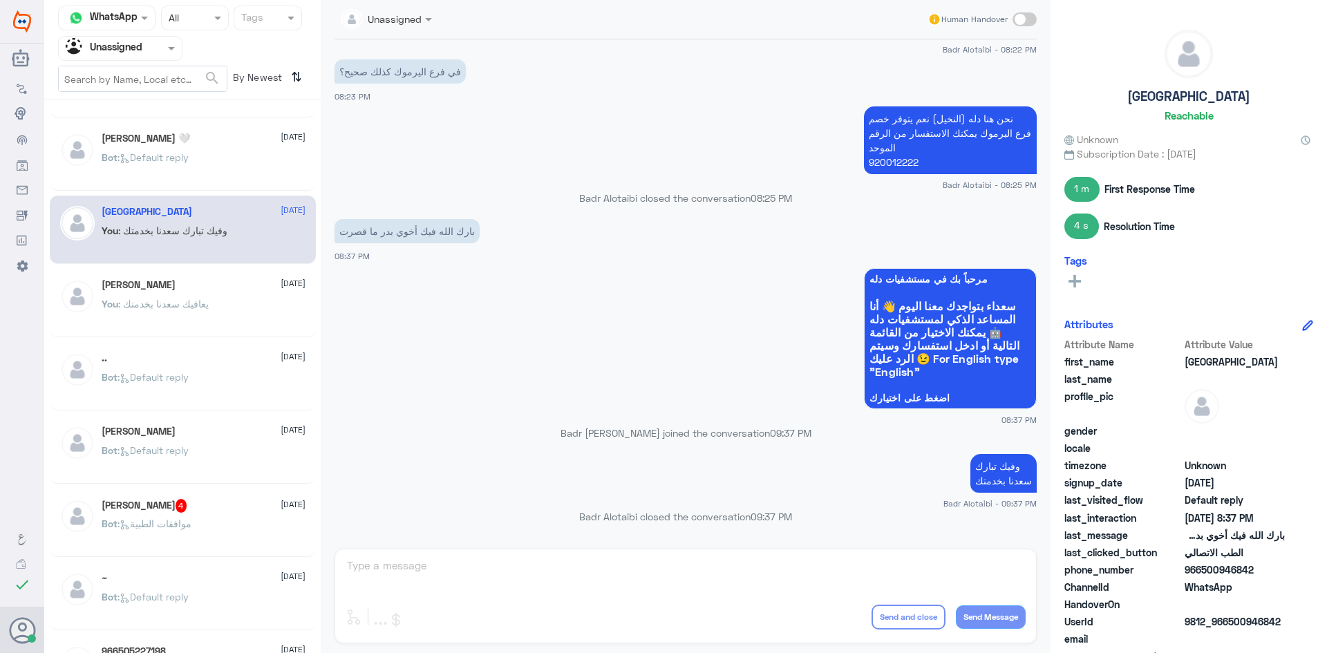
click at [160, 181] on p "Bot : Default reply" at bounding box center [145, 167] width 87 height 35
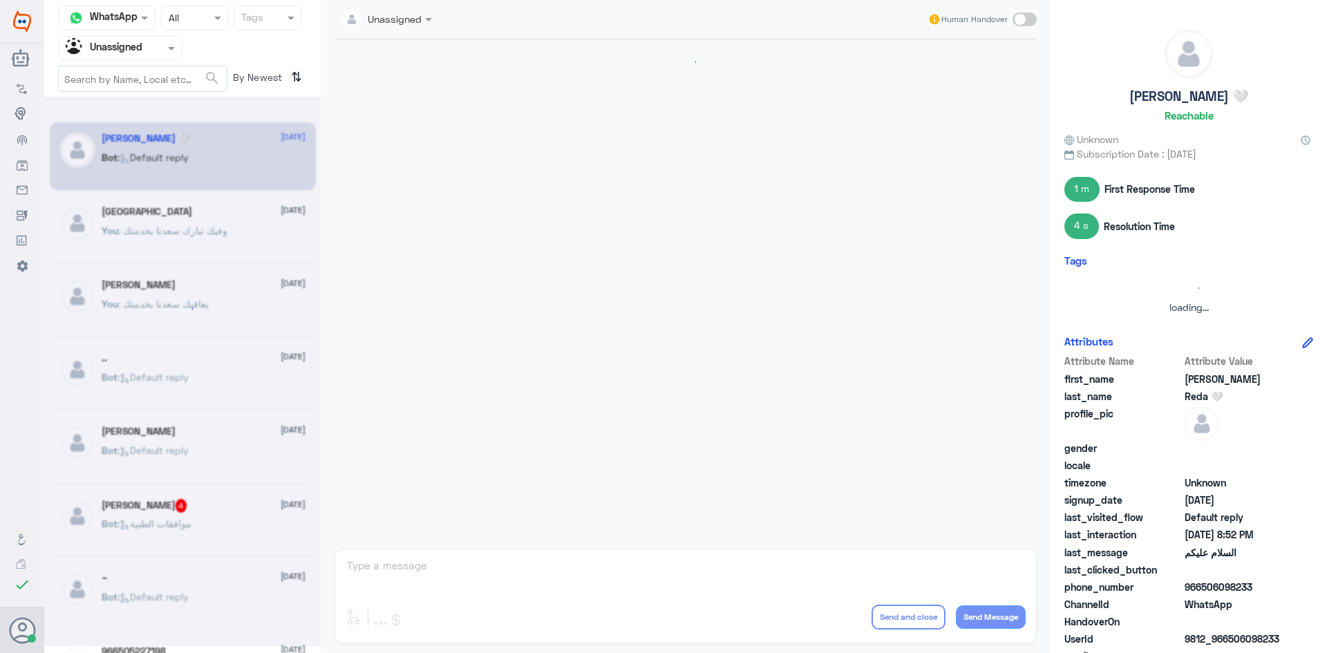
click at [160, 174] on div at bounding box center [182, 372] width 277 height 550
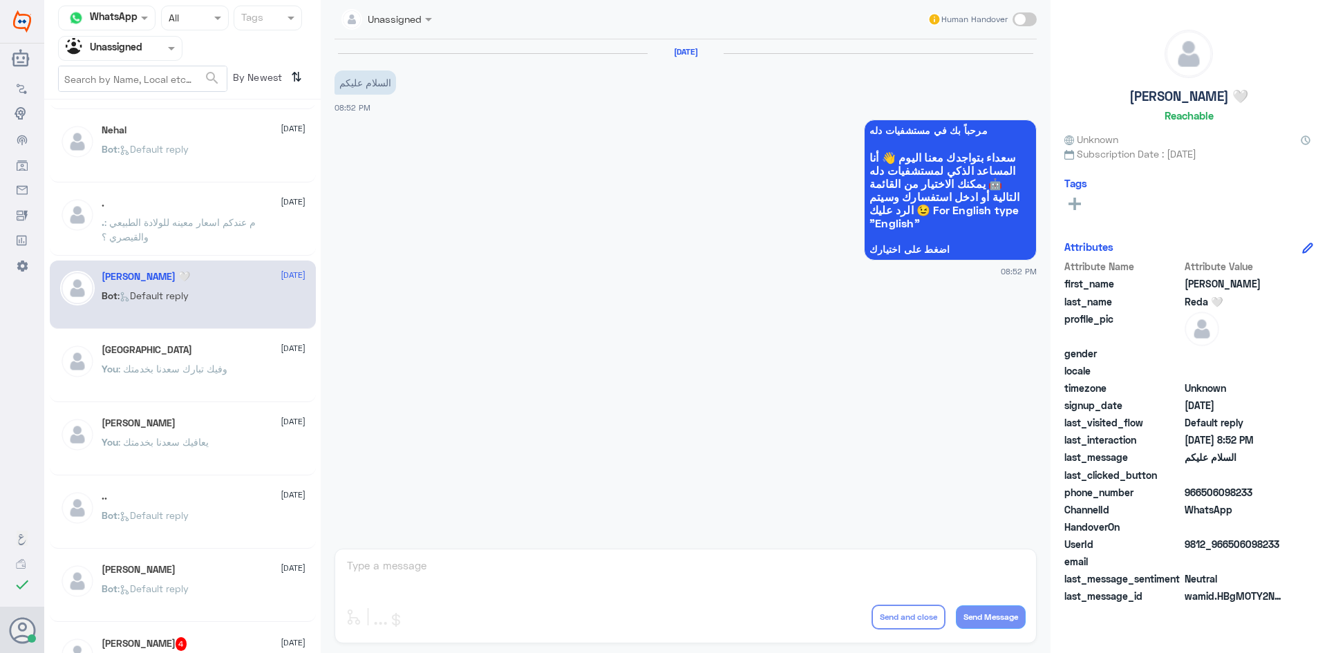
click at [180, 202] on div ". 22 August" at bounding box center [204, 204] width 204 height 12
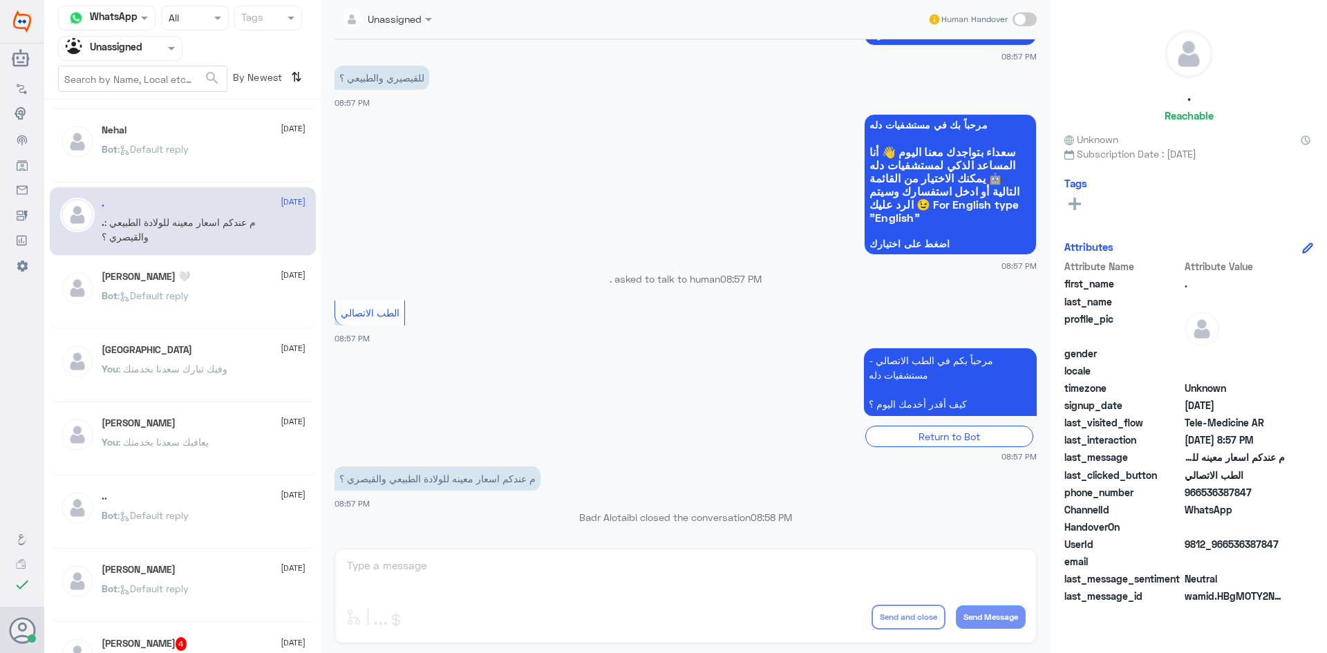
click at [180, 148] on span ": Default reply" at bounding box center [153, 149] width 71 height 12
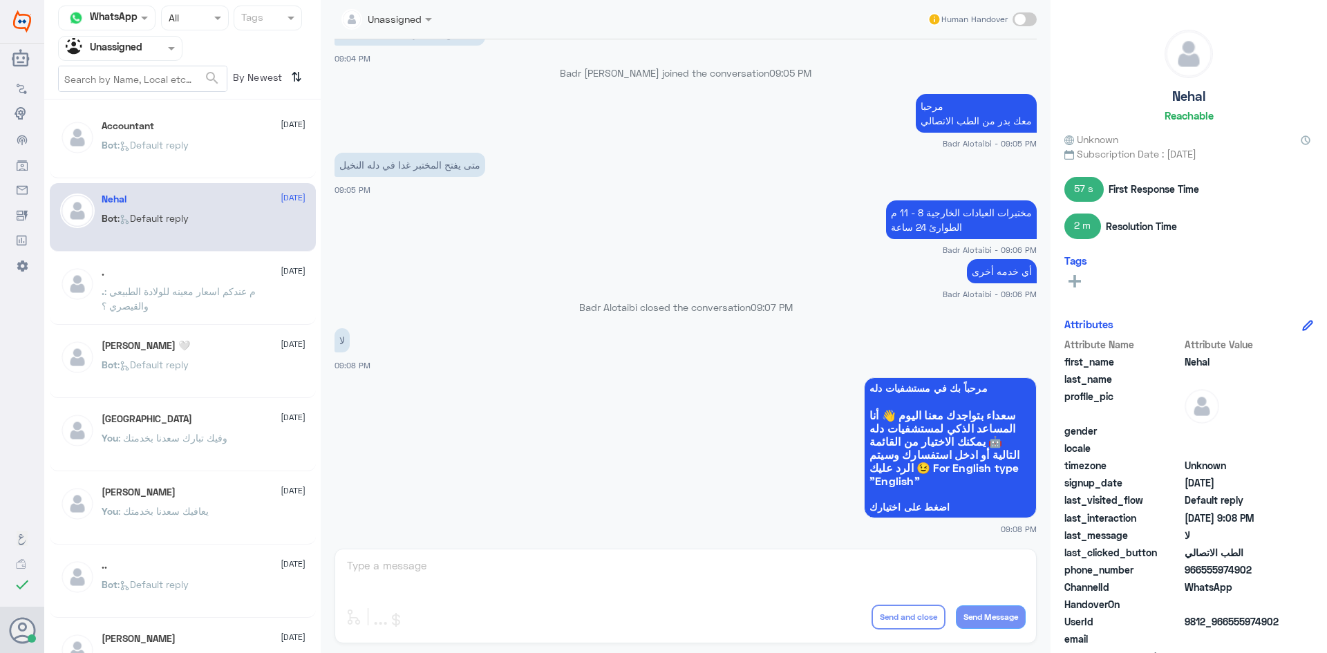
click at [180, 148] on span ": Default reply" at bounding box center [153, 145] width 71 height 12
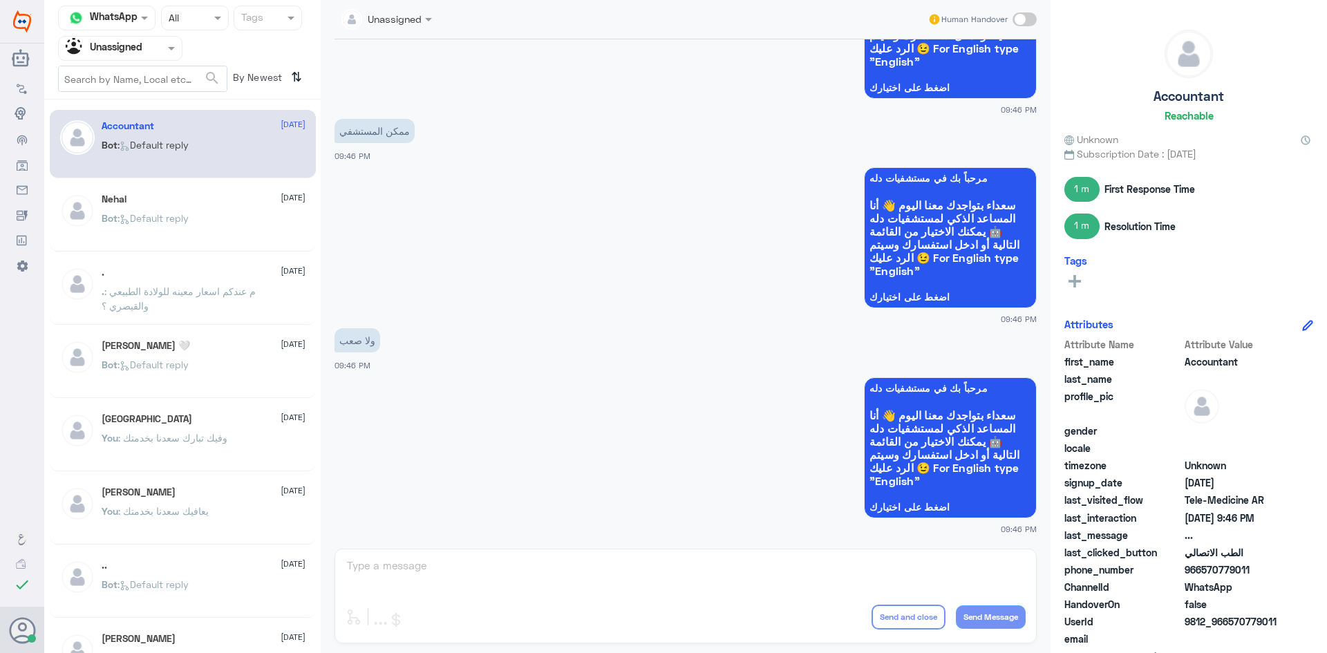
click at [169, 295] on span ": م عندكم اسعار معينه للولادة الطبيعي والقيصري ؟" at bounding box center [179, 299] width 154 height 26
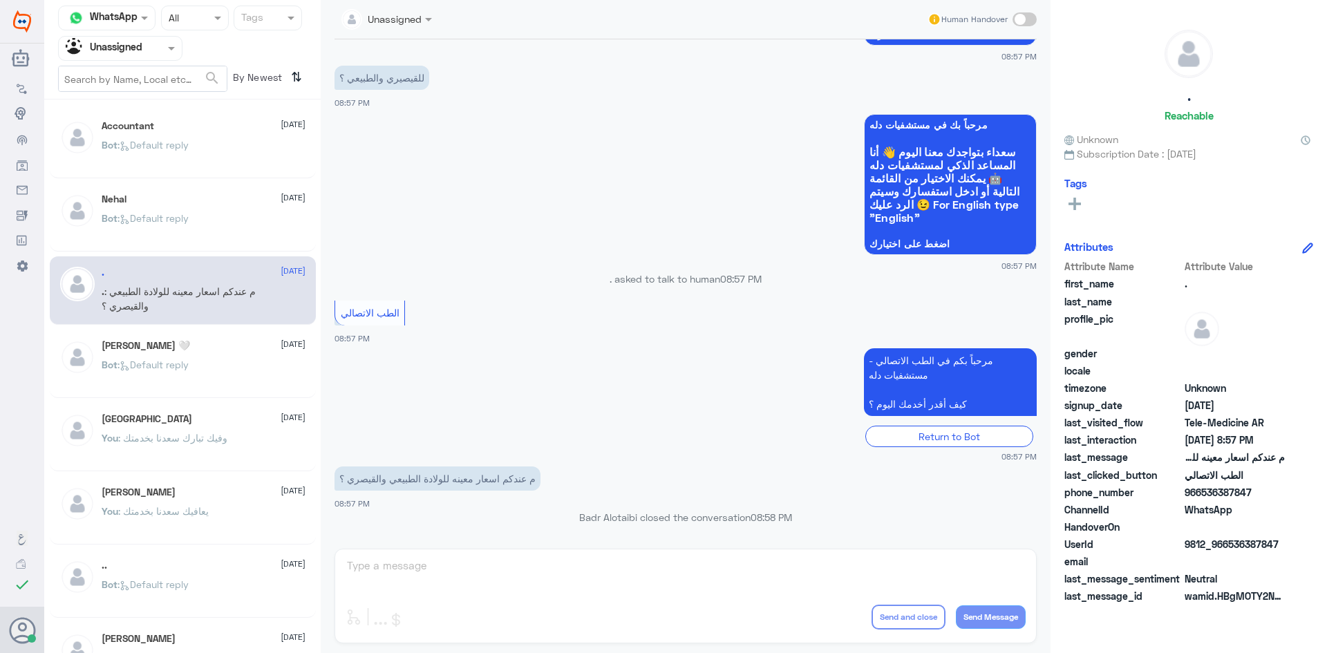
click at [181, 427] on div "TURKI 22 August You : وفيك تبارك سعدنا بخدمتك" at bounding box center [204, 439] width 204 height 52
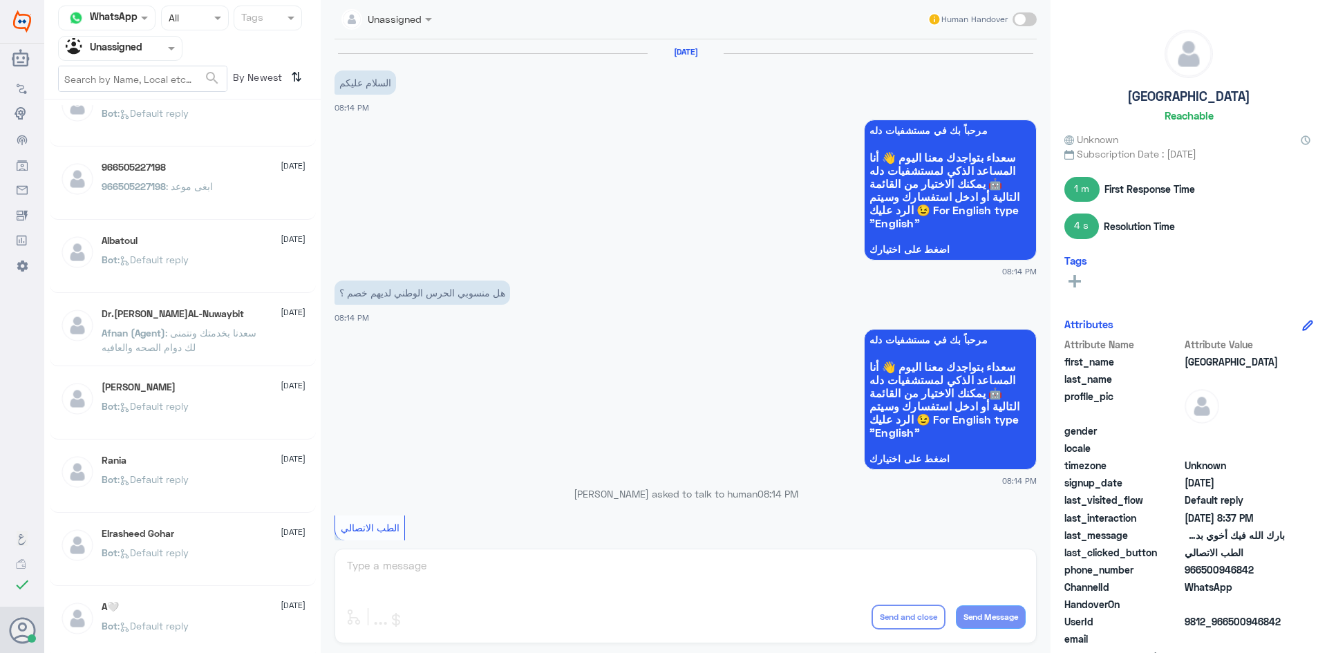
click at [153, 50] on div at bounding box center [120, 48] width 123 height 16
click at [129, 78] on div "All" at bounding box center [120, 81] width 124 height 26
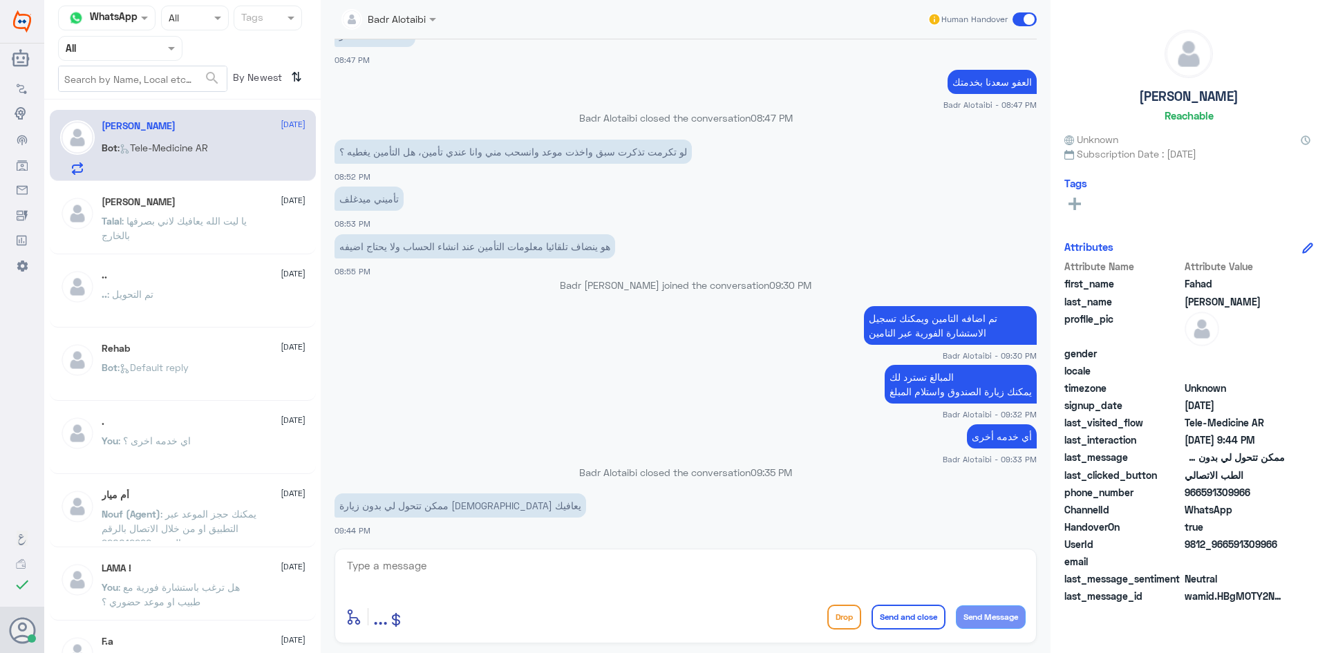
scroll to position [193, 0]
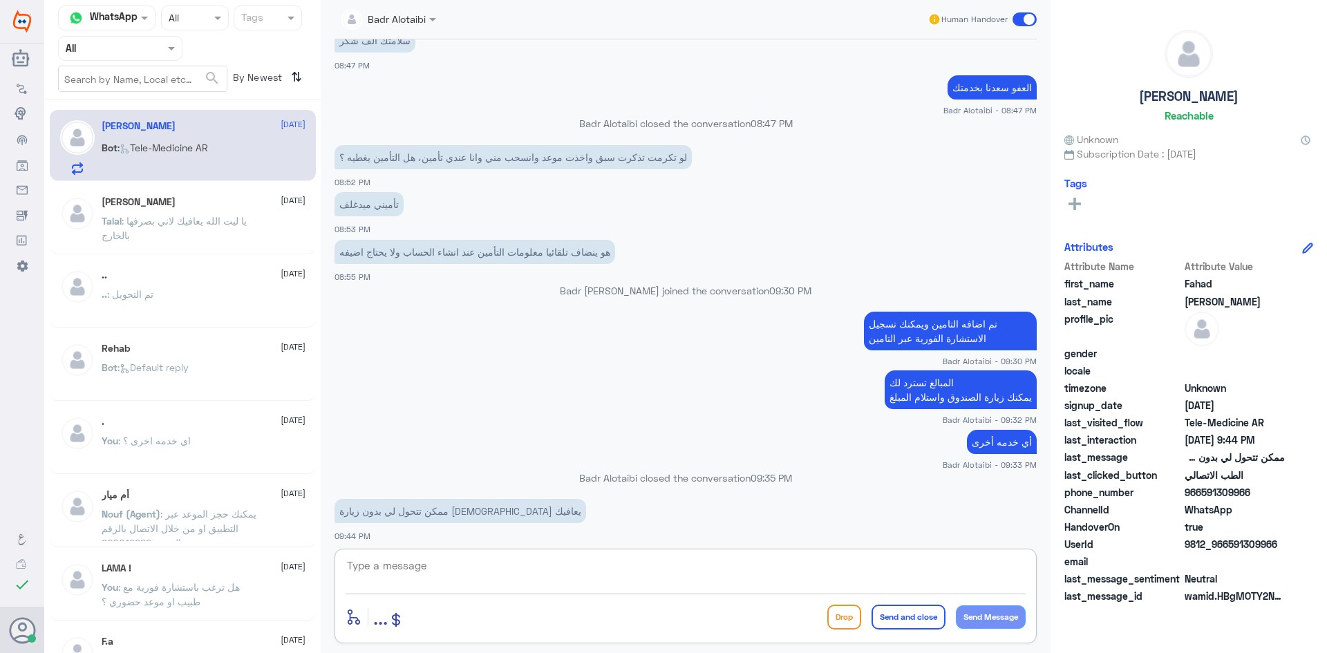
click at [489, 569] on textarea at bounding box center [686, 574] width 680 height 34
type textarea "ممكن ان شاء [DEMOGRAPHIC_DATA]"
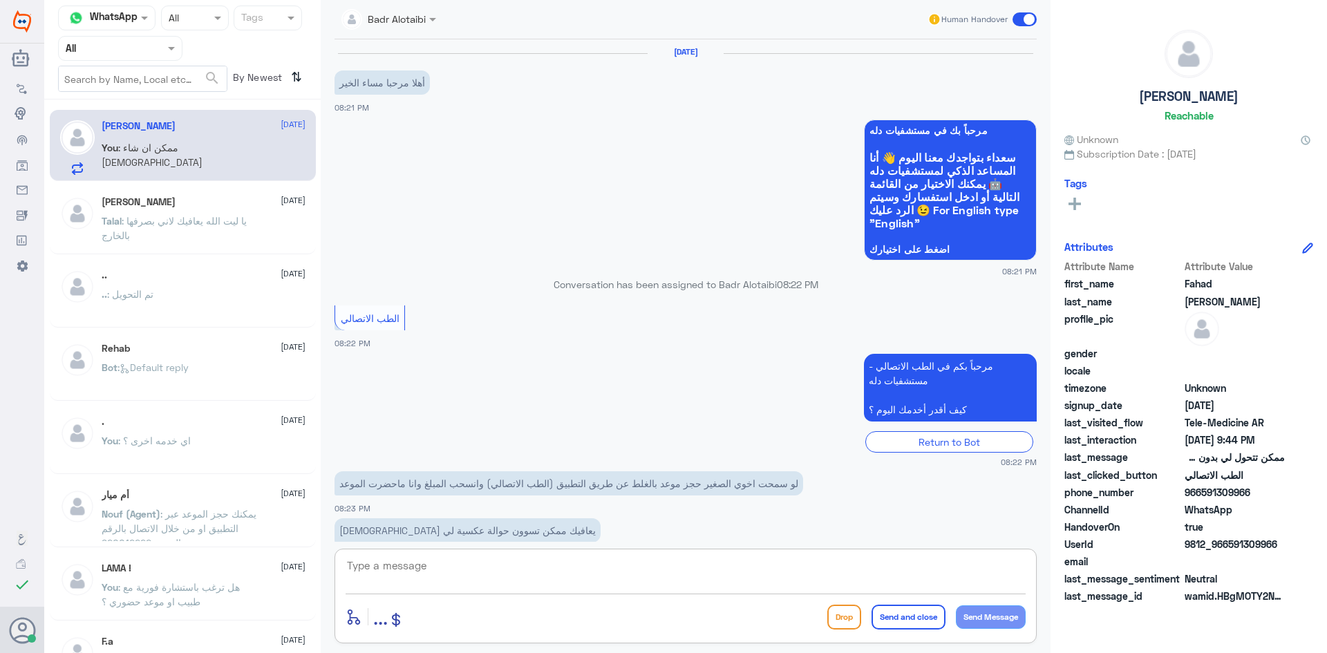
scroll to position [790, 0]
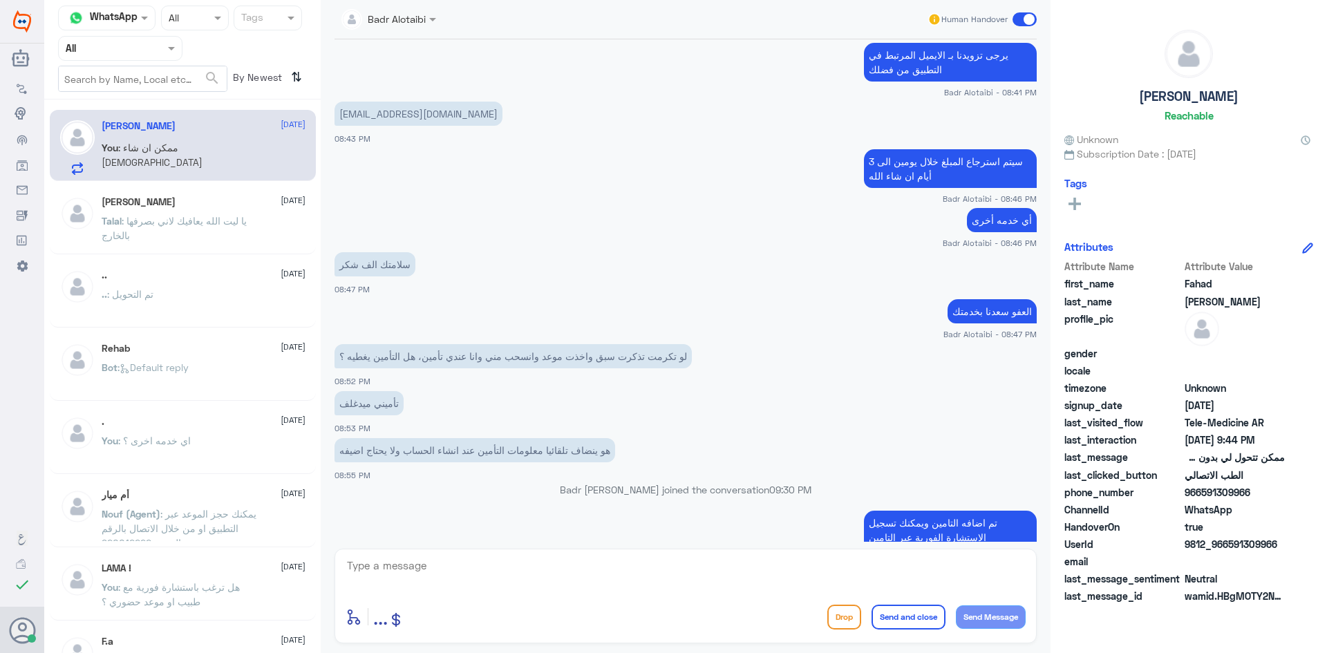
click at [346, 120] on p "F.harbi1990@gmail.com" at bounding box center [419, 114] width 168 height 24
click at [342, 115] on p "F.harbi1990@gmail.com" at bounding box center [419, 114] width 168 height 24
copy div "F.harbi1990@gmail.com"
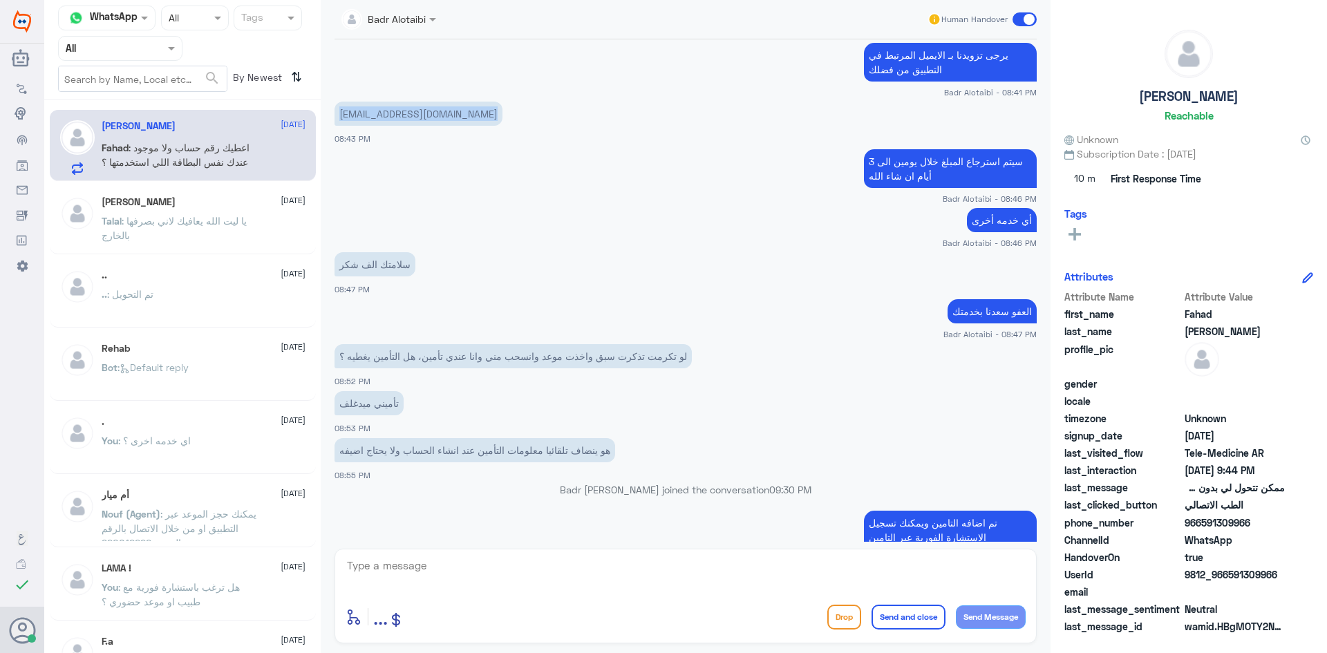
scroll to position [1568, 0]
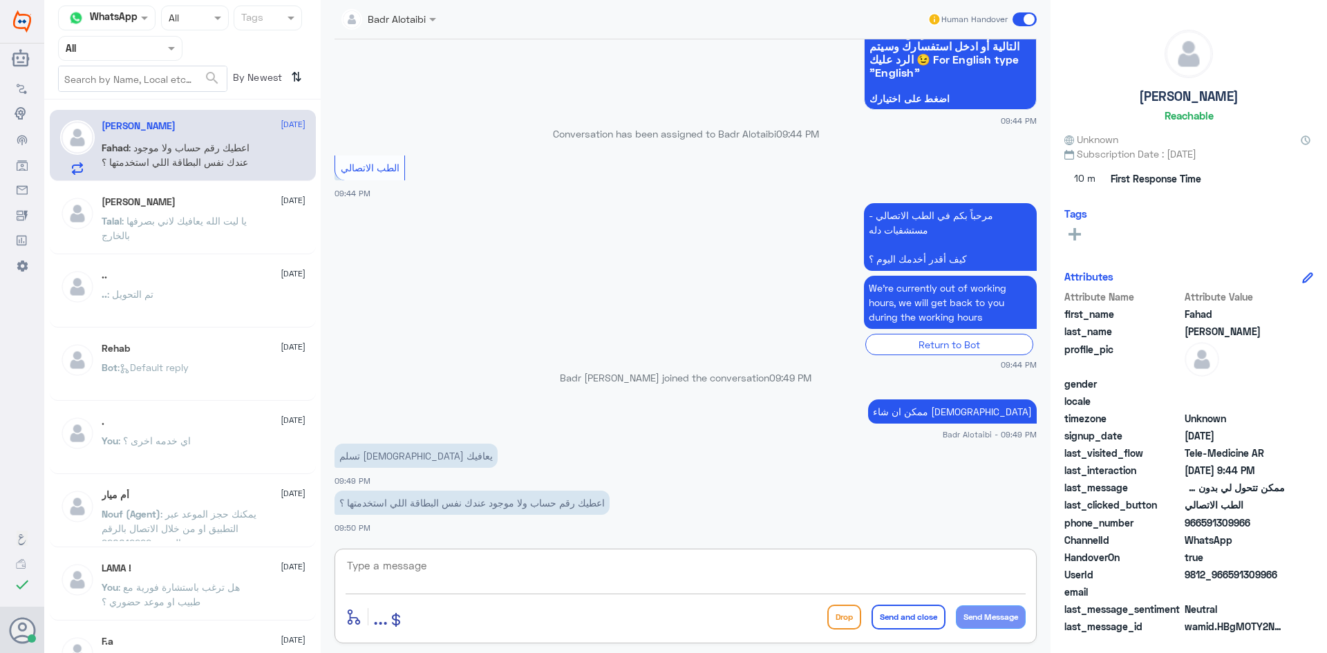
click at [621, 571] on textarea at bounding box center [686, 574] width 680 height 34
type textarea "المبالغ ترجع على نفس البطاقة من يومين الى 3 أيام ان شاء [DEMOGRAPHIC_DATA]"
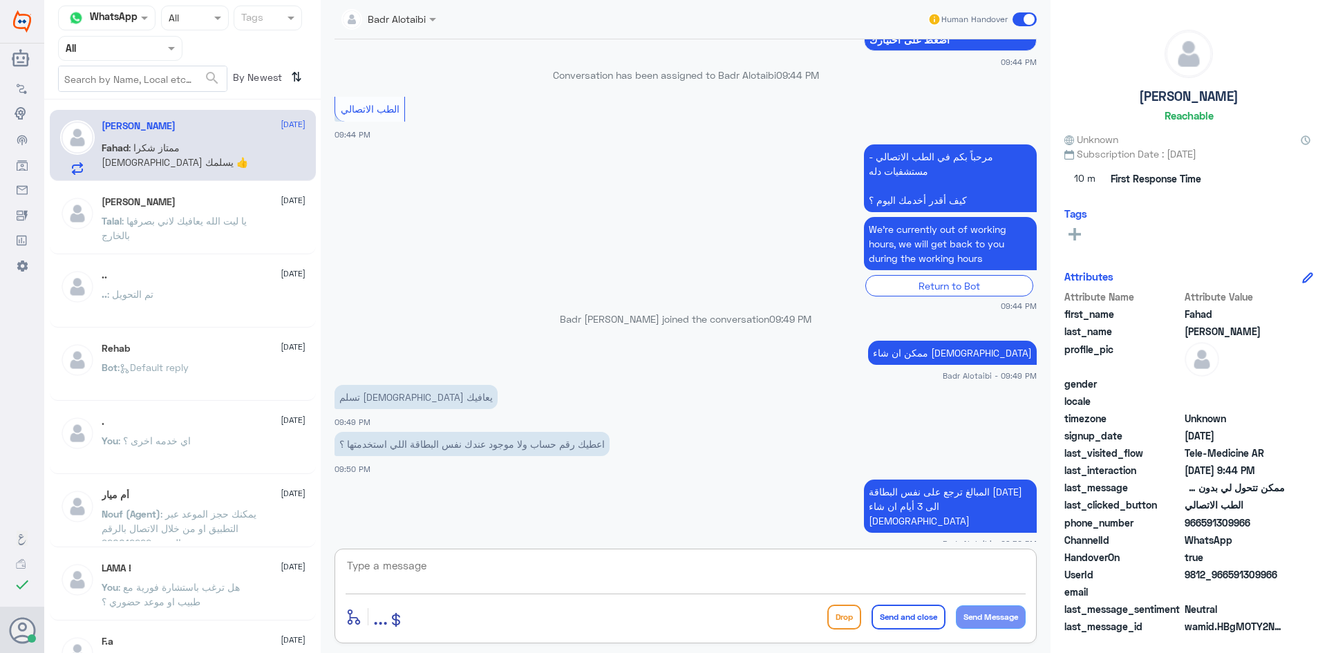
scroll to position [1674, 0]
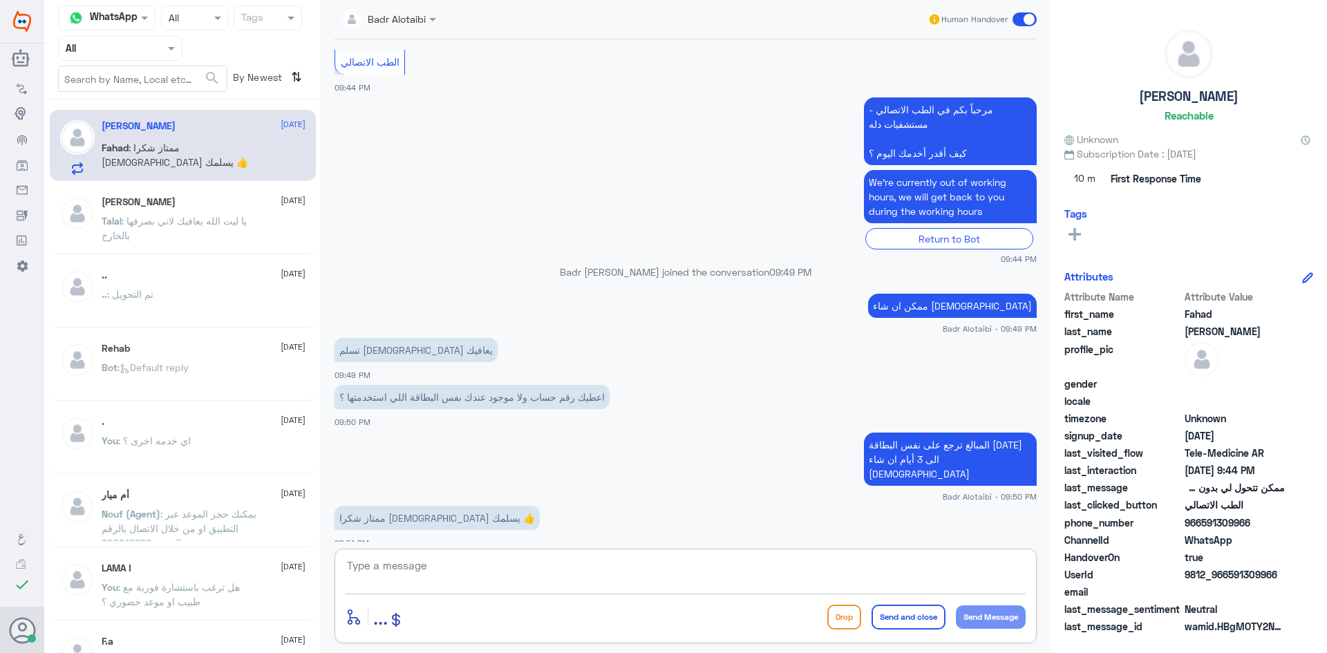
click at [525, 557] on textarea at bounding box center [686, 574] width 680 height 34
type textarea "العفو سعيد بخدمتك"
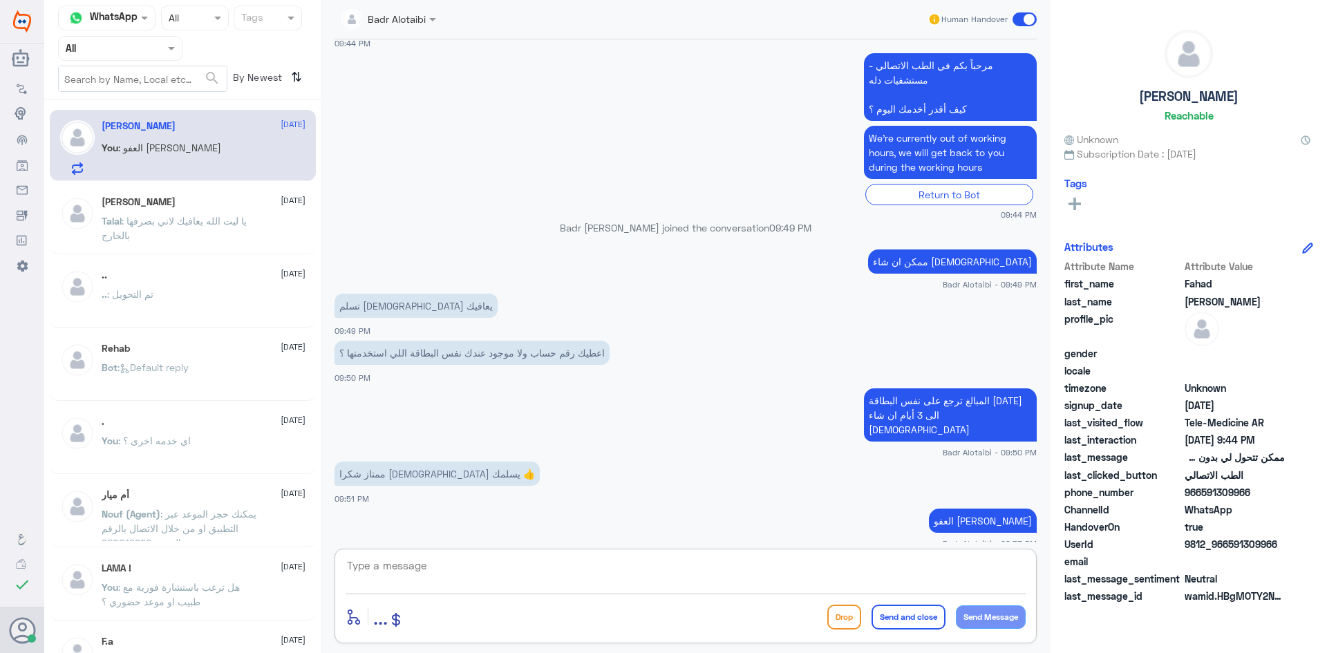
click at [1023, 21] on span at bounding box center [1025, 19] width 24 height 14
click at [0, 0] on input "checkbox" at bounding box center [0, 0] width 0 height 0
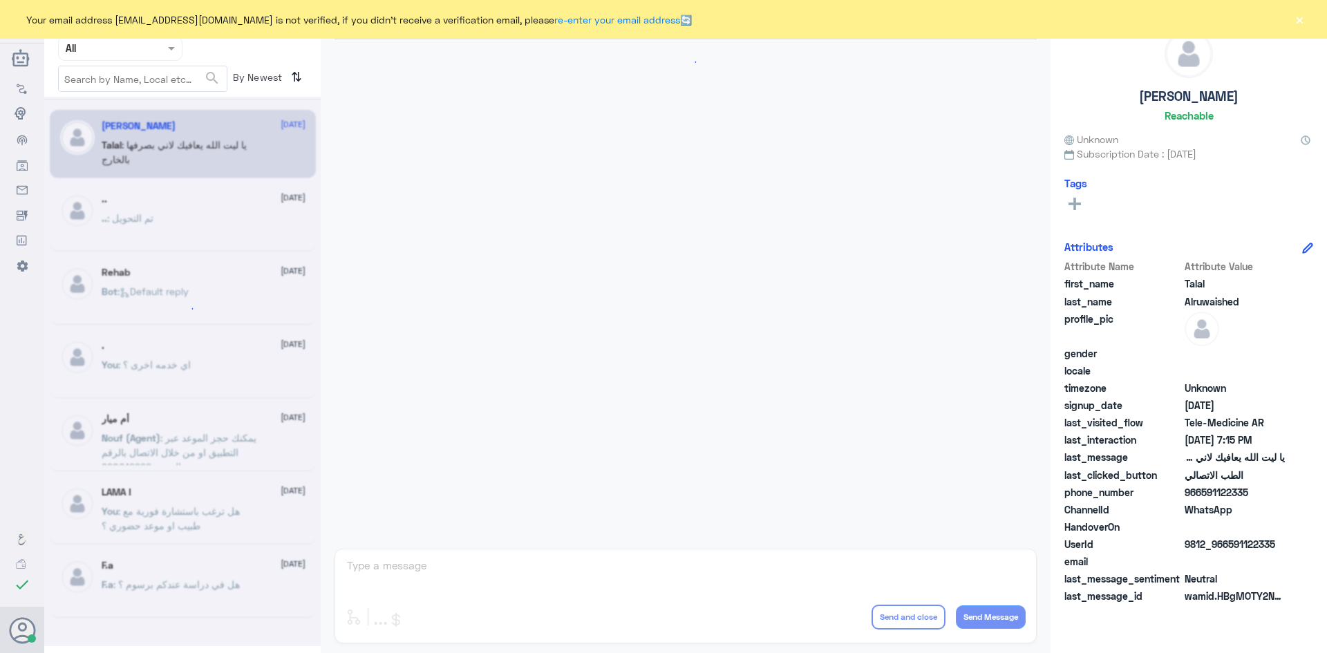
click at [1299, 18] on button "×" at bounding box center [1300, 19] width 14 height 14
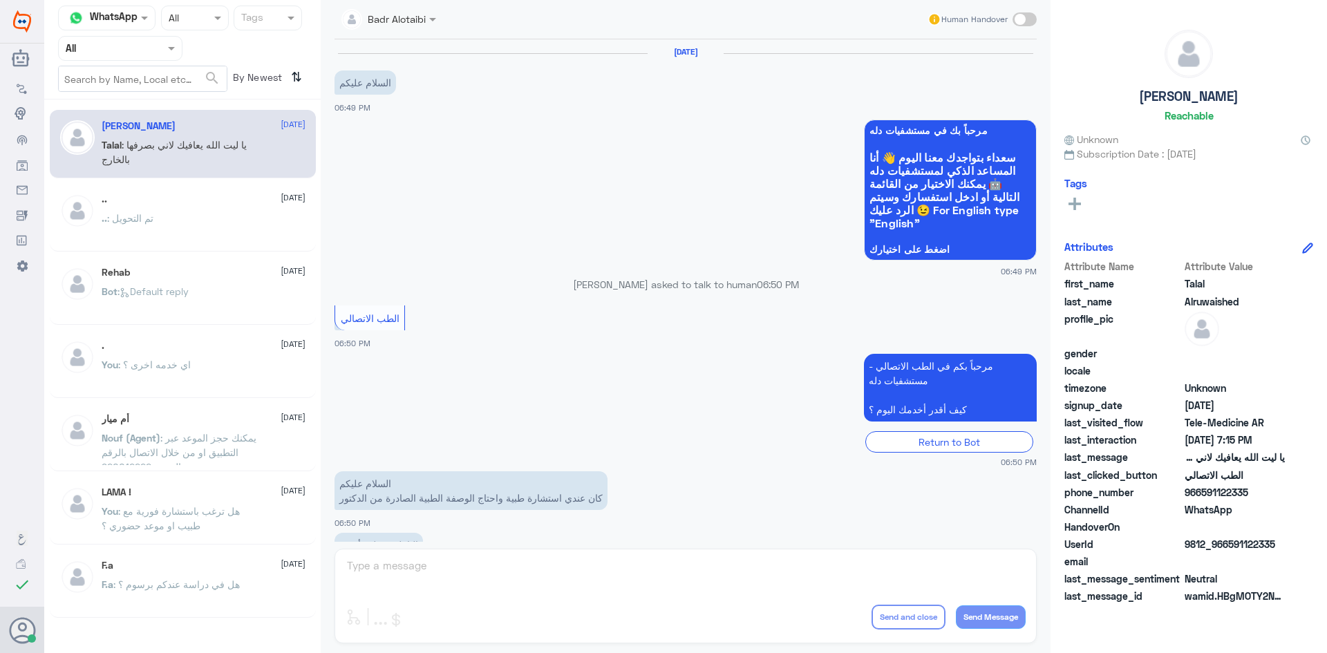
scroll to position [315, 0]
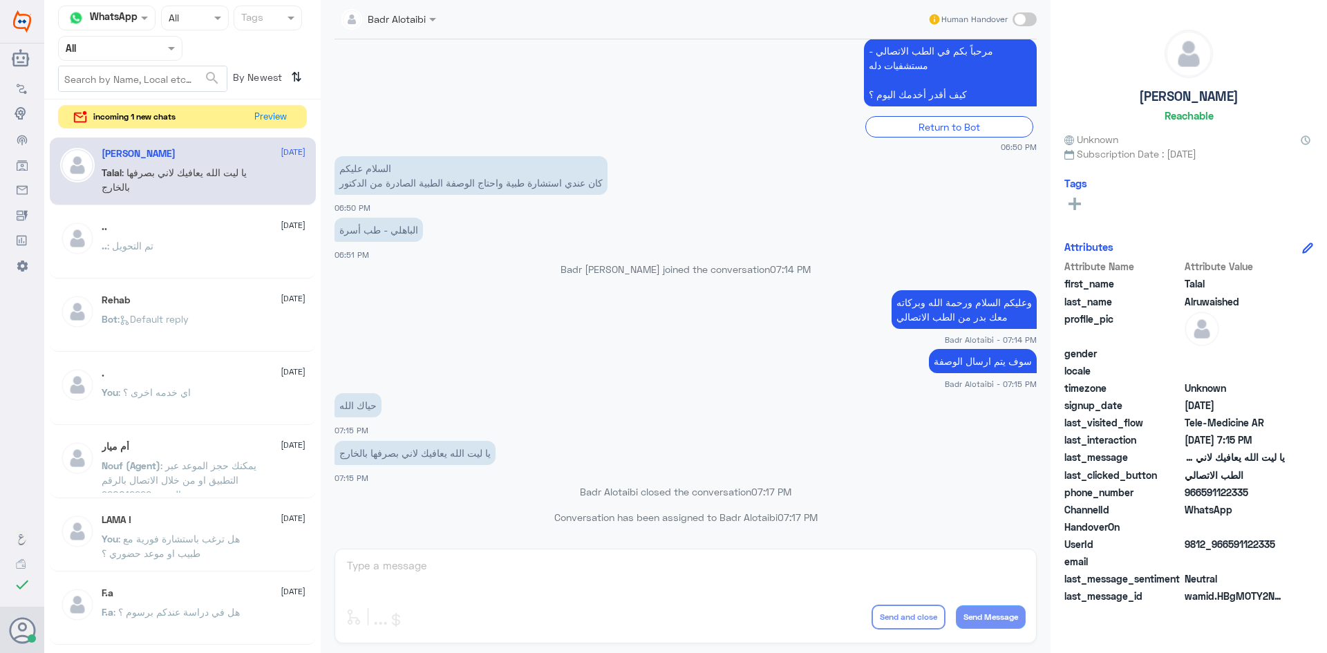
click at [283, 99] on nav "Channel WhatsApp Status × All Tags Agent Filter All search By Newest ⇅" at bounding box center [182, 53] width 277 height 94
click at [280, 109] on button "Preview" at bounding box center [271, 116] width 43 height 21
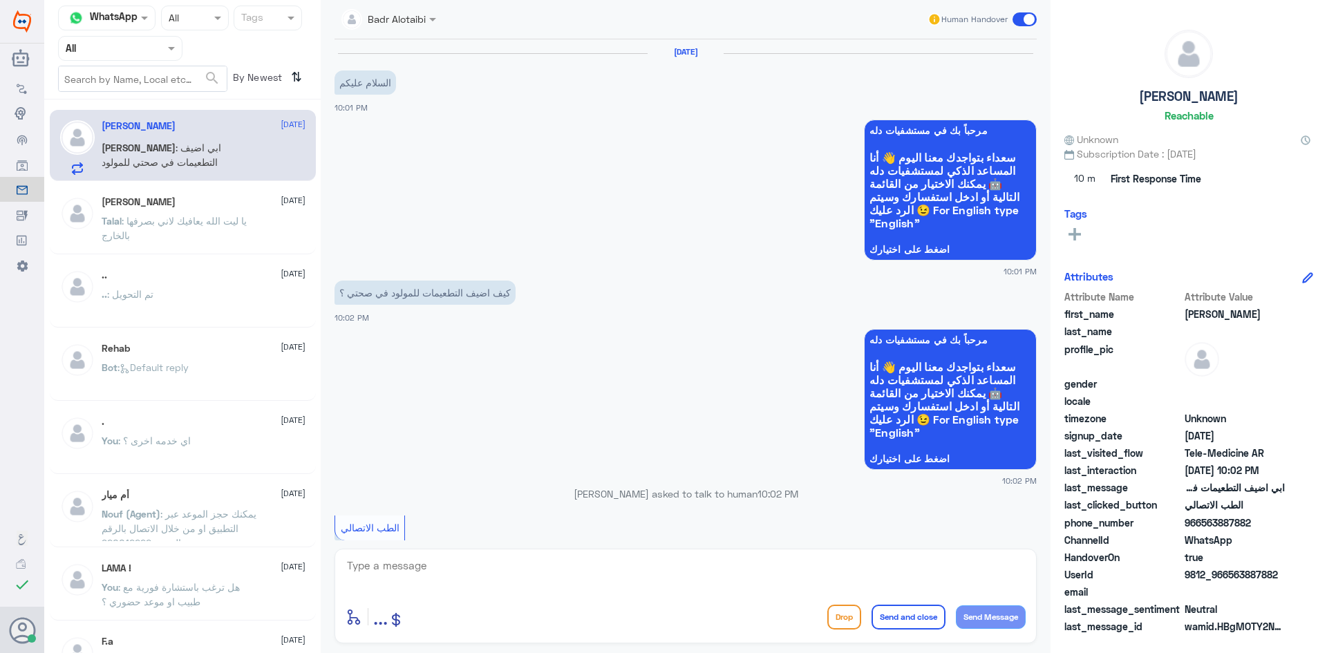
scroll to position [243, 0]
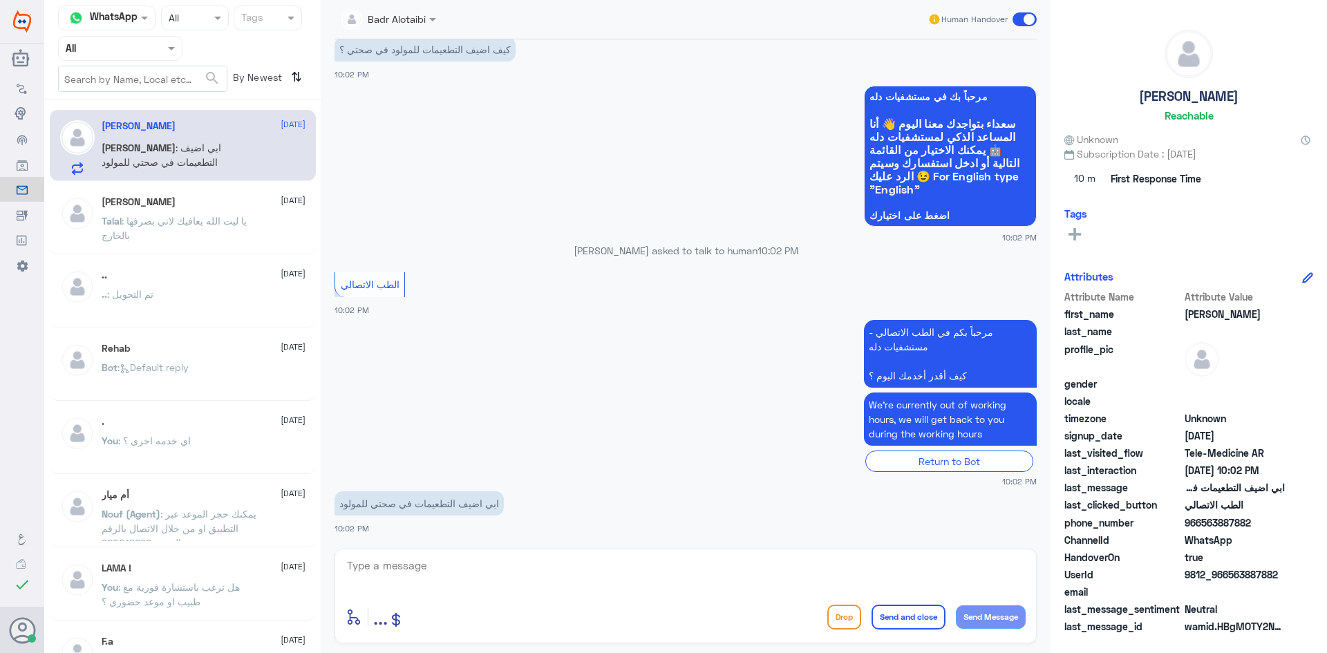
click at [467, 565] on textarea at bounding box center [686, 574] width 680 height 34
type textarea "L"
type textarea "مرحبا معك بدر من الطب الاتصالي"
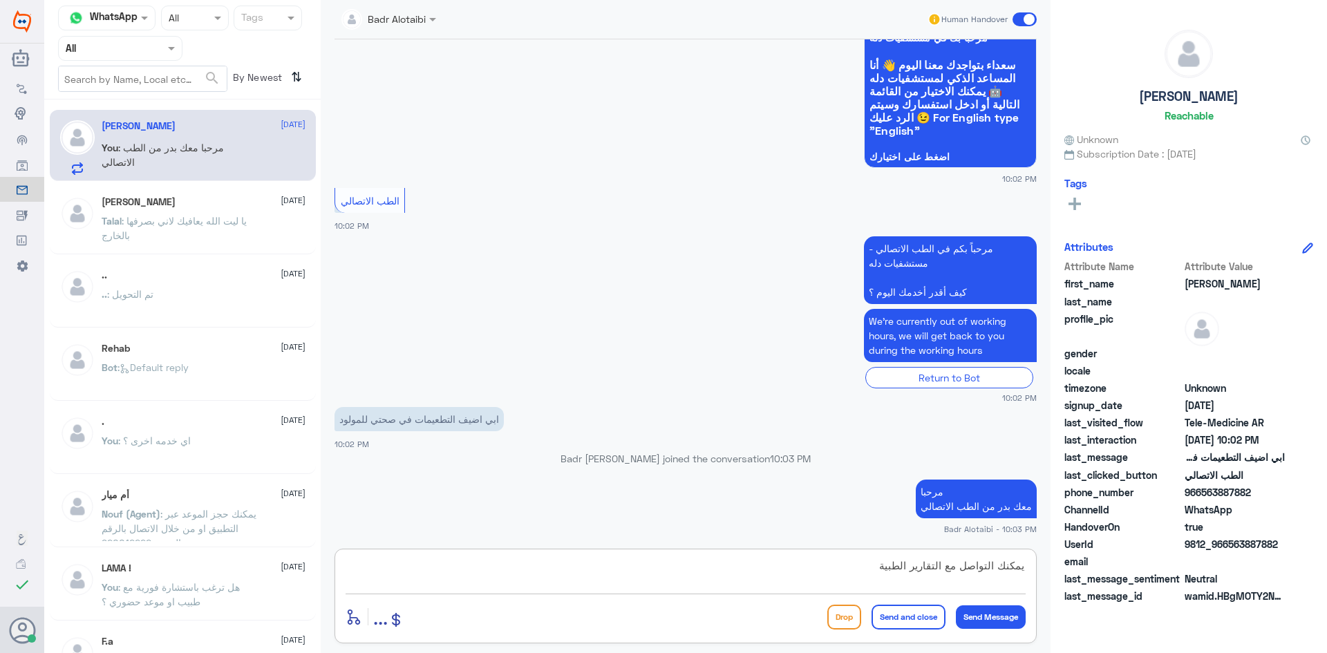
scroll to position [349, 0]
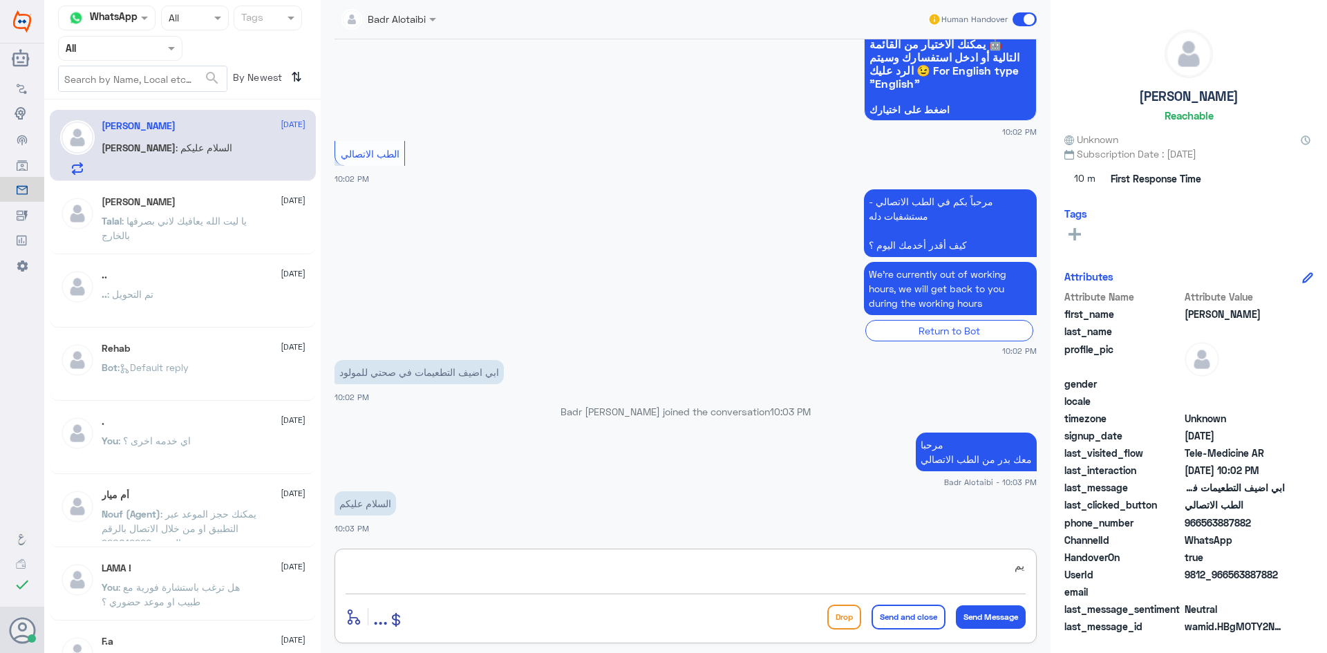
type textarea "ي"
type textarea "وعليكم السلام ورحمة الله وبركاته"
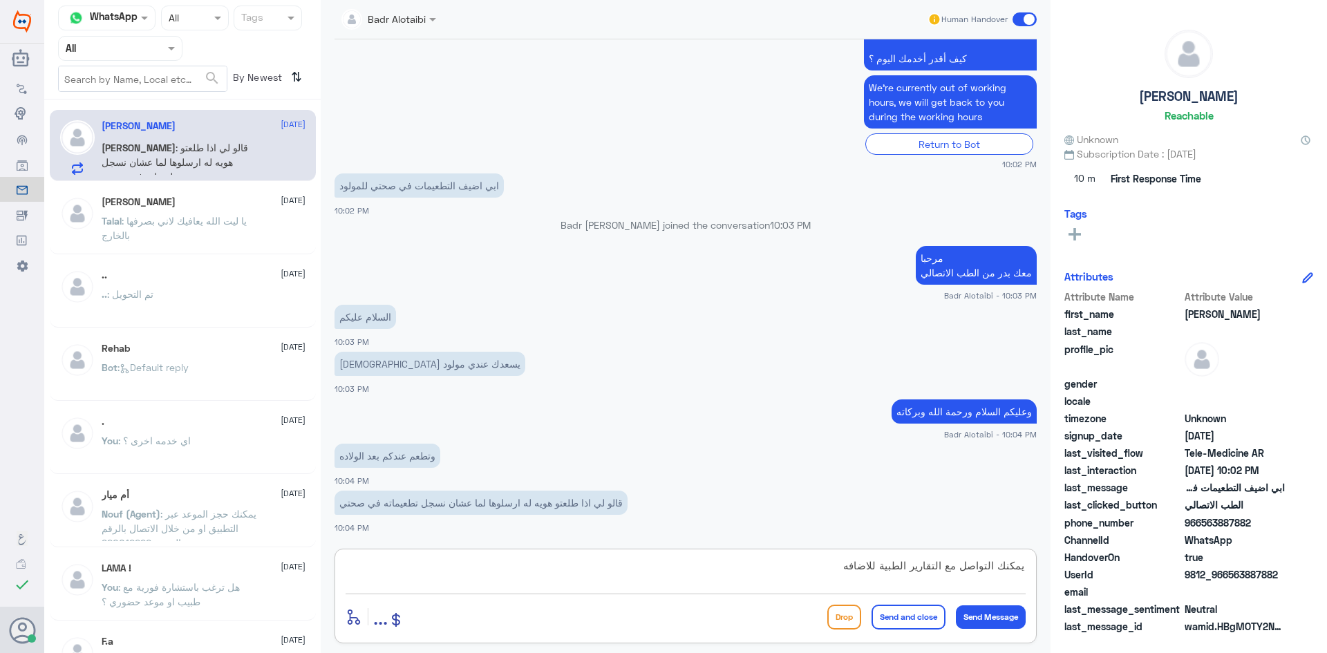
scroll to position [583, 0]
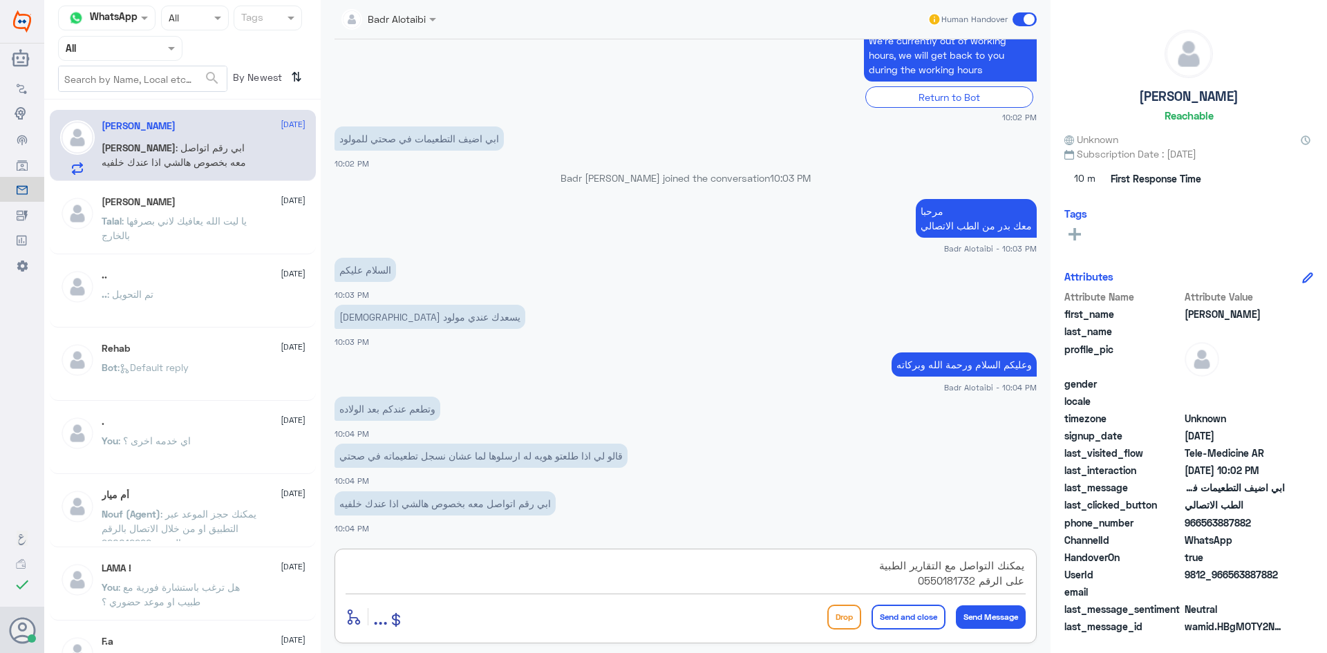
type textarea "يمكنك التواصل مع التقارير الطبية على الرقم 0550181732"
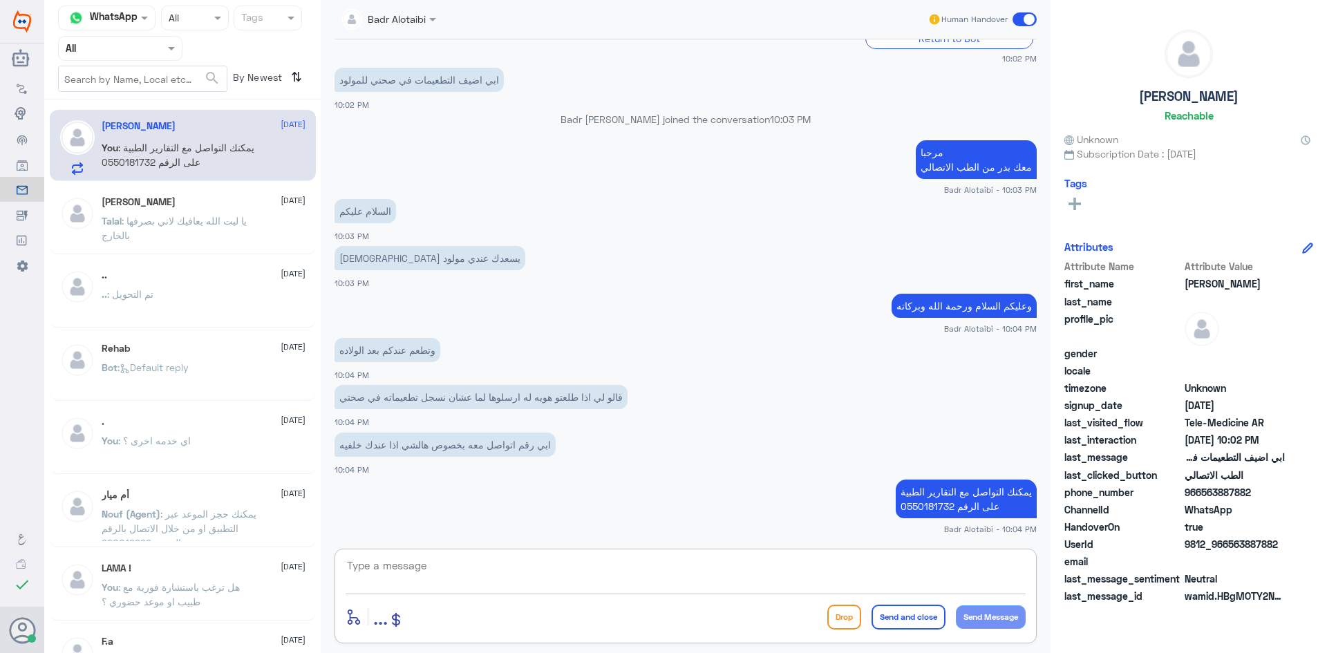
type textarea "ي"
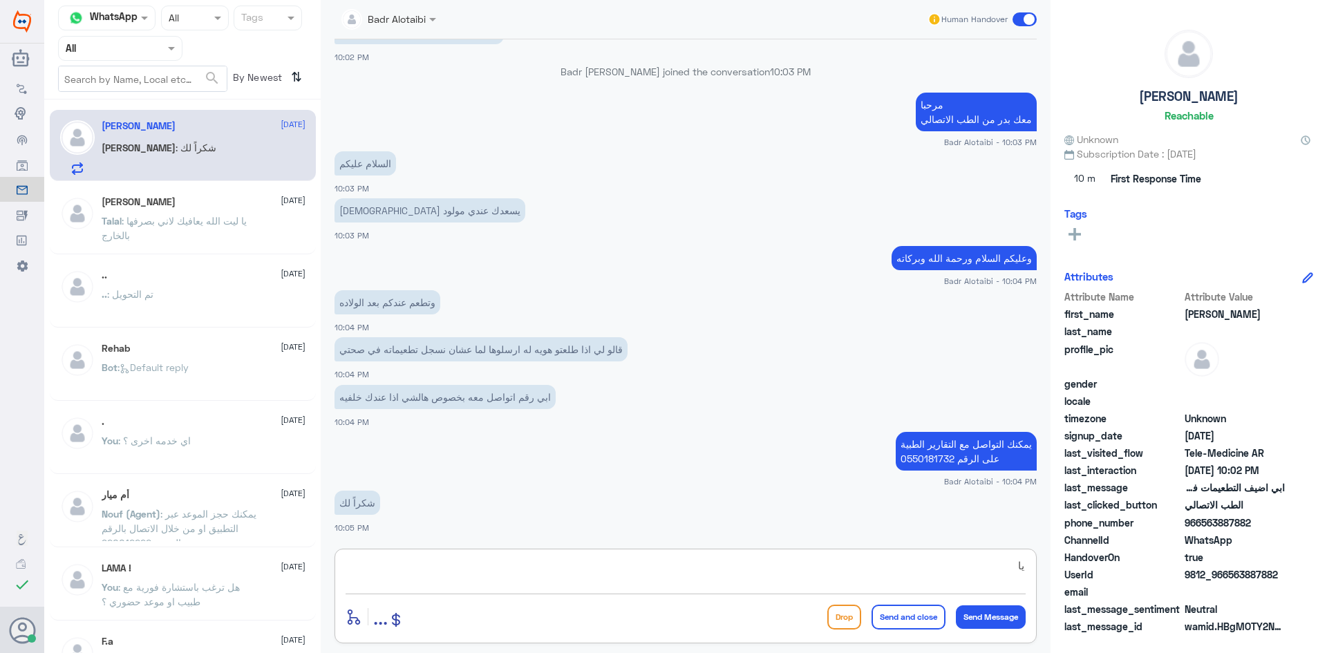
type textarea "ي"
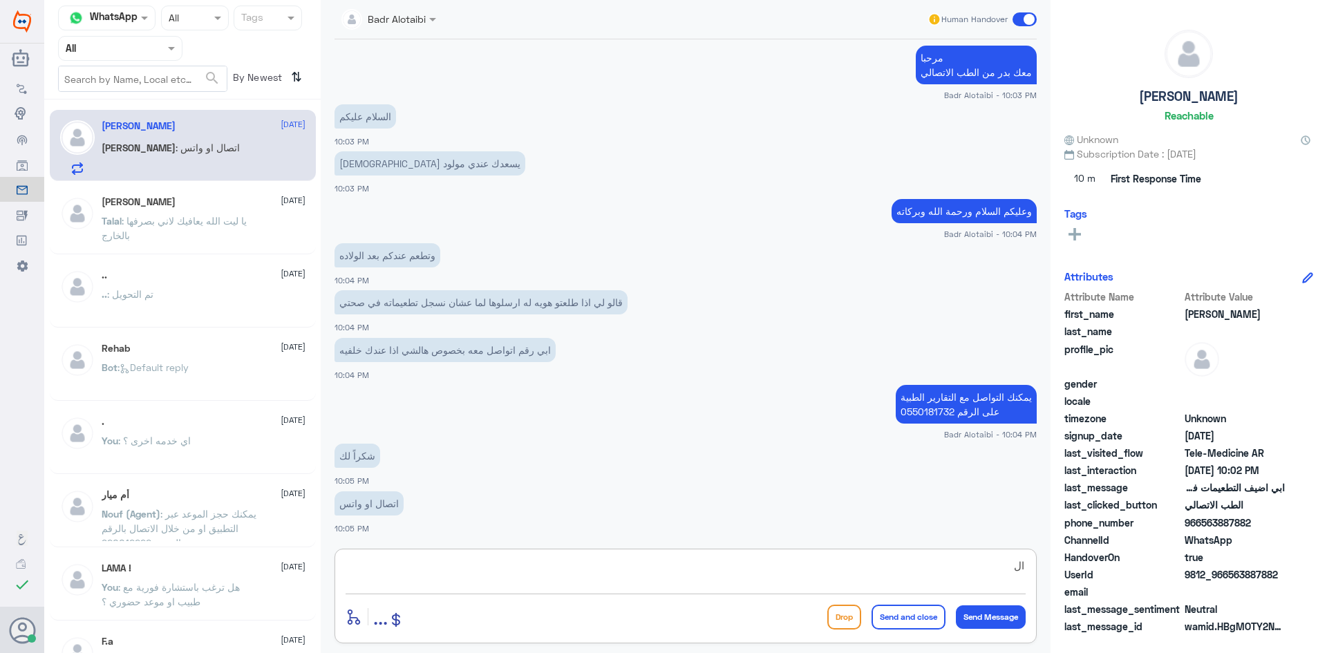
type textarea "ا"
type textarea "على الواتساب"
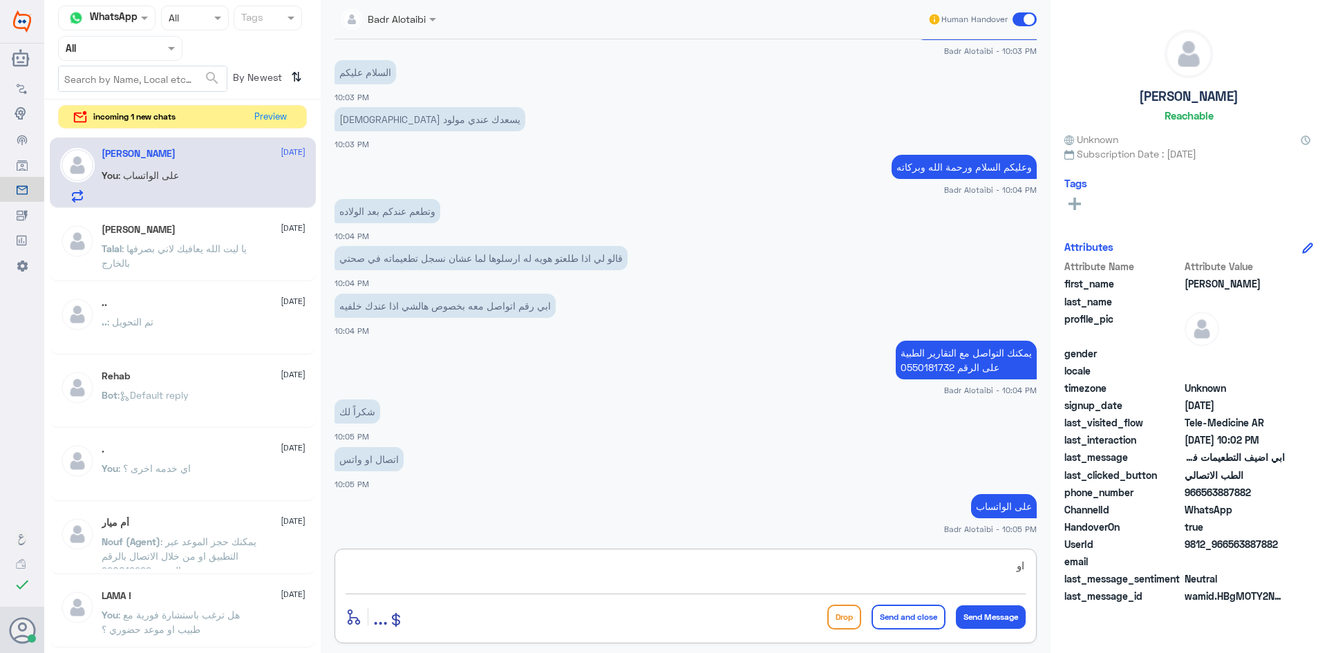
type textarea "ا"
type textarea "الدوم الرسمي من 9 ص - 9 م من [DATE] الى [DATE]"
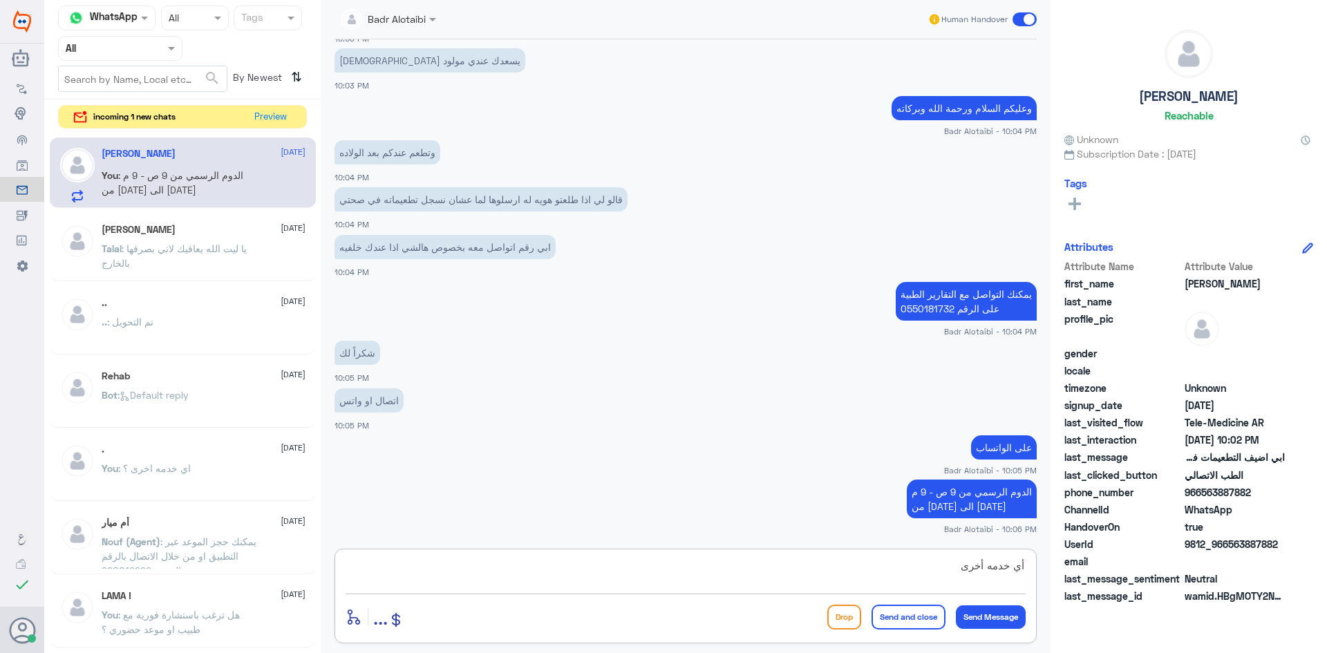
type textarea "أي خدمه أخرى"
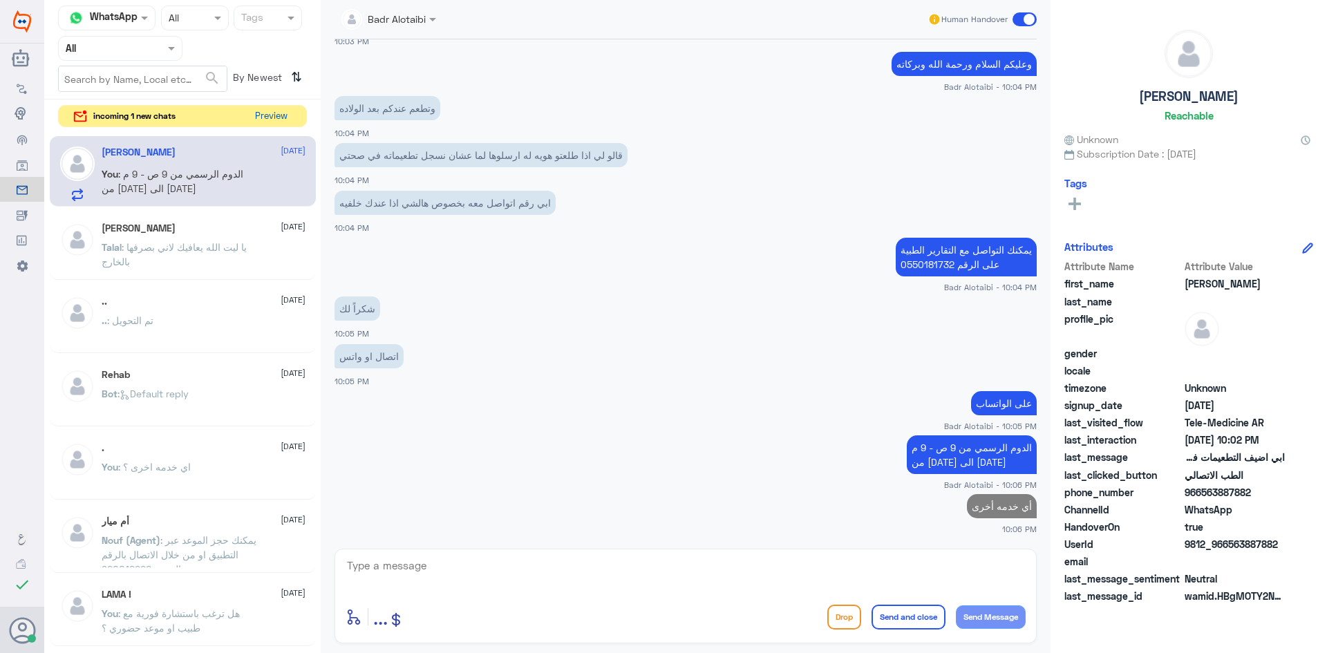
click at [269, 119] on button "Preview" at bounding box center [271, 116] width 43 height 21
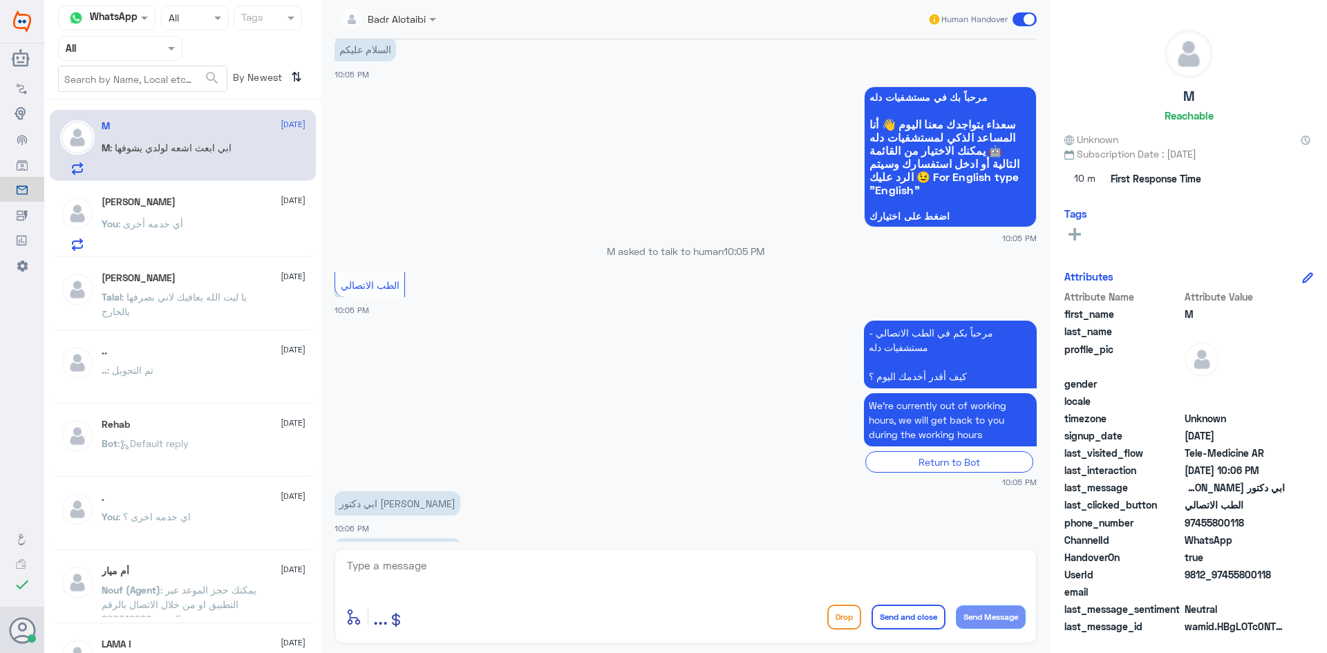
scroll to position [81, 0]
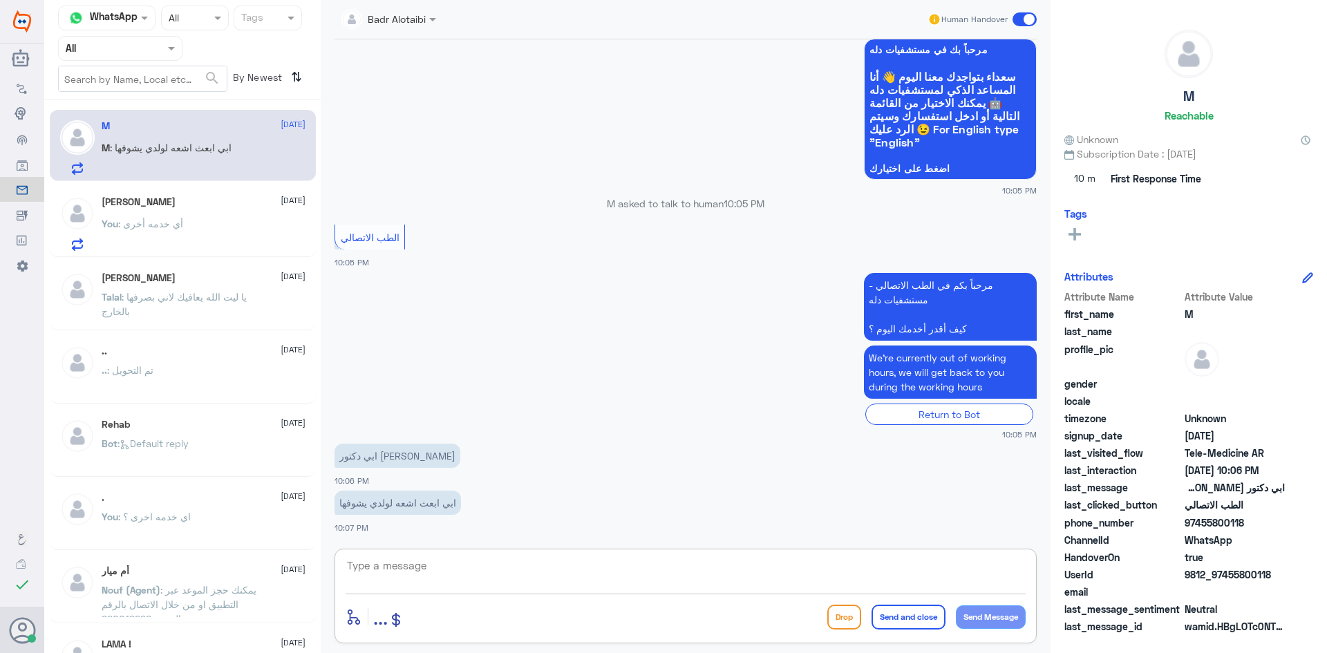
click at [642, 560] on textarea at bounding box center [686, 574] width 680 height 34
drag, startPoint x: 1273, startPoint y: 572, endPoint x: 1226, endPoint y: 580, distance: 48.4
click at [1226, 580] on span "9812_97455800118" at bounding box center [1235, 575] width 100 height 15
copy span "55800118"
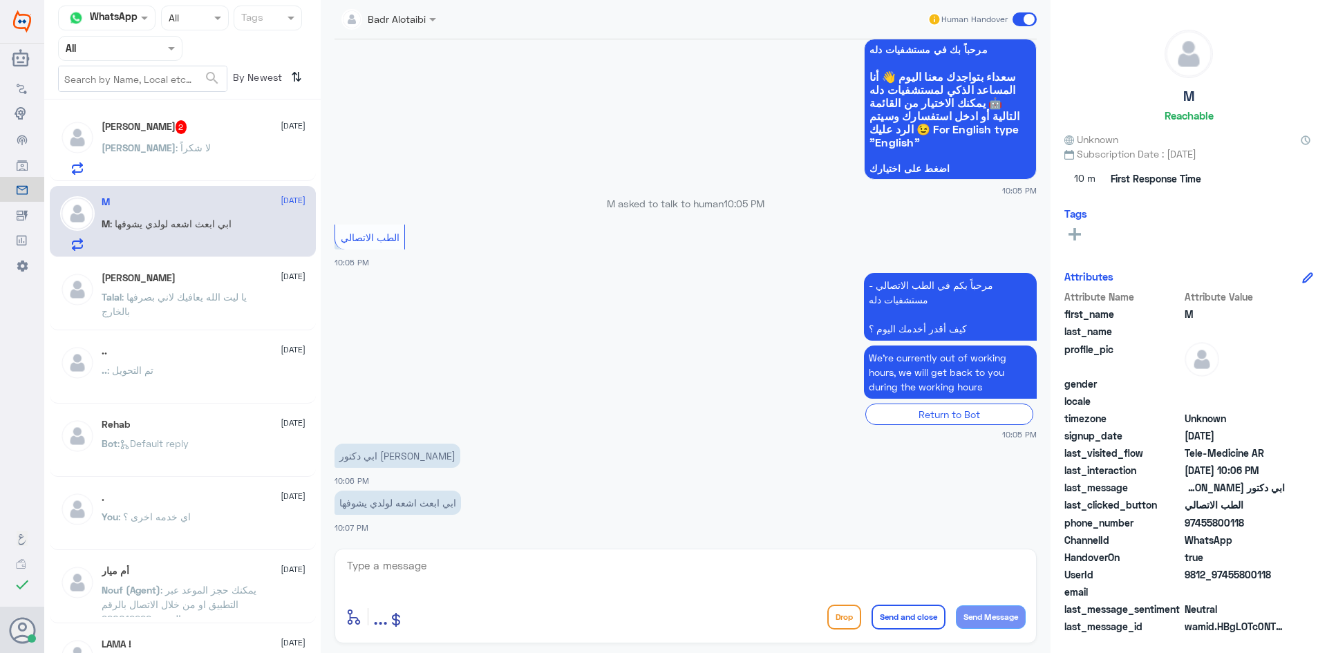
click at [136, 136] on div "[PERSON_NAME] 2 [DATE] [PERSON_NAME] : لا شكراً" at bounding box center [204, 147] width 204 height 55
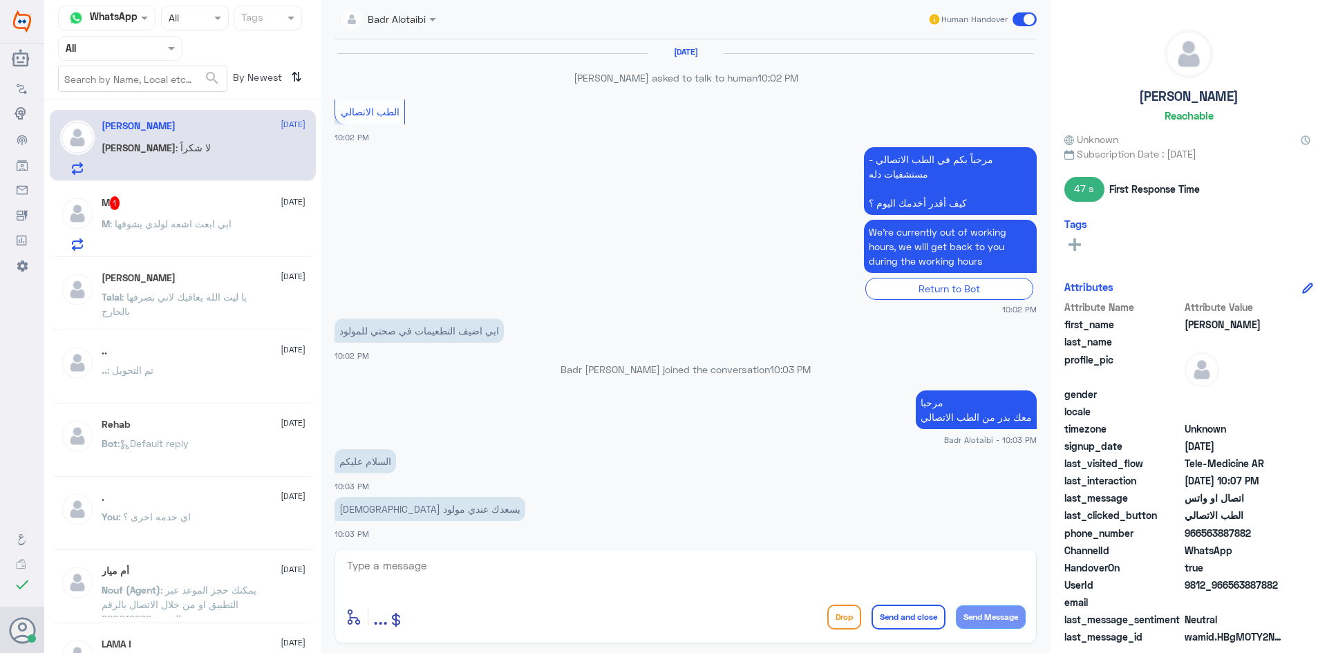
scroll to position [587, 0]
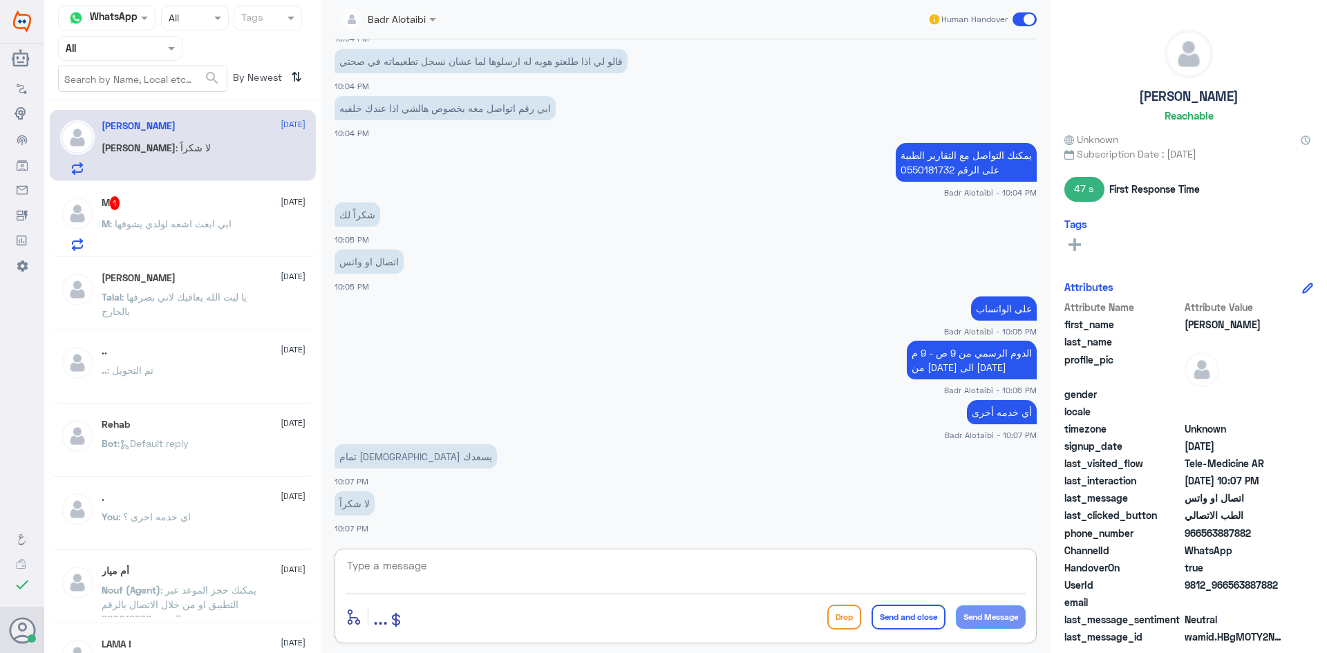
click at [553, 582] on textarea at bounding box center [686, 574] width 680 height 34
type textarea "العفو [PERSON_NAME] تمانينا لك دوام الصحة والعافية"
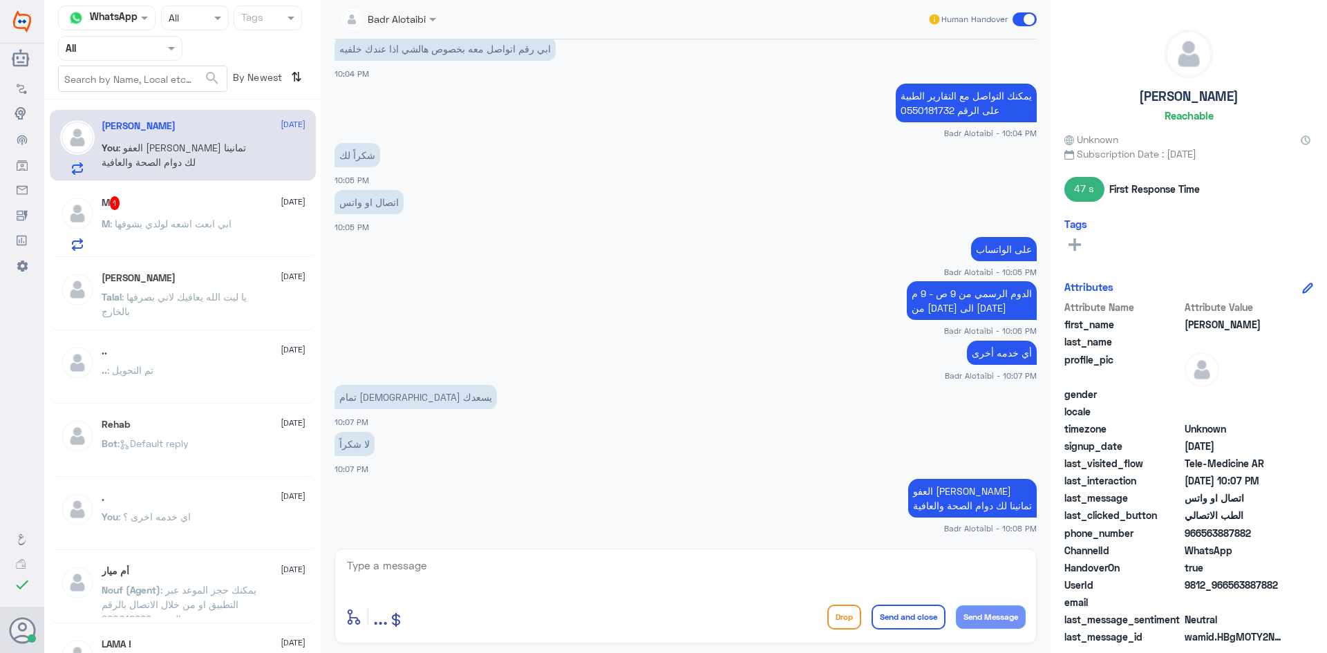
click at [1022, 23] on span at bounding box center [1025, 19] width 24 height 14
click at [0, 0] on input "checkbox" at bounding box center [0, 0] width 0 height 0
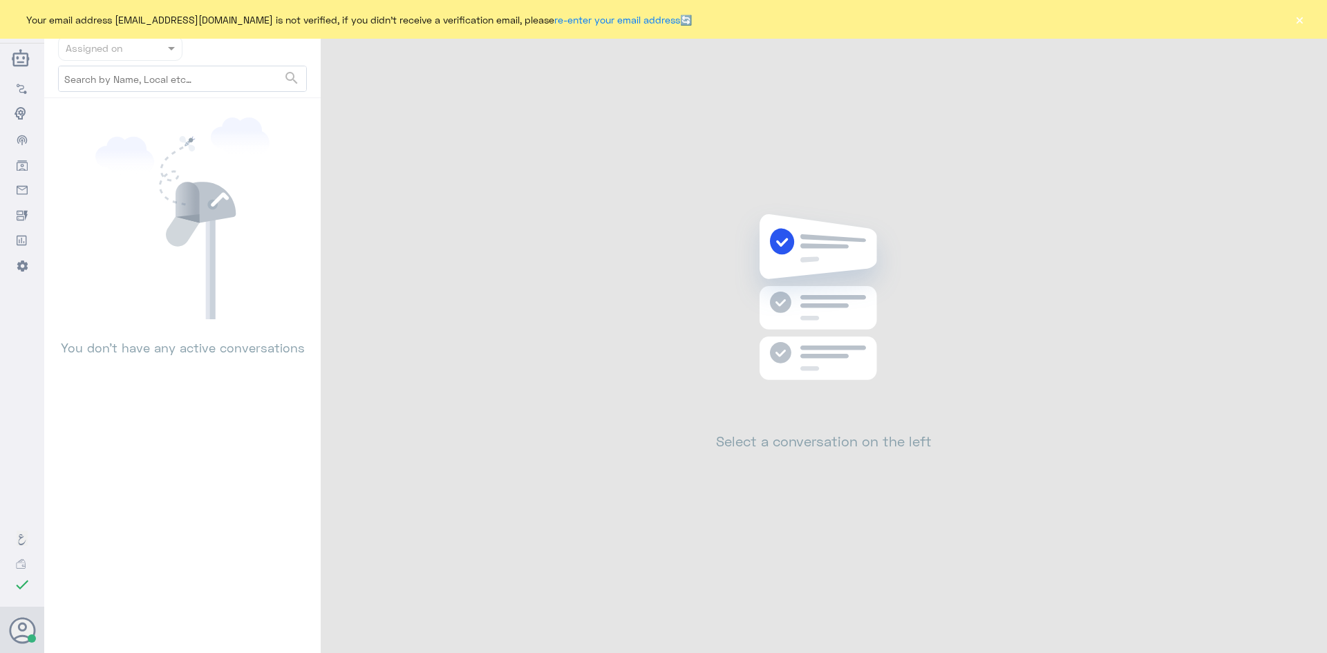
click at [1300, 23] on button "×" at bounding box center [1300, 19] width 14 height 14
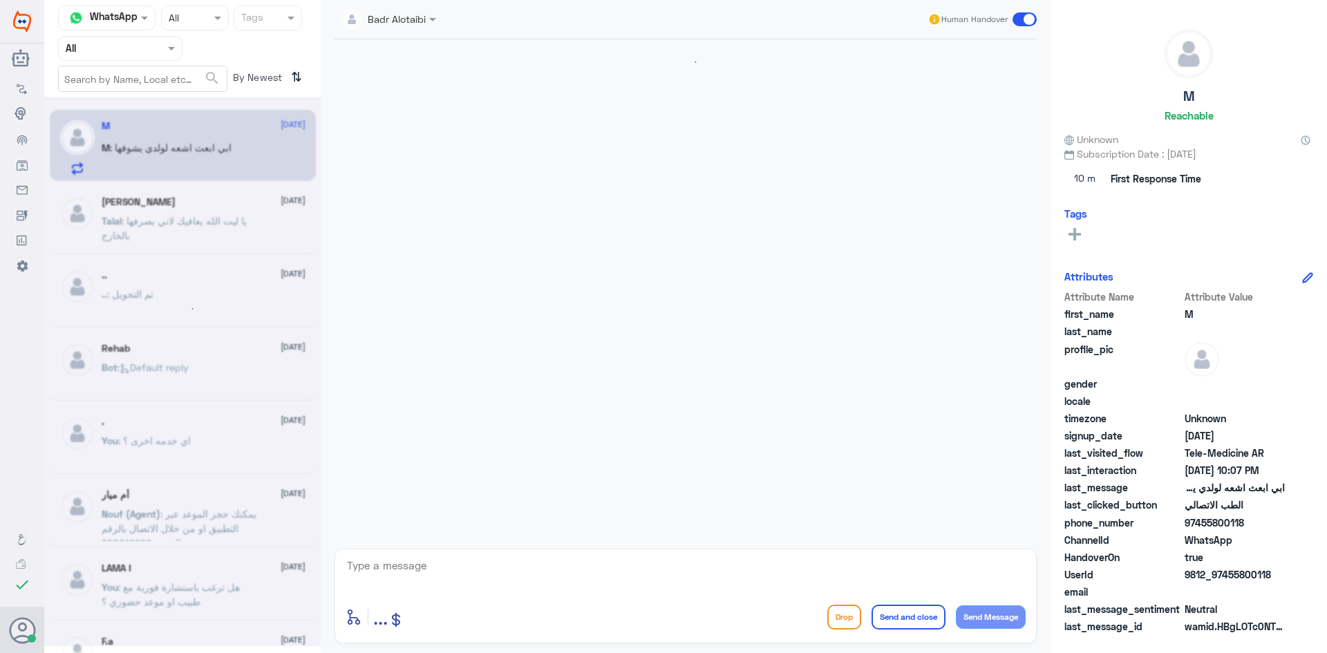
scroll to position [81, 0]
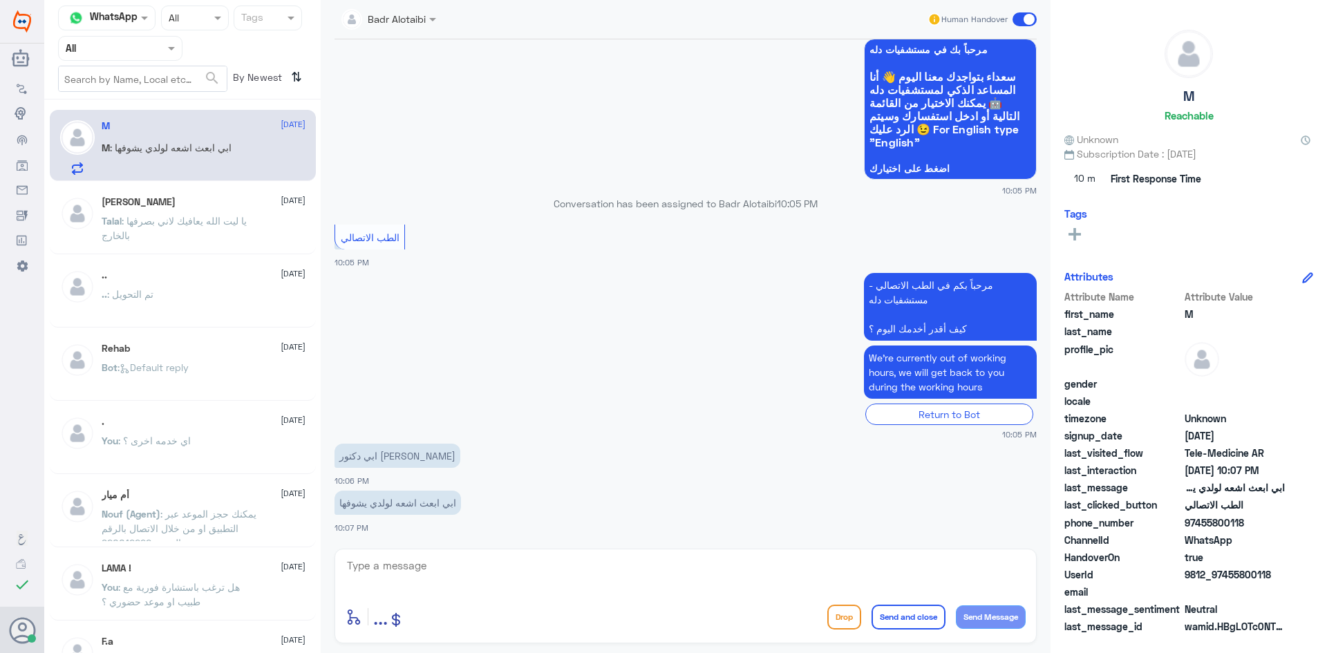
click at [569, 567] on textarea at bounding box center [686, 574] width 680 height 34
click at [613, 567] on textarea at bounding box center [686, 574] width 680 height 34
type textarea "مرحبا معك بدر من الطب الاتصالي"
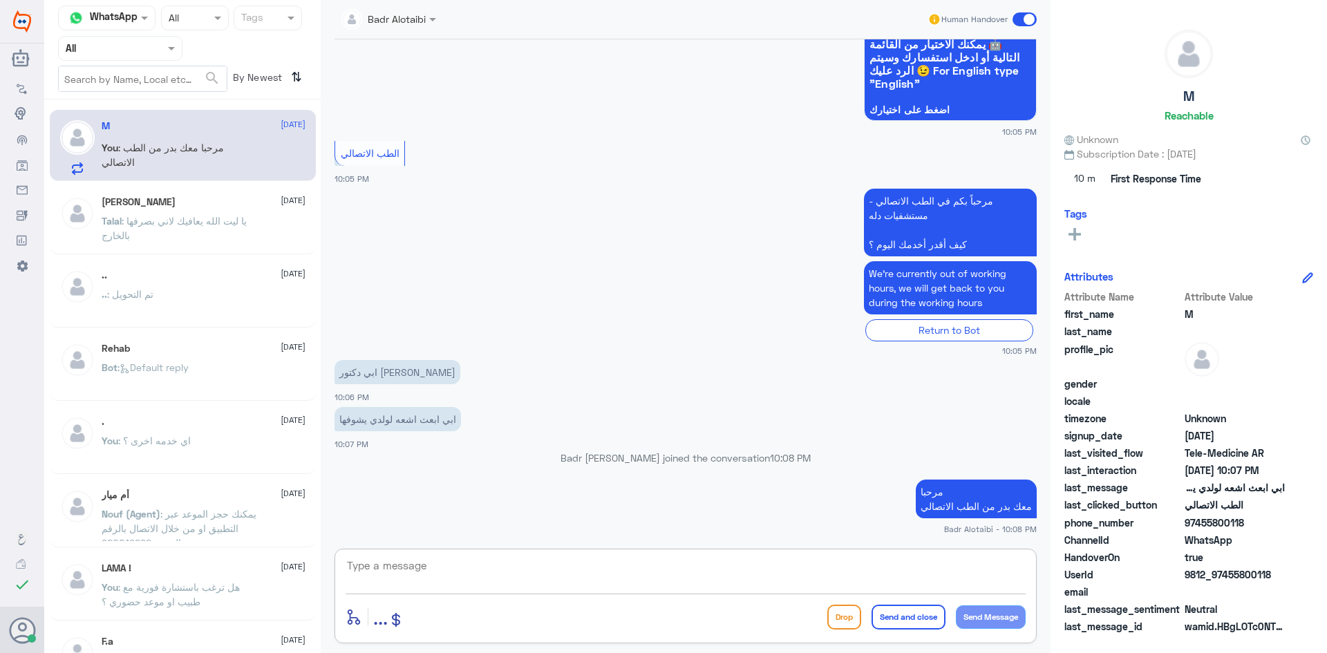
paste textarea "يمكنك تسجيل دخولك للتطبيق، واختر أيقونة "استشارة فورية" لطلب صرف الأدوية، أو إج…"
type textarea "يمكنك تسجيل دخولك للتطبيق، واختر أيقونة "استشارة فورية" لطلب صرف الأدوية، أو إج…"
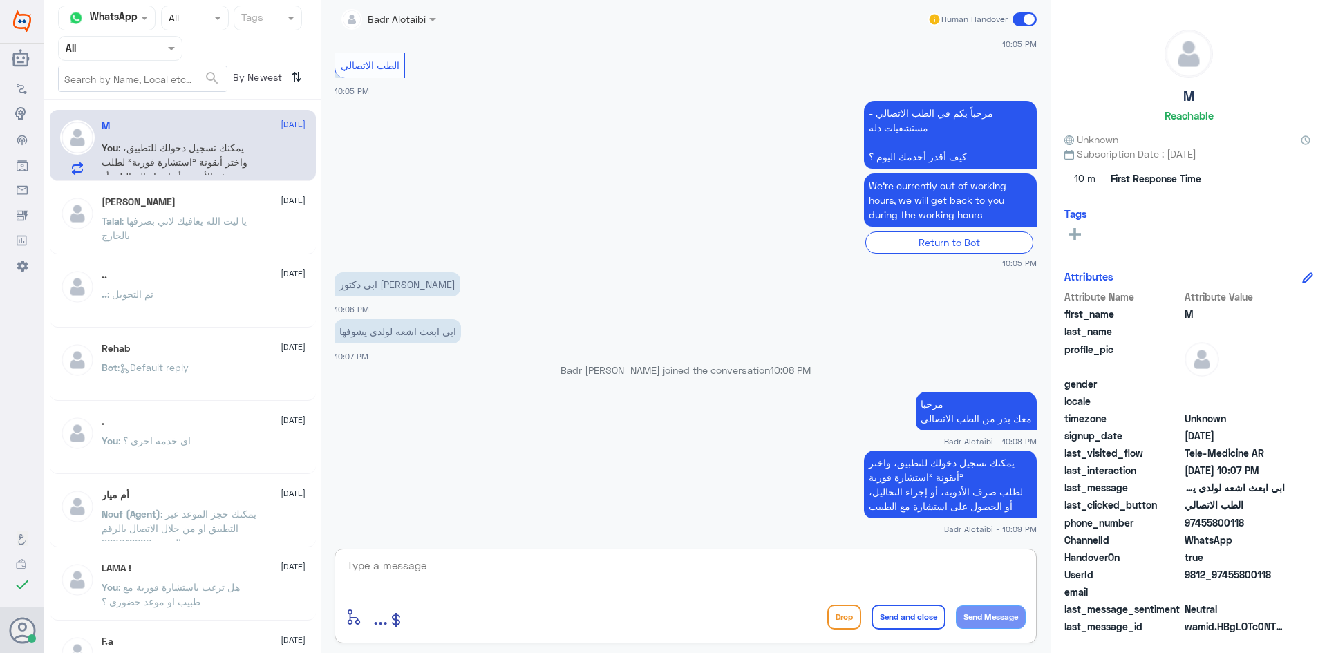
click at [837, 586] on textarea at bounding box center [686, 574] width 680 height 34
type textarea "\"
type textarea "د [PERSON_NAME] ليس لديه عياده"
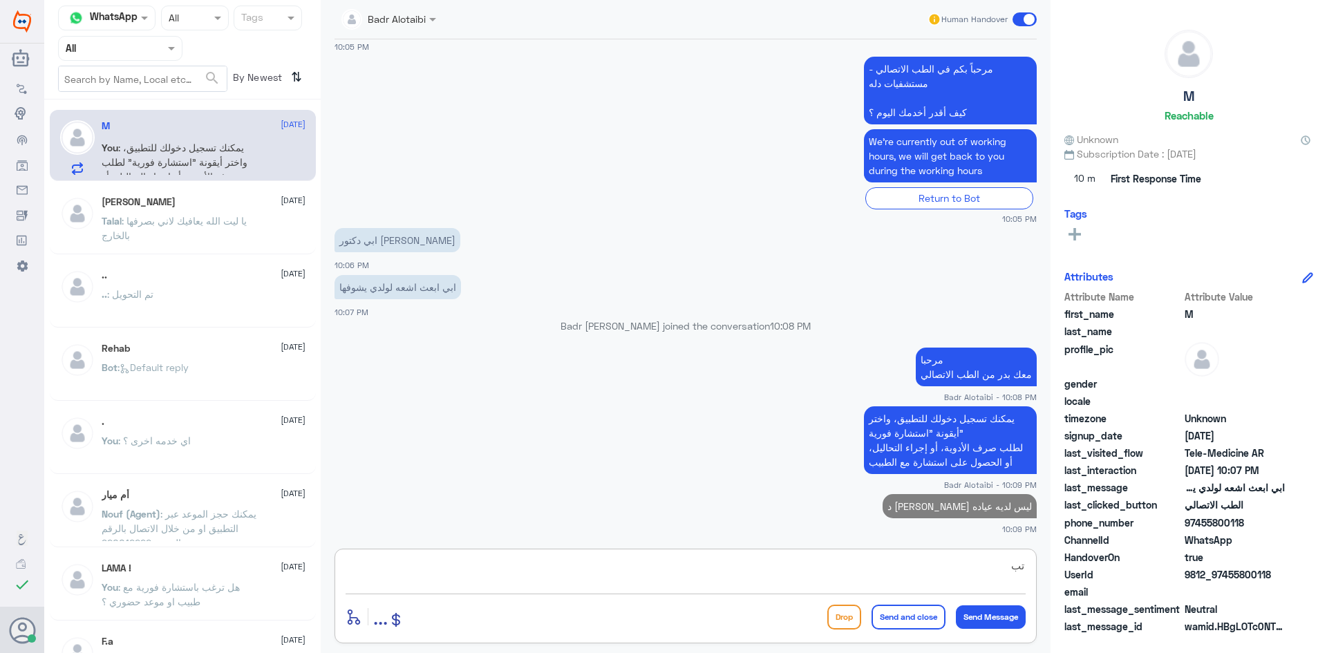
type textarea "ت"
type textarea "لديه عياده [DATE] 3 مساء"
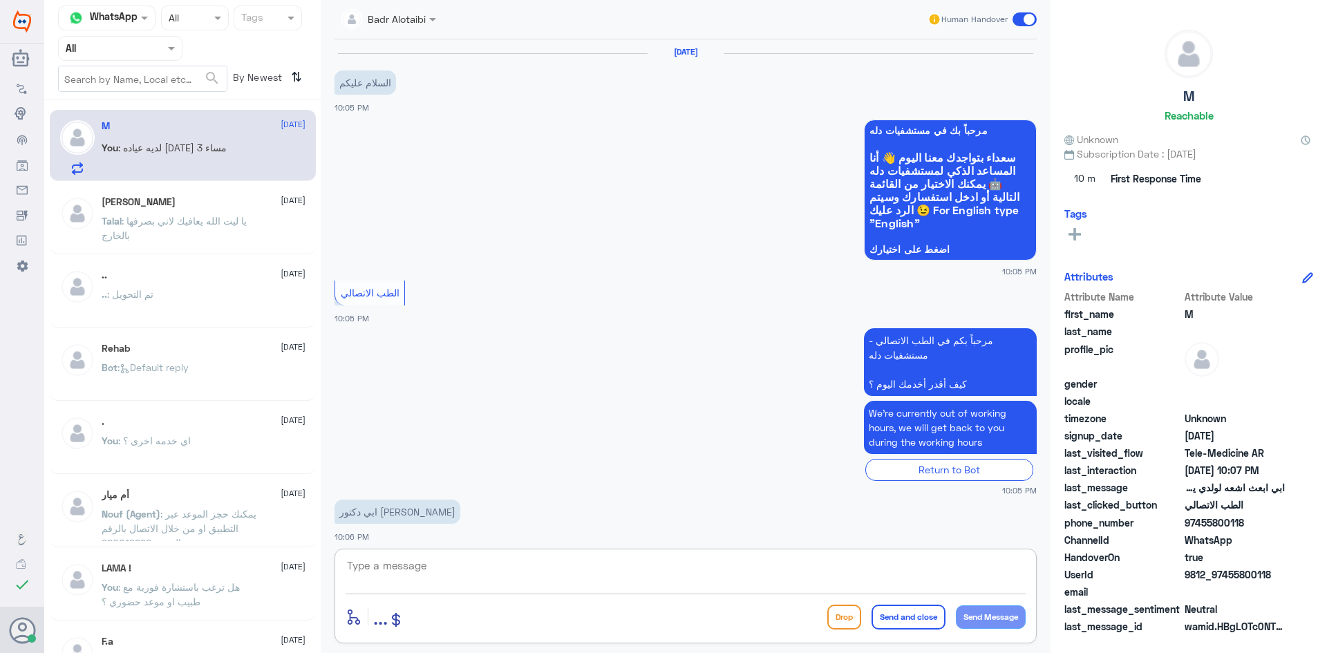
scroll to position [316, 0]
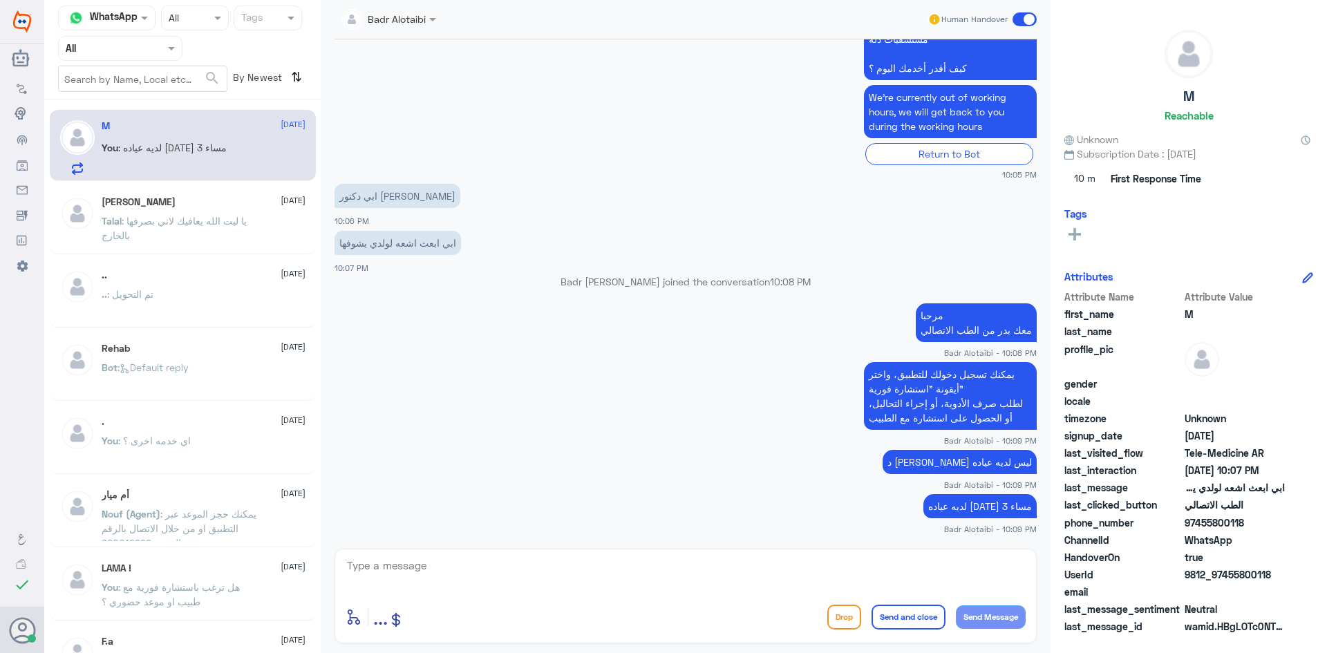
click at [1018, 18] on span at bounding box center [1025, 19] width 24 height 14
click at [0, 0] on input "checkbox" at bounding box center [0, 0] width 0 height 0
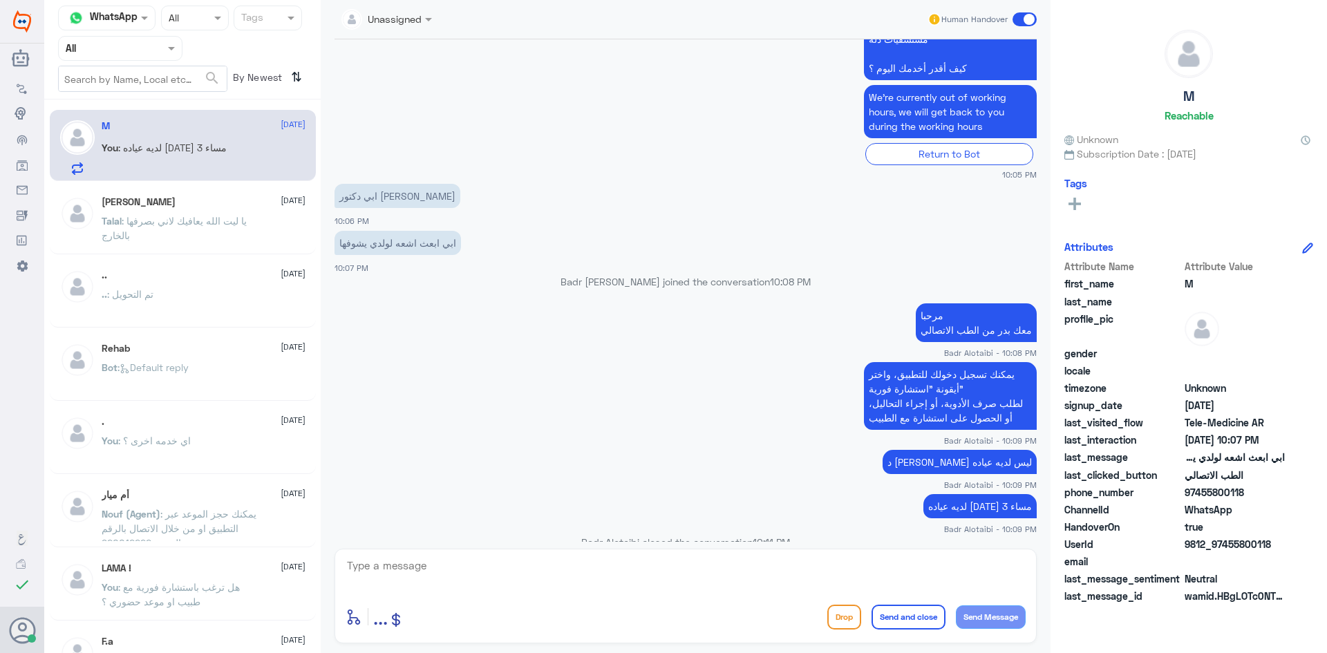
scroll to position [342, 0]
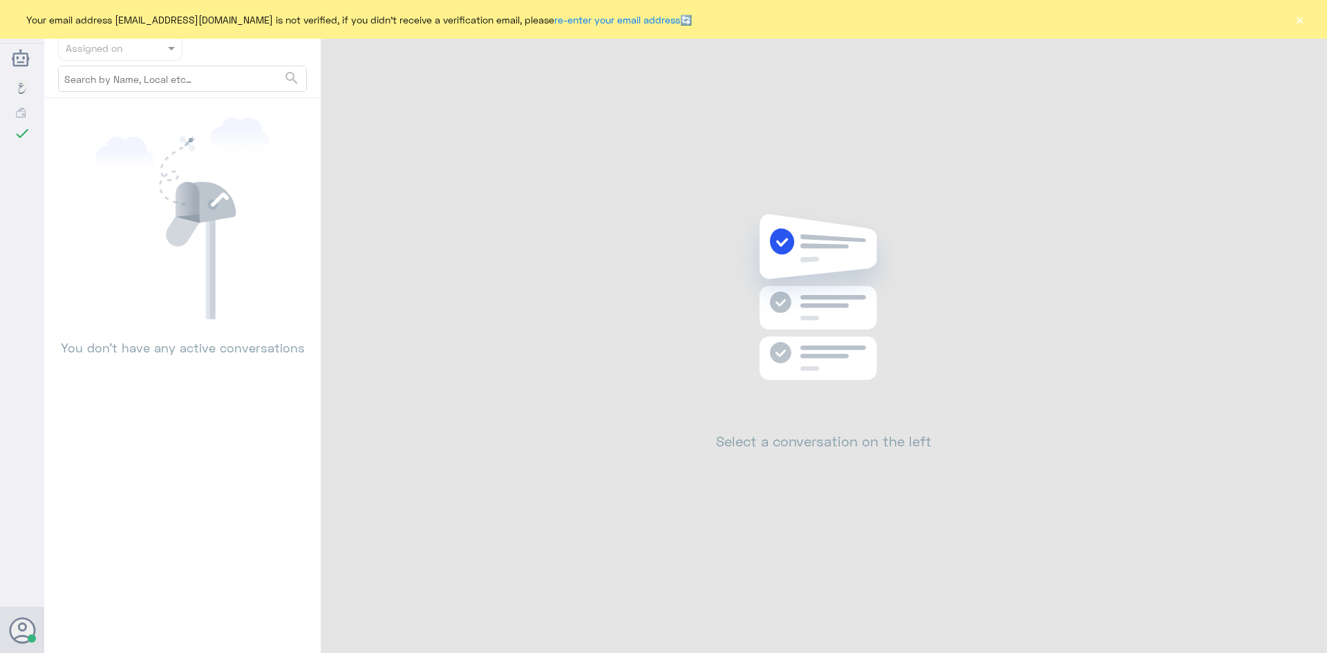
click at [1308, 19] on div "Your email address [EMAIL_ADDRESS][DOMAIN_NAME] is not verified, if you didn't …" at bounding box center [663, 19] width 1327 height 39
click at [1301, 19] on button "×" at bounding box center [1300, 19] width 14 height 14
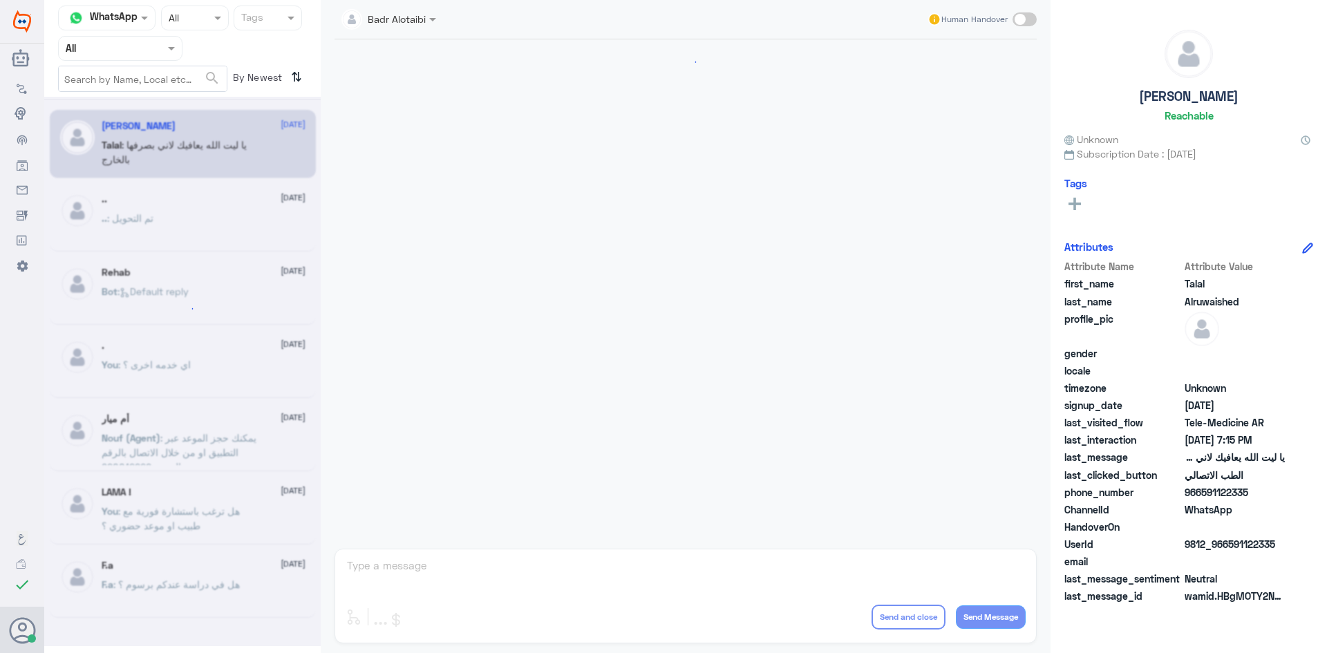
scroll to position [315, 0]
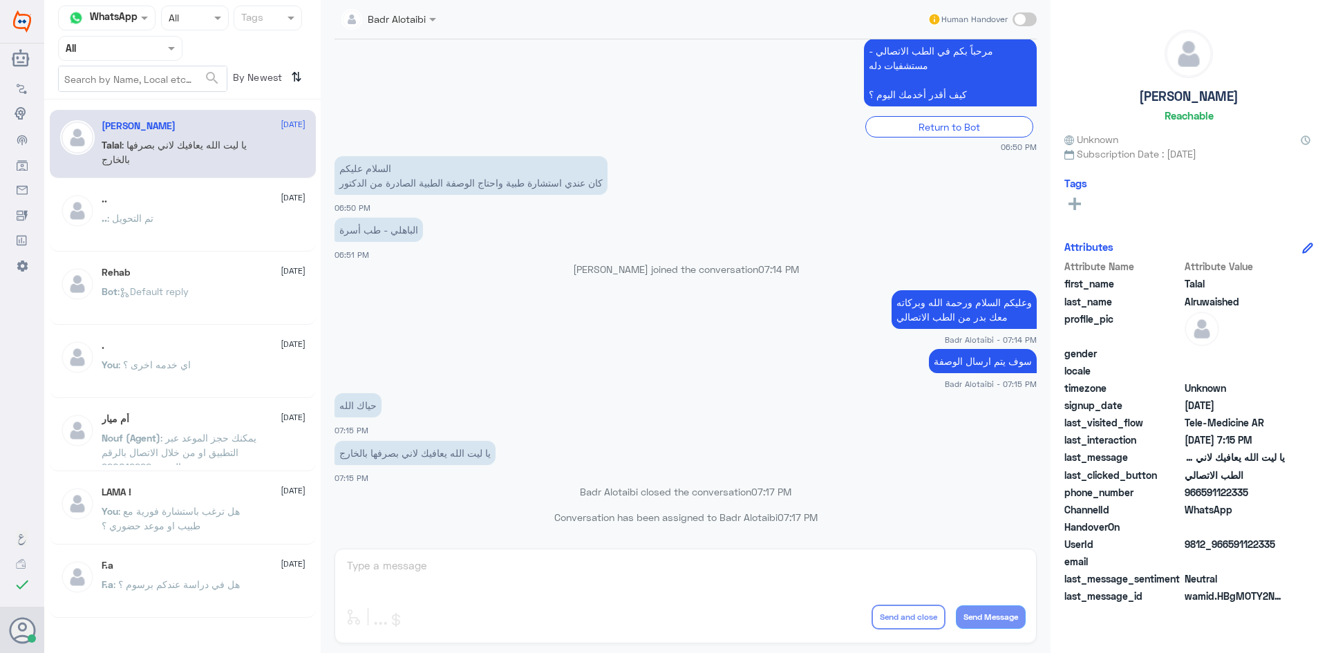
click at [165, 51] on span at bounding box center [173, 48] width 17 height 15
click at [147, 104] on div "Unassigned" at bounding box center [120, 109] width 124 height 32
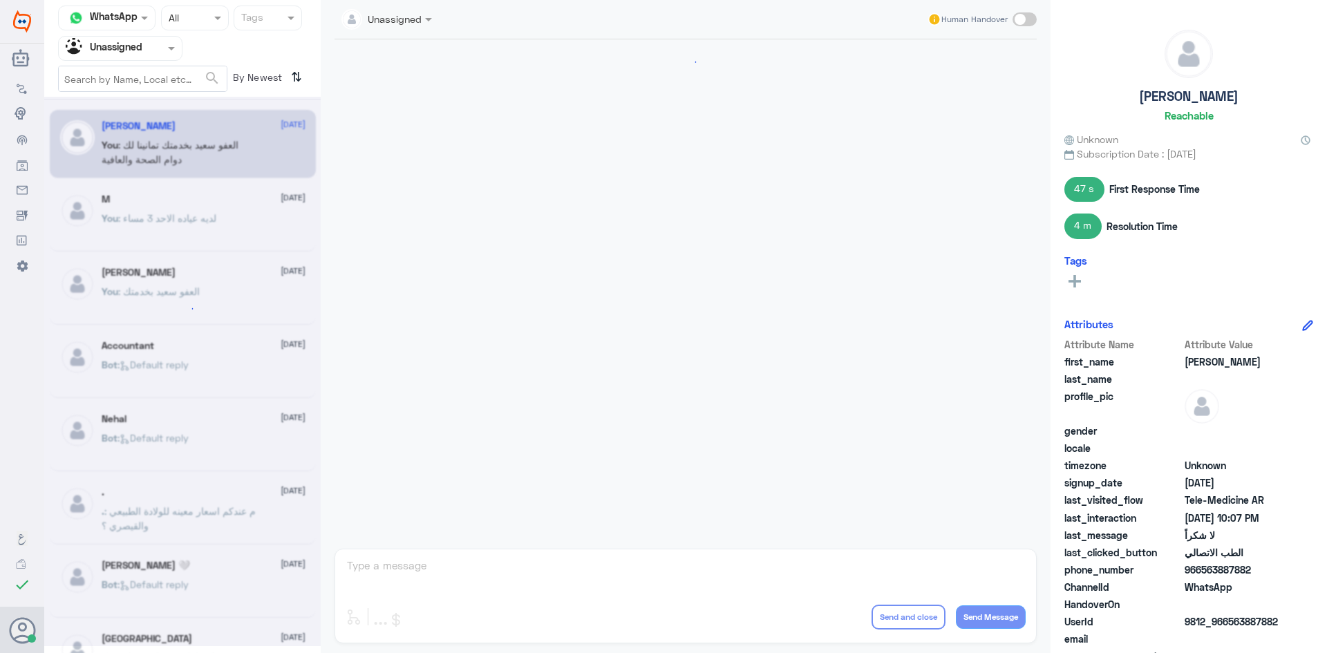
scroll to position [595, 0]
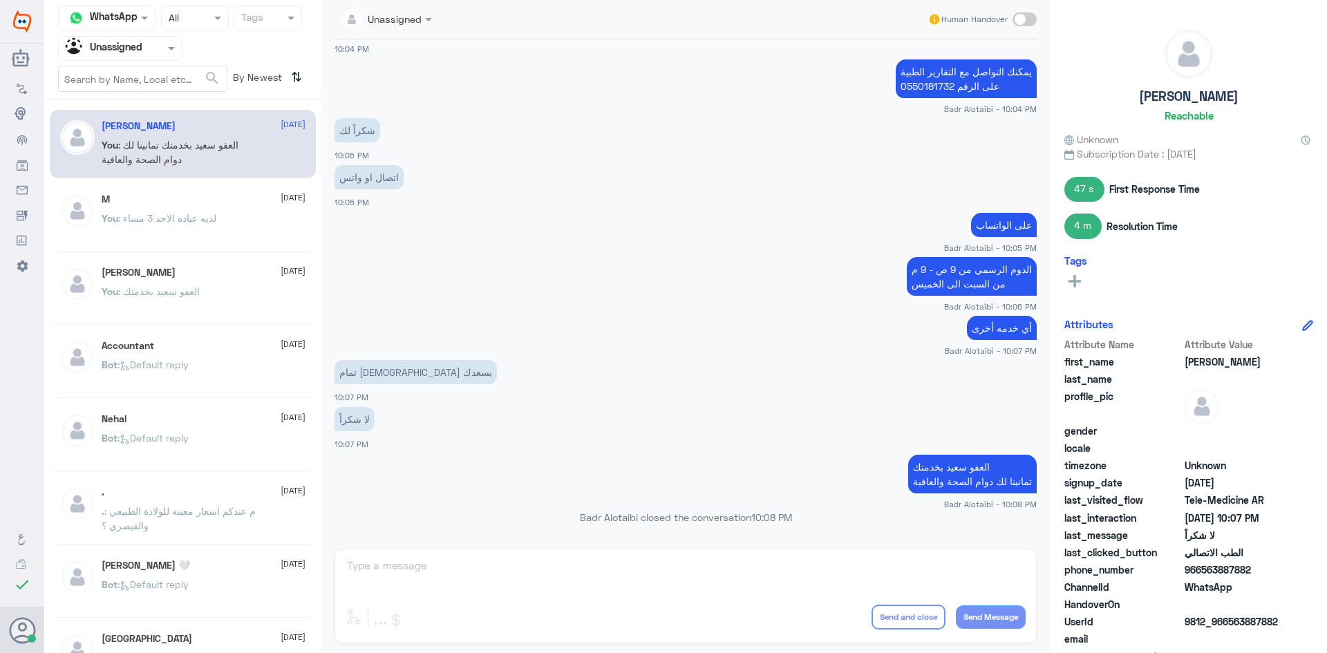
click at [250, 270] on div "[PERSON_NAME] [DATE]" at bounding box center [204, 273] width 204 height 12
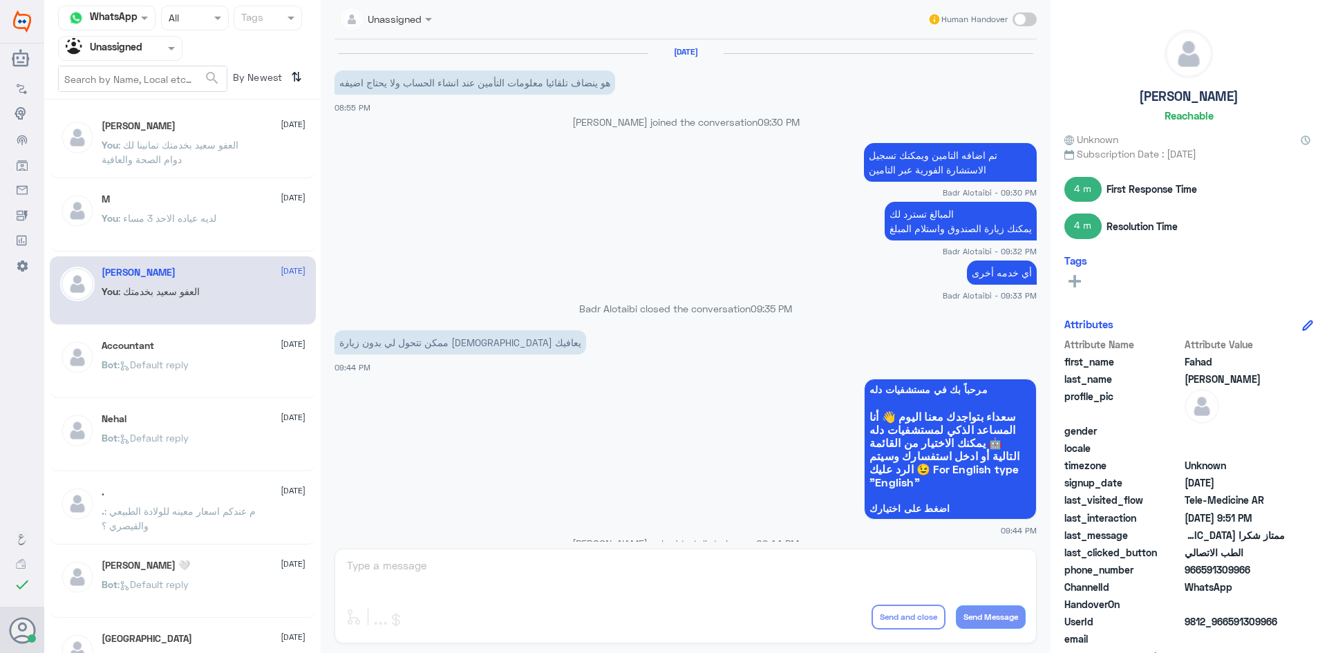
scroll to position [586, 0]
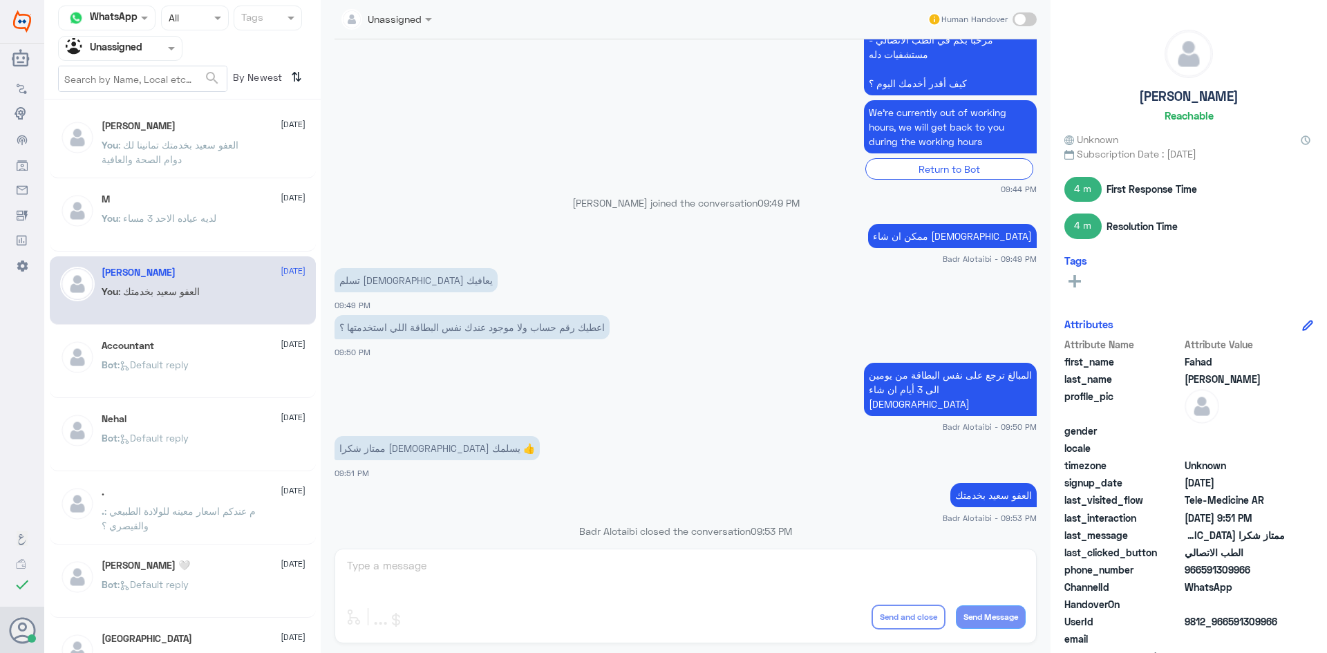
click at [227, 339] on div "Accountant [DATE] Bot : Default reply" at bounding box center [183, 364] width 266 height 68
click at [230, 350] on div "Accountant [DATE] Bot : Default reply" at bounding box center [204, 366] width 204 height 52
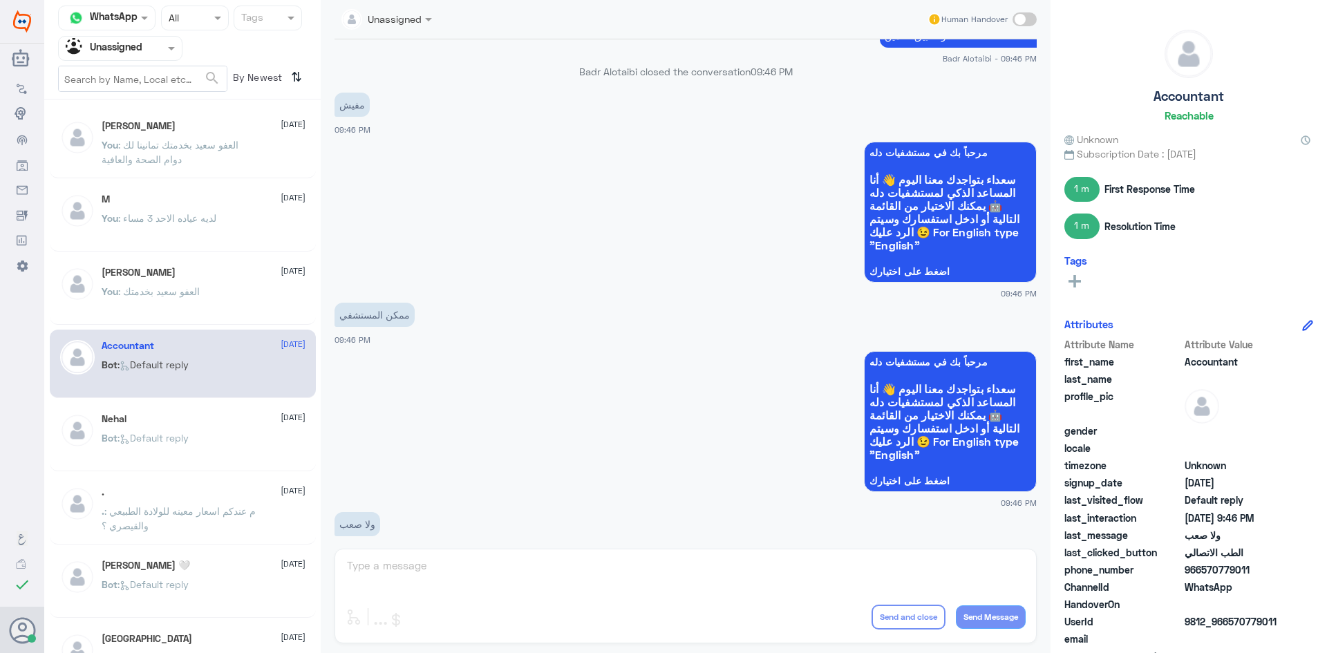
scroll to position [970, 0]
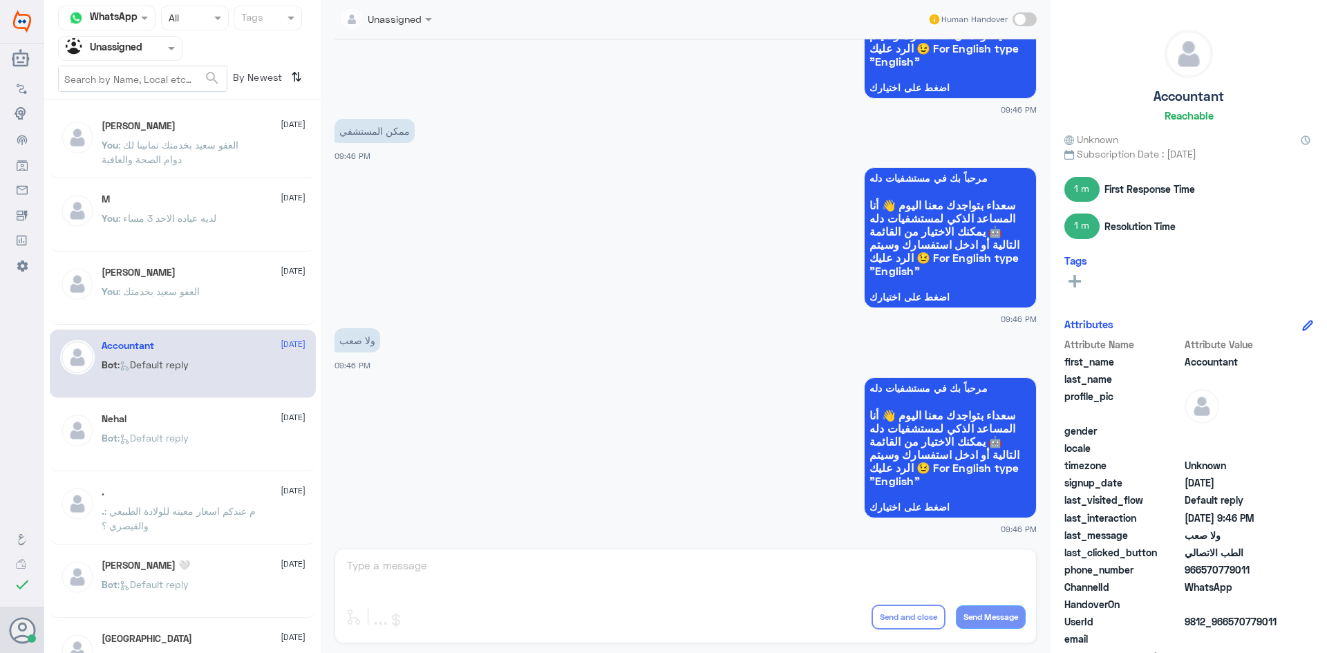
click at [136, 443] on p "Bot : Default reply" at bounding box center [145, 448] width 87 height 35
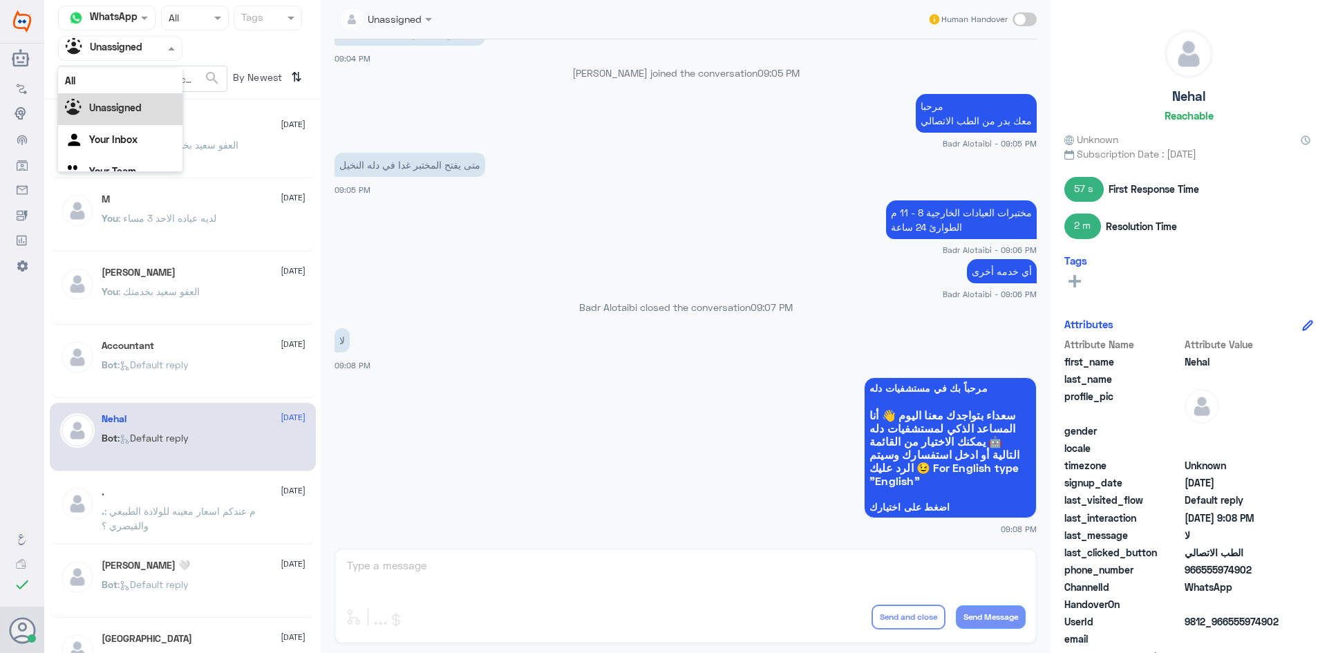
click at [119, 56] on div "Unassigned" at bounding box center [104, 48] width 77 height 21
click at [111, 82] on div "All" at bounding box center [120, 81] width 124 height 26
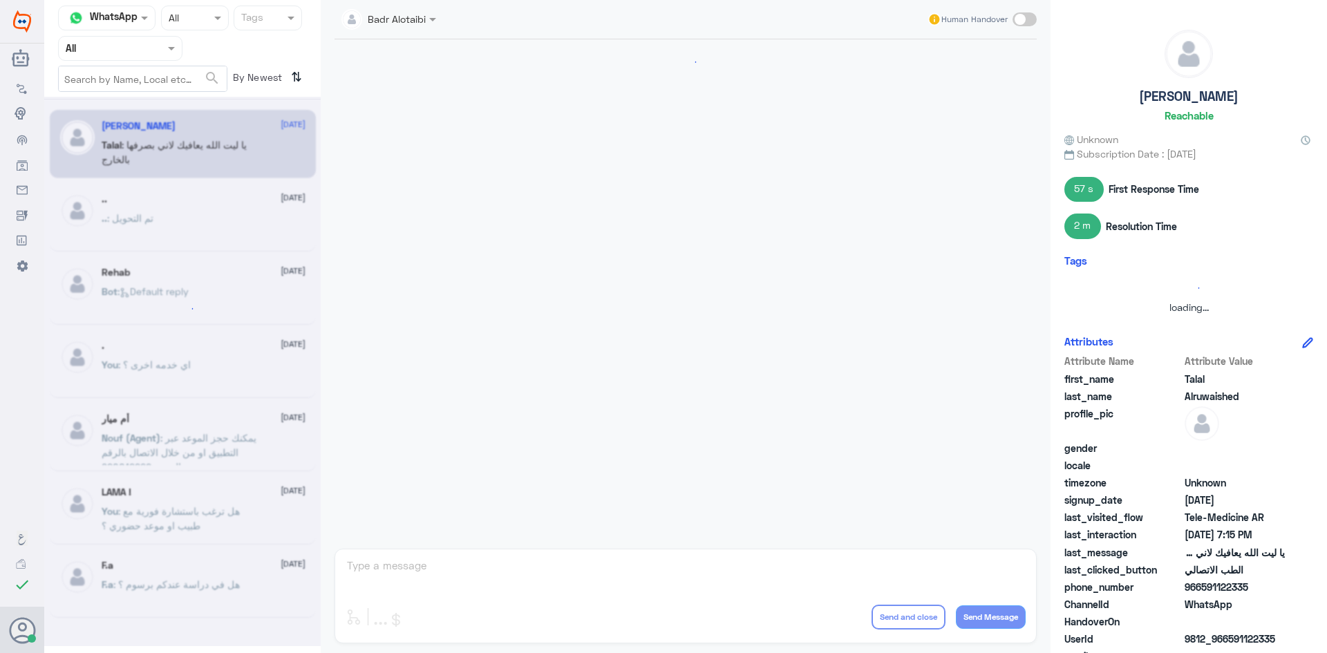
scroll to position [315, 0]
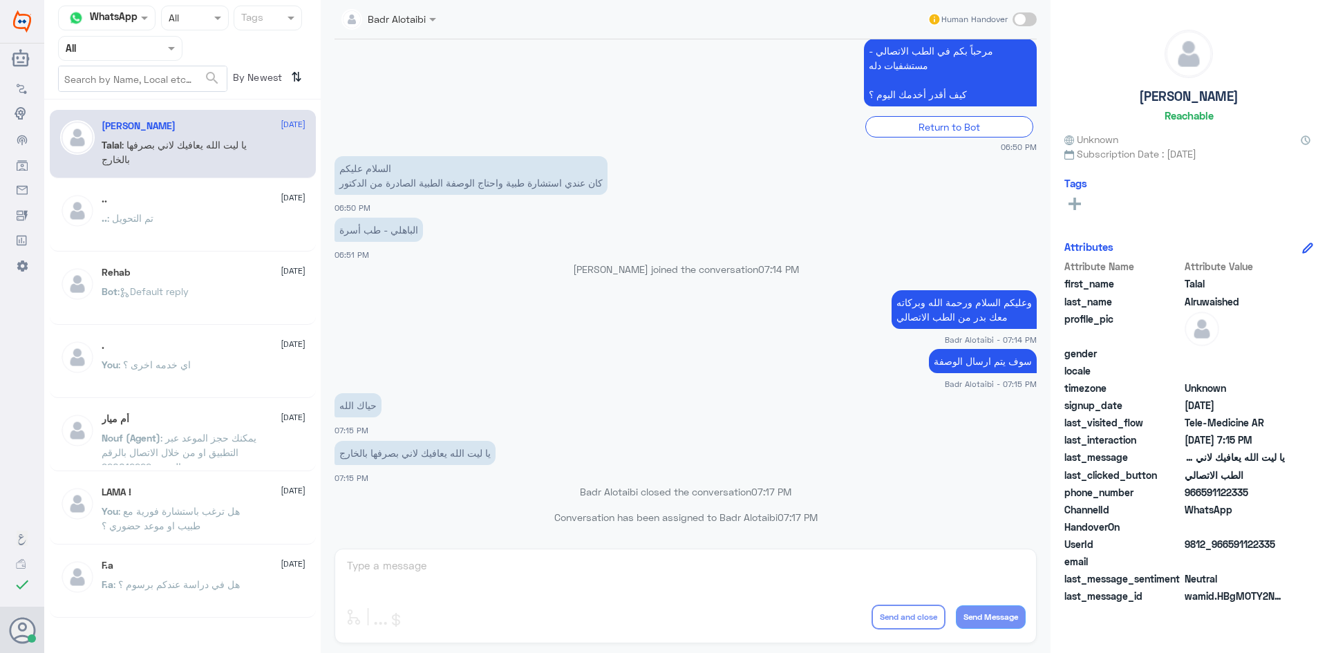
click at [160, 62] on nav "Channel WhatsApp Status × All Tags Agent Filter All search By Newest ⇅" at bounding box center [182, 53] width 277 height 94
click at [155, 57] on div "Agent Filter All" at bounding box center [120, 48] width 124 height 25
click at [150, 97] on div "Unassigned" at bounding box center [120, 109] width 124 height 32
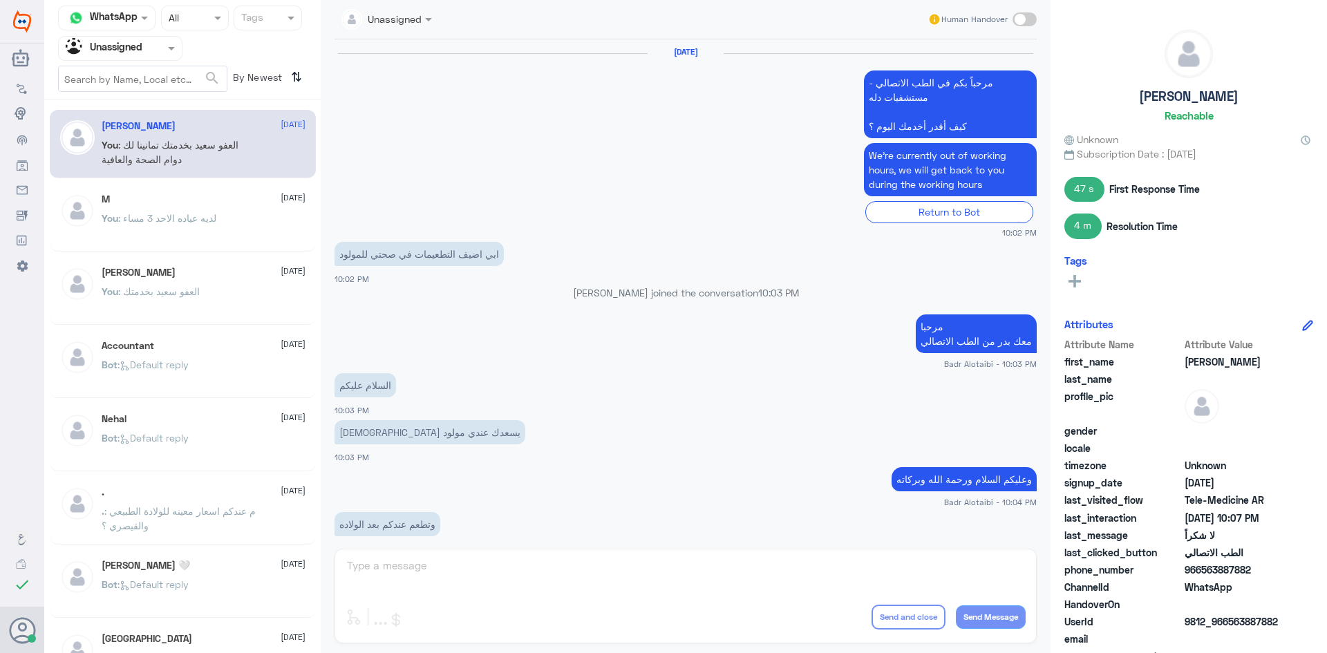
scroll to position [595, 0]
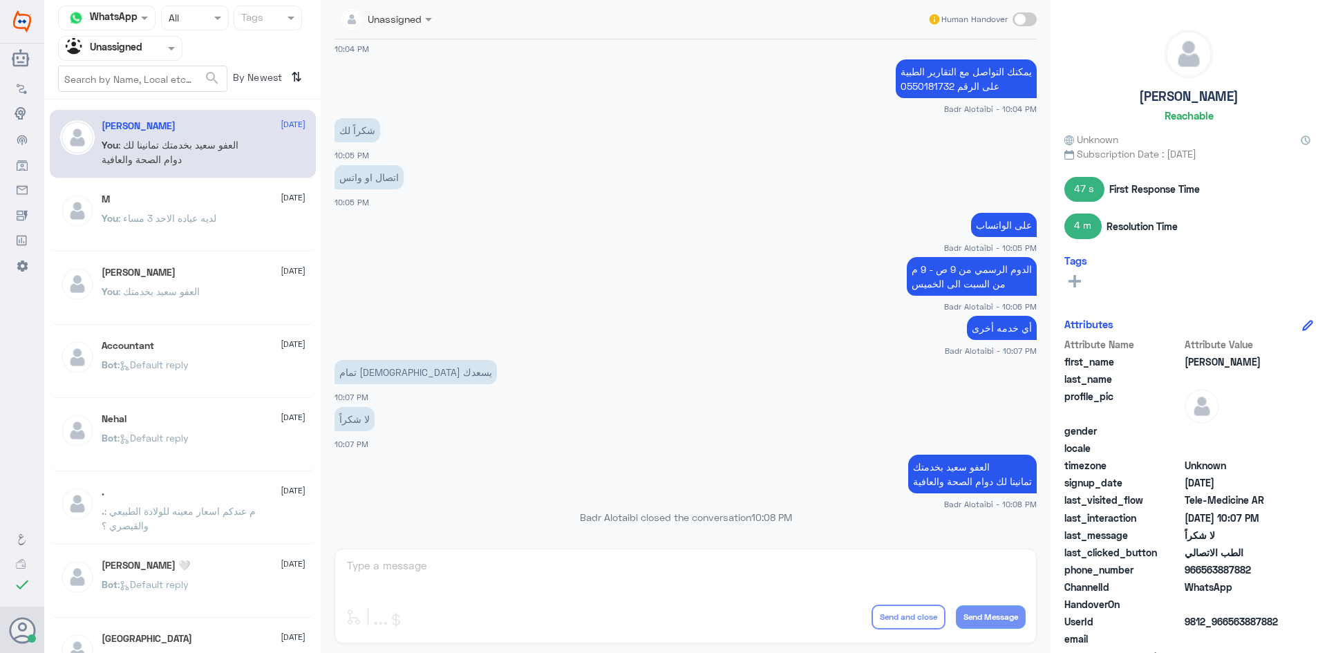
click at [155, 48] on div at bounding box center [120, 48] width 123 height 16
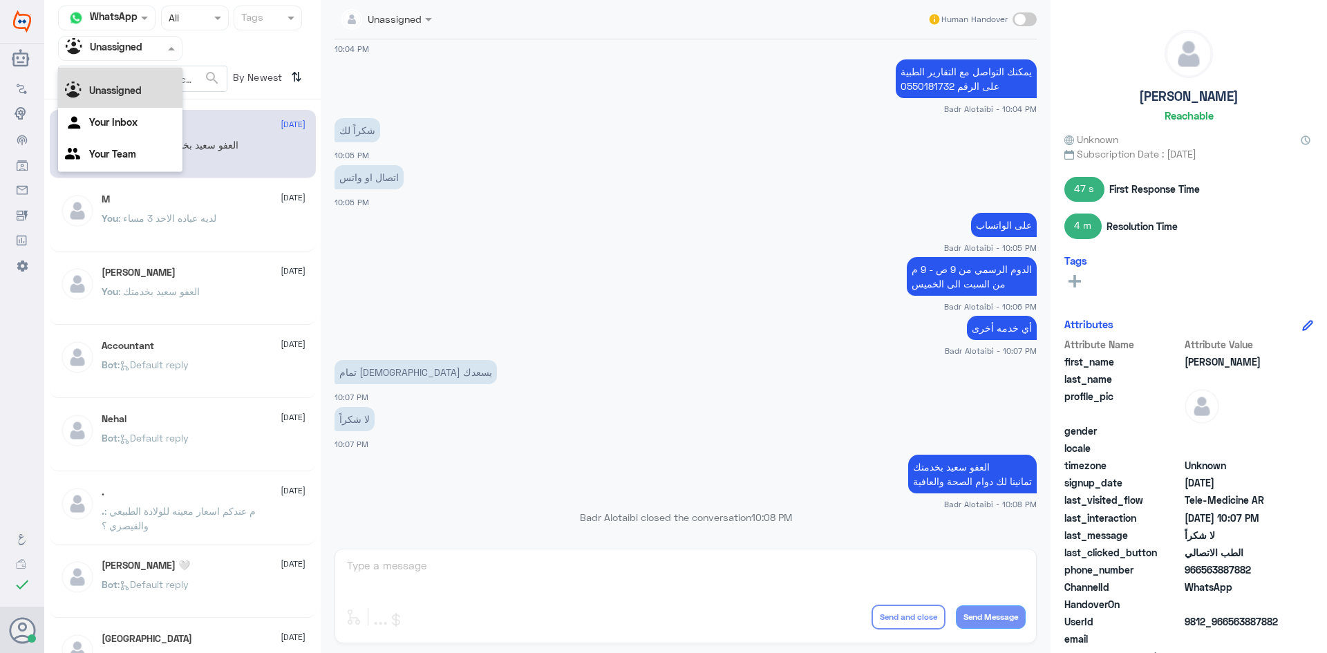
scroll to position [0, 0]
click at [147, 72] on div "All" at bounding box center [120, 81] width 124 height 26
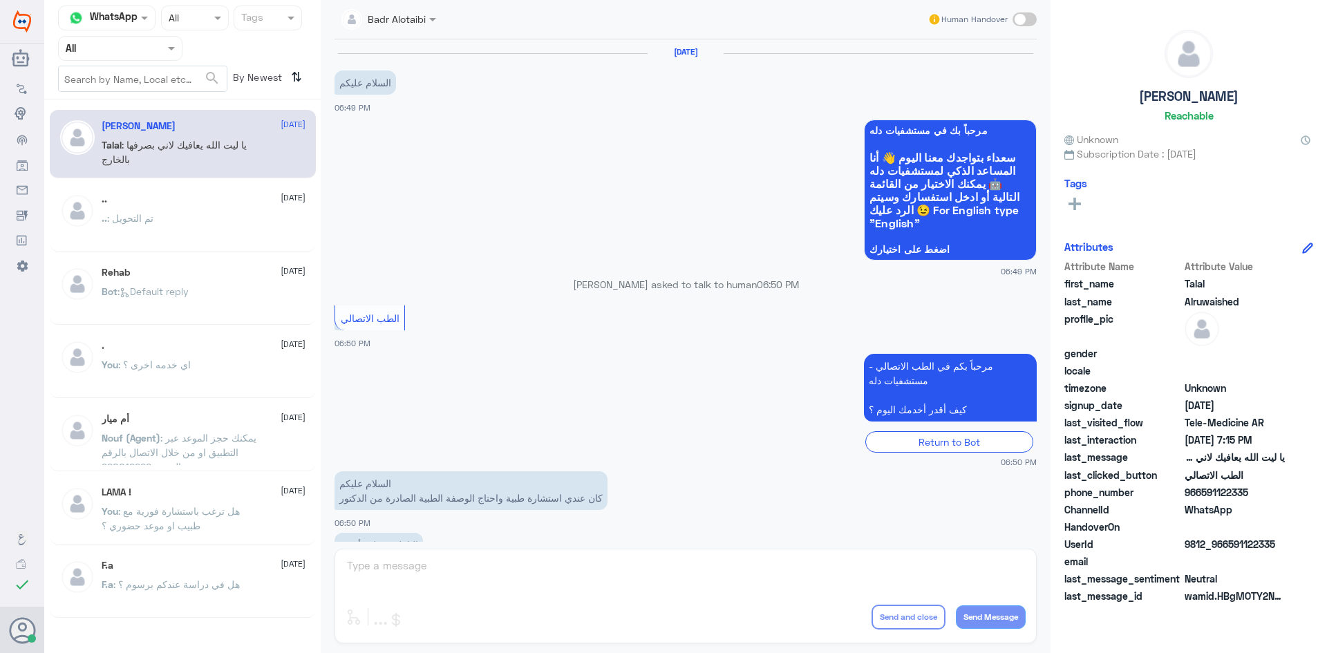
scroll to position [315, 0]
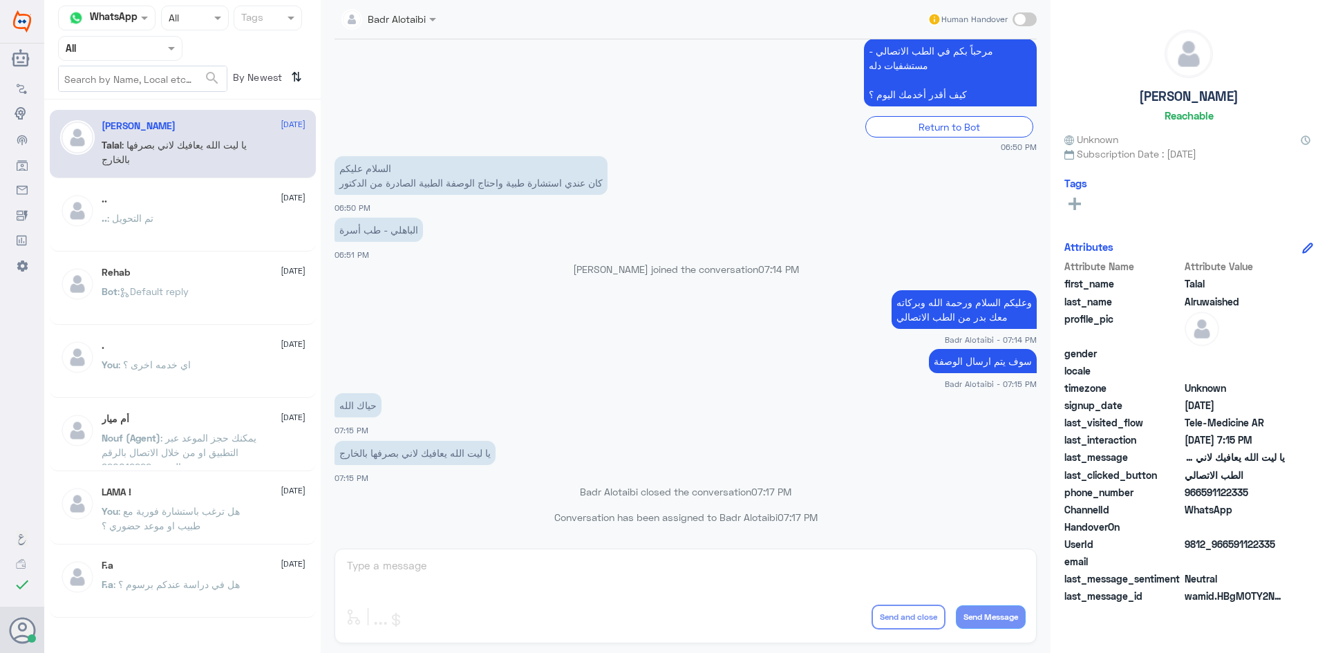
click at [175, 56] on div "Agent Filter All" at bounding box center [120, 48] width 124 height 25
click at [158, 97] on div "Unassigned" at bounding box center [120, 109] width 124 height 32
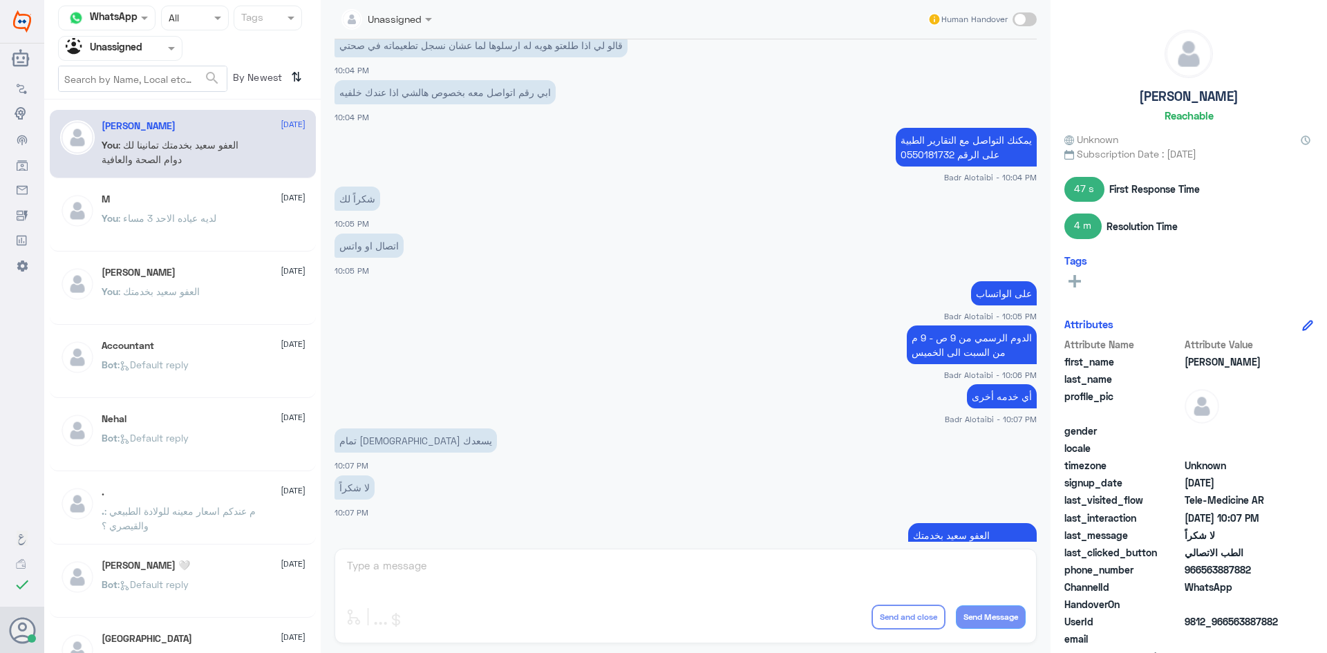
scroll to position [525, 0]
click at [218, 194] on div "M [DATE]" at bounding box center [204, 200] width 204 height 12
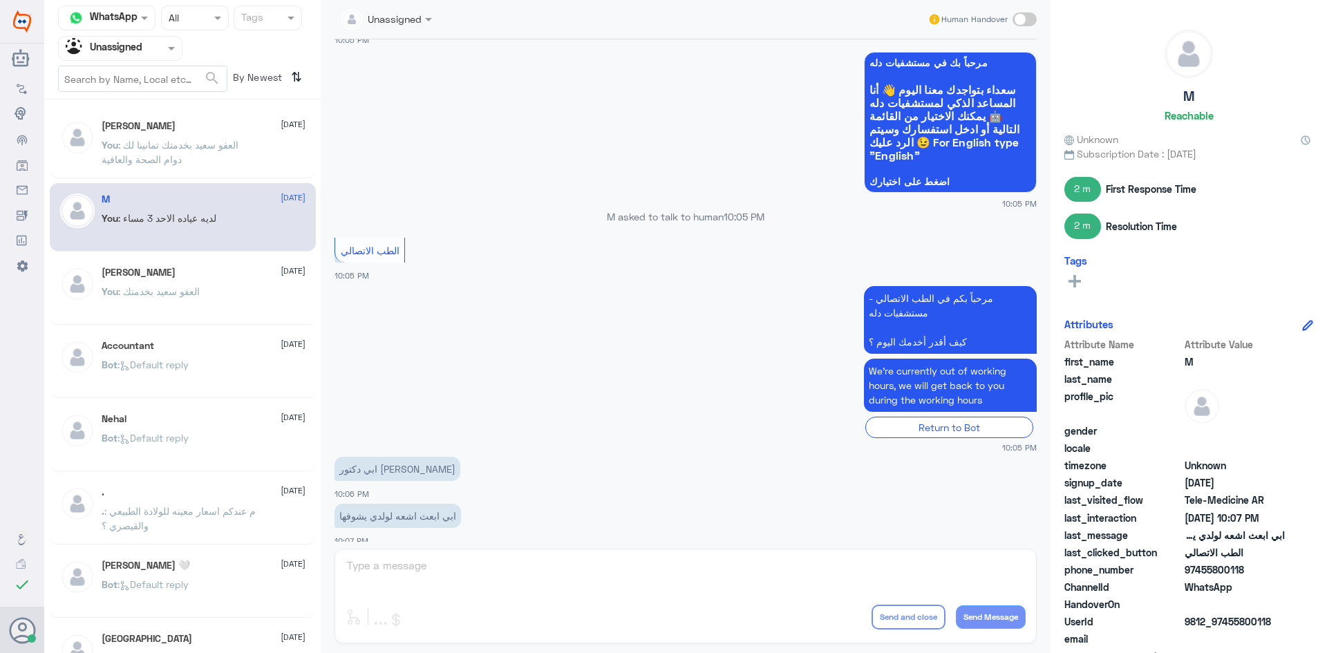
scroll to position [366, 0]
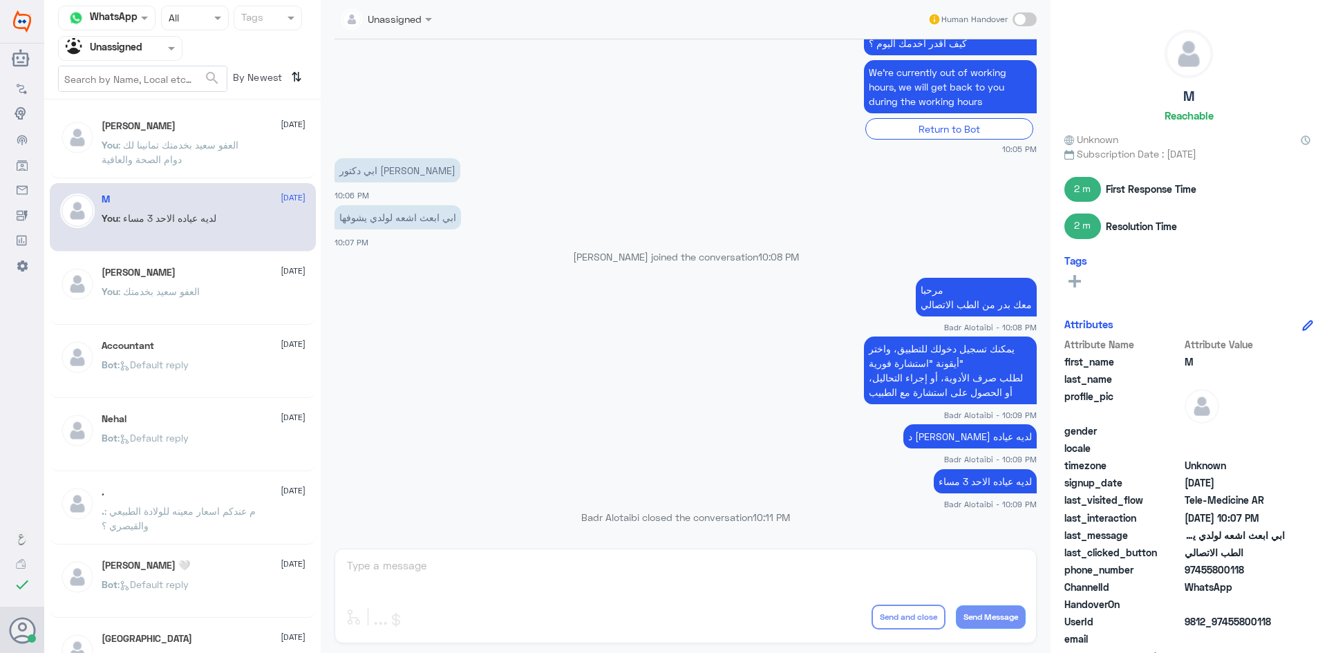
click at [149, 50] on div at bounding box center [120, 48] width 123 height 16
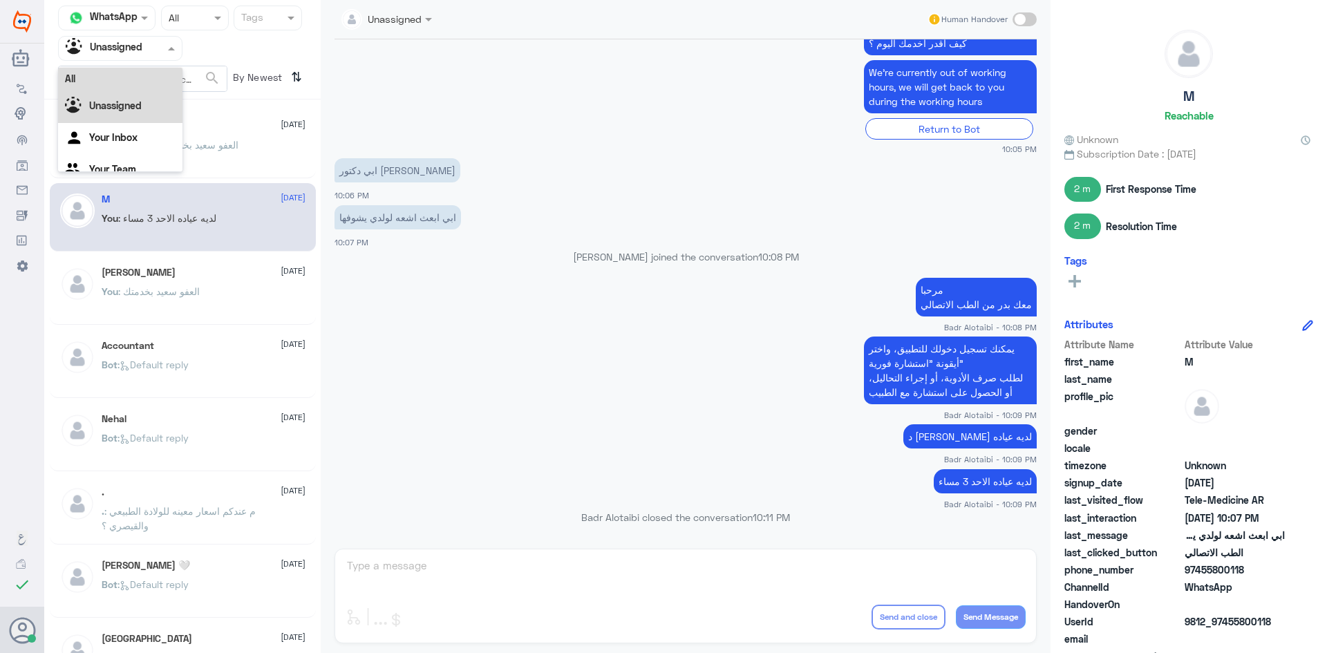
scroll to position [0, 0]
click at [136, 76] on div "All" at bounding box center [120, 81] width 124 height 26
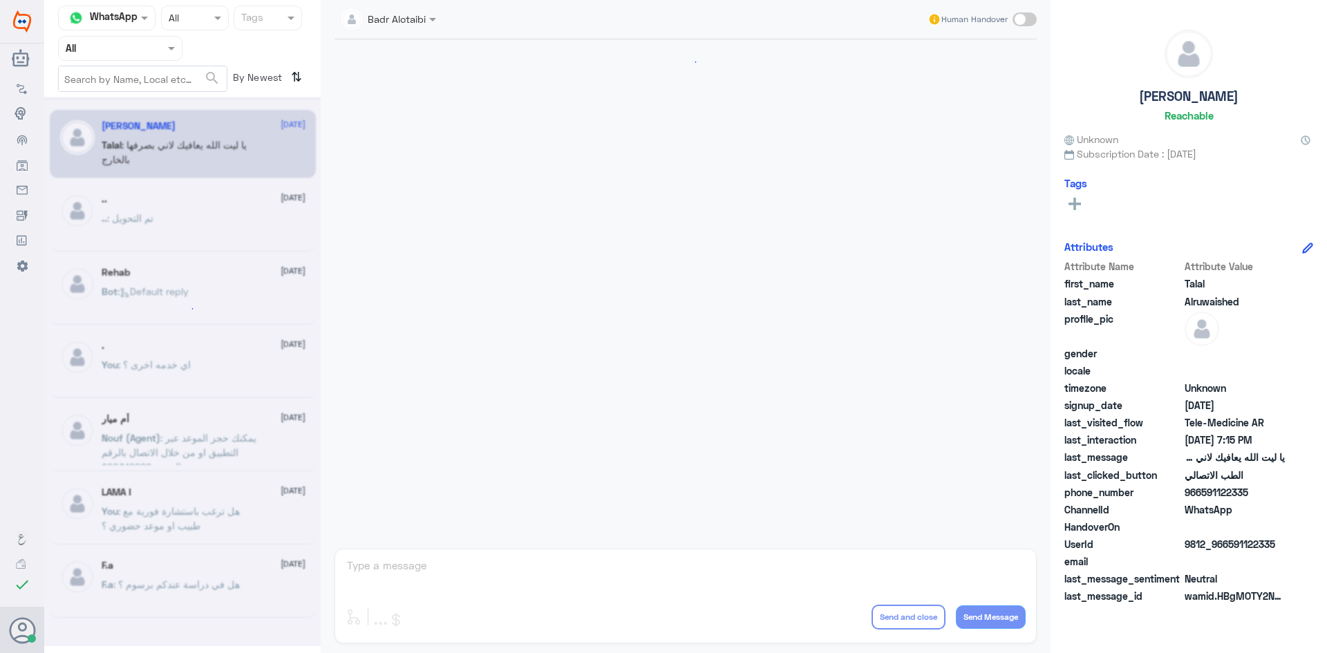
scroll to position [315, 0]
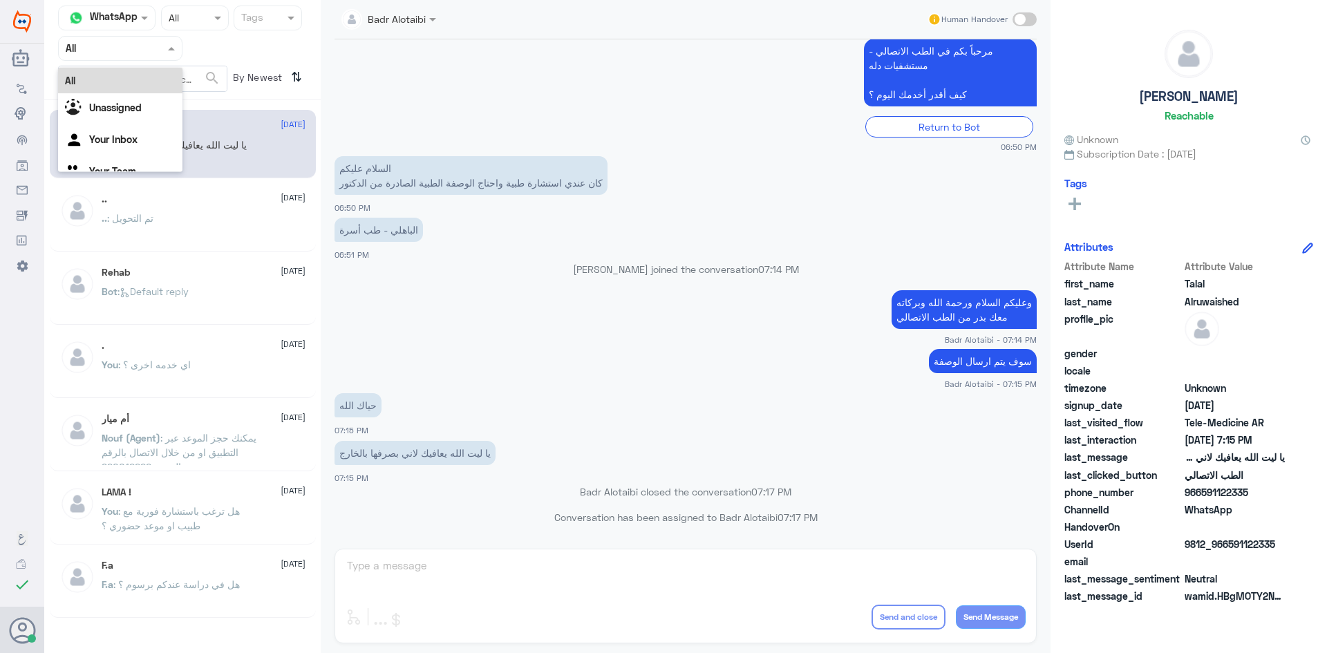
click at [162, 56] on div "Agent Filter All" at bounding box center [120, 48] width 124 height 25
click at [148, 105] on div "Unassigned" at bounding box center [120, 109] width 124 height 32
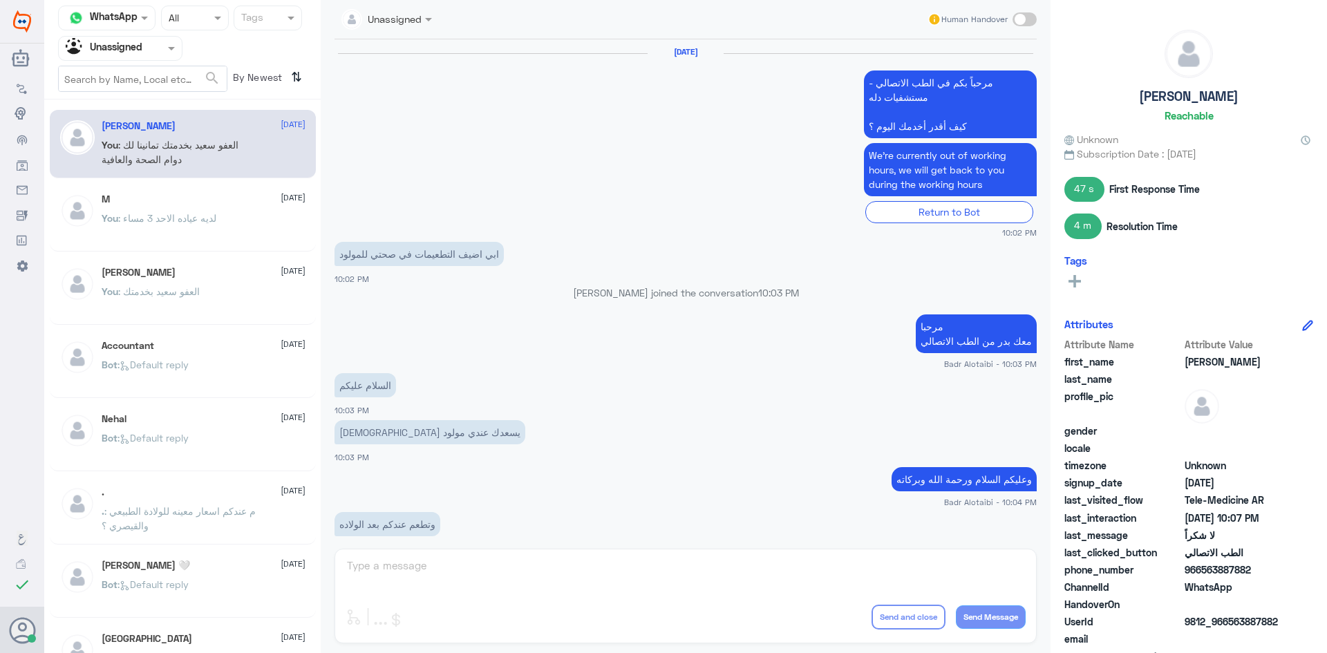
scroll to position [595, 0]
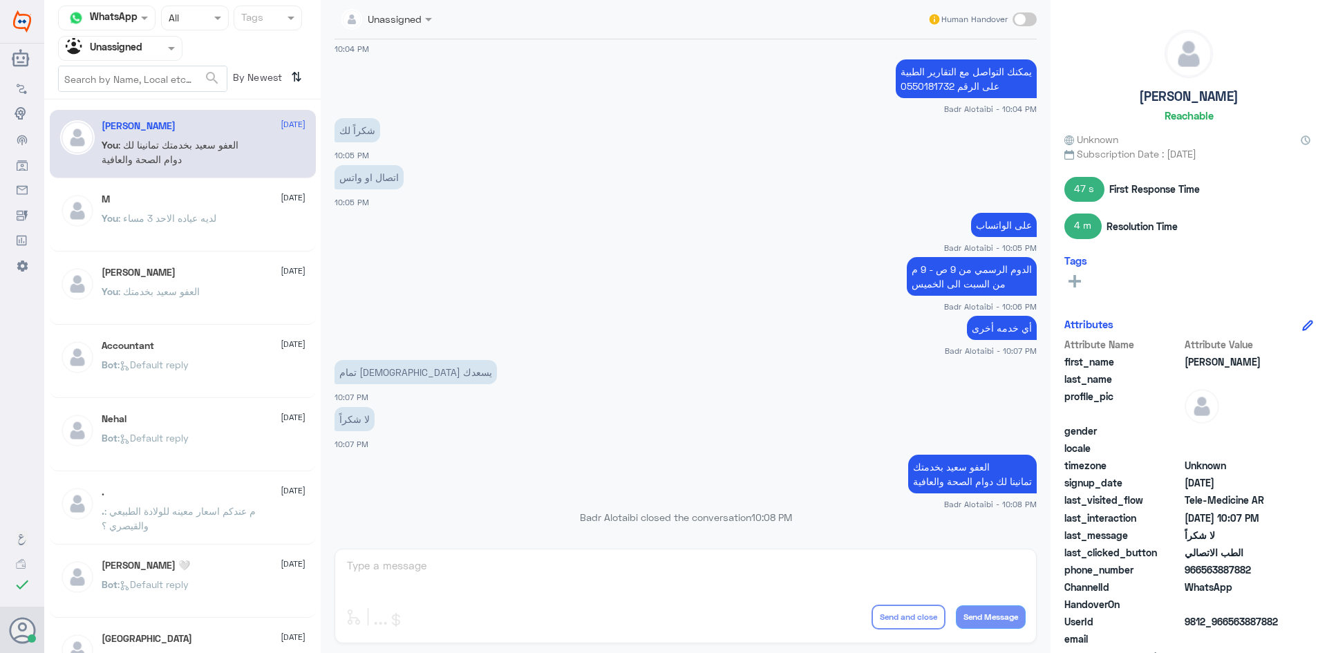
click at [194, 198] on div "M [DATE]" at bounding box center [204, 200] width 204 height 12
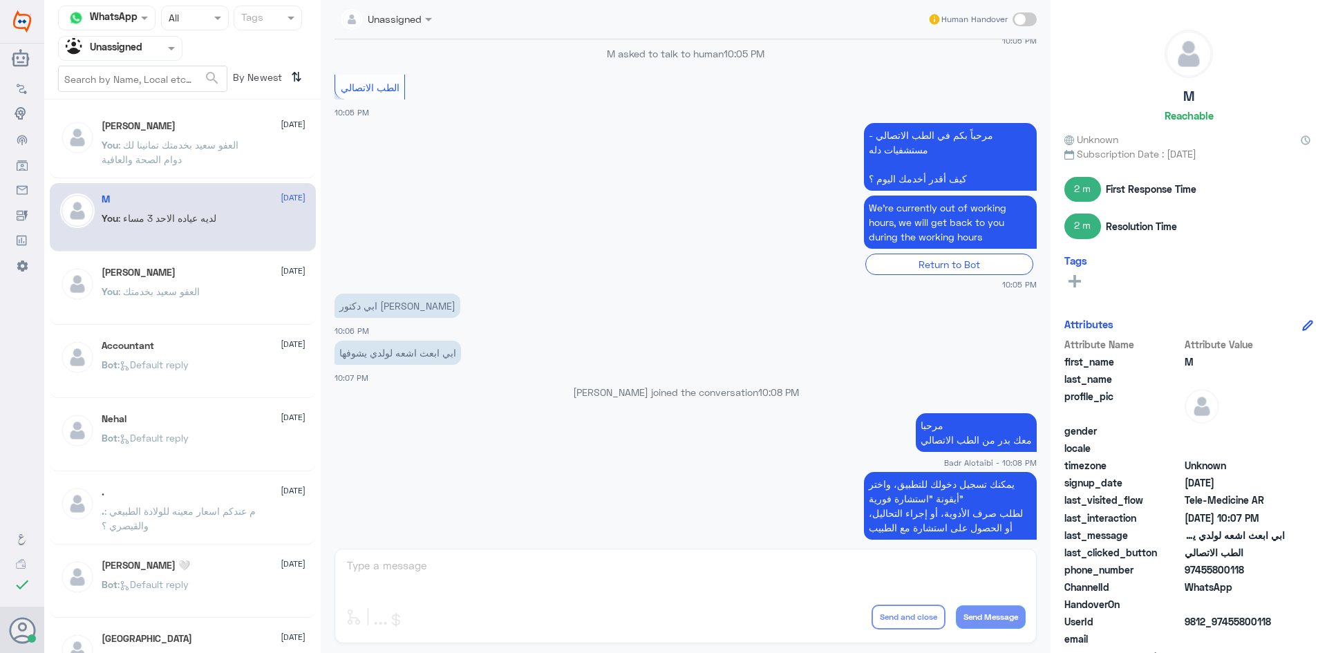
scroll to position [228, 0]
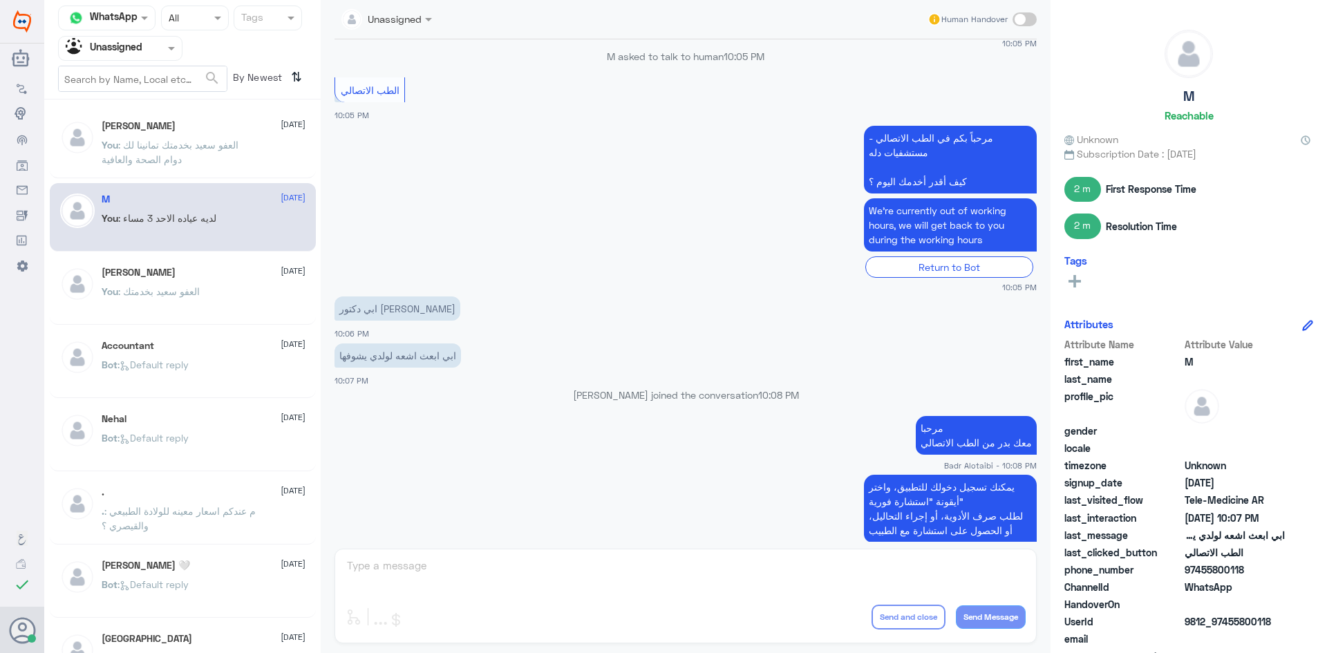
click at [147, 50] on div at bounding box center [120, 48] width 123 height 16
click at [144, 73] on div "All" at bounding box center [120, 81] width 124 height 26
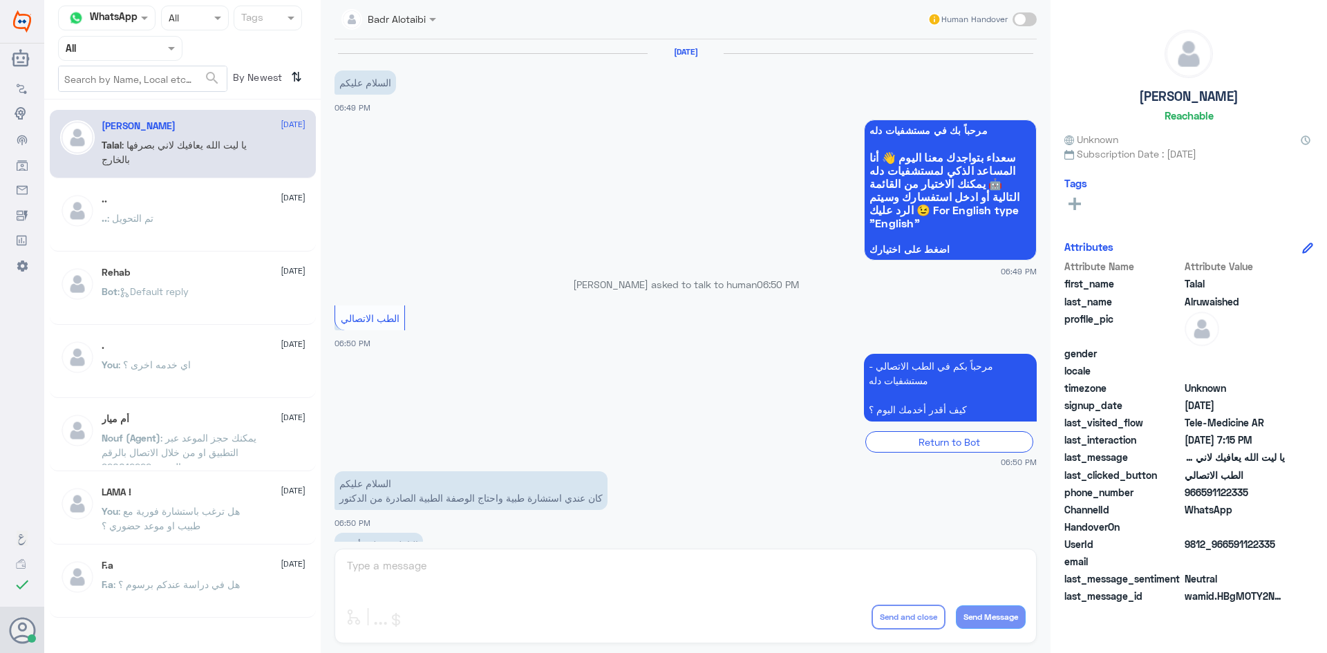
scroll to position [315, 0]
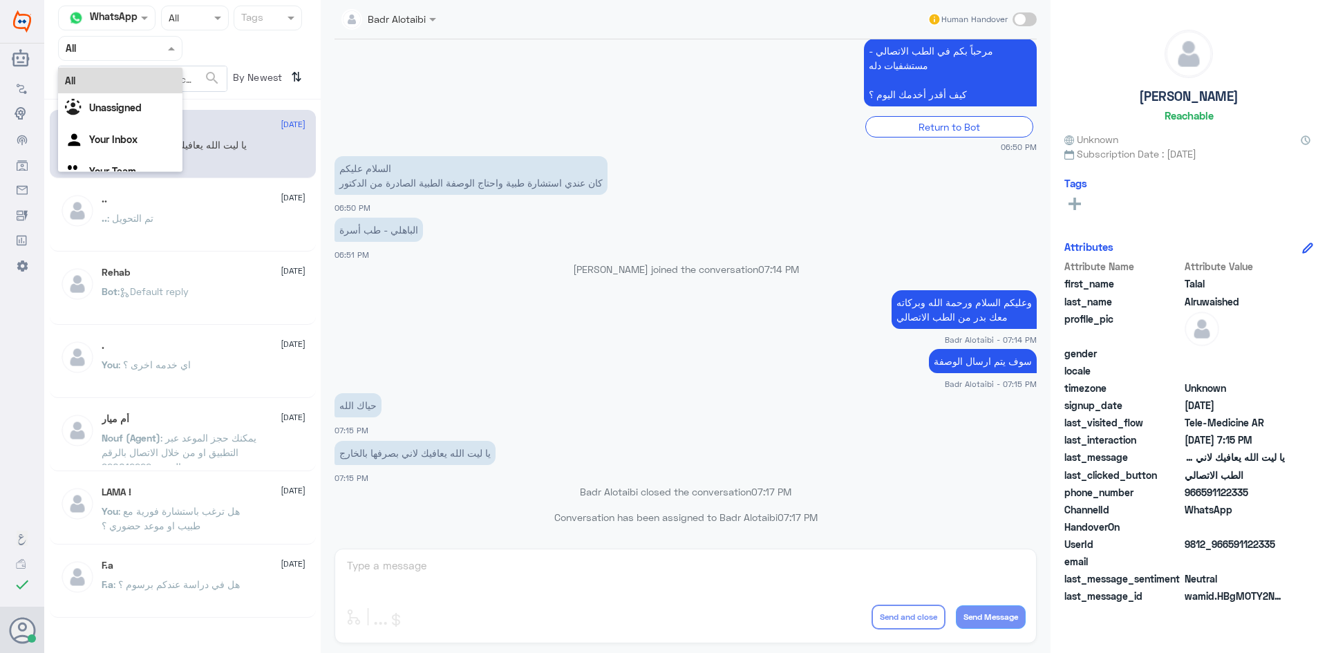
click at [118, 46] on input "text" at bounding box center [104, 48] width 76 height 16
click at [138, 96] on div "Unassigned" at bounding box center [120, 109] width 124 height 32
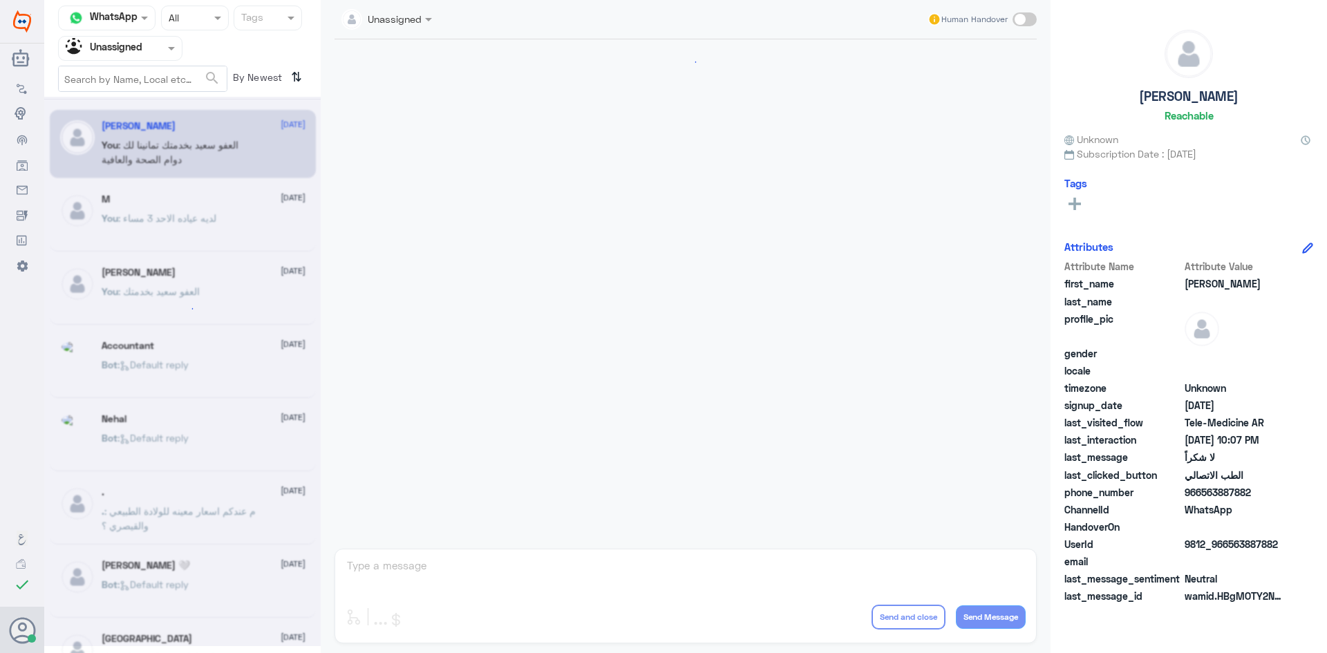
scroll to position [595, 0]
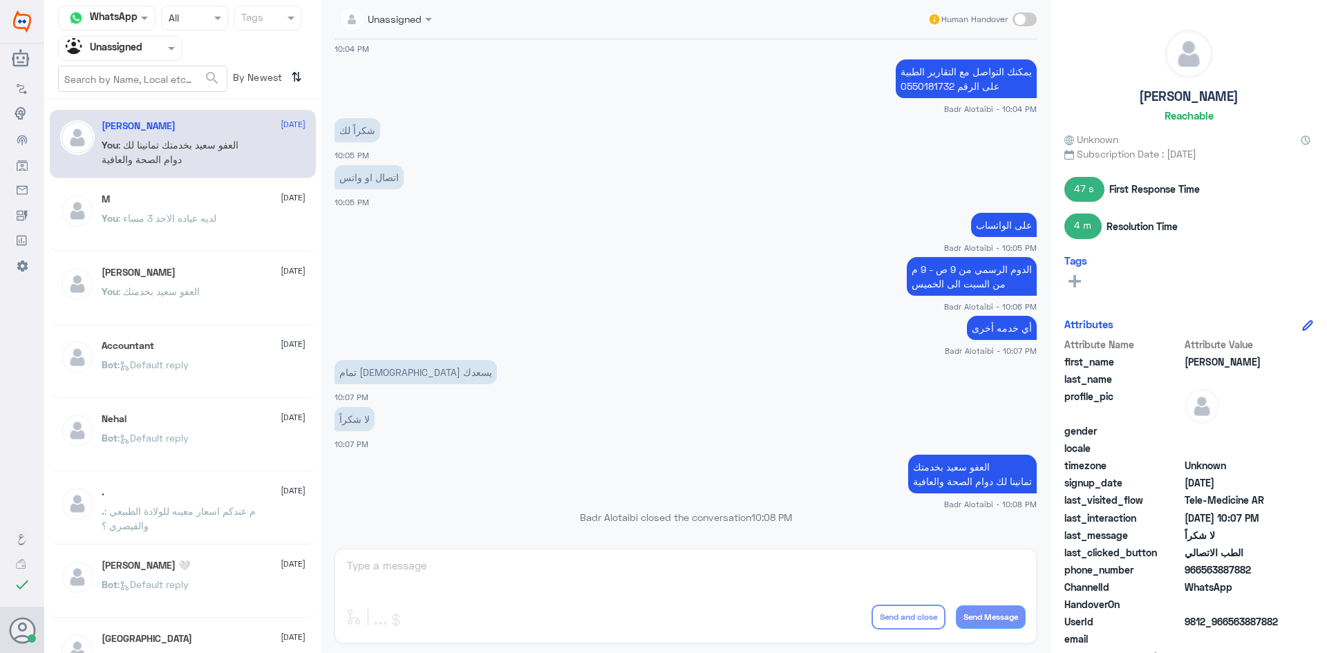
click at [160, 55] on div at bounding box center [120, 48] width 123 height 16
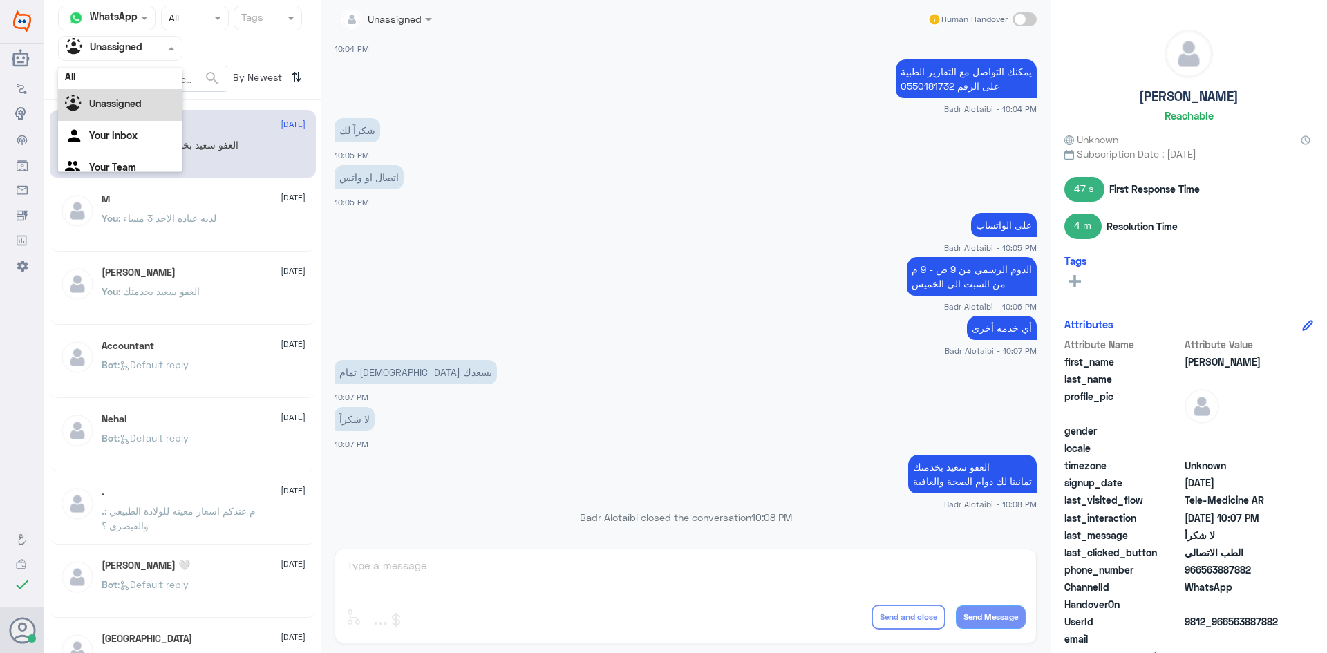
scroll to position [0, 0]
click at [153, 86] on div "All" at bounding box center [120, 81] width 124 height 26
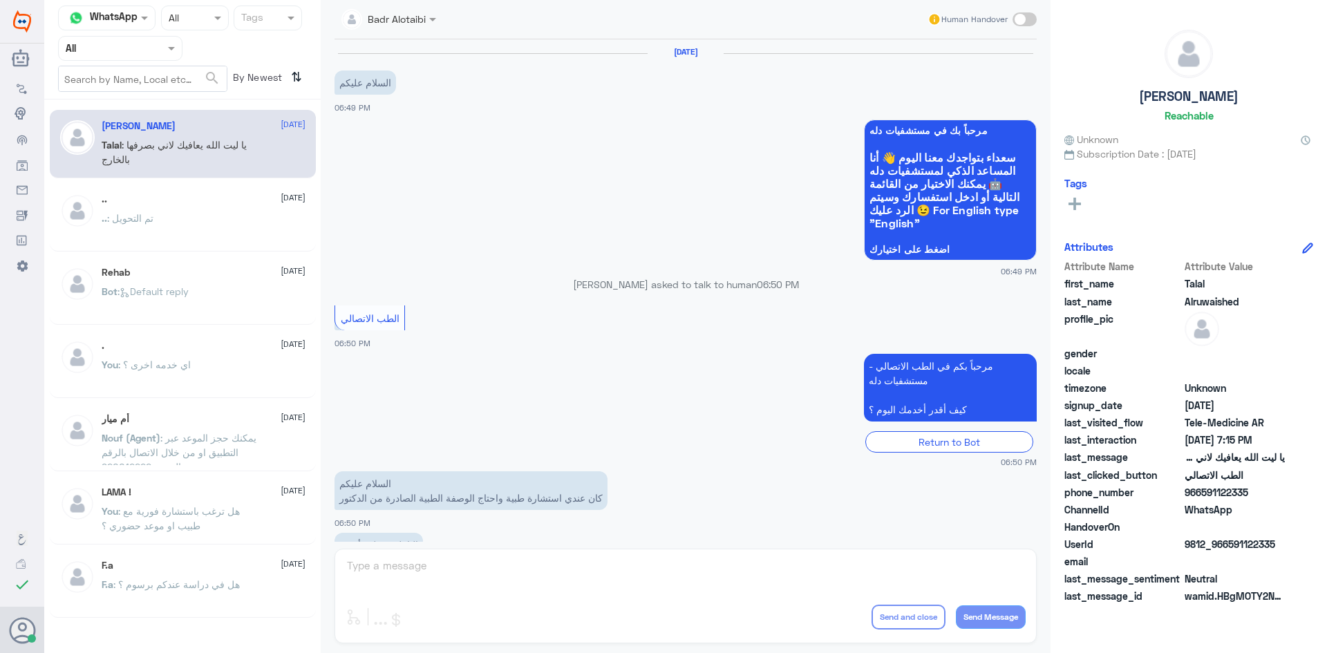
scroll to position [315, 0]
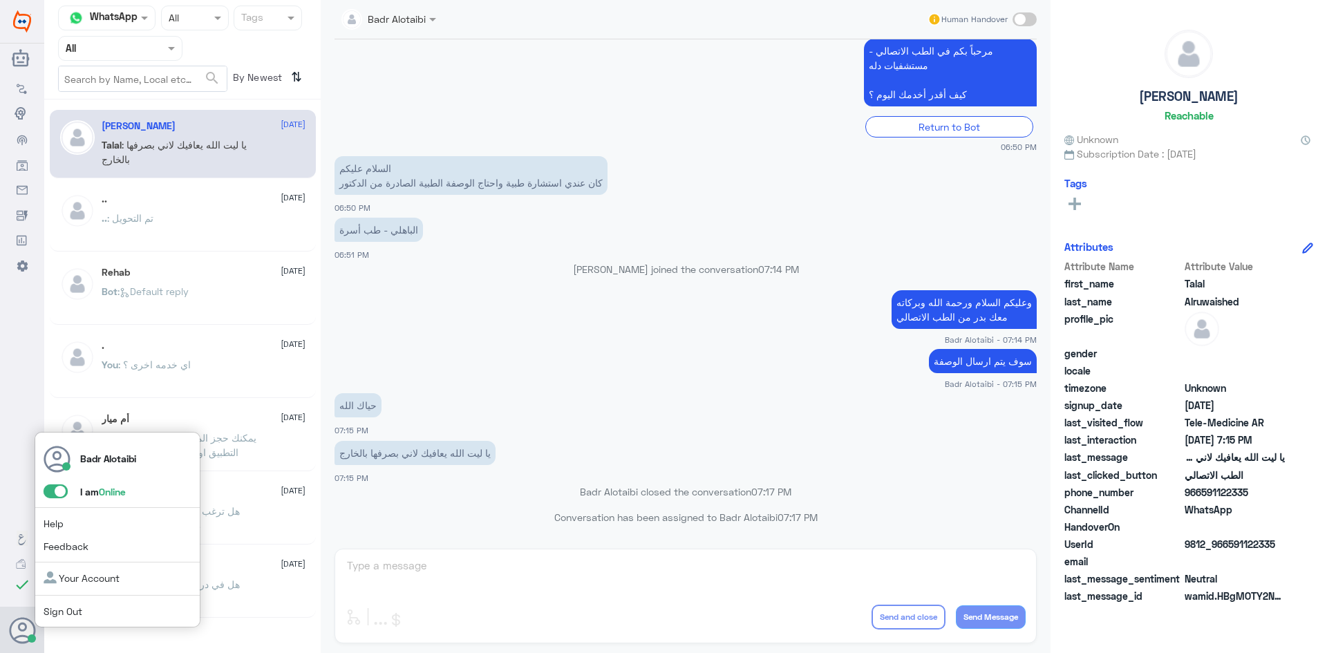
click at [59, 493] on span at bounding box center [56, 492] width 24 height 14
click at [0, 0] on input "checkbox" at bounding box center [0, 0] width 0 height 0
